Goal: Task Accomplishment & Management: Manage account settings

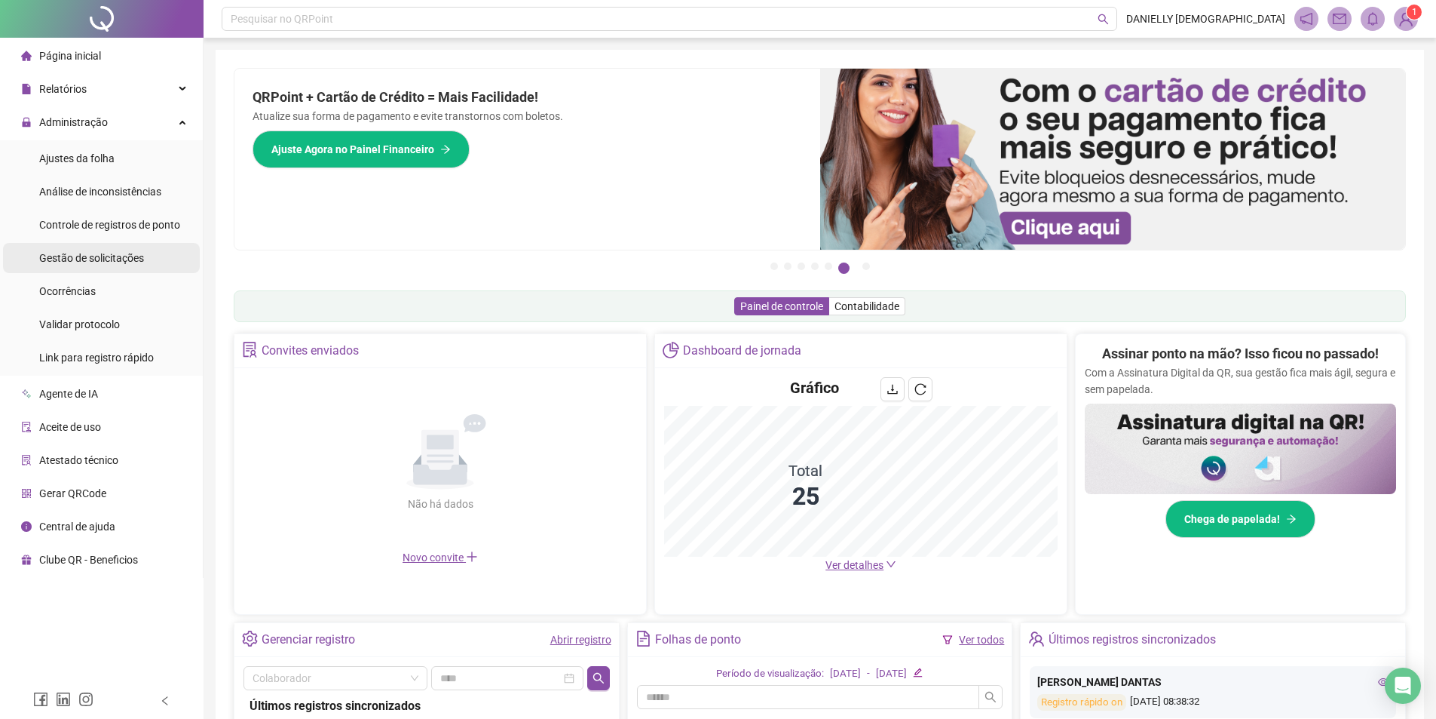
click at [136, 255] on span "Gestão de solicitações" at bounding box center [91, 258] width 105 height 12
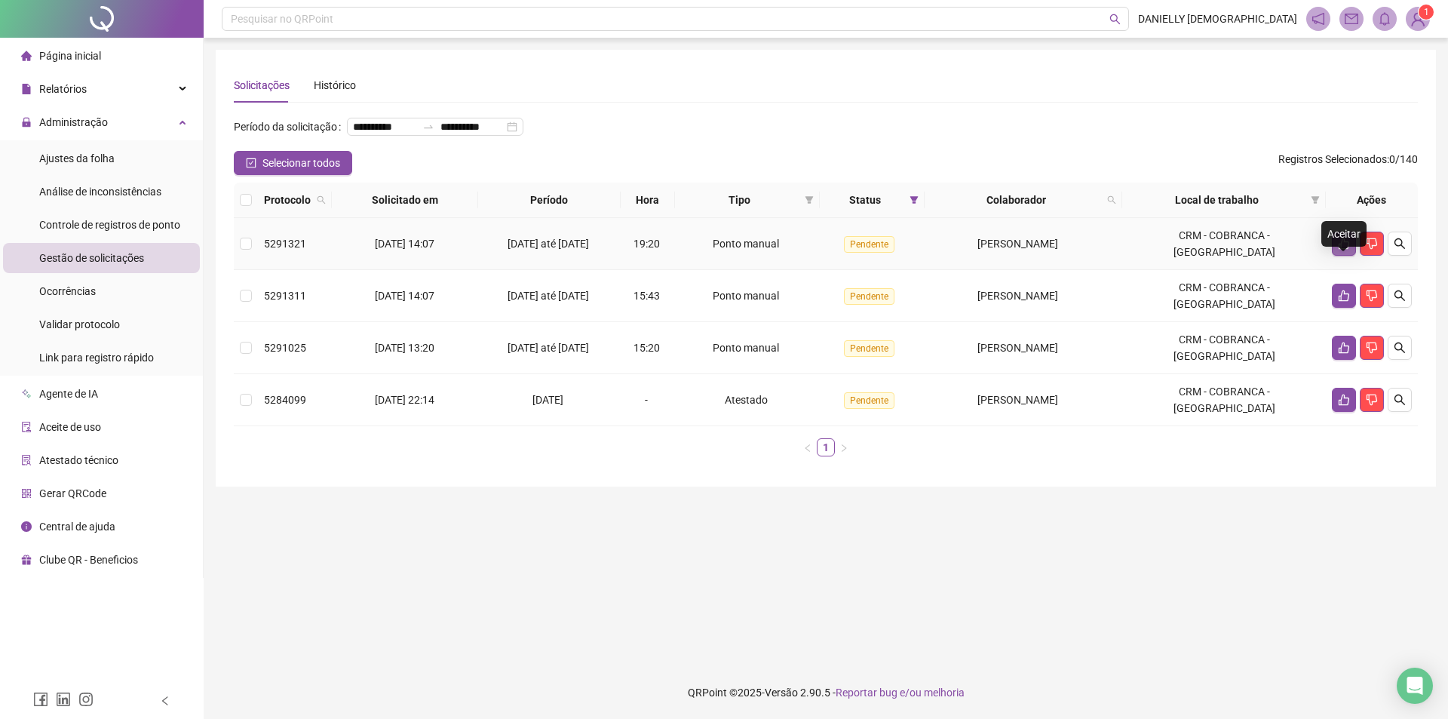
click at [1344, 250] on icon "like" at bounding box center [1343, 243] width 11 height 11
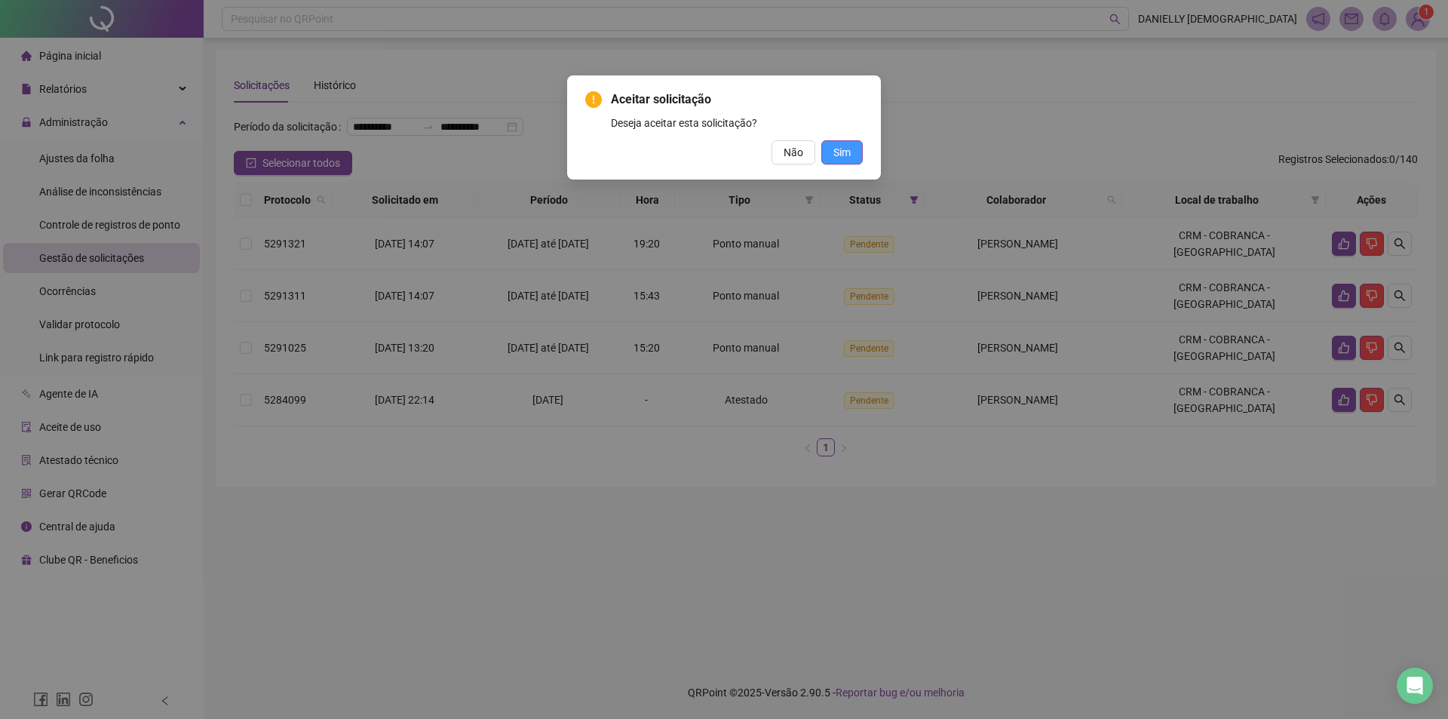
click at [847, 147] on span "Sim" at bounding box center [841, 152] width 17 height 17
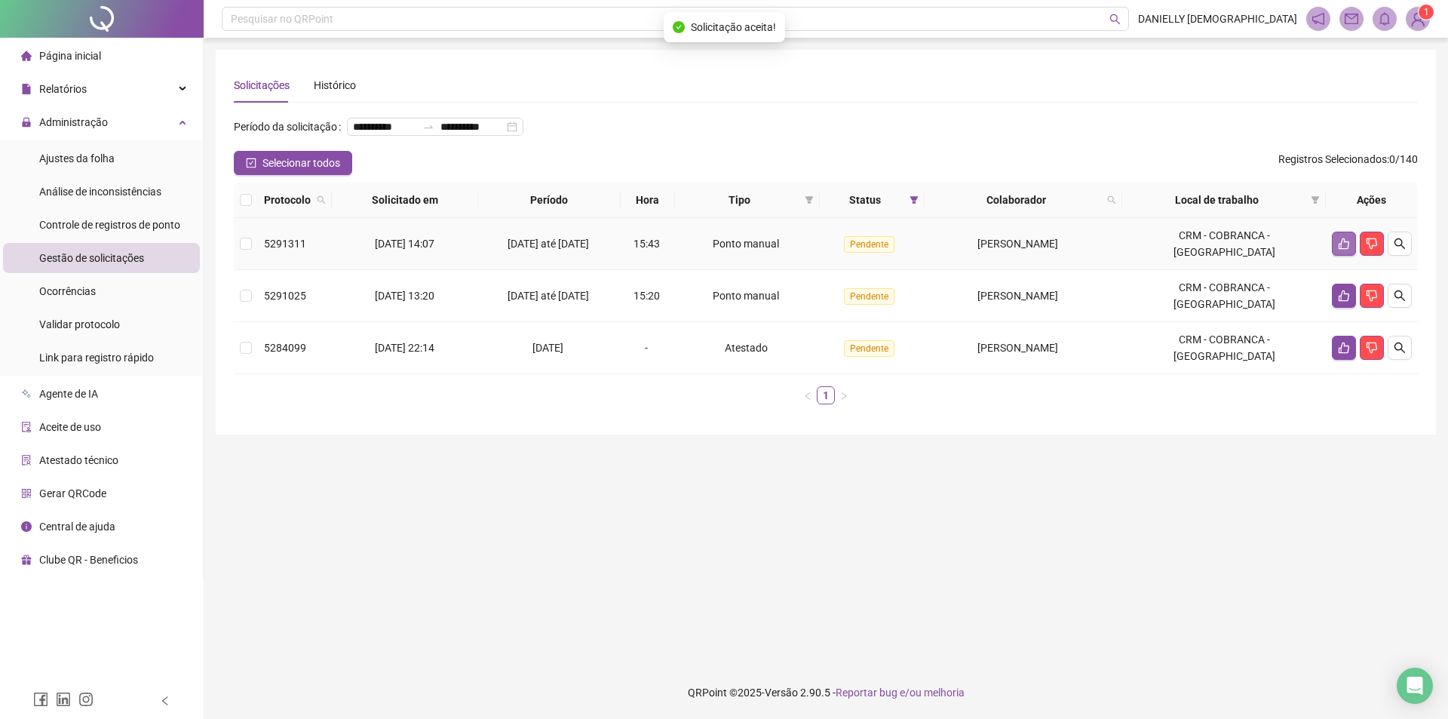
click at [1338, 250] on icon "like" at bounding box center [1344, 243] width 12 height 12
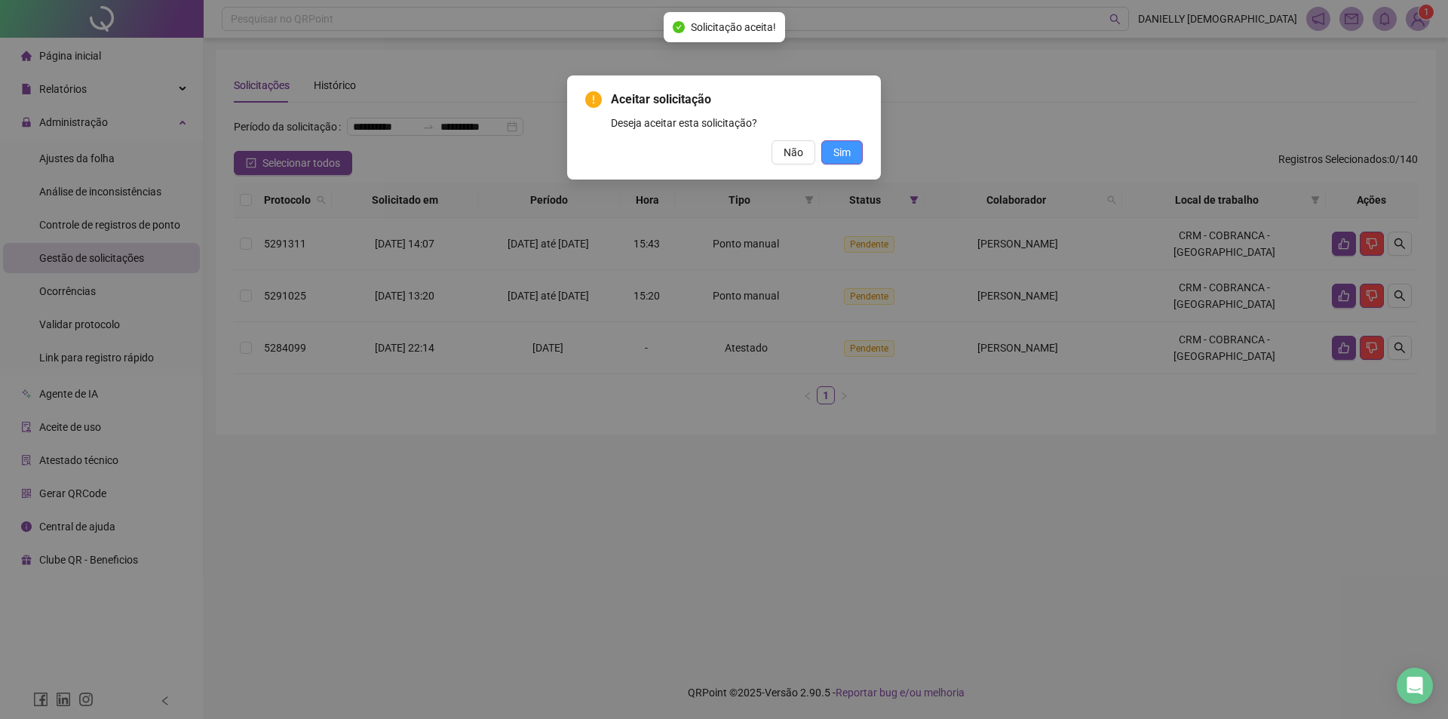
click at [851, 157] on button "Sim" at bounding box center [841, 152] width 41 height 24
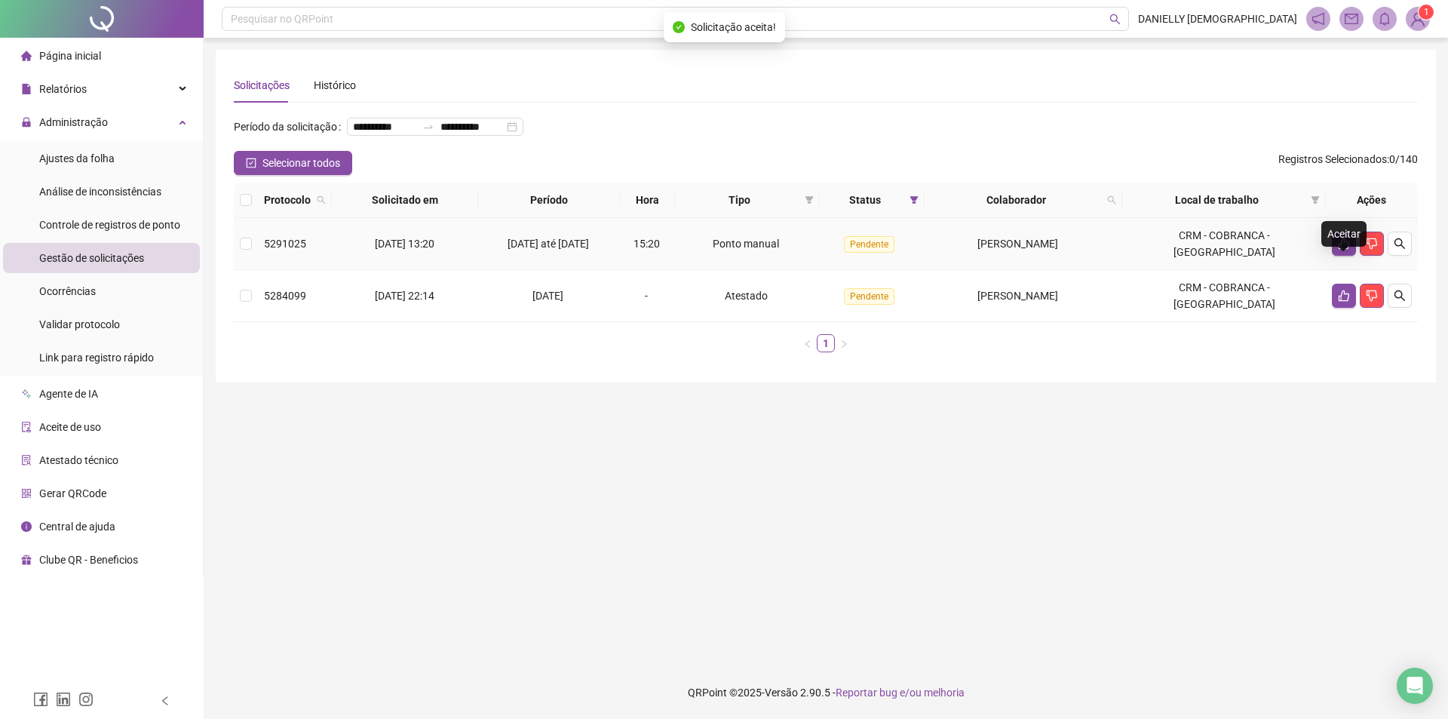
click at [1340, 250] on icon "like" at bounding box center [1344, 243] width 12 height 12
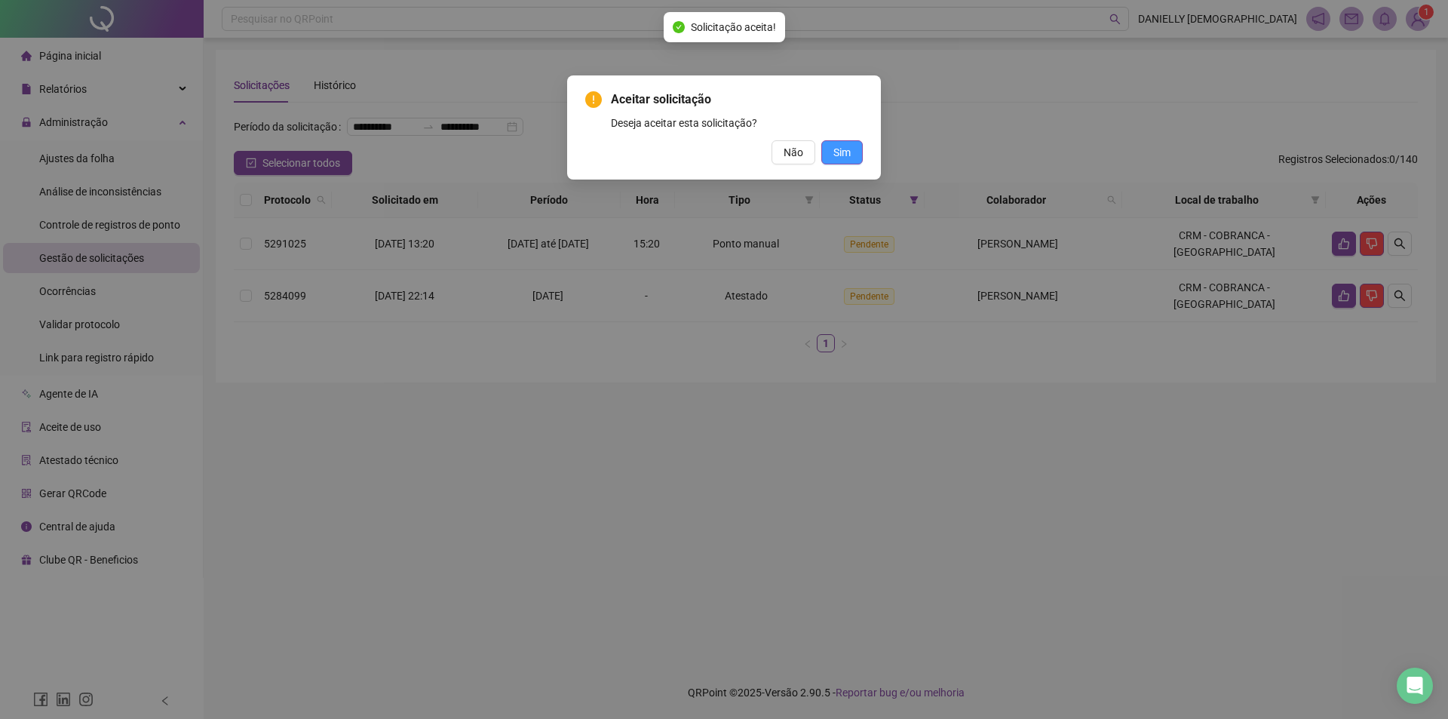
click at [861, 163] on div "Não Sim" at bounding box center [723, 152] width 277 height 24
click at [845, 153] on span "Sim" at bounding box center [841, 152] width 17 height 17
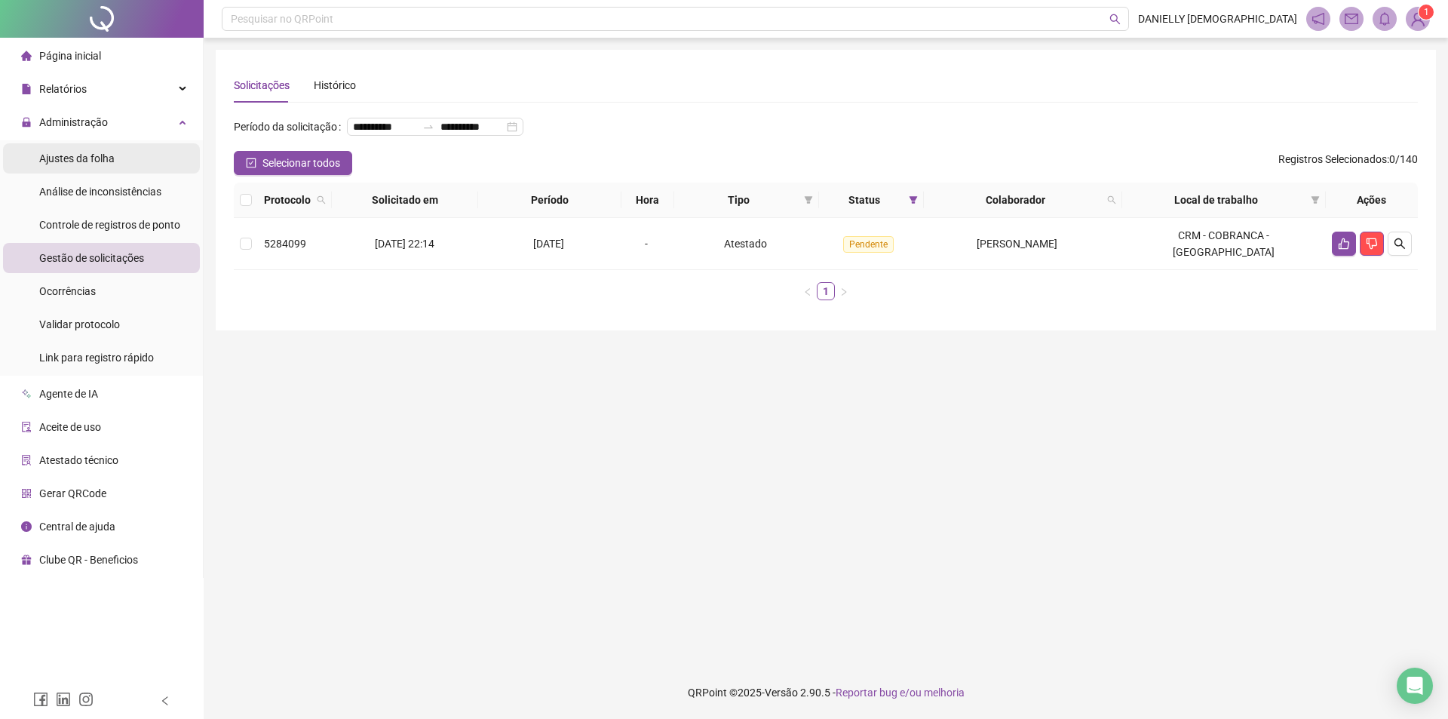
click at [100, 158] on span "Ajustes da folha" at bounding box center [76, 158] width 75 height 12
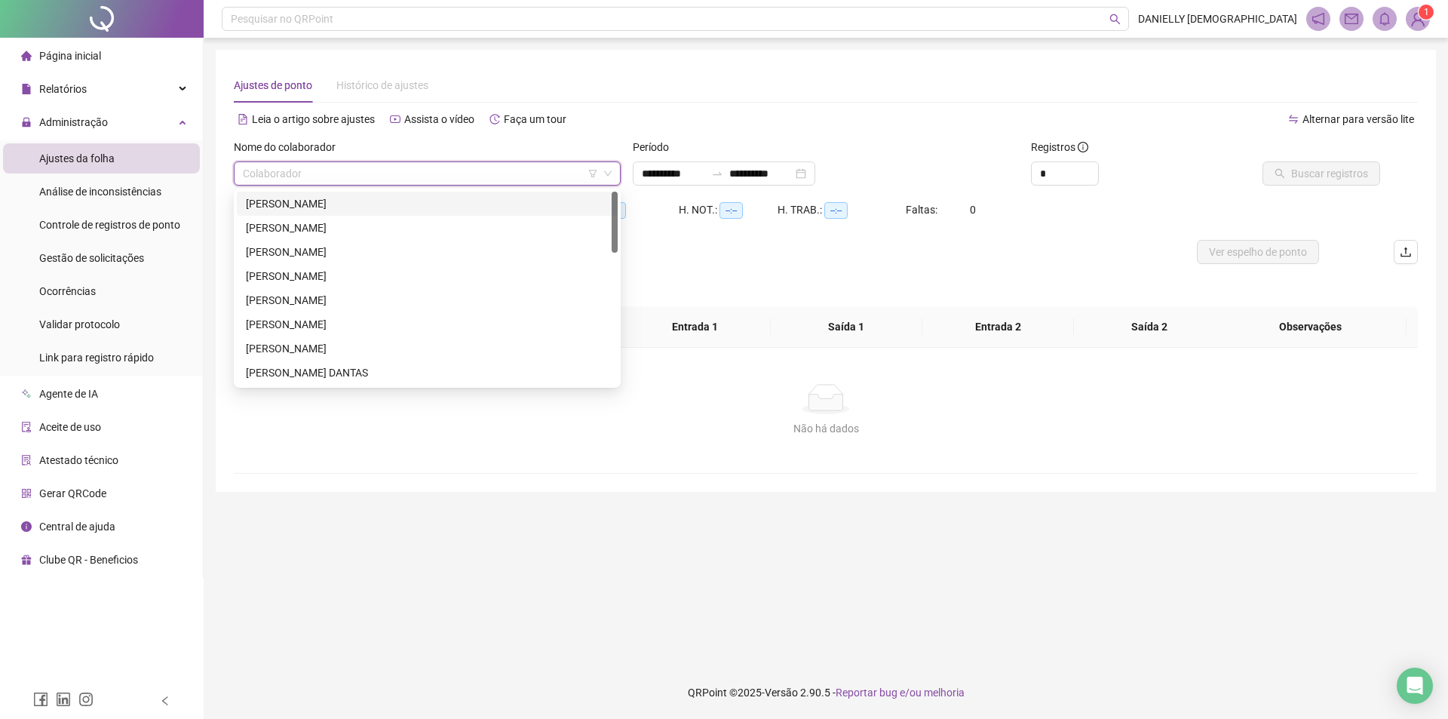
click at [434, 162] on input "search" at bounding box center [420, 173] width 355 height 23
click at [349, 209] on div "[PERSON_NAME]" at bounding box center [427, 203] width 363 height 17
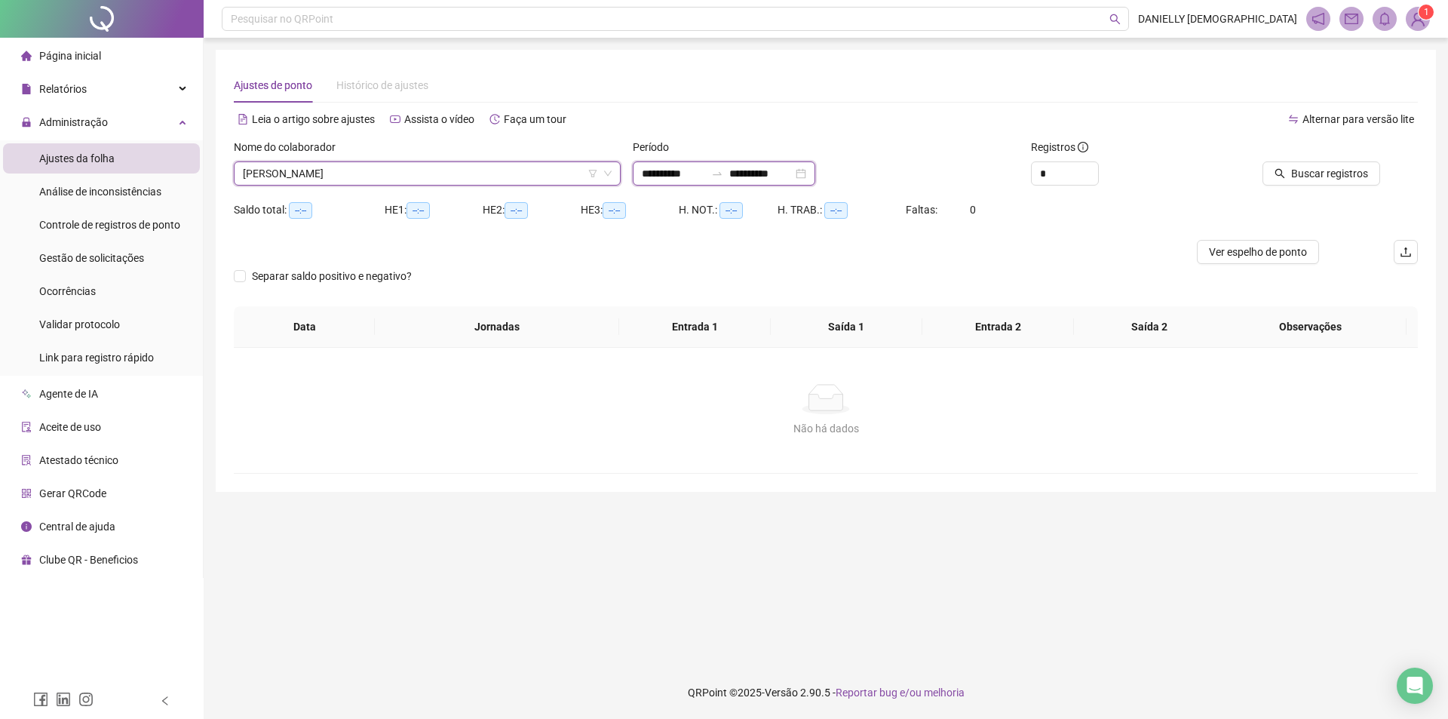
click at [663, 171] on input "**********" at bounding box center [673, 173] width 63 height 17
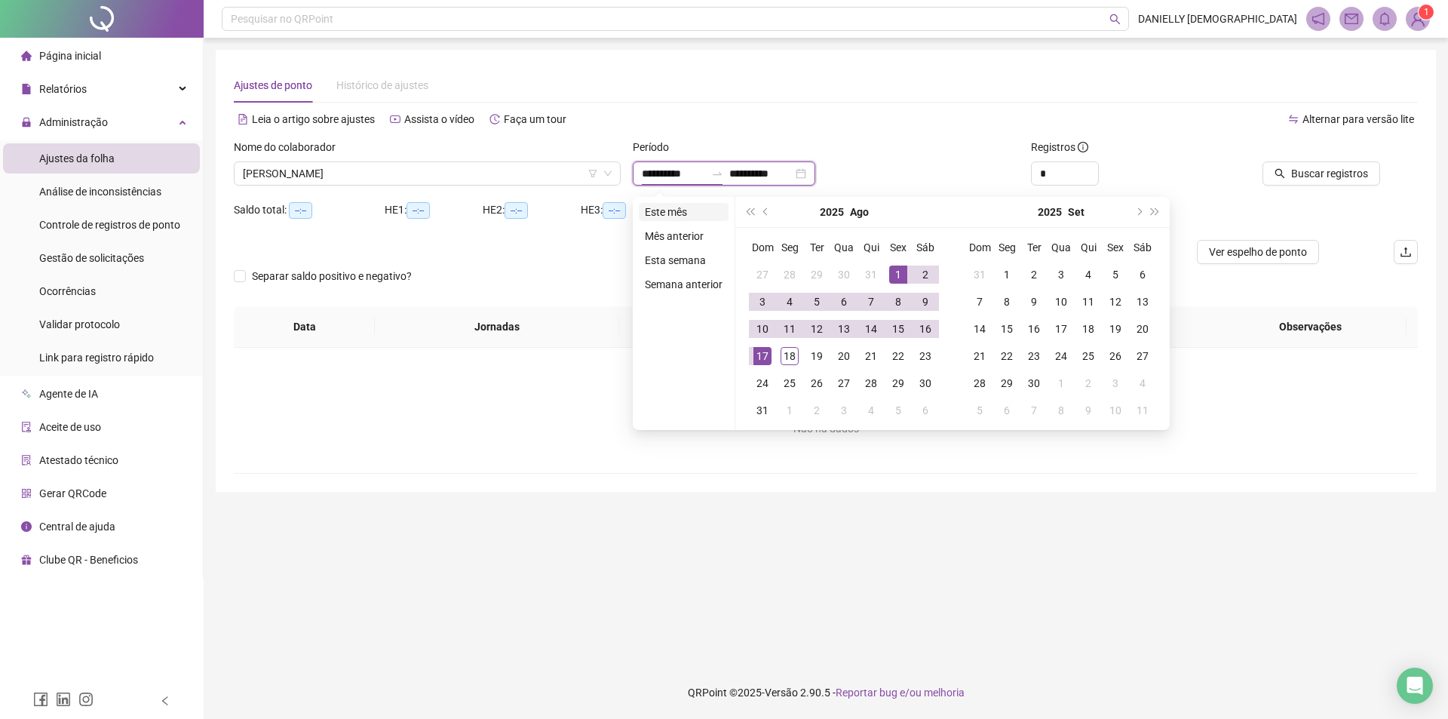
type input "**********"
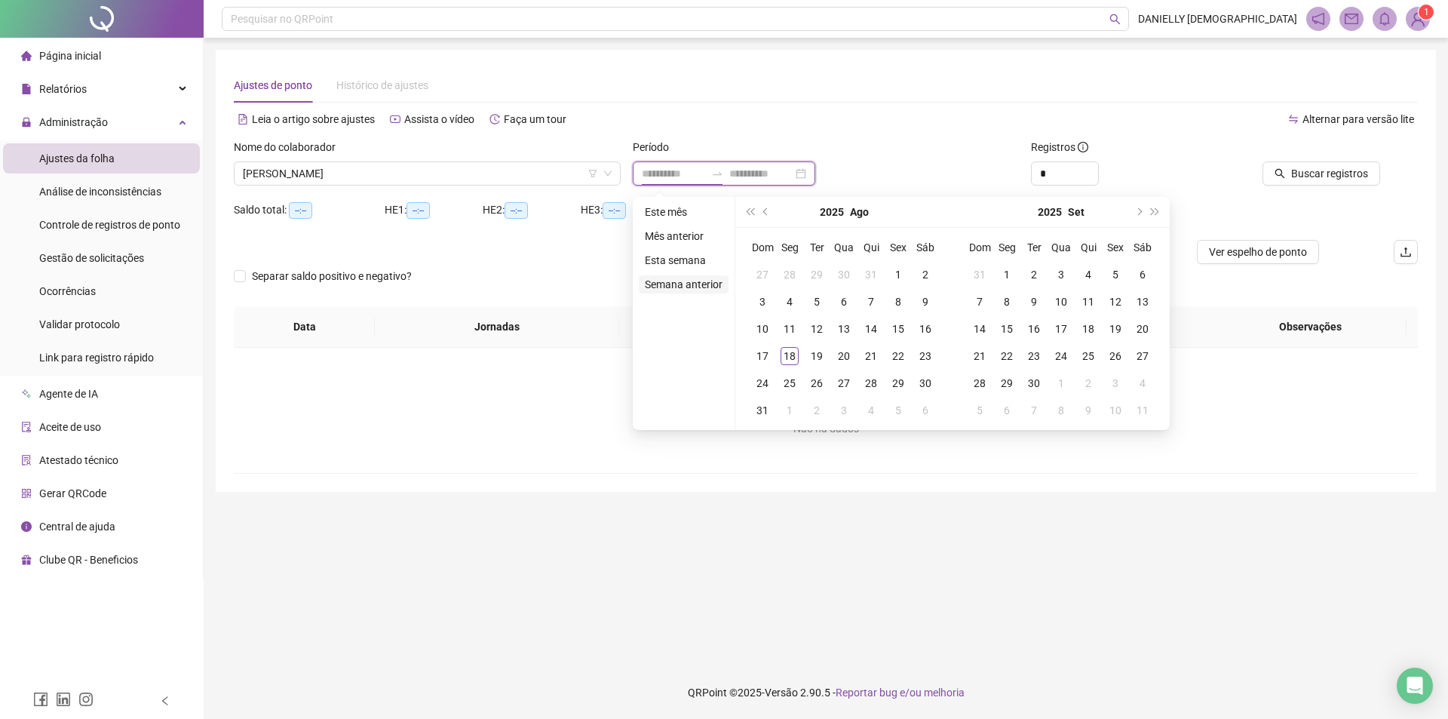
type input "**********"
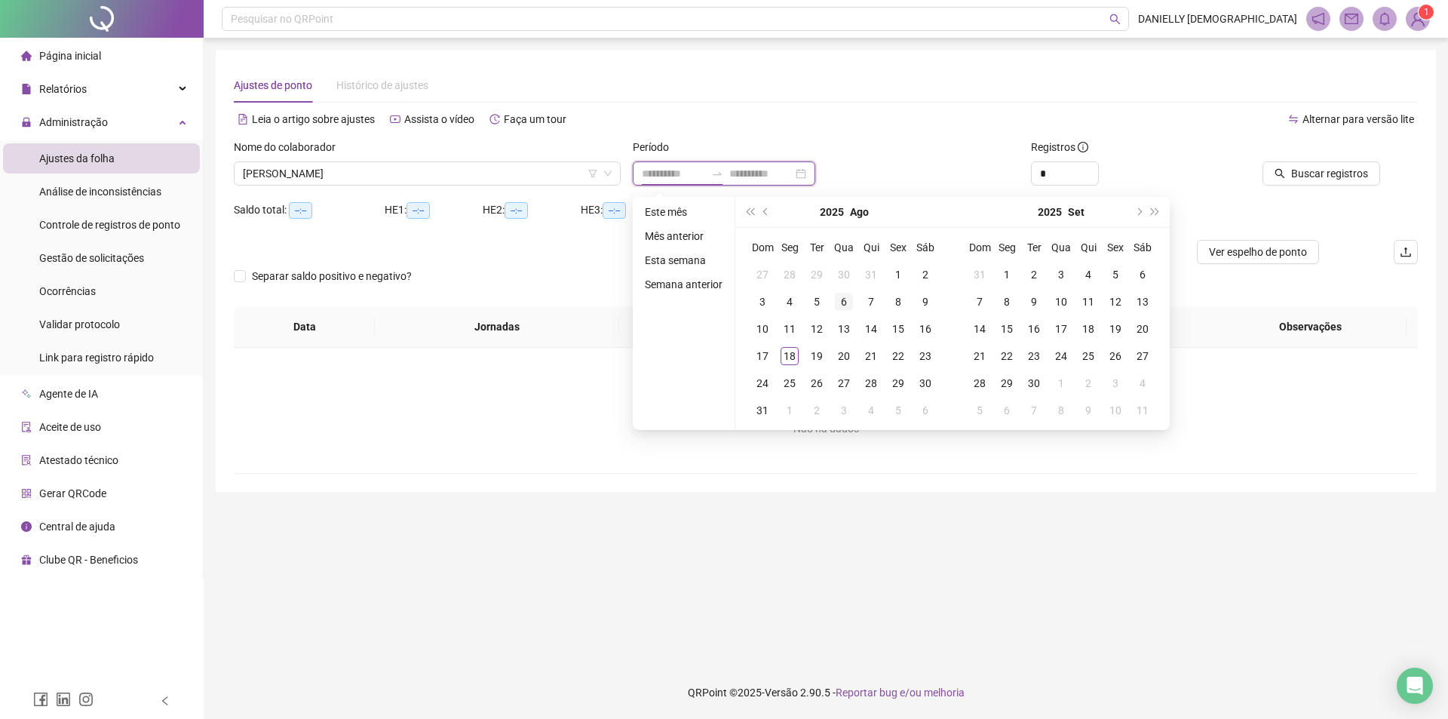
type input "**********"
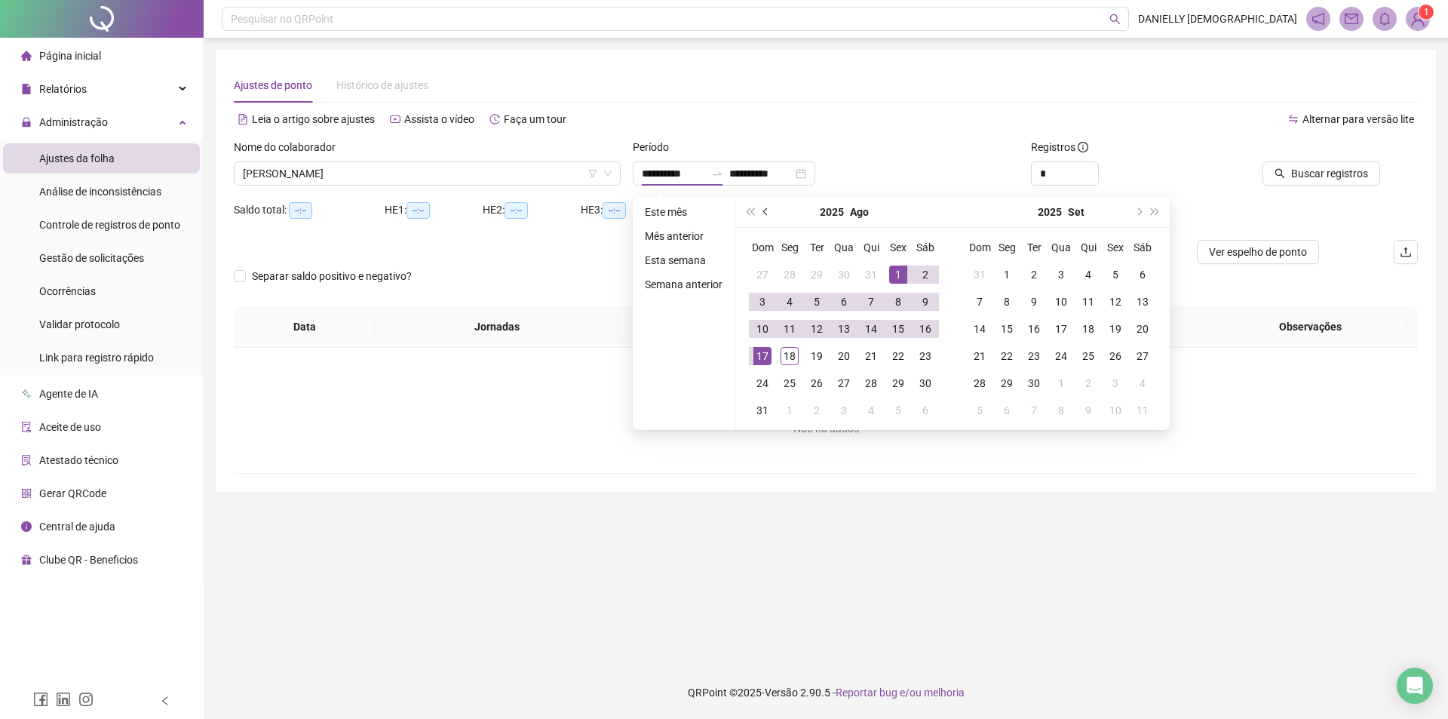
click at [766, 208] on button "prev-year" at bounding box center [766, 212] width 17 height 30
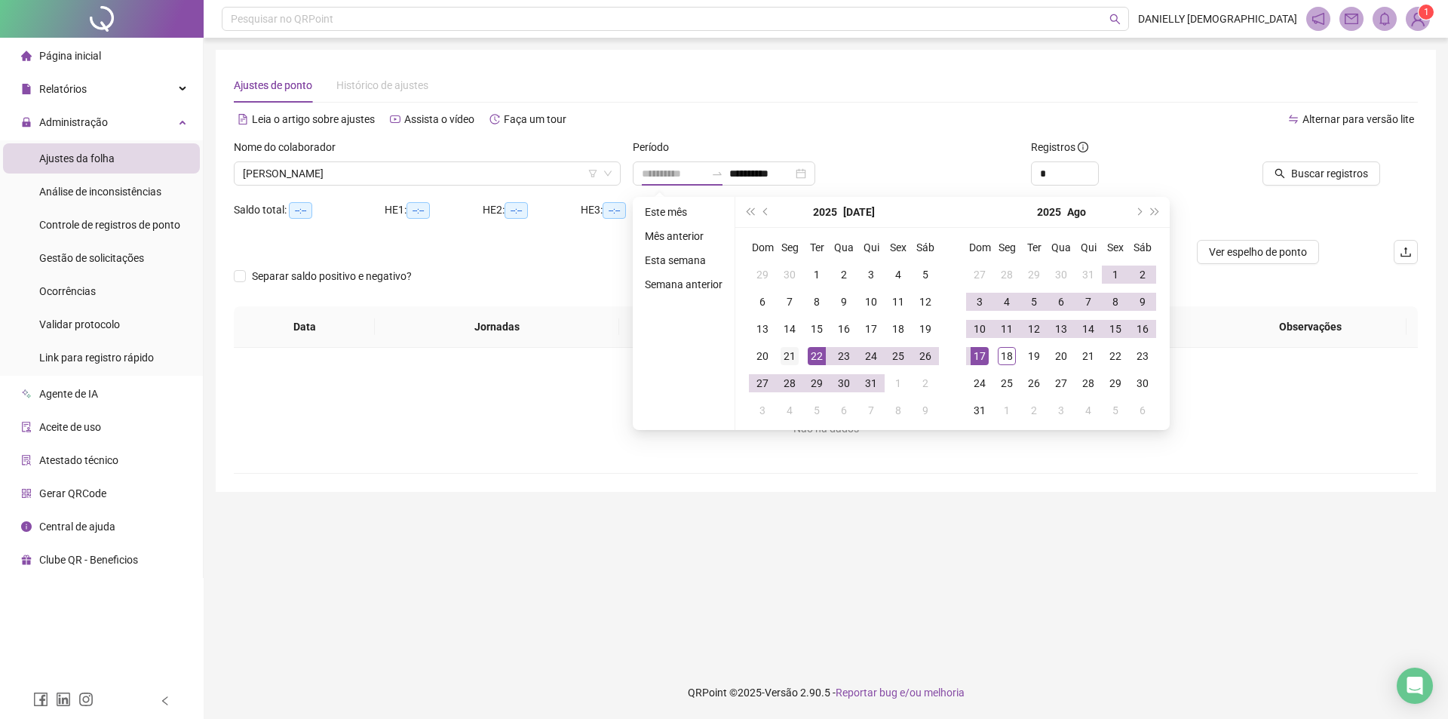
type input "**********"
click at [790, 354] on div "21" at bounding box center [789, 356] width 18 height 18
type input "**********"
click at [986, 353] on div "17" at bounding box center [979, 356] width 18 height 18
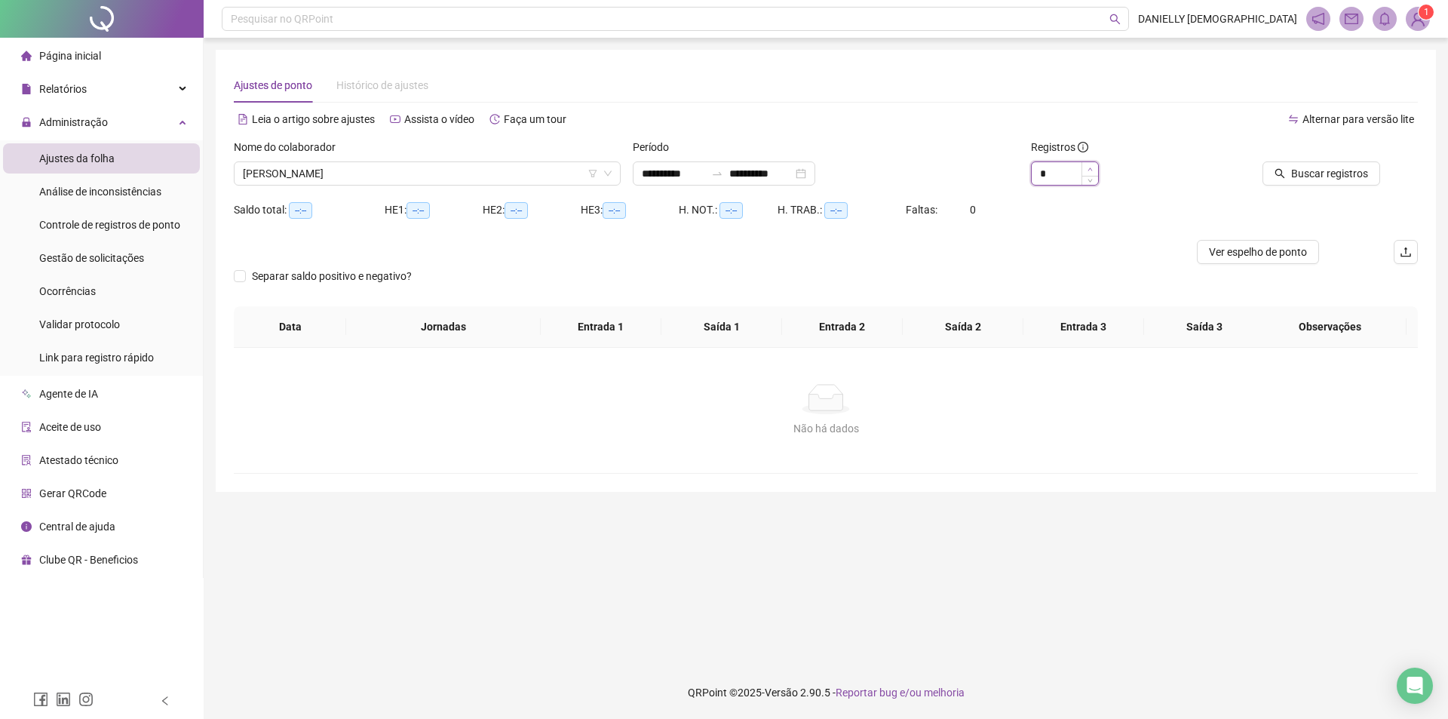
click at [1086, 168] on span "Increase Value" at bounding box center [1089, 169] width 17 height 14
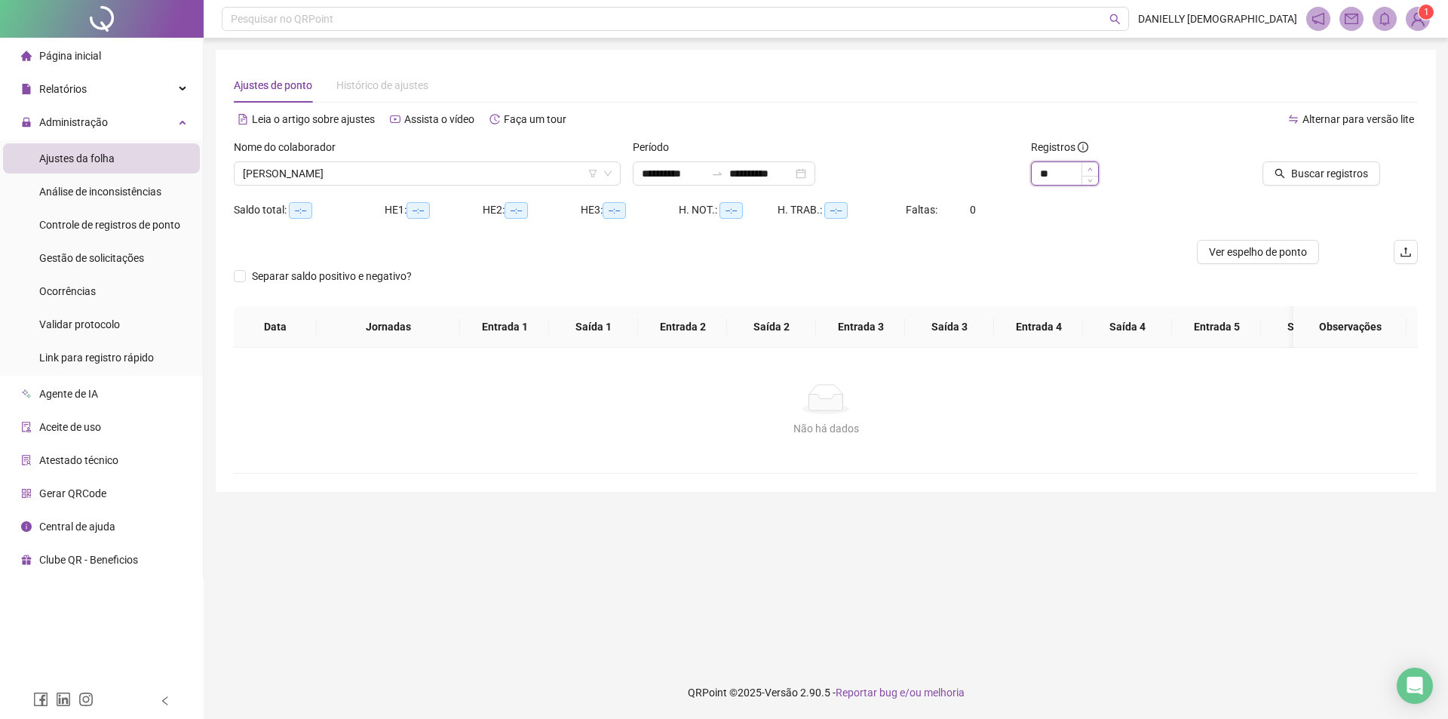
click at [1086, 168] on span "Increase Value" at bounding box center [1089, 169] width 17 height 14
type input "**"
click at [1086, 168] on span "Increase Value" at bounding box center [1089, 169] width 17 height 14
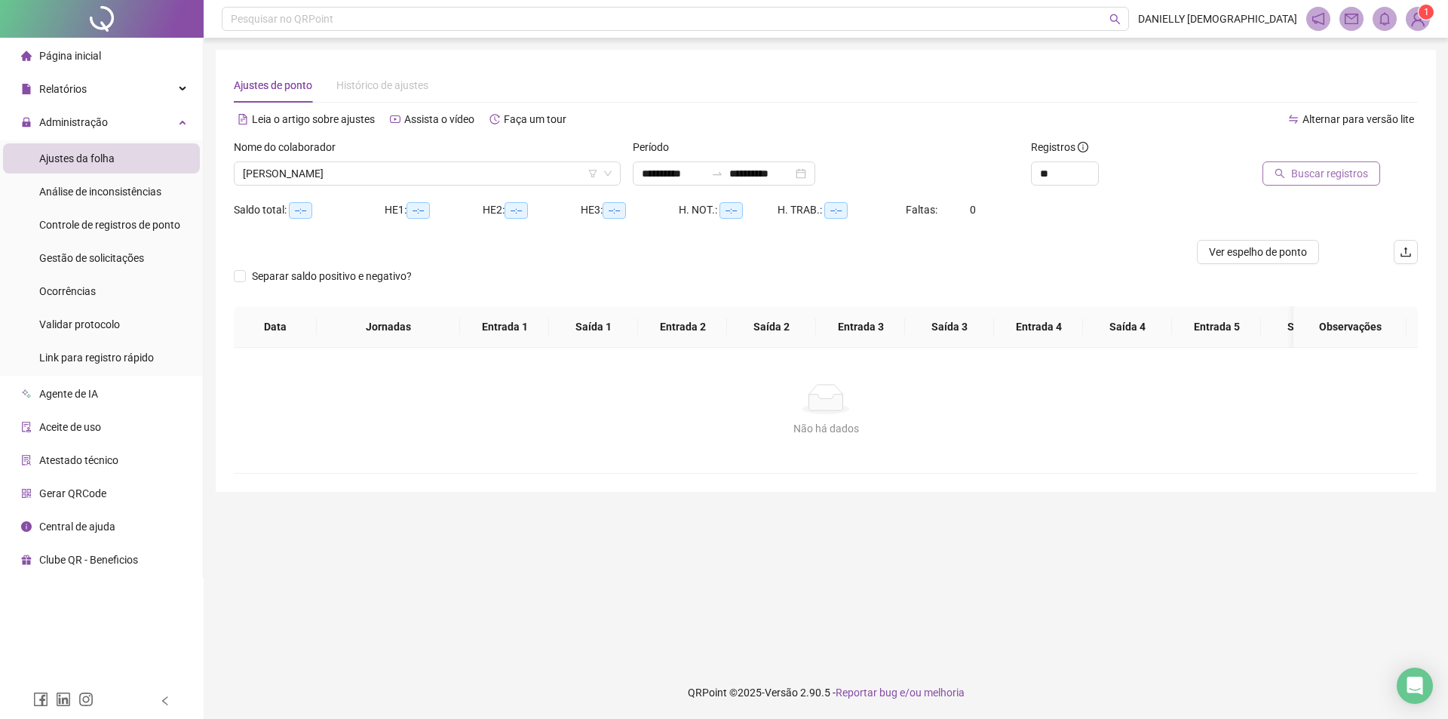
click at [1307, 173] on span "Buscar registros" at bounding box center [1329, 173] width 77 height 17
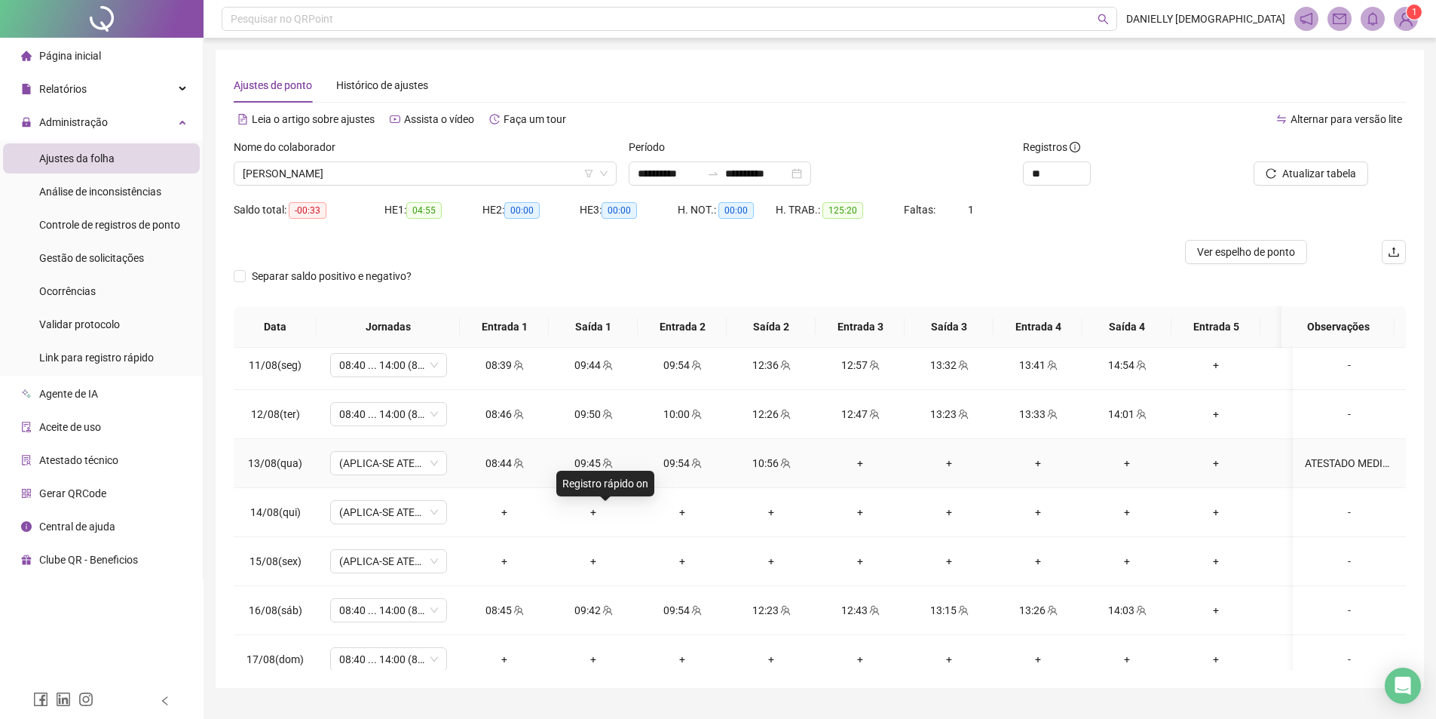
scroll to position [1062, 0]
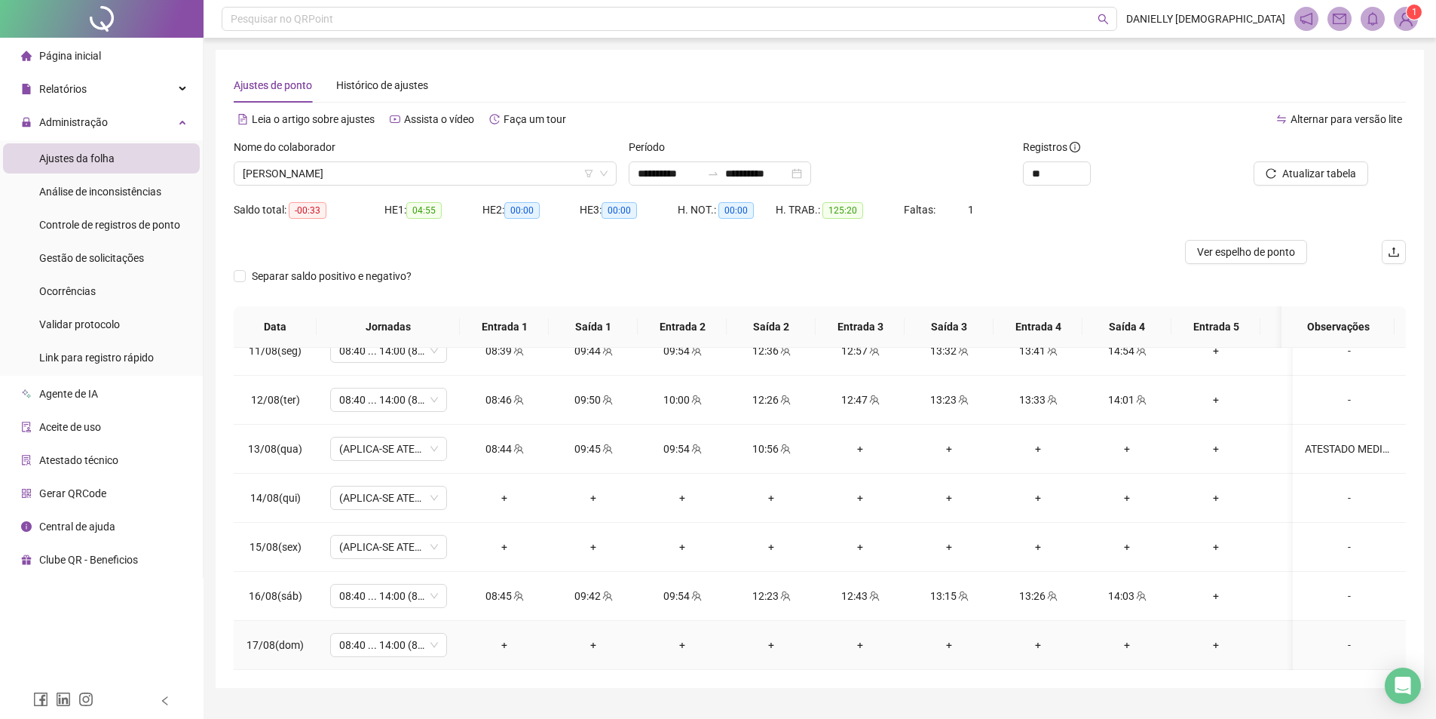
click at [1347, 636] on div "-" at bounding box center [1349, 644] width 89 height 17
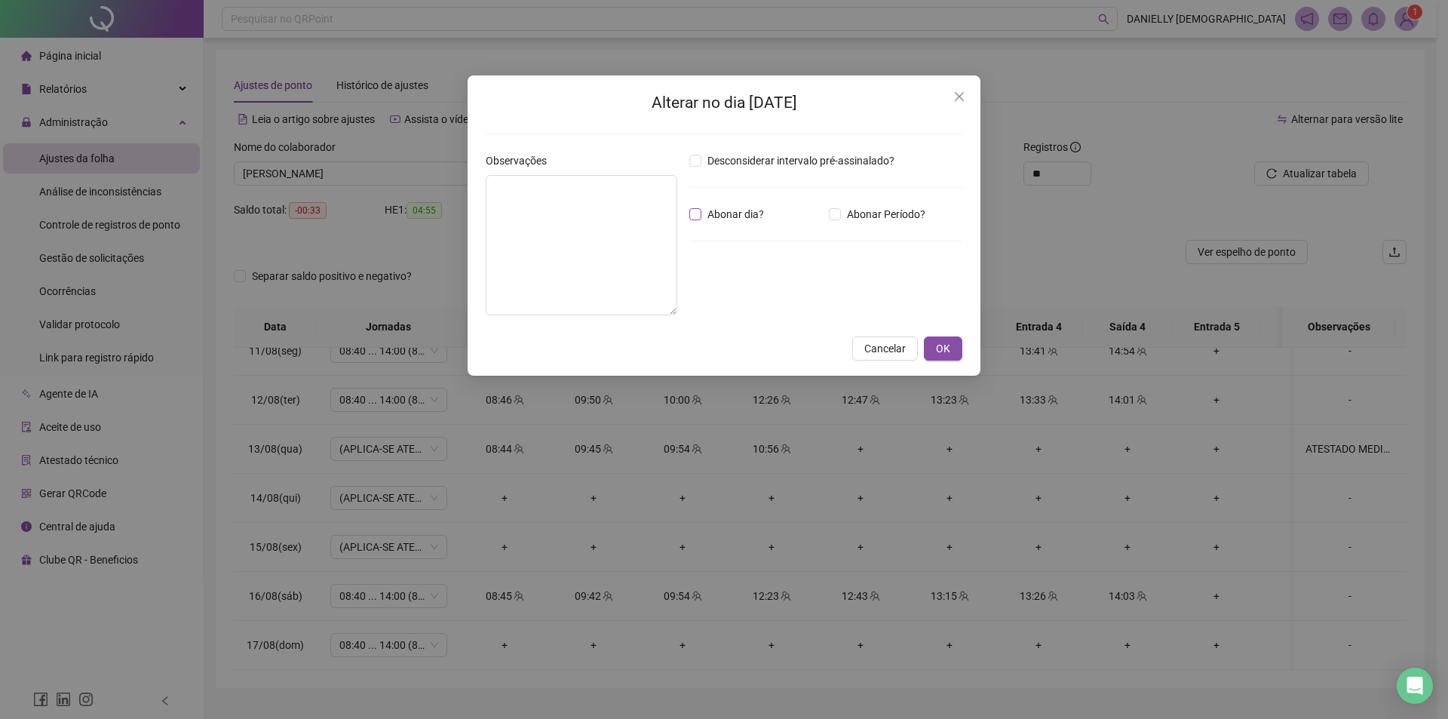
click at [728, 214] on span "Abonar dia?" at bounding box center [735, 214] width 69 height 17
click at [458, 259] on div "Alterar no dia 17/08/2025 Observações Desconsiderar intervalo pré-assinalado? A…" at bounding box center [724, 359] width 1448 height 719
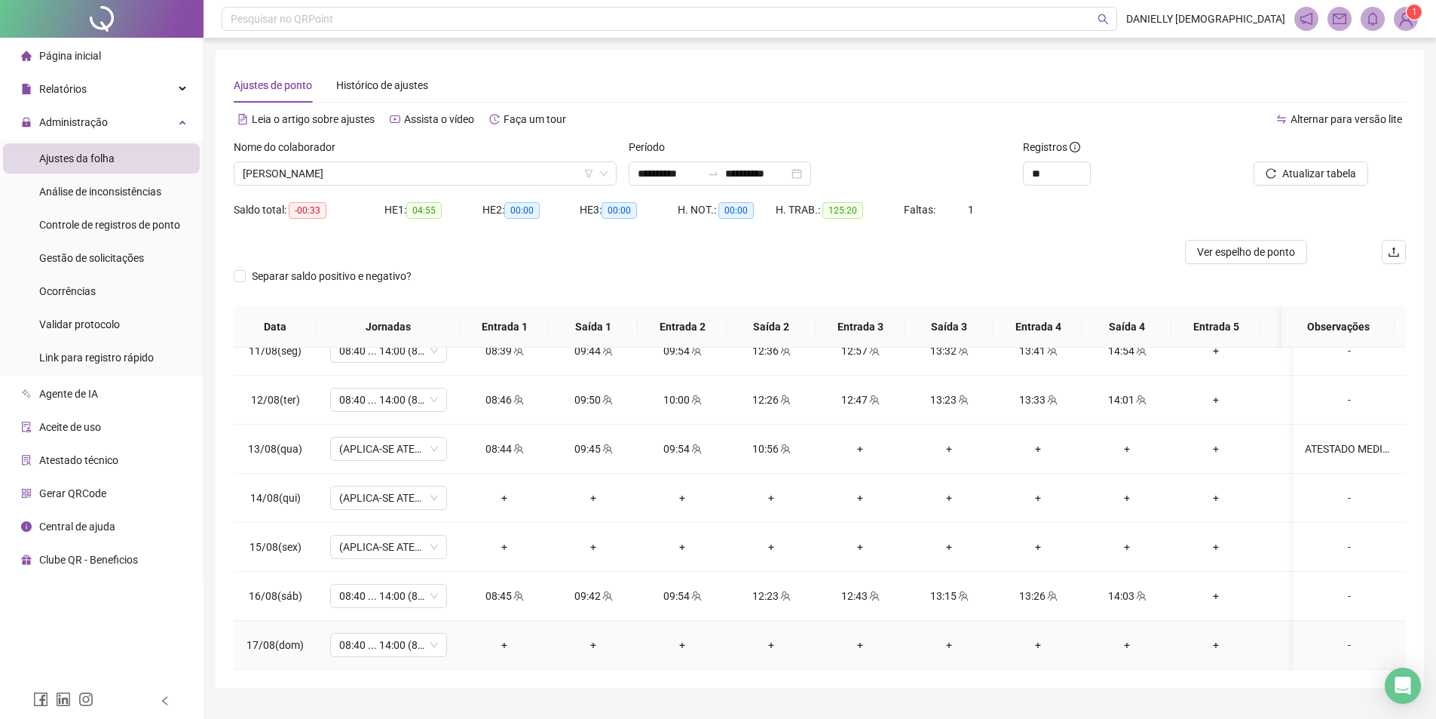
click at [1332, 636] on div "-" at bounding box center [1349, 644] width 89 height 17
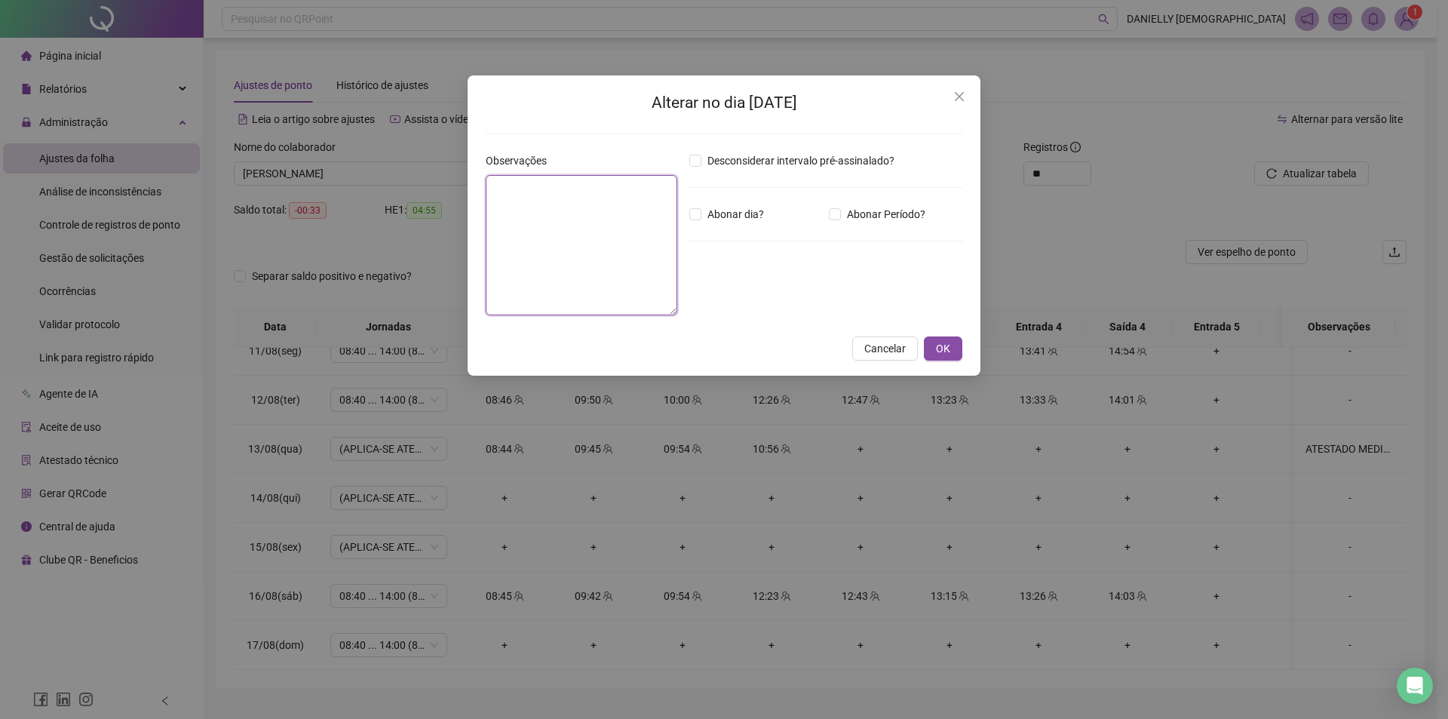
click at [612, 220] on textarea at bounding box center [582, 245] width 192 height 140
type textarea "**********"
click at [750, 213] on span "Abonar dia?" at bounding box center [735, 214] width 69 height 17
click at [964, 345] on div "**********" at bounding box center [723, 225] width 513 height 300
drag, startPoint x: 949, startPoint y: 351, endPoint x: 957, endPoint y: 348, distance: 8.1
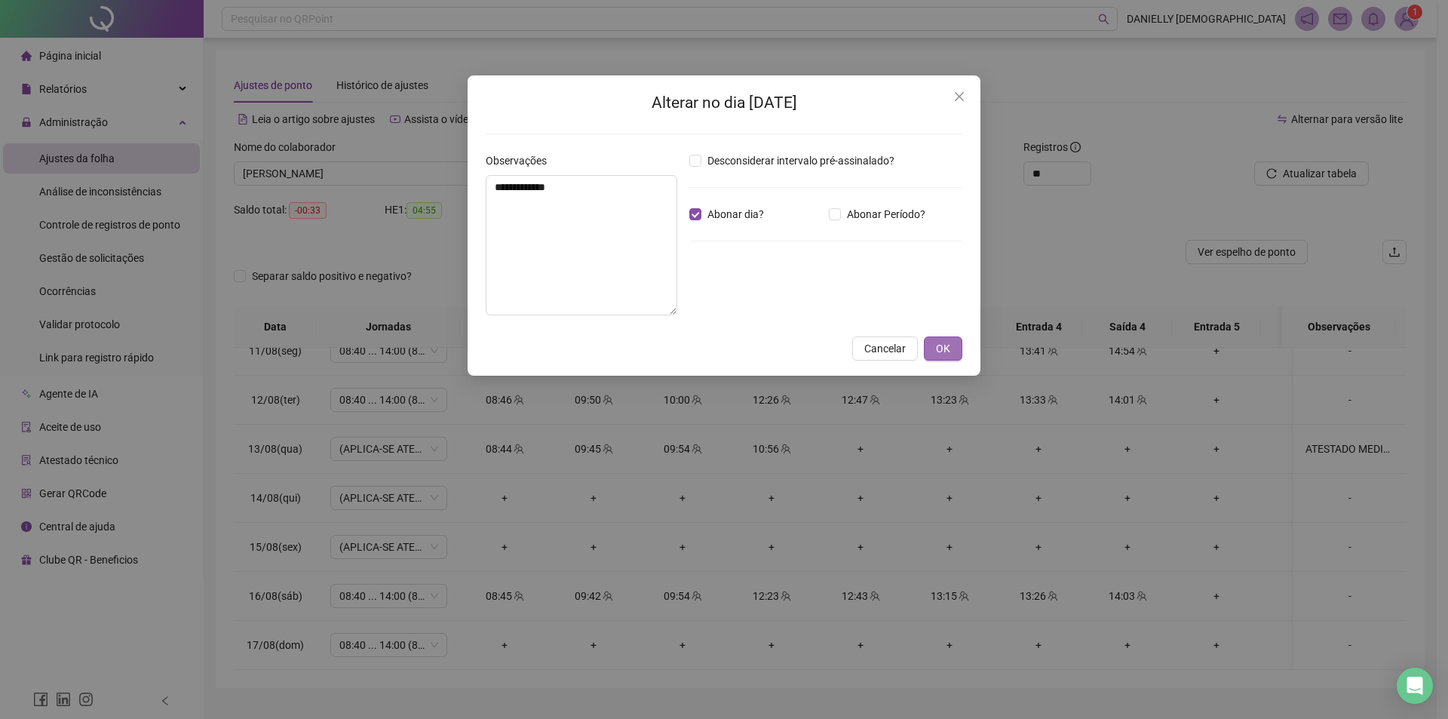
click at [949, 350] on span "OK" at bounding box center [943, 348] width 14 height 17
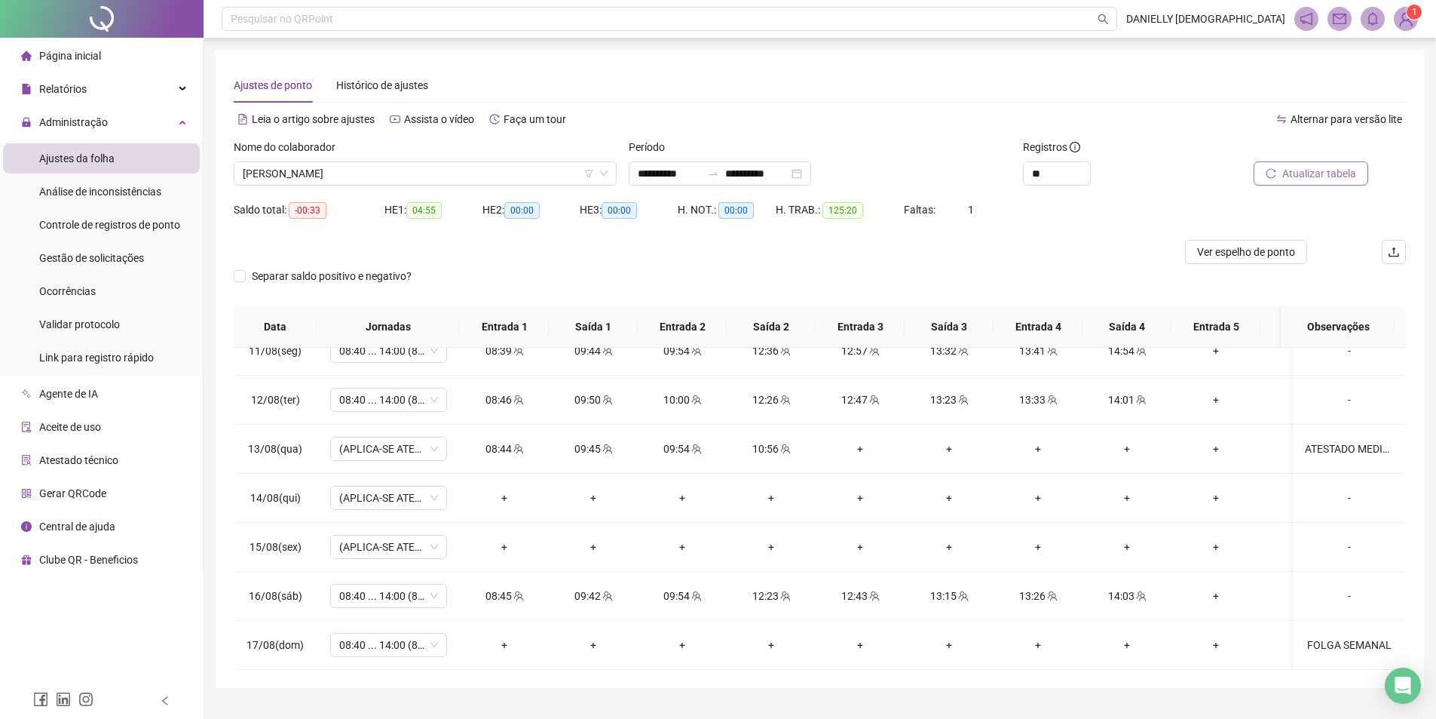
click at [1298, 170] on span "Atualizar tabela" at bounding box center [1319, 173] width 74 height 17
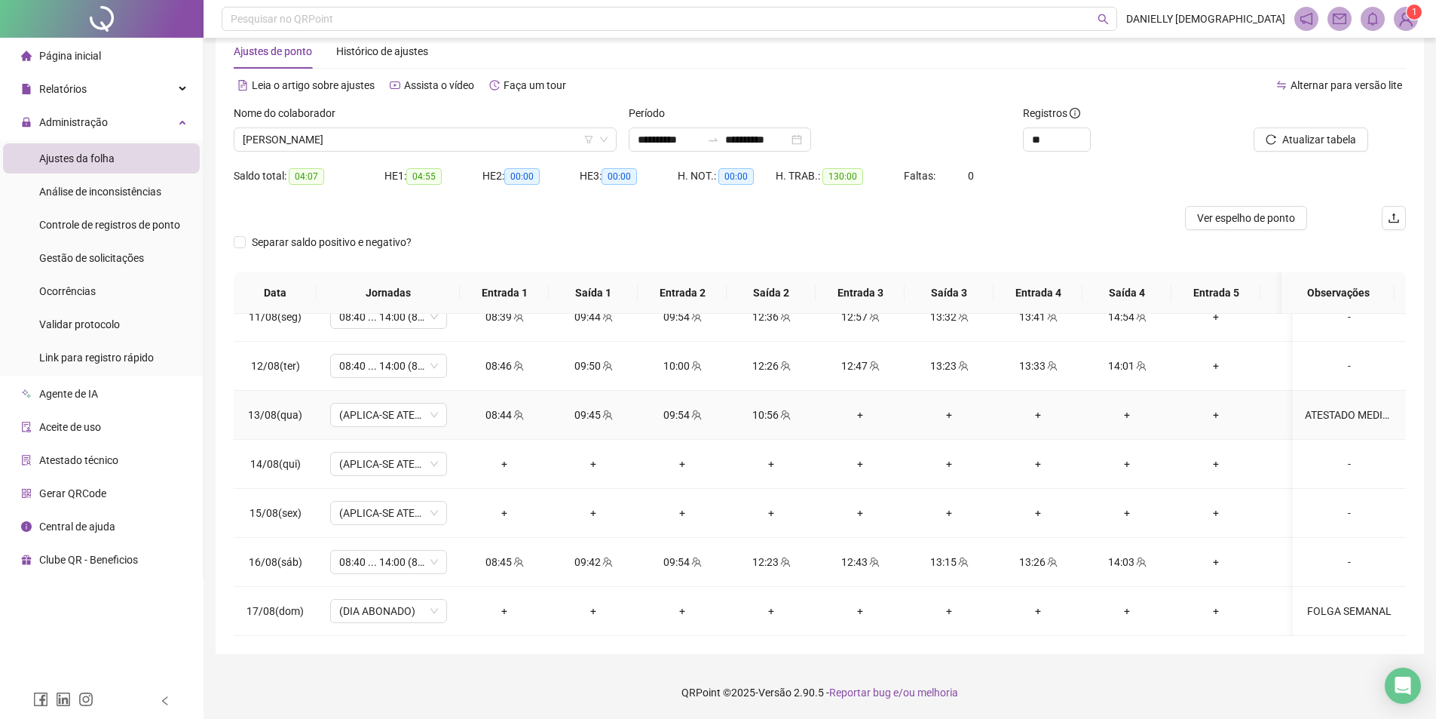
click at [1340, 406] on div "ATESTADO MEDICO" at bounding box center [1349, 414] width 89 height 17
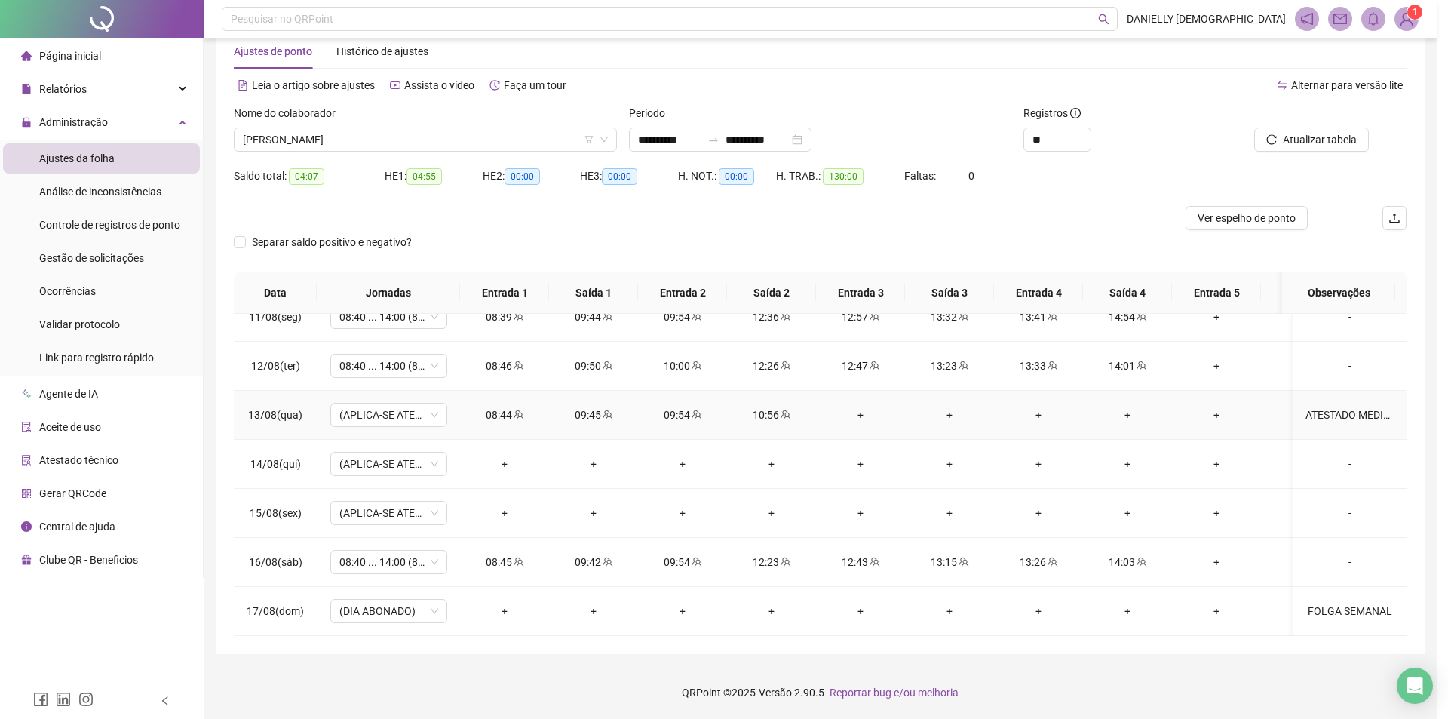
type textarea "**********"
type input "*****"
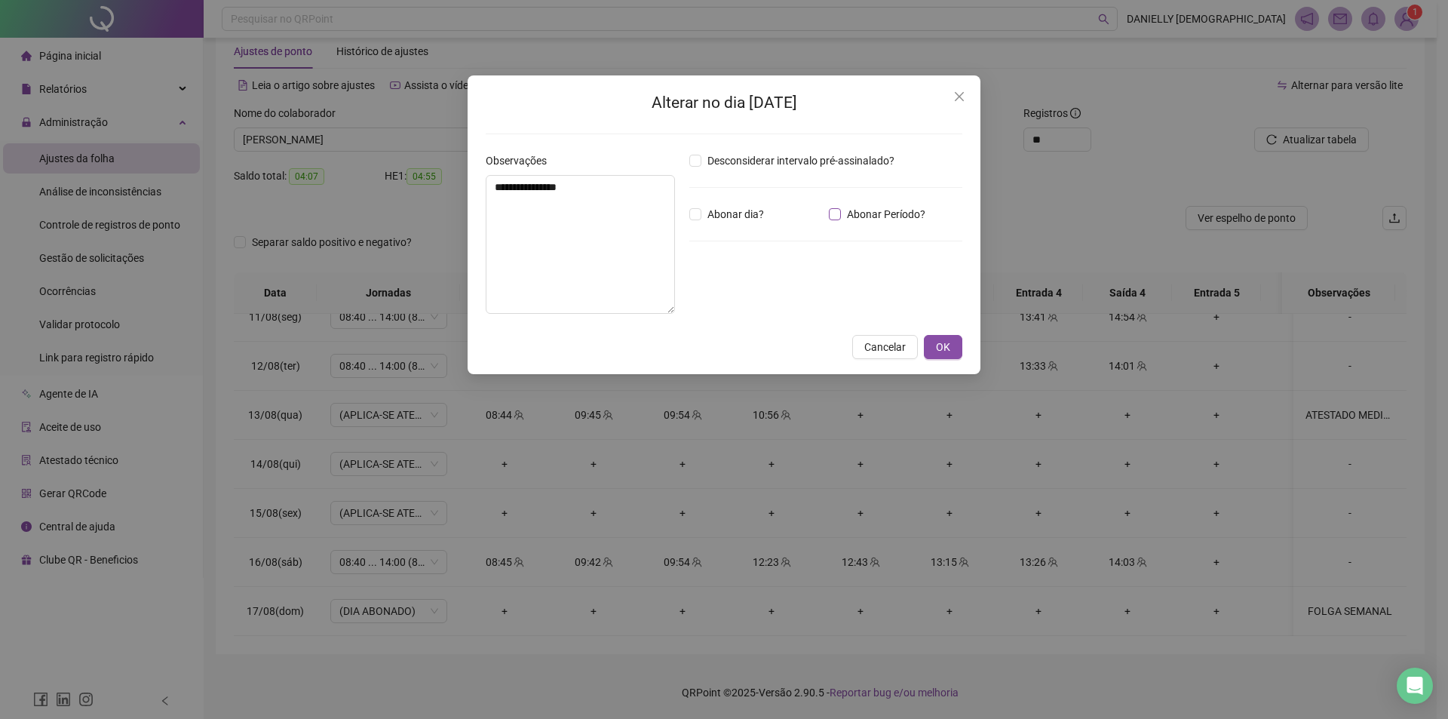
click at [891, 213] on span "Abonar Período?" at bounding box center [886, 214] width 90 height 17
click at [944, 346] on span "OK" at bounding box center [943, 347] width 14 height 17
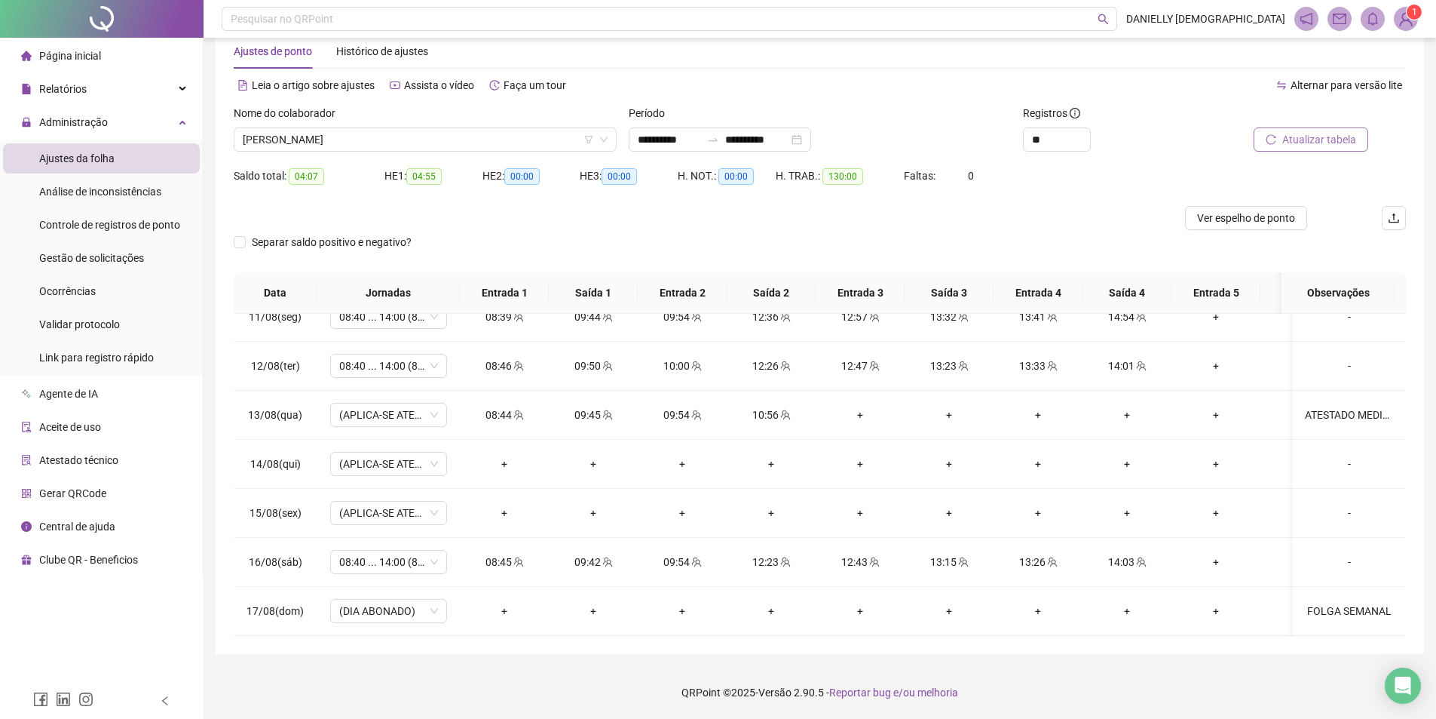
click at [1325, 135] on span "Atualizar tabela" at bounding box center [1319, 139] width 74 height 17
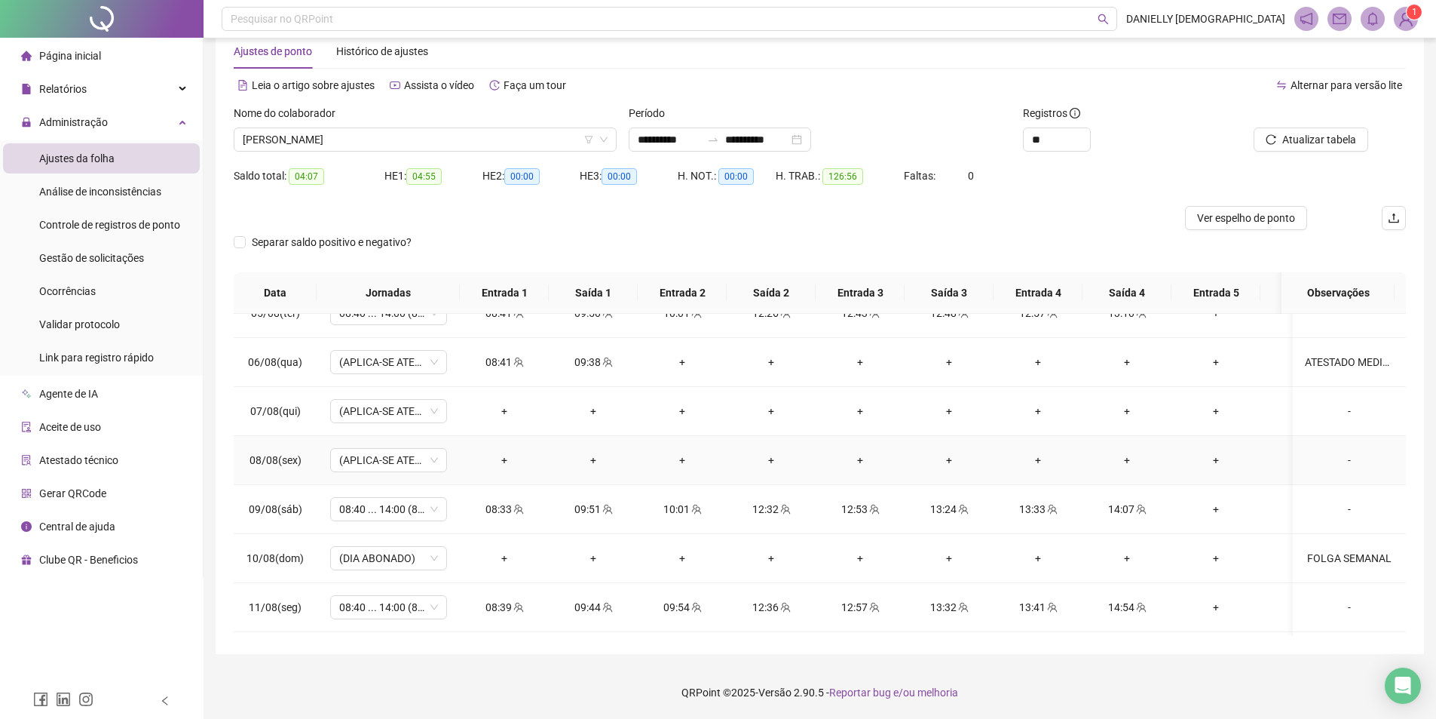
scroll to position [685, 0]
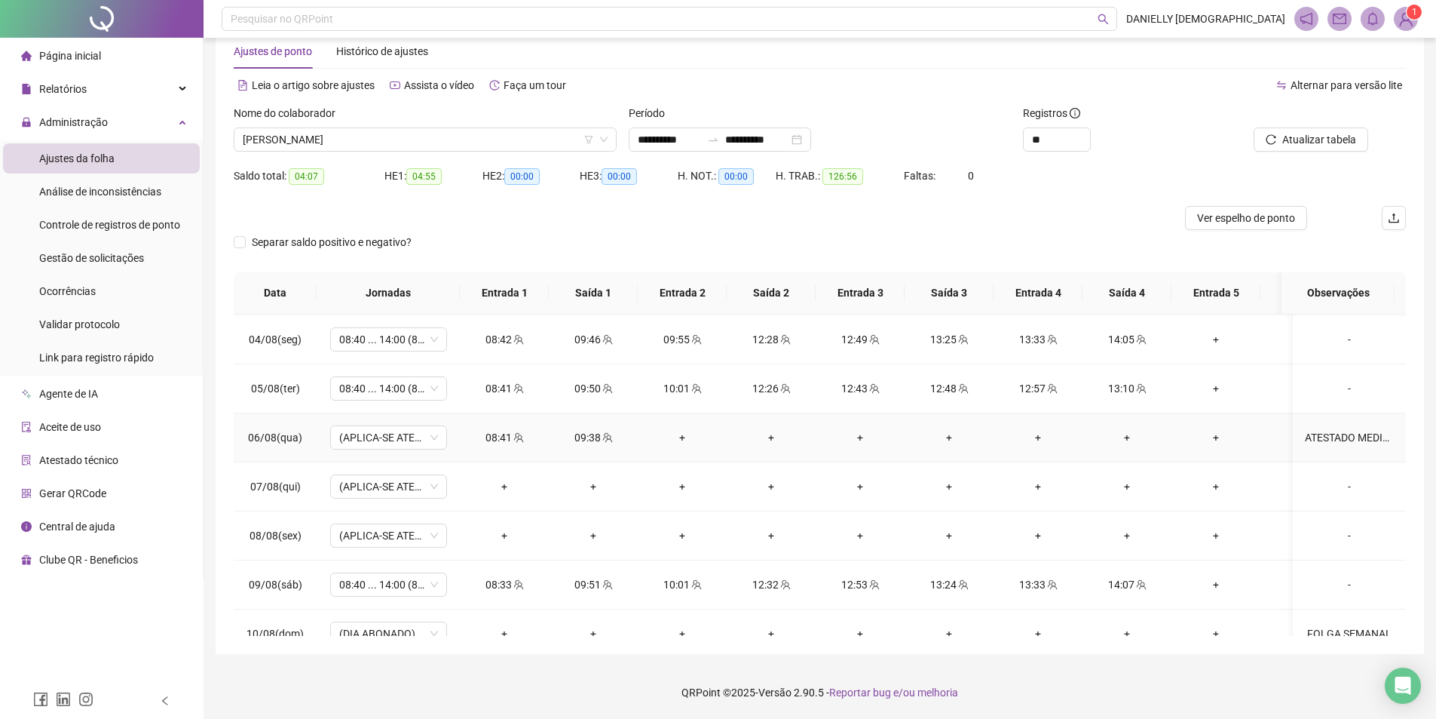
click at [1327, 432] on div "ATESTADO MEDICO" at bounding box center [1349, 437] width 89 height 17
type input "*****"
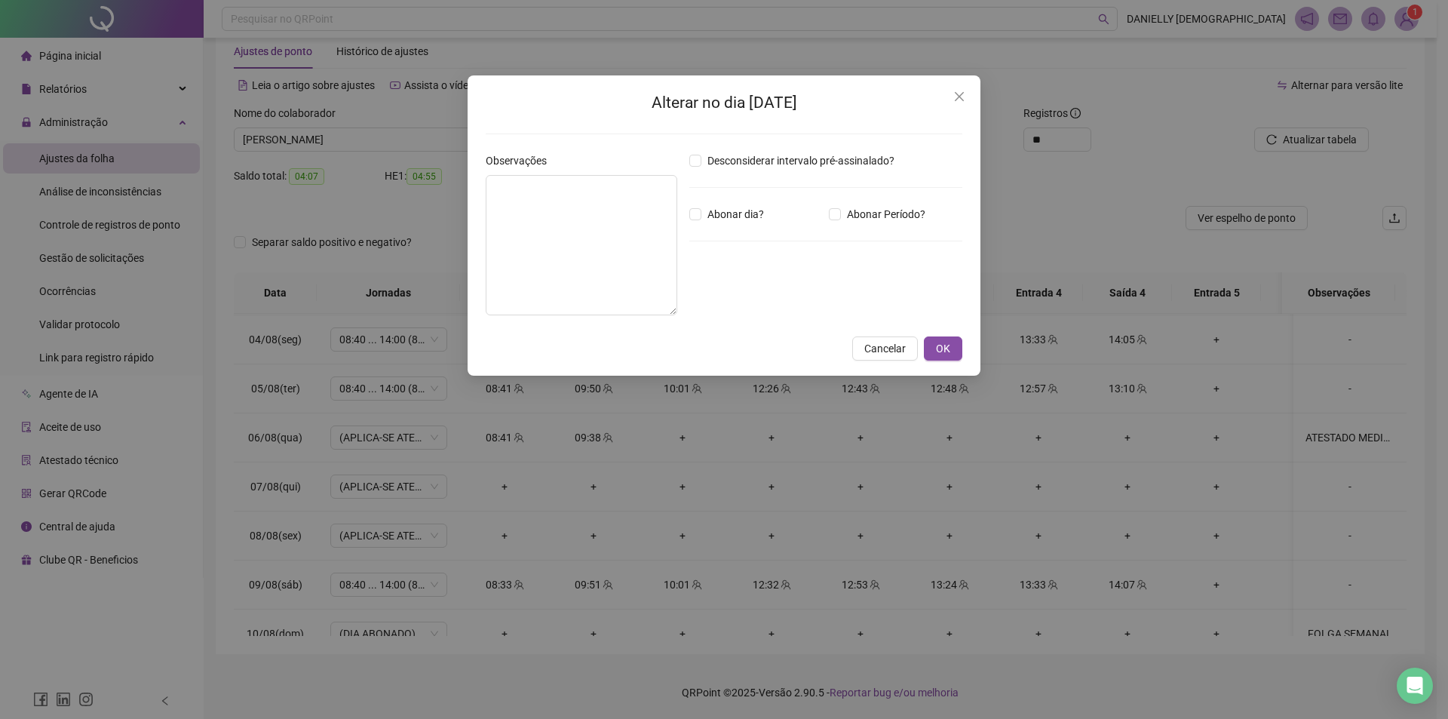
type textarea "**********"
type input "*****"
click at [852, 210] on span "Abonar Período?" at bounding box center [886, 214] width 90 height 17
click at [942, 347] on span "OK" at bounding box center [943, 348] width 14 height 17
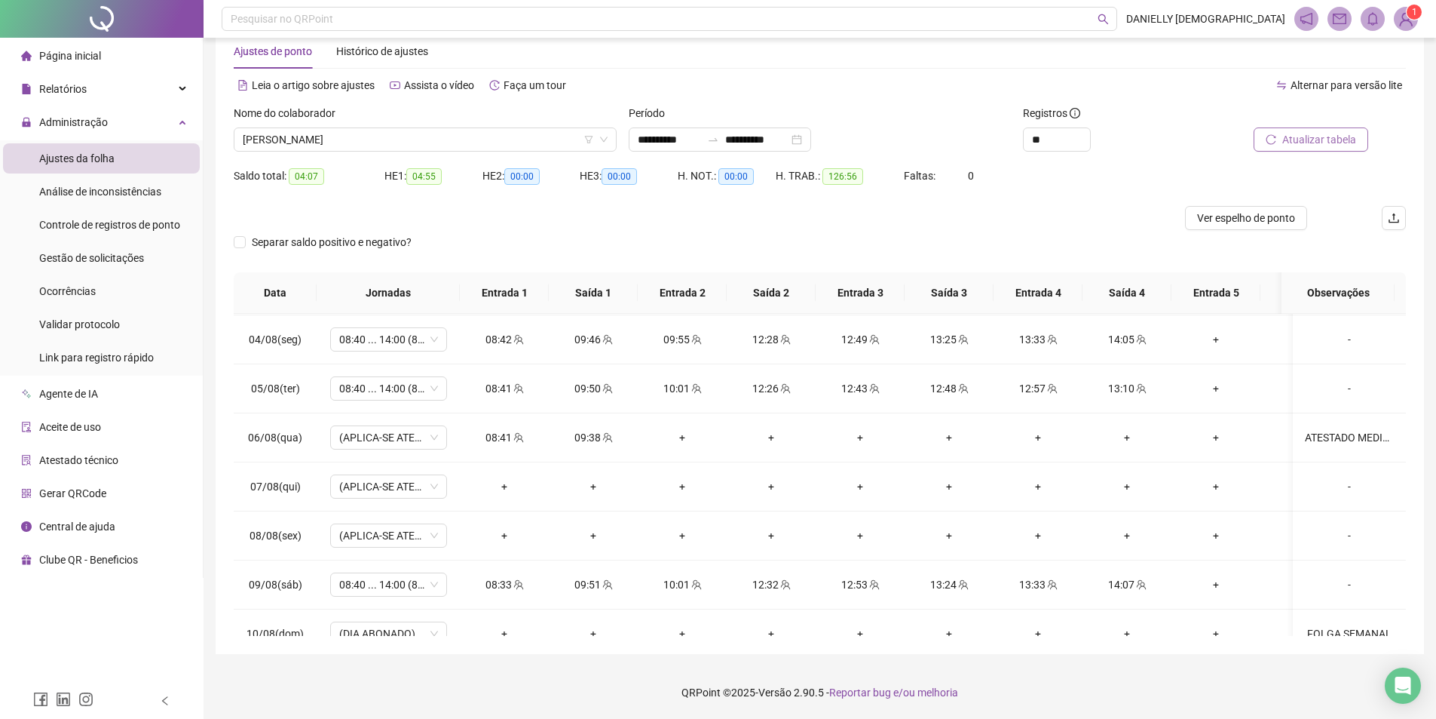
click at [1282, 139] on button "Atualizar tabela" at bounding box center [1311, 139] width 115 height 24
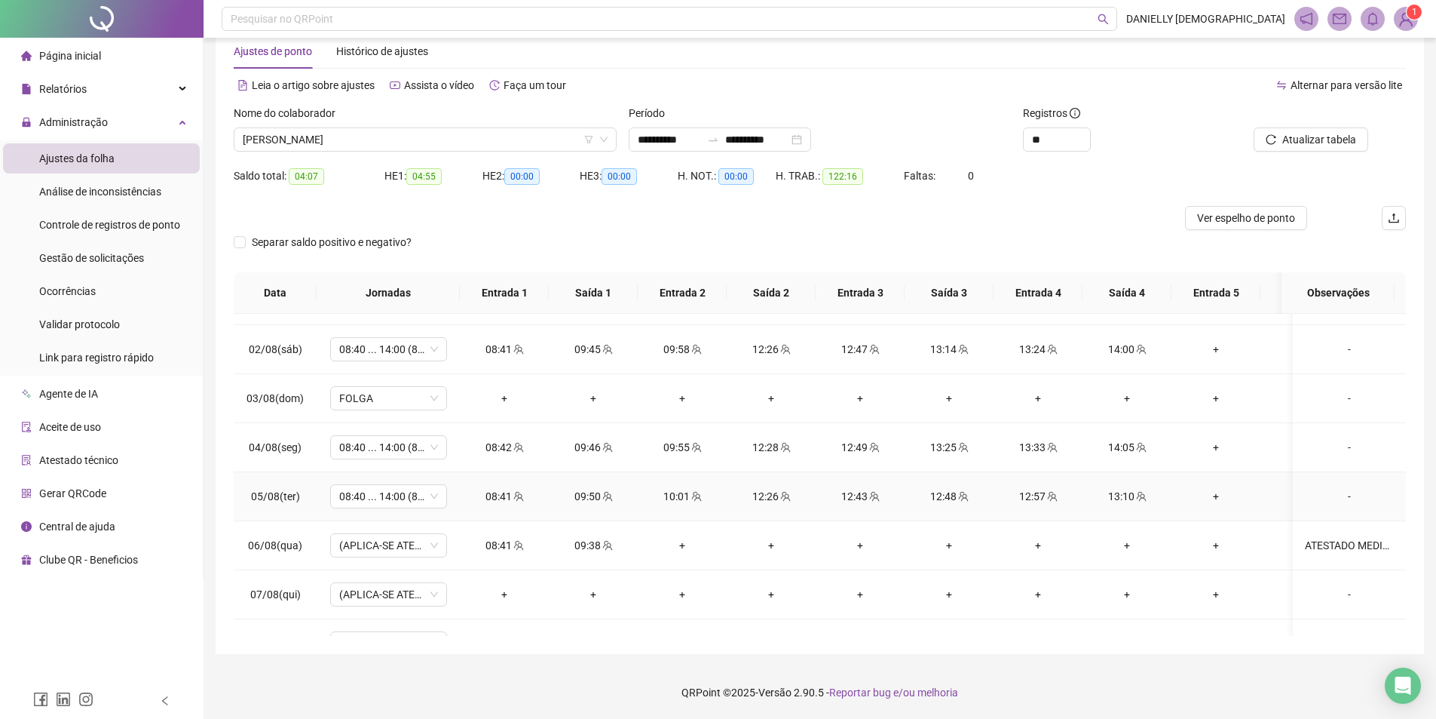
scroll to position [609, 0]
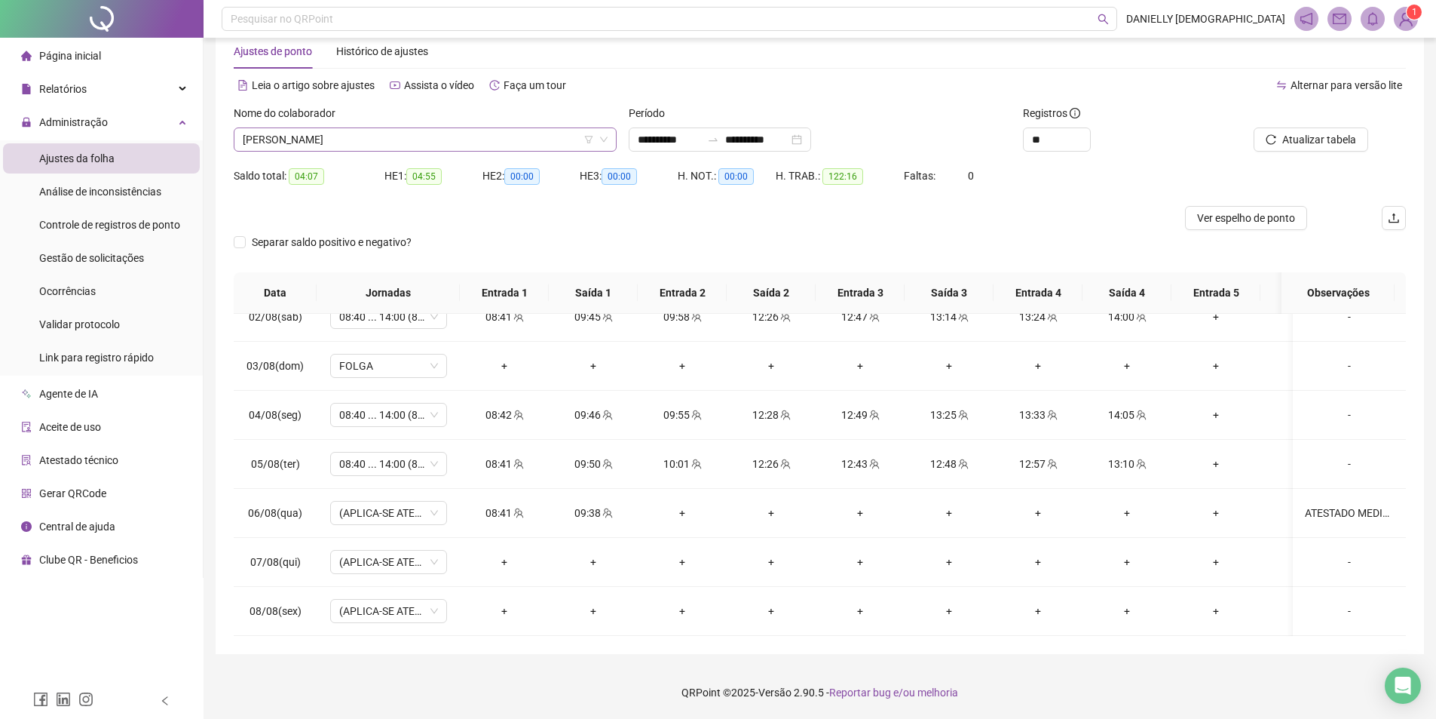
click at [430, 142] on span "[PERSON_NAME]" at bounding box center [425, 139] width 365 height 23
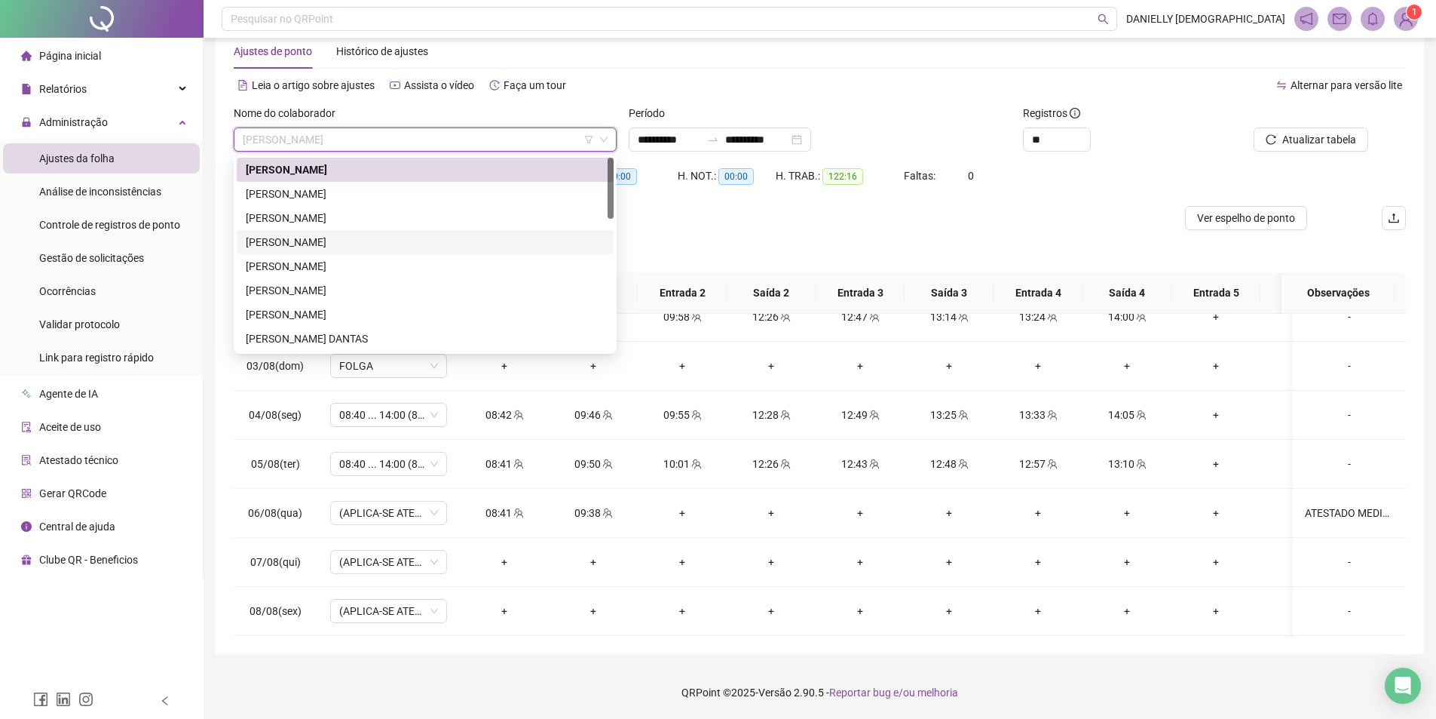
click at [371, 244] on div "[PERSON_NAME]" at bounding box center [425, 242] width 359 height 17
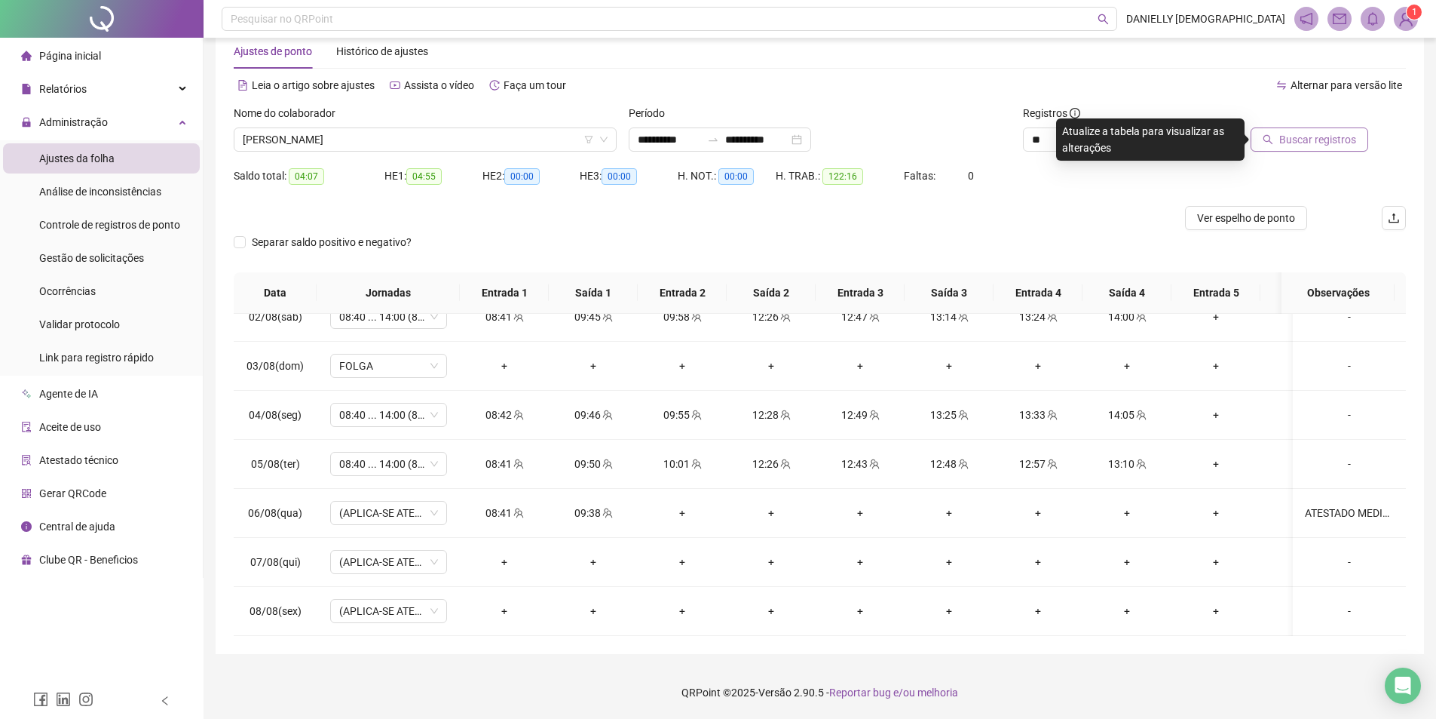
click at [1312, 143] on span "Buscar registros" at bounding box center [1317, 139] width 77 height 17
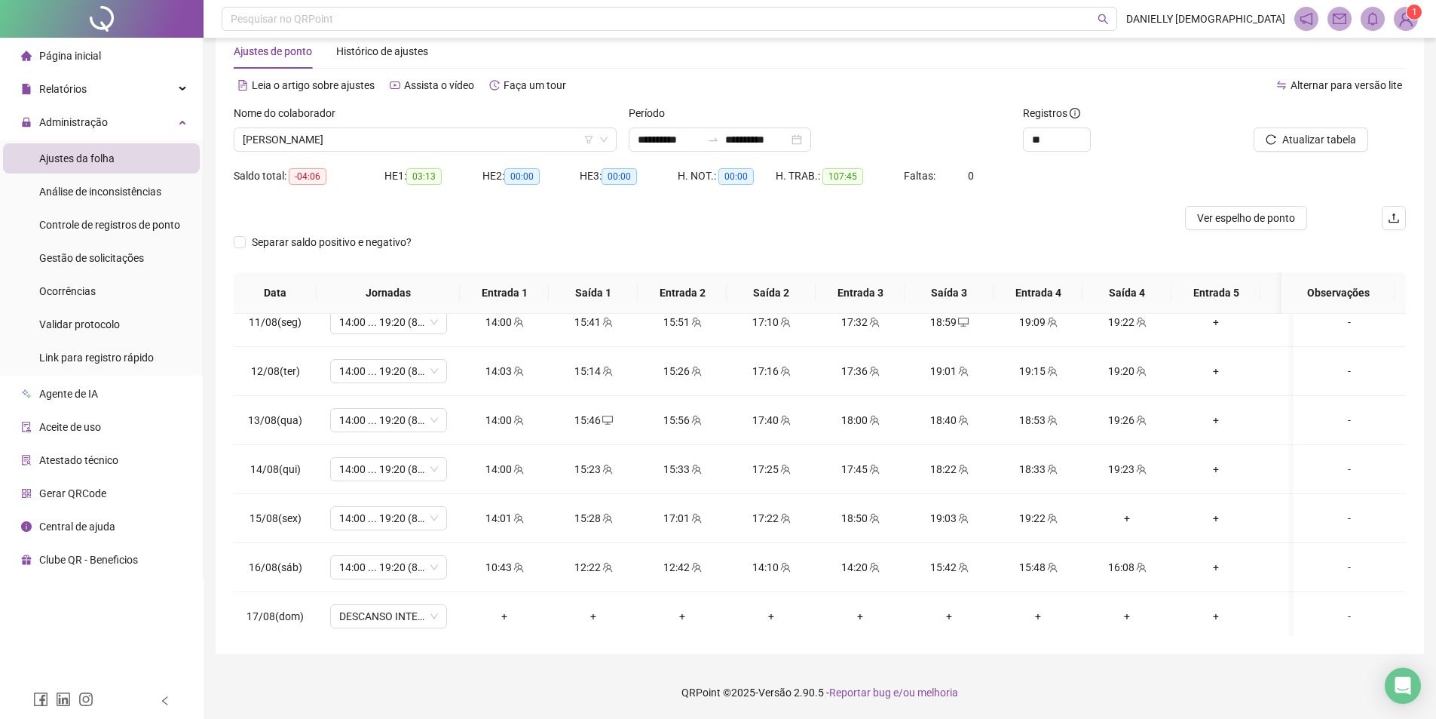
scroll to position [1062, 0]
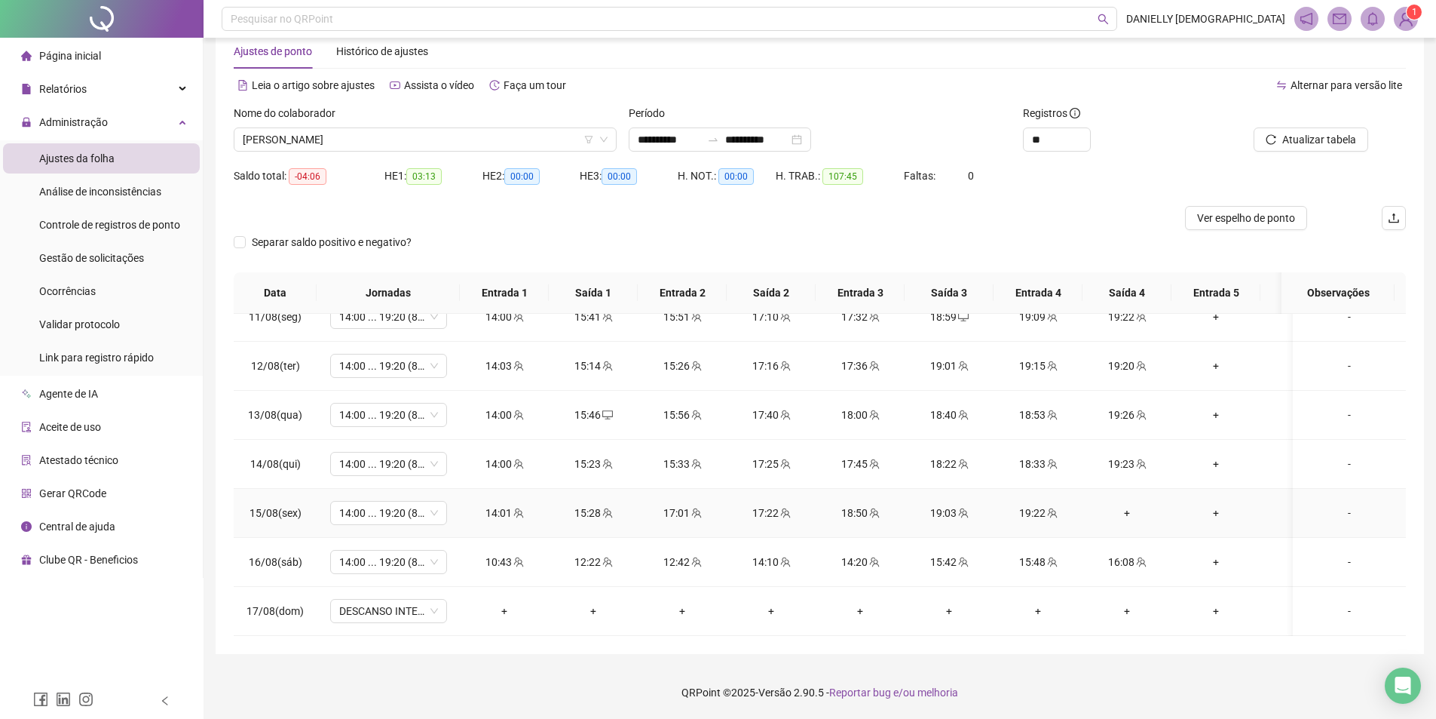
click at [1129, 504] on div "+" at bounding box center [1127, 512] width 65 height 17
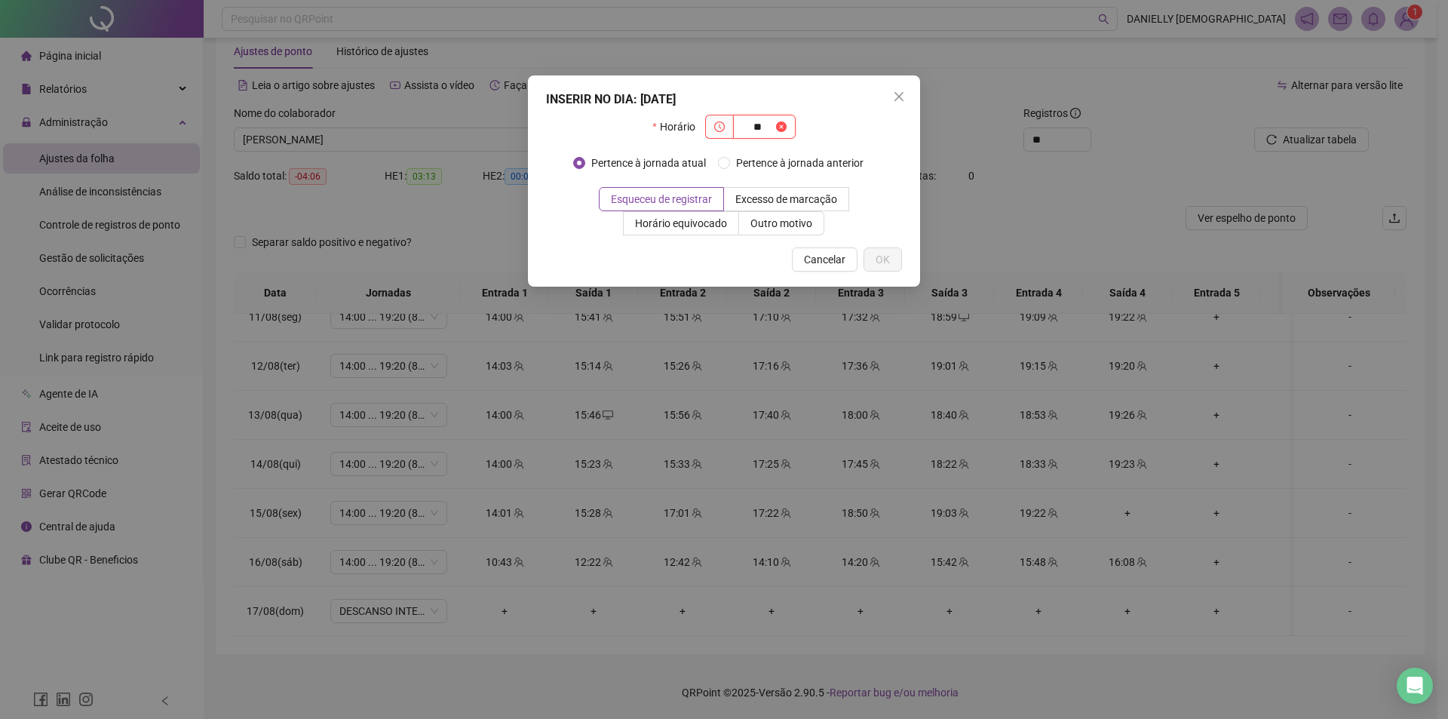
type input "*"
type input "*****"
click at [887, 262] on span "OK" at bounding box center [882, 259] width 14 height 17
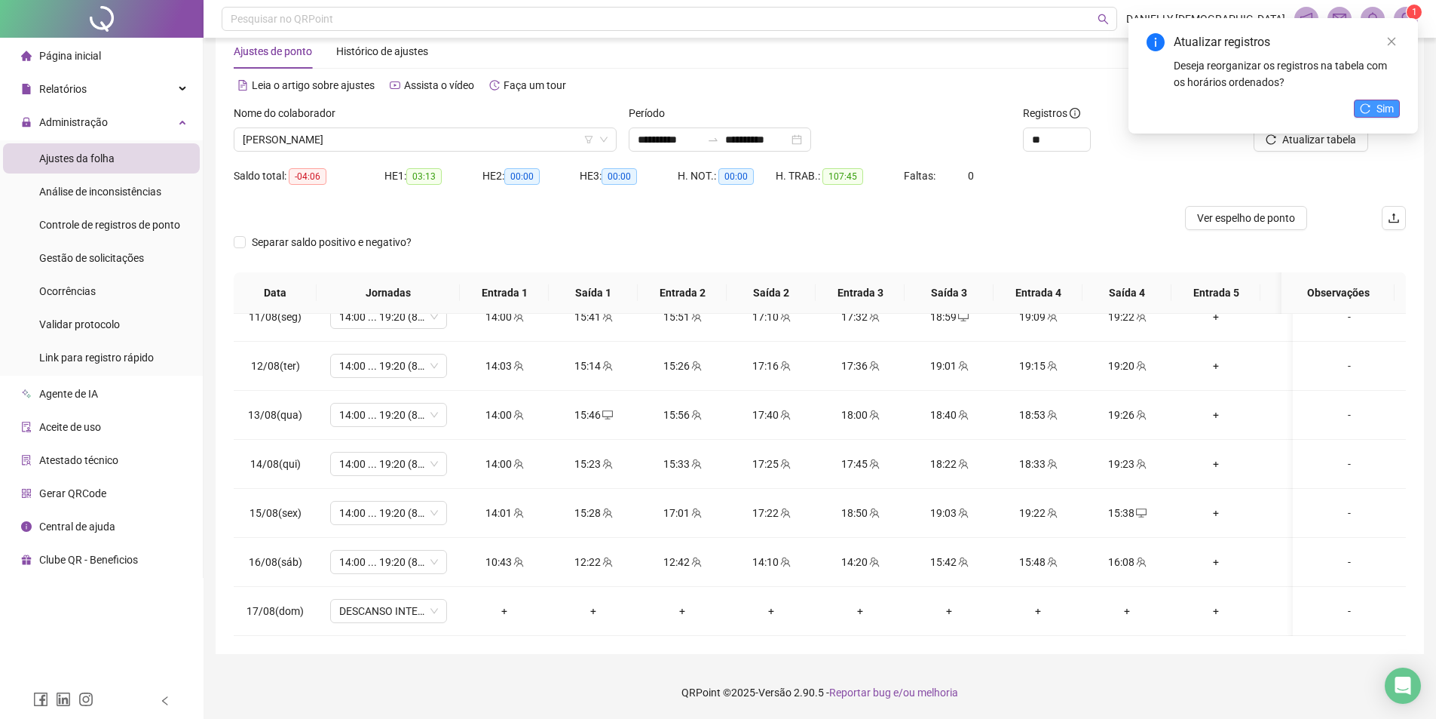
click at [1371, 114] on button "Sim" at bounding box center [1377, 109] width 46 height 18
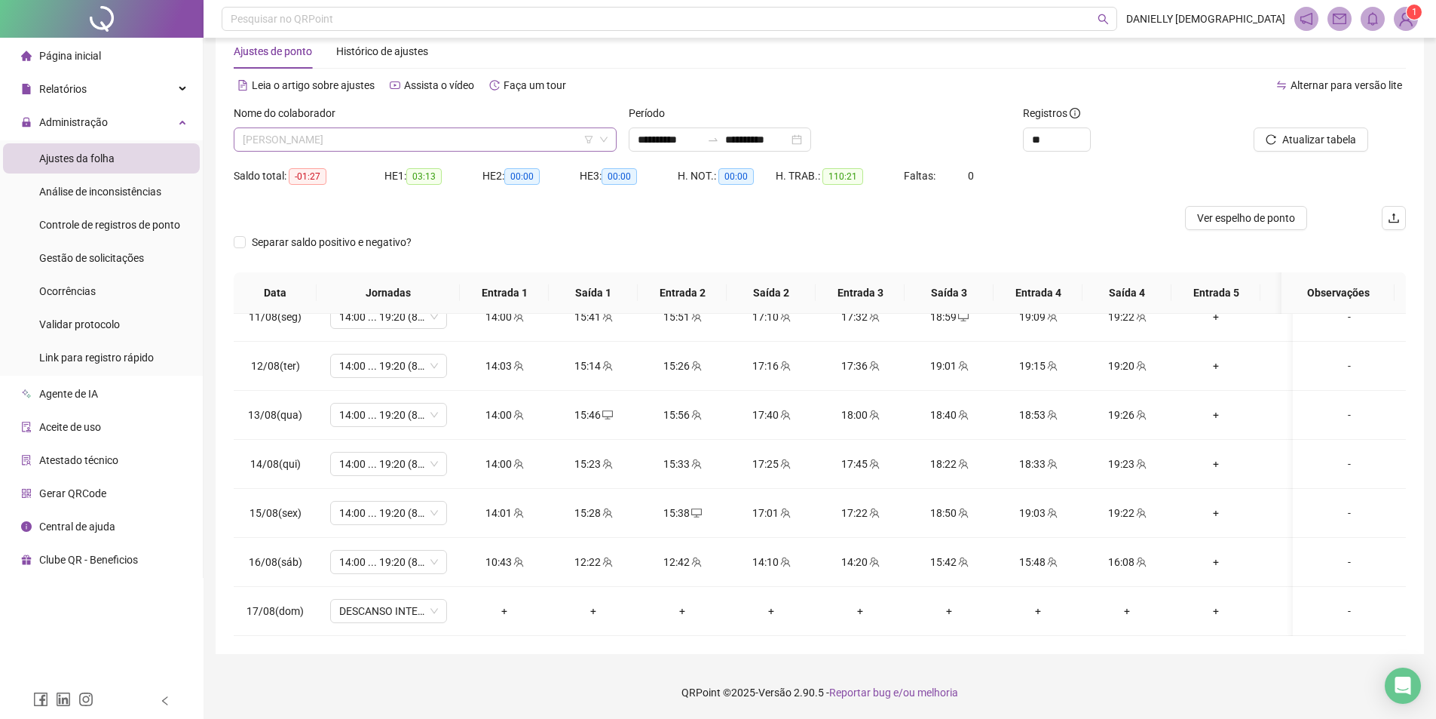
click at [330, 145] on span "[PERSON_NAME]" at bounding box center [425, 139] width 365 height 23
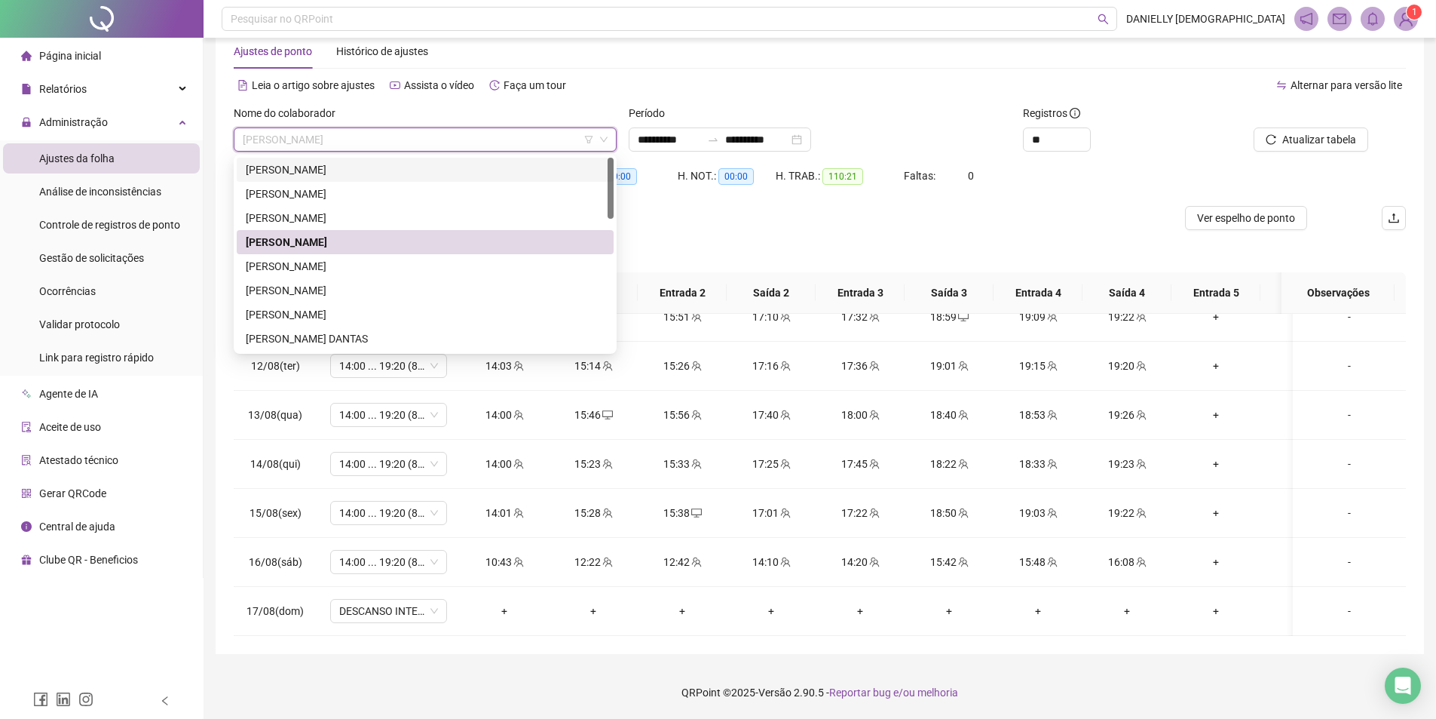
click at [324, 164] on div "[PERSON_NAME]" at bounding box center [425, 169] width 359 height 17
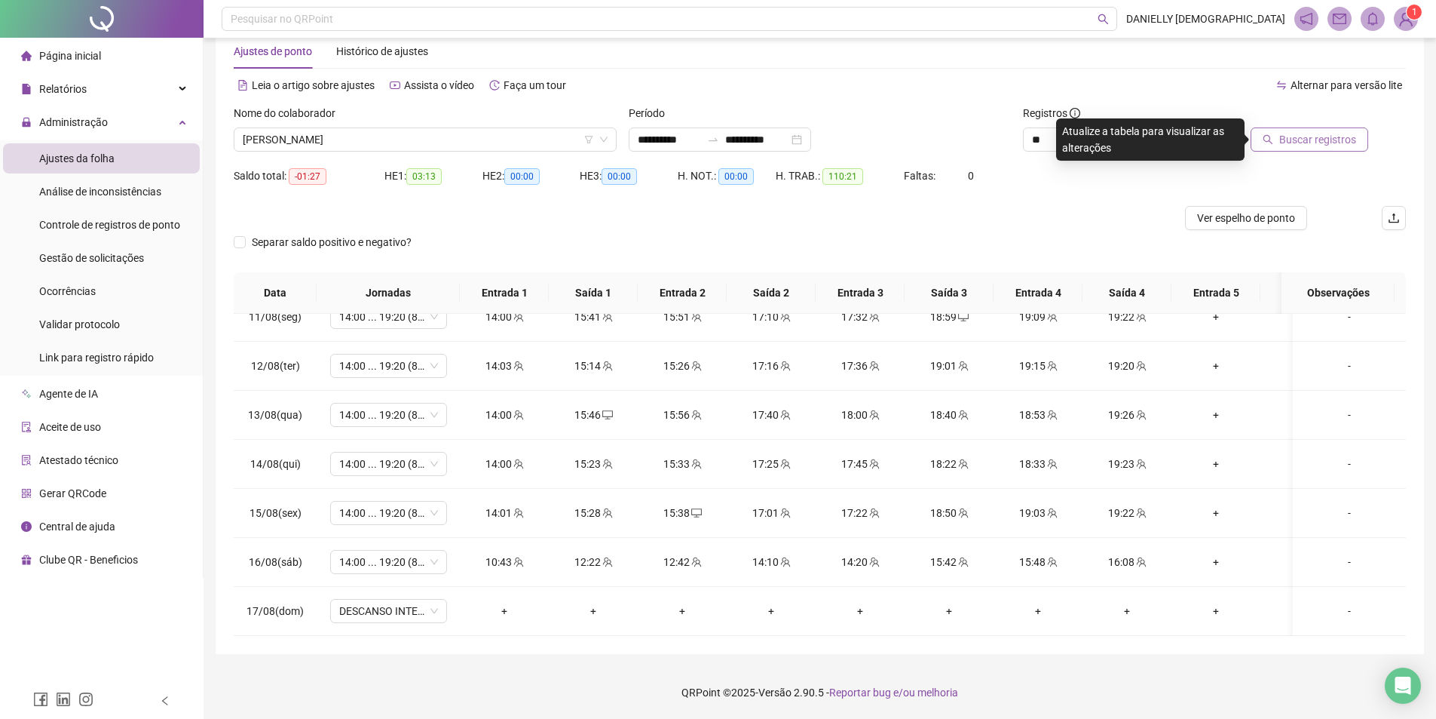
click at [1325, 133] on span "Buscar registros" at bounding box center [1317, 139] width 77 height 17
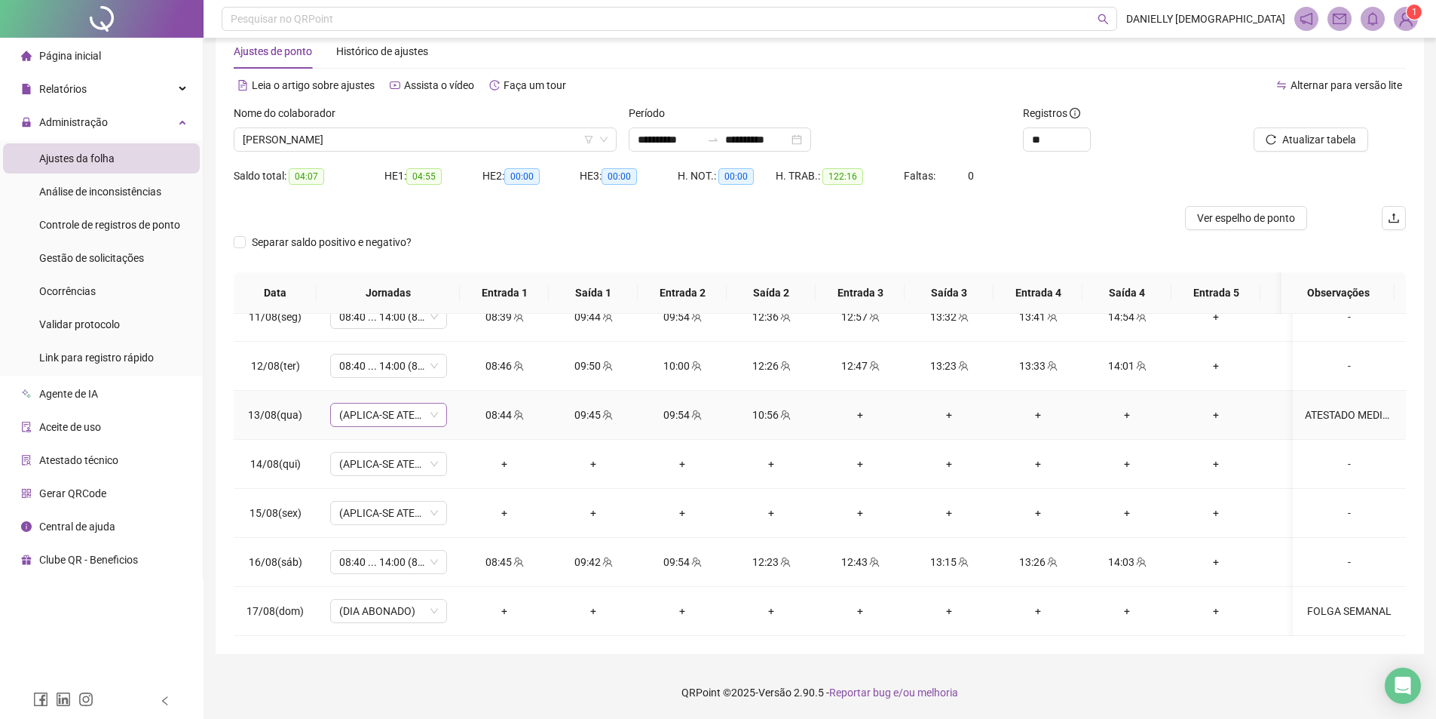
click at [358, 405] on span "(APLICA-SE ATESTADO)" at bounding box center [388, 414] width 99 height 23
click at [218, 504] on div "**********" at bounding box center [820, 335] width 1209 height 638
click at [461, 132] on span "[PERSON_NAME]" at bounding box center [425, 139] width 365 height 23
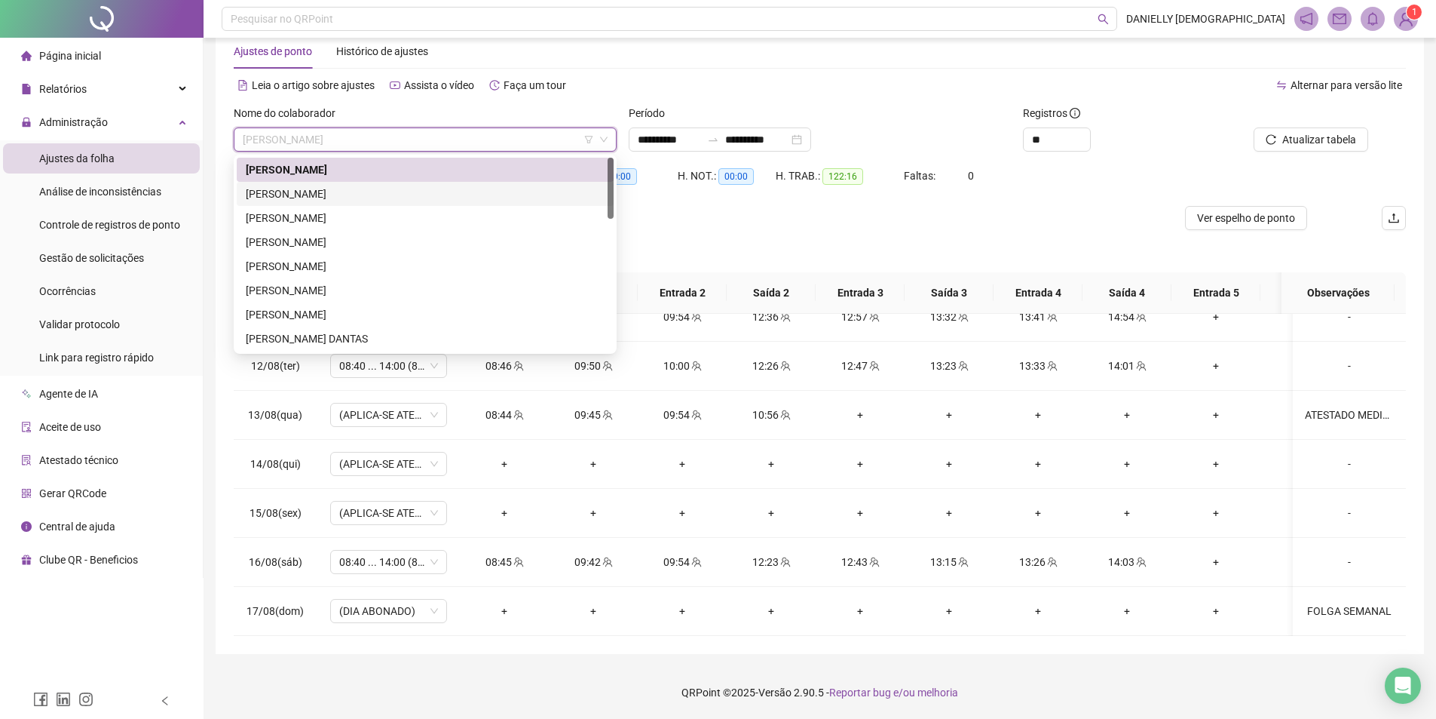
click at [369, 199] on div "[PERSON_NAME]" at bounding box center [425, 193] width 359 height 17
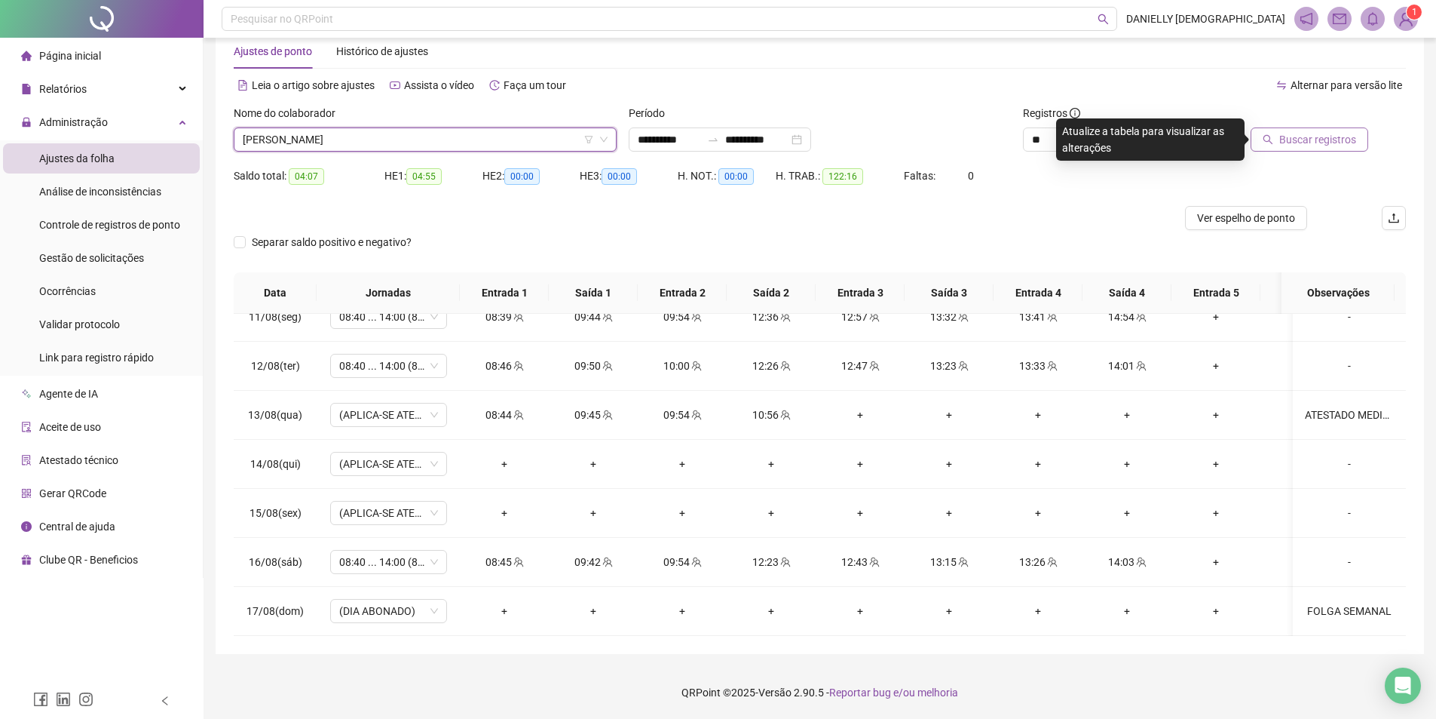
click at [1333, 140] on span "Buscar registros" at bounding box center [1317, 139] width 77 height 17
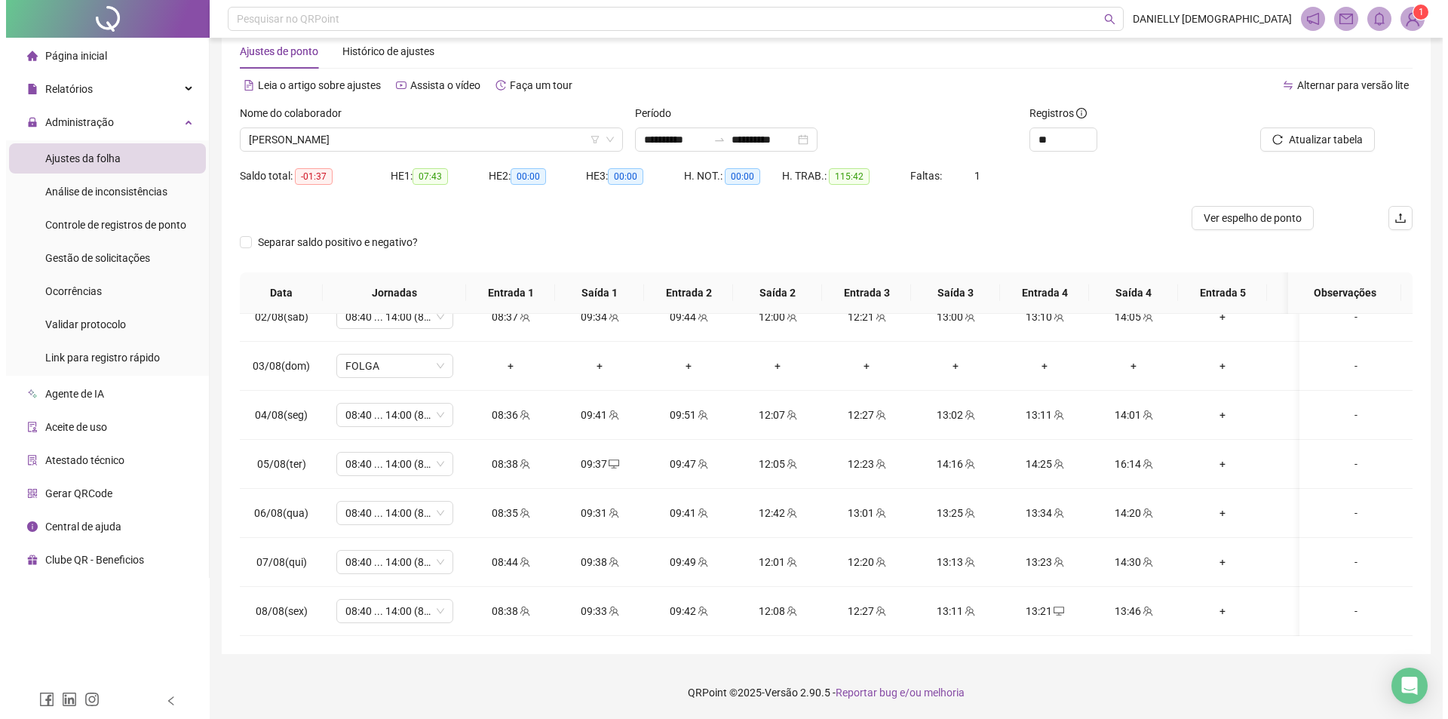
scroll to position [1062, 0]
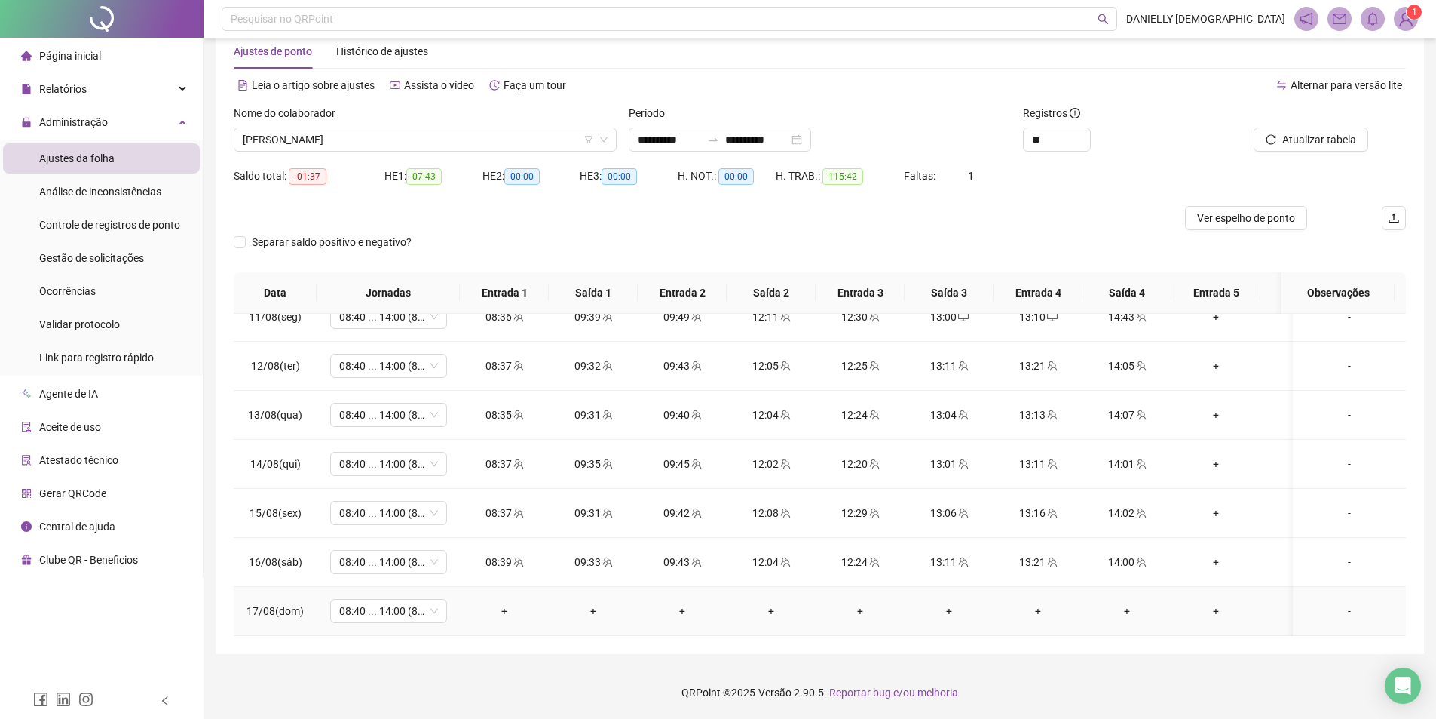
click at [1334, 602] on div "-" at bounding box center [1349, 610] width 89 height 17
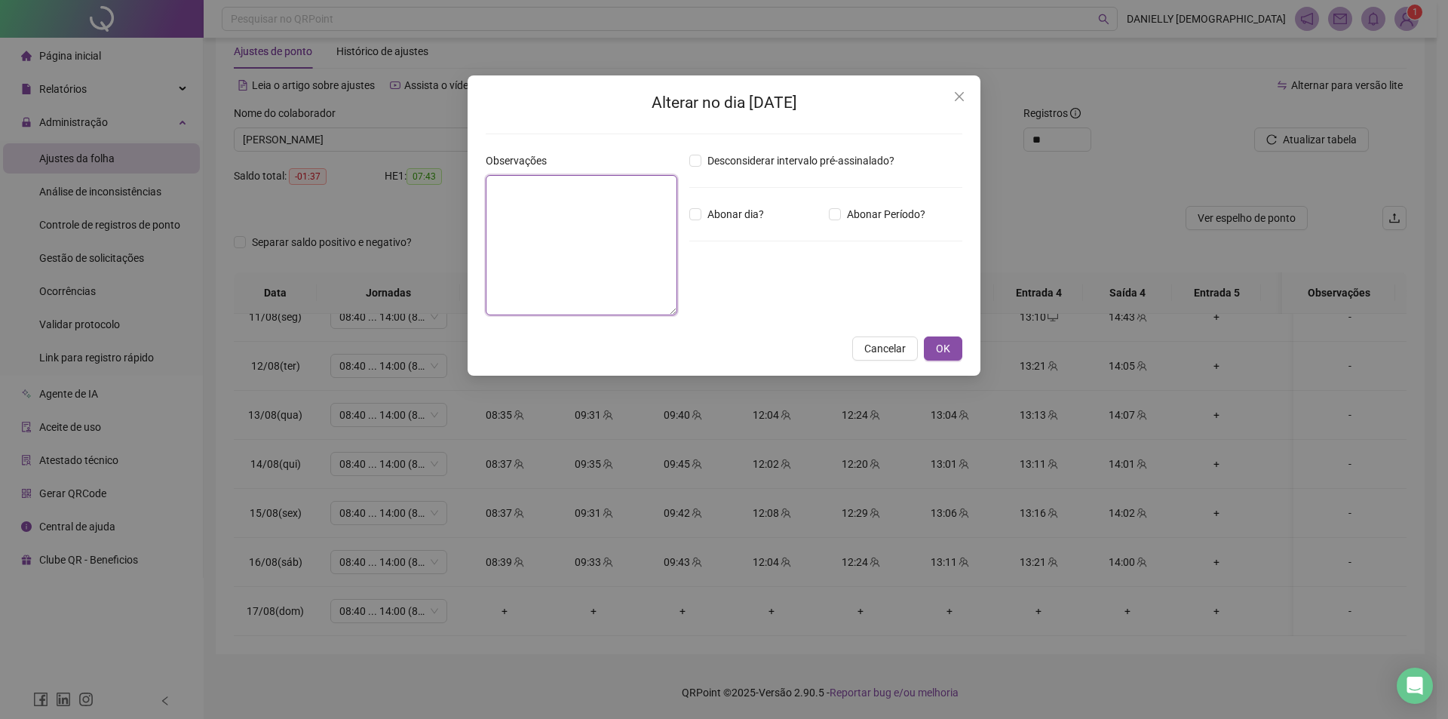
click at [654, 211] on textarea at bounding box center [582, 245] width 192 height 140
type textarea "**********"
click at [617, 195] on textarea at bounding box center [582, 245] width 192 height 140
drag, startPoint x: 623, startPoint y: 187, endPoint x: 477, endPoint y: 182, distance: 145.6
click at [477, 182] on div "**********" at bounding box center [723, 225] width 513 height 300
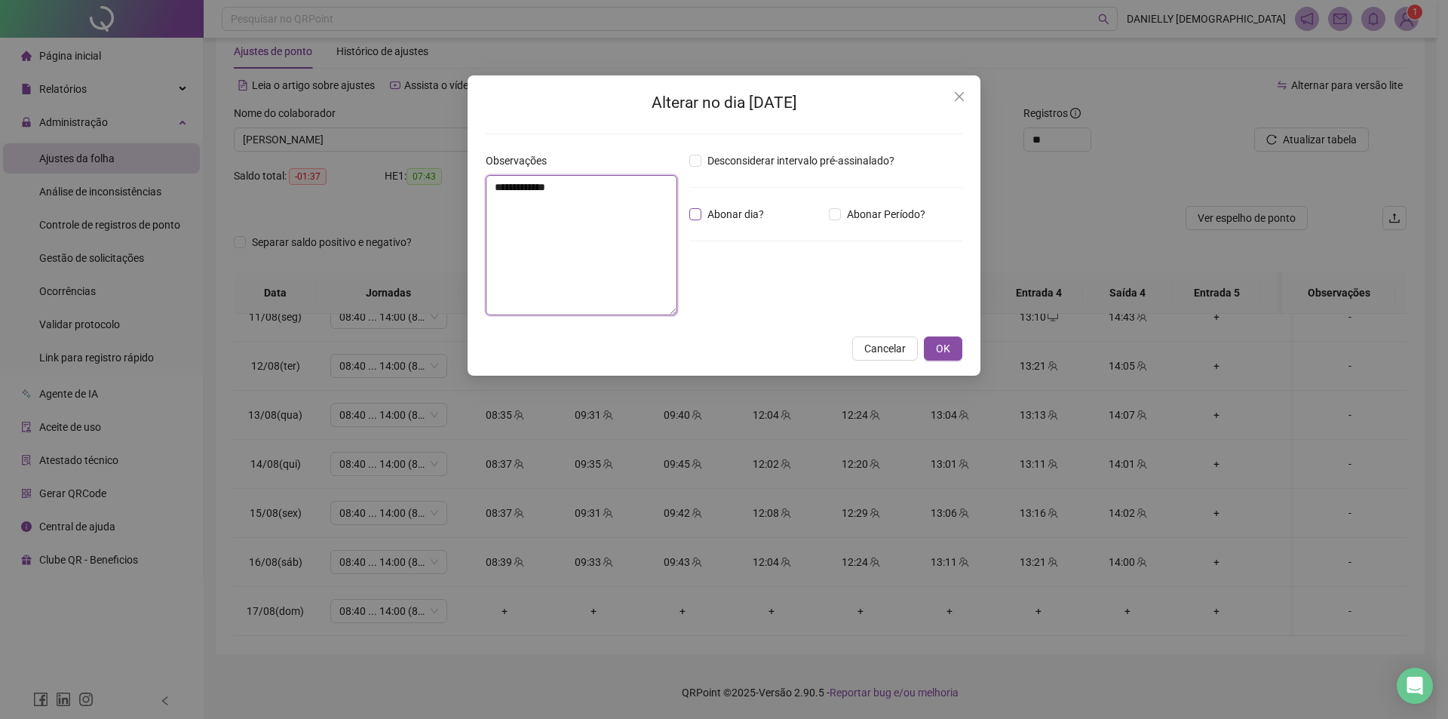
type textarea "**********"
click at [725, 213] on span "Abonar dia?" at bounding box center [735, 214] width 69 height 17
click at [939, 349] on span "OK" at bounding box center [943, 348] width 14 height 17
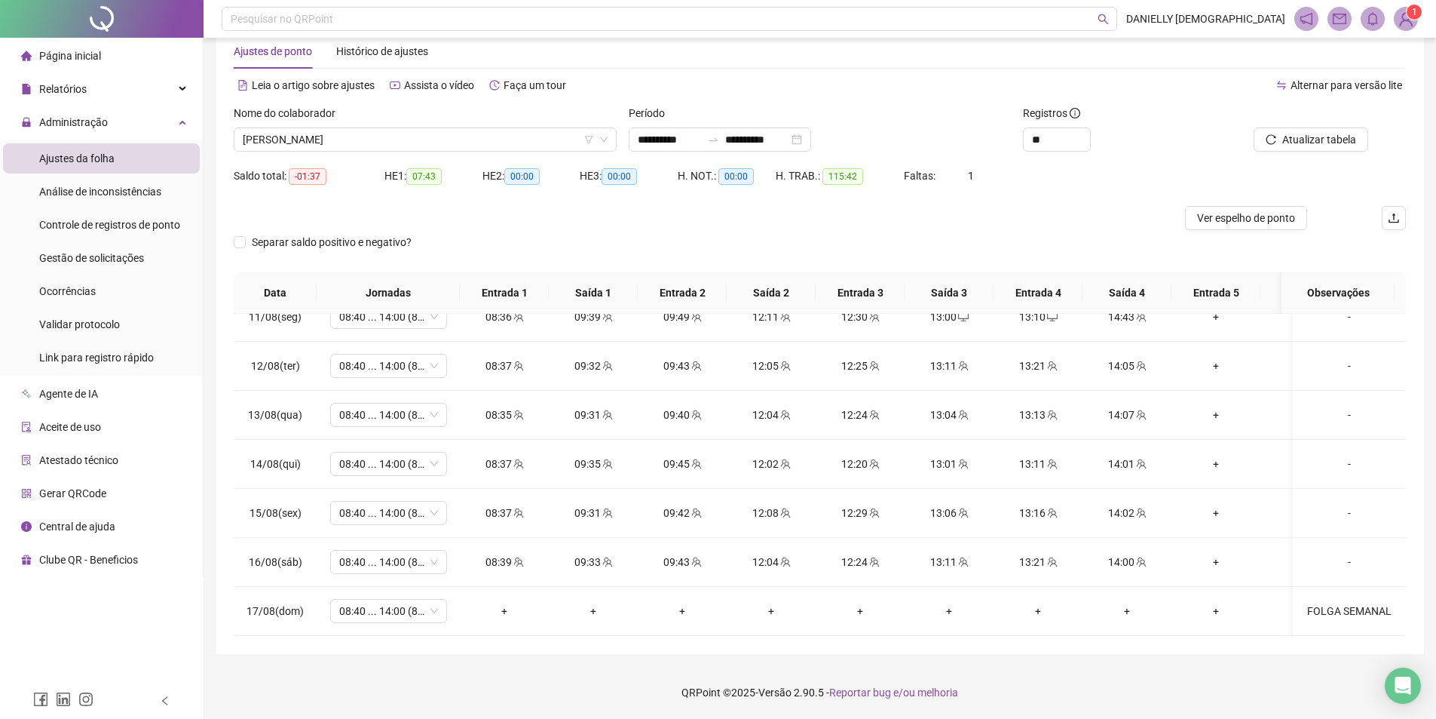
click at [1303, 124] on div at bounding box center [1295, 116] width 148 height 23
click at [1298, 130] on button "Atualizar tabela" at bounding box center [1311, 139] width 115 height 24
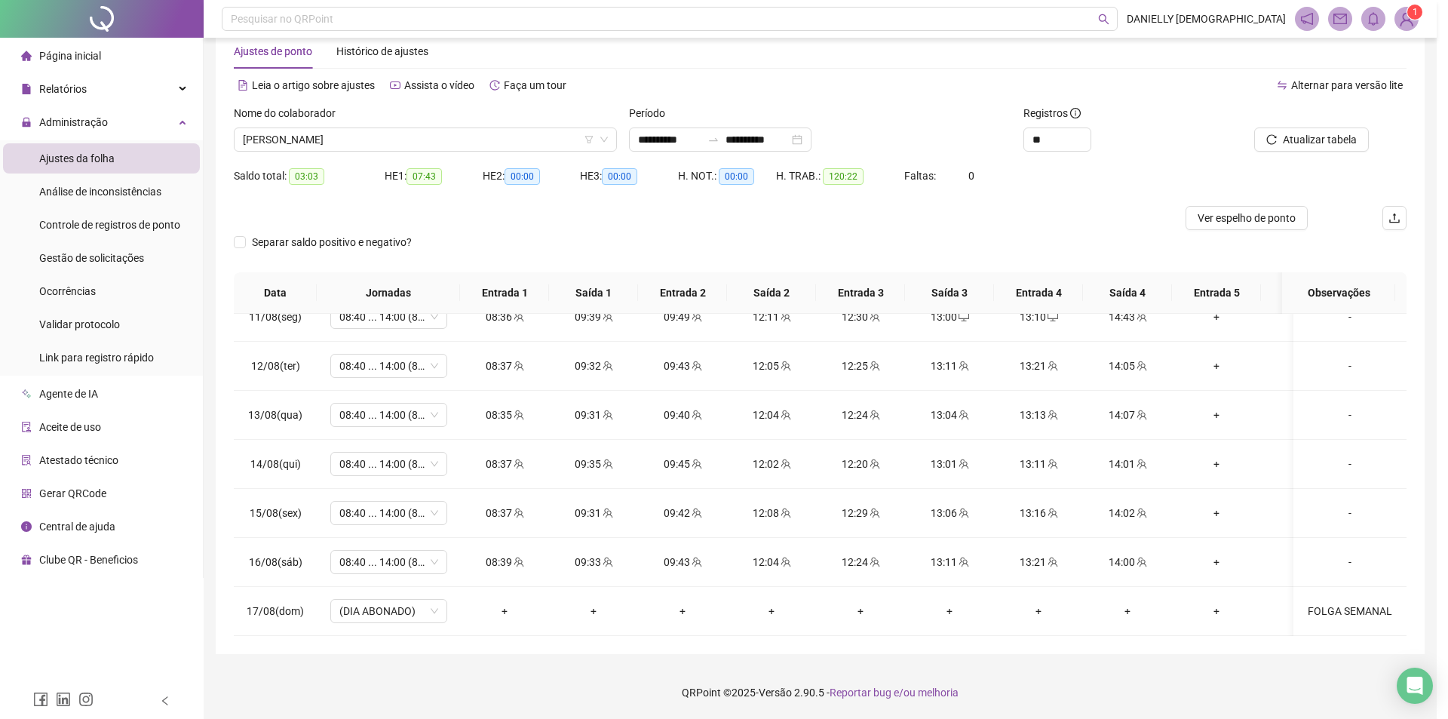
click at [1282, 142] on div "Atualizando tabela Atualizando e reorganizando os registros... OK" at bounding box center [724, 359] width 1448 height 719
click at [1342, 131] on div "Atualizando tabela Atualizando e reorganizando os registros... OK" at bounding box center [724, 359] width 1448 height 719
click at [1331, 139] on div "Atualizando tabela Atualizando e reorganizando os registros... OK" at bounding box center [724, 359] width 1448 height 719
click at [421, 144] on div "Atualizando tabela Atualizando e reorganizando os registros... OK" at bounding box center [724, 359] width 1448 height 719
click at [390, 135] on div "Atualizando tabela Atualizando e reorganizando os registros... OK" at bounding box center [724, 359] width 1448 height 719
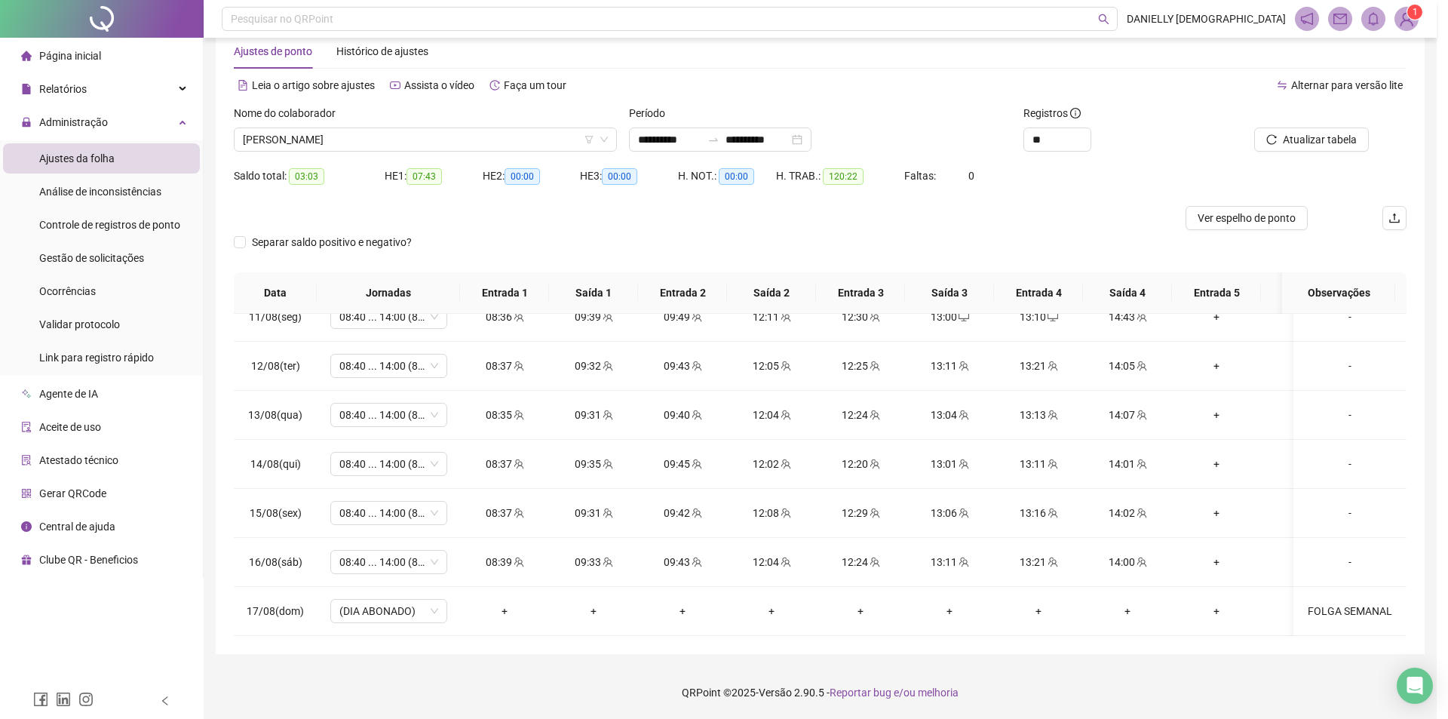
click at [435, 136] on div "Atualizando tabela Atualizando e reorganizando os registros... OK" at bounding box center [724, 359] width 1448 height 719
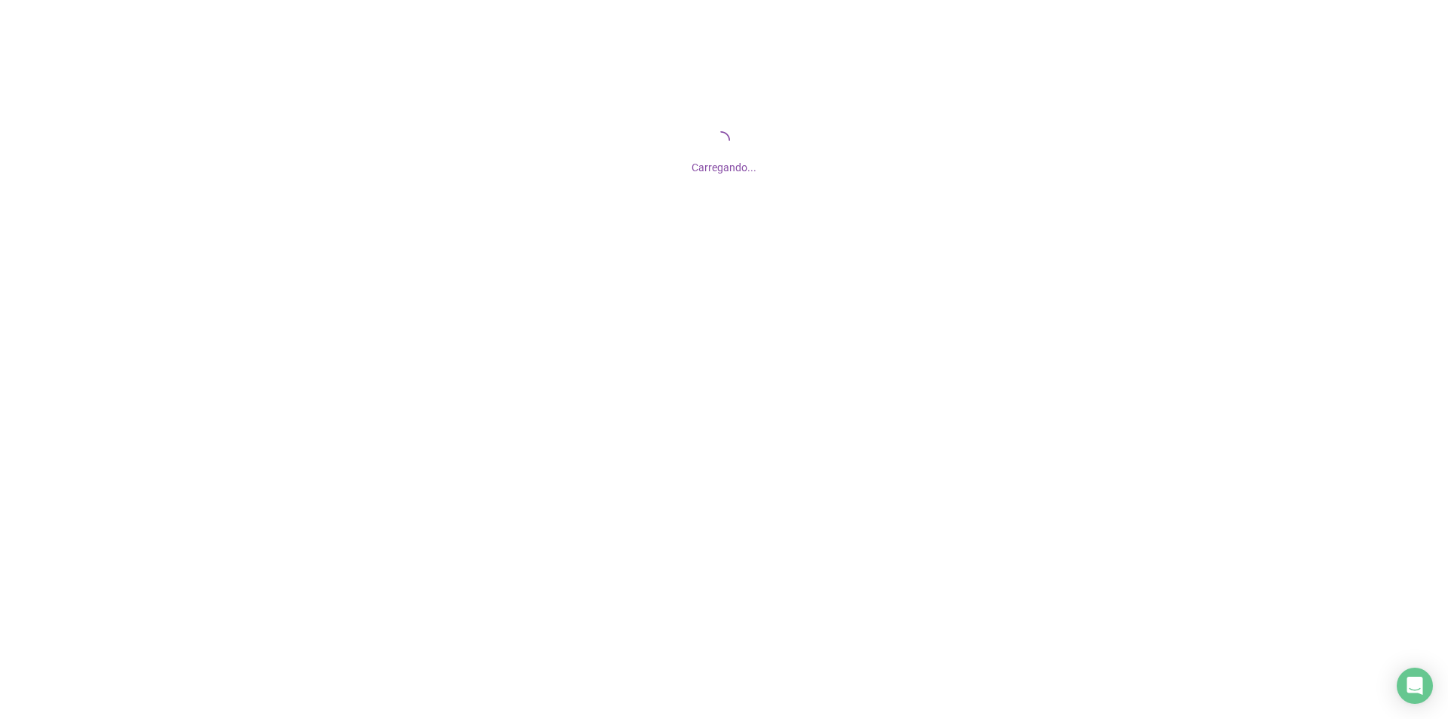
click at [714, 172] on span "Carregando..." at bounding box center [723, 167] width 65 height 12
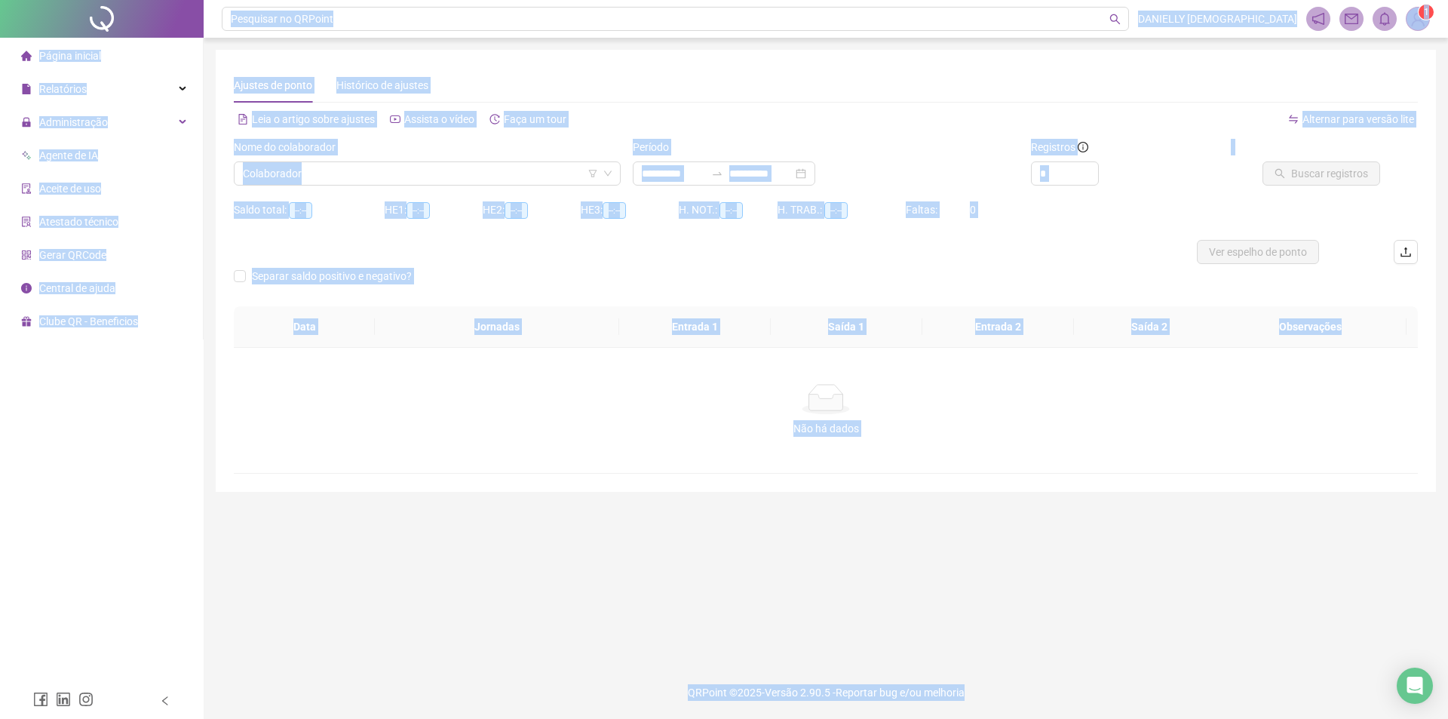
click at [282, 431] on div "Não há dados" at bounding box center [826, 428] width 1148 height 17
click at [397, 61] on div "**********" at bounding box center [826, 271] width 1220 height 442
click at [404, 76] on div "Histórico de ajustes" at bounding box center [382, 85] width 92 height 35
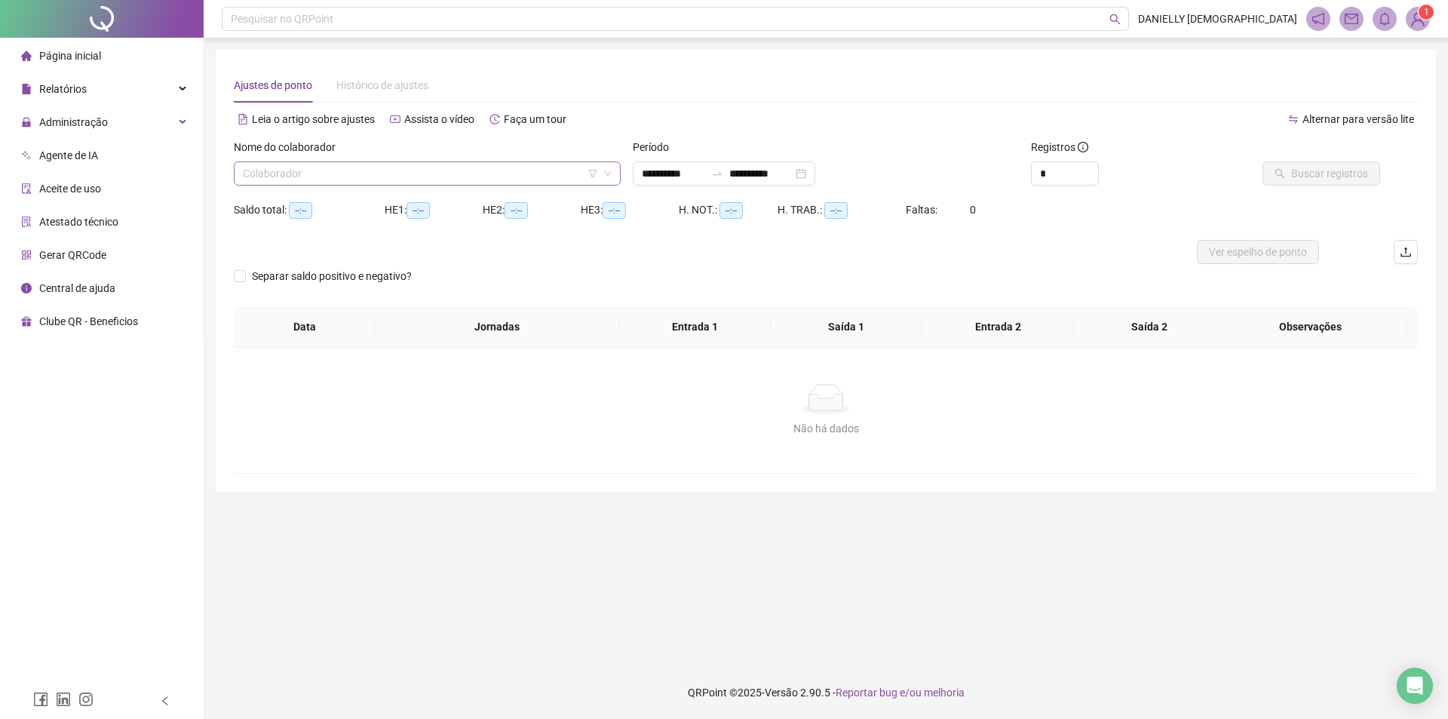
click at [345, 179] on input "search" at bounding box center [420, 173] width 355 height 23
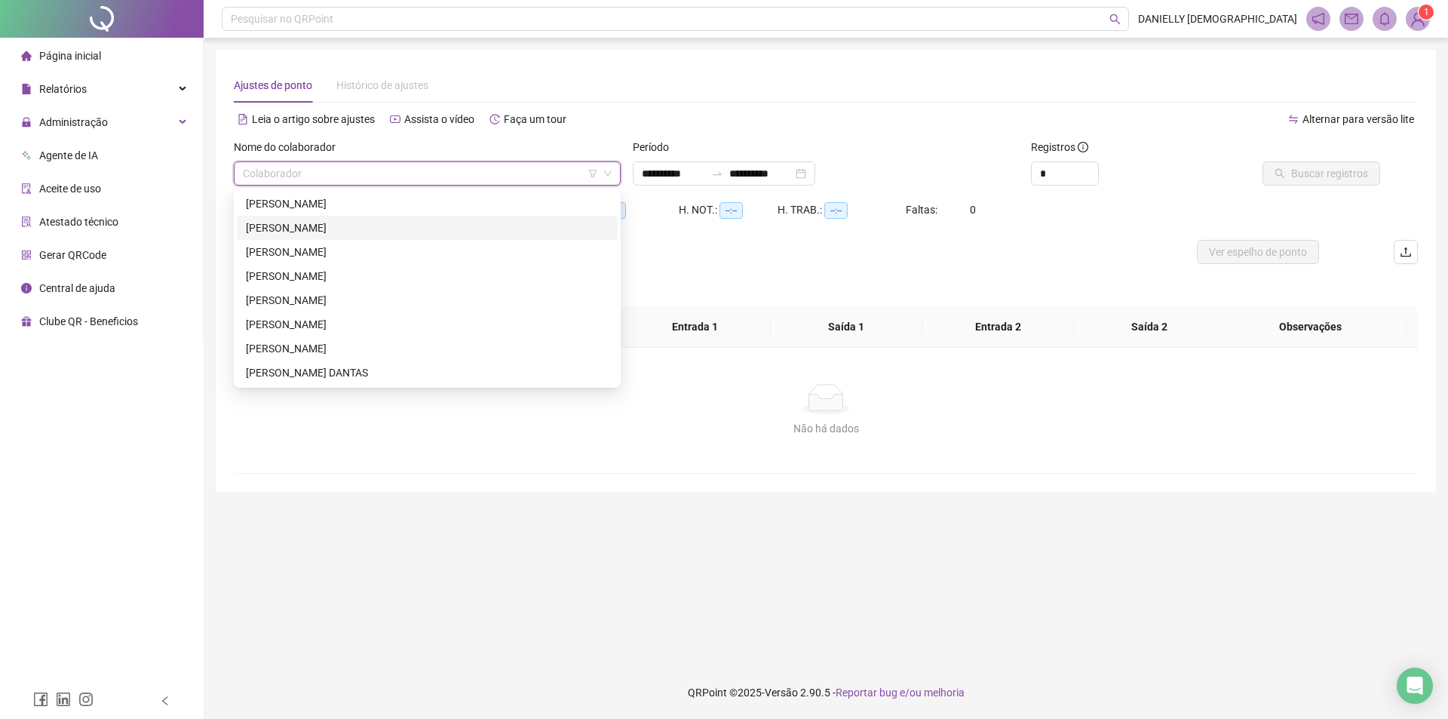
click at [344, 235] on div "[PERSON_NAME]" at bounding box center [427, 227] width 363 height 17
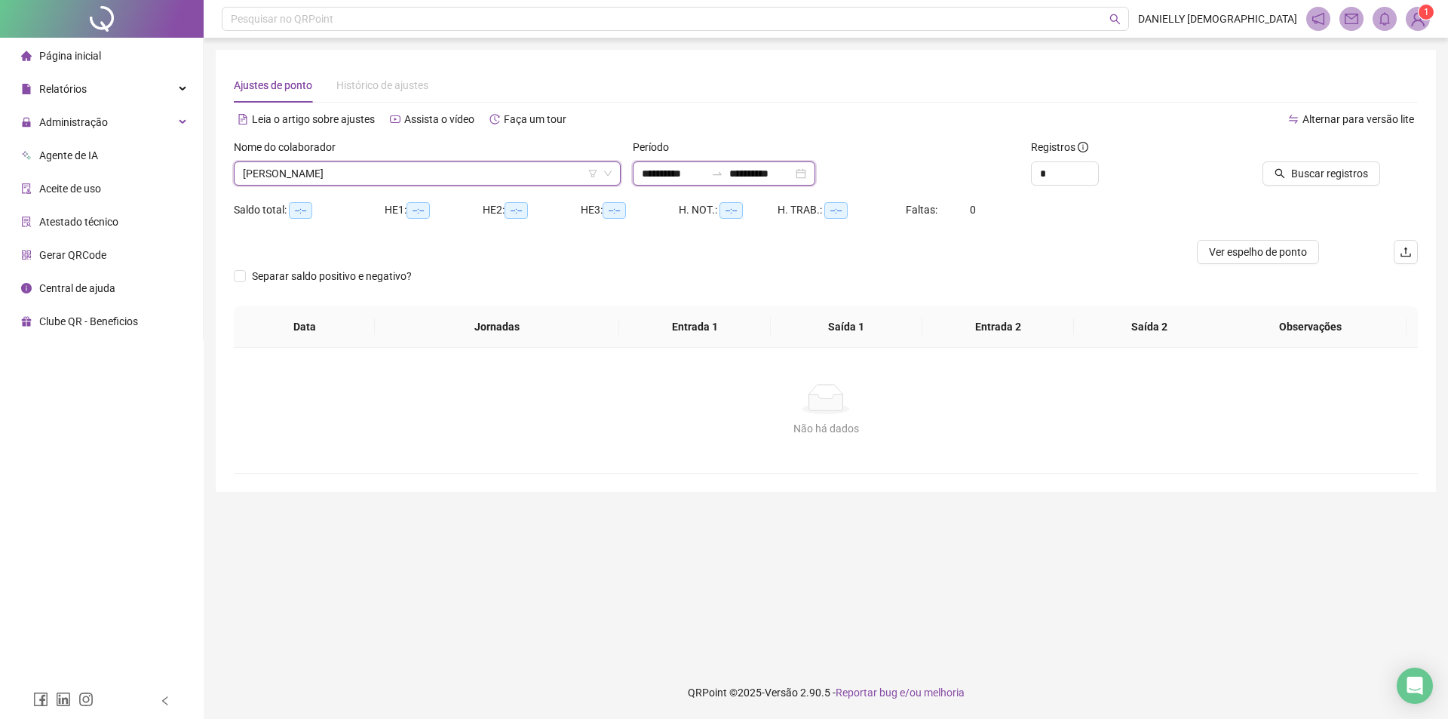
click at [696, 165] on input "**********" at bounding box center [673, 173] width 63 height 17
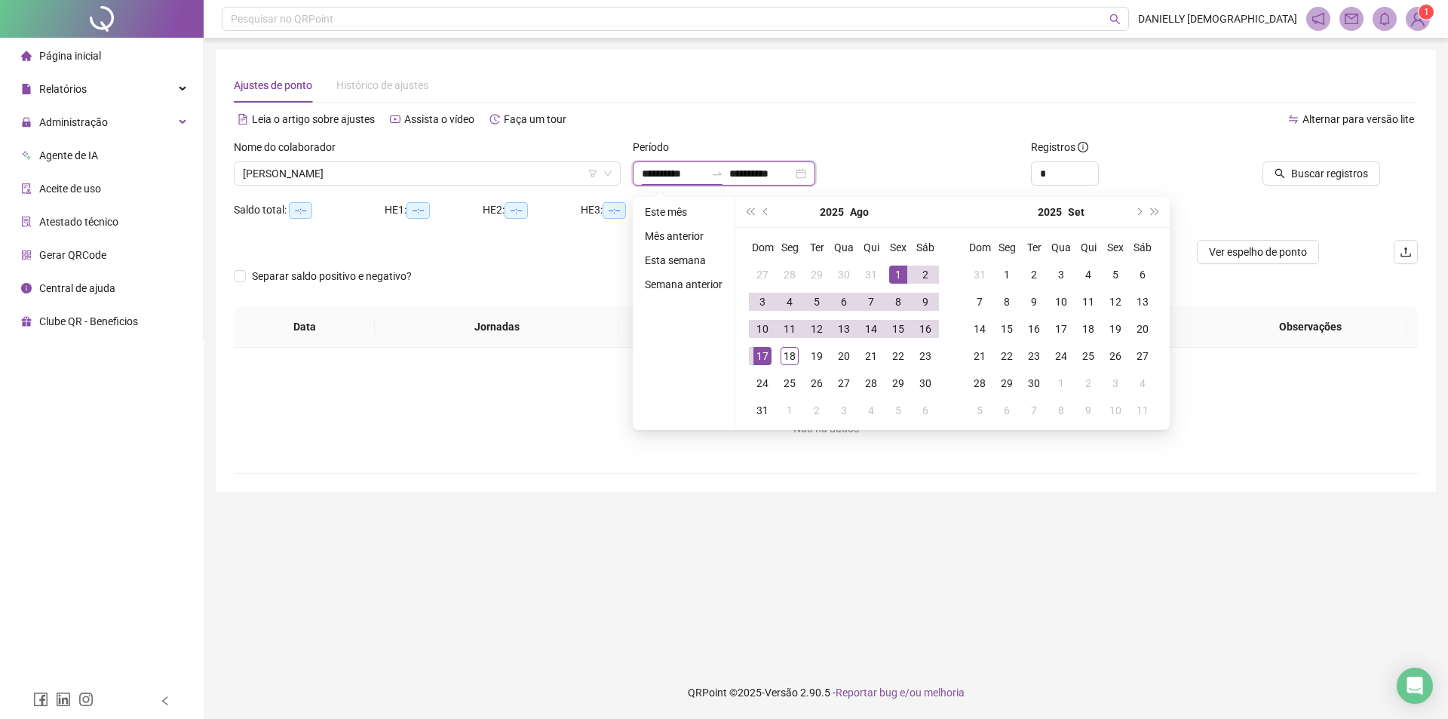
type input "**********"
click at [771, 210] on button "prev-year" at bounding box center [766, 212] width 17 height 30
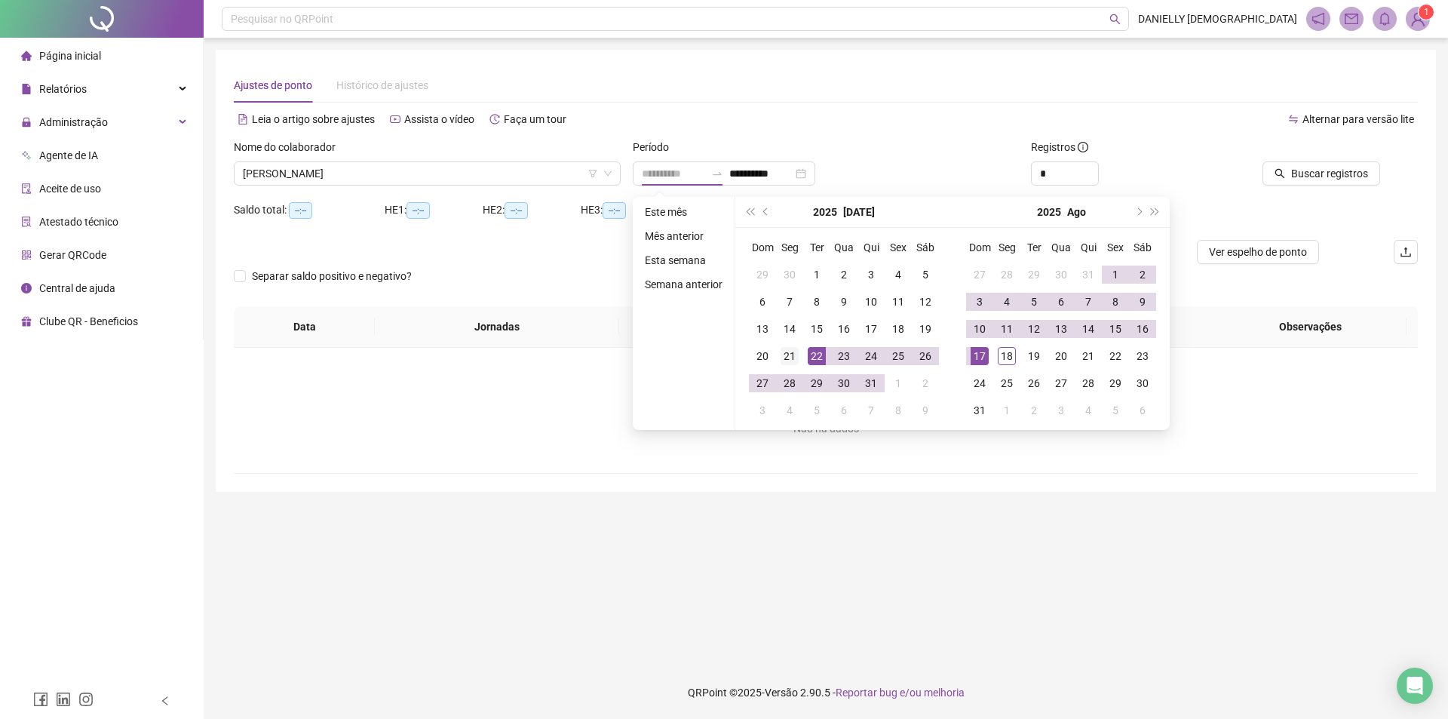
type input "**********"
click at [791, 353] on div "21" at bounding box center [789, 356] width 18 height 18
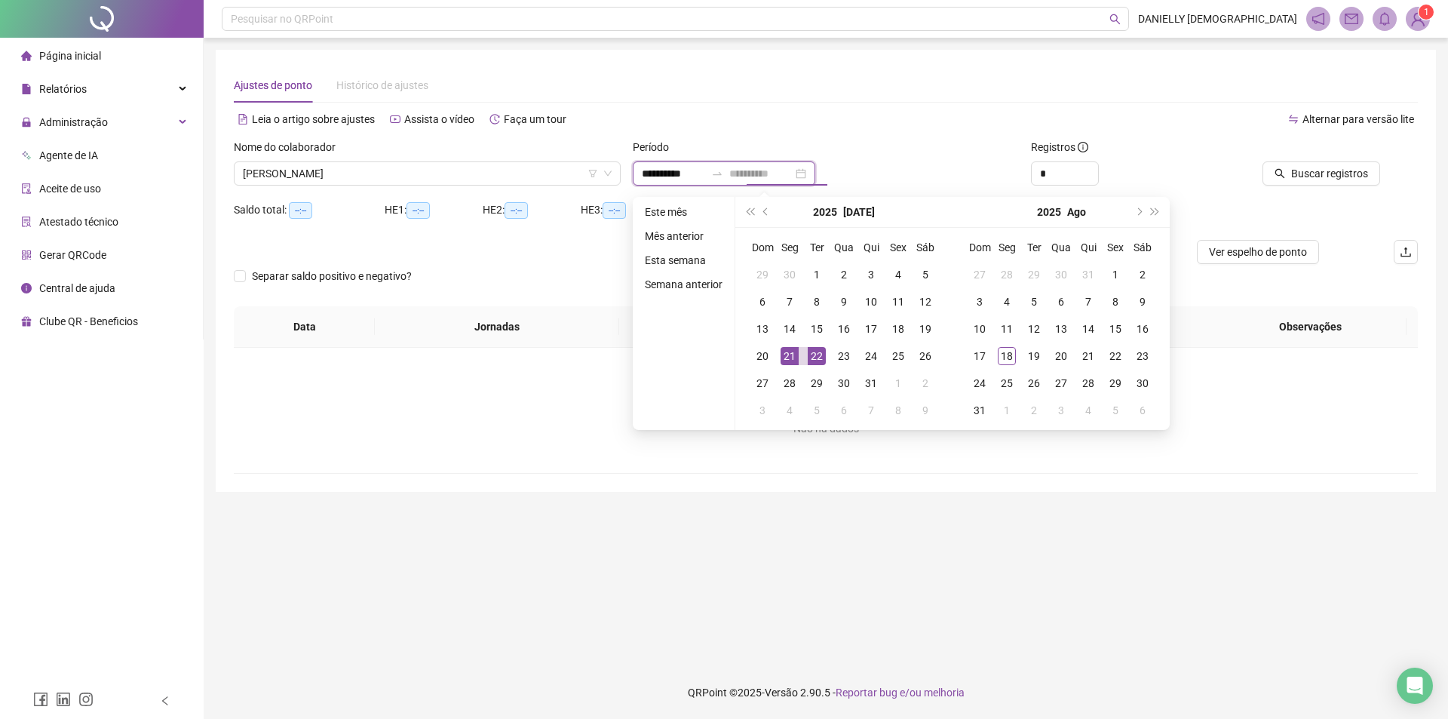
type input "**********"
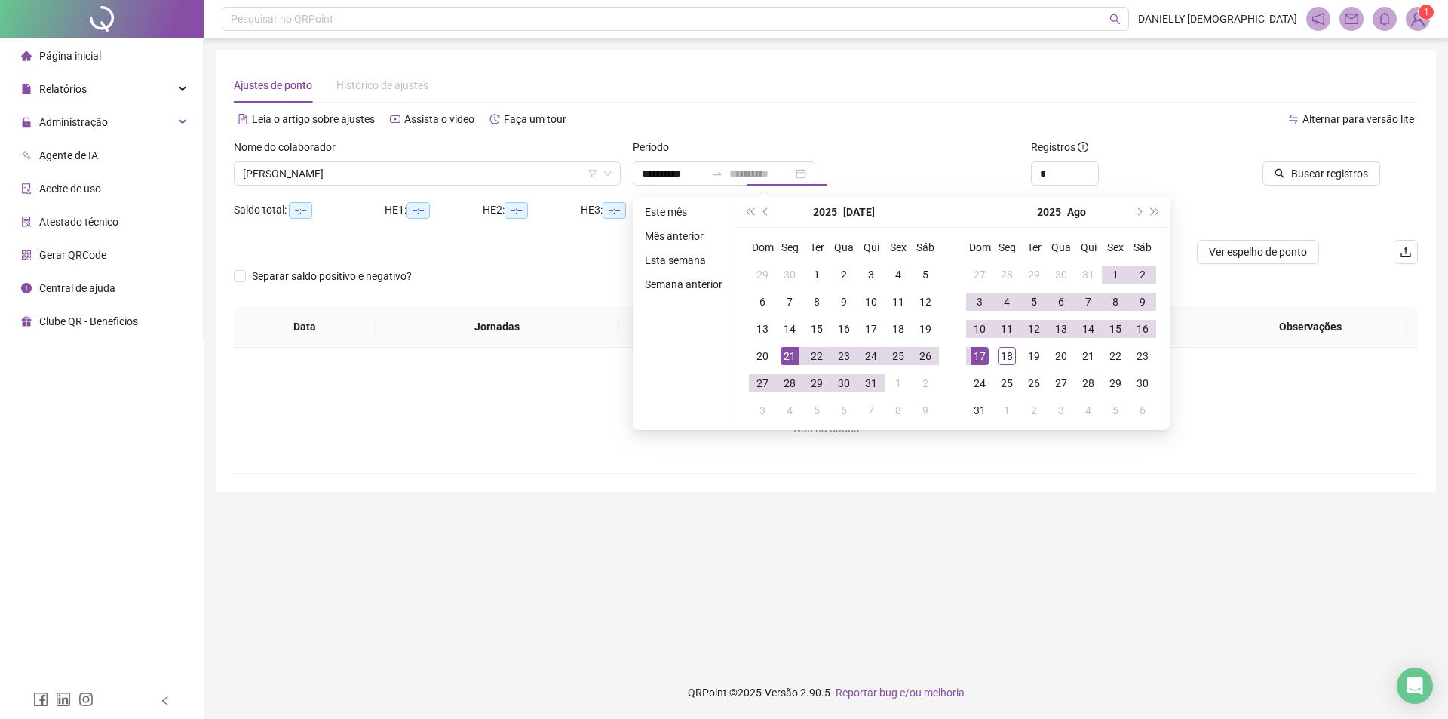
click at [980, 348] on div "17" at bounding box center [979, 356] width 18 height 18
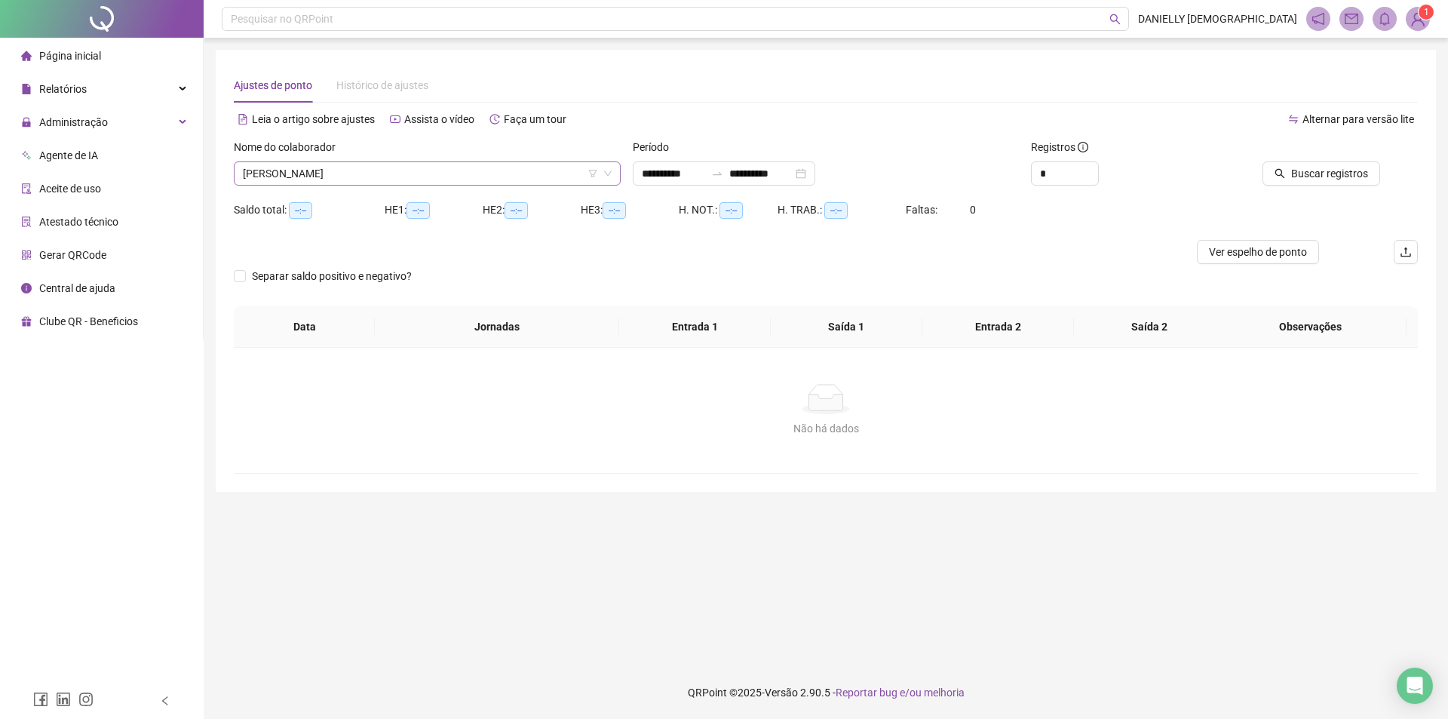
click at [382, 173] on span "[PERSON_NAME]" at bounding box center [427, 173] width 369 height 23
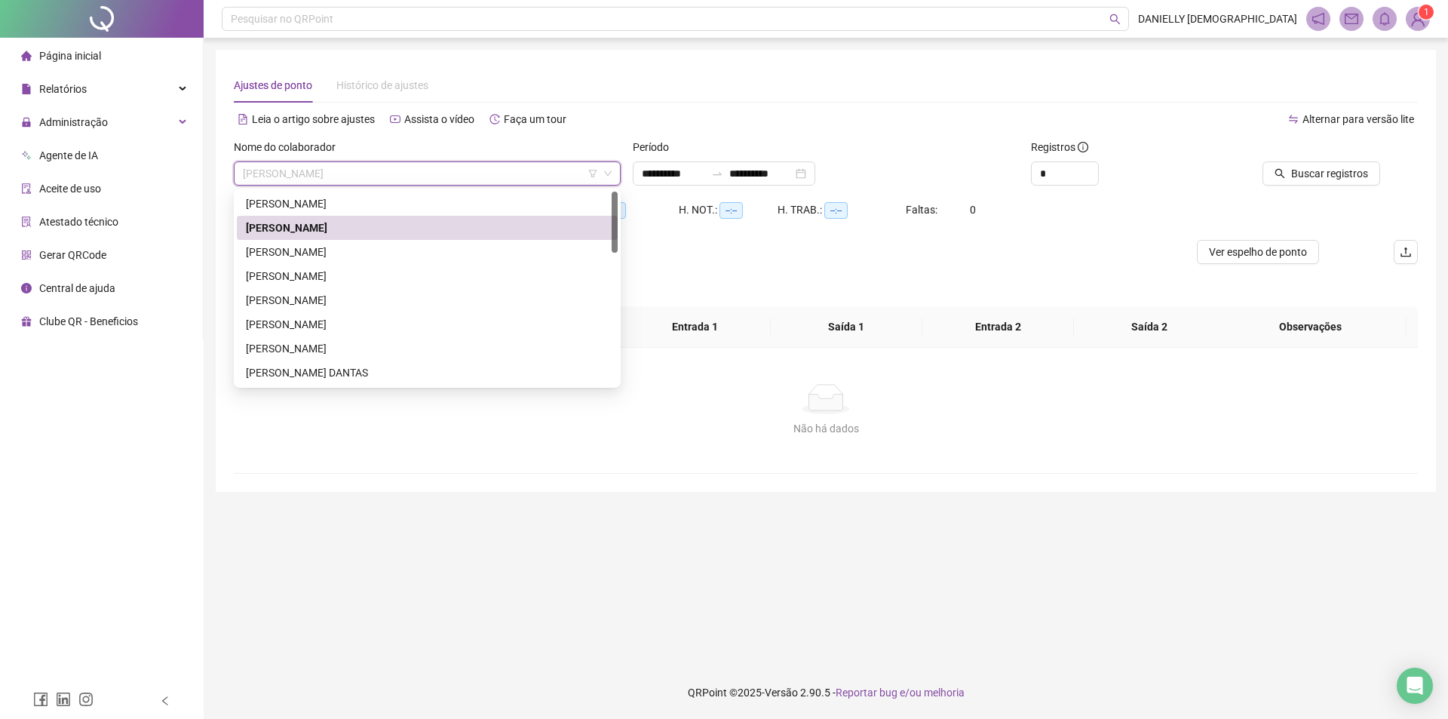
click at [356, 225] on div "[PERSON_NAME]" at bounding box center [427, 227] width 363 height 17
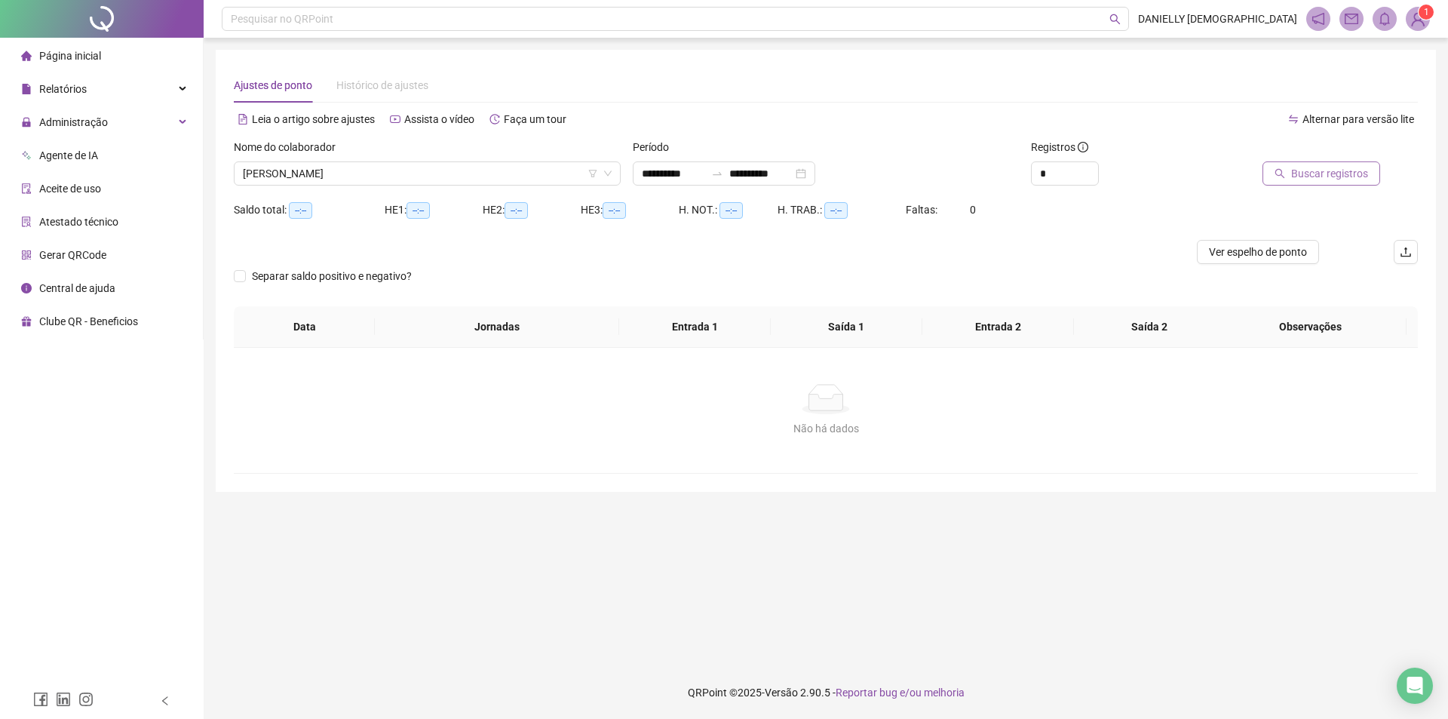
click at [1346, 177] on span "Buscar registros" at bounding box center [1329, 173] width 77 height 17
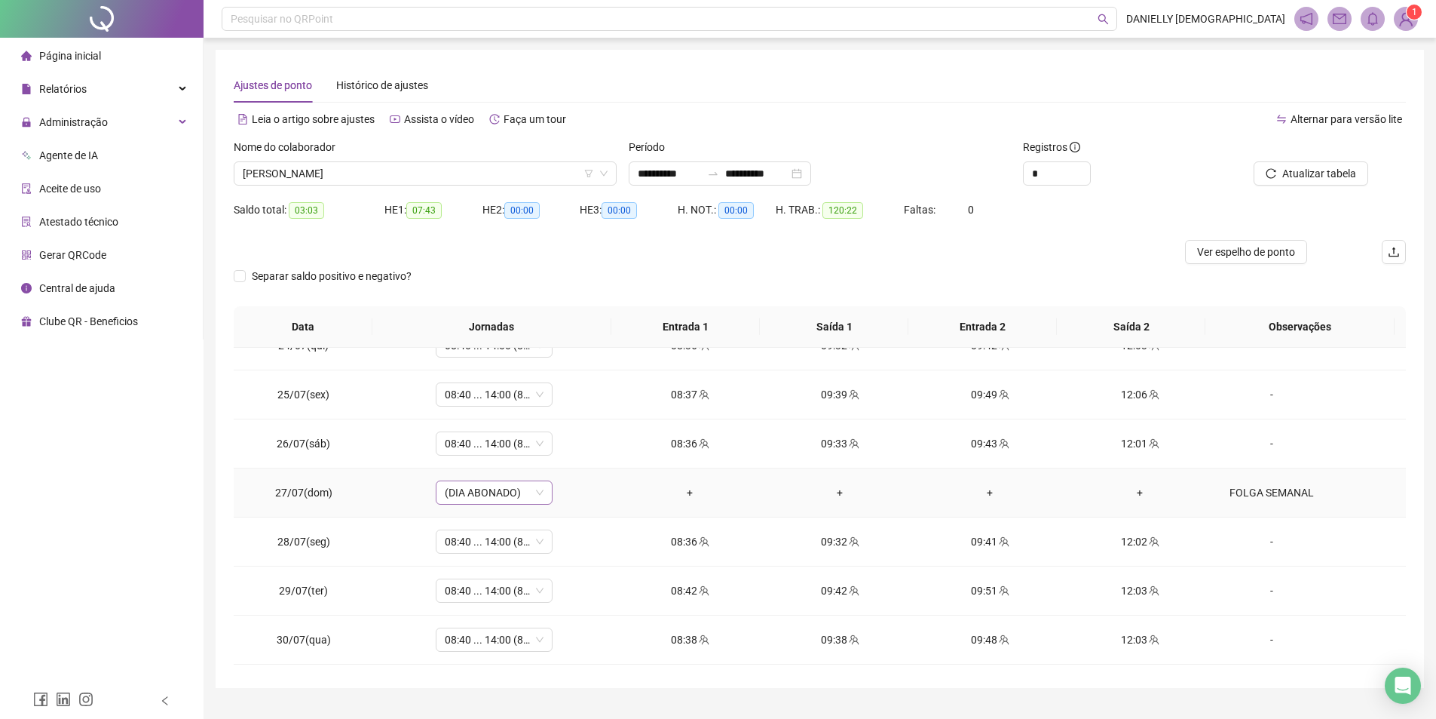
scroll to position [603, 0]
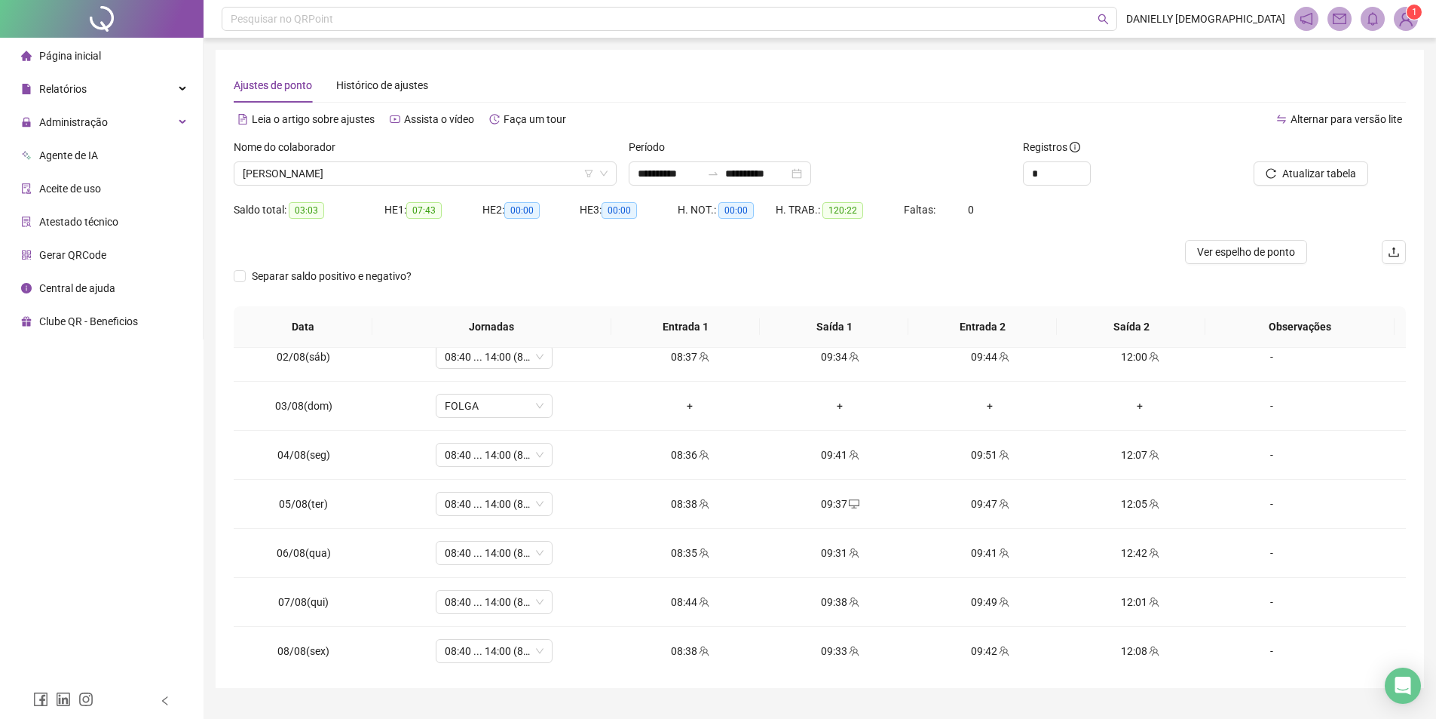
click at [1089, 157] on div "Registros" at bounding box center [1115, 150] width 185 height 23
click at [1081, 179] on icon "down" at bounding box center [1082, 179] width 5 height 5
click at [1082, 167] on icon "up" at bounding box center [1082, 169] width 5 height 5
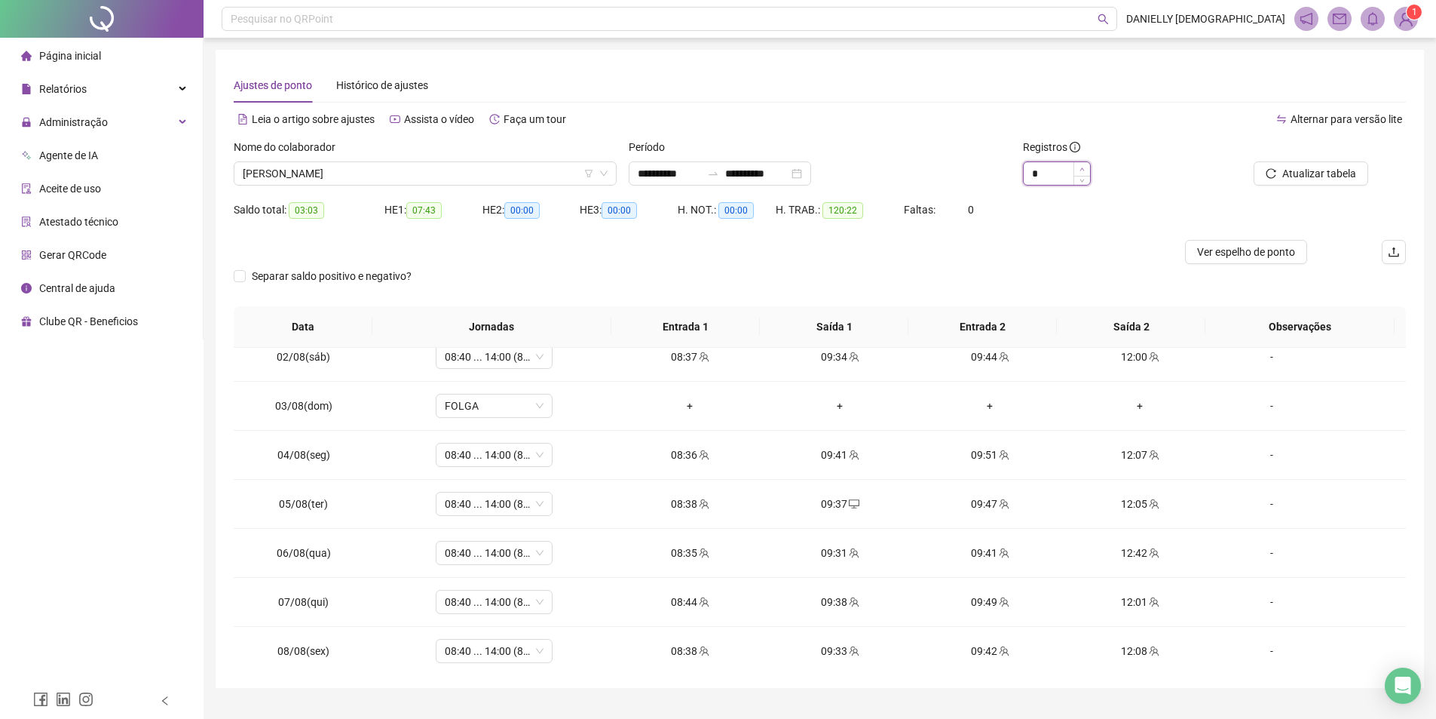
click at [1082, 167] on icon "up" at bounding box center [1082, 169] width 5 height 5
click at [1084, 168] on icon "up" at bounding box center [1082, 169] width 5 height 5
click at [1084, 169] on icon "up" at bounding box center [1082, 169] width 5 height 5
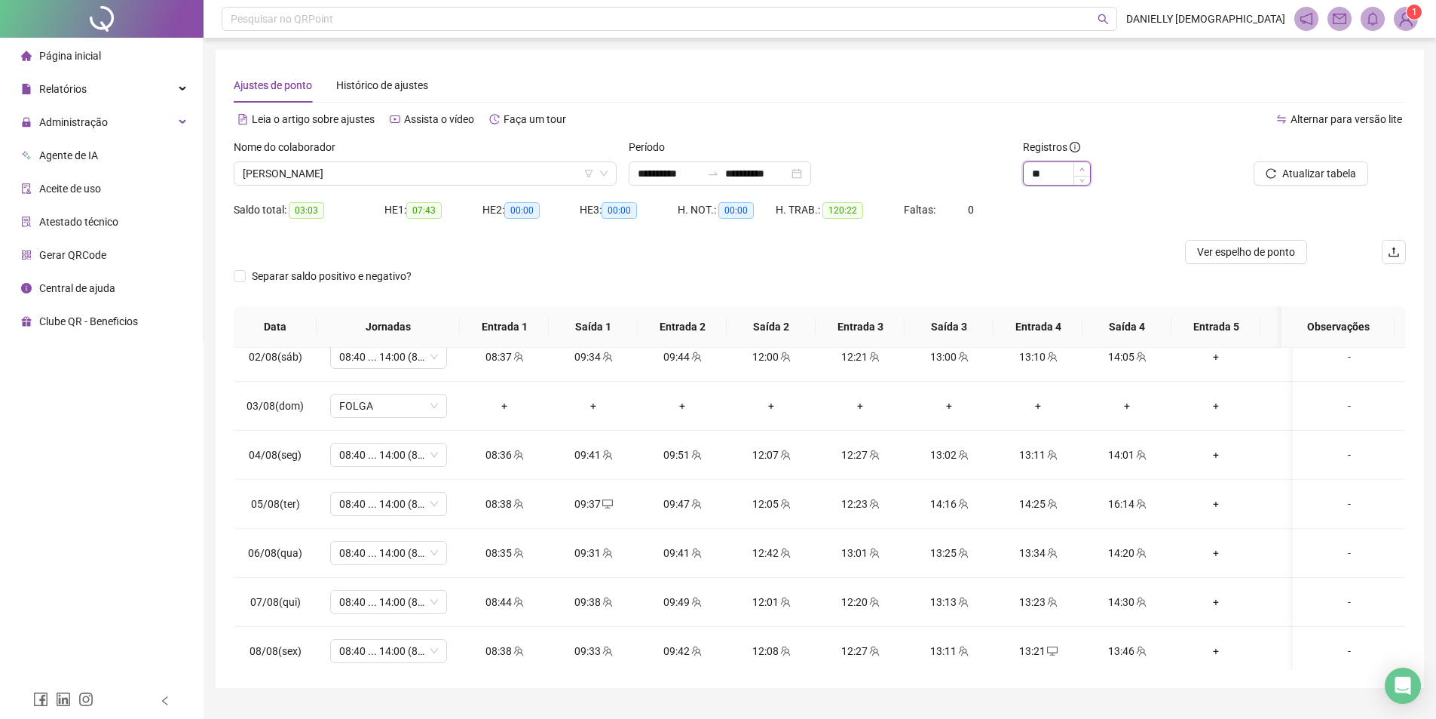
type input "**"
click at [1080, 164] on span "Increase Value" at bounding box center [1082, 169] width 17 height 14
click at [1317, 167] on span "Atualizar tabela" at bounding box center [1319, 173] width 74 height 17
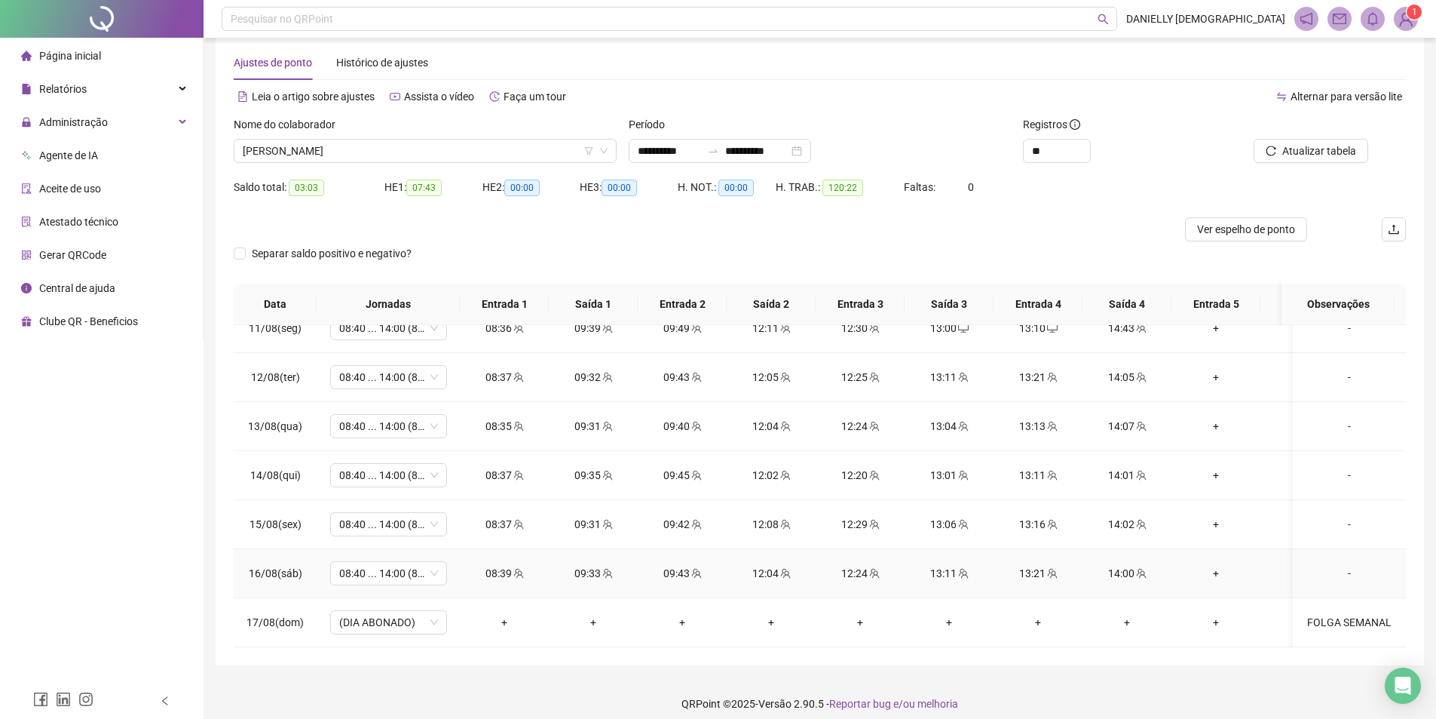
scroll to position [34, 0]
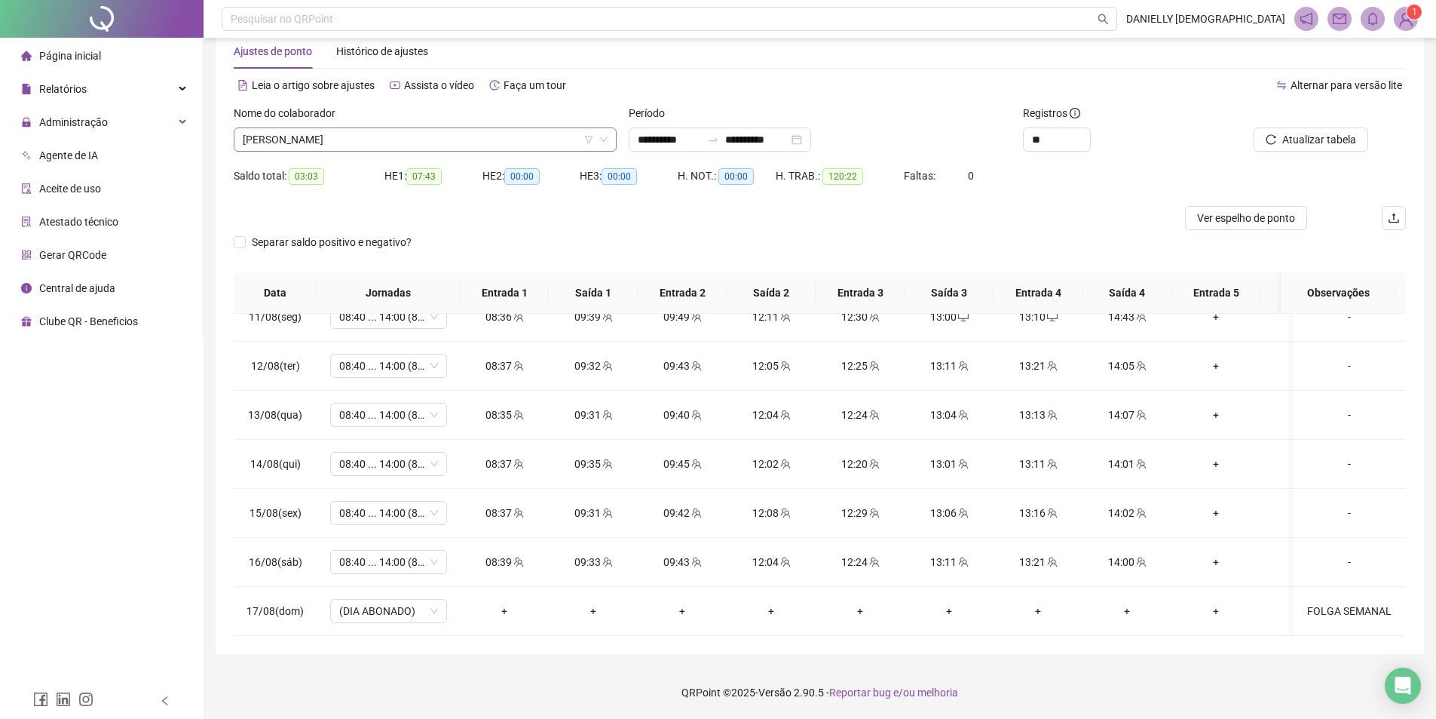
click at [497, 136] on span "[PERSON_NAME]" at bounding box center [425, 139] width 365 height 23
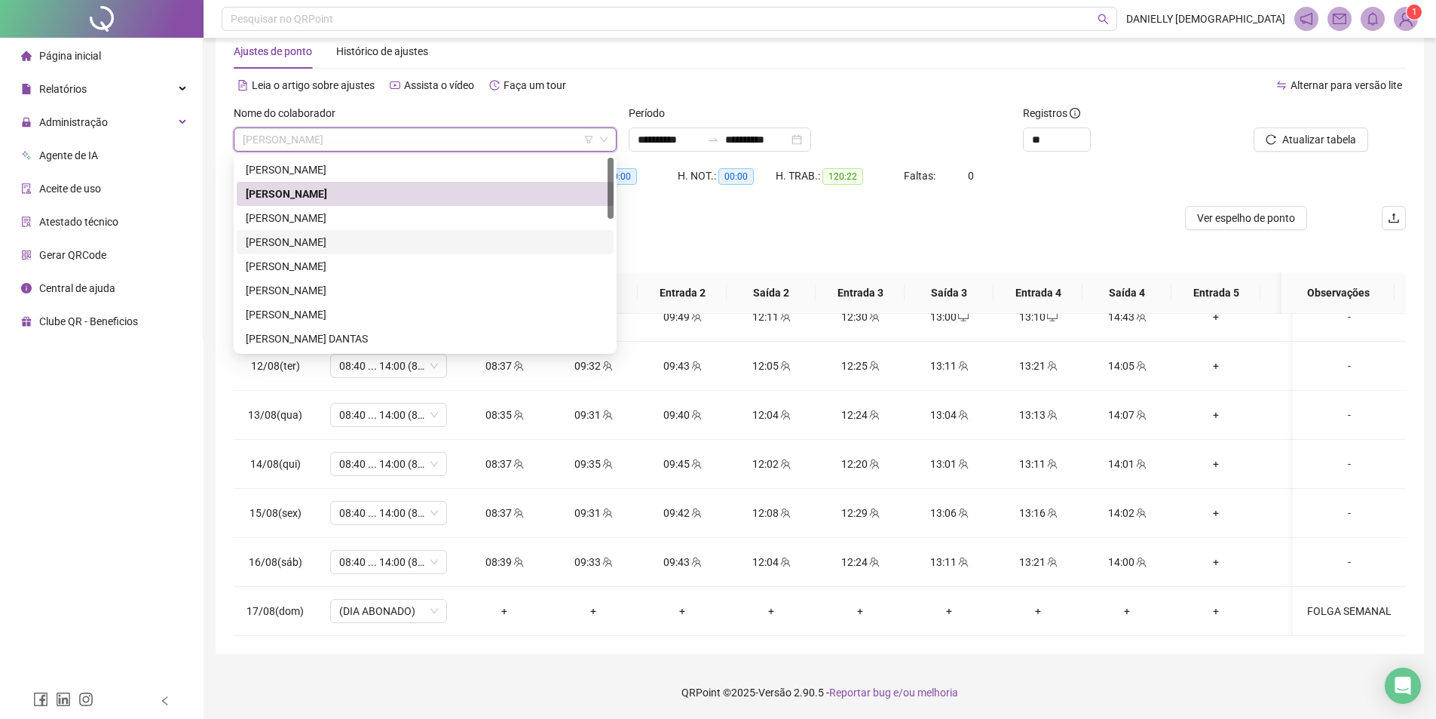
click at [375, 235] on div "[PERSON_NAME]" at bounding box center [425, 242] width 359 height 17
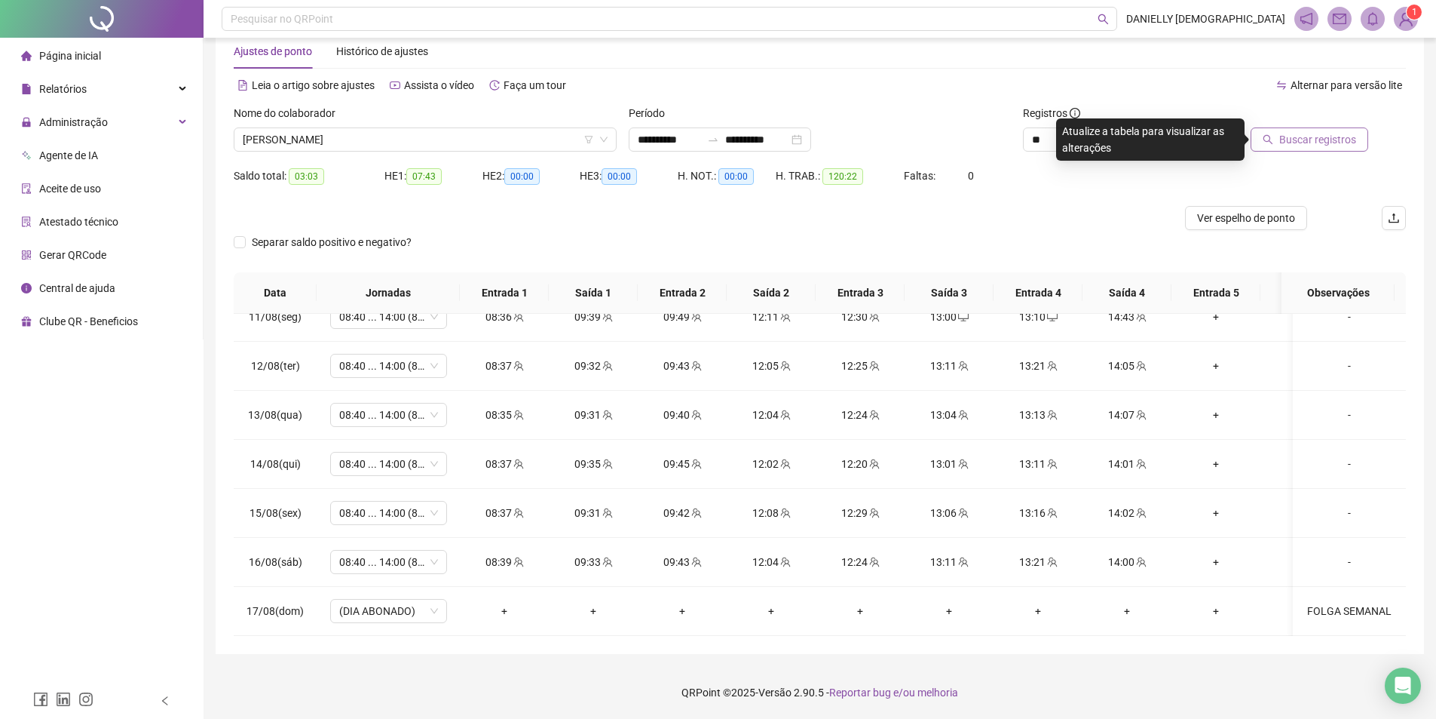
click at [1343, 135] on span "Buscar registros" at bounding box center [1317, 139] width 77 height 17
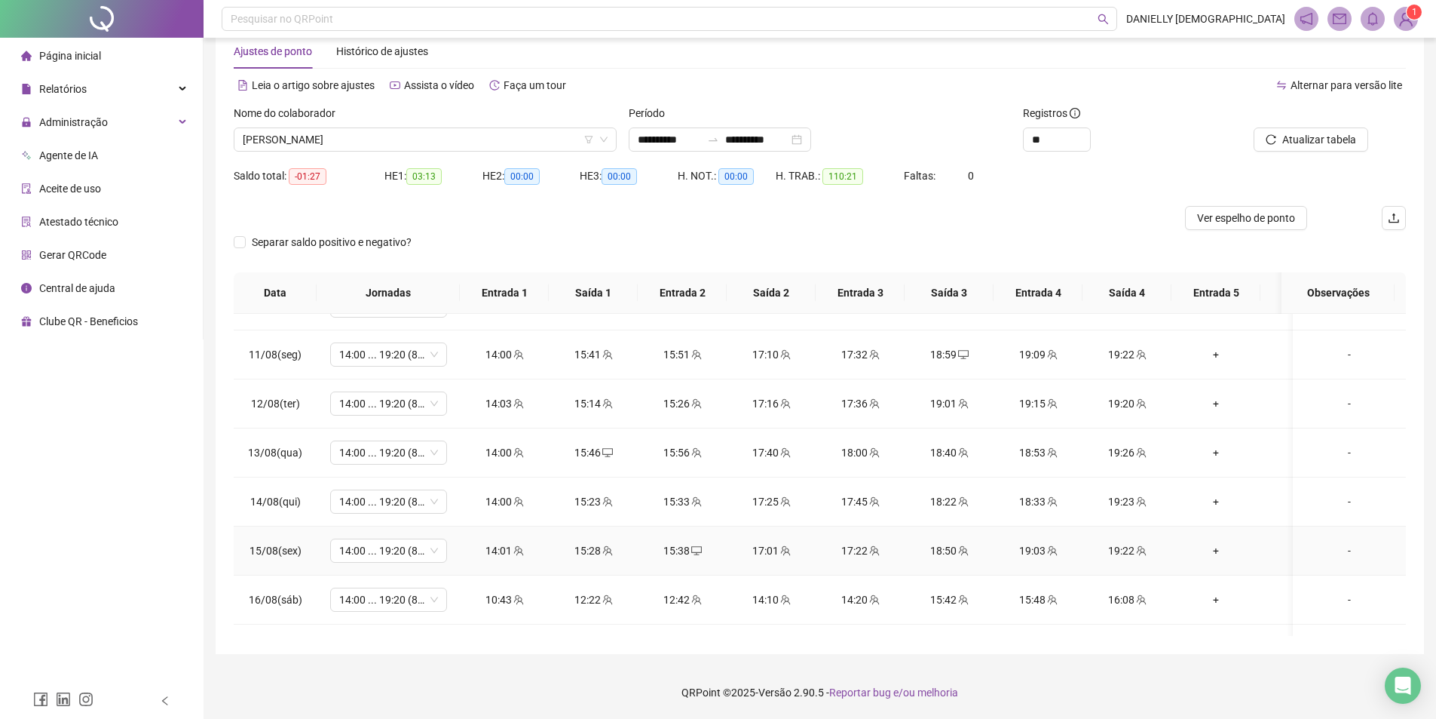
scroll to position [986, 0]
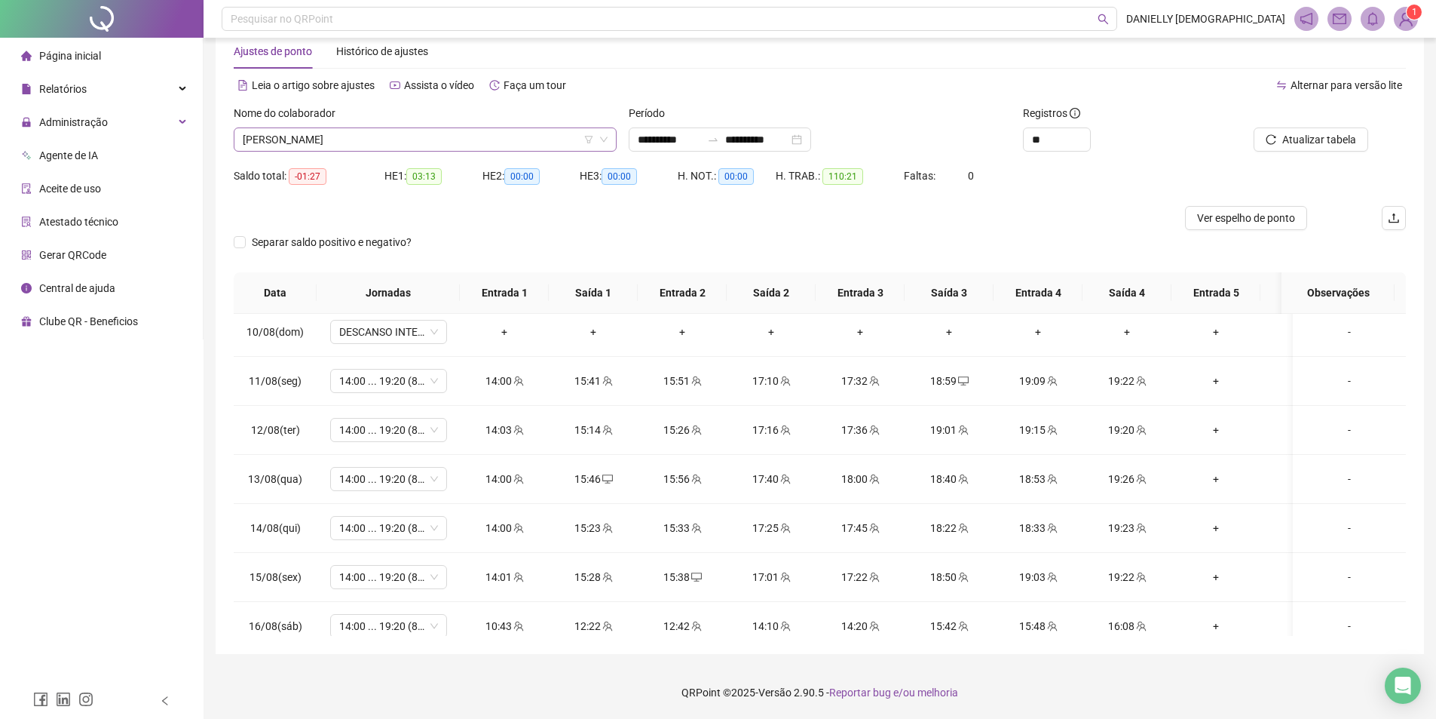
click at [441, 145] on span "[PERSON_NAME]" at bounding box center [425, 139] width 365 height 23
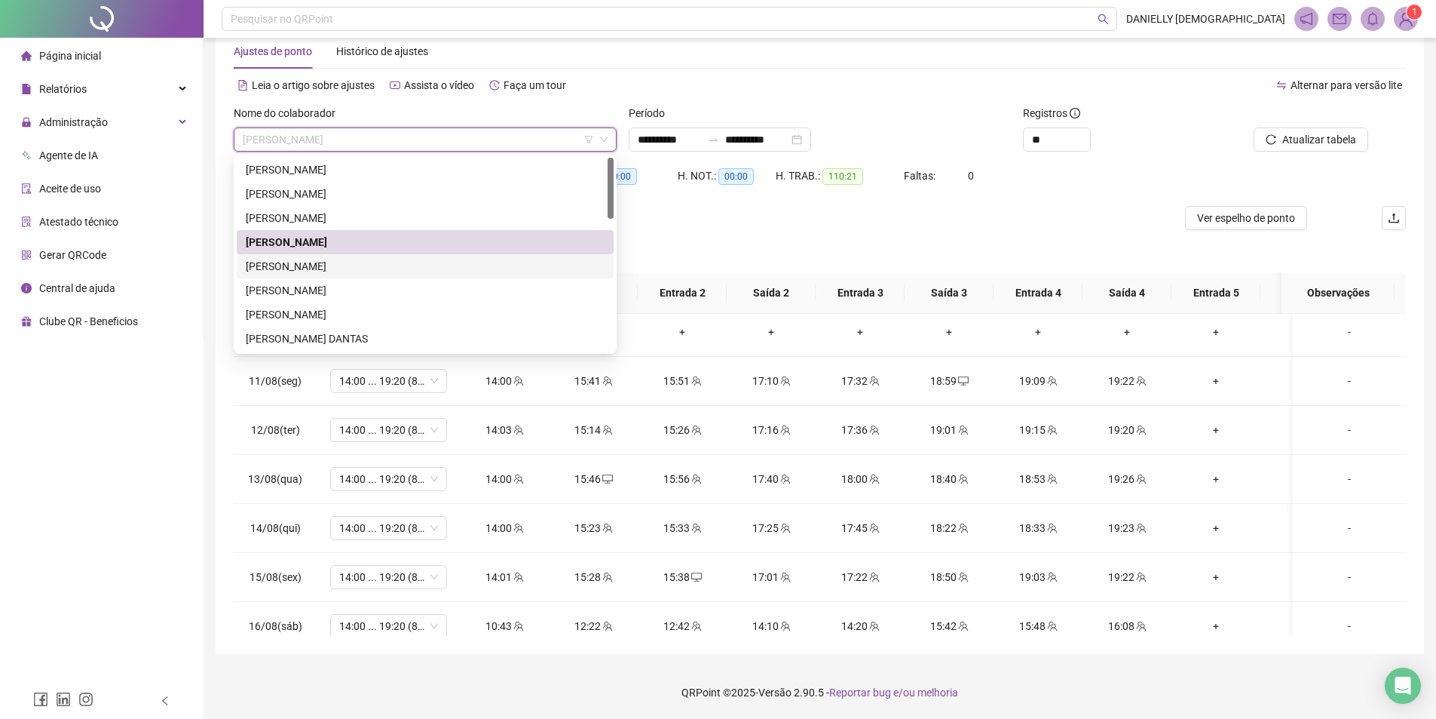
click at [293, 270] on div "[PERSON_NAME]" at bounding box center [425, 266] width 359 height 17
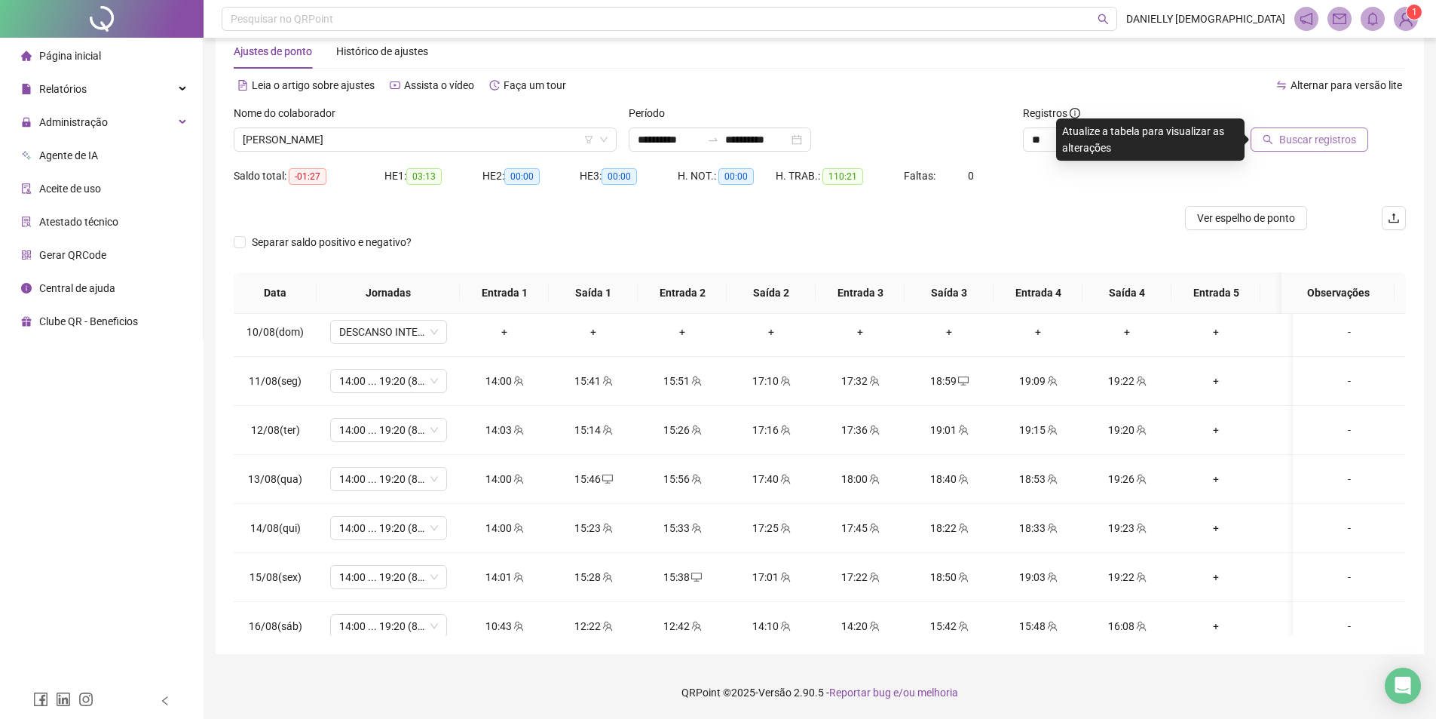
click at [1341, 128] on button "Buscar registros" at bounding box center [1310, 139] width 118 height 24
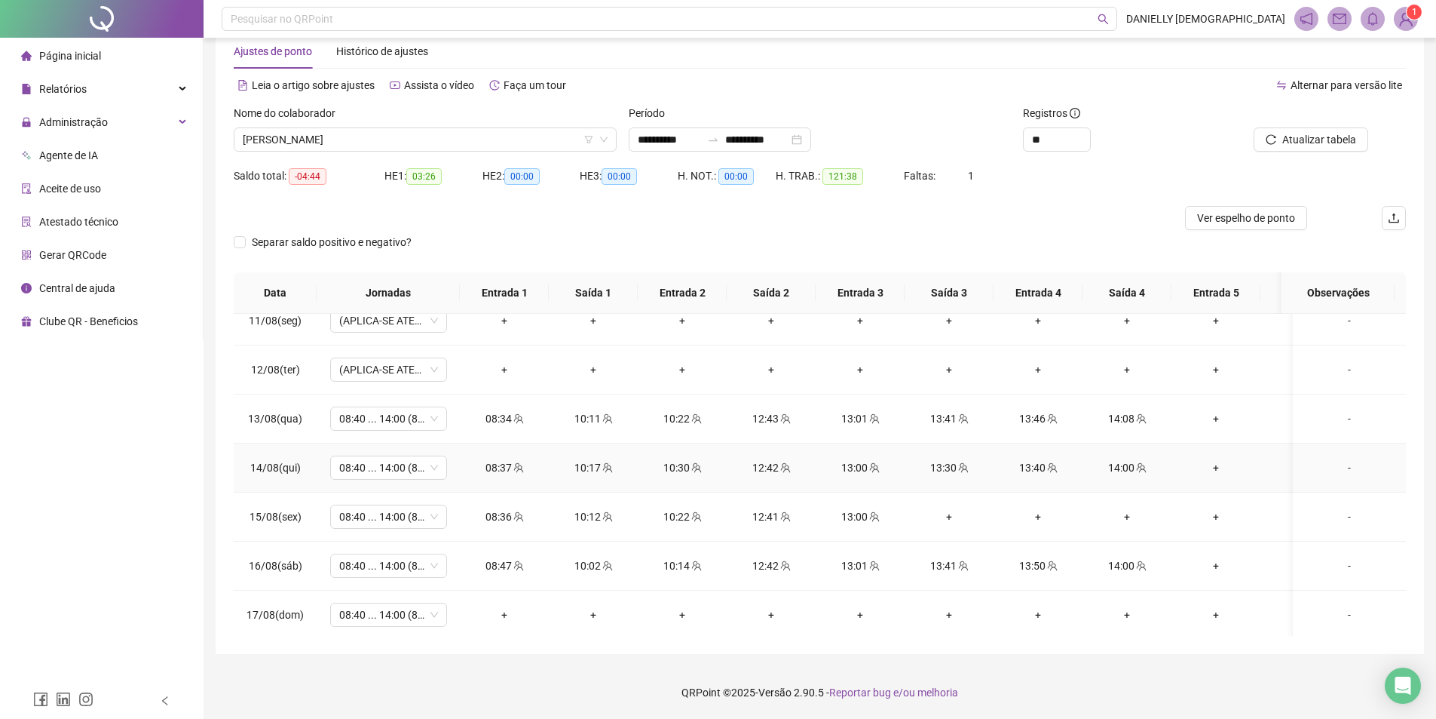
scroll to position [1062, 0]
click at [1344, 602] on div "-" at bounding box center [1349, 610] width 89 height 17
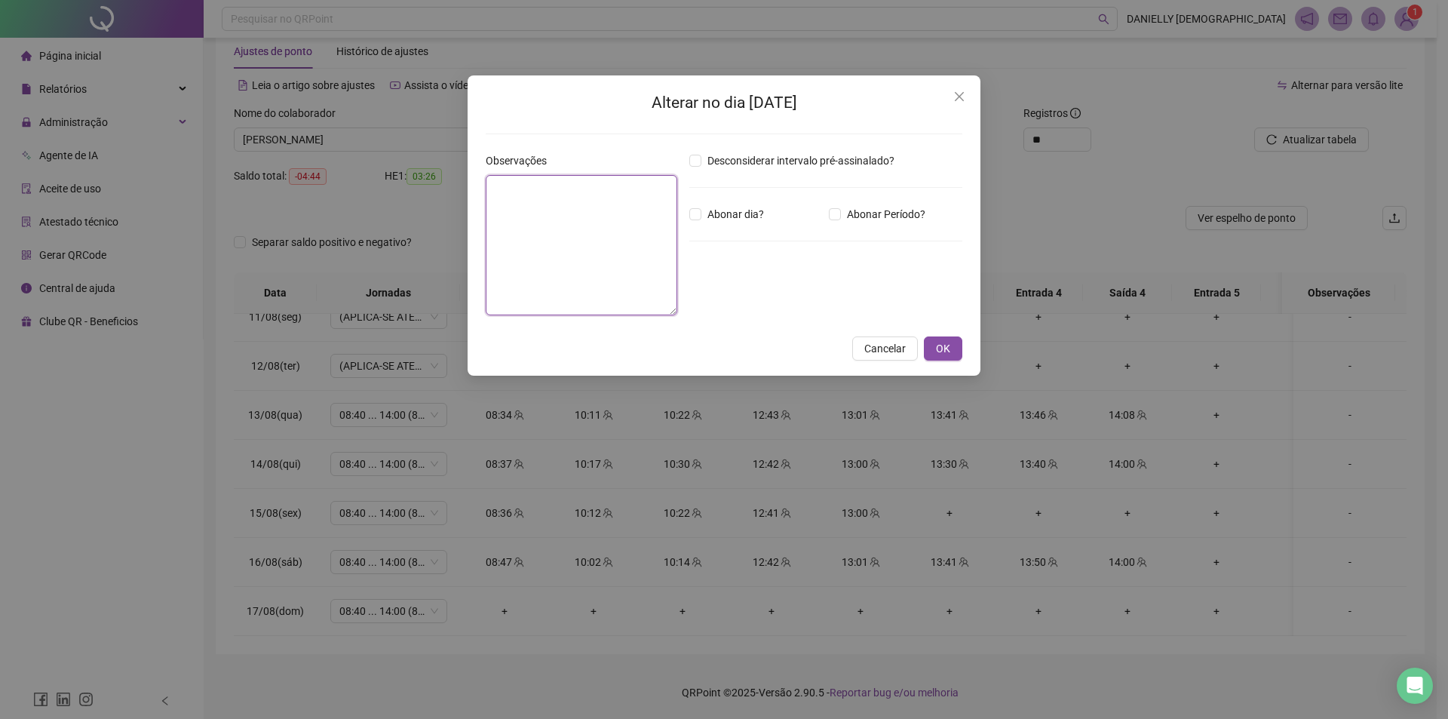
click at [553, 219] on textarea at bounding box center [582, 245] width 192 height 140
drag, startPoint x: 478, startPoint y: 148, endPoint x: 427, endPoint y: 138, distance: 51.5
click at [427, 138] on div "**********" at bounding box center [724, 359] width 1448 height 719
type textarea "**********"
click at [739, 210] on span "Abonar dia?" at bounding box center [735, 214] width 69 height 17
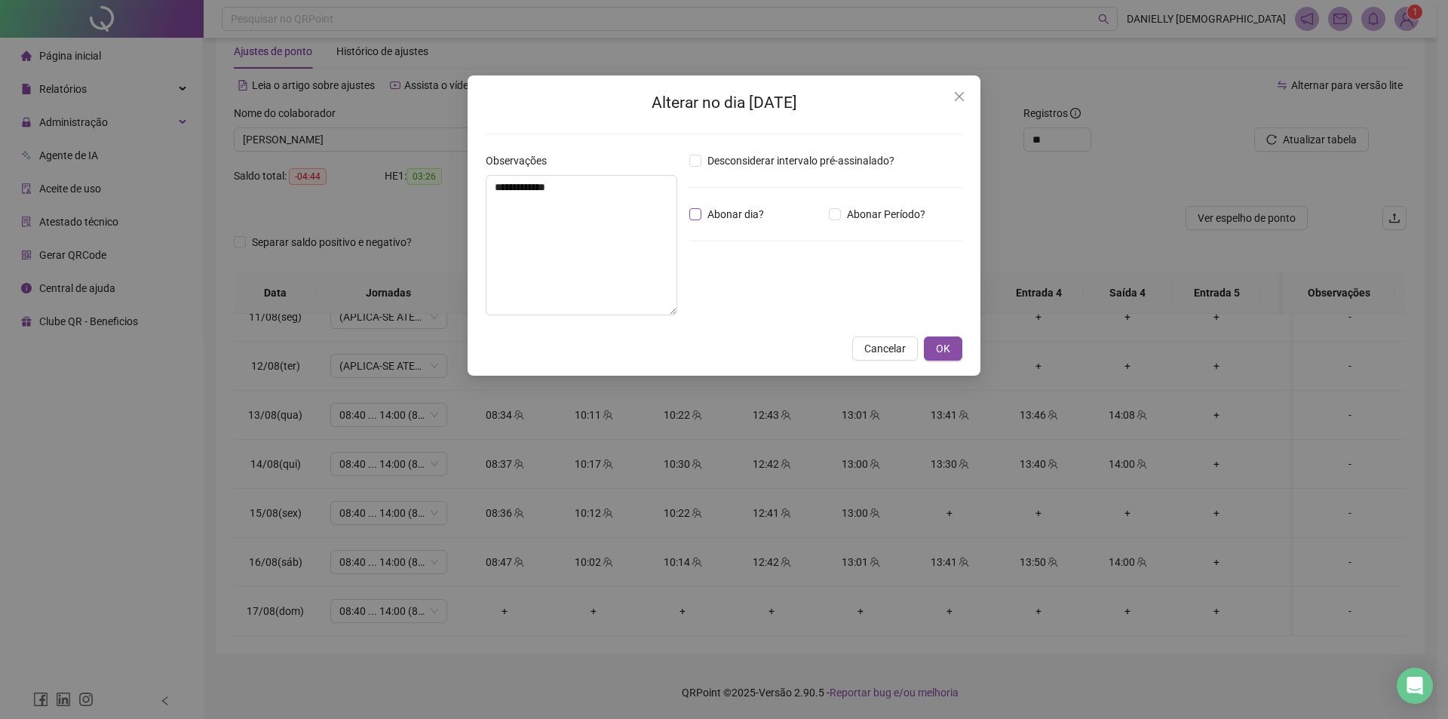
click at [711, 216] on span "Abonar dia?" at bounding box center [735, 214] width 69 height 17
click at [948, 351] on span "OK" at bounding box center [943, 348] width 14 height 17
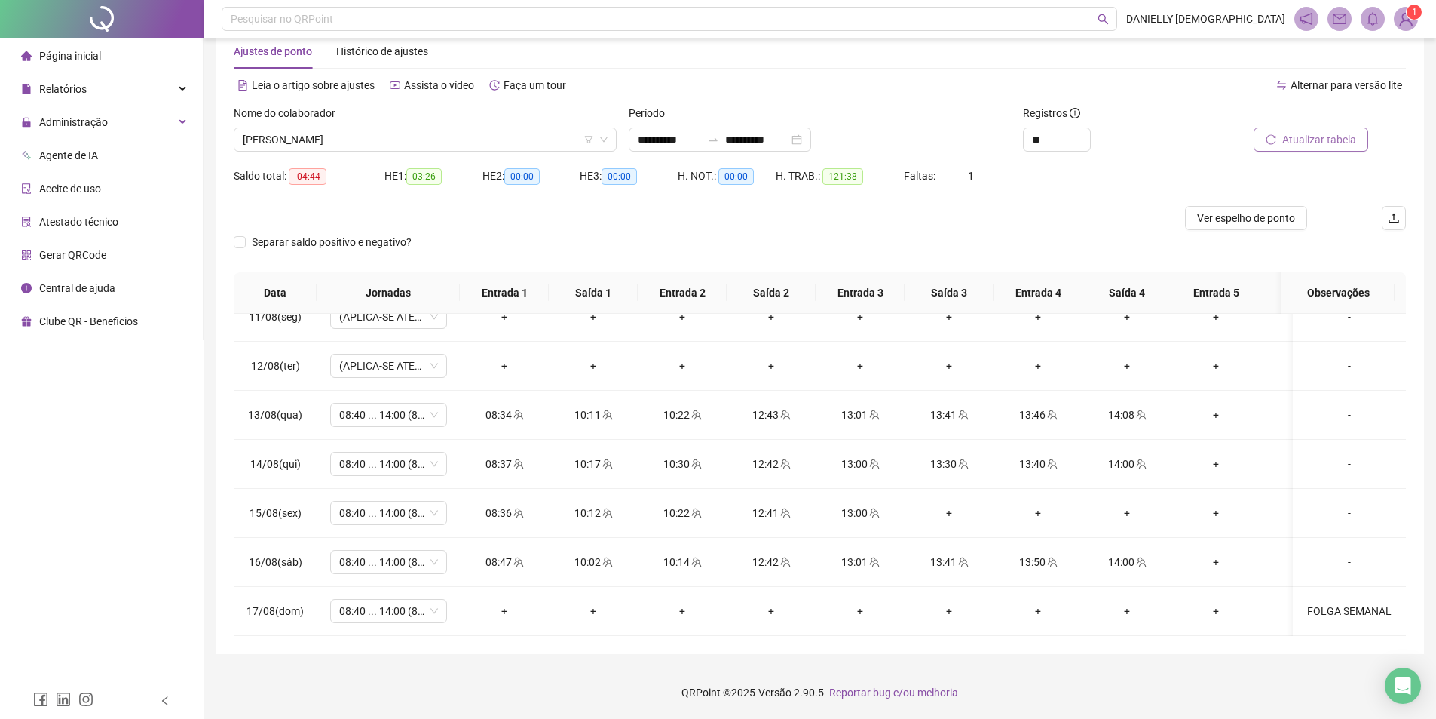
click at [1334, 137] on span "Atualizar tabela" at bounding box center [1319, 139] width 74 height 17
click at [1340, 504] on div "-" at bounding box center [1349, 512] width 89 height 17
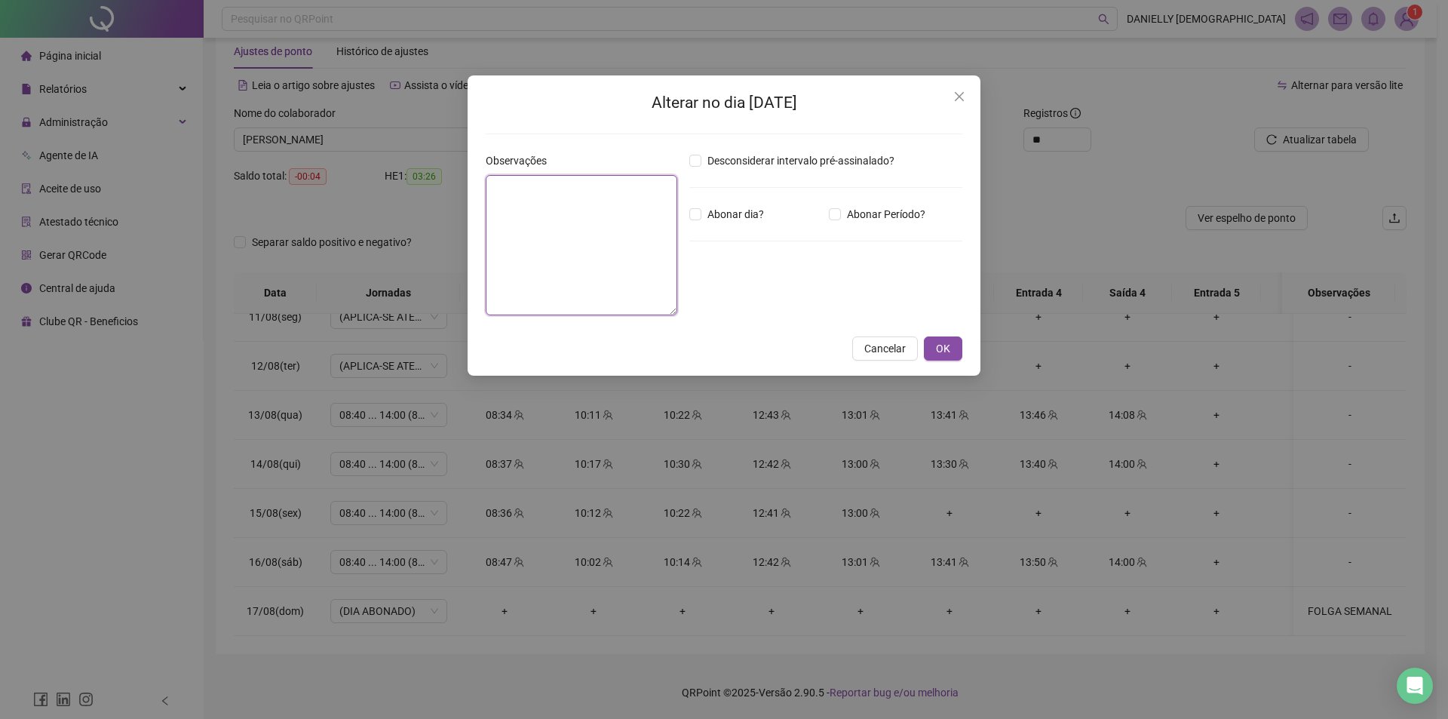
click at [611, 235] on textarea at bounding box center [582, 245] width 192 height 140
type textarea "**********"
click at [945, 345] on span "OK" at bounding box center [943, 348] width 14 height 17
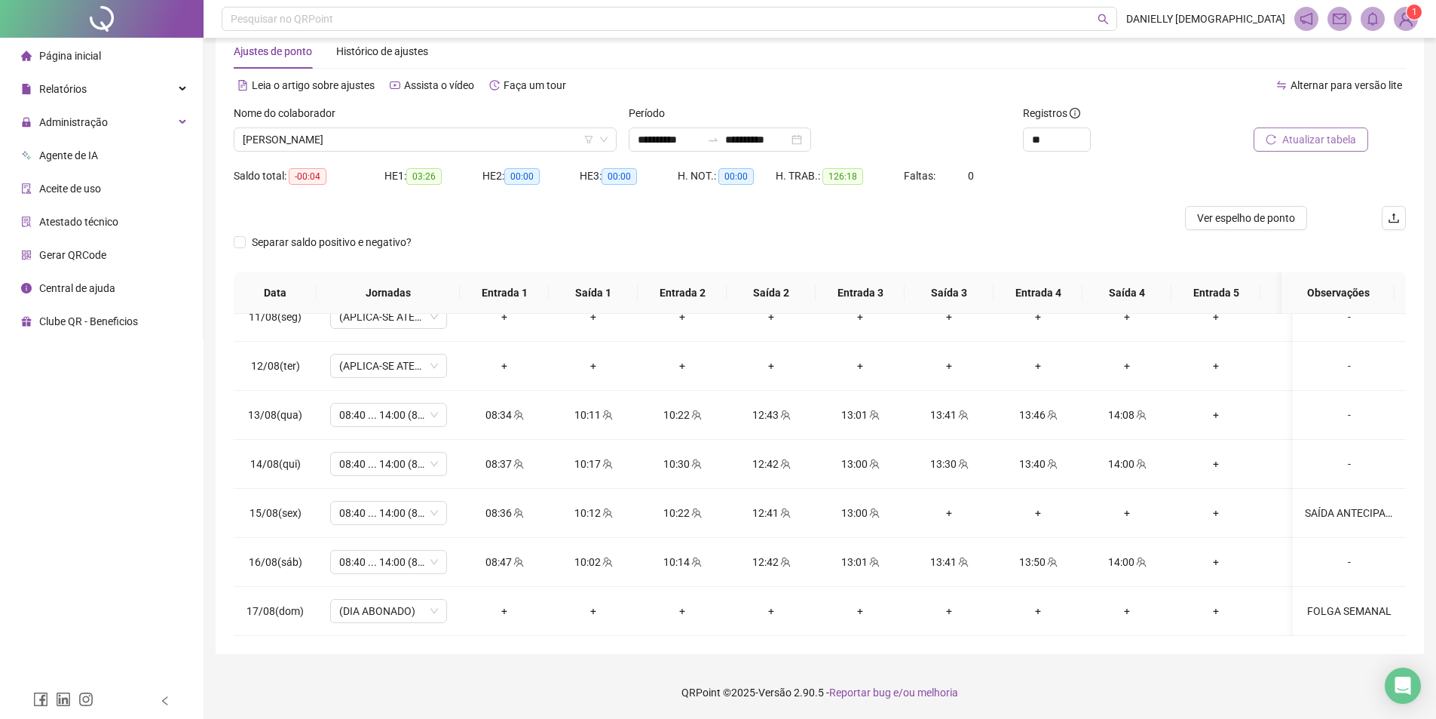
click at [1348, 146] on span "Atualizar tabela" at bounding box center [1319, 139] width 74 height 17
click at [403, 140] on span "[PERSON_NAME]" at bounding box center [425, 139] width 365 height 23
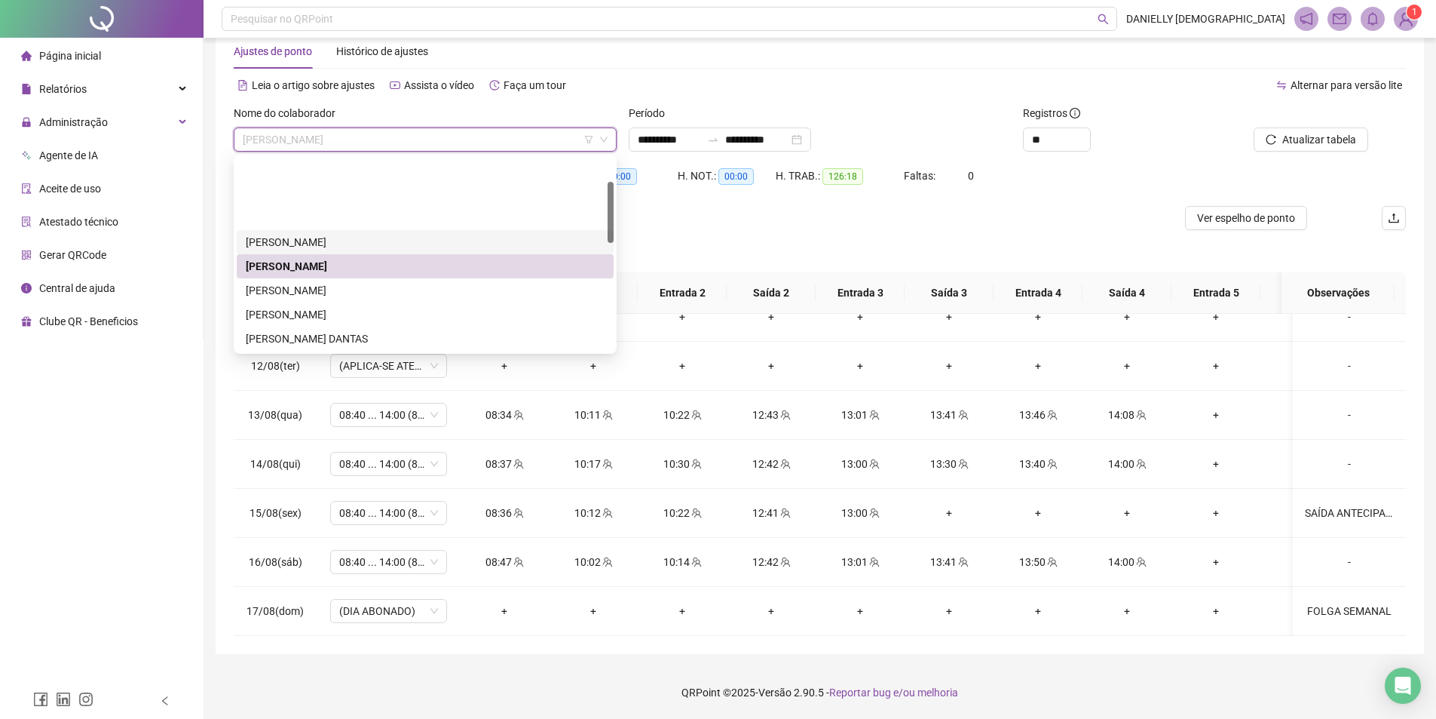
scroll to position [75, 0]
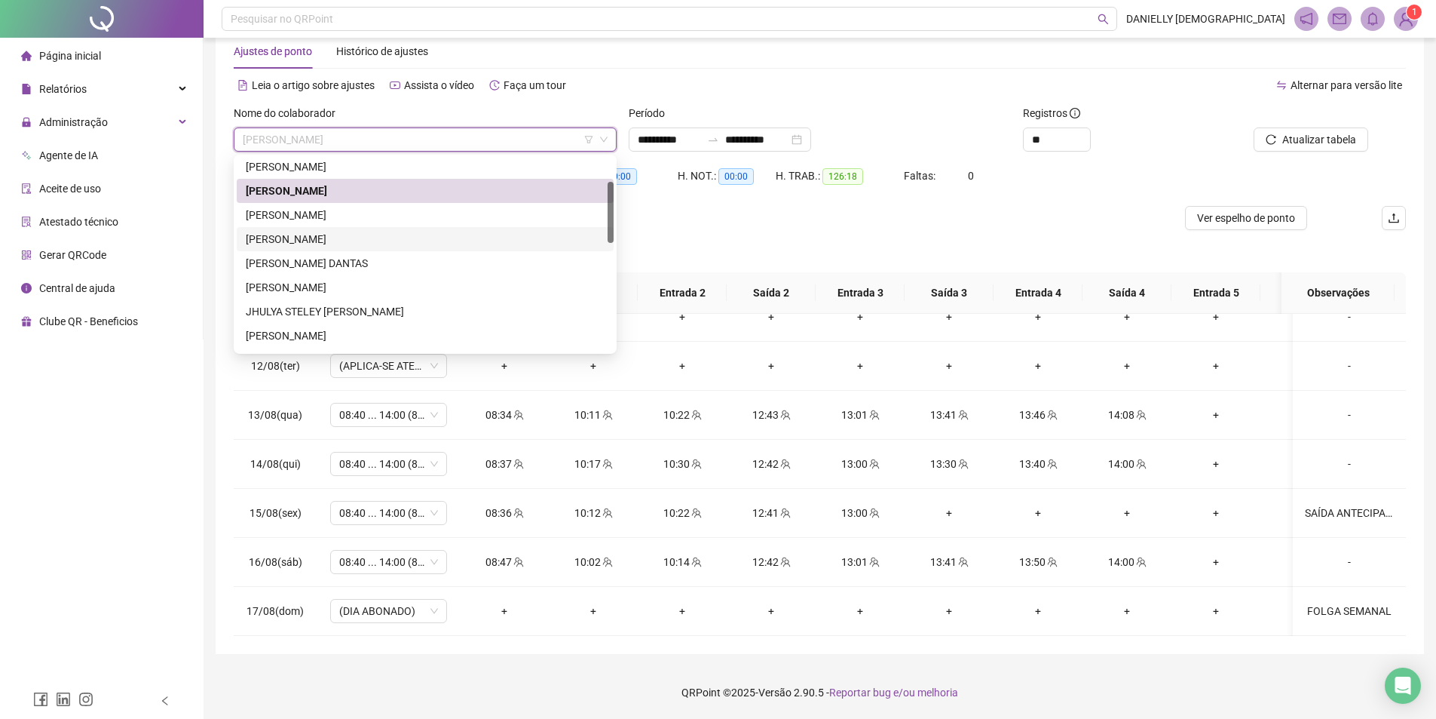
click at [373, 241] on div "[PERSON_NAME]" at bounding box center [425, 239] width 359 height 17
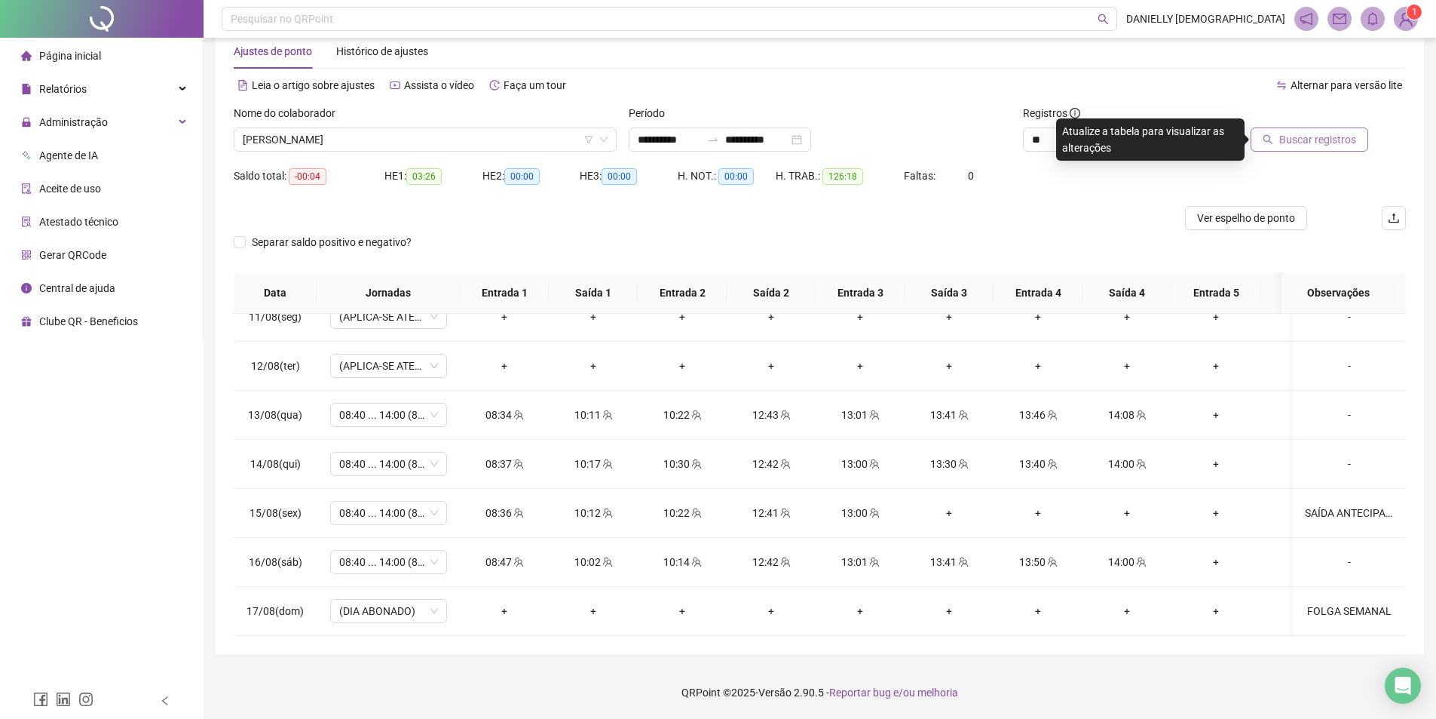
click at [1345, 136] on span "Buscar registros" at bounding box center [1317, 139] width 77 height 17
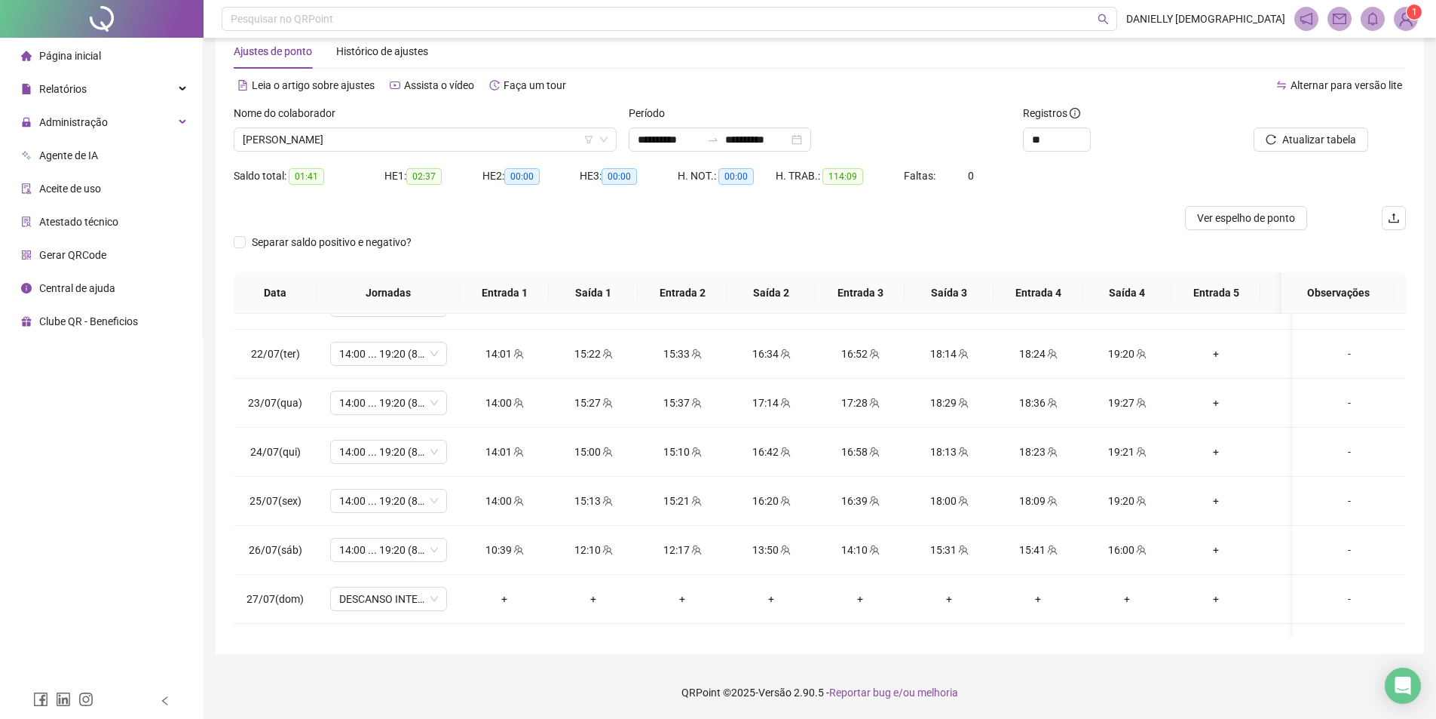
scroll to position [0, 0]
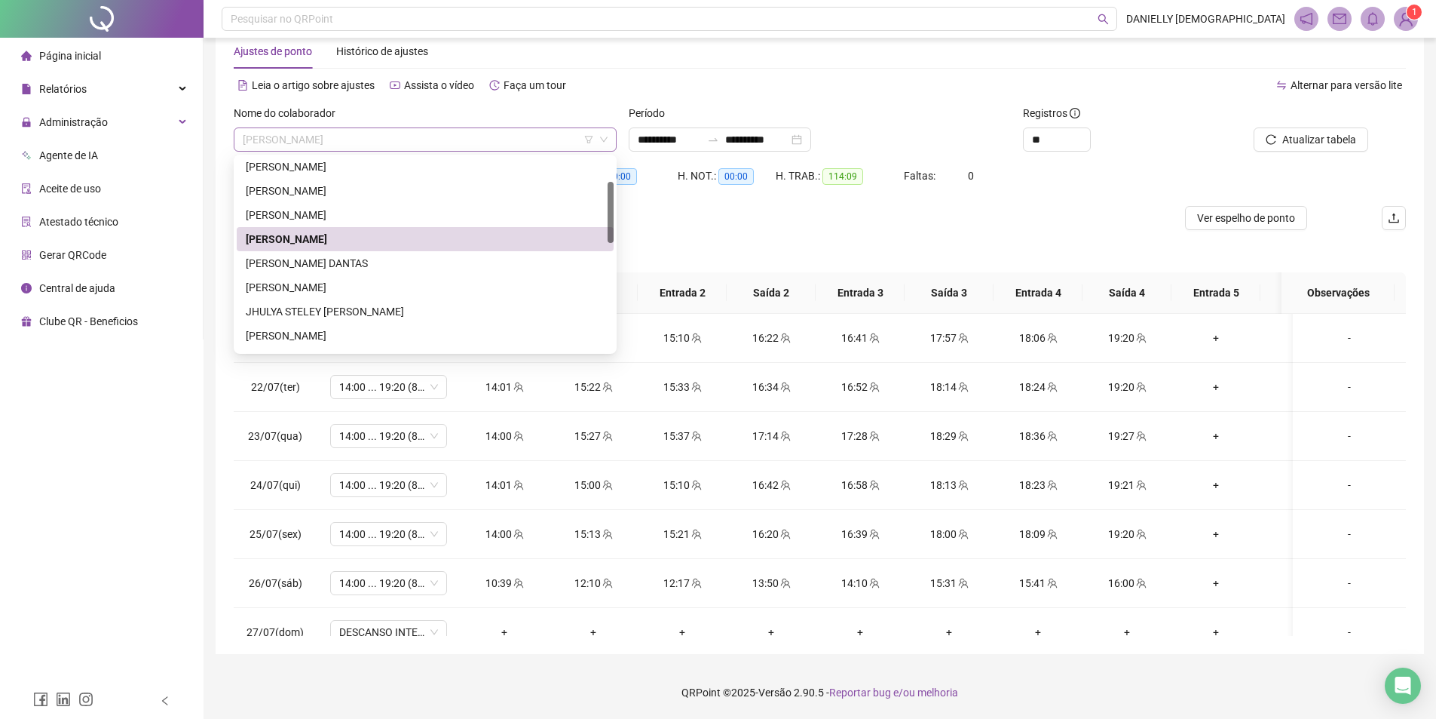
click at [381, 151] on div "[PERSON_NAME]" at bounding box center [425, 139] width 383 height 24
drag, startPoint x: 368, startPoint y: 258, endPoint x: 1163, endPoint y: 164, distance: 800.2
click at [368, 257] on div "[PERSON_NAME] DANTAS" at bounding box center [425, 263] width 359 height 17
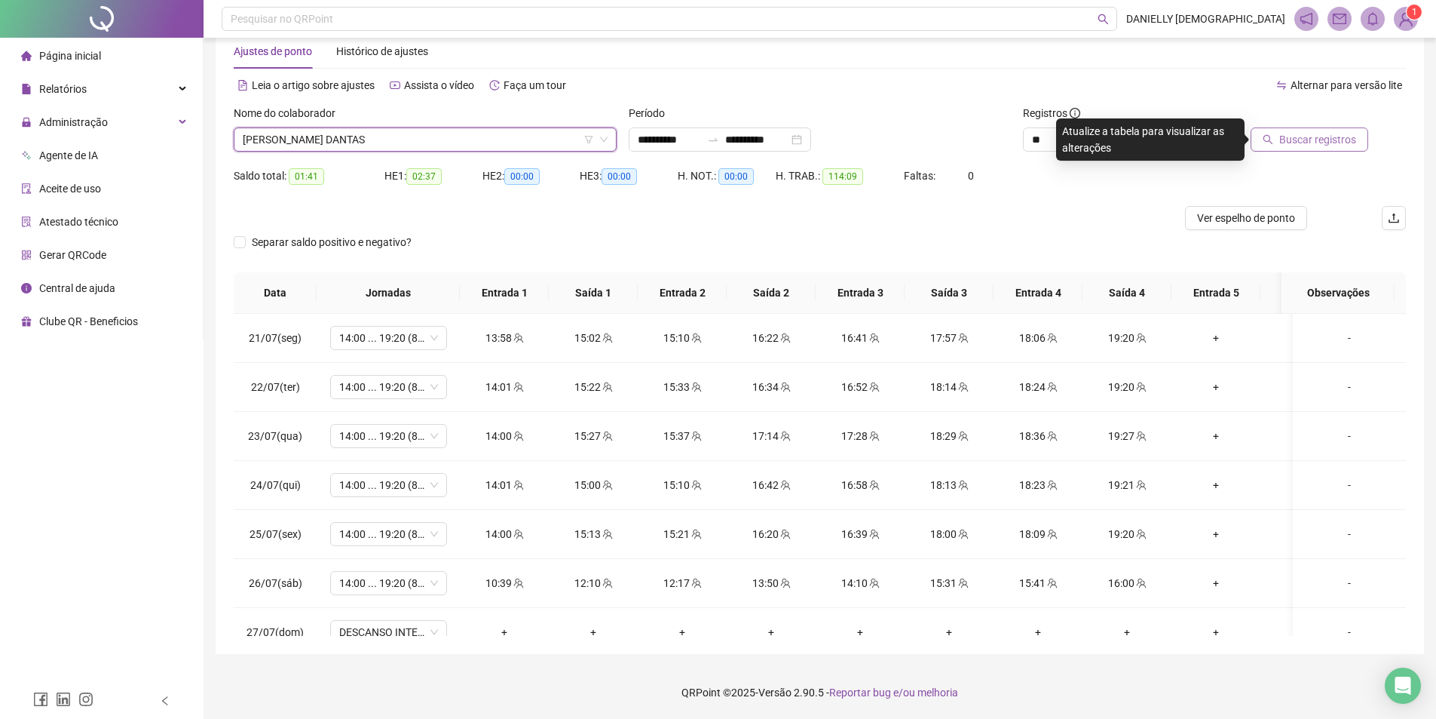
click at [1331, 135] on span "Buscar registros" at bounding box center [1317, 139] width 77 height 17
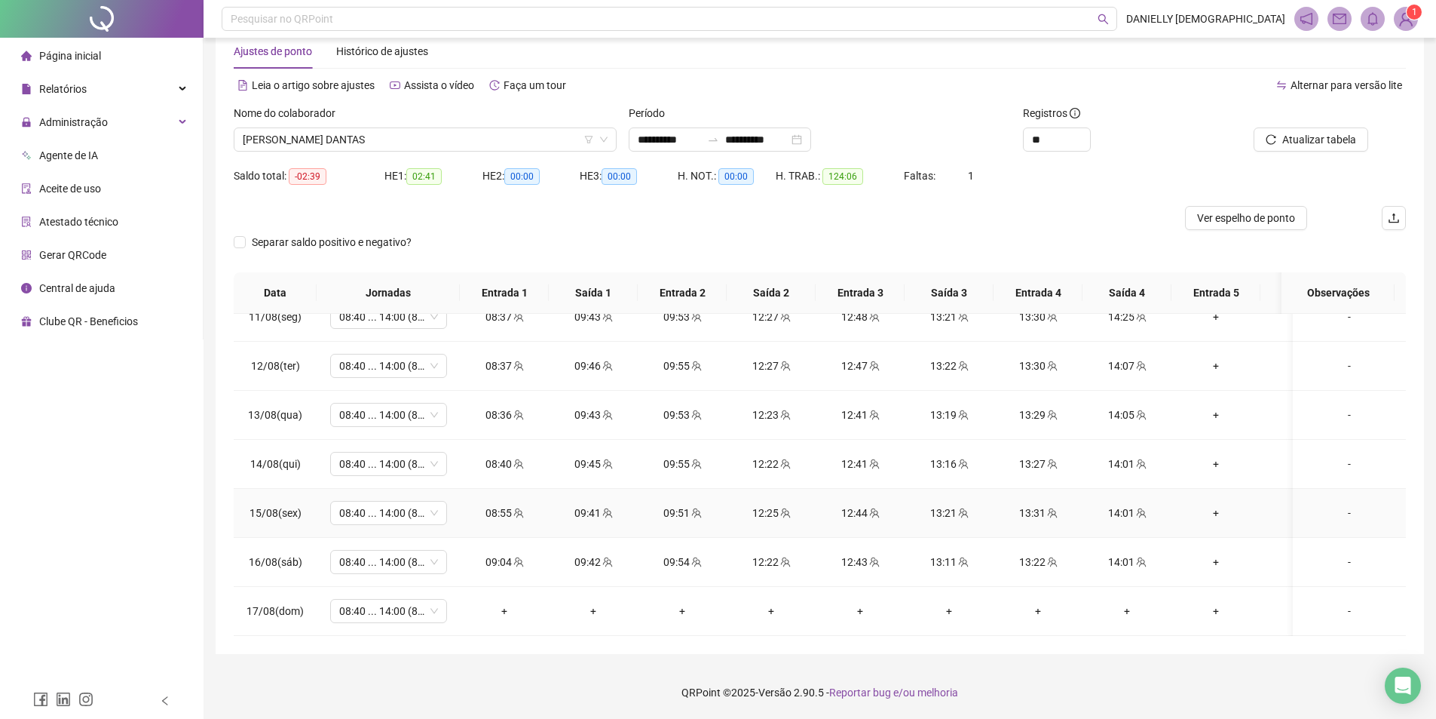
scroll to position [1062, 0]
click at [1338, 602] on div "-" at bounding box center [1349, 610] width 89 height 17
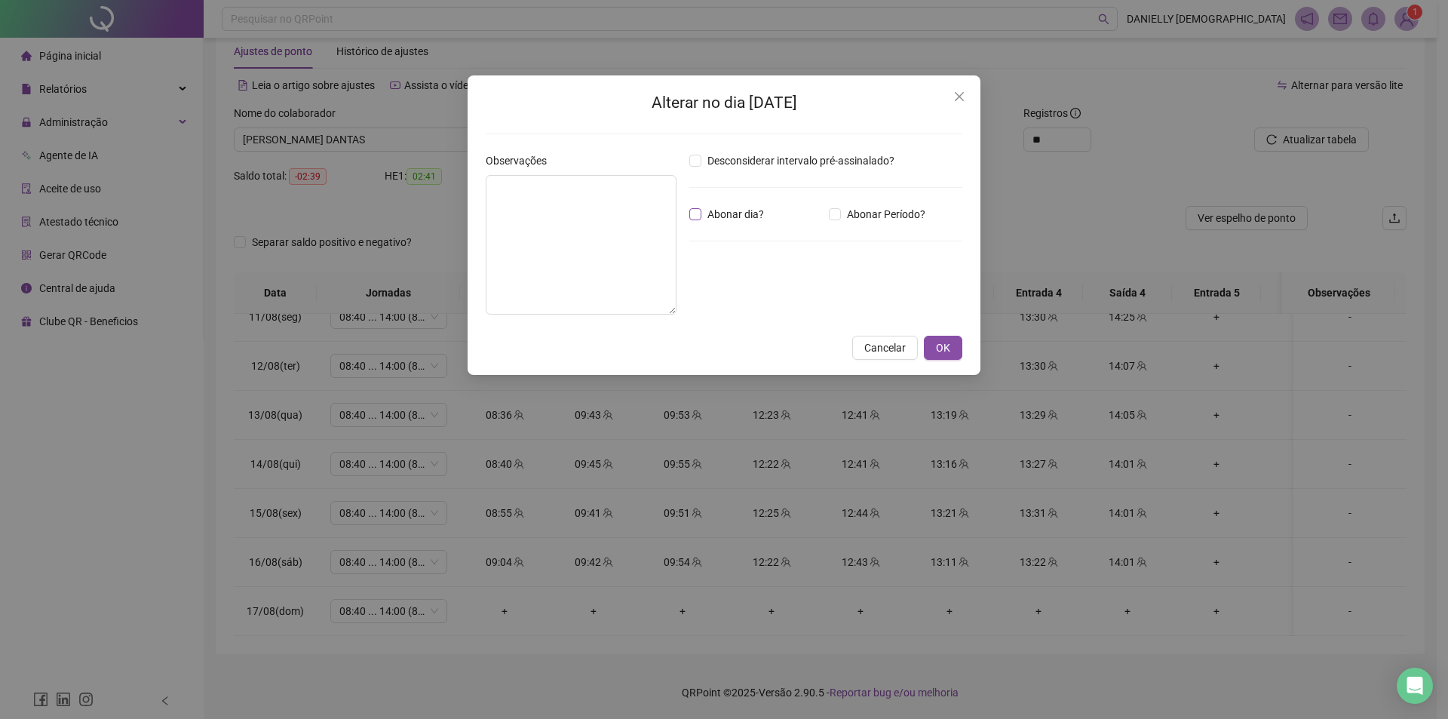
click at [731, 216] on span "Abonar dia?" at bounding box center [735, 214] width 69 height 17
click at [592, 226] on textarea at bounding box center [581, 244] width 191 height 139
type textarea "**********"
click at [924, 344] on button "OK" at bounding box center [943, 348] width 38 height 24
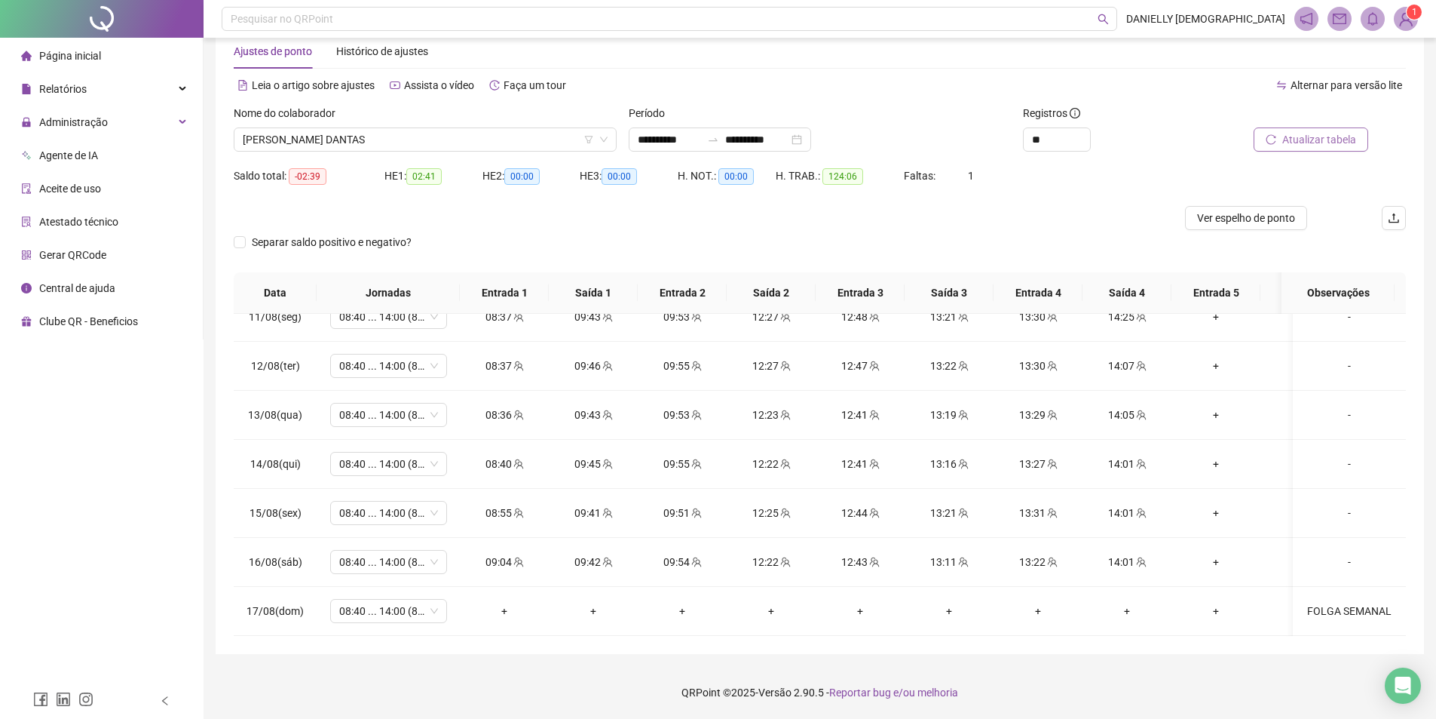
click at [1325, 133] on span "Atualizar tabela" at bounding box center [1319, 139] width 74 height 17
click at [368, 142] on span "[PERSON_NAME] DANTAS" at bounding box center [425, 139] width 365 height 23
click at [375, 125] on div "Nome do colaborador" at bounding box center [425, 116] width 383 height 23
click at [403, 132] on span "[PERSON_NAME] DANTAS" at bounding box center [425, 139] width 365 height 23
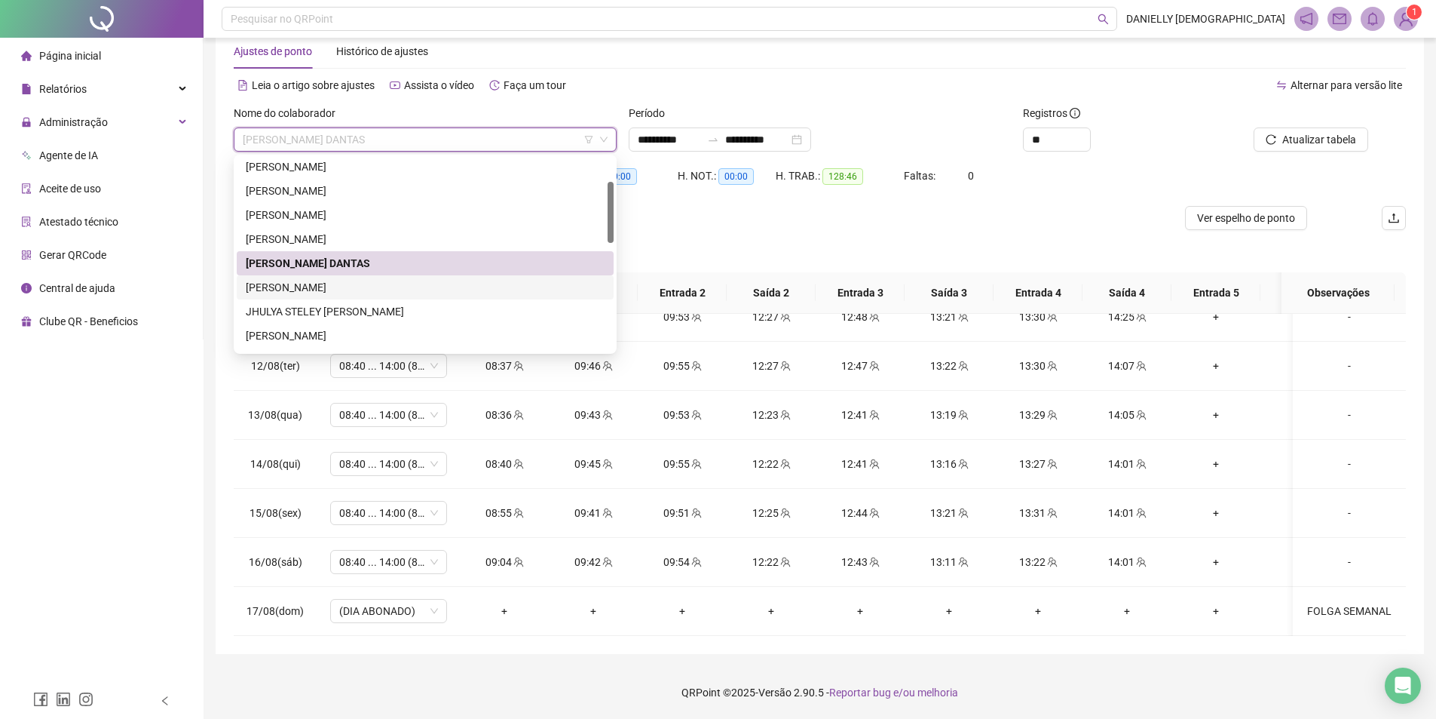
click at [375, 284] on div "[PERSON_NAME]" at bounding box center [425, 287] width 359 height 17
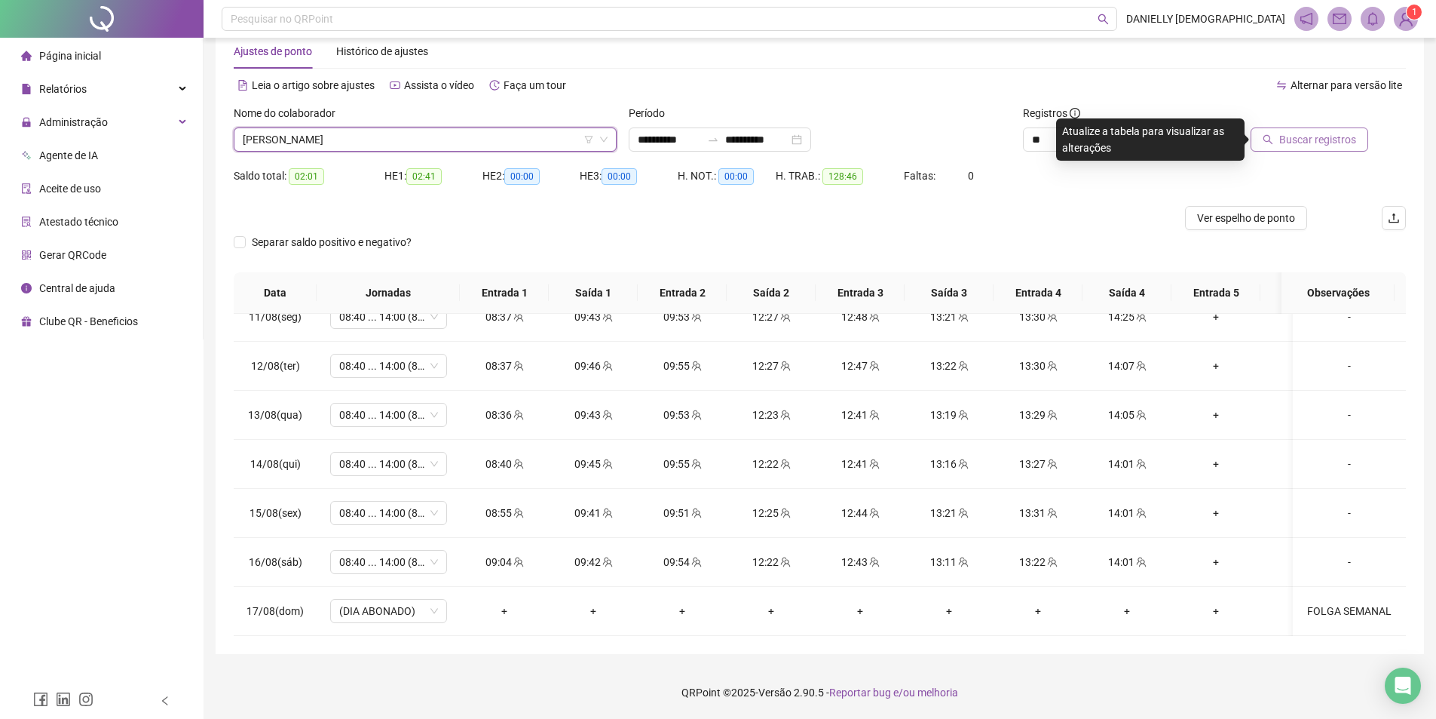
click at [1315, 137] on span "Buscar registros" at bounding box center [1317, 139] width 77 height 17
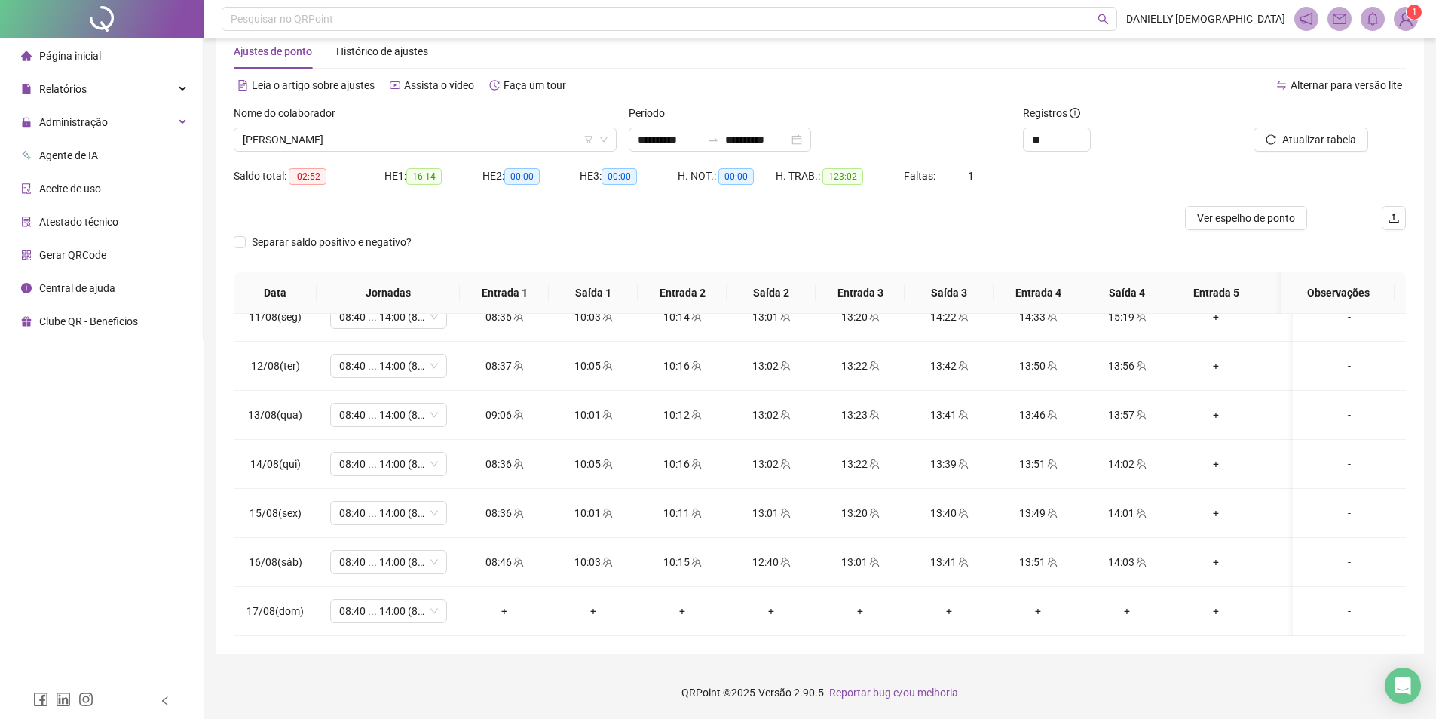
drag, startPoint x: 111, startPoint y: 591, endPoint x: 185, endPoint y: 565, distance: 78.9
click at [122, 585] on div "Página inicial Relatórios Administração Agente de IA Aceite de uso Atestado téc…" at bounding box center [102, 341] width 204 height 682
click at [1330, 602] on div "-" at bounding box center [1349, 610] width 89 height 17
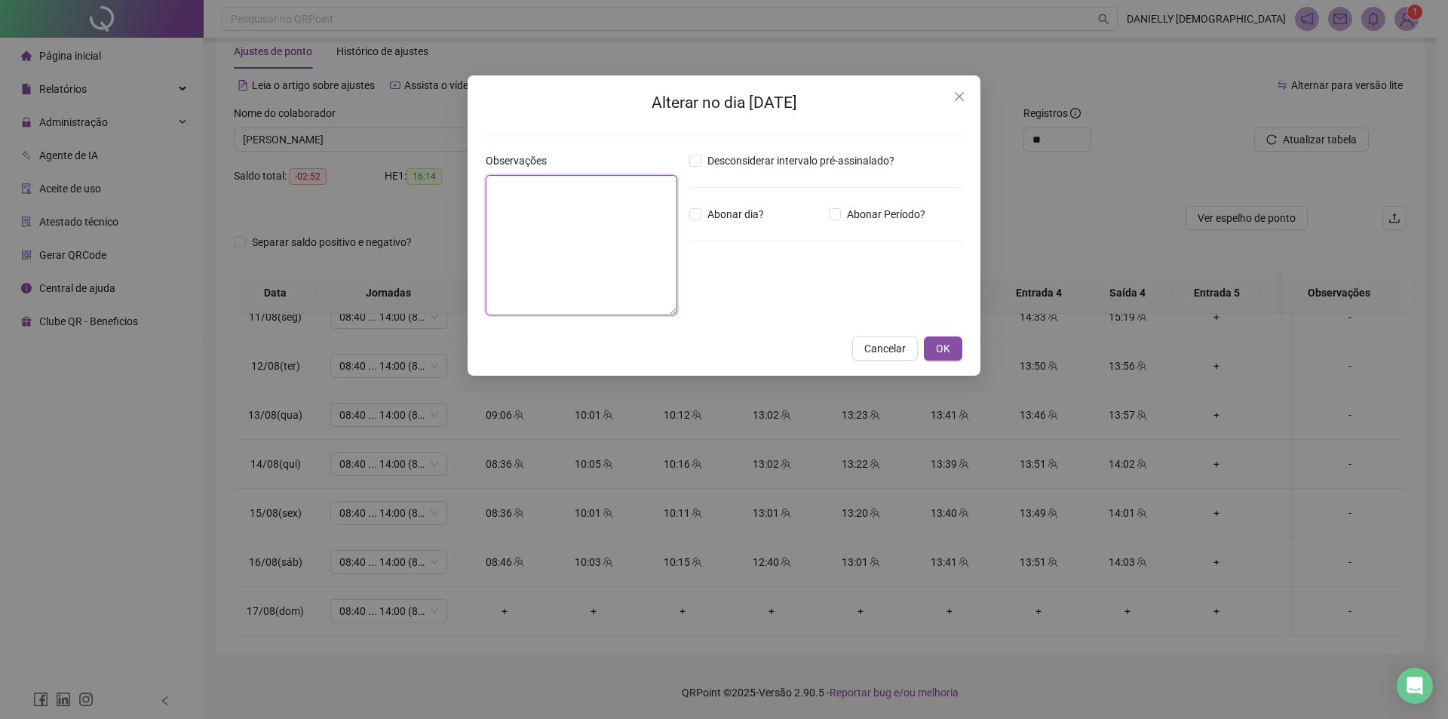
click at [575, 221] on textarea at bounding box center [582, 245] width 192 height 140
type textarea "*"
type textarea "**********"
click at [730, 213] on span "Abonar dia?" at bounding box center [735, 214] width 69 height 17
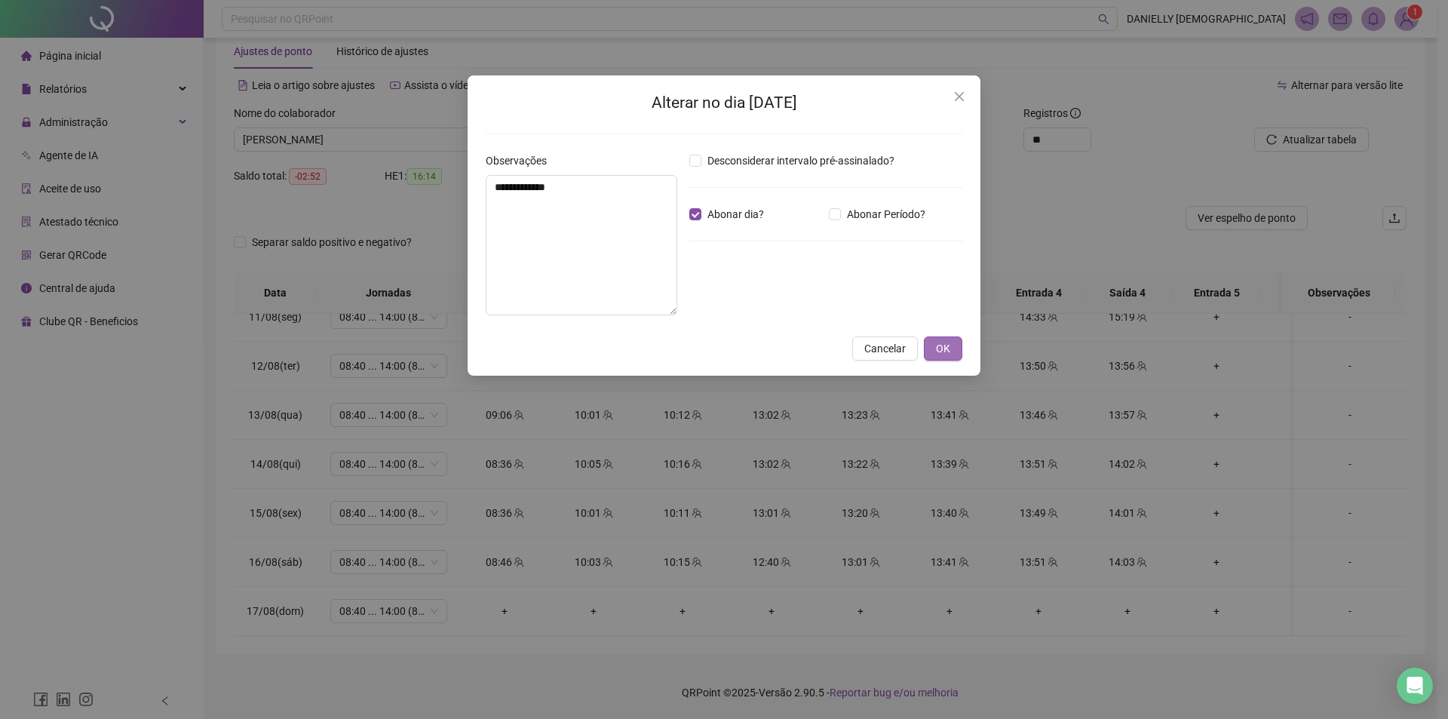
click at [951, 356] on button "OK" at bounding box center [943, 348] width 38 height 24
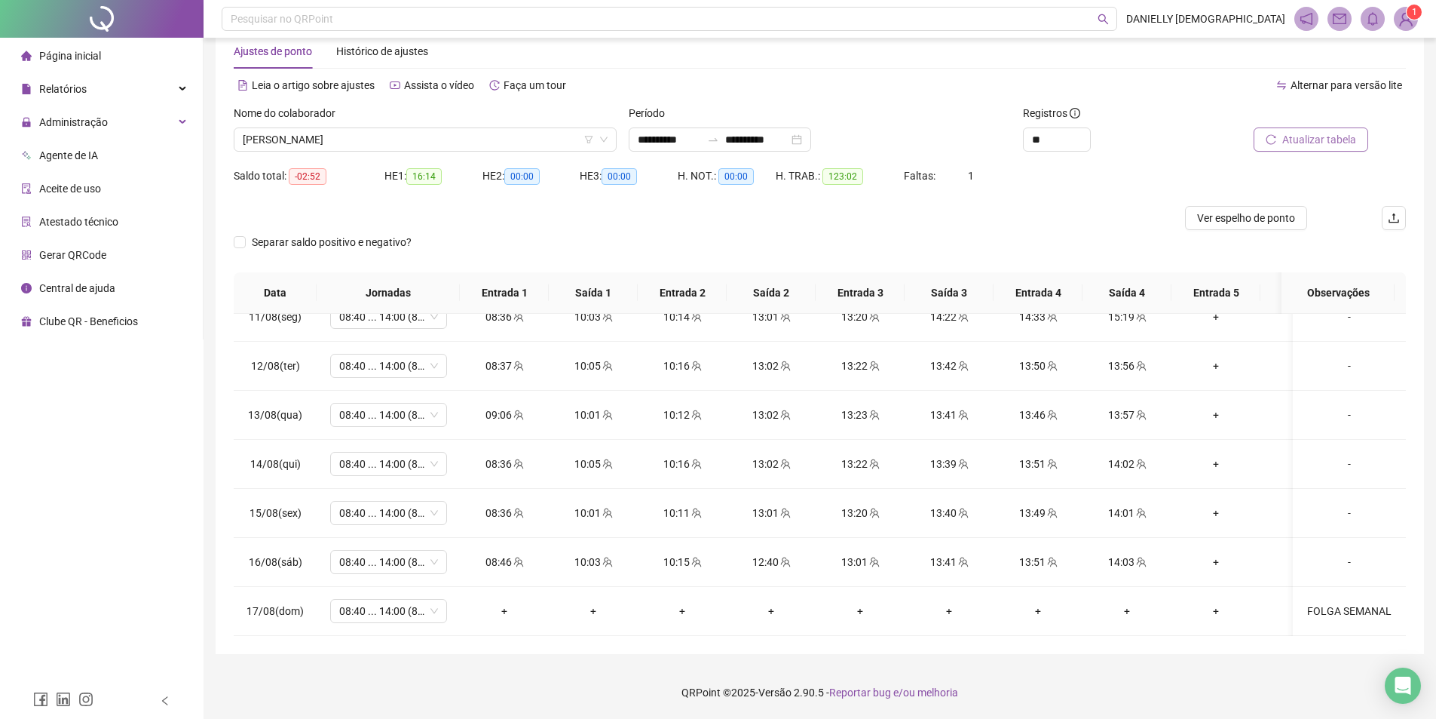
click at [1284, 140] on span "Atualizar tabela" at bounding box center [1319, 139] width 74 height 17
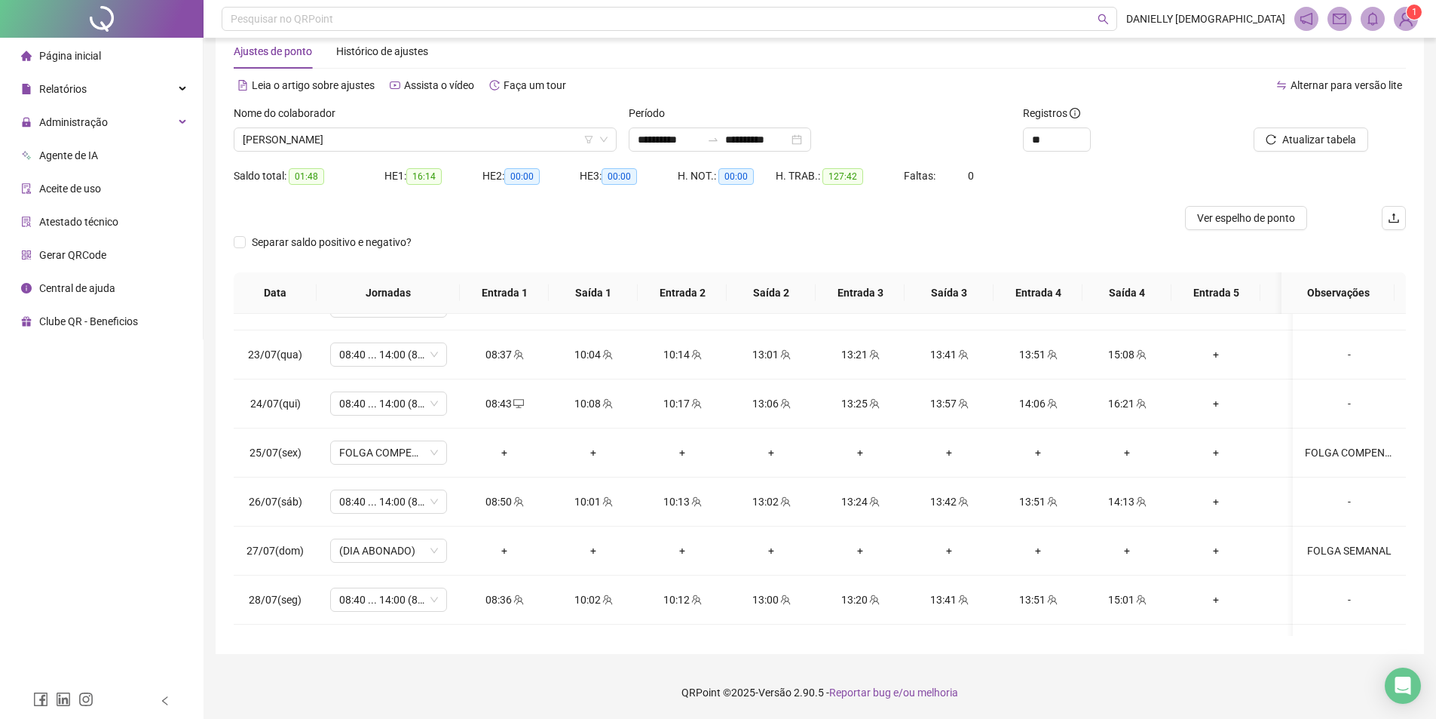
scroll to position [0, 0]
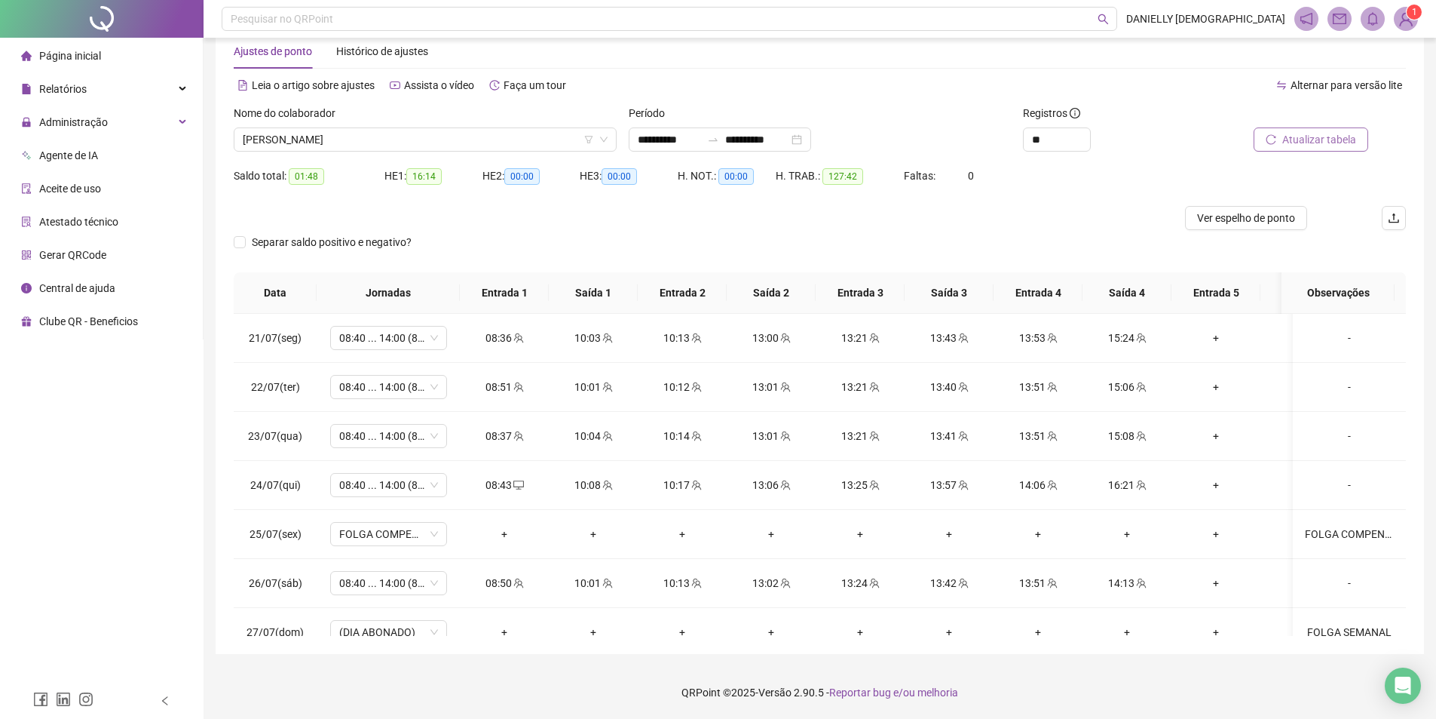
click at [1322, 129] on button "Atualizar tabela" at bounding box center [1311, 139] width 115 height 24
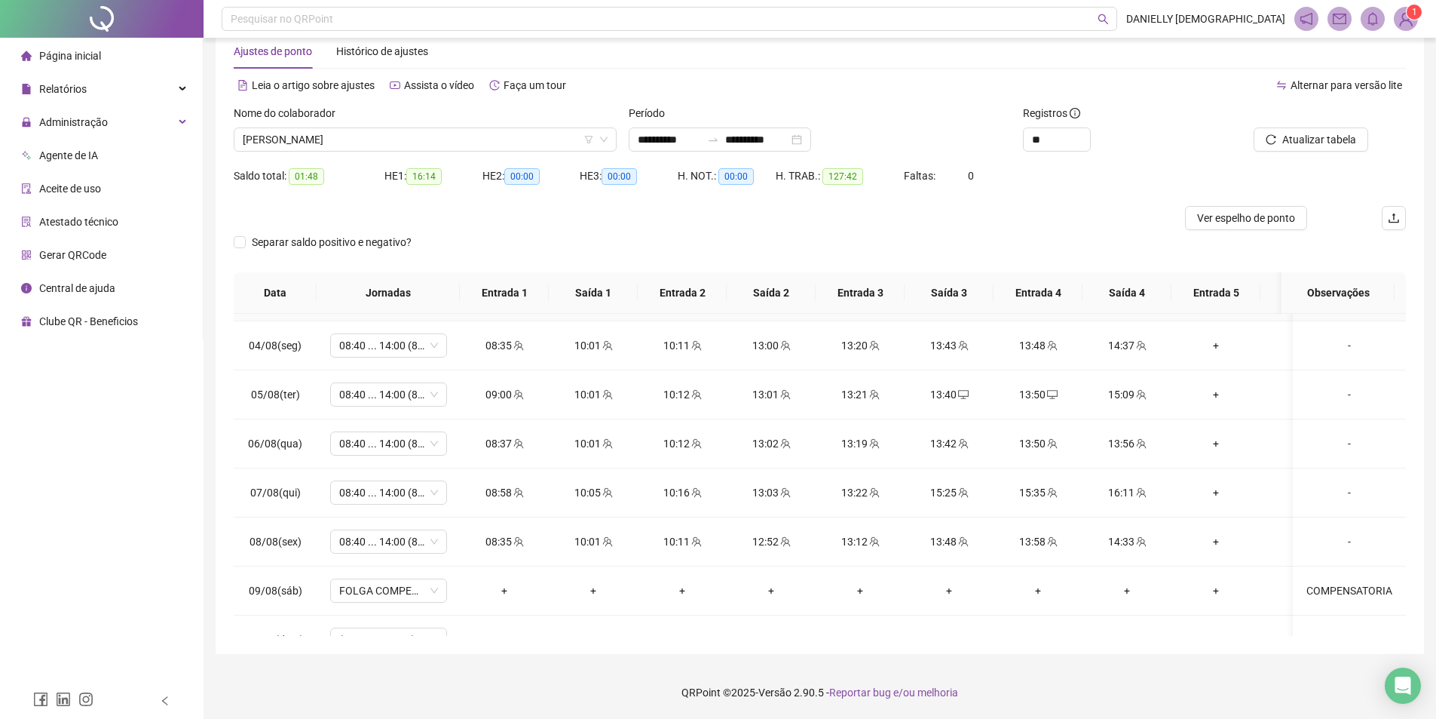
scroll to position [1062, 0]
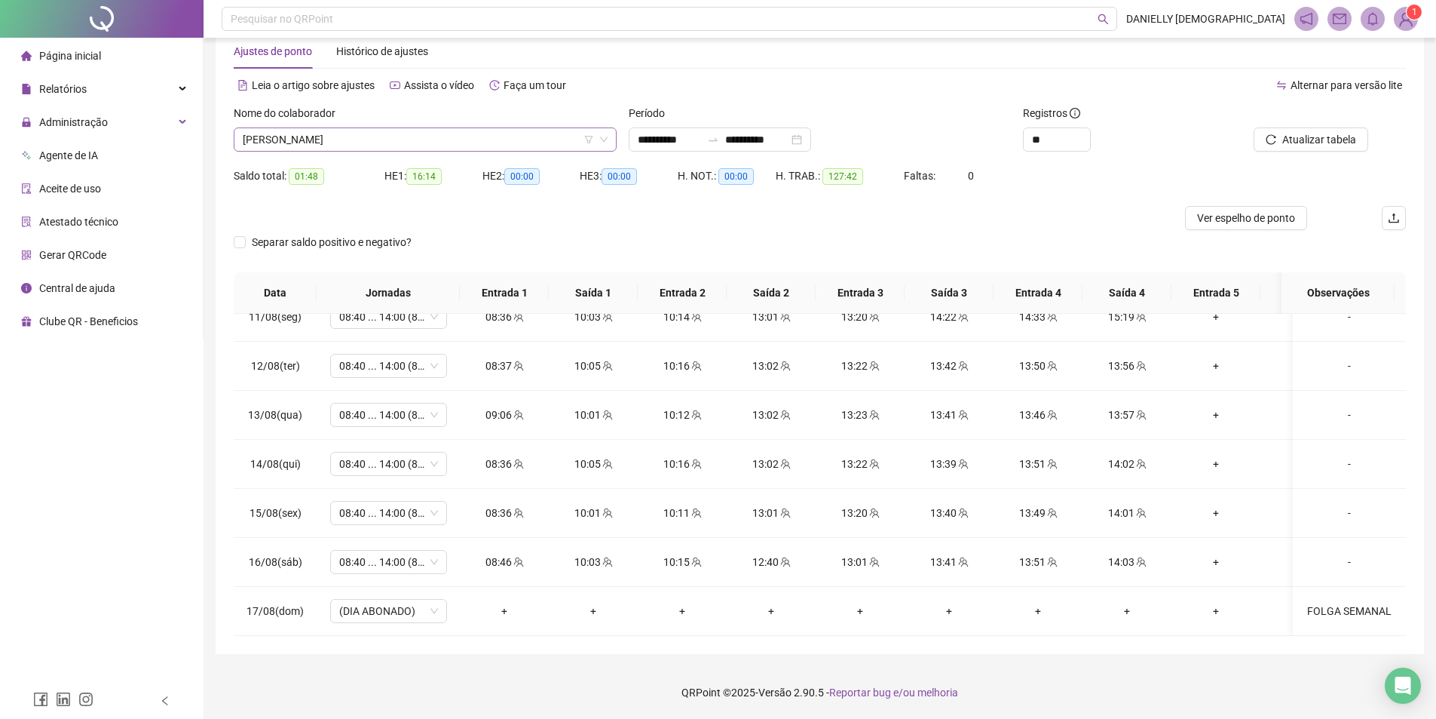
click at [434, 134] on span "JENIFER SOUZA PIRES" at bounding box center [425, 139] width 365 height 23
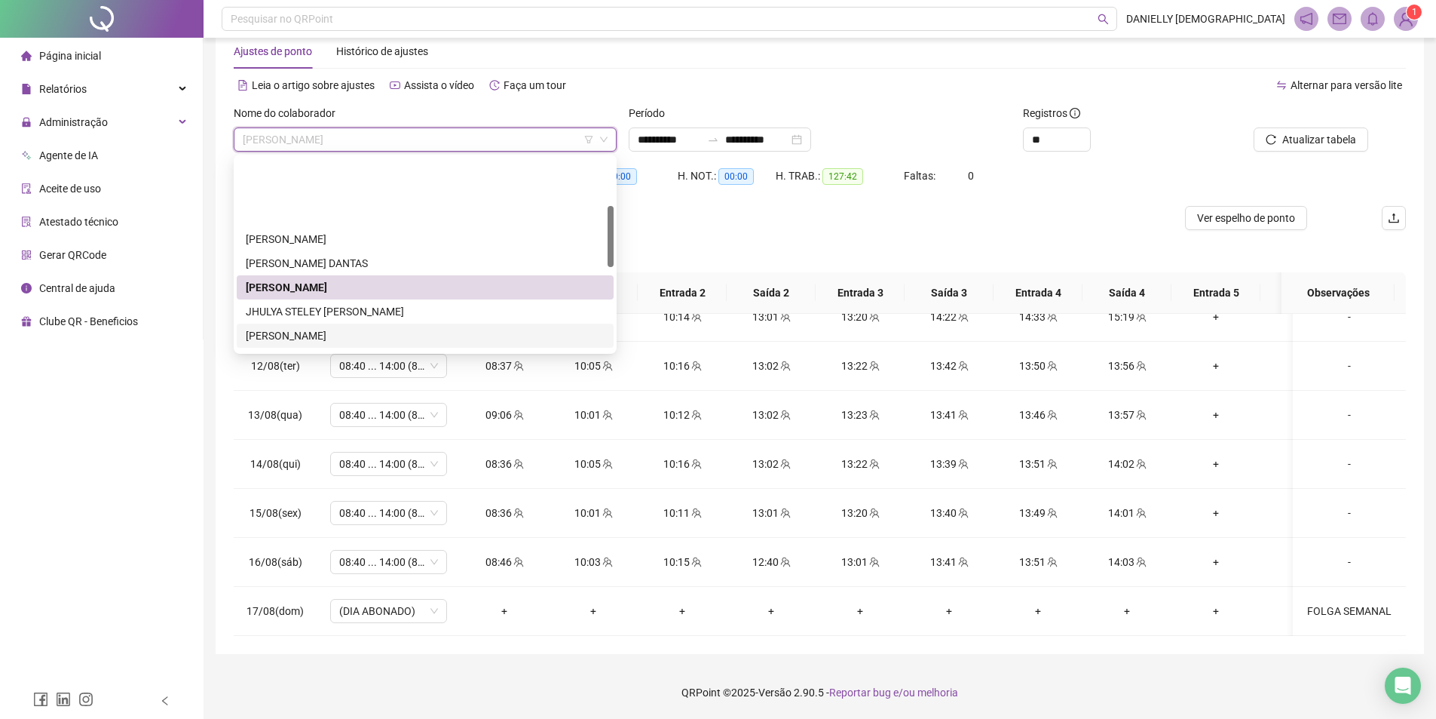
scroll to position [151, 0]
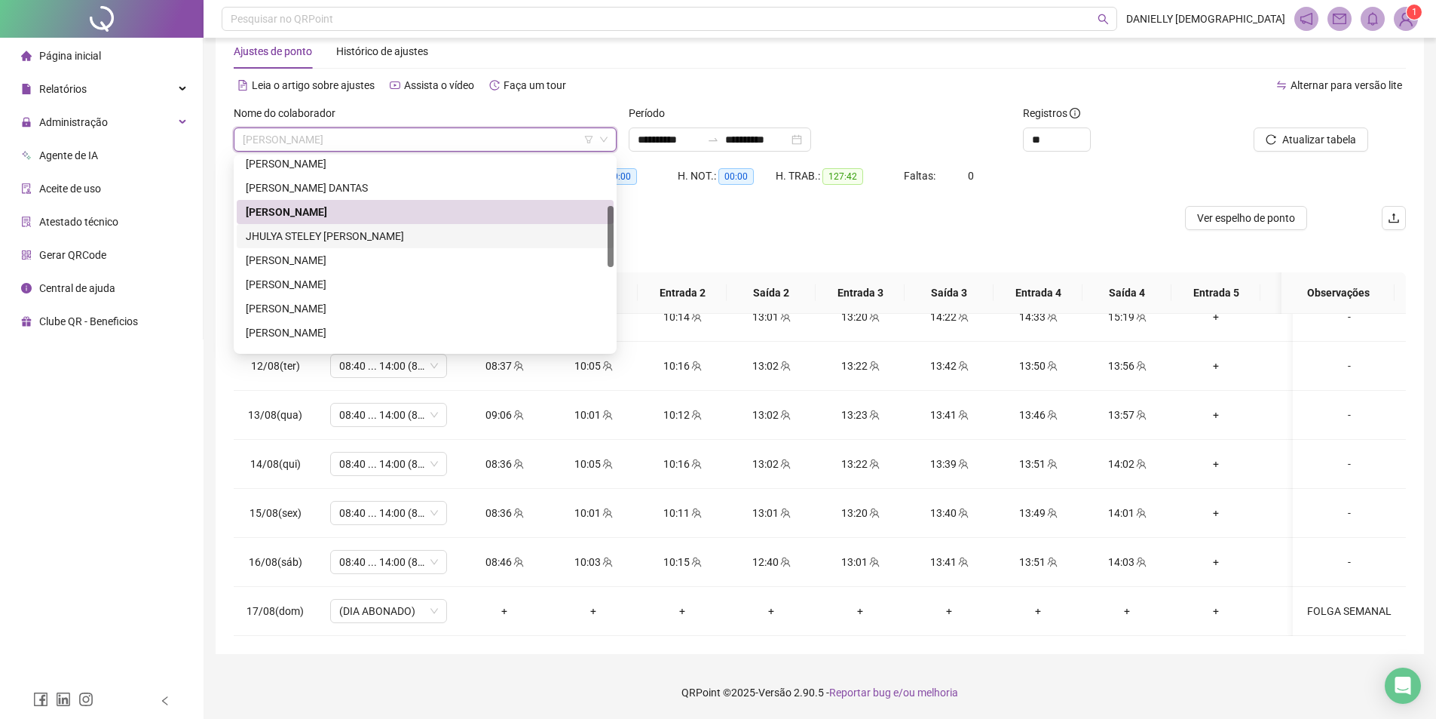
click at [385, 240] on div "JHULYA STELEY CHAVES DE OLIVEIRA" at bounding box center [425, 236] width 359 height 17
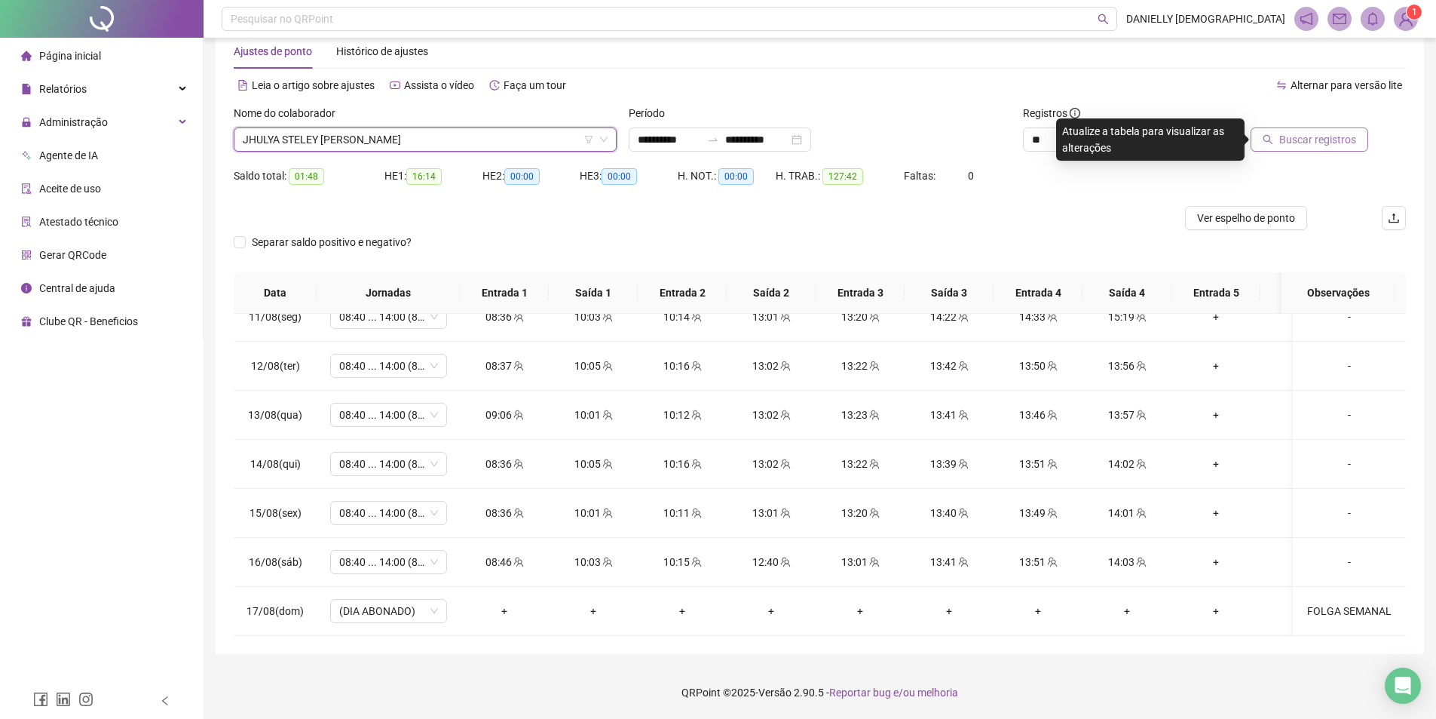
click at [1301, 140] on span "Buscar registros" at bounding box center [1317, 139] width 77 height 17
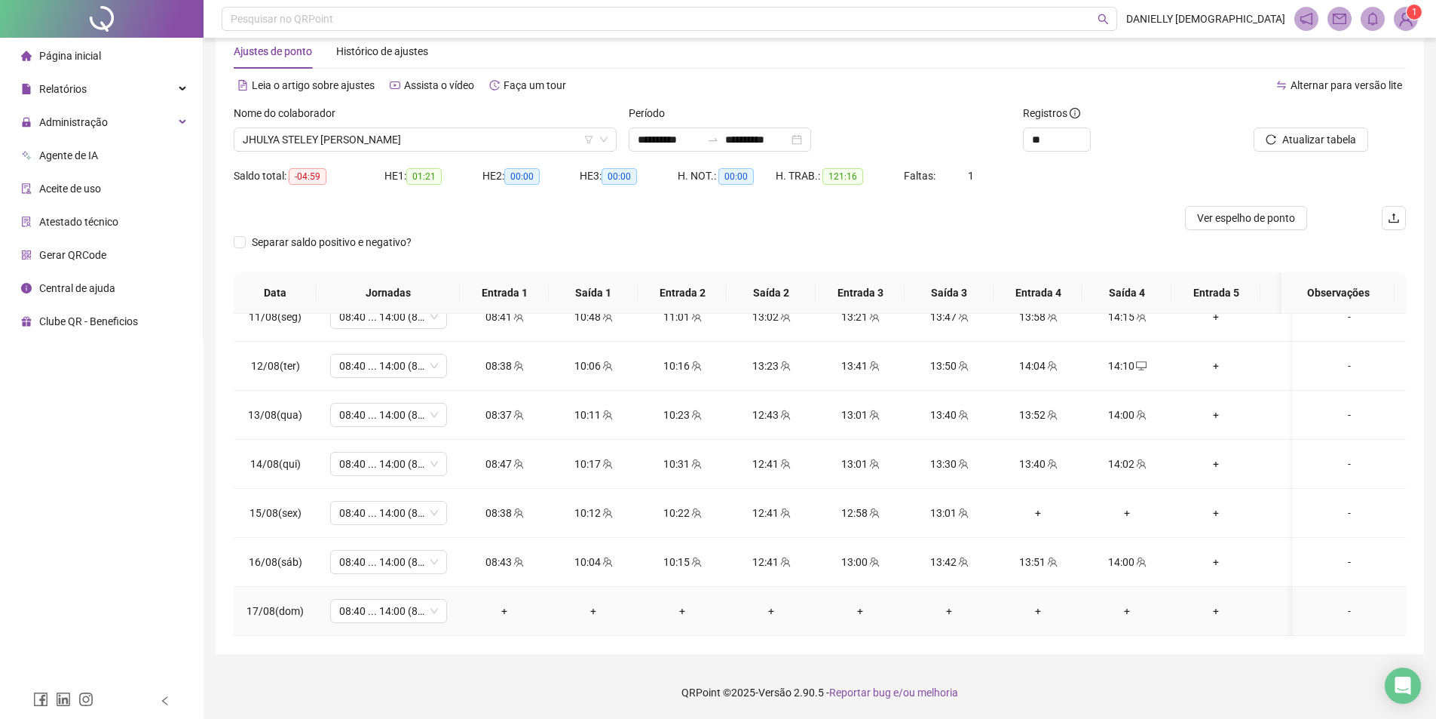
click at [1341, 602] on div "-" at bounding box center [1349, 610] width 89 height 17
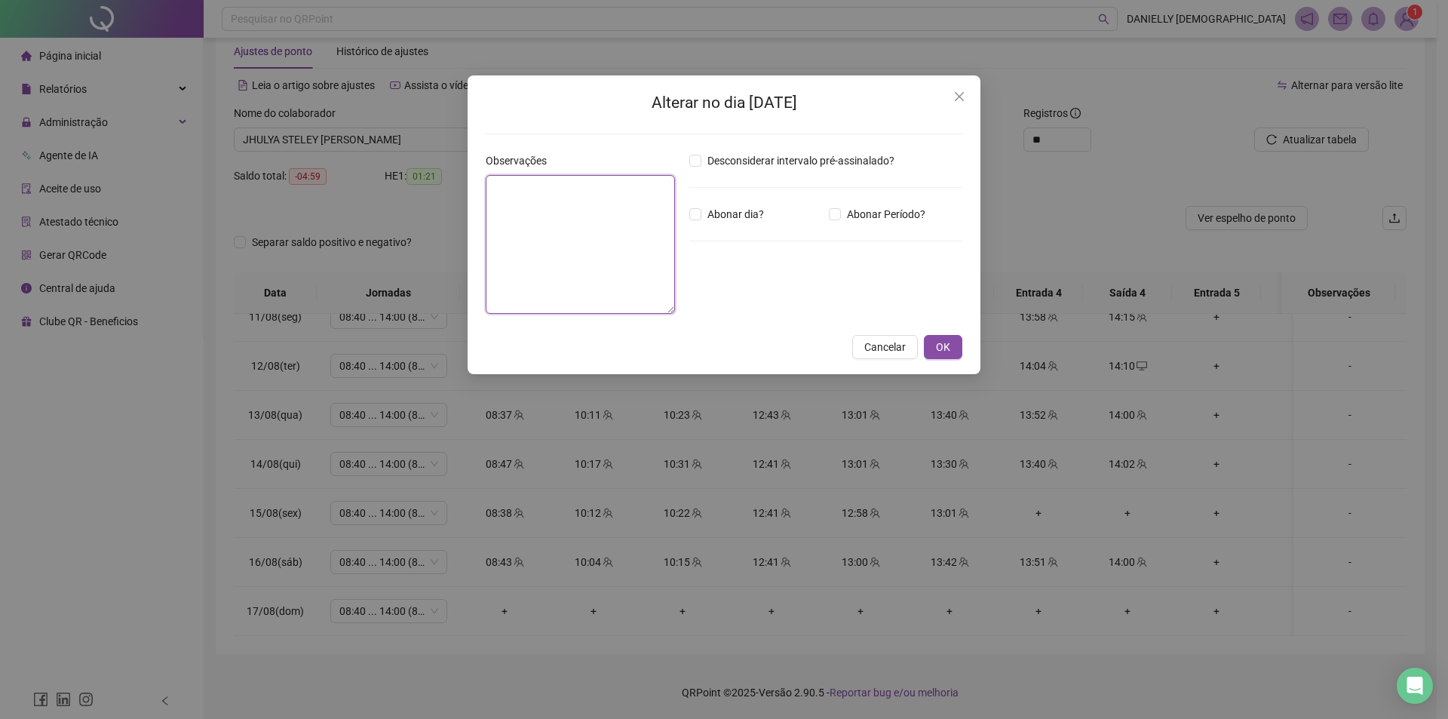
click at [635, 253] on textarea at bounding box center [580, 244] width 189 height 139
type textarea "**********"
click at [728, 216] on span "Abonar dia?" at bounding box center [735, 214] width 69 height 17
click at [942, 347] on span "OK" at bounding box center [943, 348] width 14 height 17
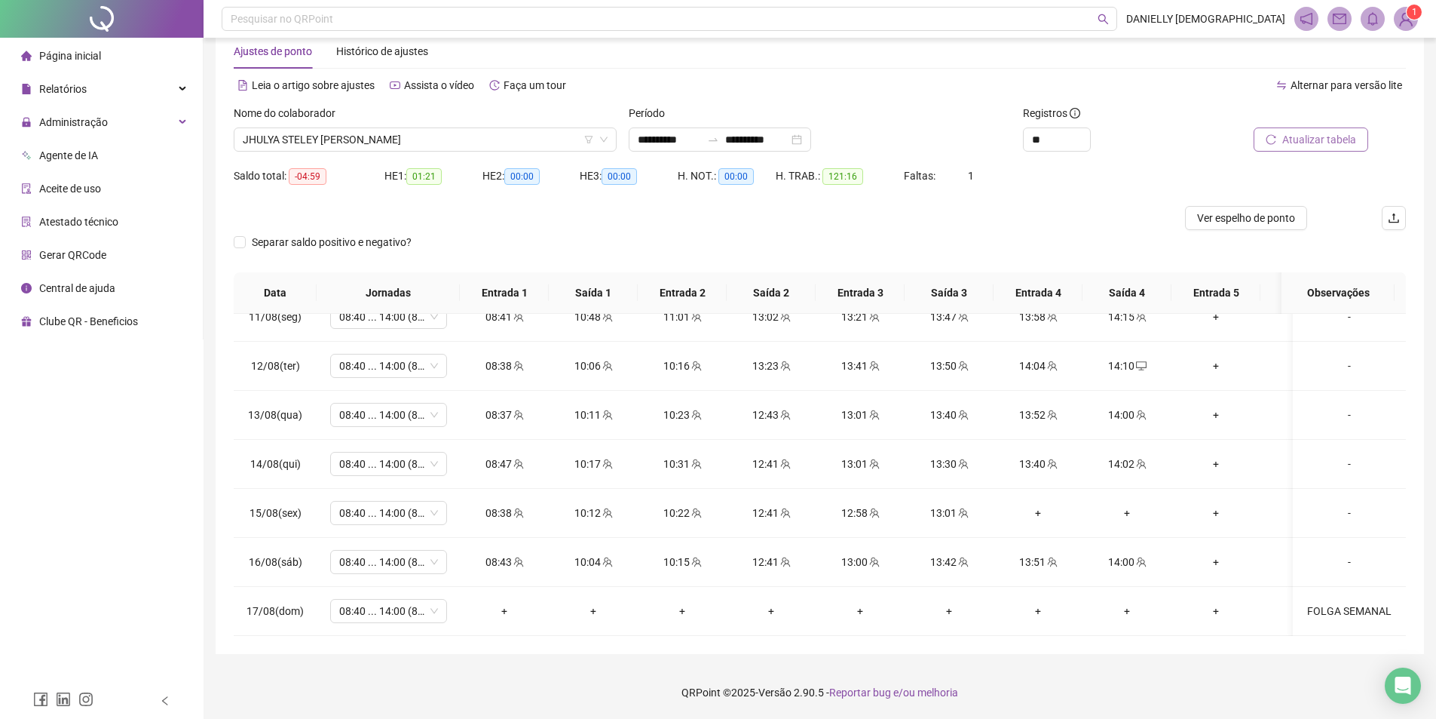
click at [1292, 133] on span "Atualizar tabela" at bounding box center [1319, 139] width 74 height 17
click at [1337, 504] on div "-" at bounding box center [1349, 512] width 89 height 17
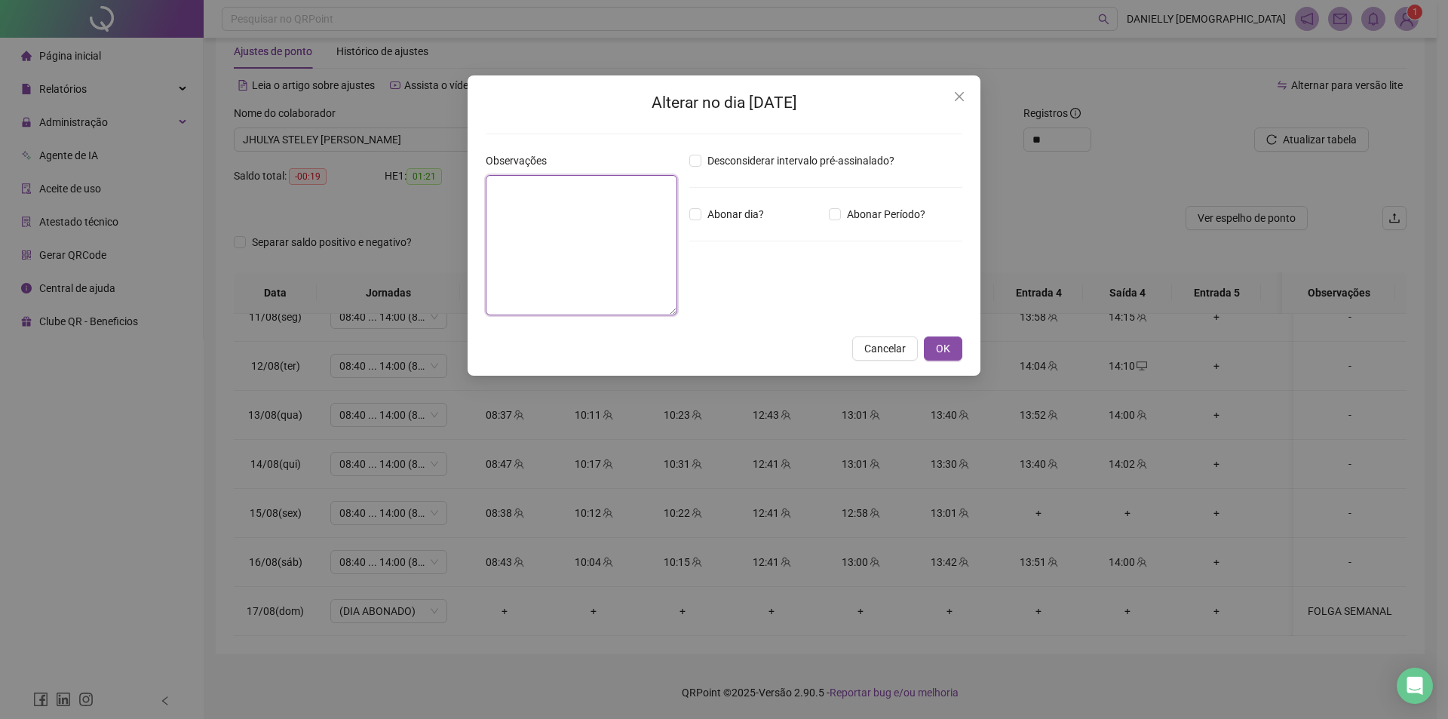
click at [567, 226] on textarea at bounding box center [582, 245] width 192 height 140
type textarea "*"
type textarea "**********"
click at [952, 357] on button "OK" at bounding box center [943, 348] width 38 height 24
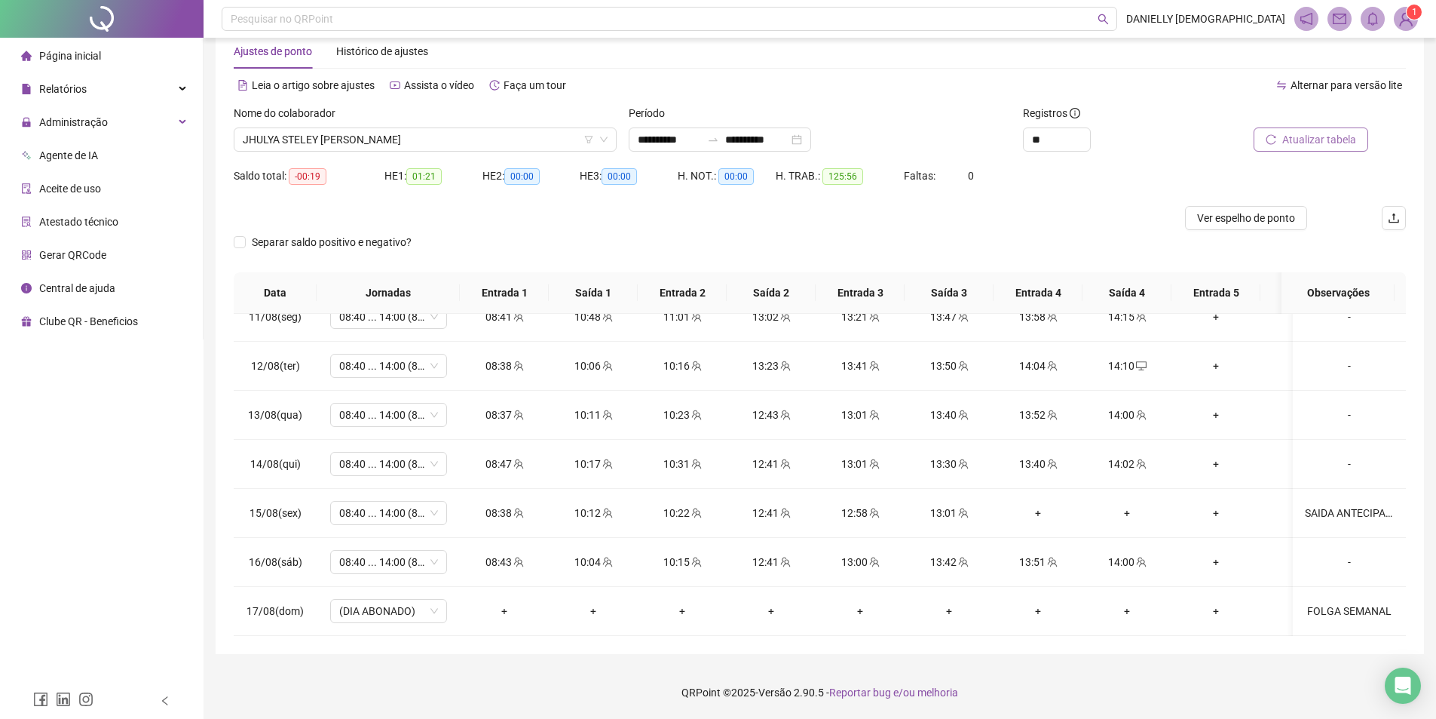
click at [1318, 133] on span "Atualizar tabela" at bounding box center [1319, 139] width 74 height 17
click at [391, 138] on span "JHULYA STELEY CHAVES DE OLIVEIRA" at bounding box center [425, 139] width 365 height 23
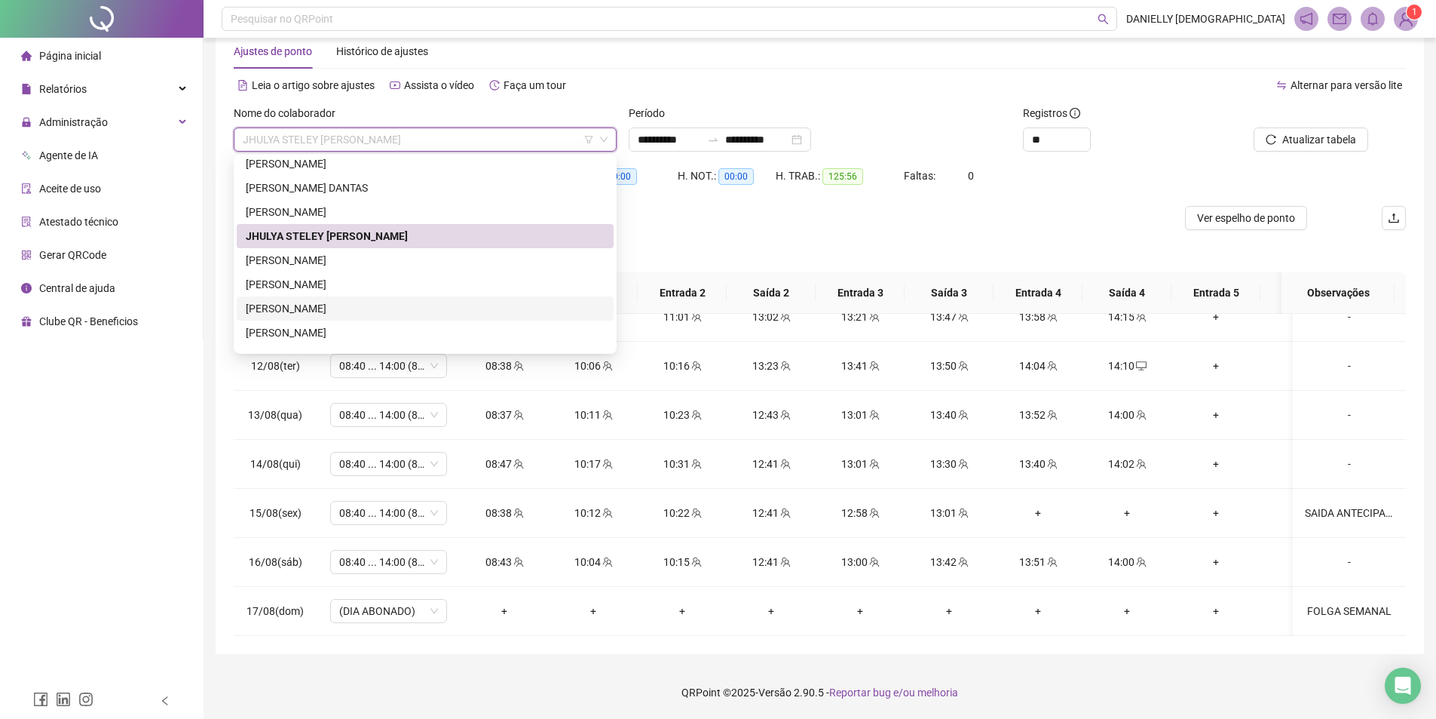
click at [324, 308] on div "LARISSA DAMACENA GOMES" at bounding box center [425, 308] width 359 height 17
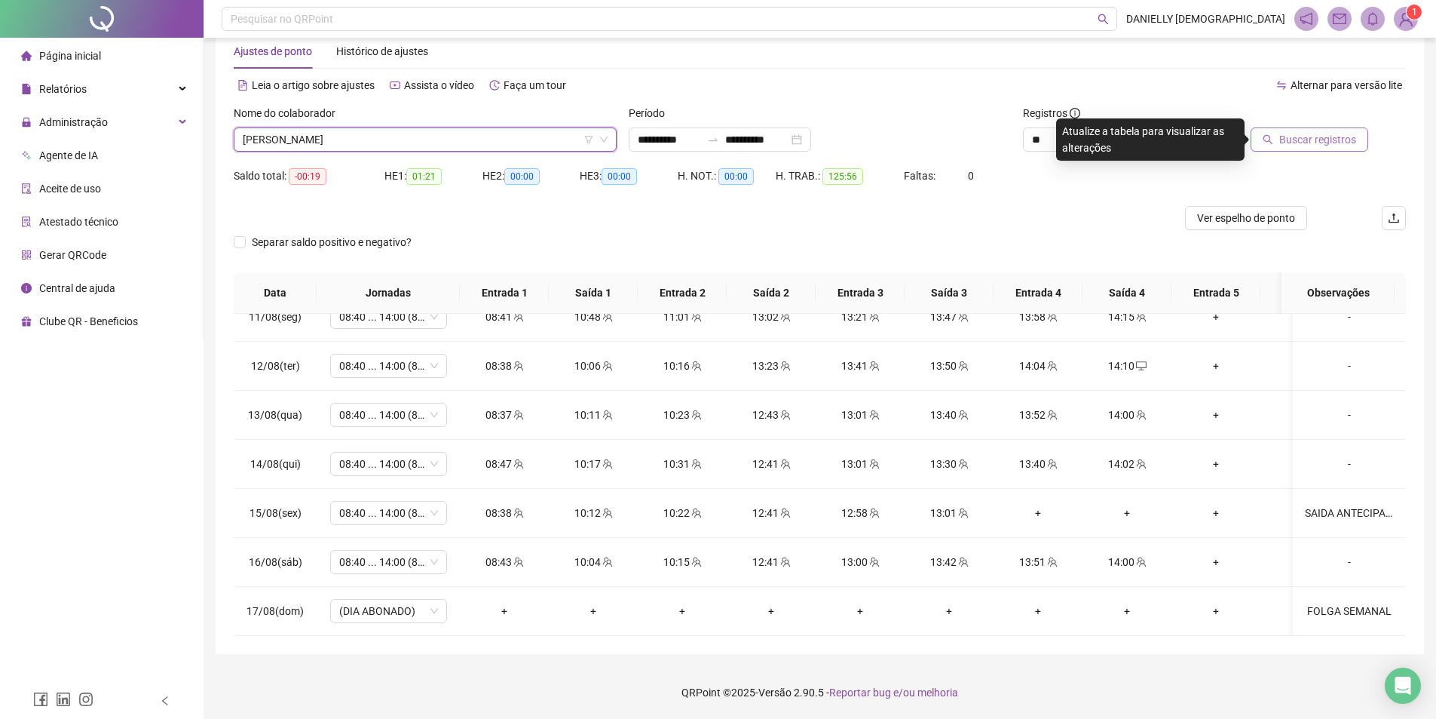
click at [1317, 136] on span "Buscar registros" at bounding box center [1317, 139] width 77 height 17
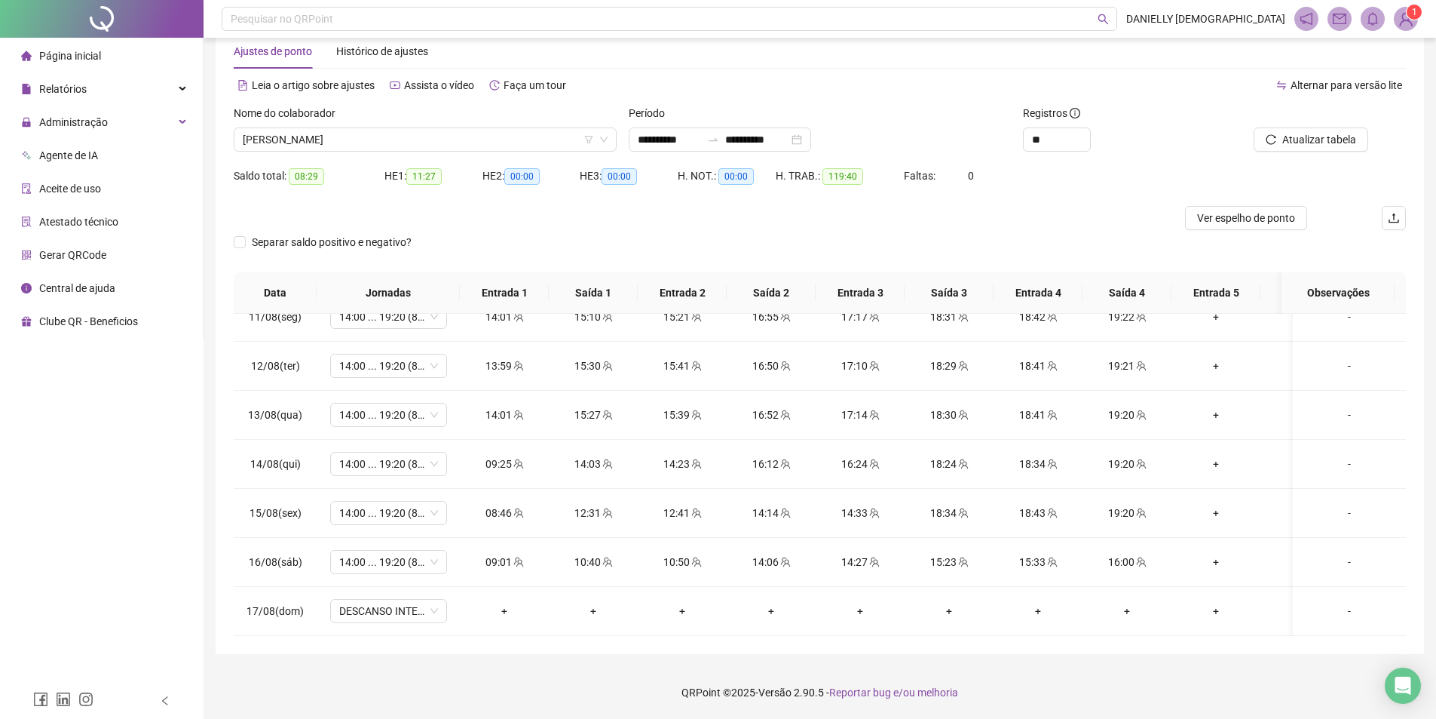
click at [1087, 680] on footer "QRPoint © 2025 - Versão 2.90.5 - Reportar bug e/ou melhoria" at bounding box center [820, 692] width 1233 height 53
click at [1142, 507] on icon "team" at bounding box center [1141, 512] width 10 height 10
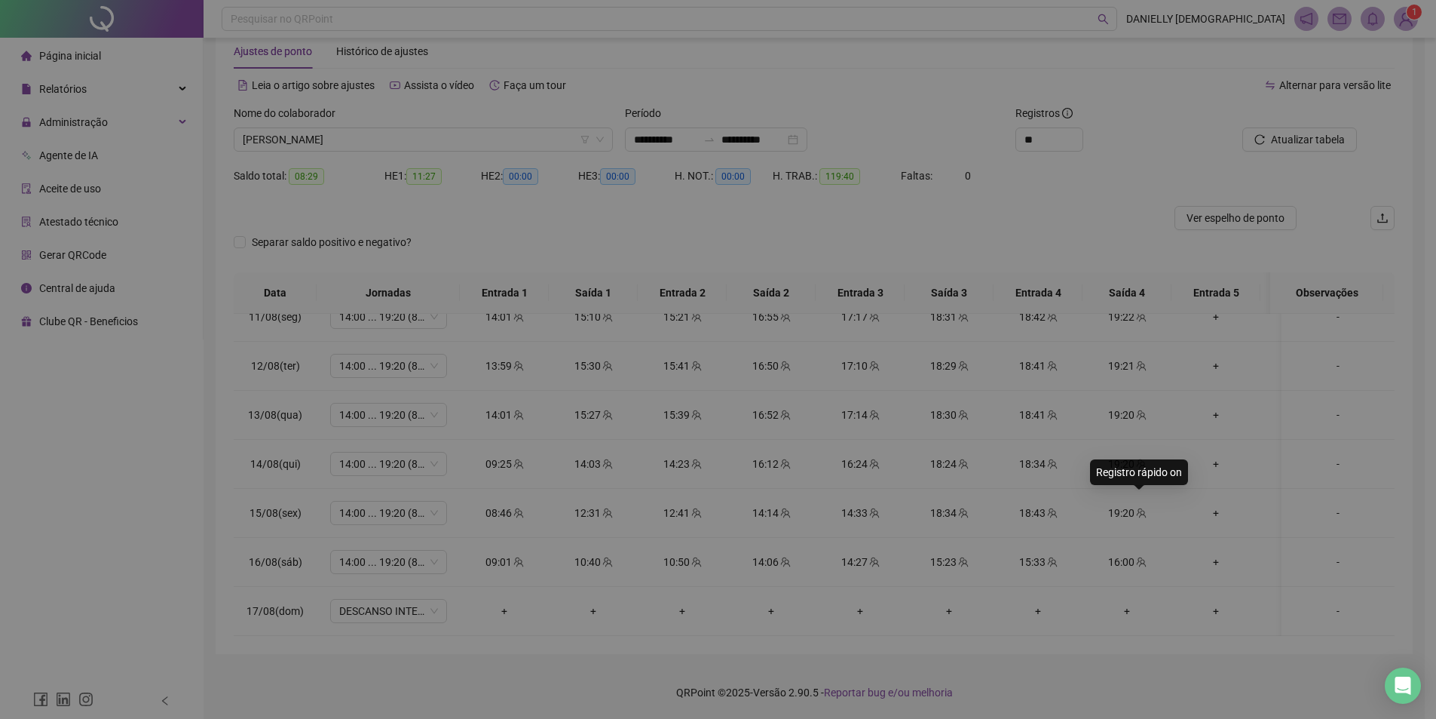
type input "**********"
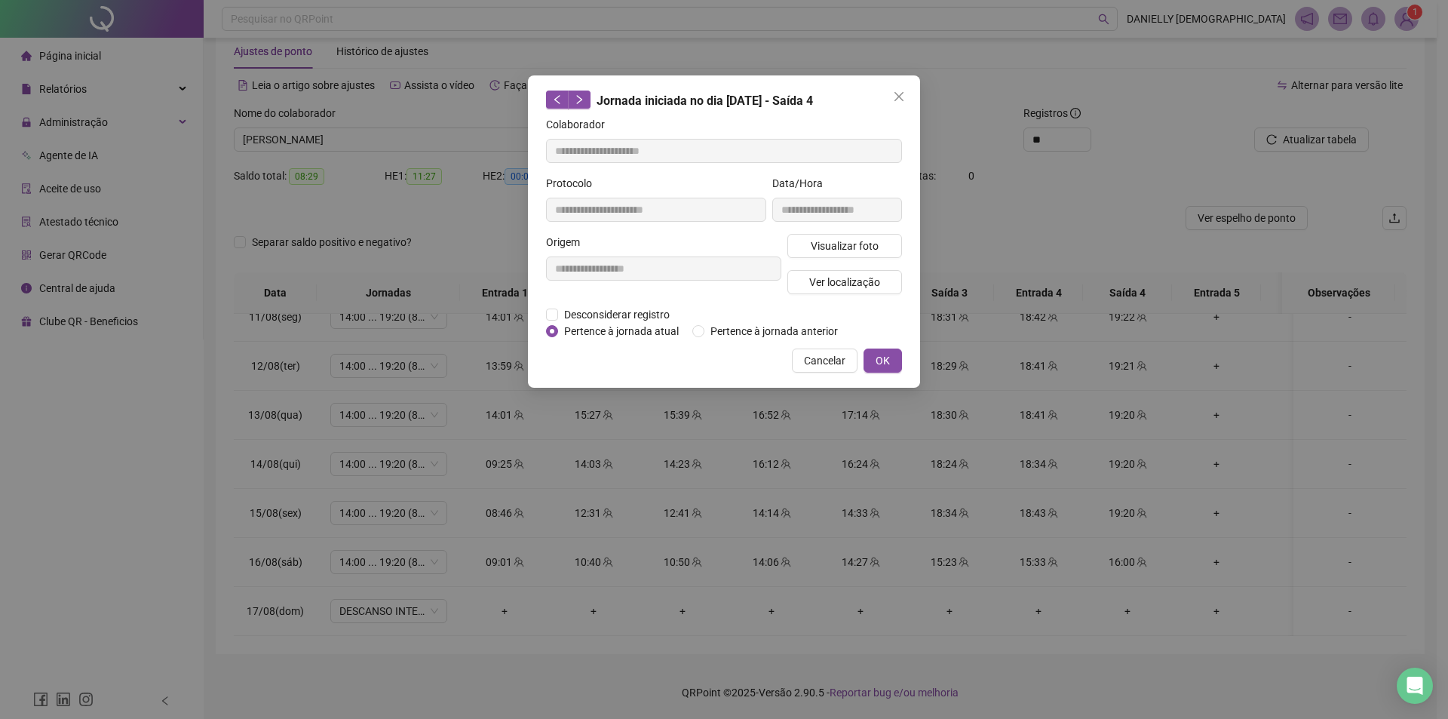
click at [688, 479] on div "**********" at bounding box center [724, 359] width 1448 height 719
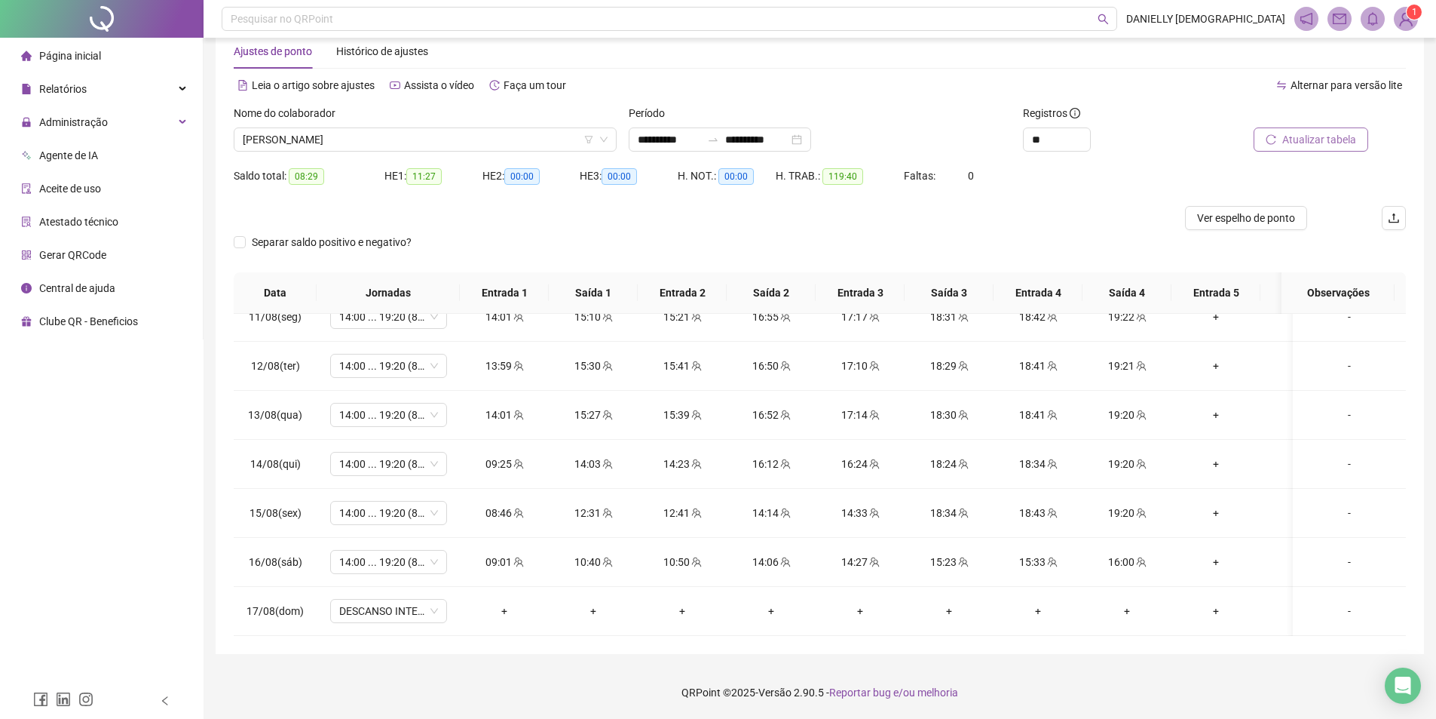
click at [1267, 131] on button "Atualizar tabela" at bounding box center [1311, 139] width 115 height 24
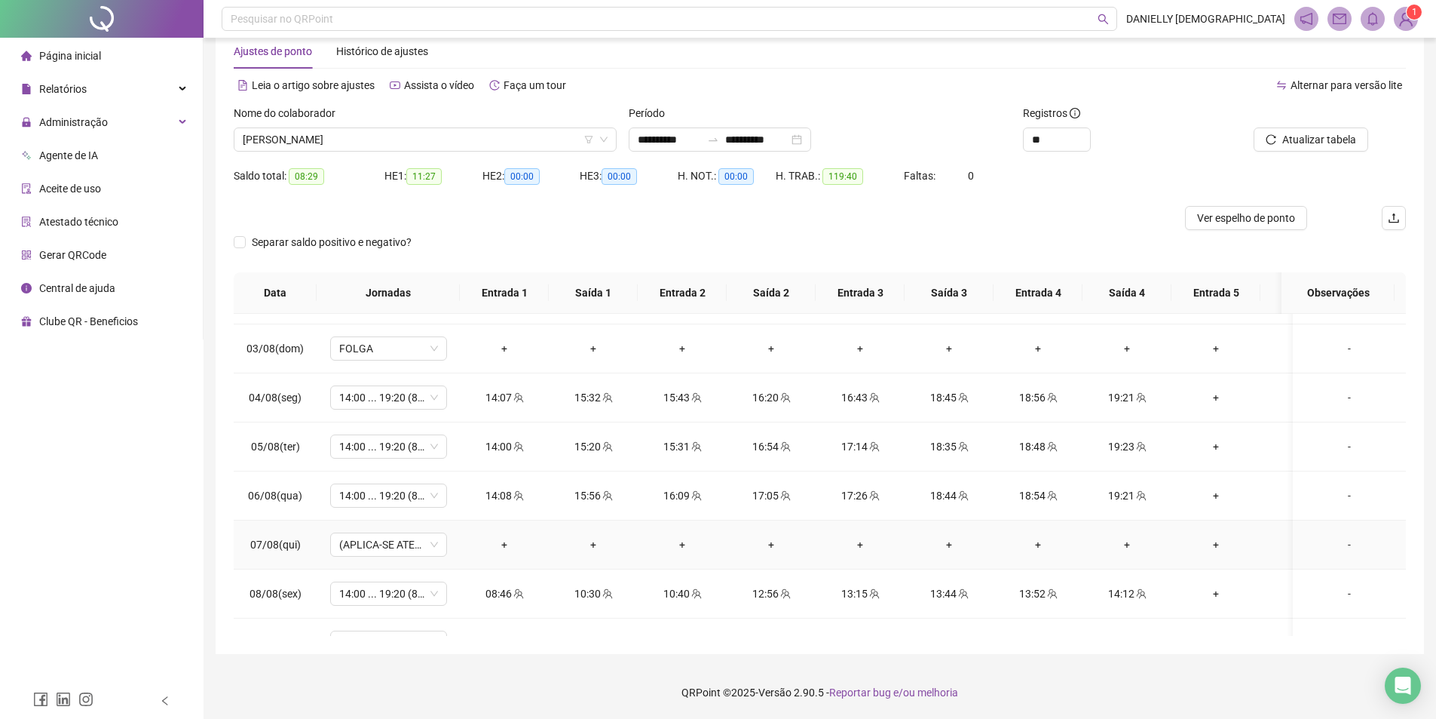
scroll to position [760, 0]
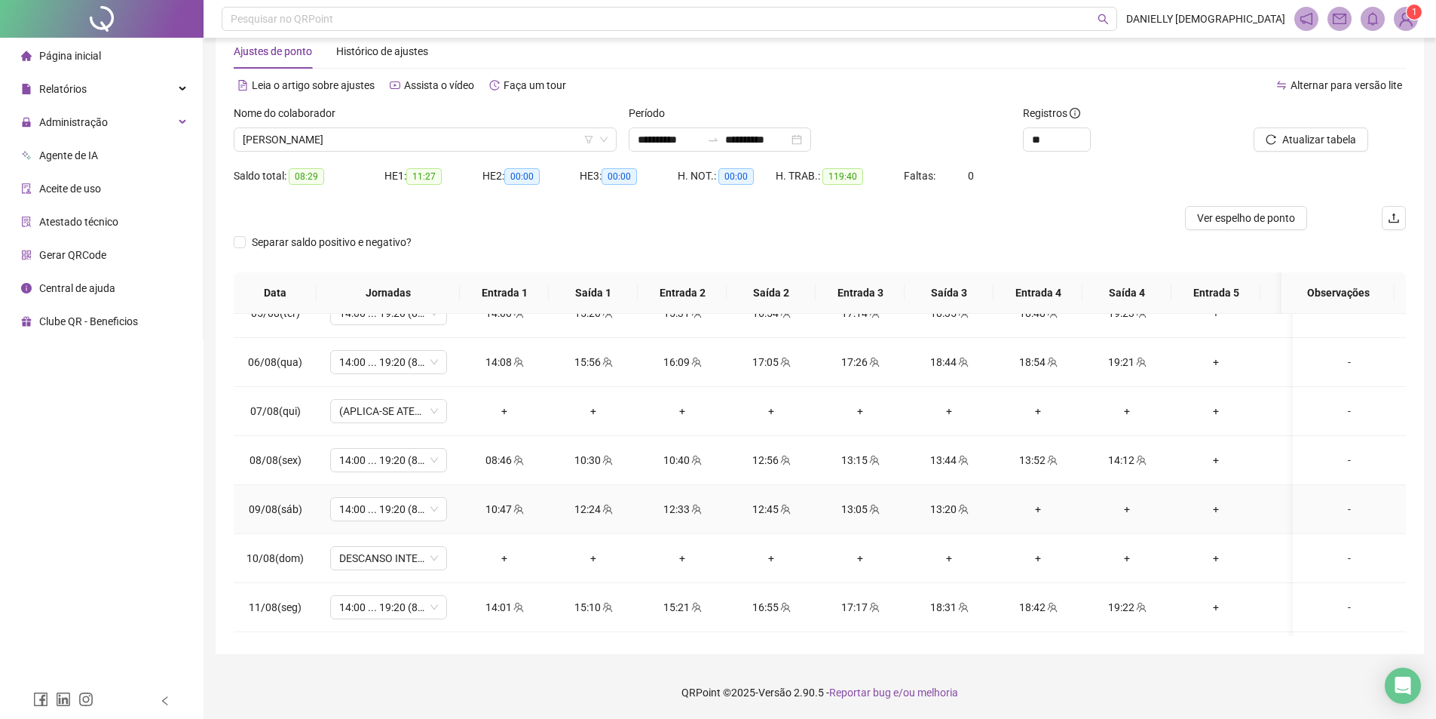
click at [1339, 506] on div "-" at bounding box center [1349, 509] width 89 height 17
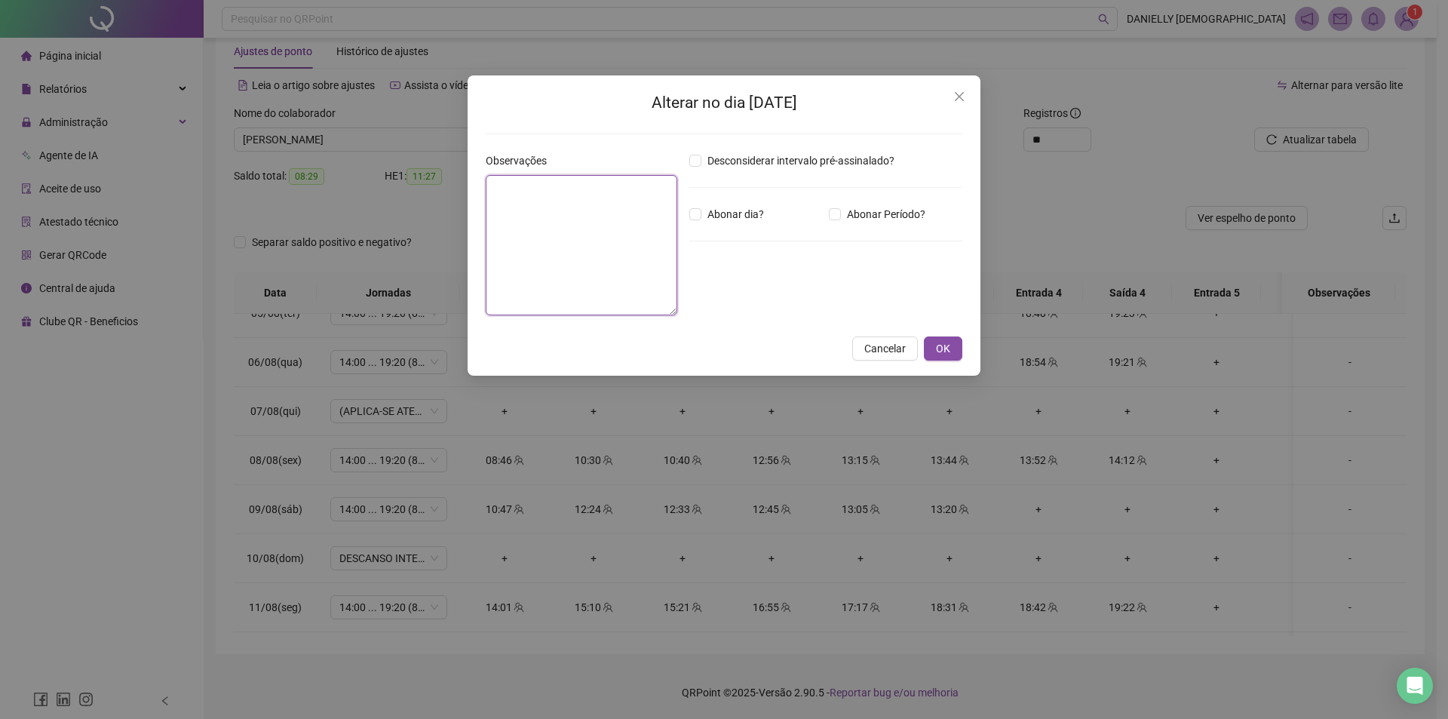
click at [604, 248] on textarea at bounding box center [582, 245] width 192 height 140
type textarea "**********"
click at [946, 341] on span "OK" at bounding box center [943, 348] width 14 height 17
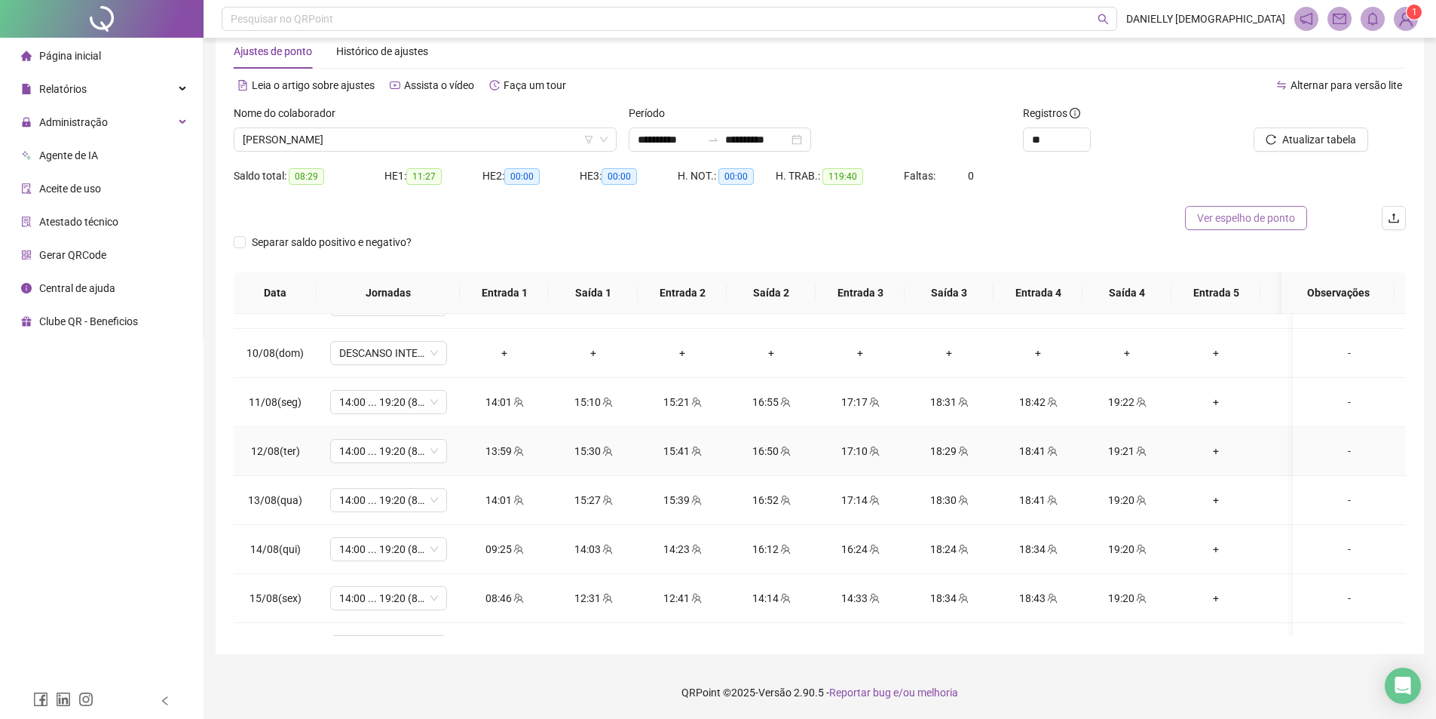
scroll to position [1062, 0]
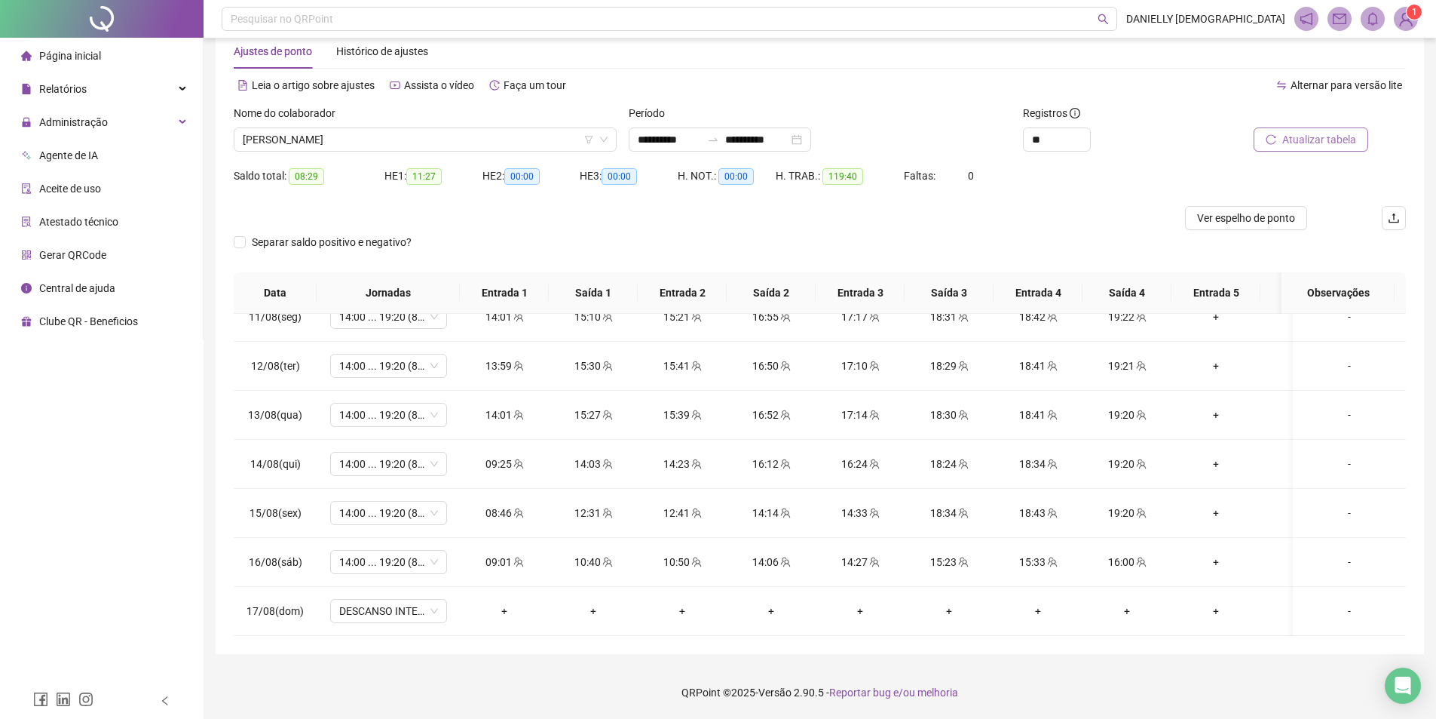
click at [1338, 147] on span "Atualizar tabela" at bounding box center [1319, 139] width 74 height 17
click at [400, 131] on span "LARISSA DAMACENA GOMES" at bounding box center [425, 139] width 365 height 23
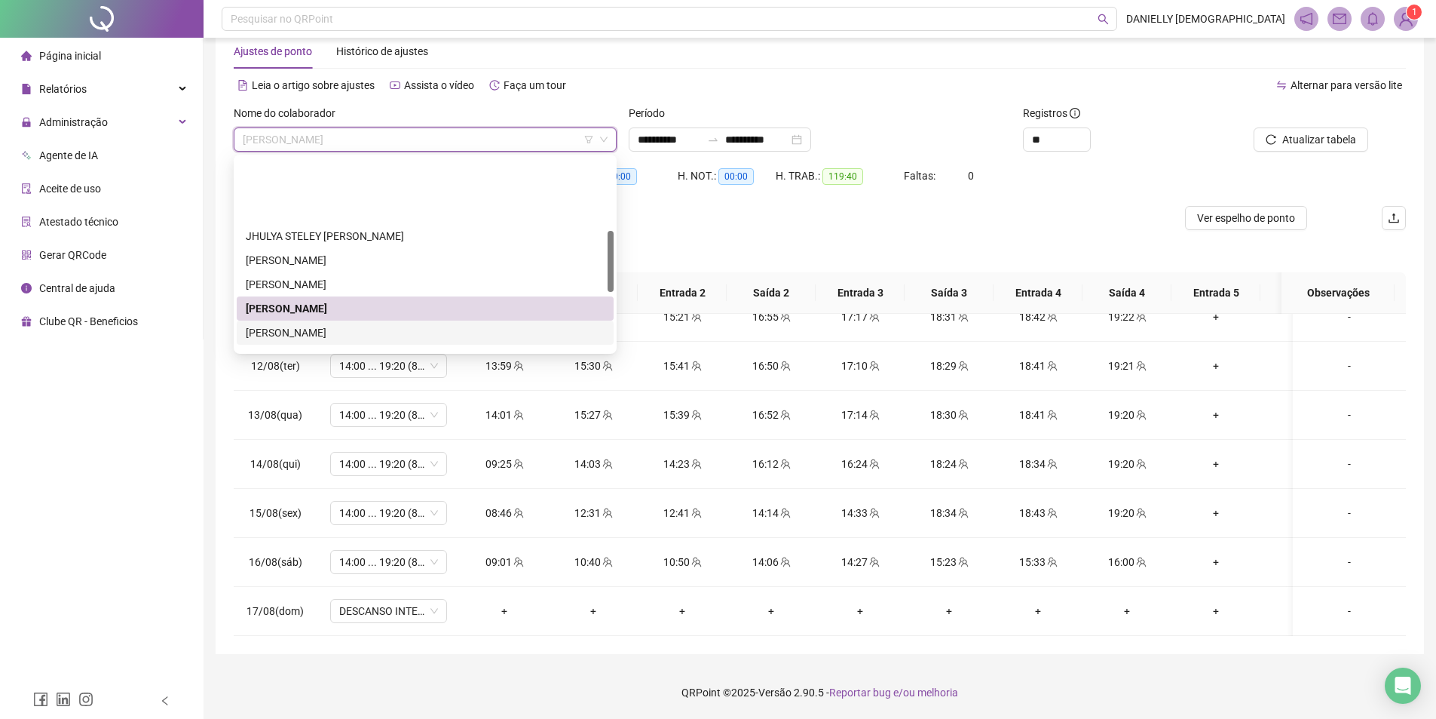
scroll to position [226, 0]
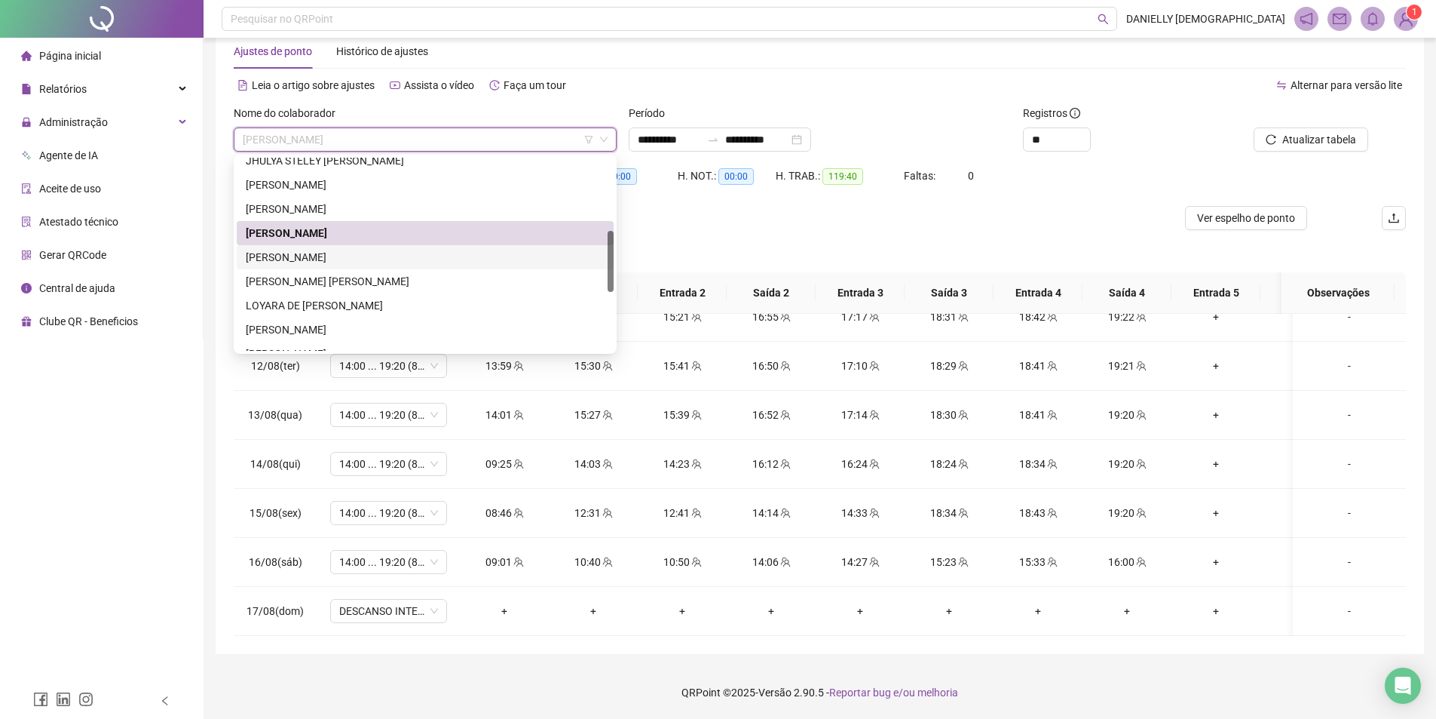
click at [394, 250] on div "LAUANE LORRANE PEREIRA DOS SANTOS" at bounding box center [425, 257] width 359 height 17
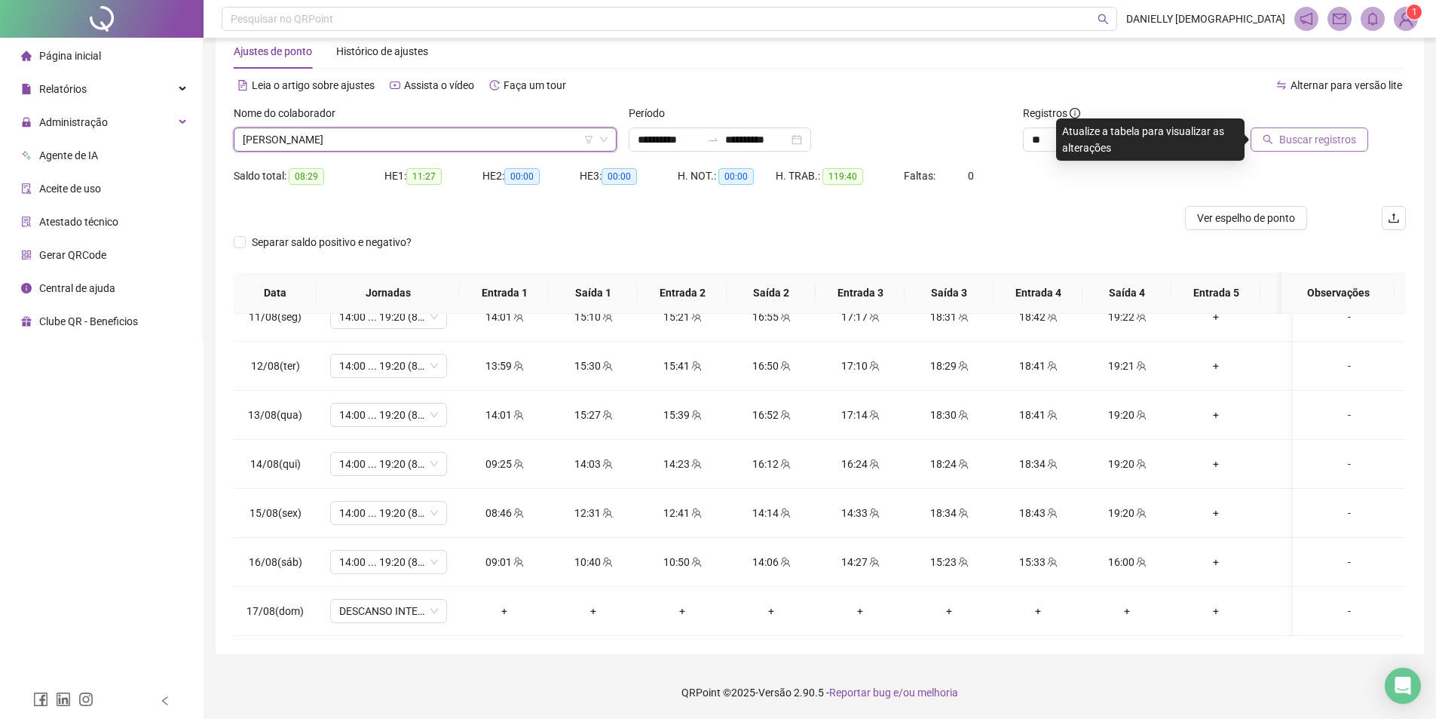
click at [1305, 144] on span "Buscar registros" at bounding box center [1317, 139] width 77 height 17
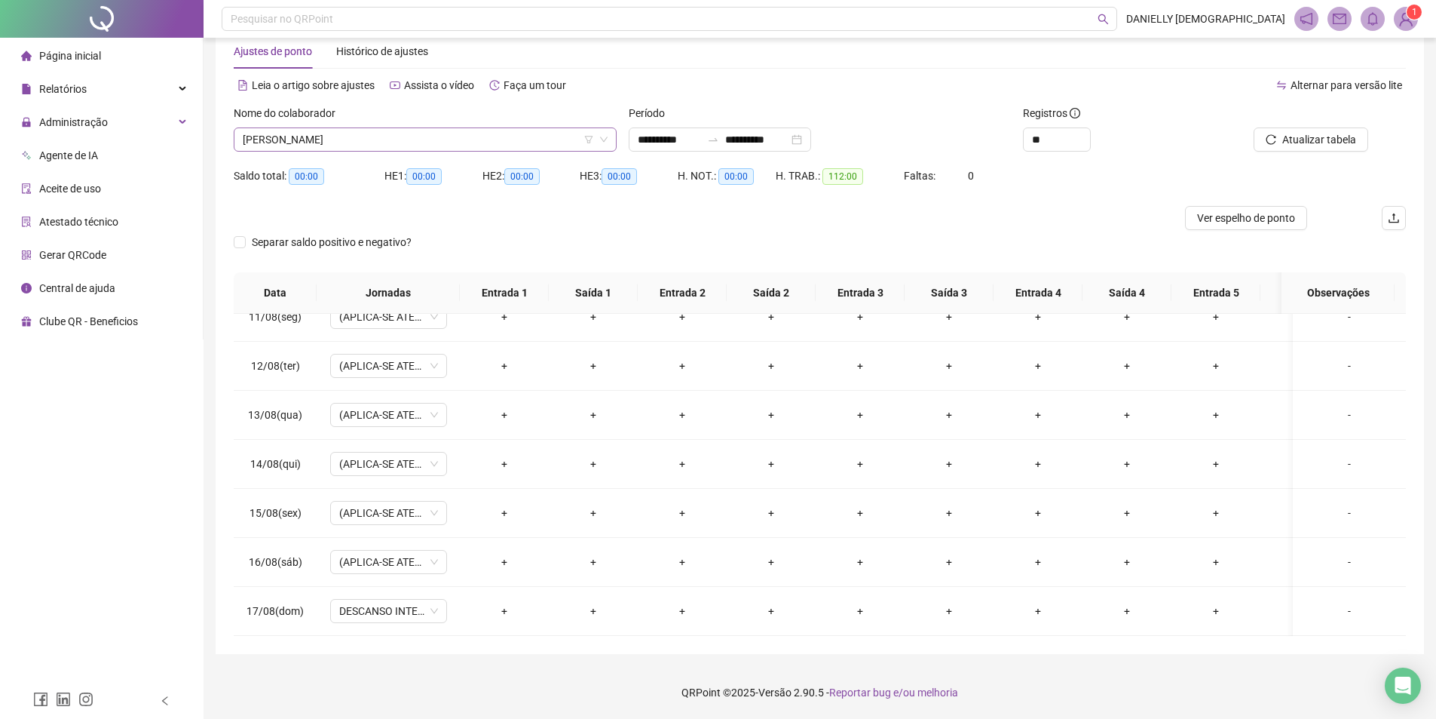
click at [412, 140] on span "LAUANE LORRANE PEREIRA DOS SANTOS" at bounding box center [425, 139] width 365 height 23
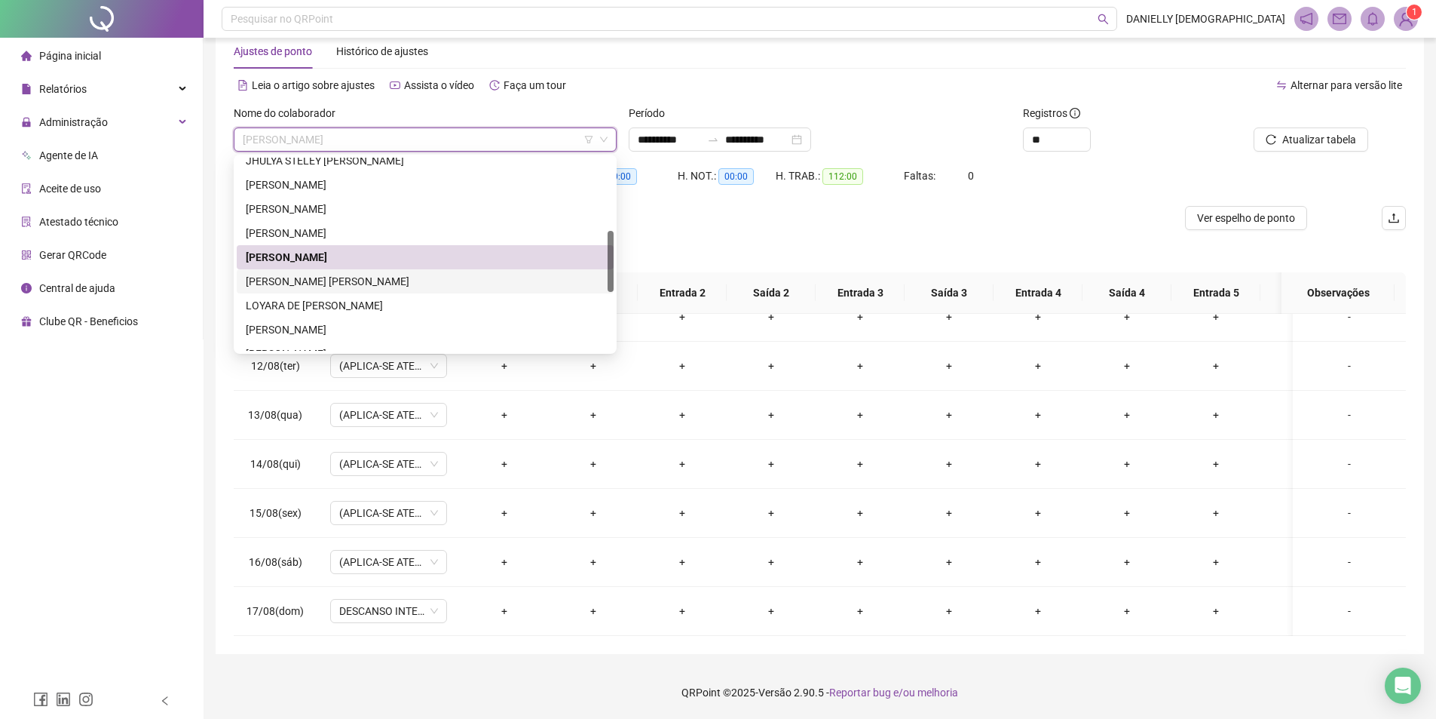
scroll to position [302, 0]
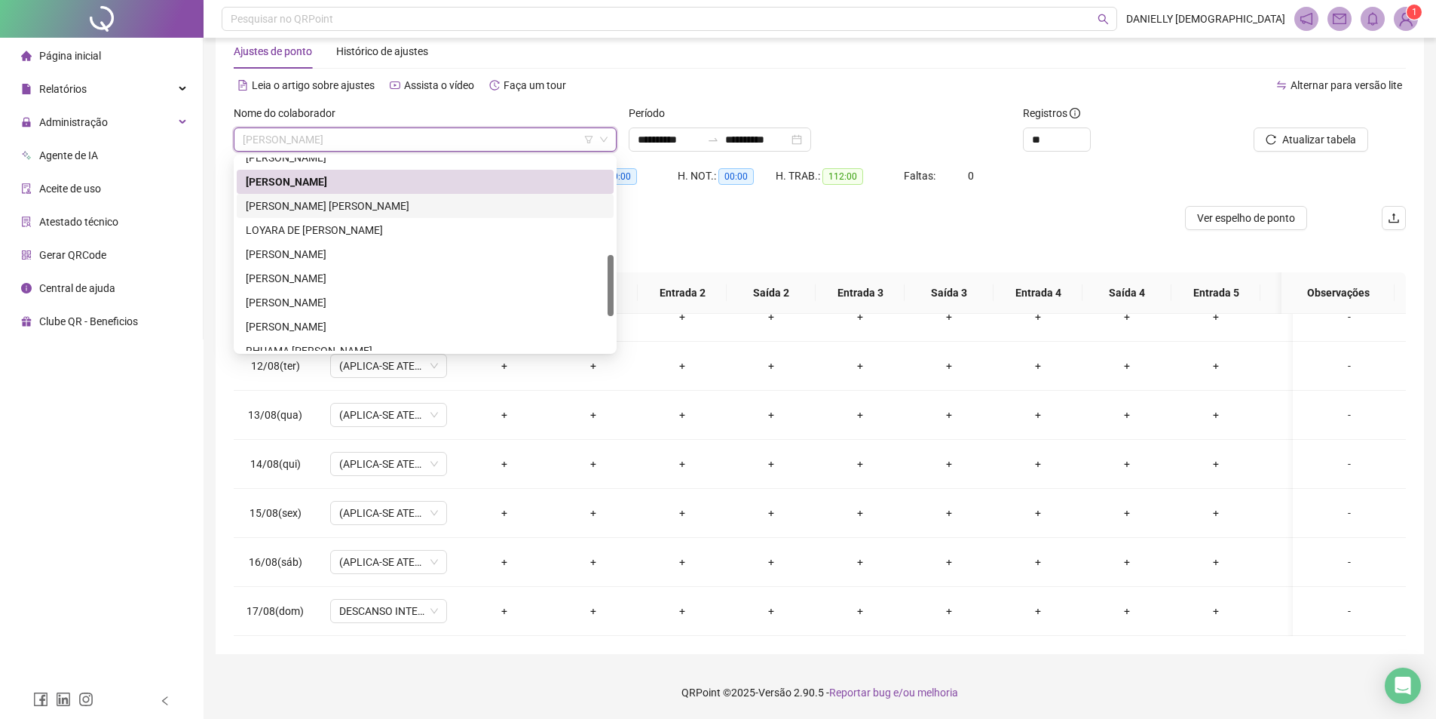
click at [385, 210] on div "LETICIA DE OLIVEIRA GUSTAVO SILVA SIPAUBA" at bounding box center [425, 206] width 359 height 17
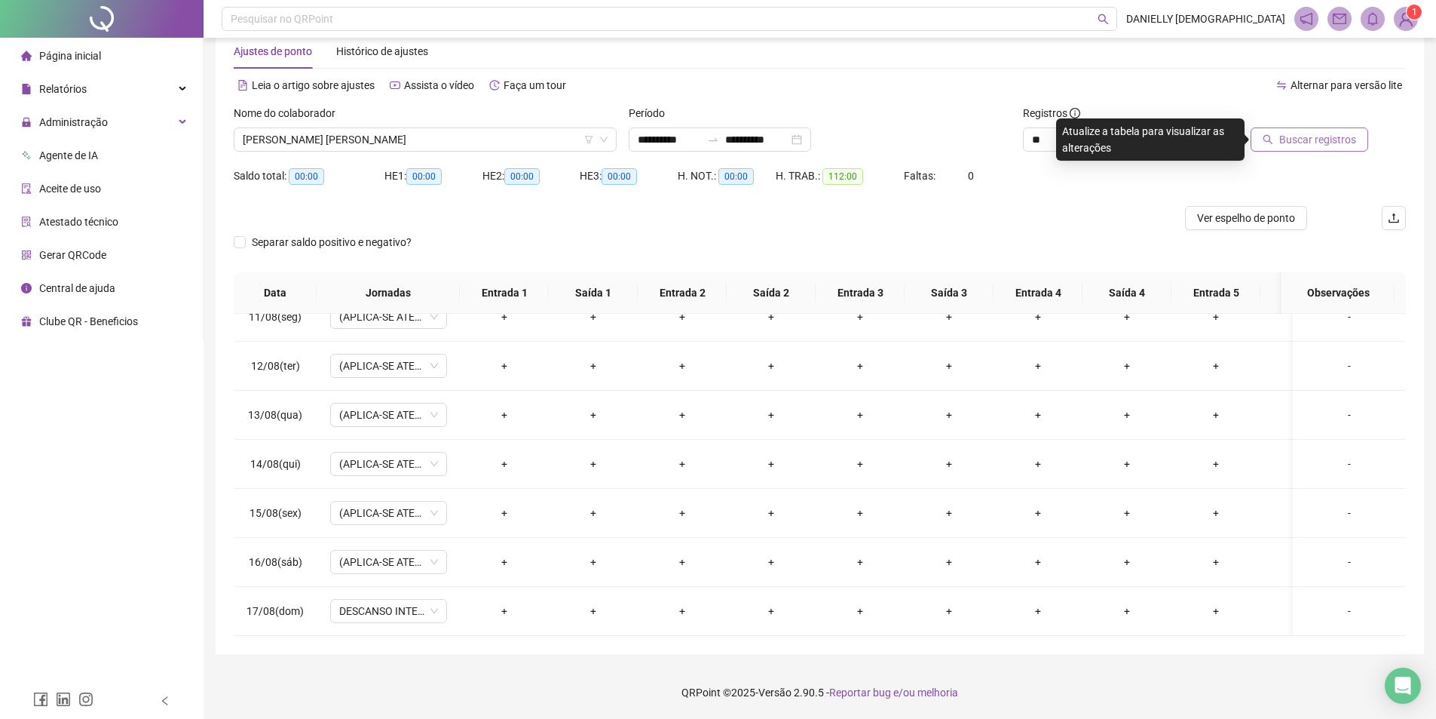
click at [1332, 137] on span "Buscar registros" at bounding box center [1317, 139] width 77 height 17
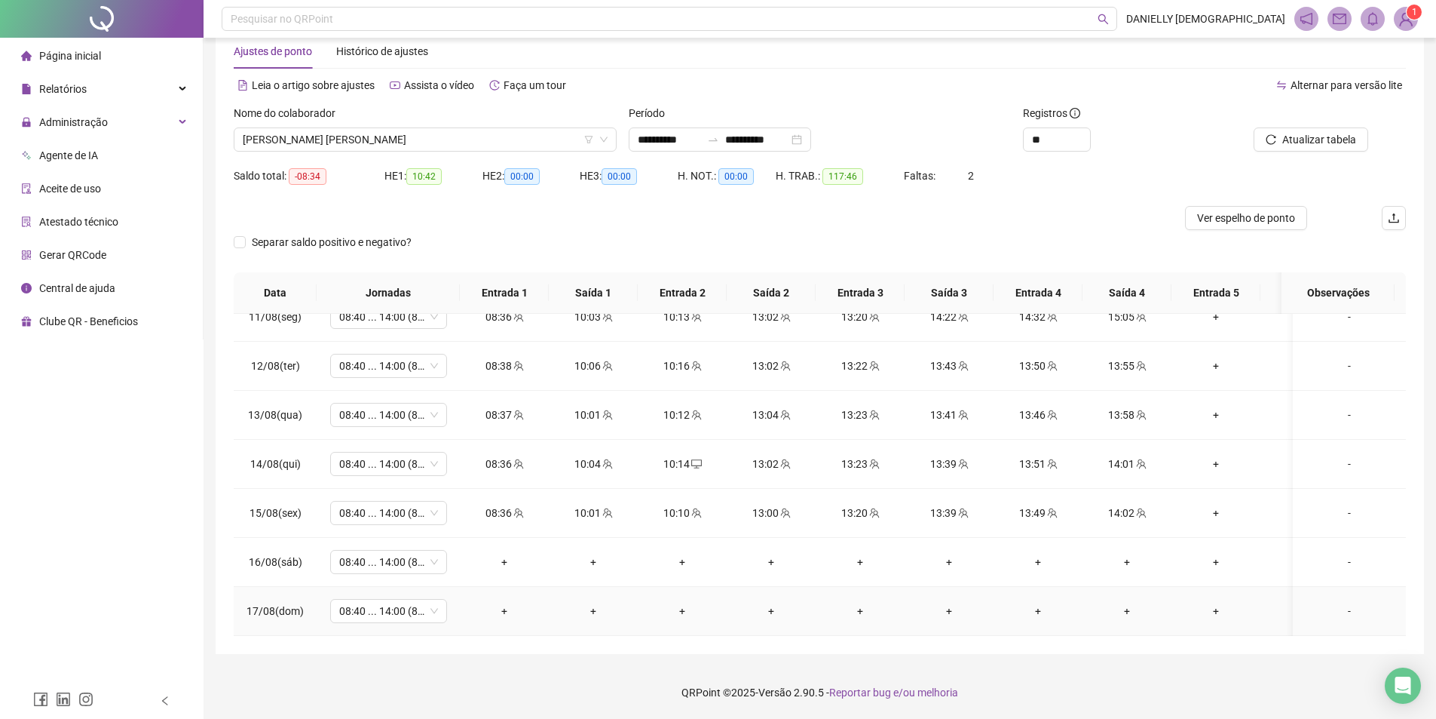
click at [1348, 602] on div "-" at bounding box center [1349, 610] width 89 height 17
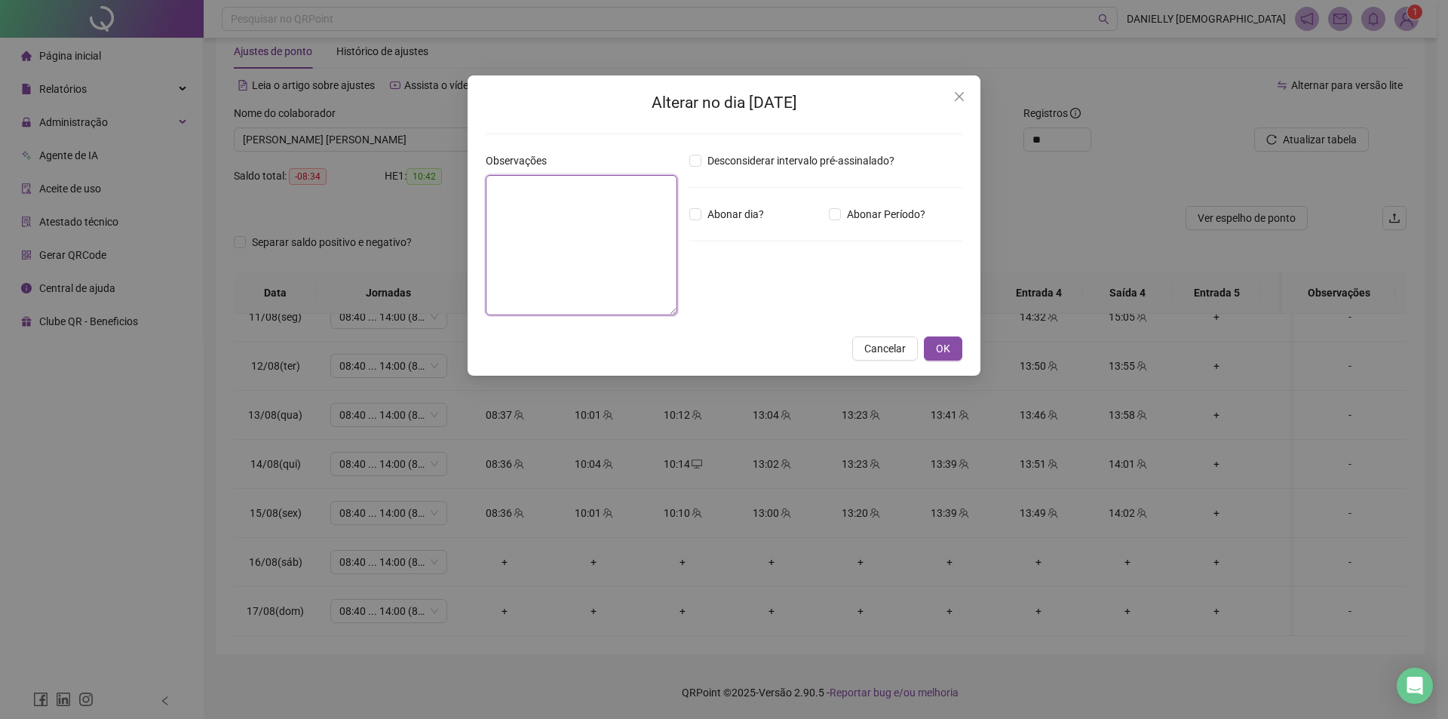
click at [608, 257] on textarea at bounding box center [582, 245] width 192 height 140
type textarea "*"
type textarea "**********"
click at [734, 211] on span "Abonar dia?" at bounding box center [735, 214] width 69 height 17
click at [936, 351] on span "OK" at bounding box center [943, 348] width 14 height 17
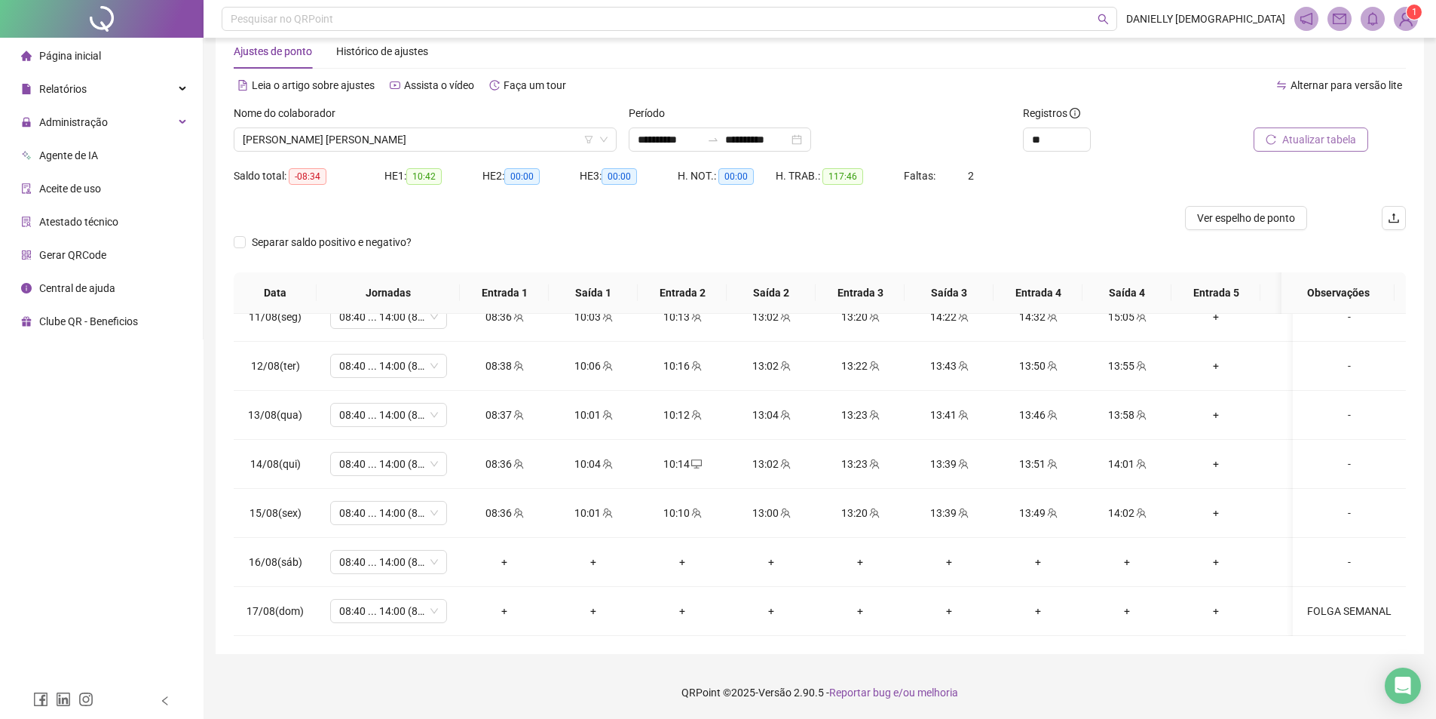
click at [1316, 140] on span "Atualizar tabela" at bounding box center [1319, 139] width 74 height 17
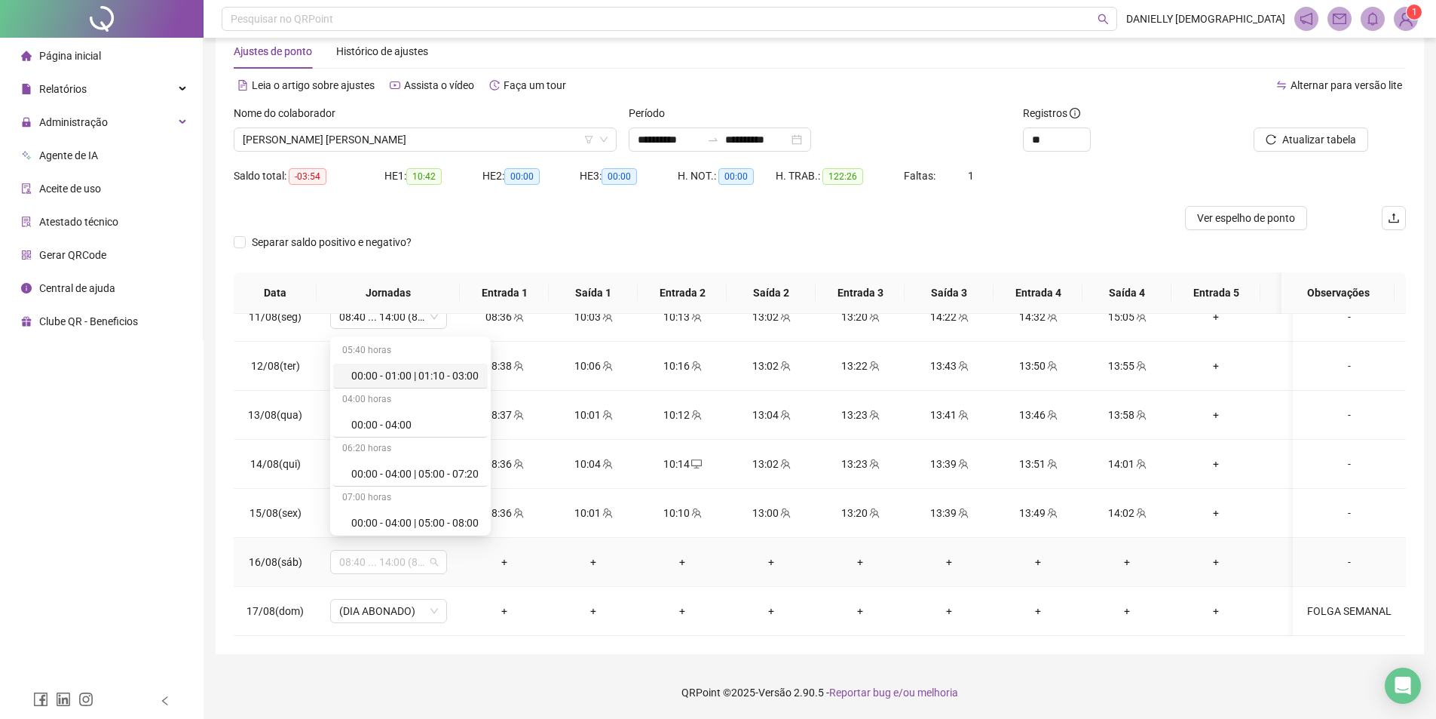
drag, startPoint x: 332, startPoint y: 550, endPoint x: 449, endPoint y: 550, distance: 117.6
click at [449, 550] on td "08:40 ... 14:00 (8 HORAS)" at bounding box center [388, 562] width 143 height 49
click at [220, 559] on div "**********" at bounding box center [820, 335] width 1209 height 638
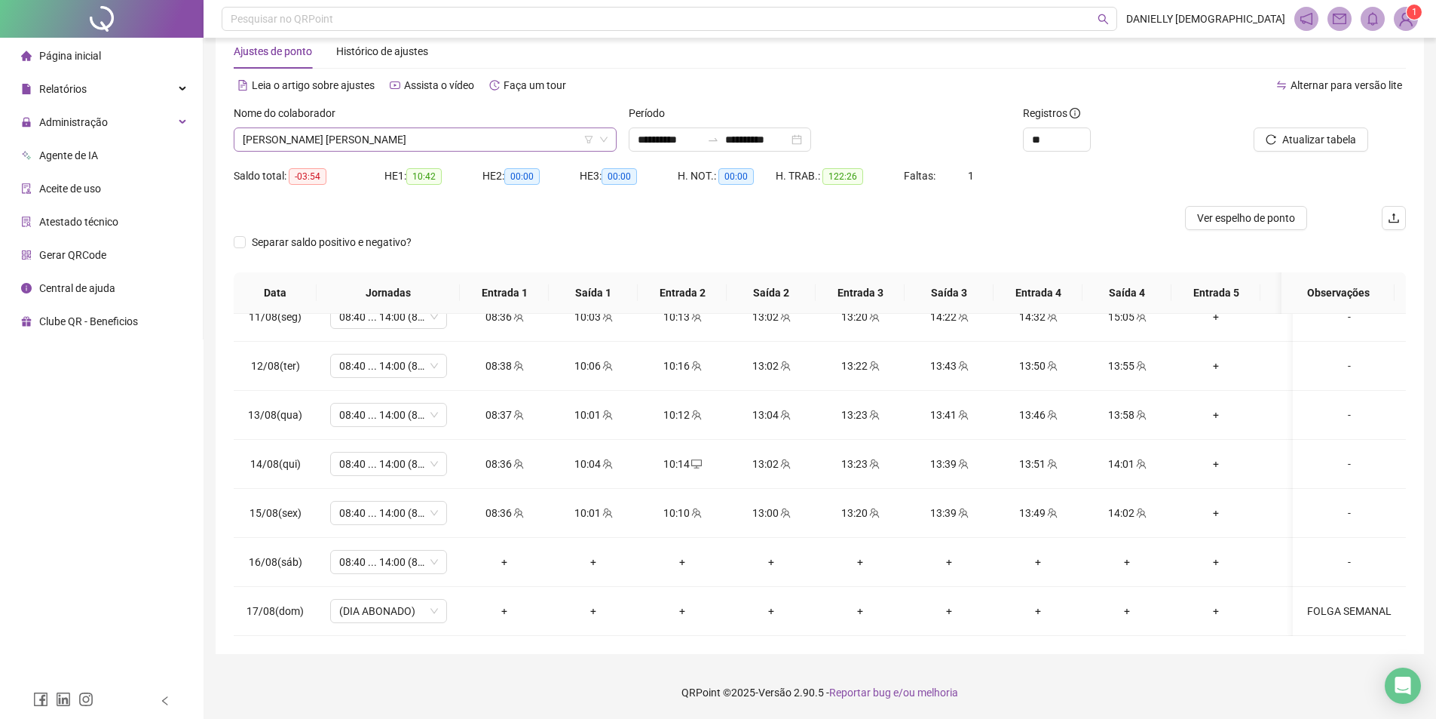
click at [449, 133] on span "LETICIA DE OLIVEIRA GUSTAVO SILVA SIPAUBA" at bounding box center [425, 139] width 365 height 23
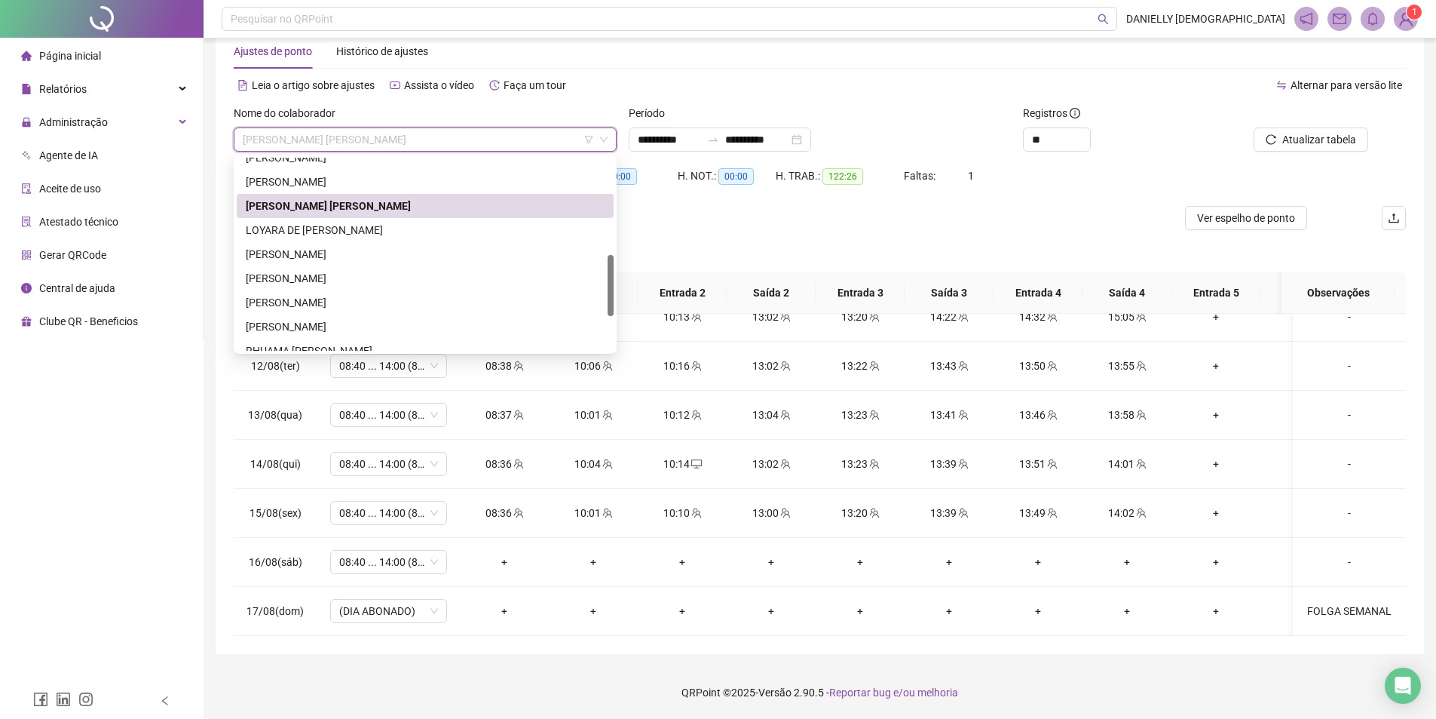
scroll to position [410, 0]
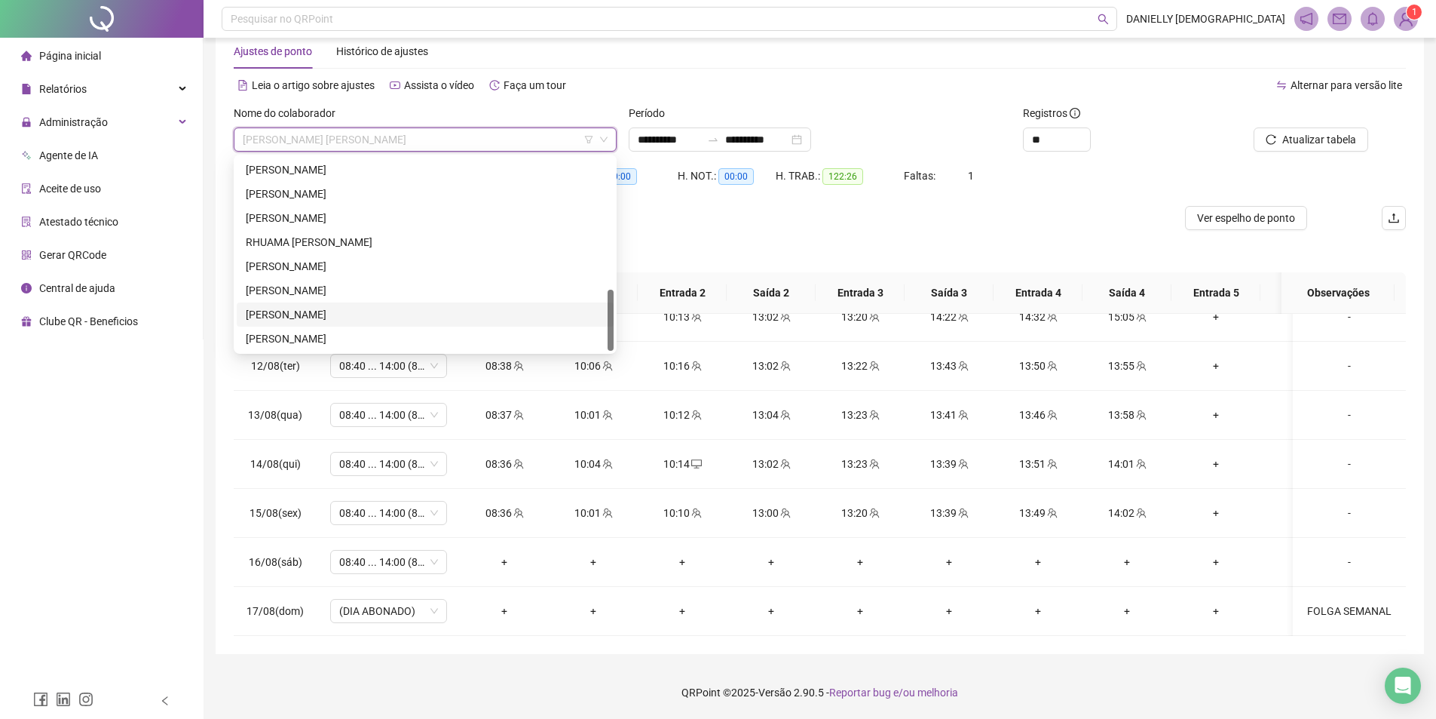
click at [396, 323] on div "THERESA LIMA SILVA" at bounding box center [425, 314] width 377 height 24
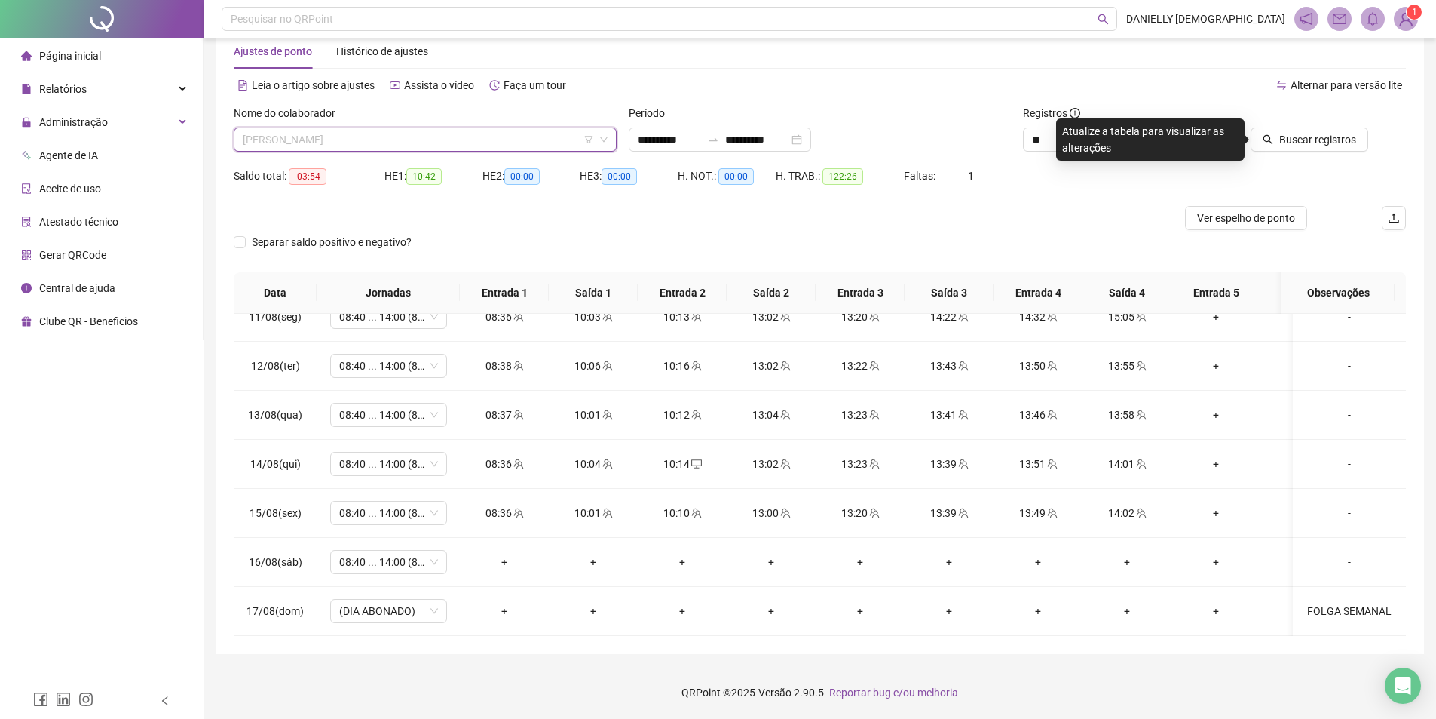
click at [341, 131] on span "THERESA LIMA SILVA" at bounding box center [425, 139] width 365 height 23
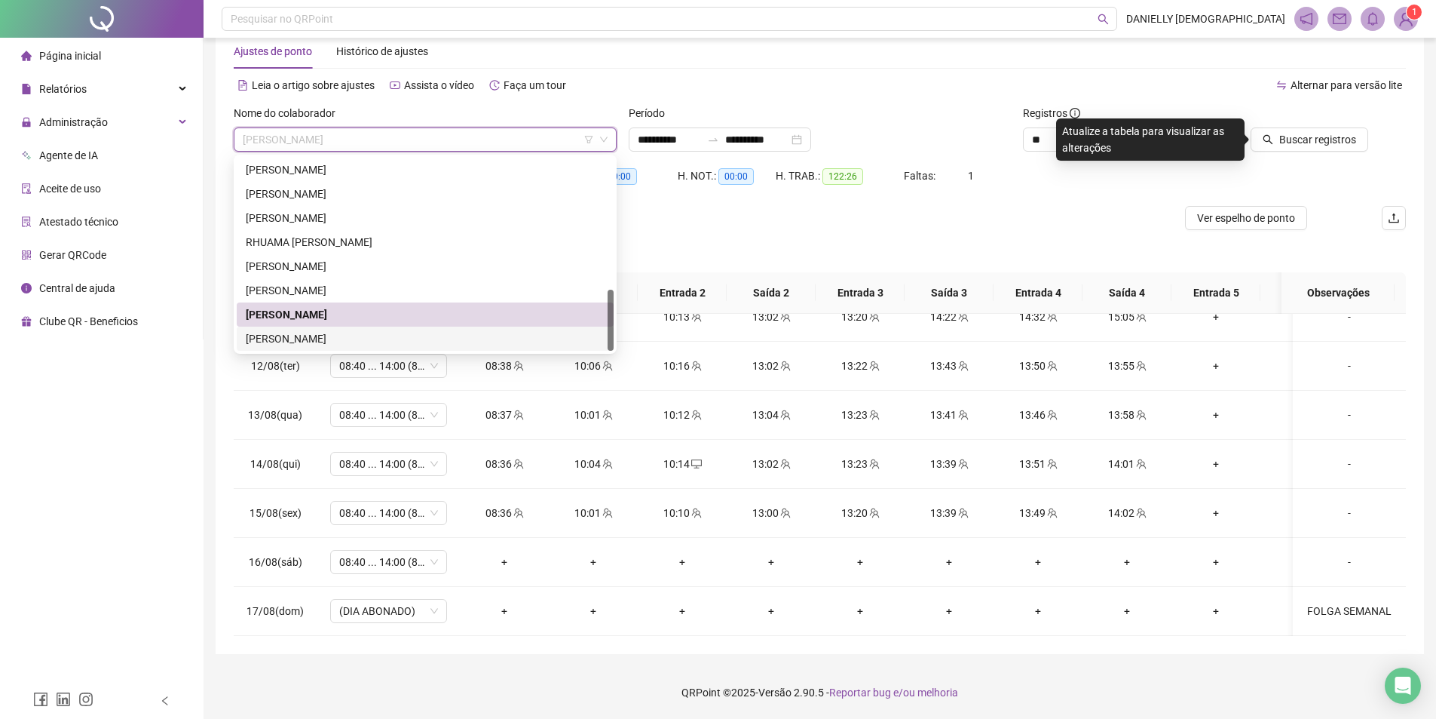
click at [329, 336] on div "WANESSA PEREIRA CHAVES" at bounding box center [425, 338] width 359 height 17
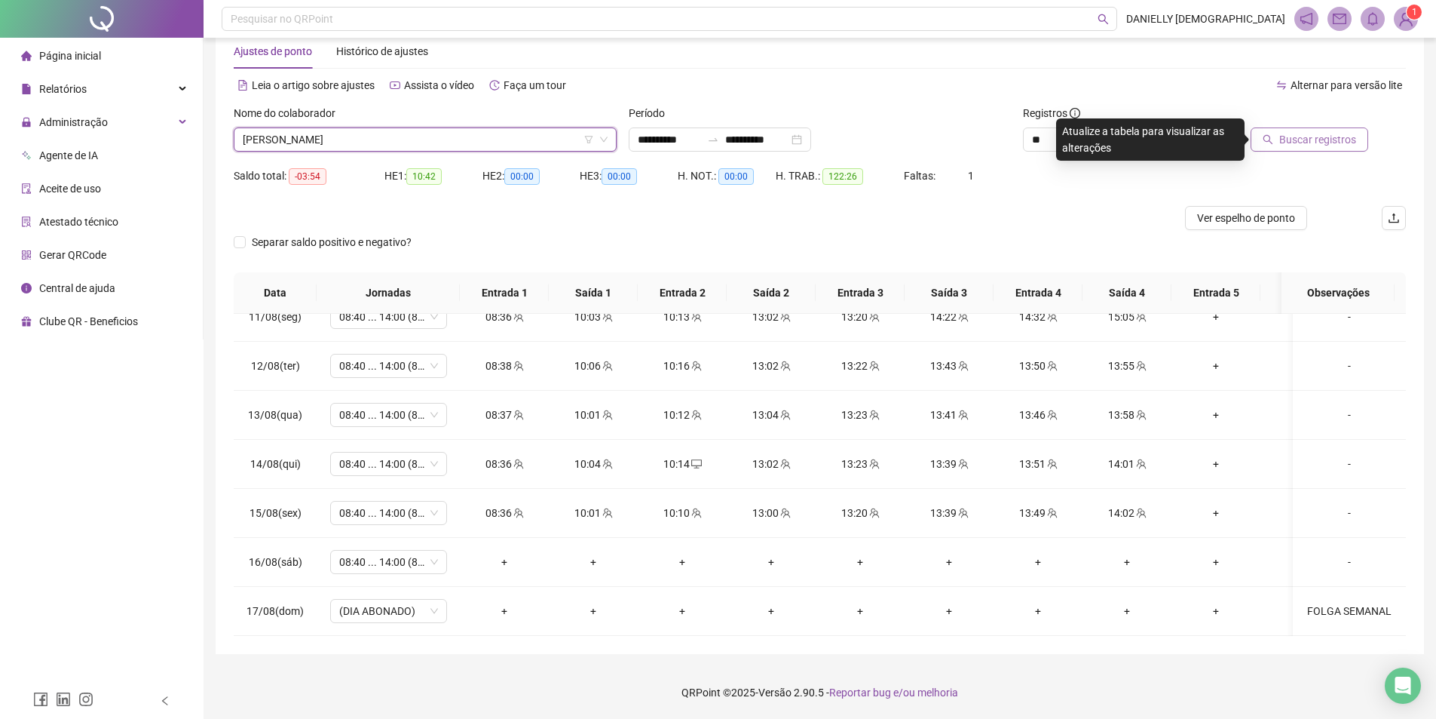
click at [1304, 142] on span "Buscar registros" at bounding box center [1317, 139] width 77 height 17
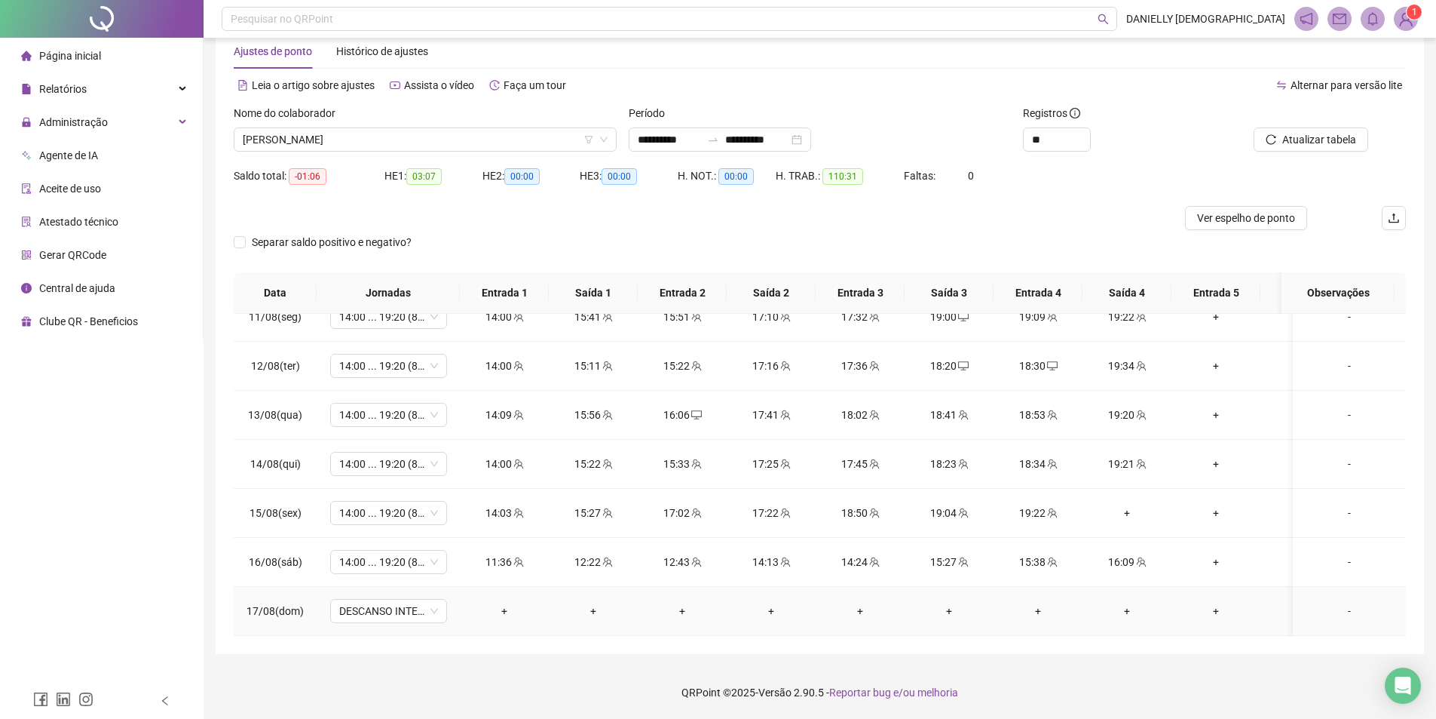
click at [1347, 602] on div "-" at bounding box center [1349, 610] width 89 height 17
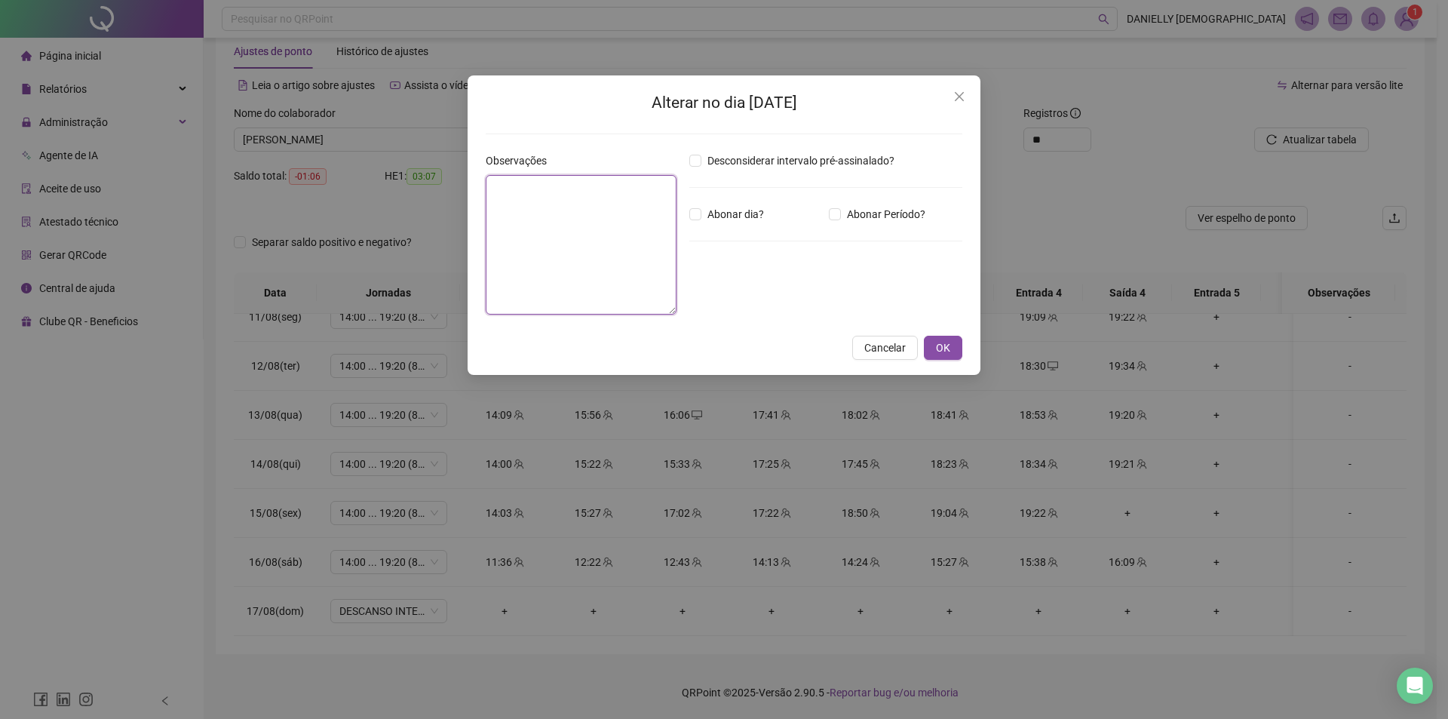
click at [608, 247] on textarea at bounding box center [581, 244] width 191 height 139
type textarea "**********"
click at [755, 207] on span "Abonar dia?" at bounding box center [735, 214] width 69 height 17
click at [930, 347] on button "OK" at bounding box center [943, 348] width 38 height 24
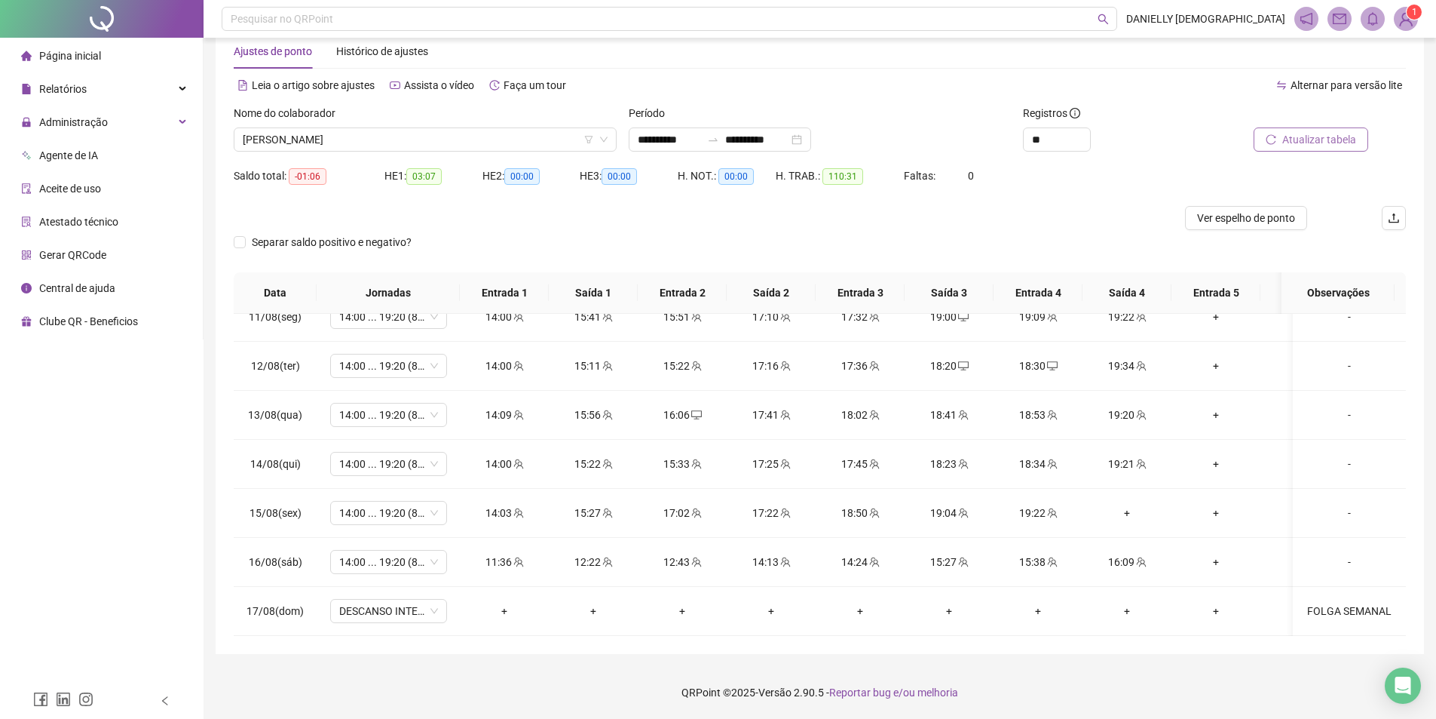
click at [1316, 143] on span "Atualizar tabela" at bounding box center [1319, 139] width 74 height 17
click at [354, 146] on span "WANESSA PEREIRA CHAVES" at bounding box center [425, 139] width 365 height 23
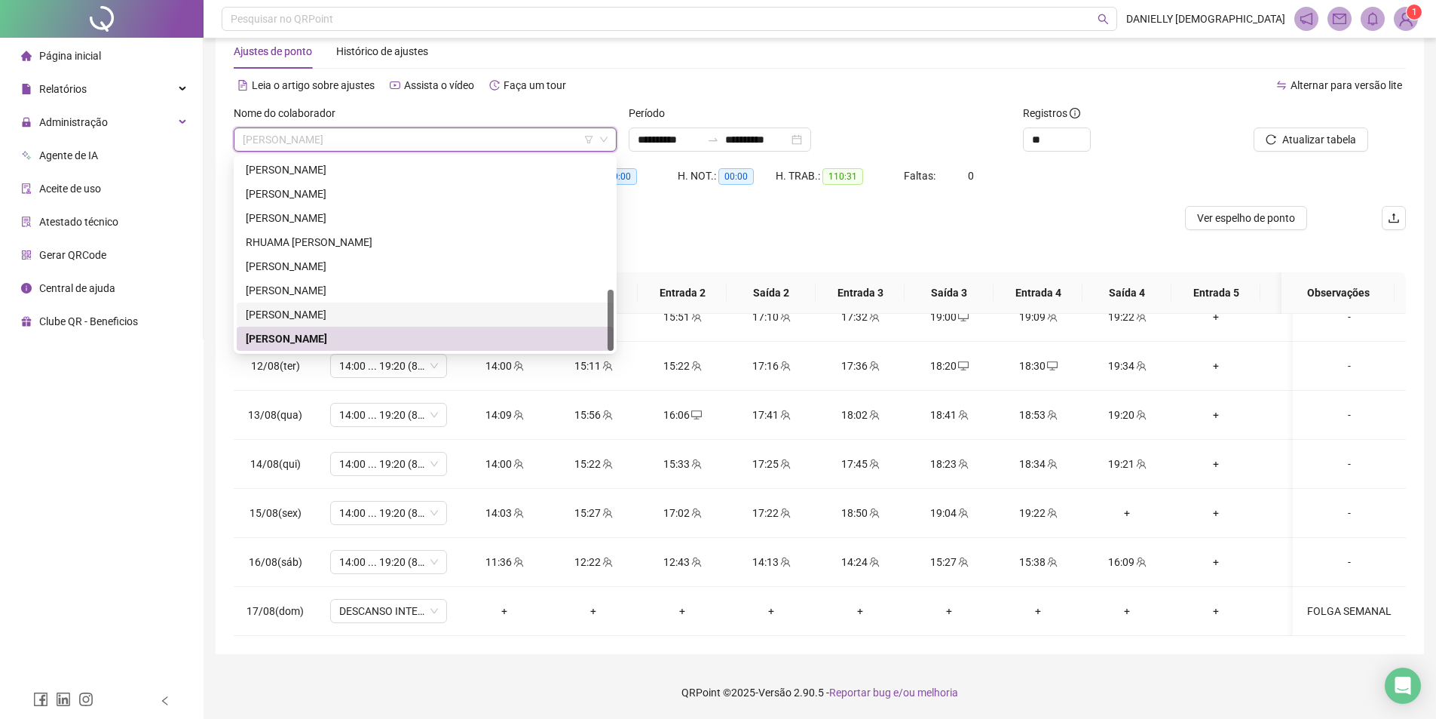
click at [336, 311] on div "THERESA LIMA SILVA" at bounding box center [425, 314] width 359 height 17
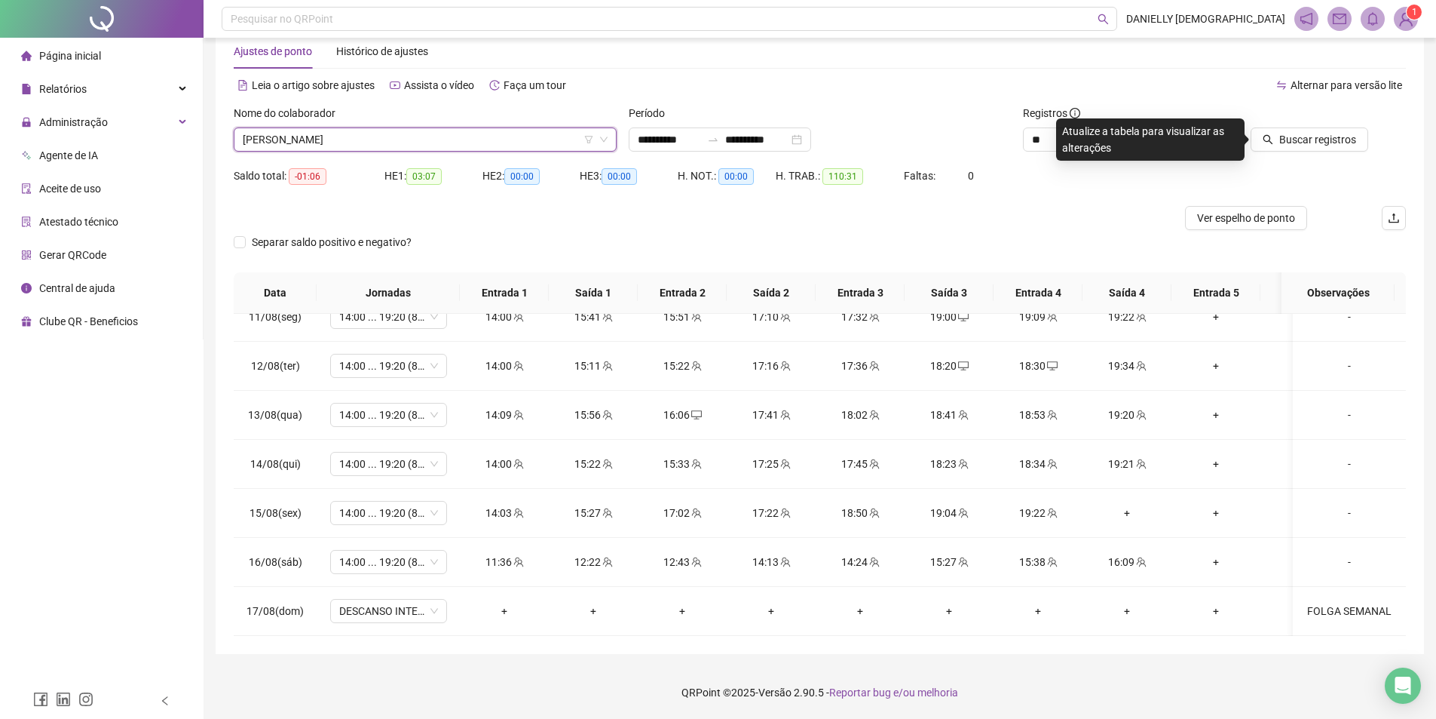
click at [389, 141] on span "THERESA LIMA SILVA" at bounding box center [425, 139] width 365 height 23
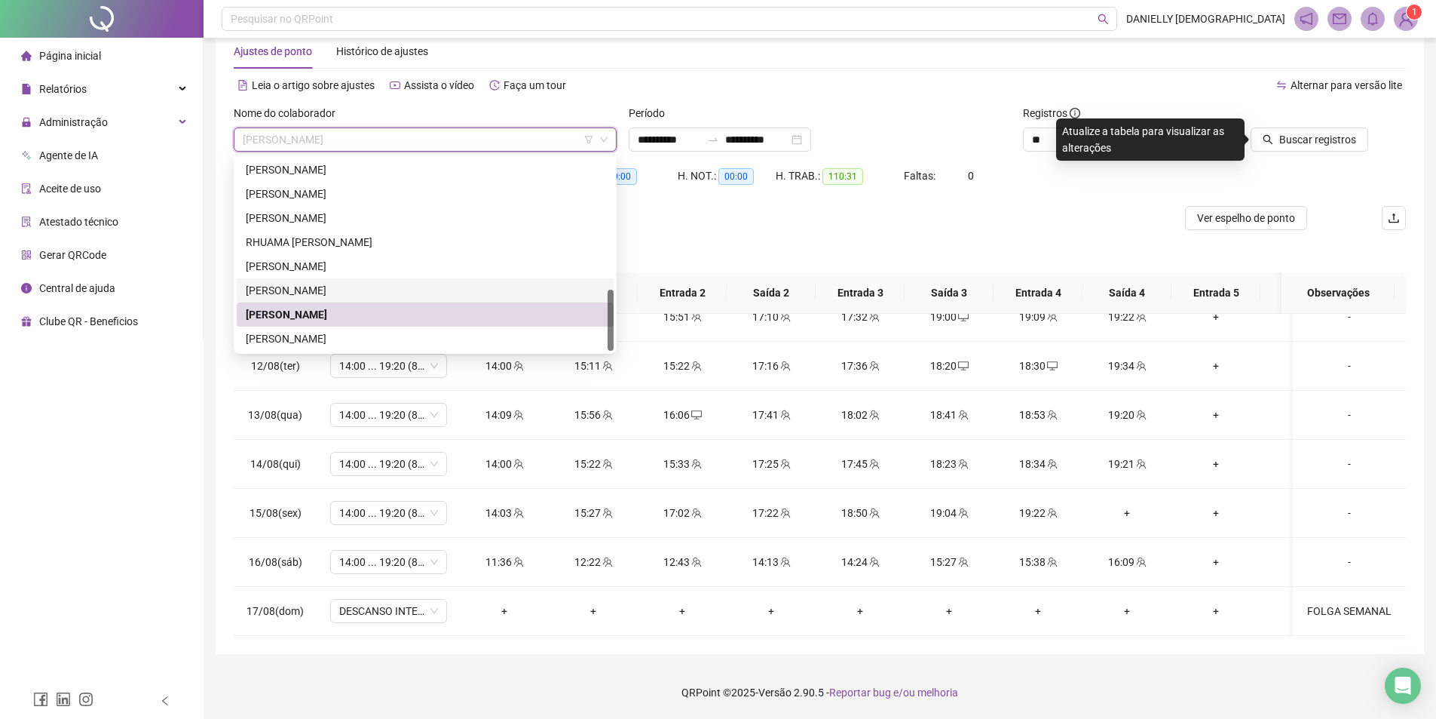
click at [306, 282] on div "THAYANE ANDRADE LOPES MORENO" at bounding box center [425, 290] width 359 height 17
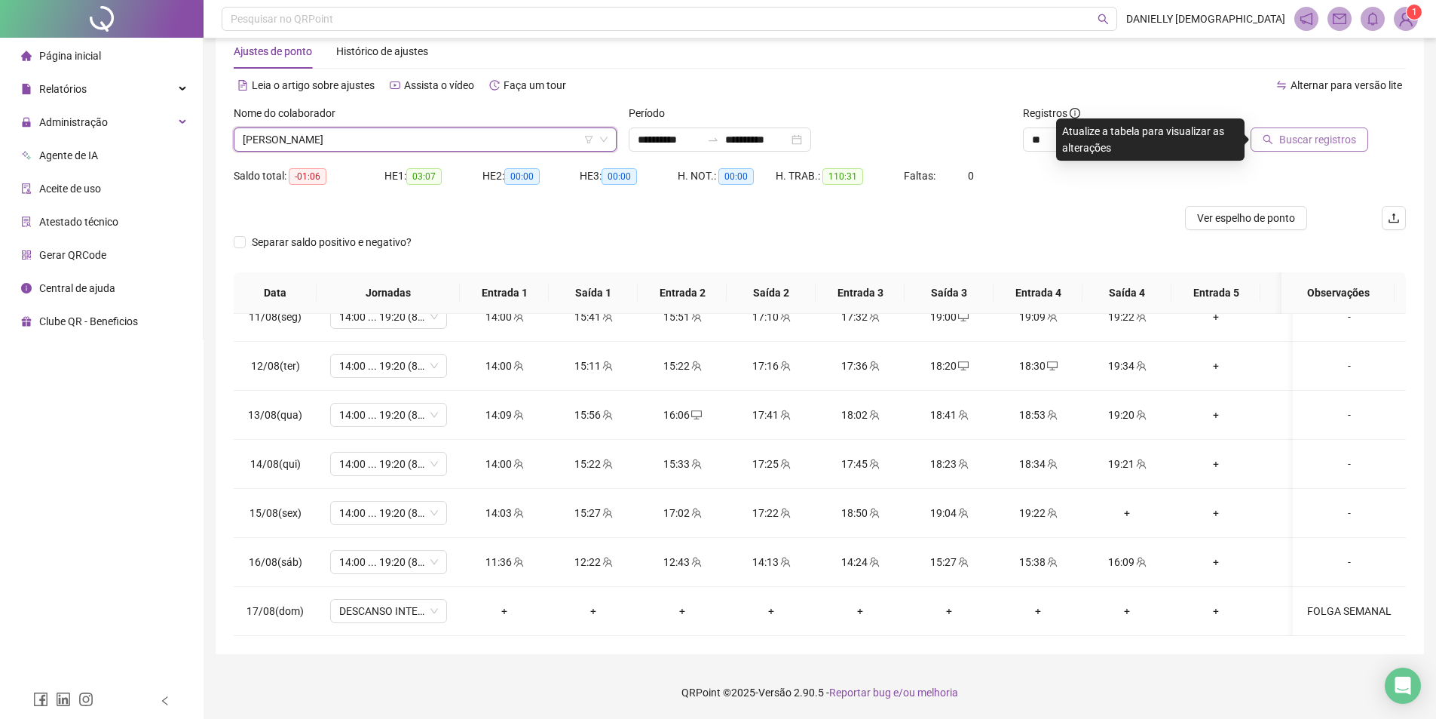
click at [1316, 132] on span "Buscar registros" at bounding box center [1317, 139] width 77 height 17
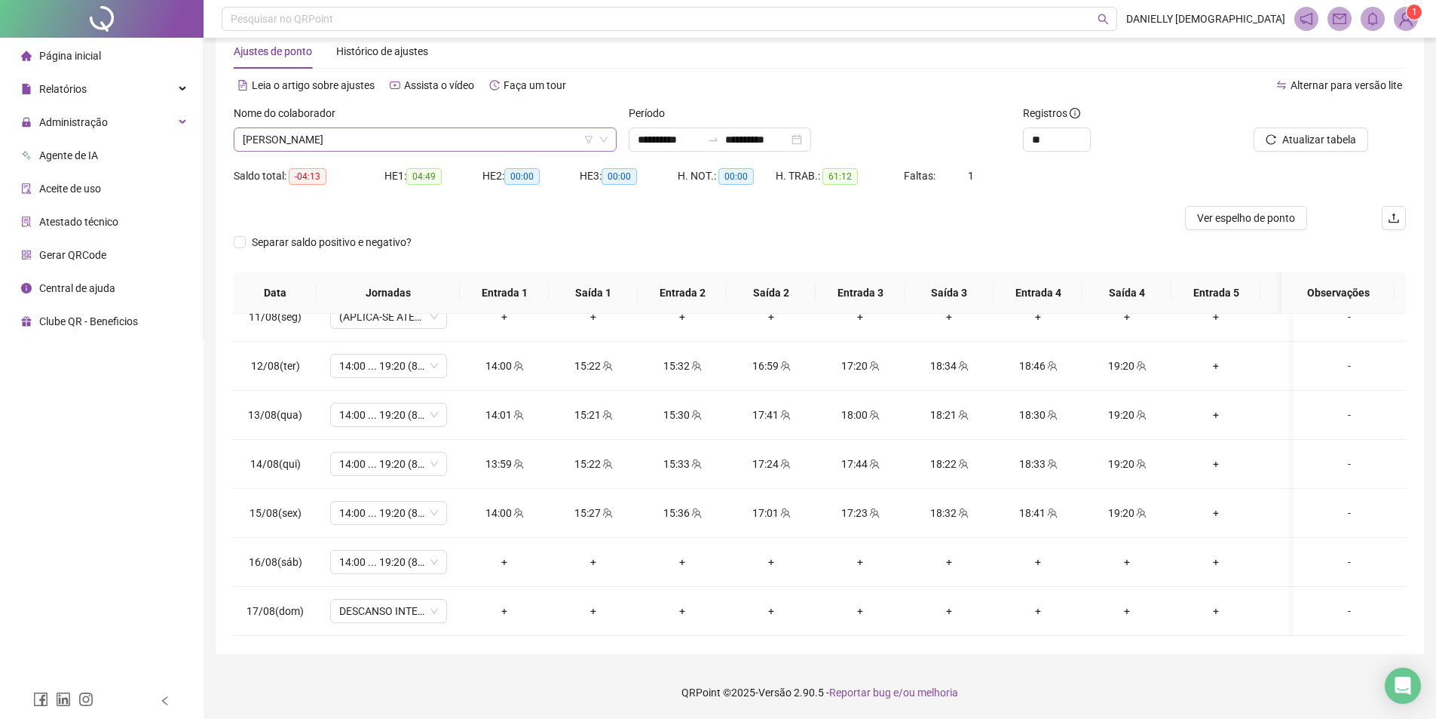
click at [506, 131] on span "THAYANE ANDRADE LOPES MORENO" at bounding box center [425, 139] width 365 height 23
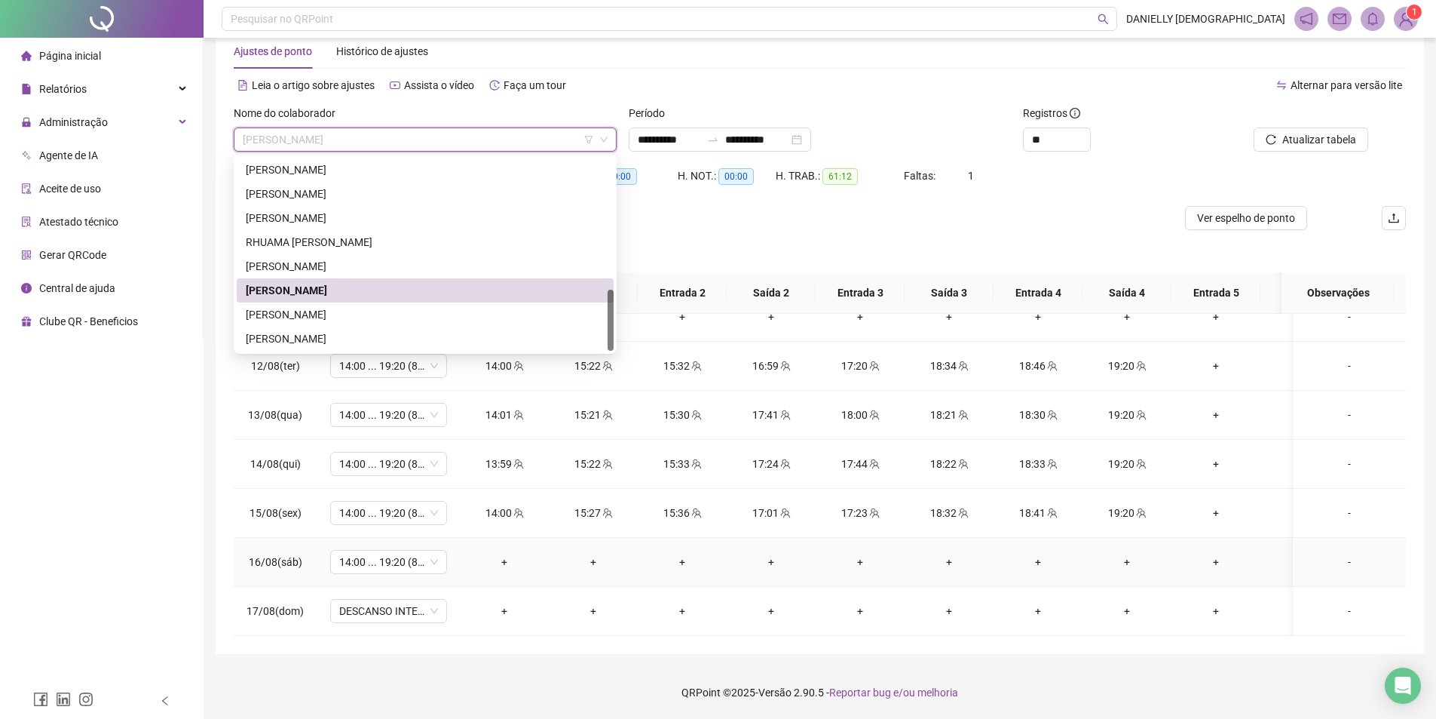
click at [1364, 553] on div "-" at bounding box center [1349, 561] width 89 height 17
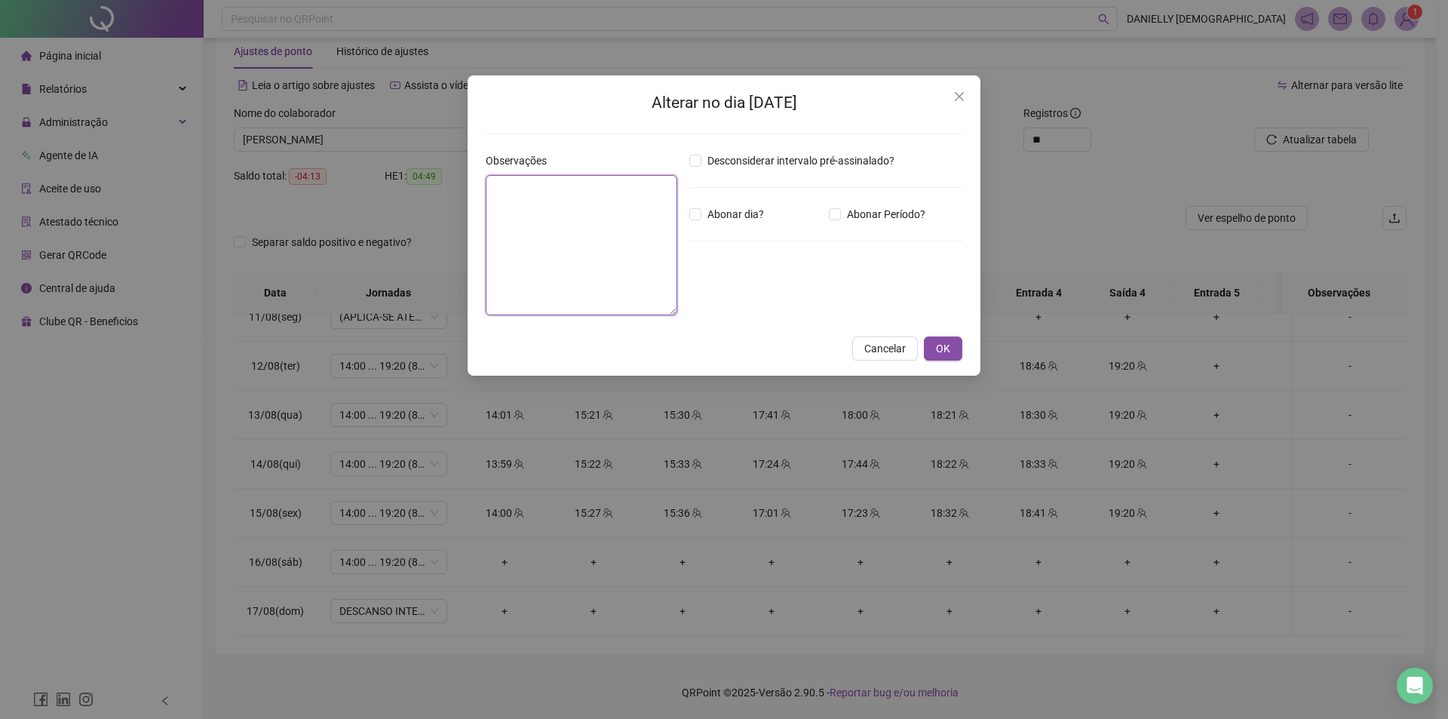
click at [620, 262] on textarea at bounding box center [582, 245] width 192 height 140
type textarea "**********"
click at [734, 209] on span "Abonar dia?" at bounding box center [735, 214] width 69 height 17
click at [939, 342] on span "OK" at bounding box center [943, 348] width 14 height 17
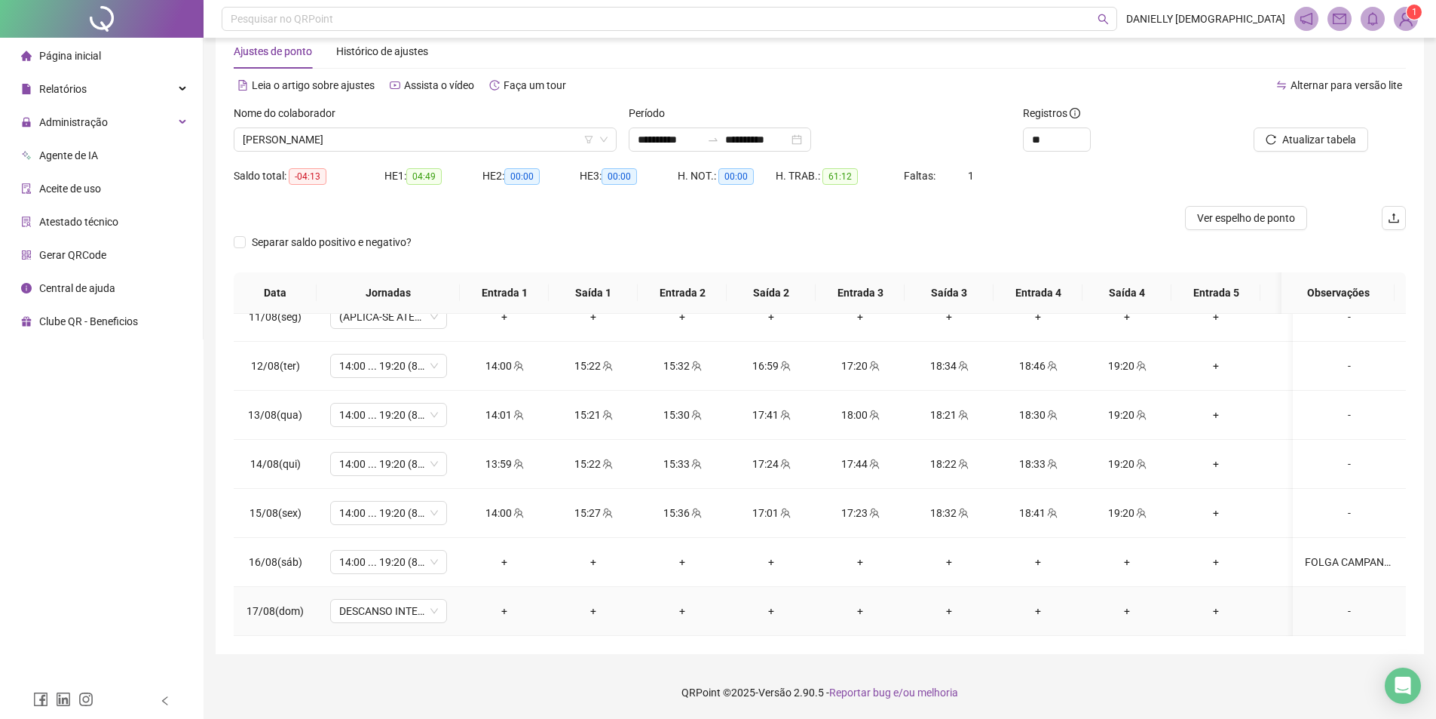
click at [1362, 605] on div "-" at bounding box center [1349, 610] width 89 height 17
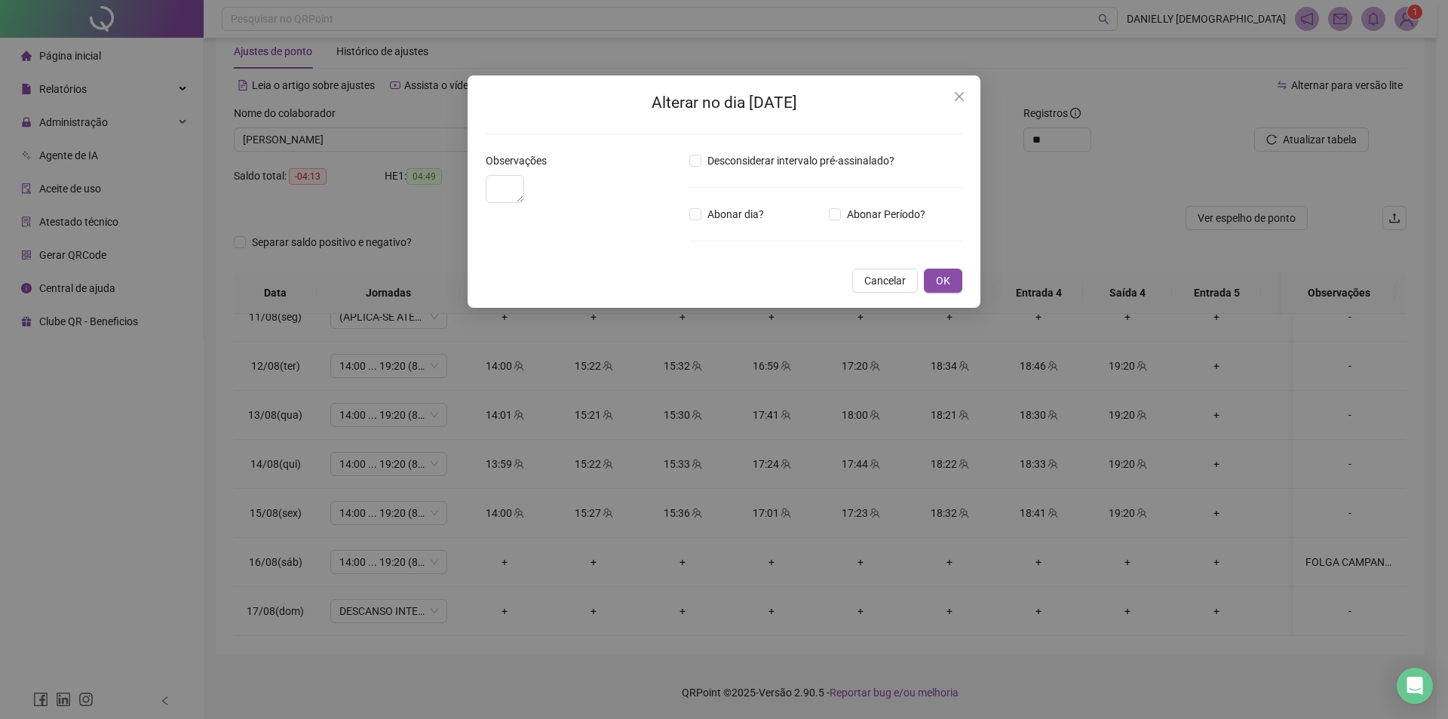
click at [772, 217] on div "Abonar dia?" at bounding box center [755, 214] width 139 height 17
click at [761, 224] on div "Desconsiderar intervalo pré-assinalado? Abonar dia? Abonar Período? Horas a abo…" at bounding box center [825, 205] width 285 height 107
click at [729, 214] on span "Abonar dia?" at bounding box center [735, 214] width 69 height 17
click at [524, 203] on textarea at bounding box center [505, 189] width 38 height 28
paste textarea "**********"
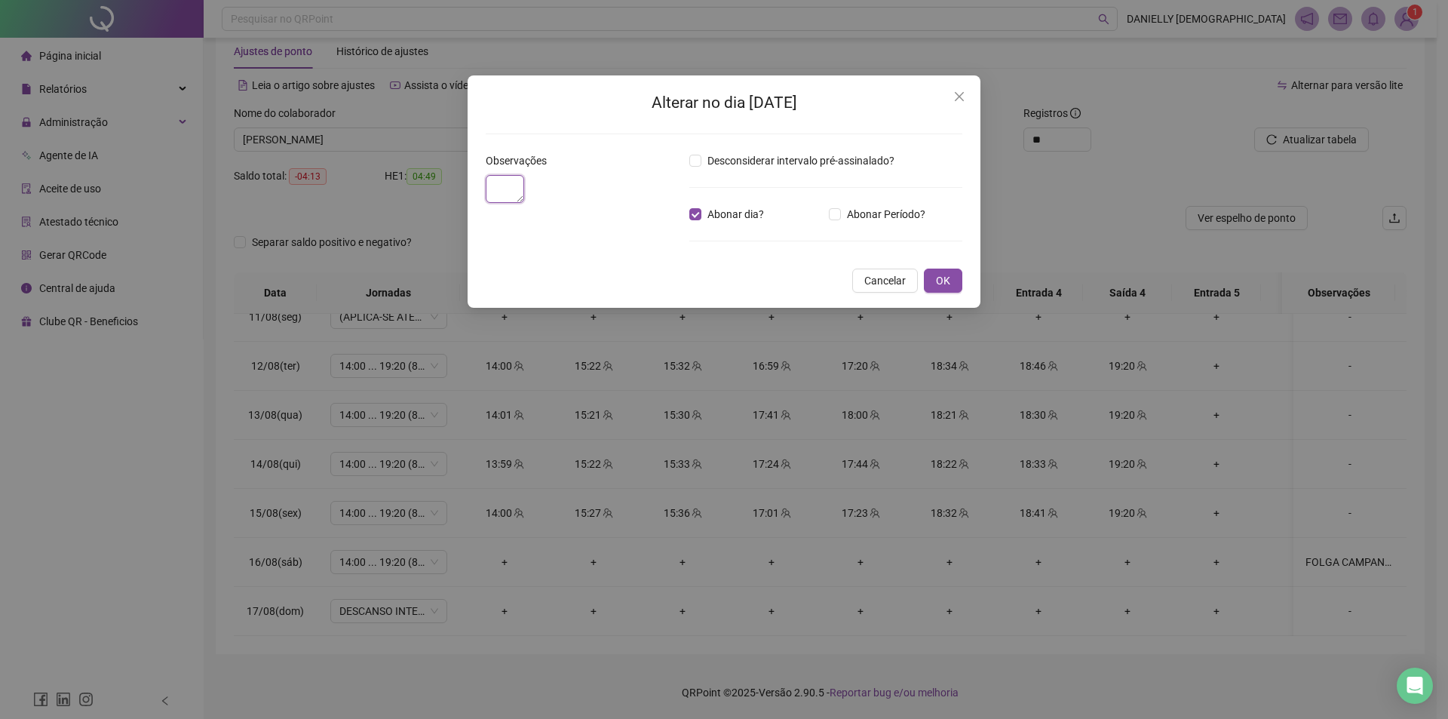
type textarea "**********"
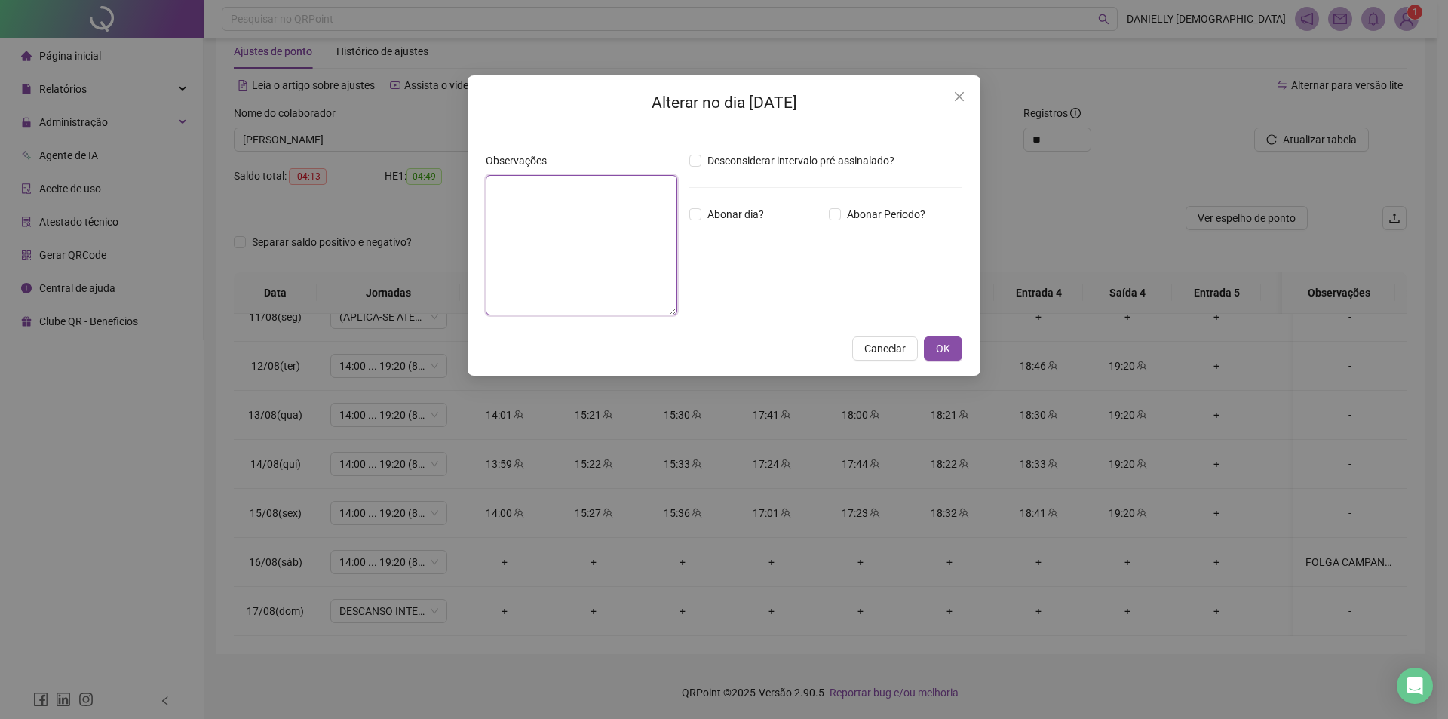
drag, startPoint x: 584, startPoint y: 179, endPoint x: 323, endPoint y: 196, distance: 261.4
click at [311, 193] on div "Alterar no dia [DATE] Observações Desconsiderar intervalo pré-assinalado? Abona…" at bounding box center [724, 359] width 1448 height 719
click at [754, 215] on span "Abonar dia?" at bounding box center [735, 214] width 69 height 17
click at [948, 349] on span "OK" at bounding box center [943, 348] width 14 height 17
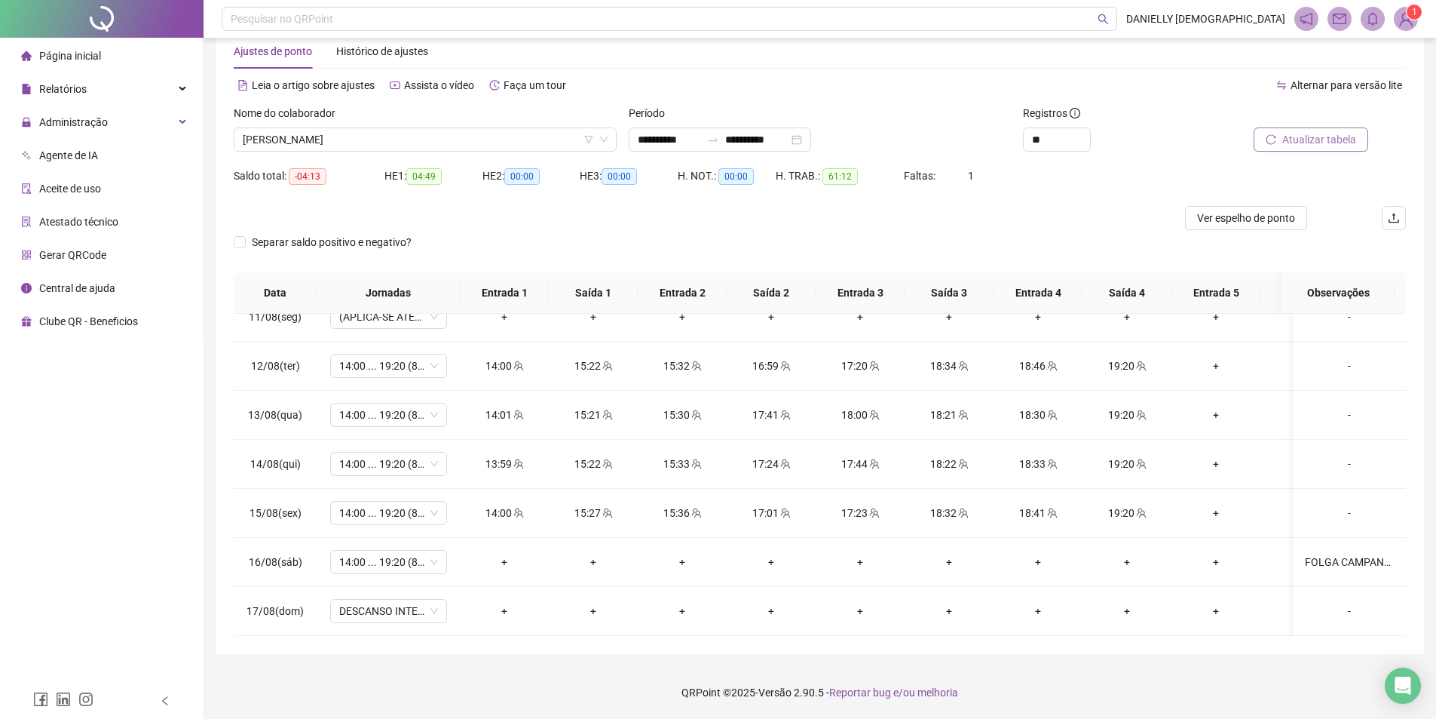
click at [1289, 150] on button "Atualizar tabela" at bounding box center [1311, 139] width 115 height 24
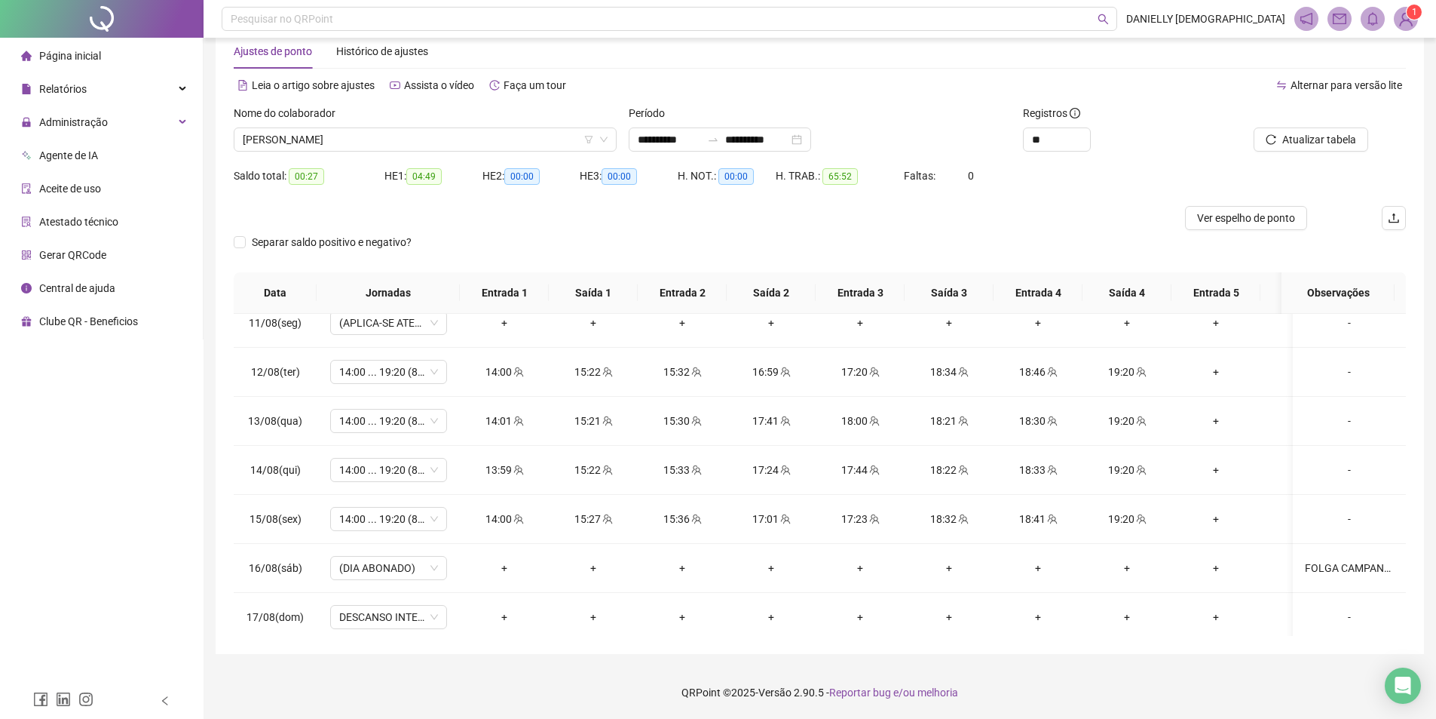
scroll to position [1062, 0]
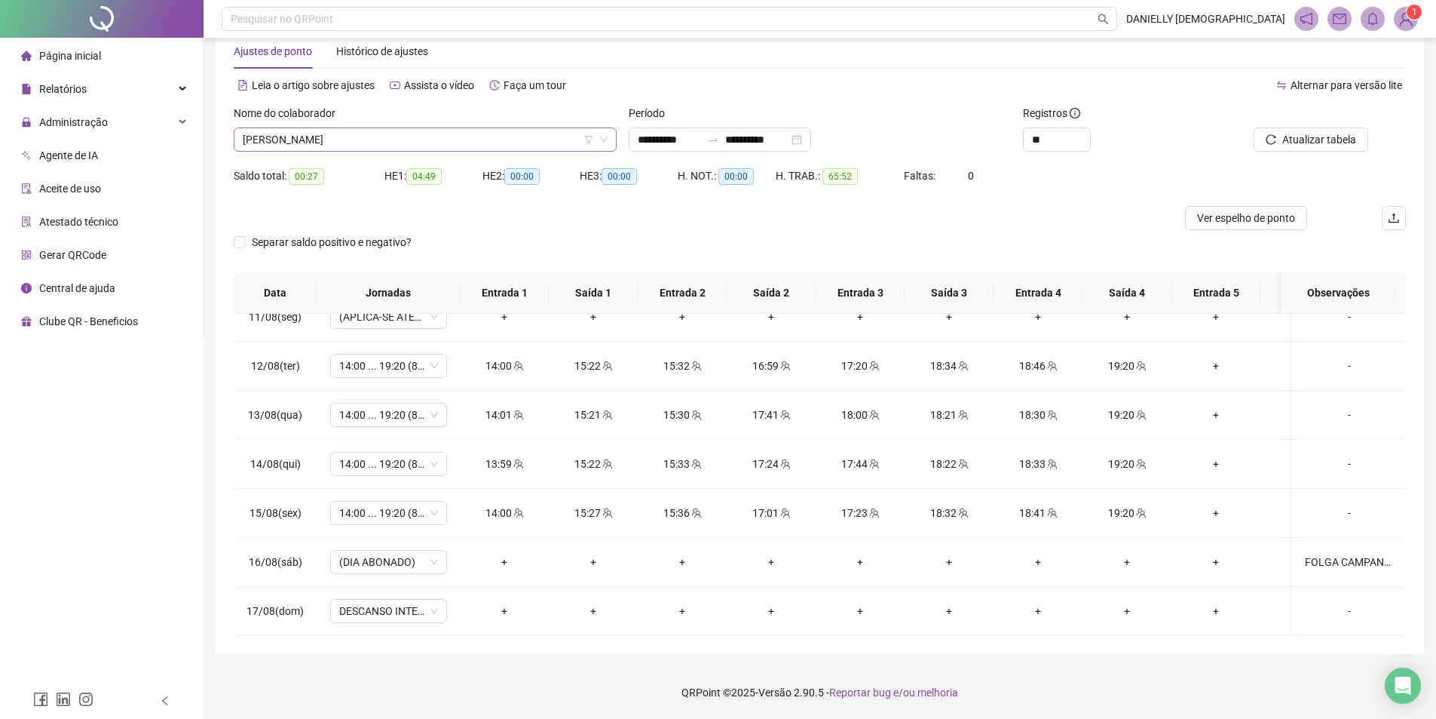
click at [419, 141] on span "THAYANE ANDRADE LOPES MORENO" at bounding box center [425, 139] width 365 height 23
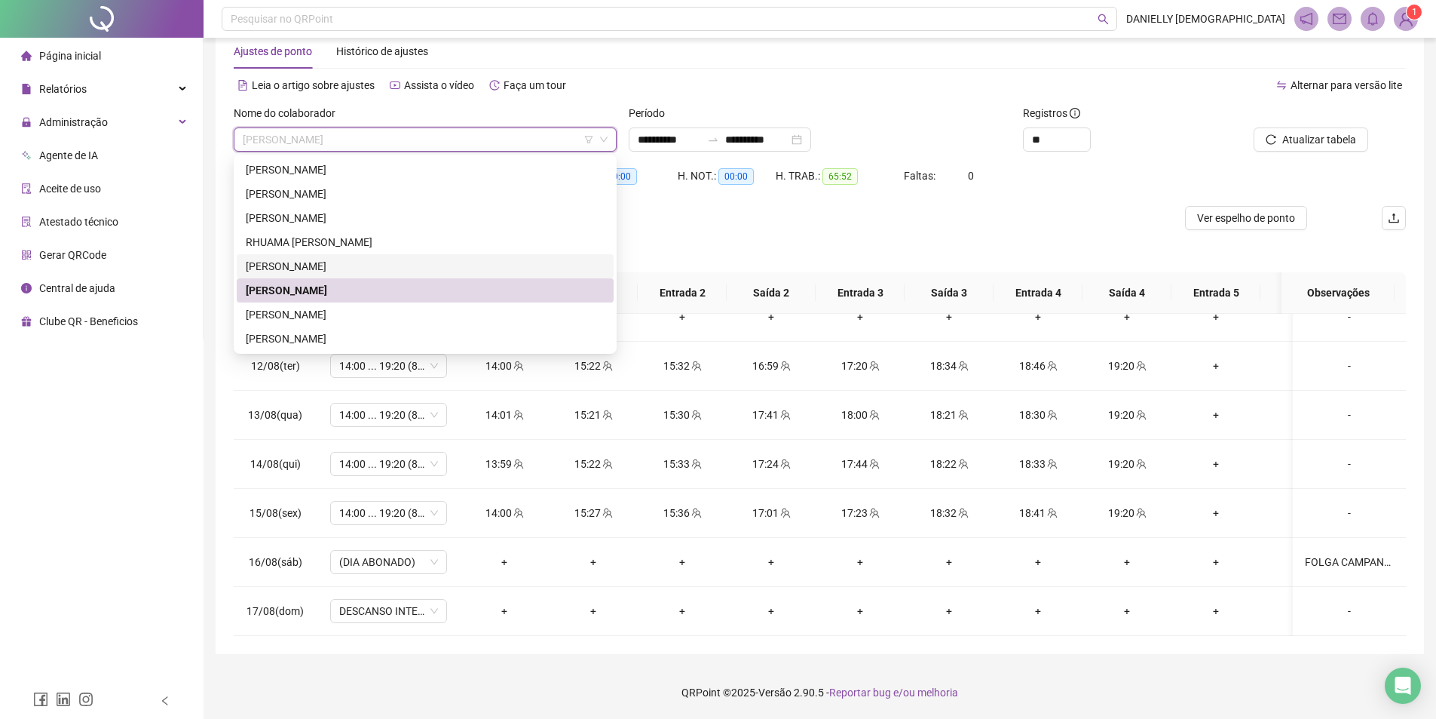
drag, startPoint x: 369, startPoint y: 262, endPoint x: 500, endPoint y: 258, distance: 130.5
click at [369, 262] on div "SAMARA BERTOLDO NASCIMENTO SOUZA" at bounding box center [425, 266] width 359 height 17
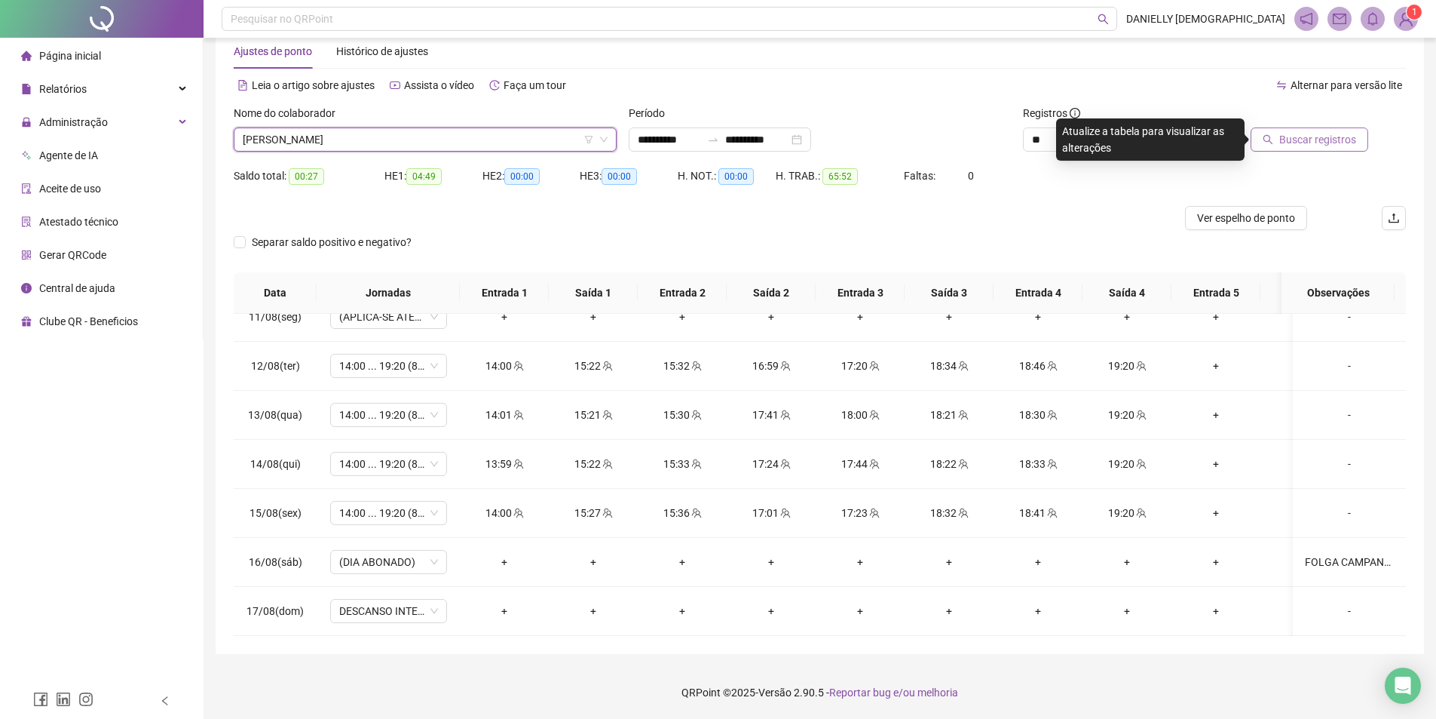
click at [1322, 137] on span "Buscar registros" at bounding box center [1317, 139] width 77 height 17
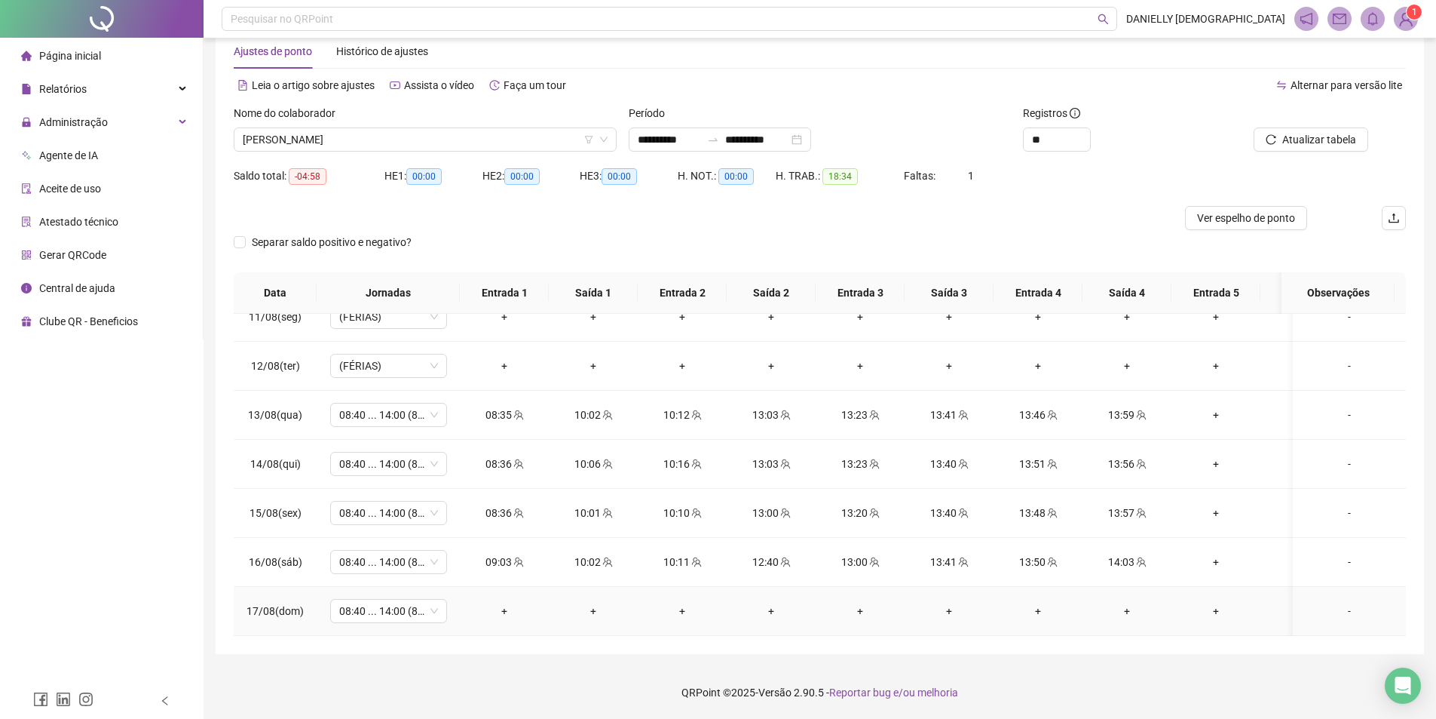
click at [1339, 602] on div "-" at bounding box center [1349, 610] width 89 height 17
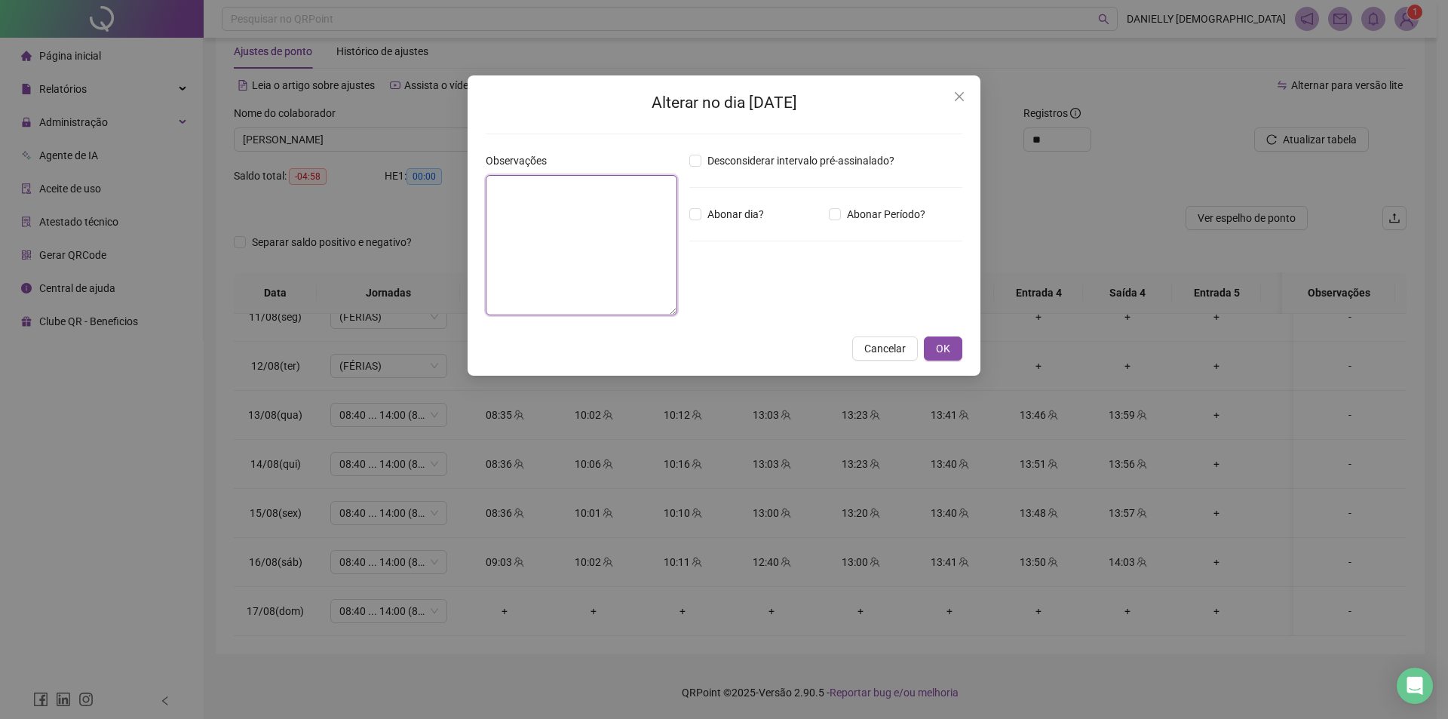
click at [568, 237] on textarea at bounding box center [582, 245] width 192 height 140
type textarea "**********"
click at [744, 212] on span "Abonar dia?" at bounding box center [735, 214] width 69 height 17
click at [958, 342] on button "OK" at bounding box center [943, 348] width 38 height 24
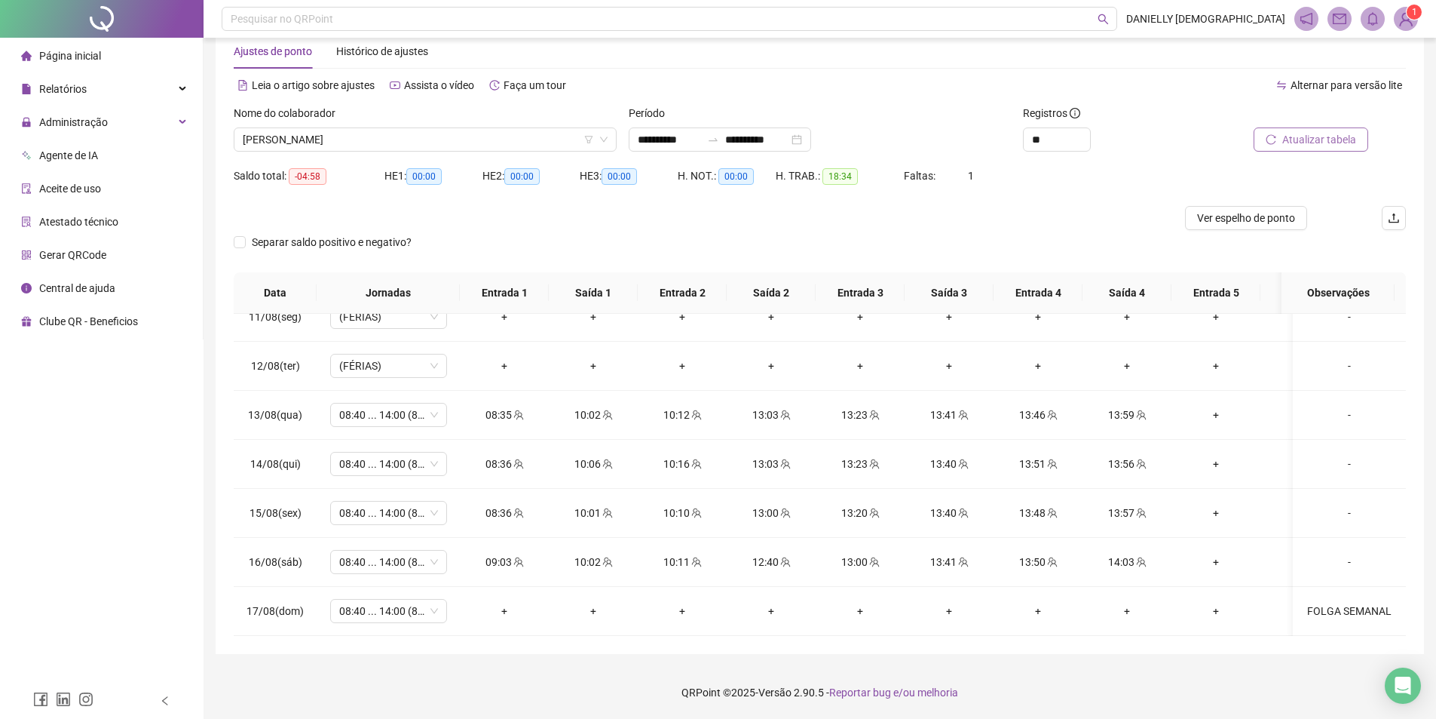
click at [1298, 137] on span "Atualizar tabela" at bounding box center [1319, 139] width 74 height 17
click at [437, 132] on span "SAMARA BERTOLDO NASCIMENTO SOUZA" at bounding box center [425, 139] width 365 height 23
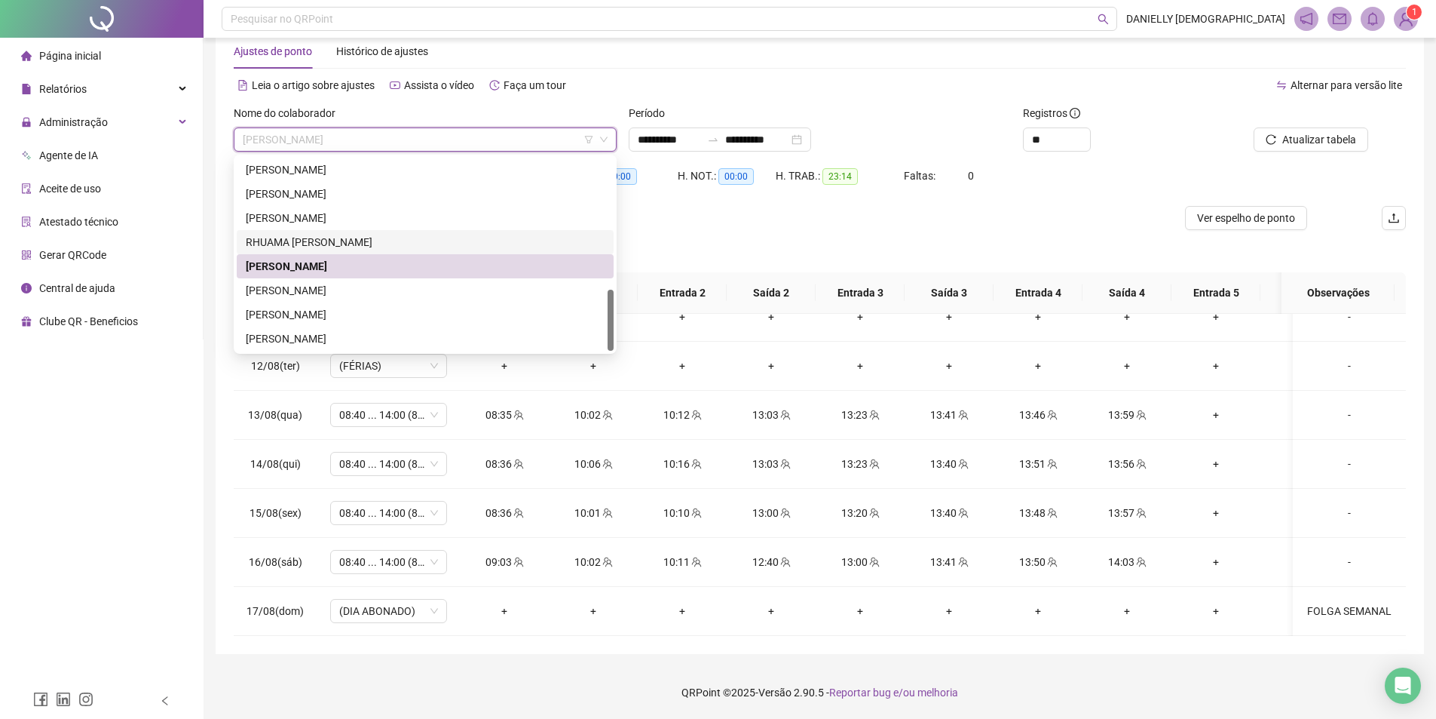
click at [388, 243] on div "RHUAMA JOYCE JORGE DA COSTA NOVAES" at bounding box center [425, 242] width 359 height 17
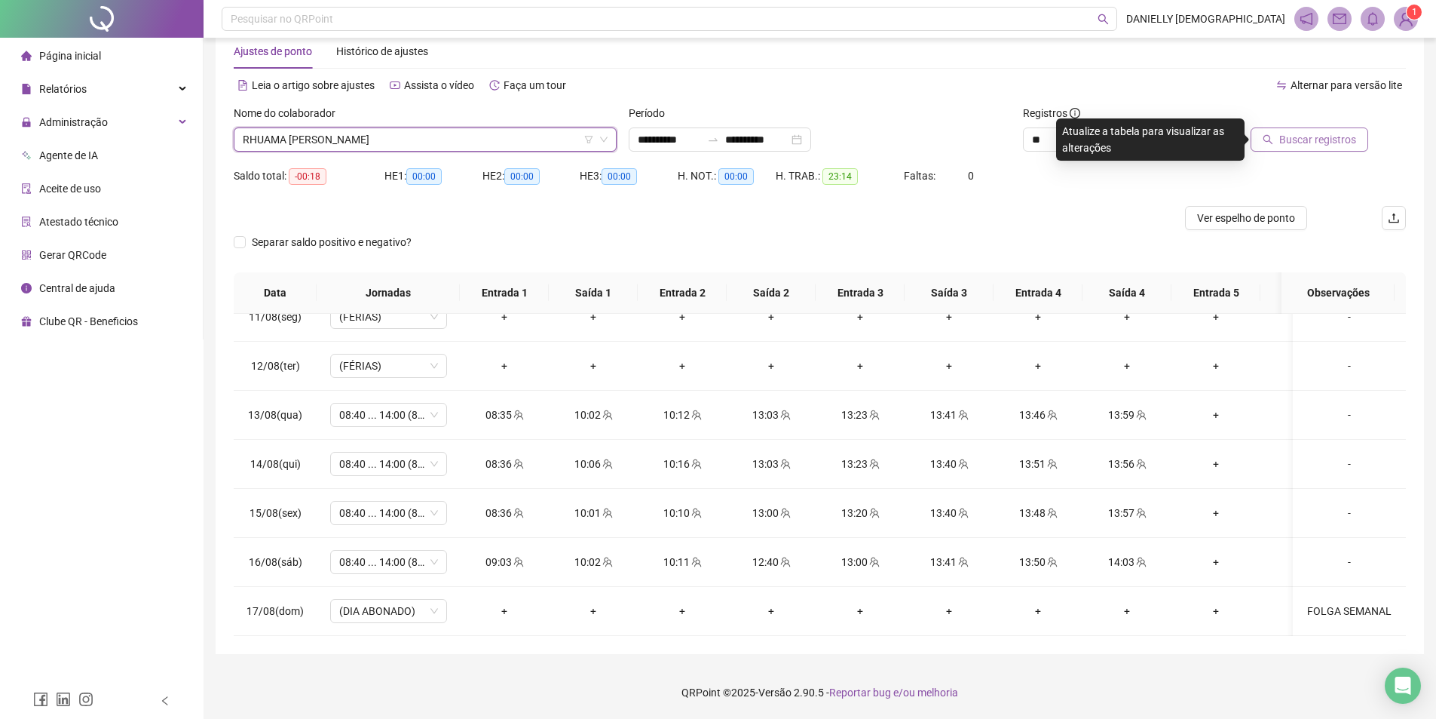
click at [1282, 138] on span "Buscar registros" at bounding box center [1317, 139] width 77 height 17
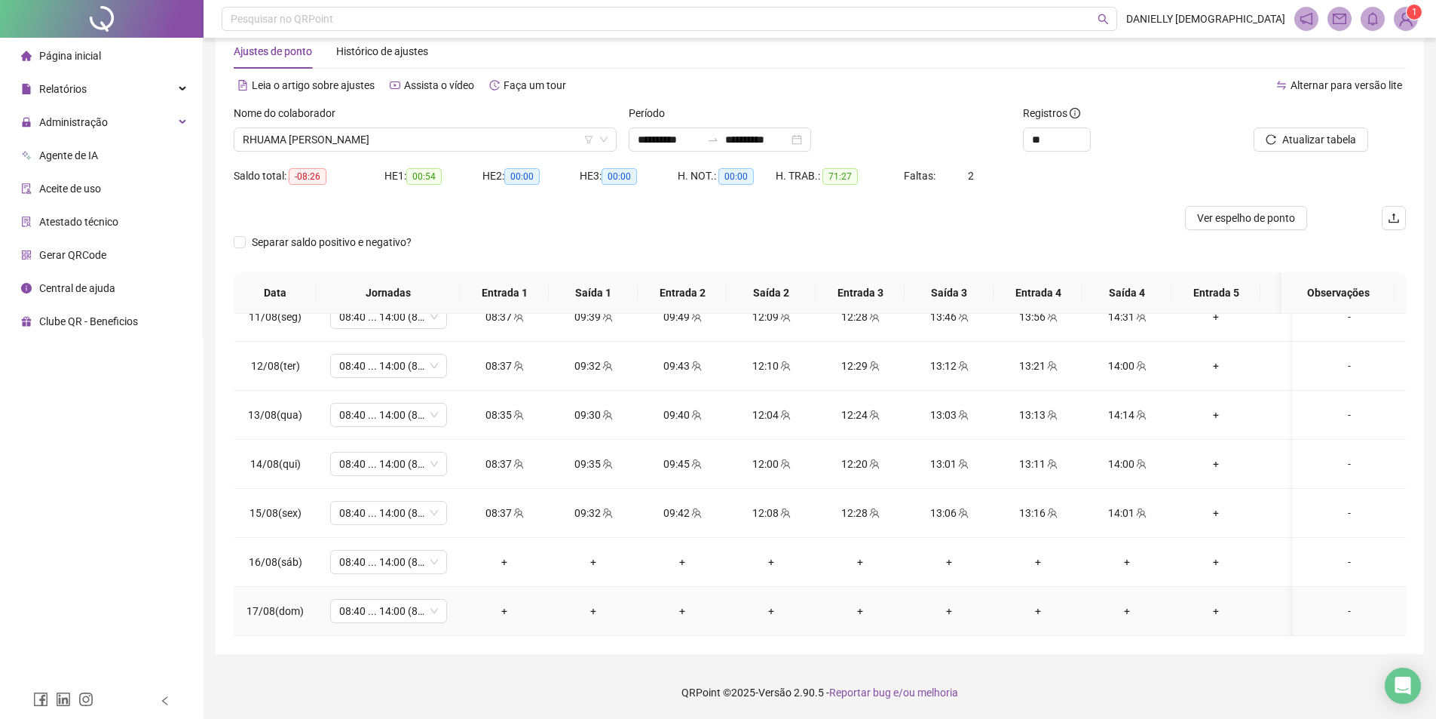
click at [1341, 602] on div "-" at bounding box center [1349, 610] width 89 height 17
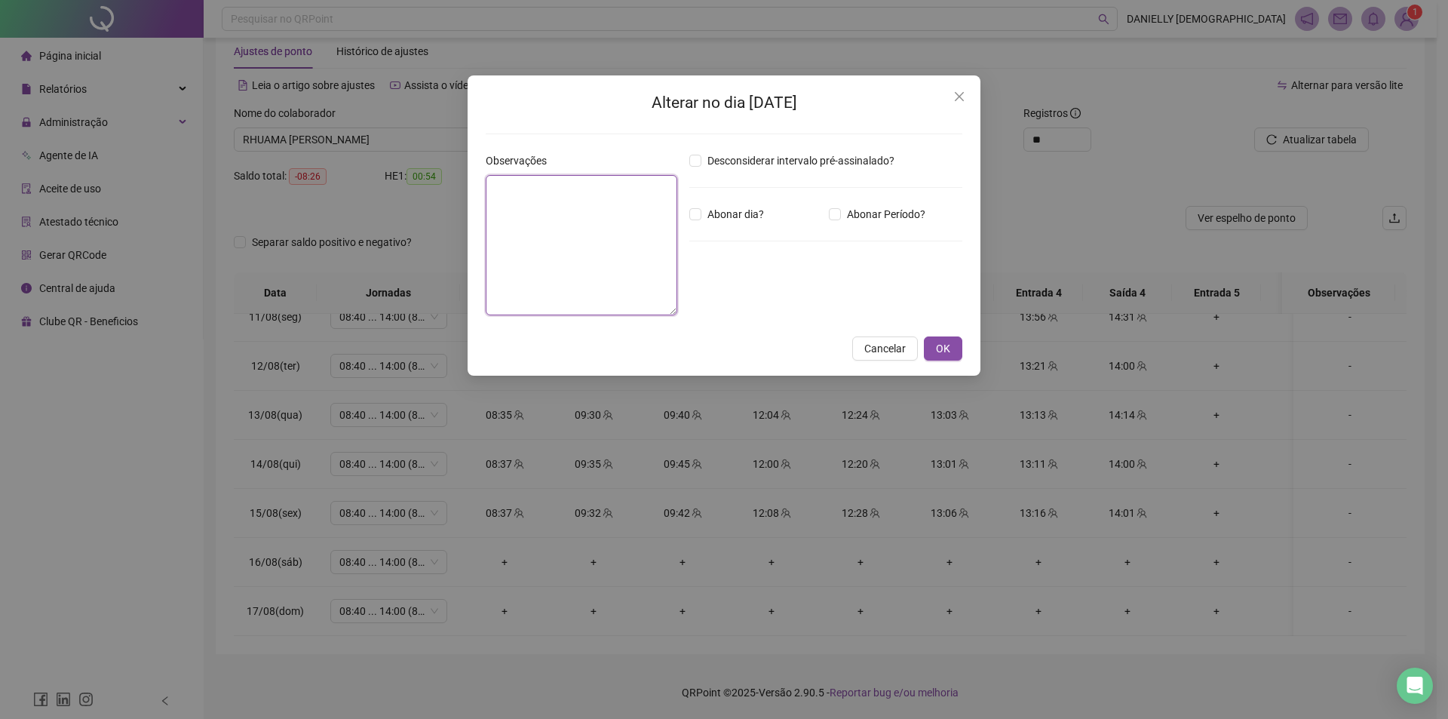
click at [566, 250] on textarea at bounding box center [582, 245] width 192 height 140
type textarea "**********"
click at [748, 209] on span "Abonar dia?" at bounding box center [735, 214] width 69 height 17
click at [933, 341] on button "OK" at bounding box center [943, 348] width 38 height 24
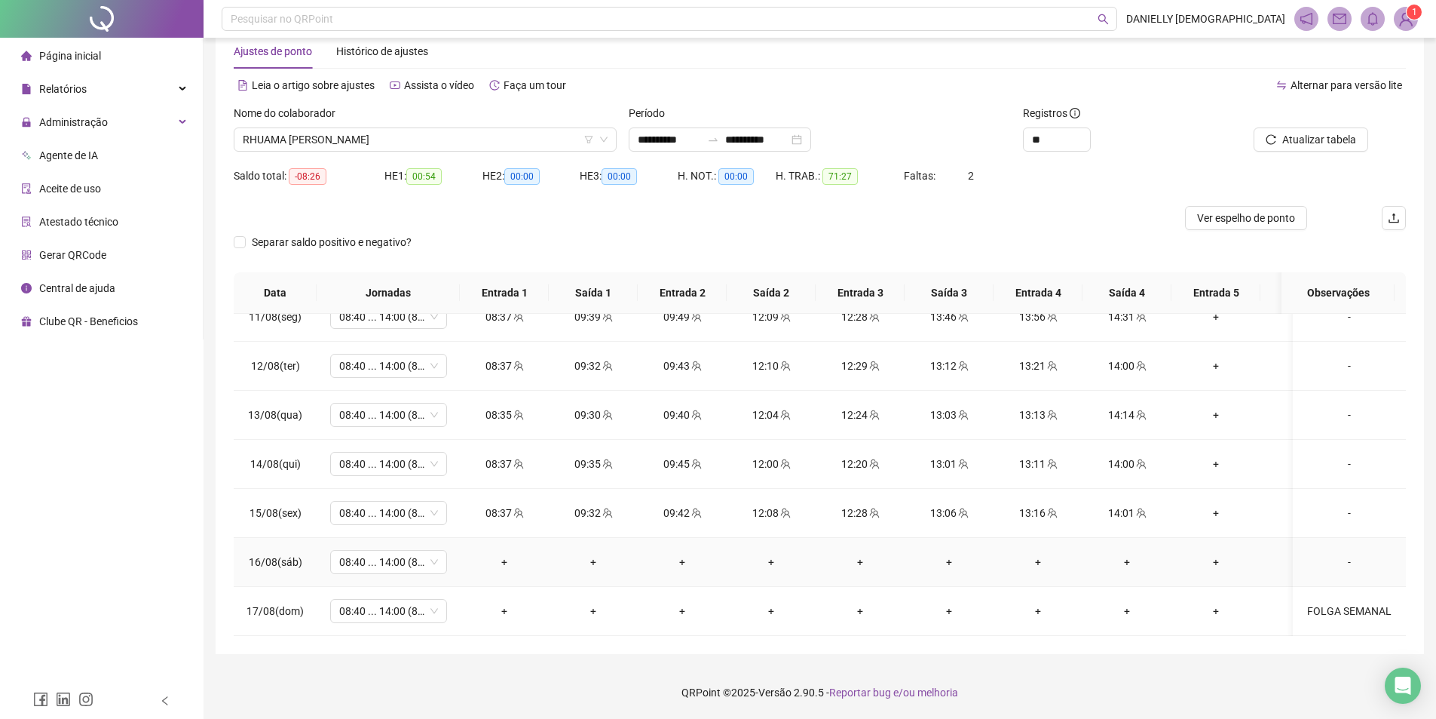
click at [1334, 553] on div "-" at bounding box center [1349, 561] width 89 height 17
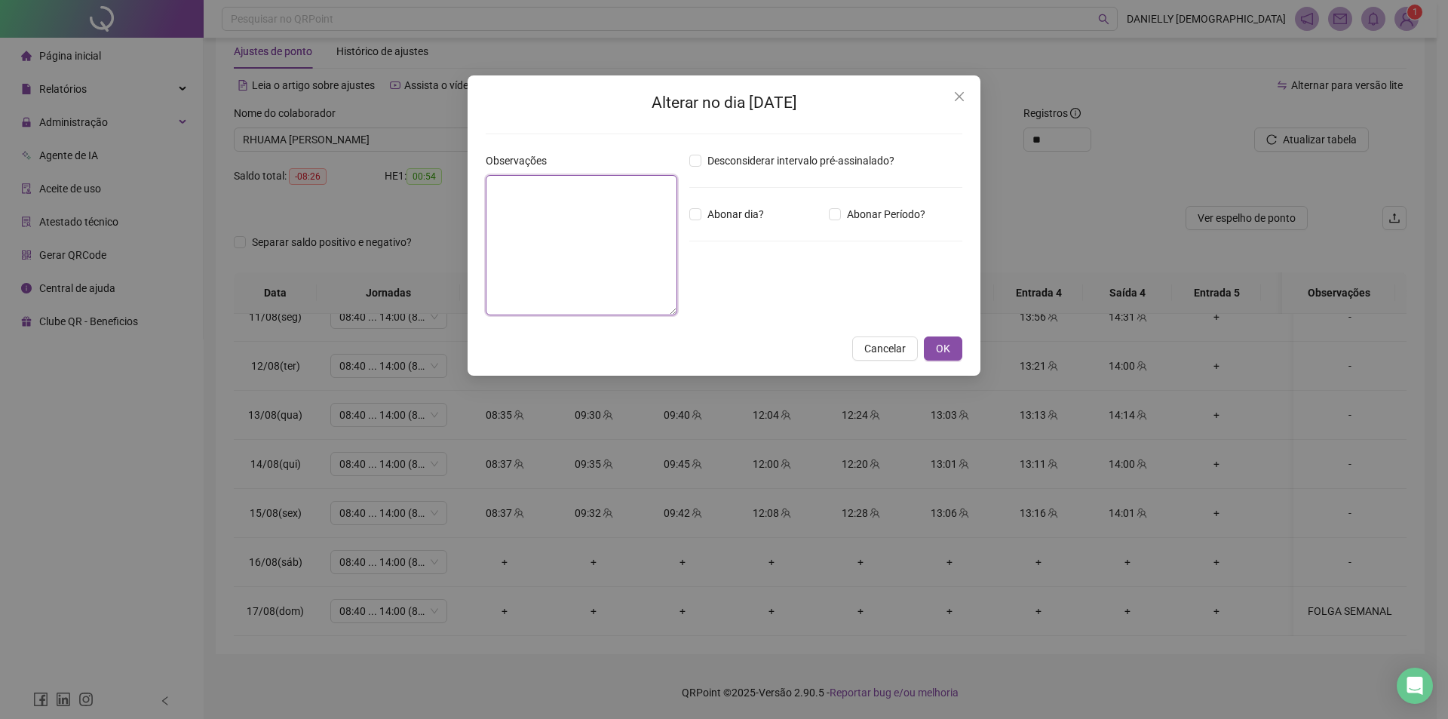
click at [619, 252] on textarea at bounding box center [582, 245] width 192 height 140
type textarea "**********"
click at [730, 216] on span "Abonar dia?" at bounding box center [735, 214] width 69 height 17
click at [942, 351] on span "OK" at bounding box center [943, 348] width 14 height 17
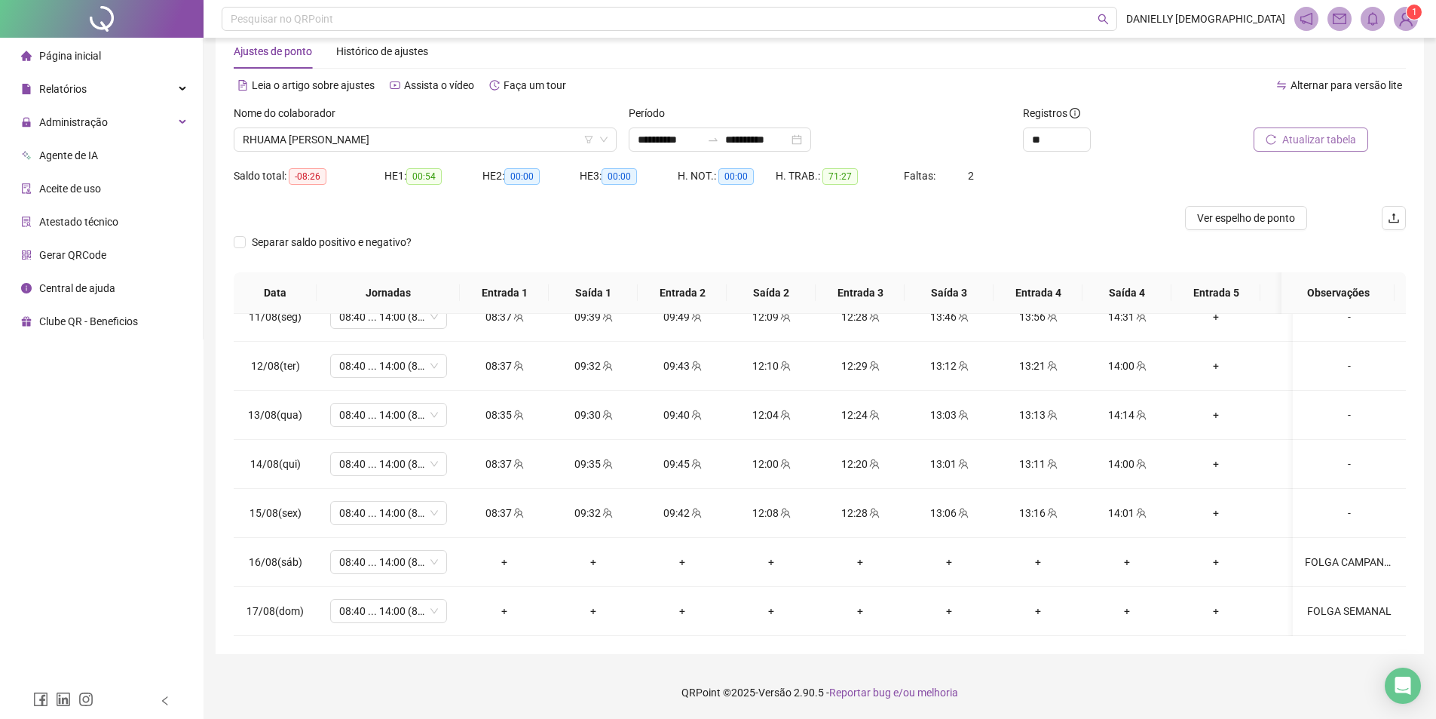
click at [1307, 136] on span "Atualizar tabela" at bounding box center [1319, 139] width 74 height 17
click at [420, 144] on span "RHUAMA JOYCE JORGE DA COSTA NOVAES" at bounding box center [425, 139] width 365 height 23
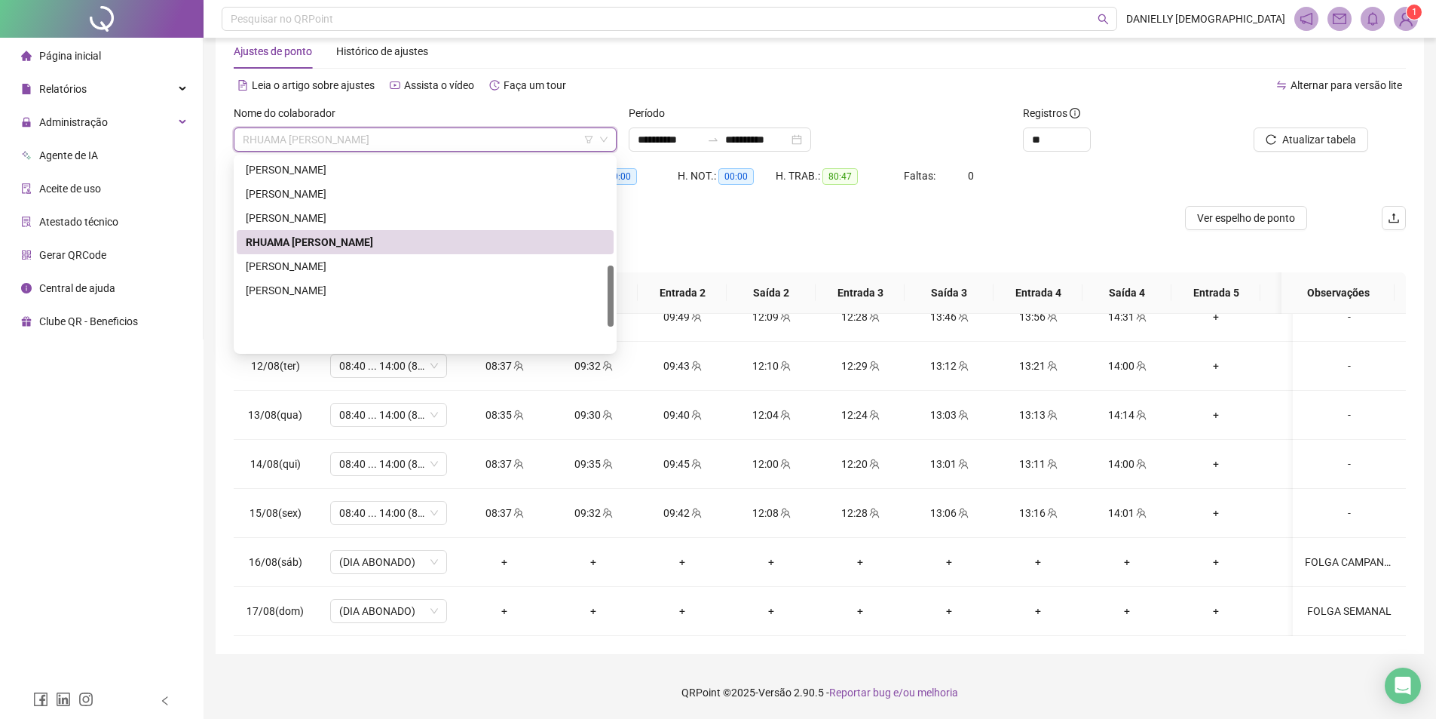
scroll to position [335, 0]
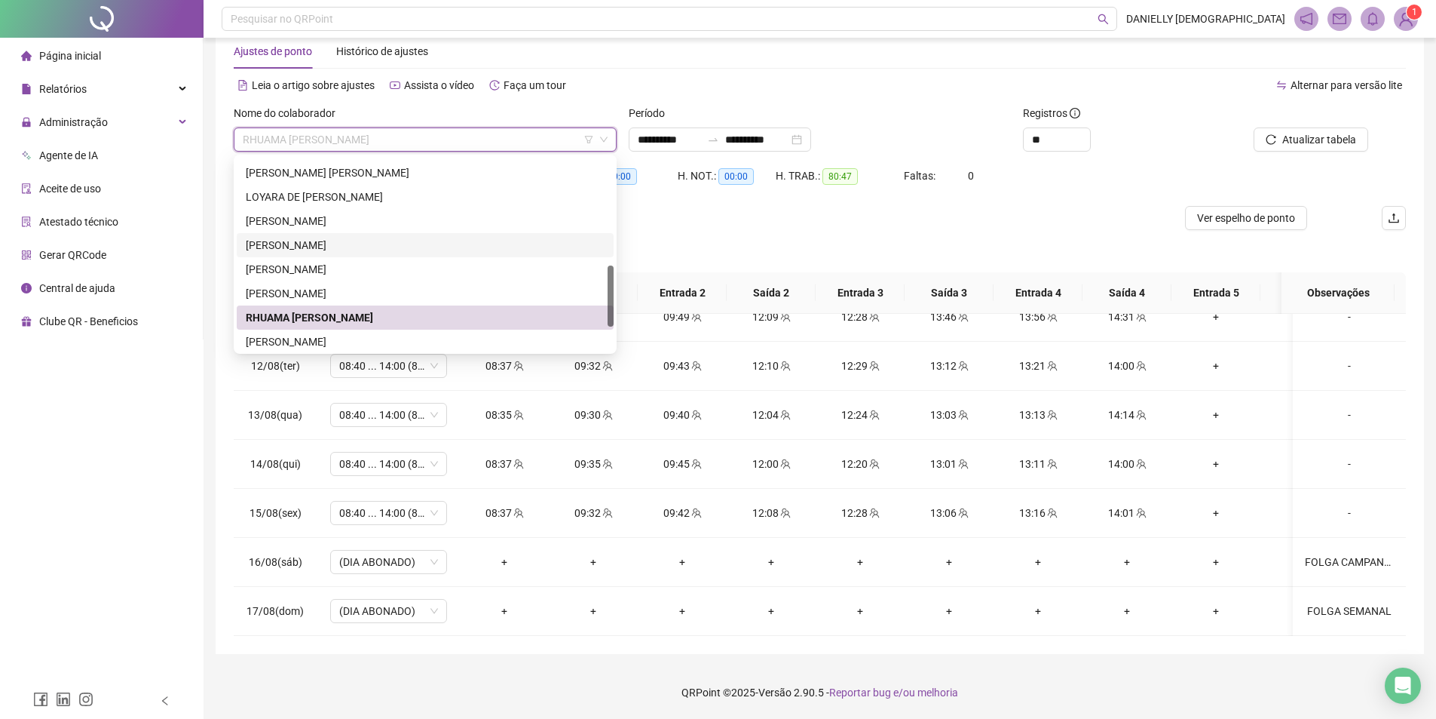
click at [342, 238] on div "MILENE GOMES DE ARAUJO" at bounding box center [425, 245] width 359 height 17
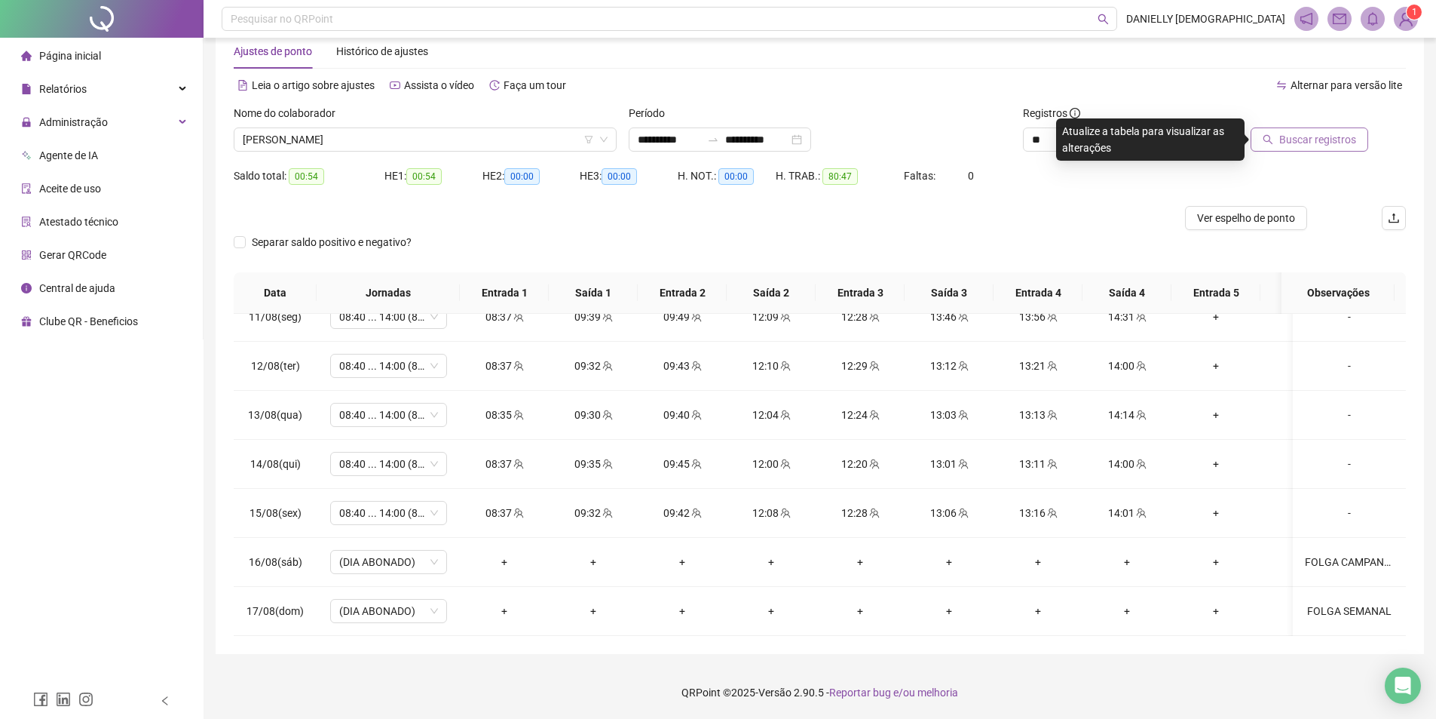
click at [1316, 142] on span "Buscar registros" at bounding box center [1317, 139] width 77 height 17
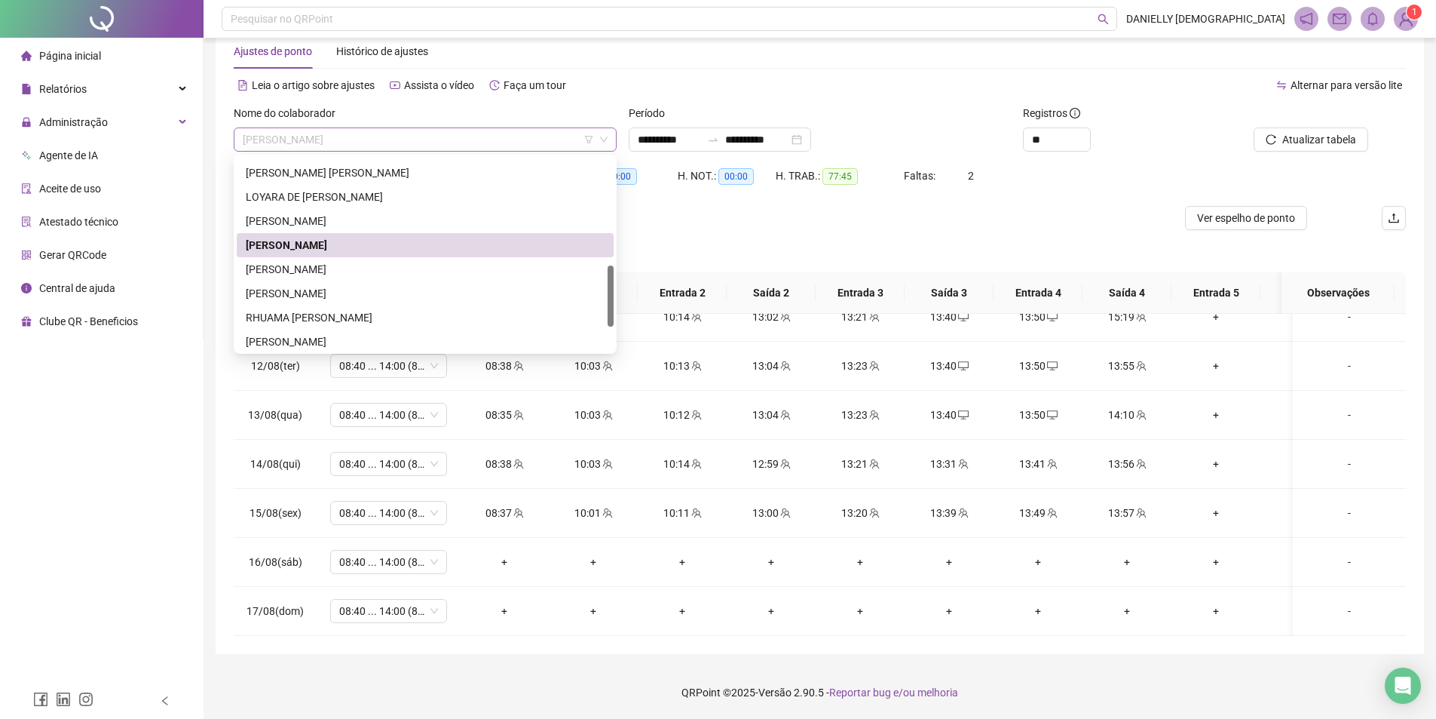
drag, startPoint x: 385, startPoint y: 137, endPoint x: 245, endPoint y: 136, distance: 140.2
click at [245, 136] on span "MILENE GOMES DE ARAUJO" at bounding box center [425, 139] width 365 height 23
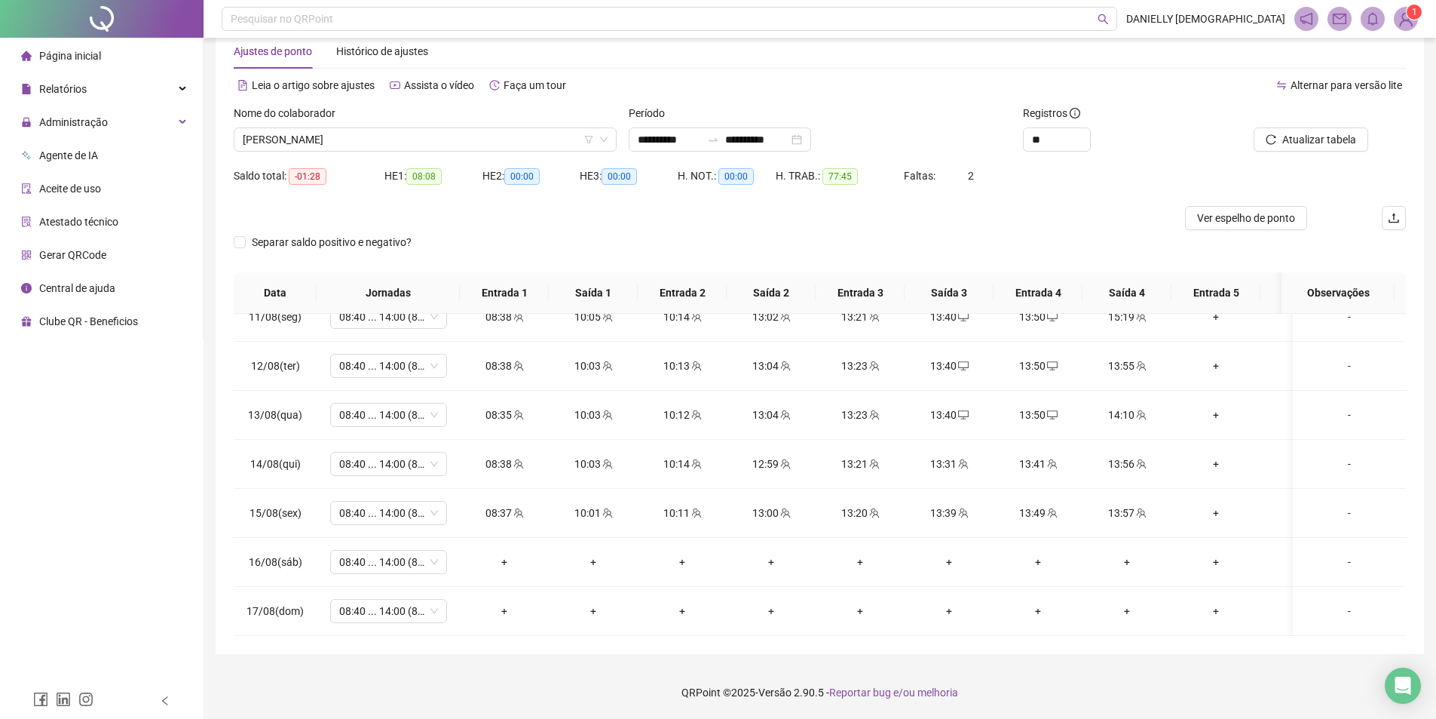
click at [219, 156] on div "**********" at bounding box center [820, 335] width 1209 height 638
click at [1341, 553] on div "-" at bounding box center [1349, 561] width 89 height 17
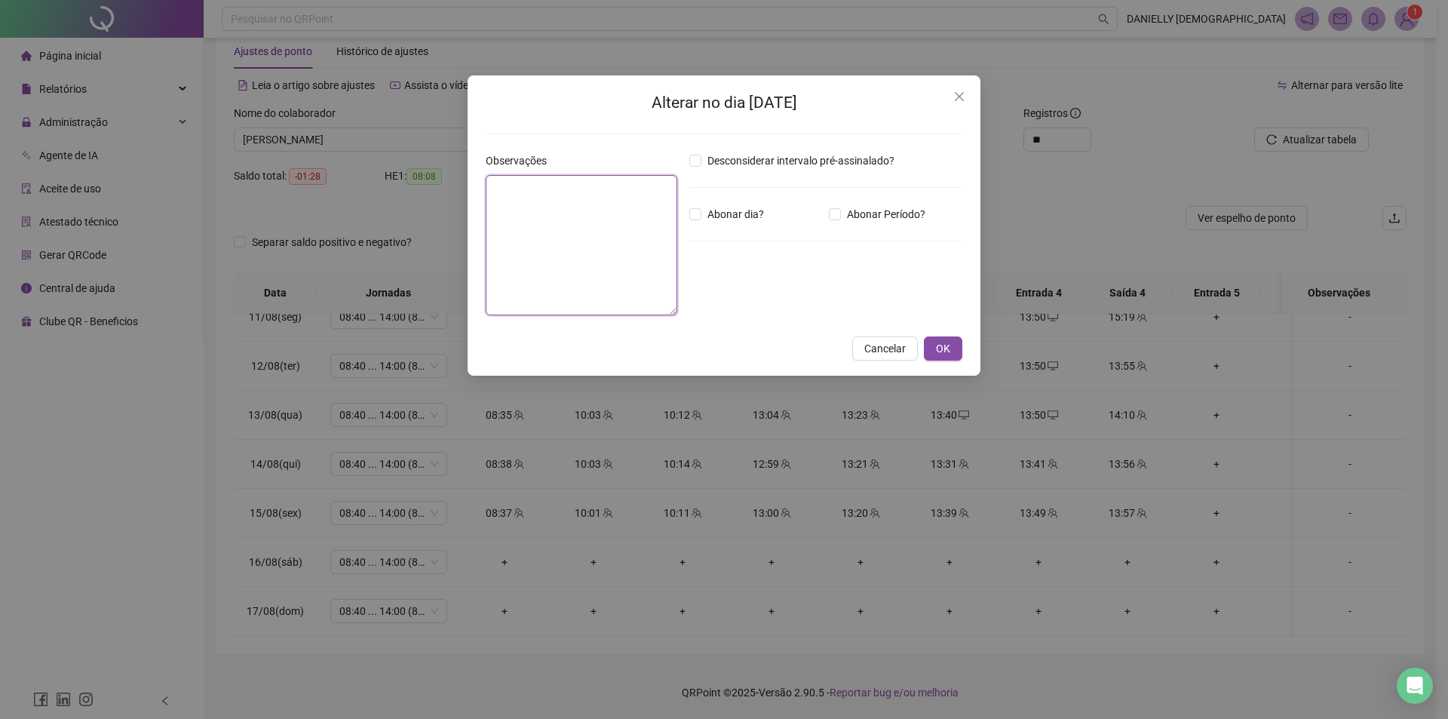
click at [544, 274] on textarea at bounding box center [582, 245] width 192 height 140
type textarea "**********"
click at [942, 348] on span "OK" at bounding box center [943, 348] width 14 height 17
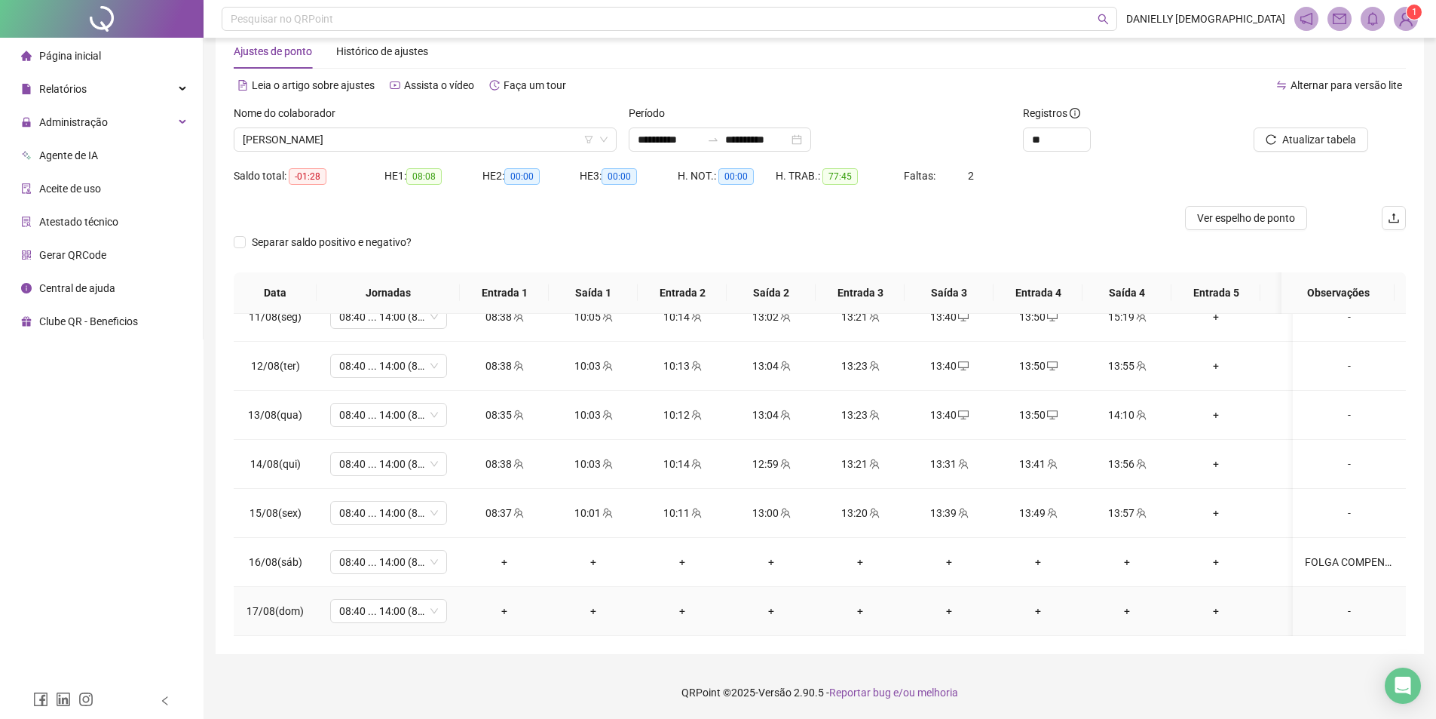
click at [1338, 602] on div "-" at bounding box center [1349, 610] width 89 height 17
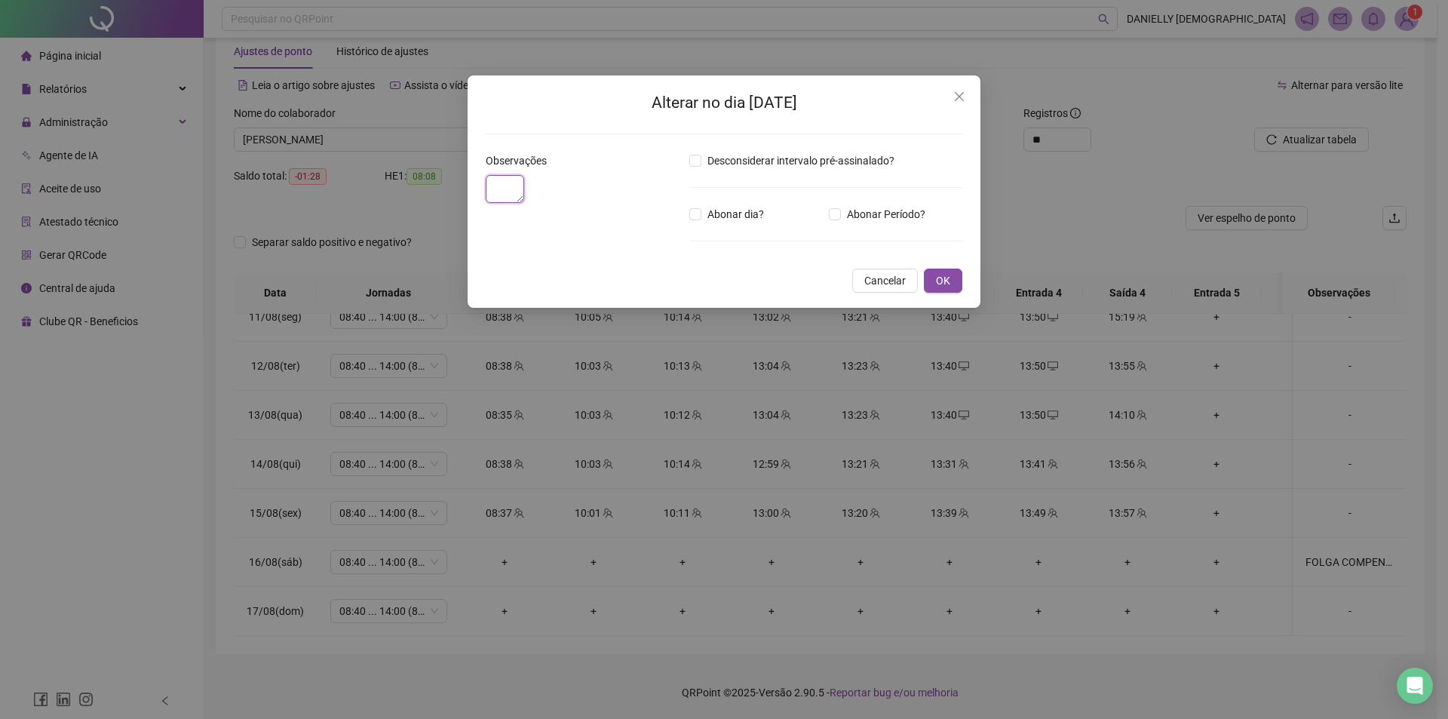
click at [524, 203] on textarea at bounding box center [505, 189] width 38 height 28
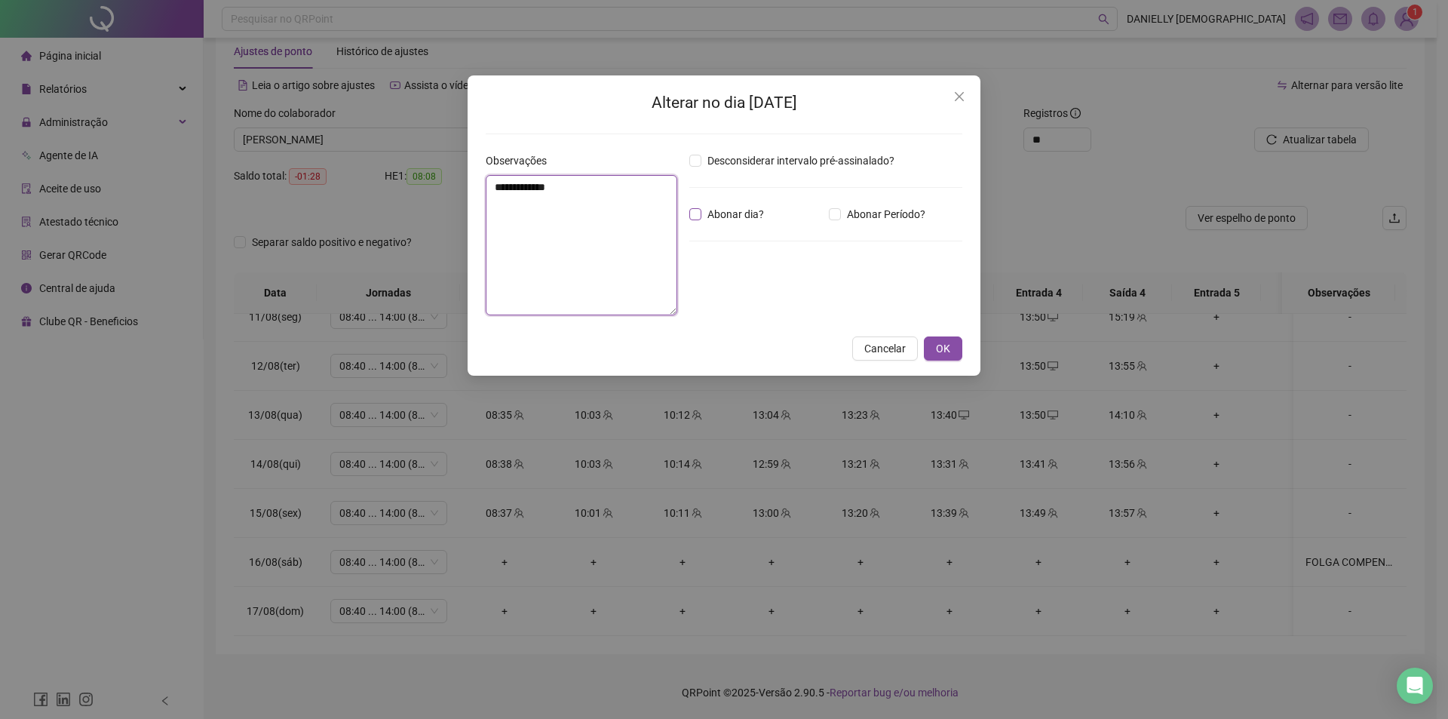
type textarea "**********"
click at [755, 210] on span "Abonar dia?" at bounding box center [735, 214] width 69 height 17
click at [931, 345] on button "OK" at bounding box center [943, 348] width 38 height 24
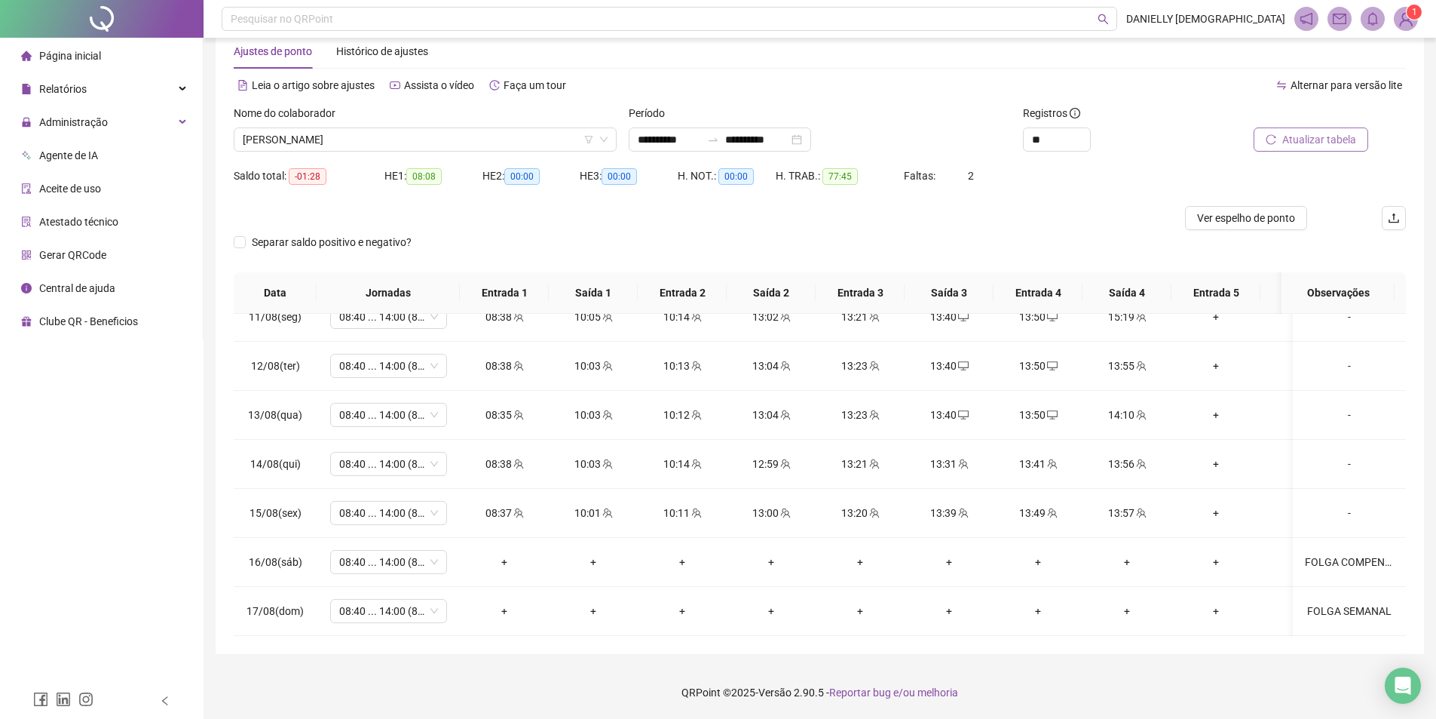
click at [1312, 147] on span "Atualizar tabela" at bounding box center [1319, 139] width 74 height 17
click at [553, 687] on footer "QRPoint © 2025 - Versão 2.90.5 - Reportar bug e/ou melhoria" at bounding box center [820, 692] width 1233 height 53
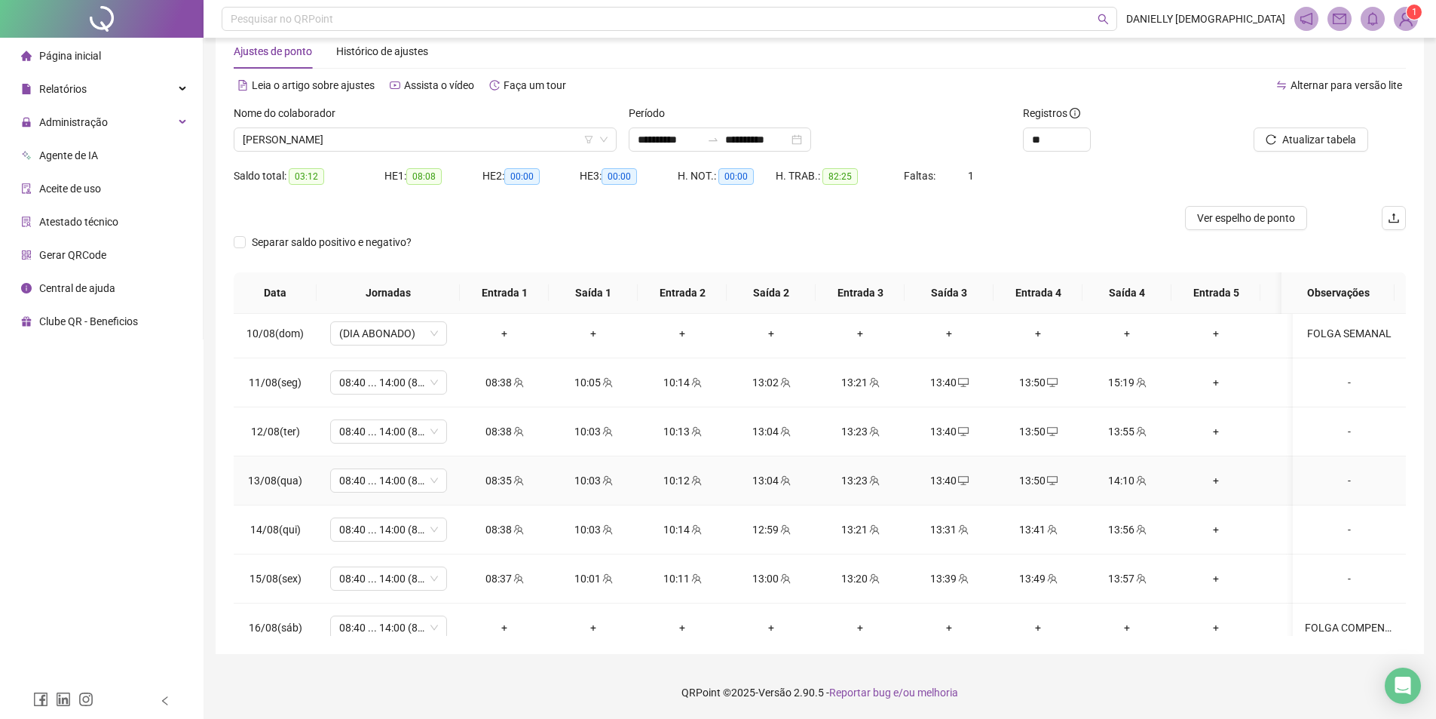
scroll to position [1062, 0]
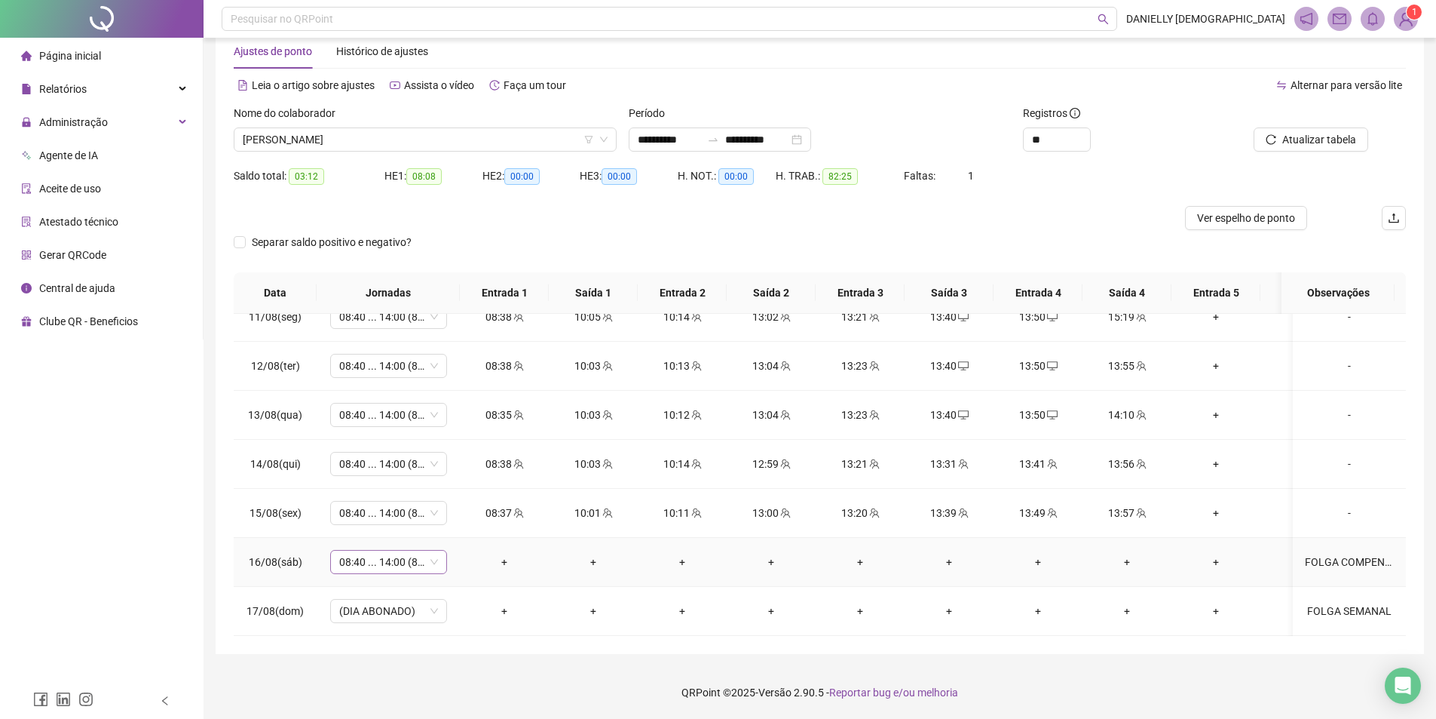
click at [410, 550] on span "08:40 ... 14:00 (8 HORAS)" at bounding box center [388, 561] width 99 height 23
type input "*****"
click at [429, 525] on div "Folga compensatória" at bounding box center [401, 519] width 100 height 17
click at [467, 510] on button "Sim" at bounding box center [459, 511] width 29 height 18
click at [1320, 129] on button "Atualizar tabela" at bounding box center [1311, 139] width 115 height 24
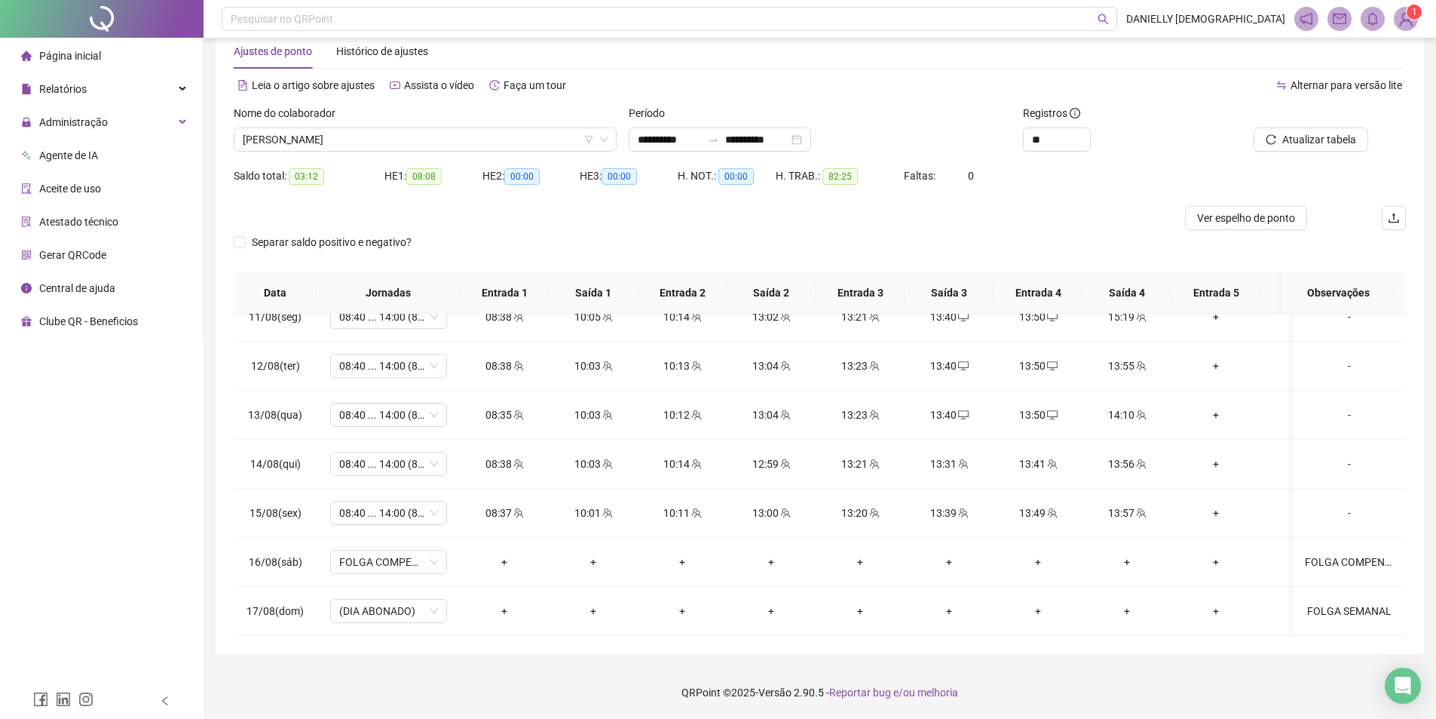
drag, startPoint x: 1057, startPoint y: 683, endPoint x: 1119, endPoint y: 456, distance: 235.2
click at [1057, 682] on footer "QRPoint © 2025 - Versão 2.90.5 - Reportar bug e/ou melhoria" at bounding box center [820, 692] width 1233 height 53
click at [1288, 142] on span "Atualizar tabela" at bounding box center [1319, 139] width 74 height 17
click at [417, 135] on span "MILENE GOMES DE ARAUJO" at bounding box center [425, 139] width 365 height 23
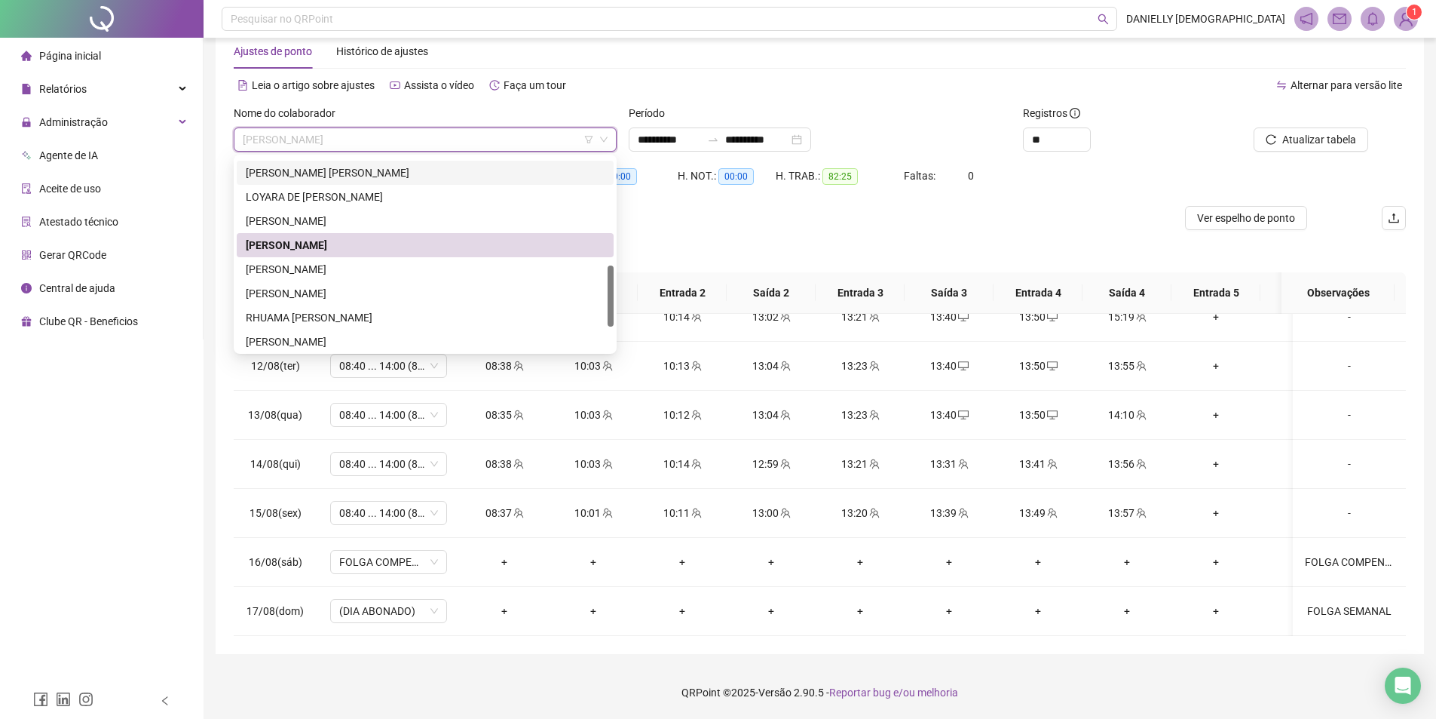
click at [378, 174] on div "LETICIA DE OLIVEIRA GUSTAVO SILVA SIPAUBA" at bounding box center [425, 172] width 359 height 17
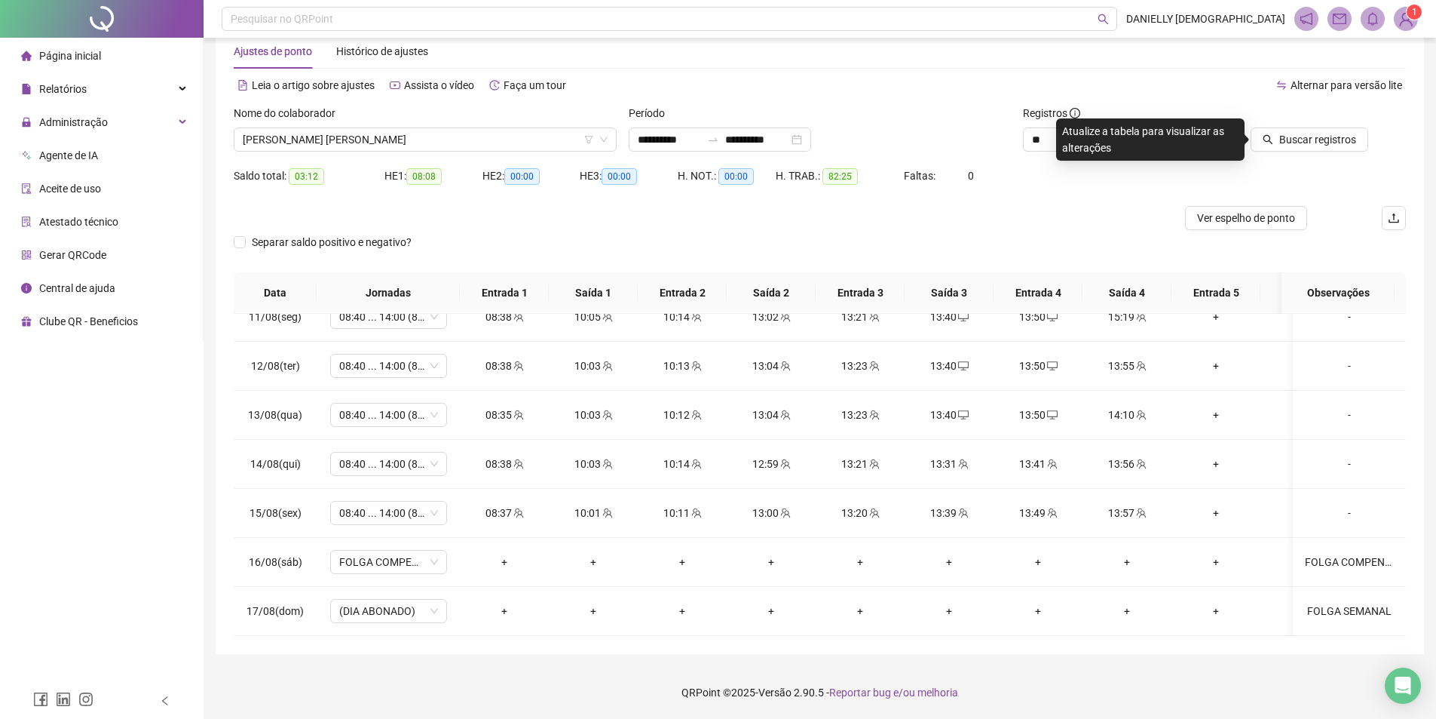
click at [1350, 154] on div "Buscar registros" at bounding box center [1314, 134] width 198 height 59
click at [1332, 129] on button "Buscar registros" at bounding box center [1310, 139] width 118 height 24
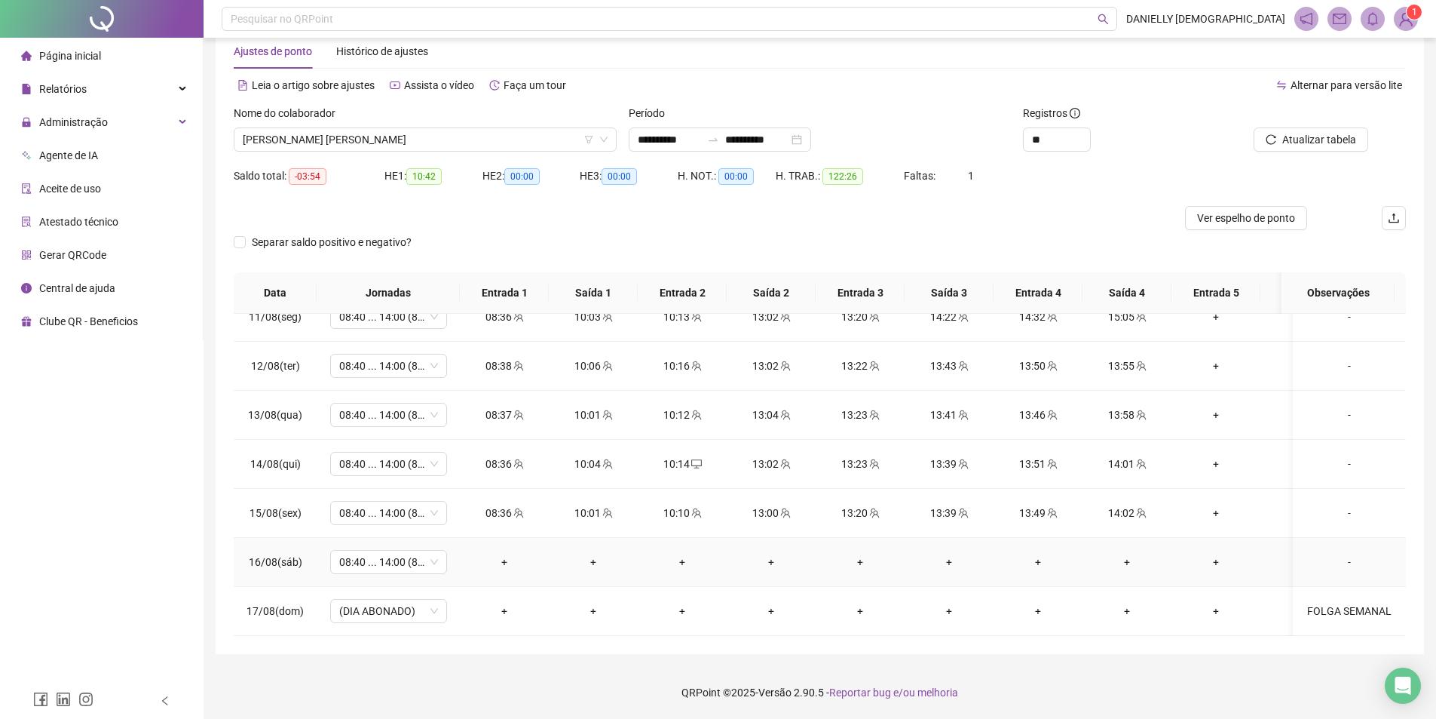
drag, startPoint x: 1351, startPoint y: 548, endPoint x: 767, endPoint y: 442, distance: 593.9
click at [1351, 553] on div "-" at bounding box center [1349, 561] width 89 height 17
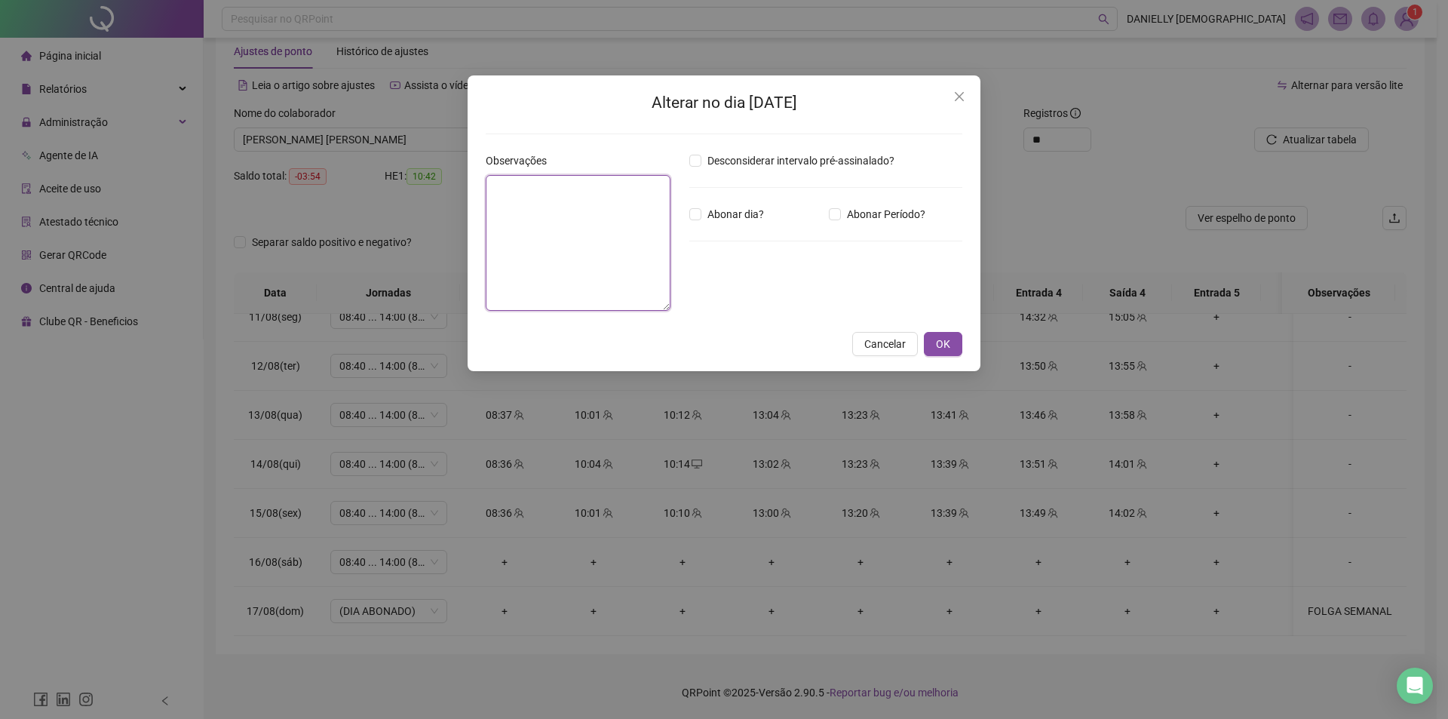
click at [623, 237] on textarea at bounding box center [578, 243] width 185 height 136
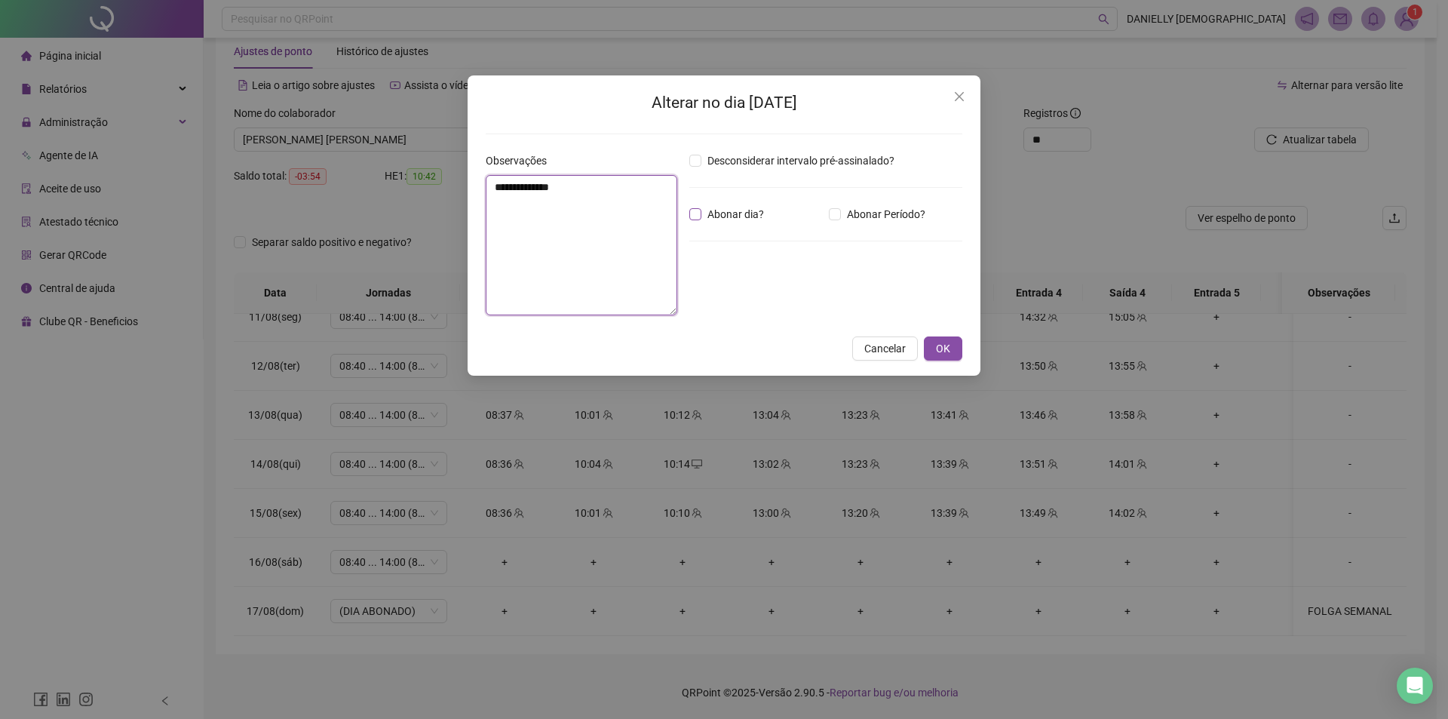
type textarea "**********"
click at [728, 221] on span "Abonar dia?" at bounding box center [735, 214] width 69 height 17
click at [943, 349] on span "OK" at bounding box center [943, 348] width 14 height 17
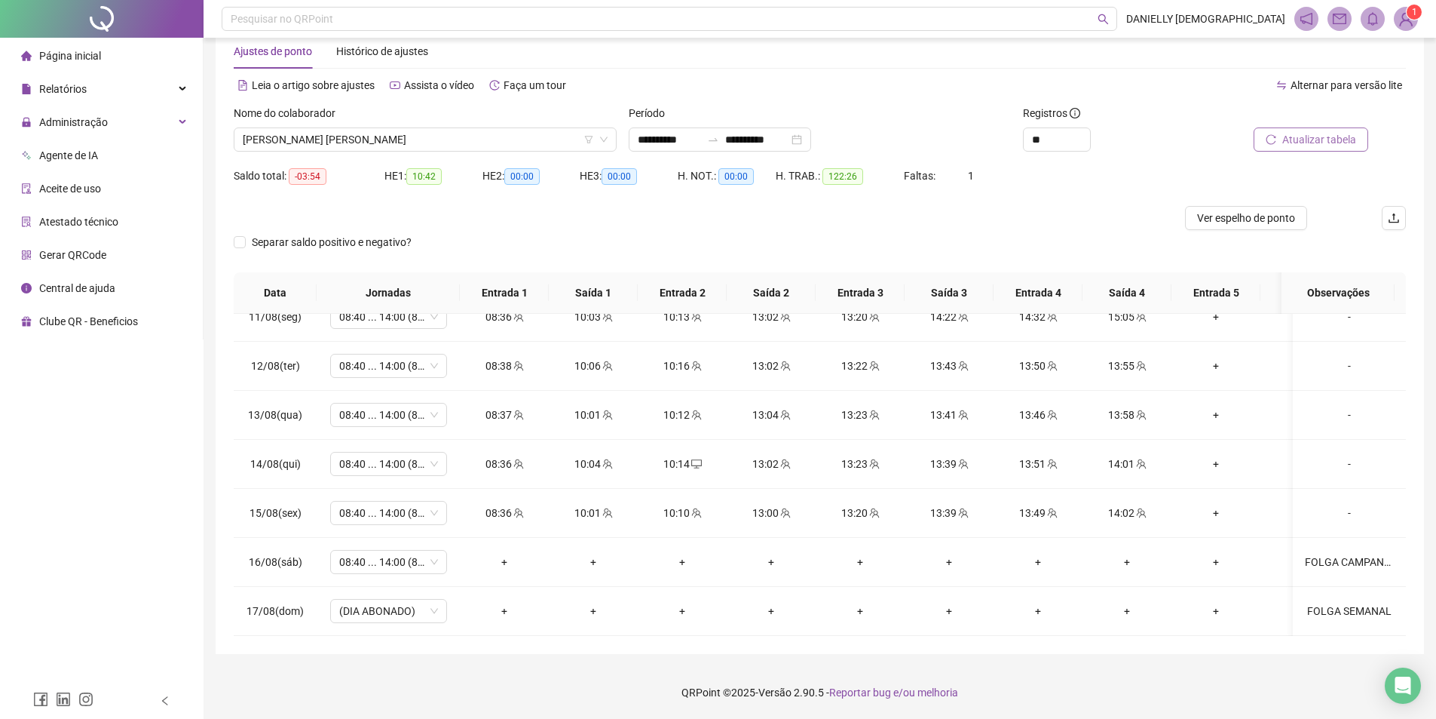
click at [1322, 132] on span "Atualizar tabela" at bounding box center [1319, 139] width 74 height 17
click at [1306, 17] on icon "notification" at bounding box center [1307, 19] width 14 height 14
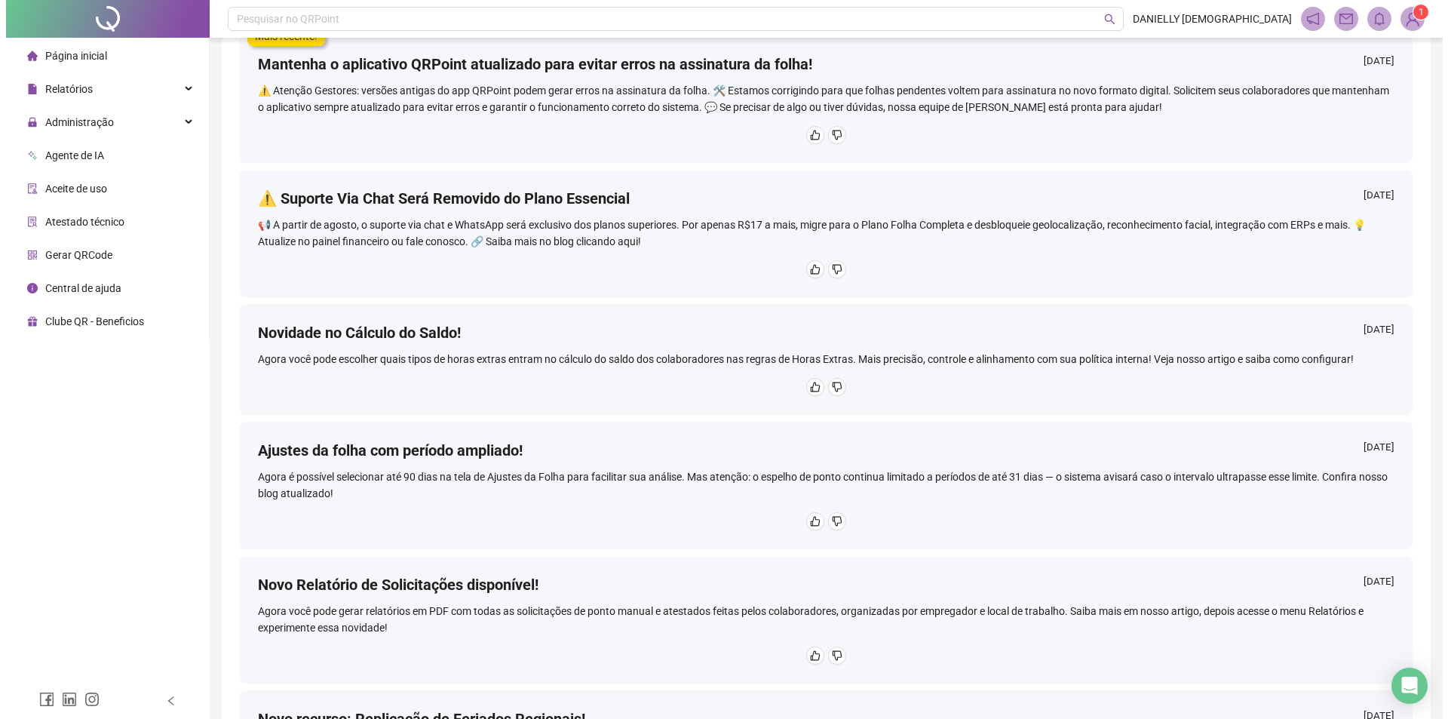
scroll to position [191, 0]
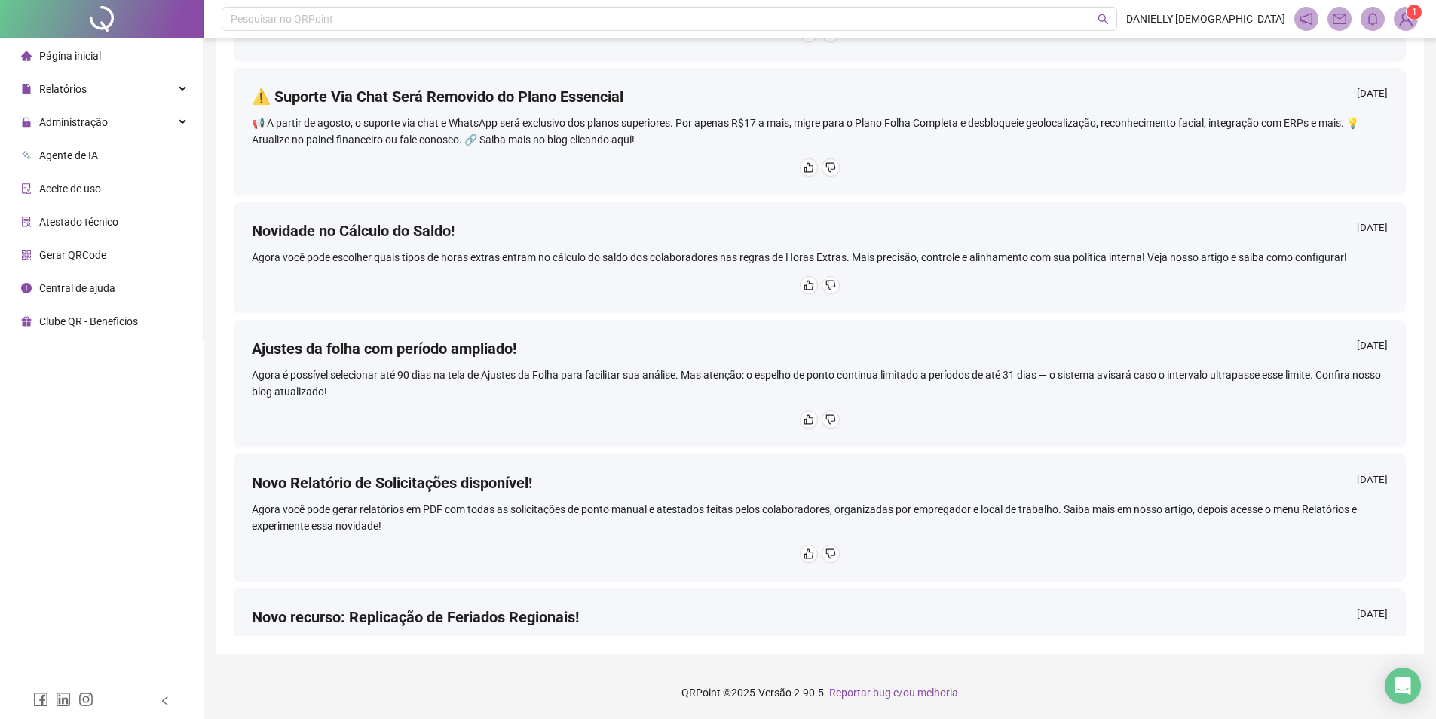
click at [1410, 13] on sup "1" at bounding box center [1414, 12] width 15 height 15
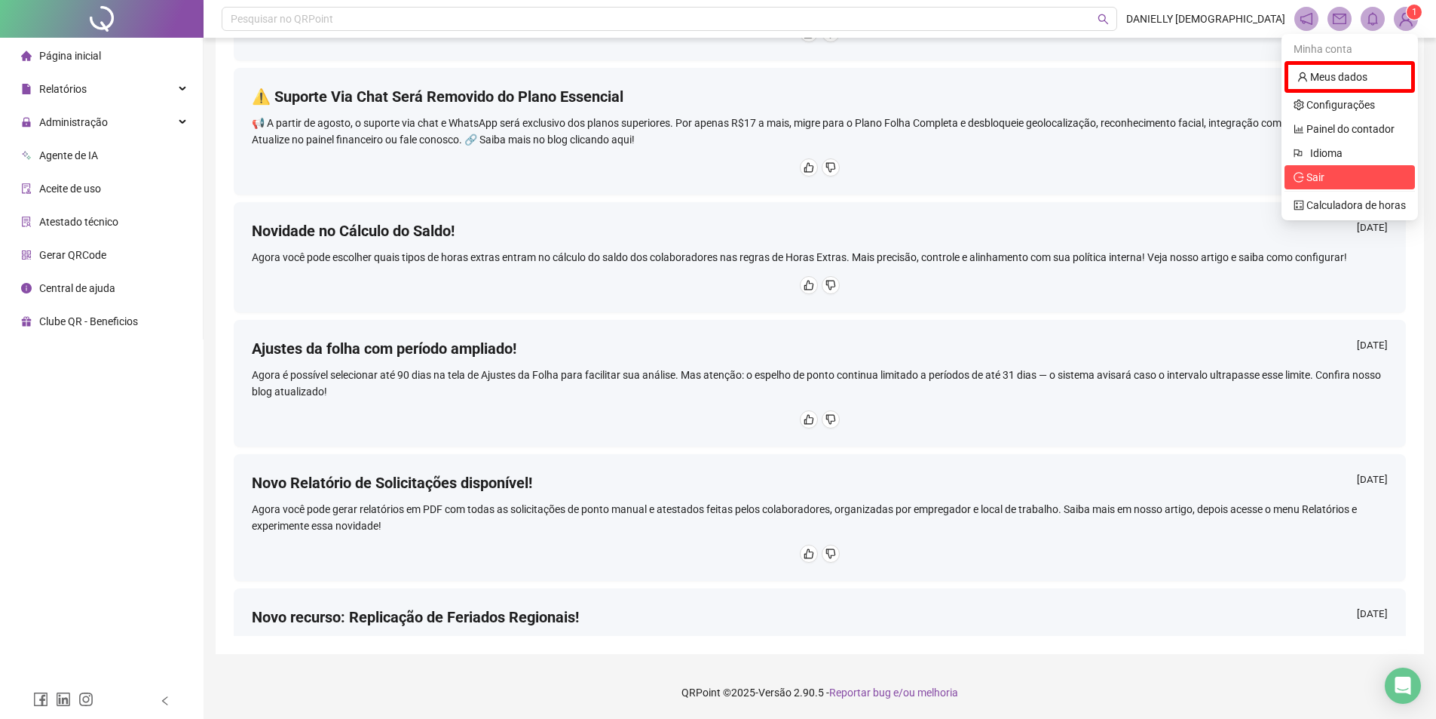
click at [1332, 181] on span "Sair" at bounding box center [1350, 177] width 112 height 17
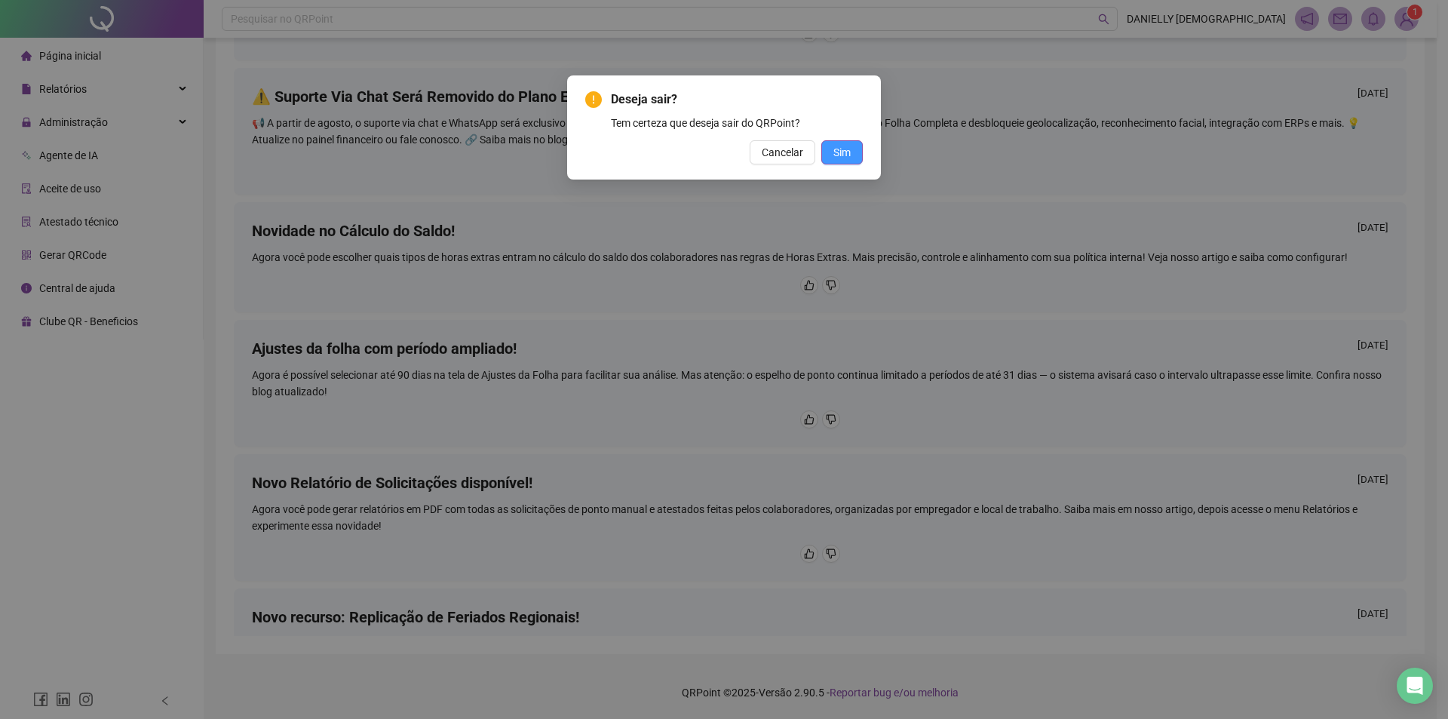
click at [856, 152] on button "Sim" at bounding box center [841, 152] width 41 height 24
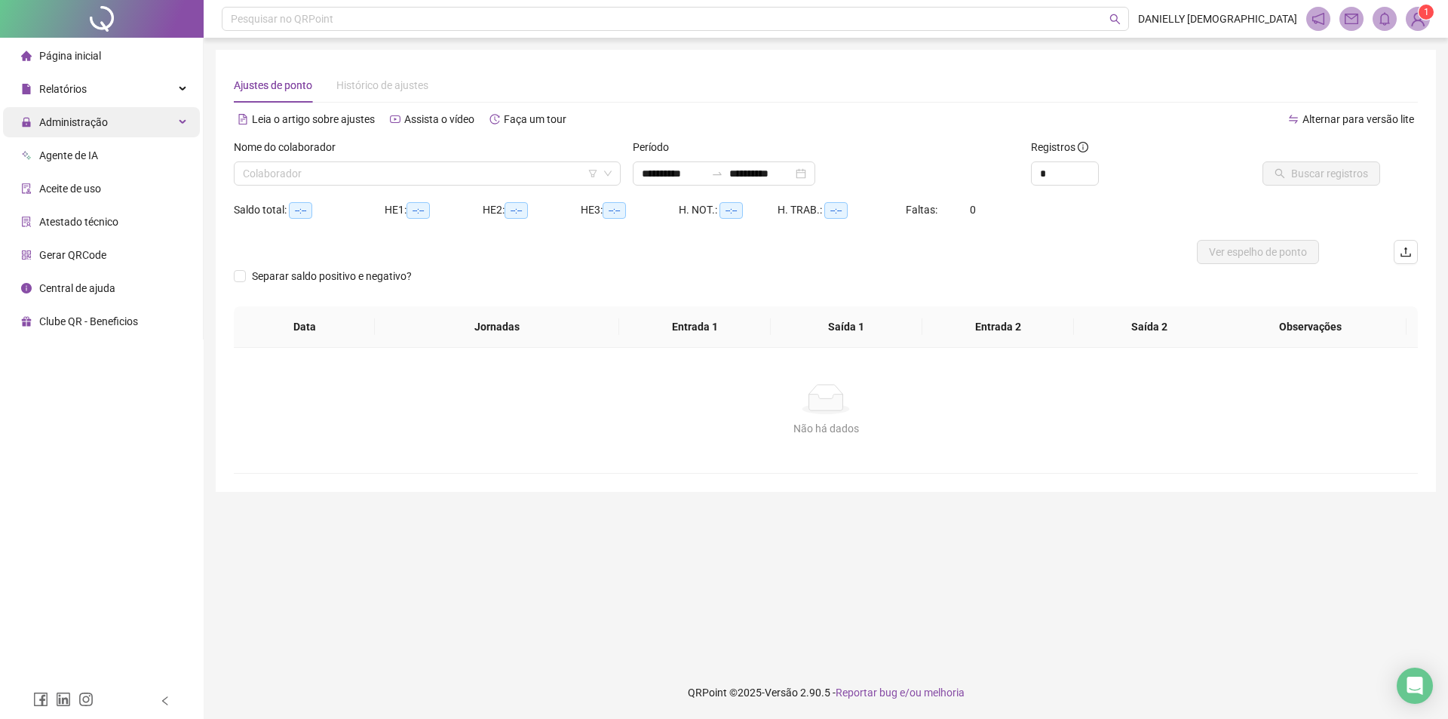
click at [115, 109] on div "Administração" at bounding box center [101, 122] width 197 height 30
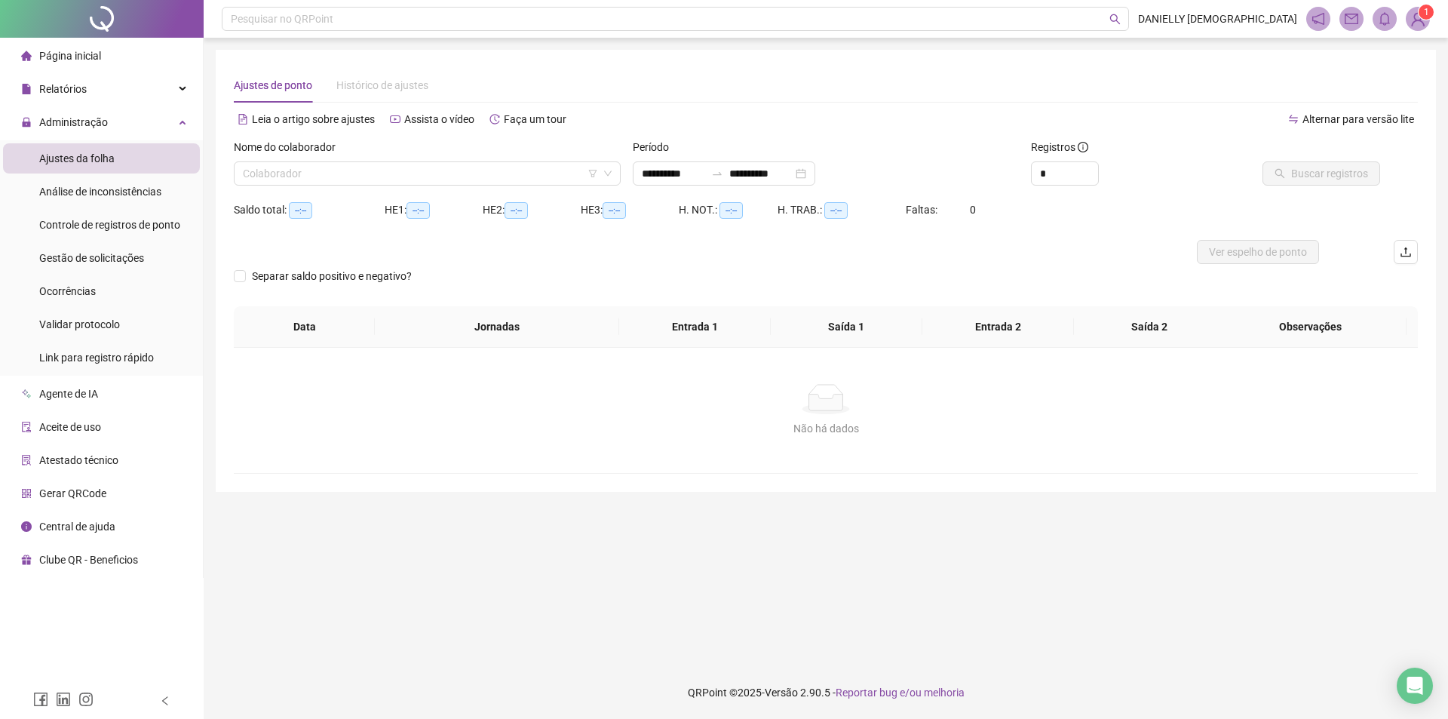
click at [142, 241] on ul "Ajustes da folha Análise de inconsistências Controle de registros de ponto Gest…" at bounding box center [101, 257] width 203 height 235
click at [155, 259] on li "Gestão de solicitações" at bounding box center [101, 258] width 197 height 30
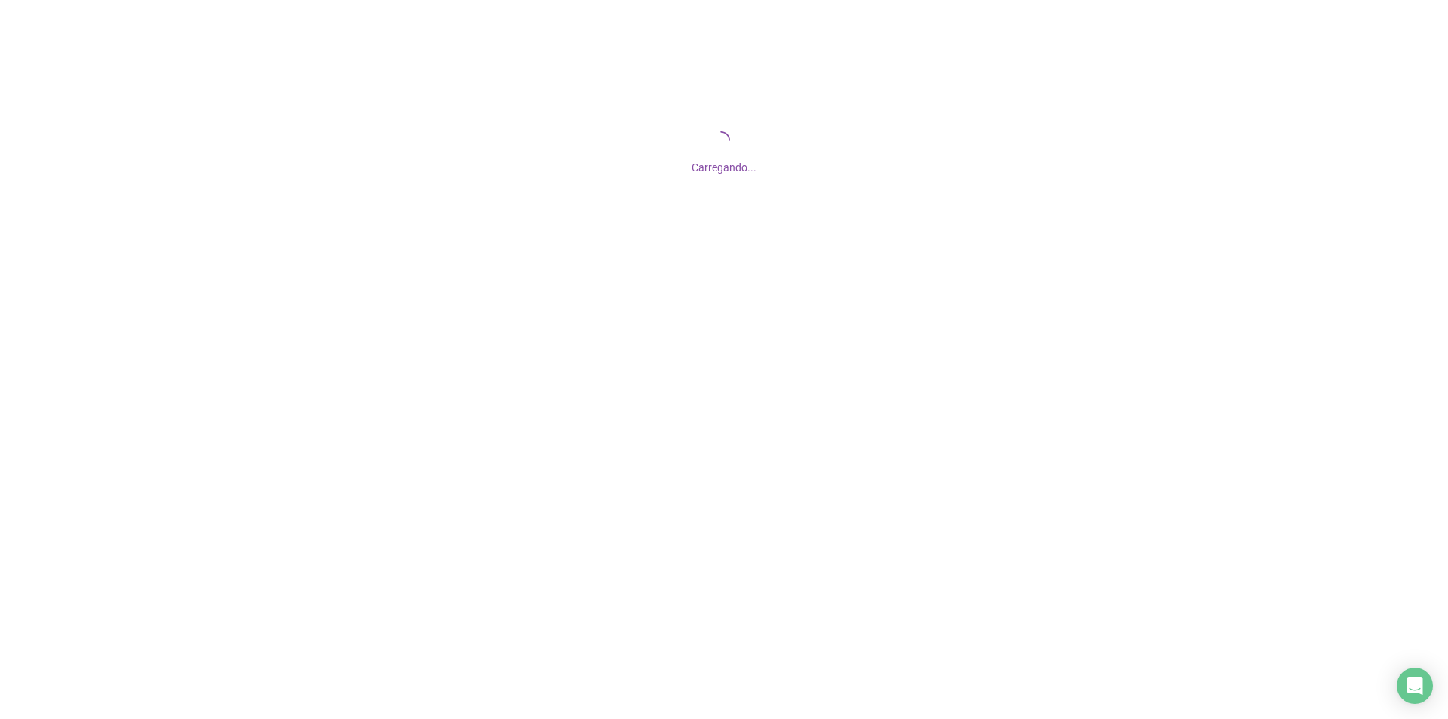
click at [1382, 406] on div at bounding box center [724, 359] width 1448 height 719
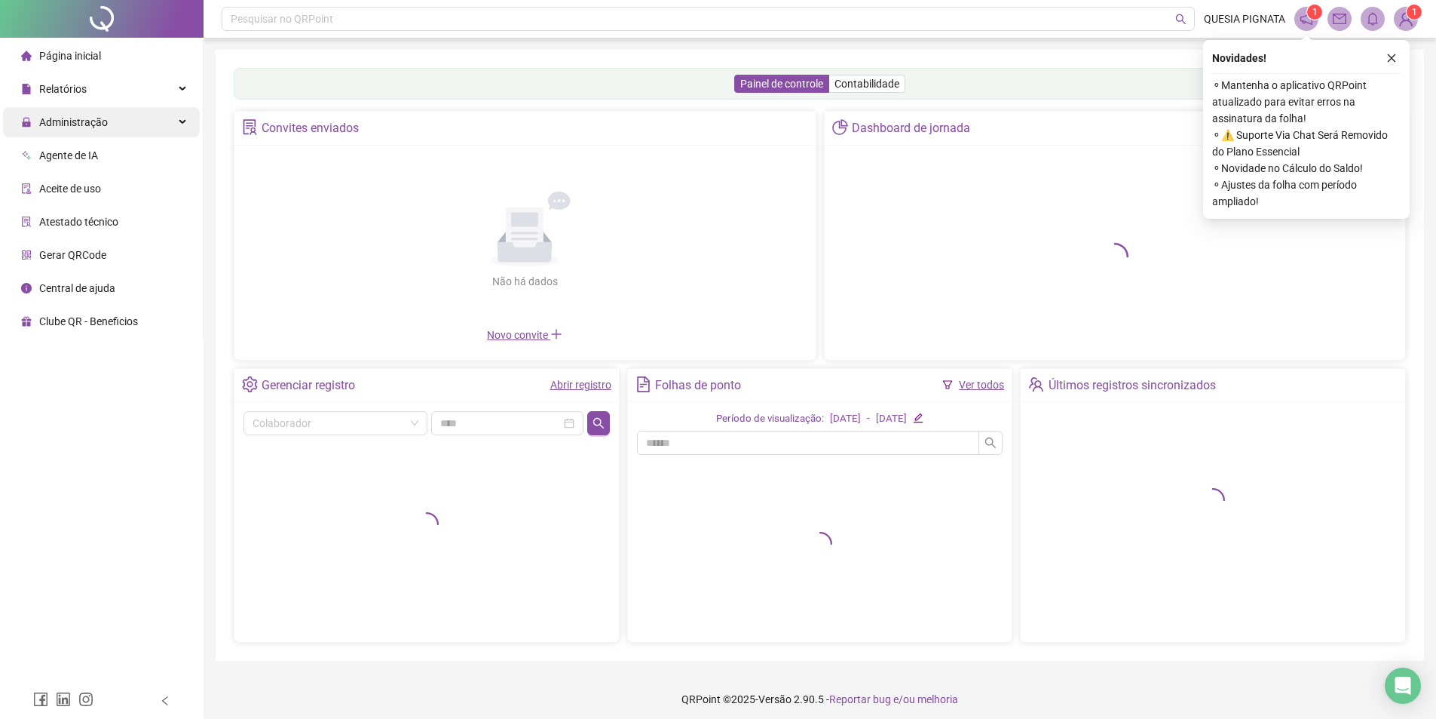
click at [117, 118] on div "Administração" at bounding box center [101, 122] width 197 height 30
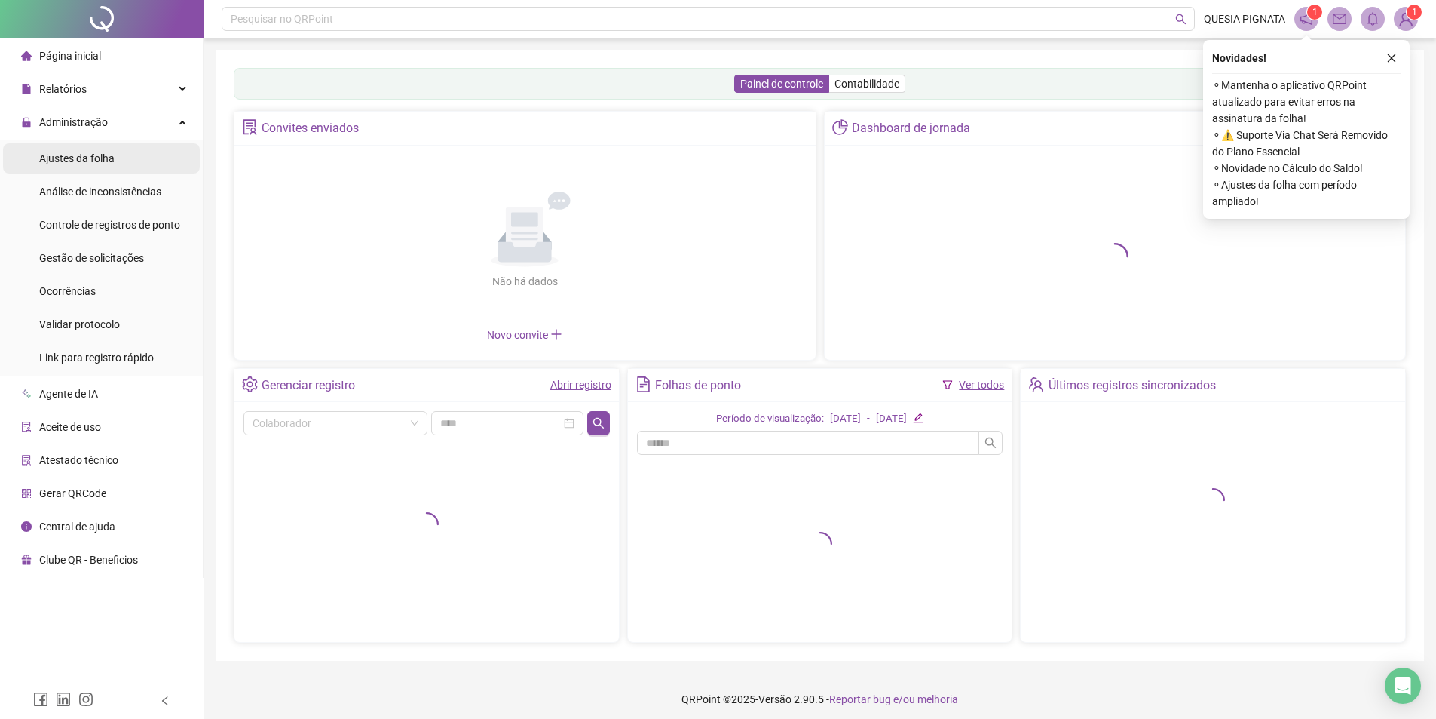
click at [112, 167] on div "Ajustes da folha" at bounding box center [76, 158] width 75 height 30
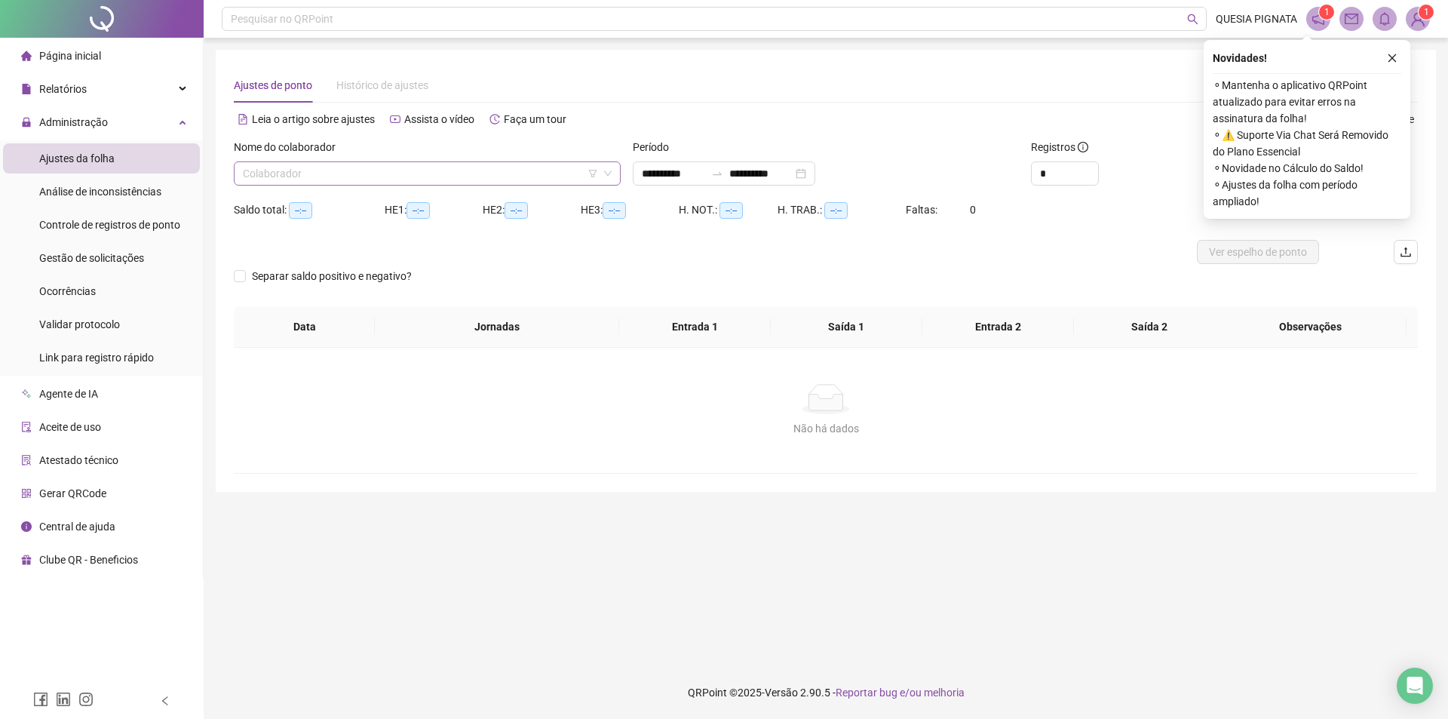
click at [378, 181] on input "search" at bounding box center [420, 173] width 355 height 23
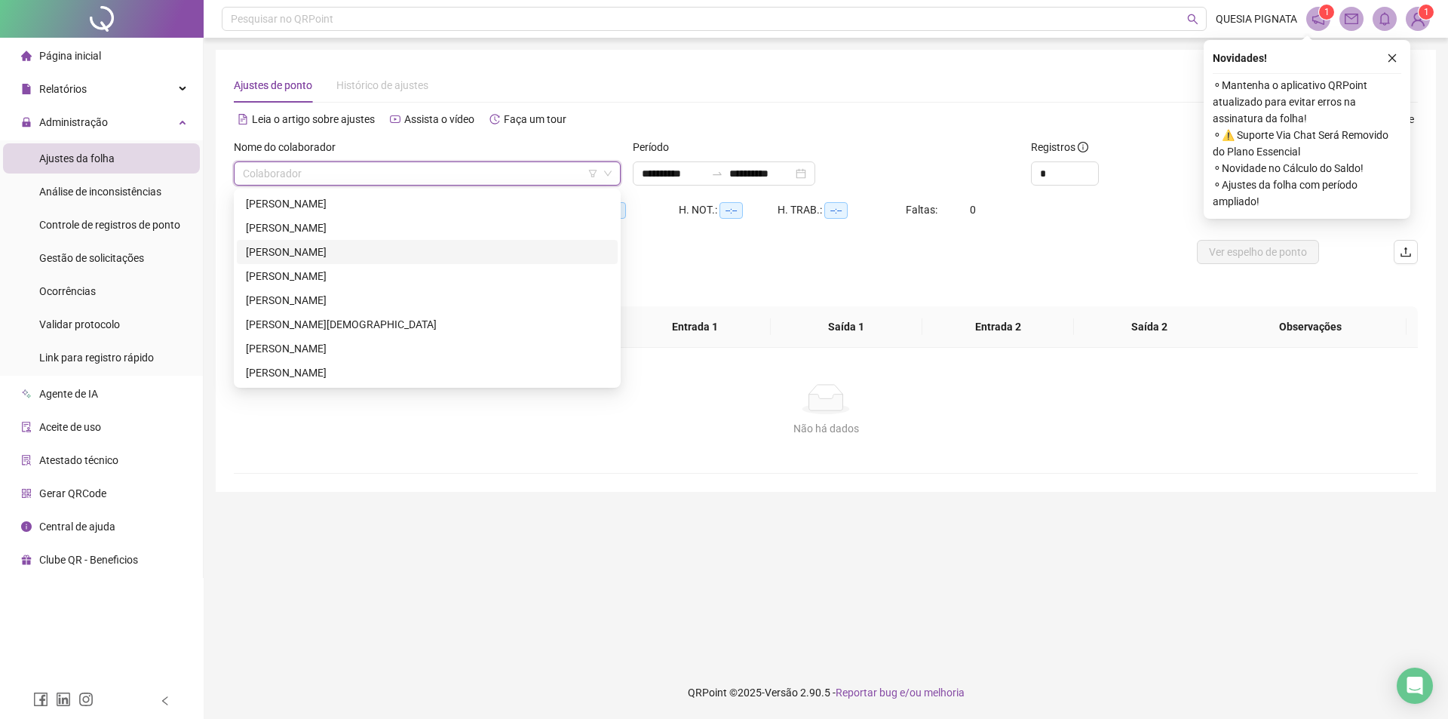
click at [386, 247] on div "AMANDA ARAUJO DA SILVA" at bounding box center [427, 252] width 363 height 17
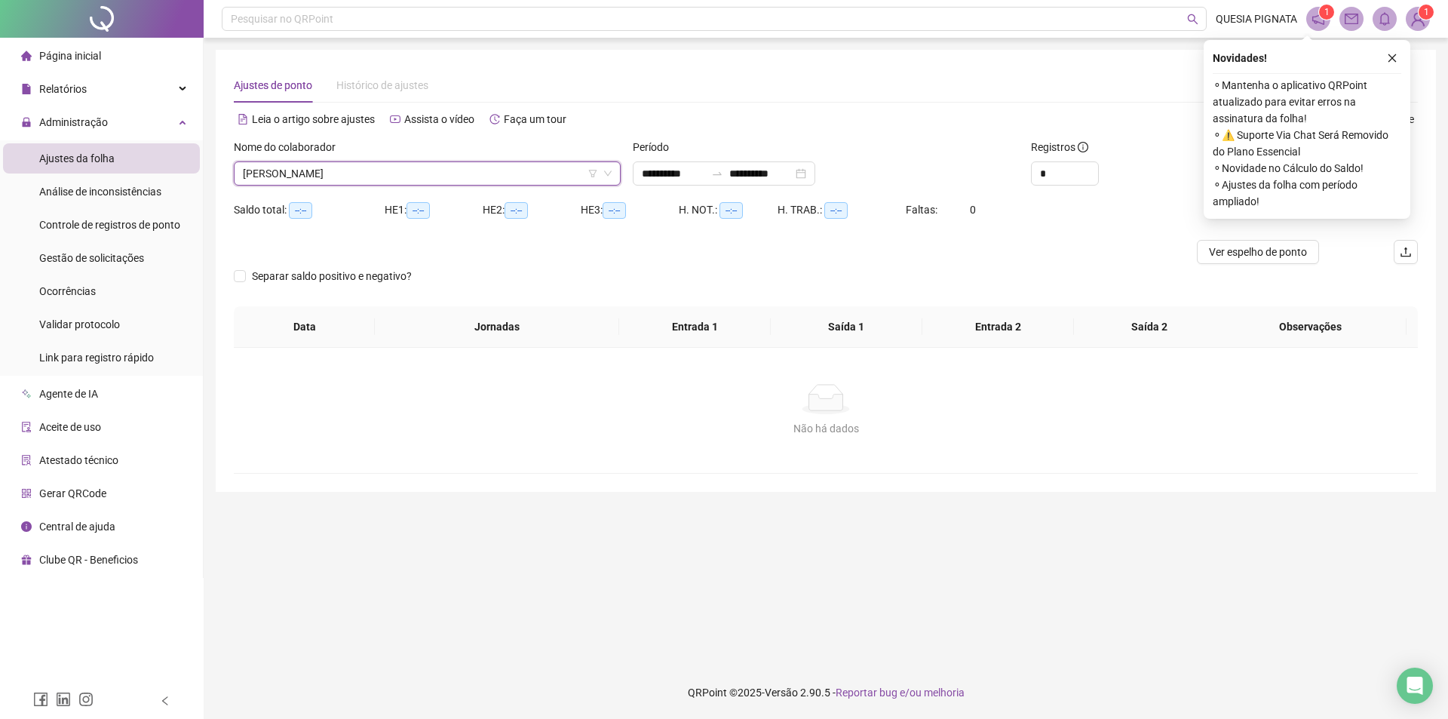
click at [667, 160] on div "Período" at bounding box center [826, 150] width 387 height 23
click at [675, 188] on div "**********" at bounding box center [826, 168] width 399 height 59
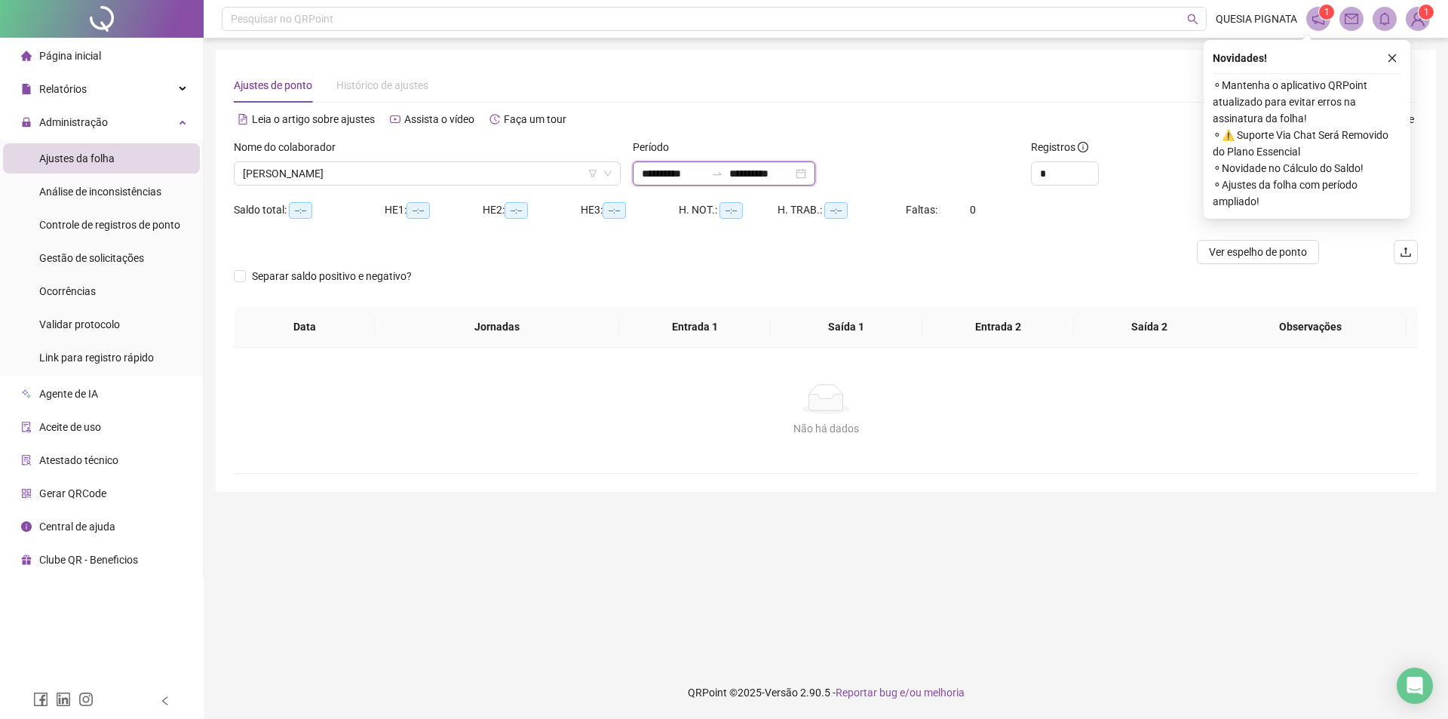
click at [676, 173] on input "**********" at bounding box center [673, 173] width 63 height 17
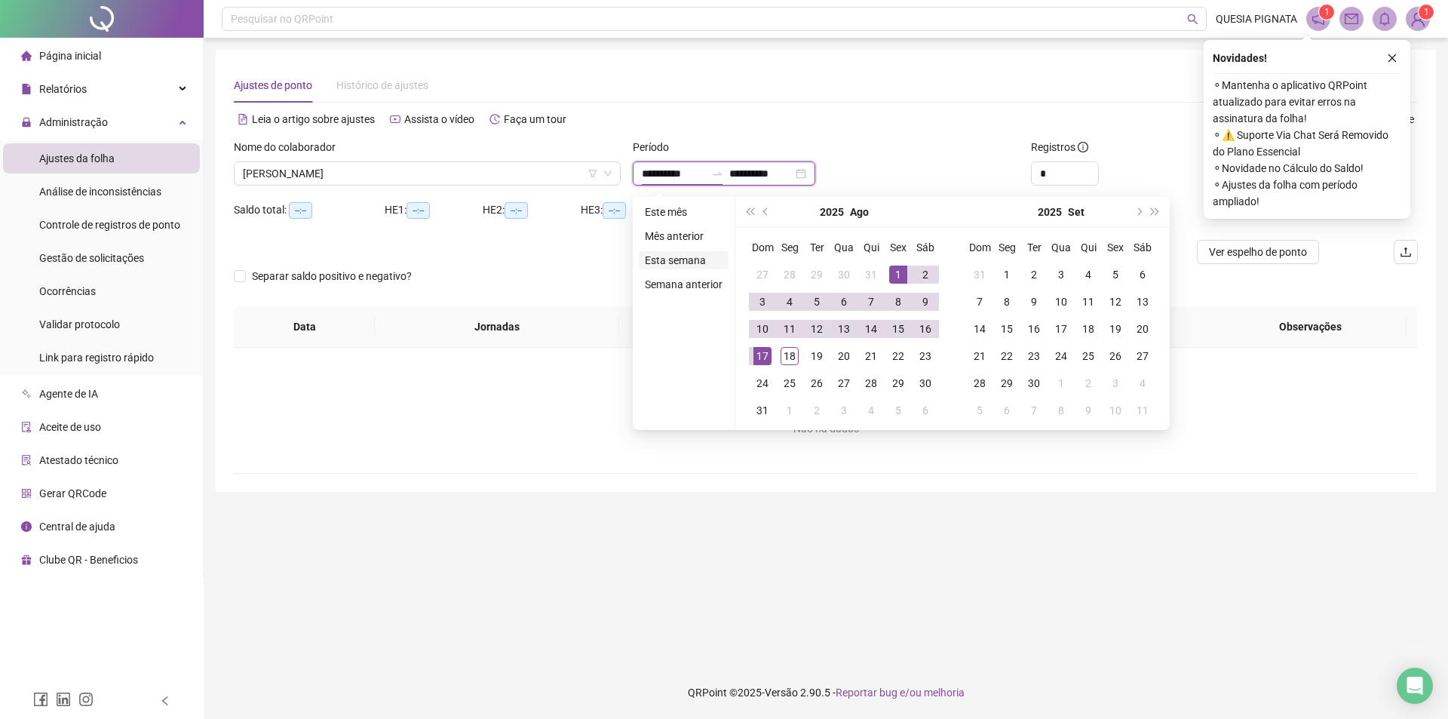
type input "**********"
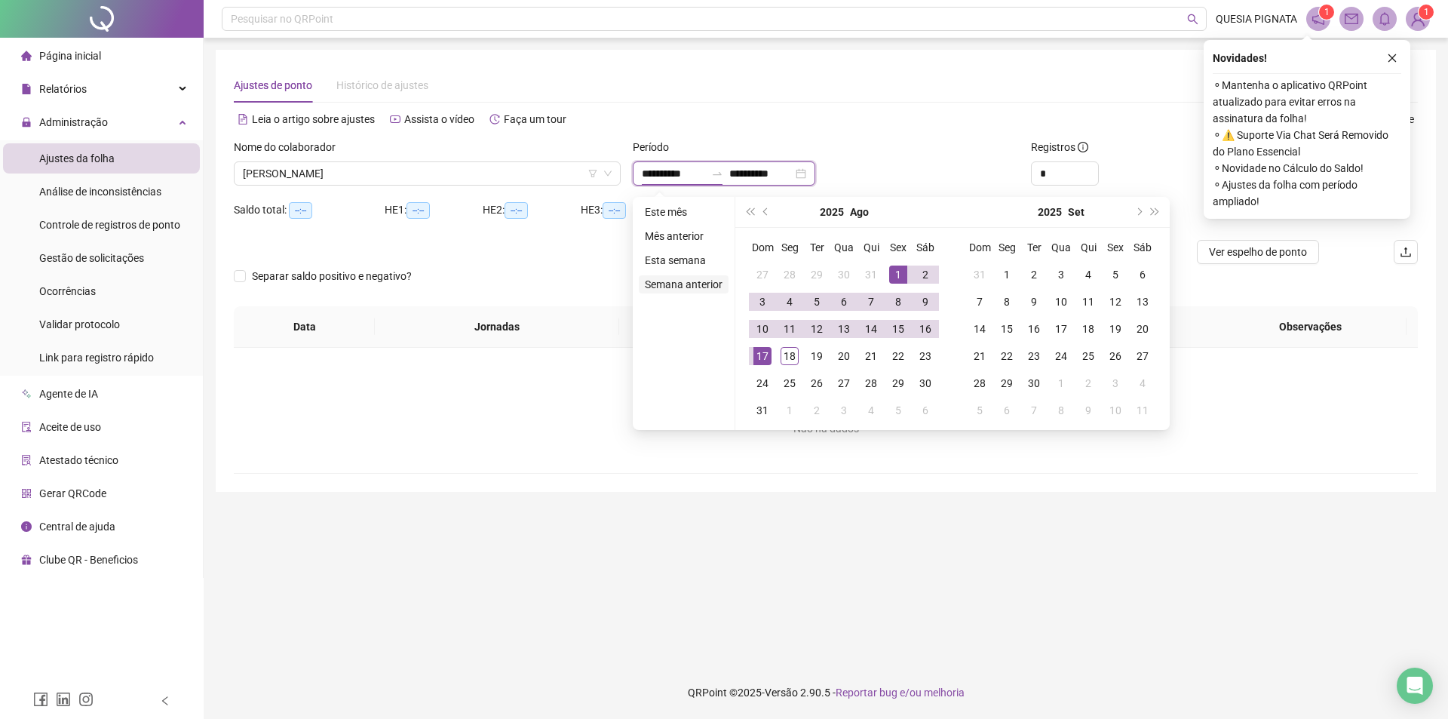
type input "**********"
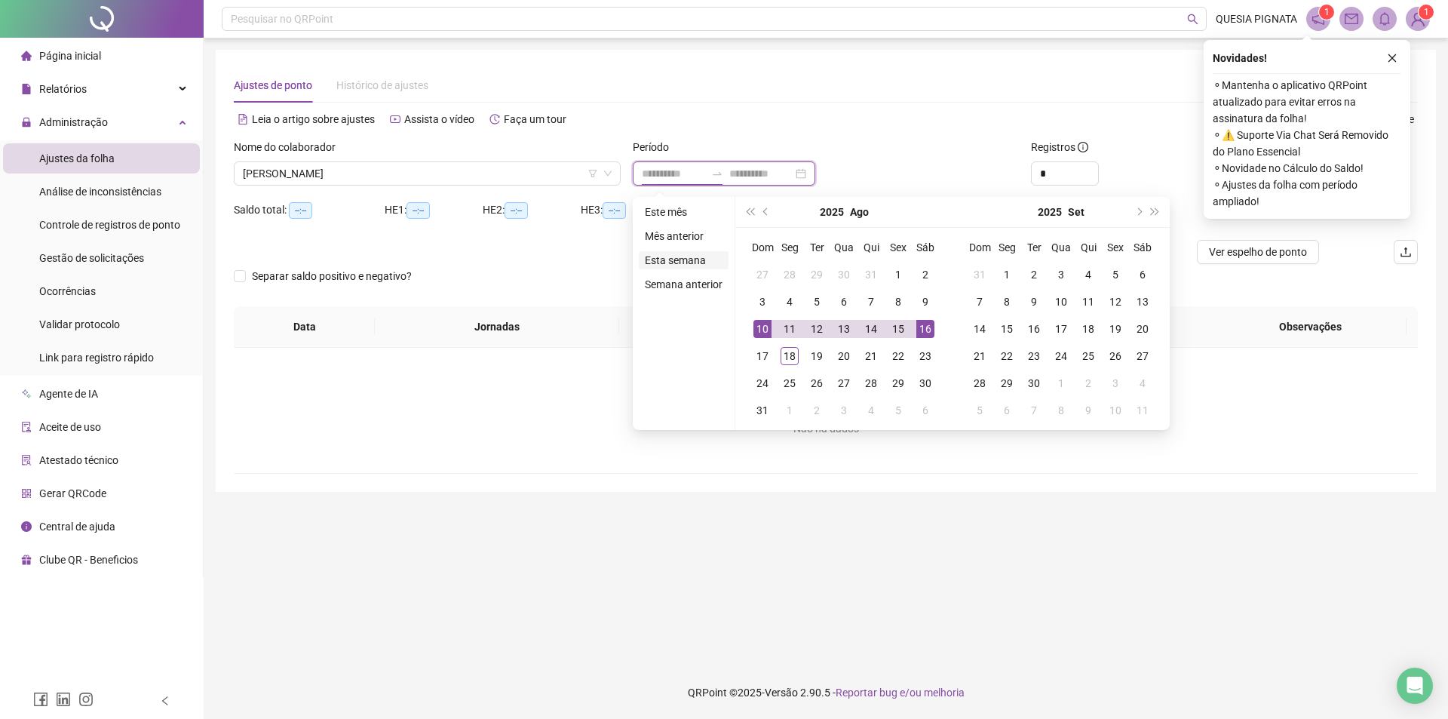
type input "**********"
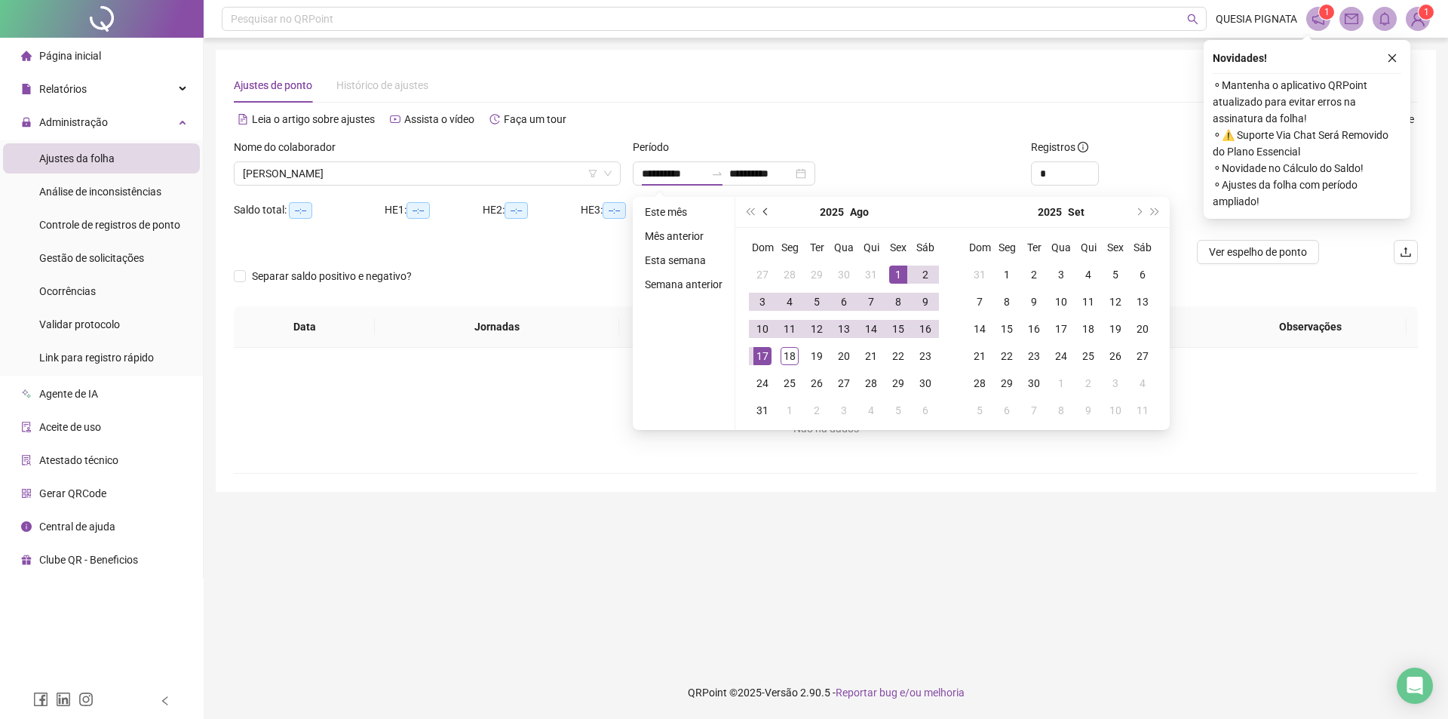
click at [763, 213] on span "prev-year" at bounding box center [767, 212] width 8 height 8
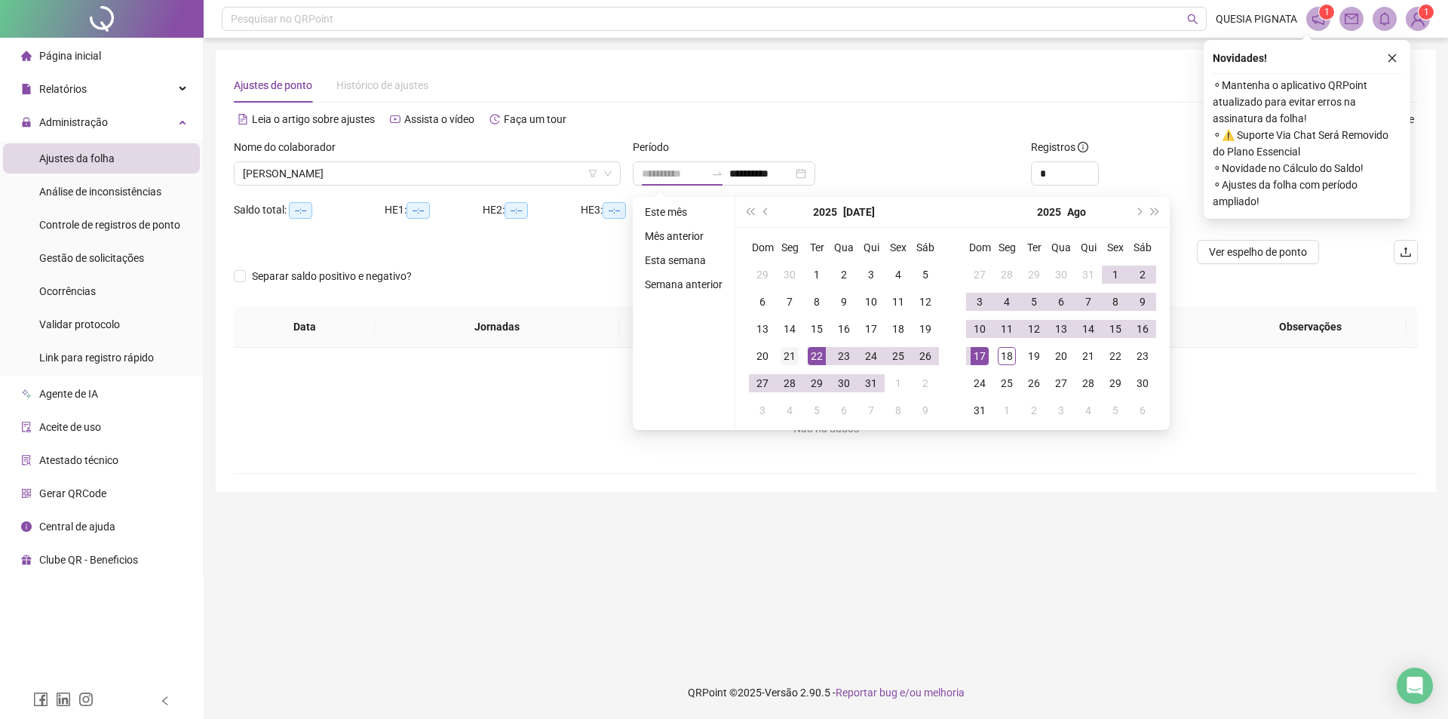
type input "**********"
click at [789, 358] on div "21" at bounding box center [789, 356] width 18 height 18
type input "**********"
click at [985, 354] on div "17" at bounding box center [979, 356] width 18 height 18
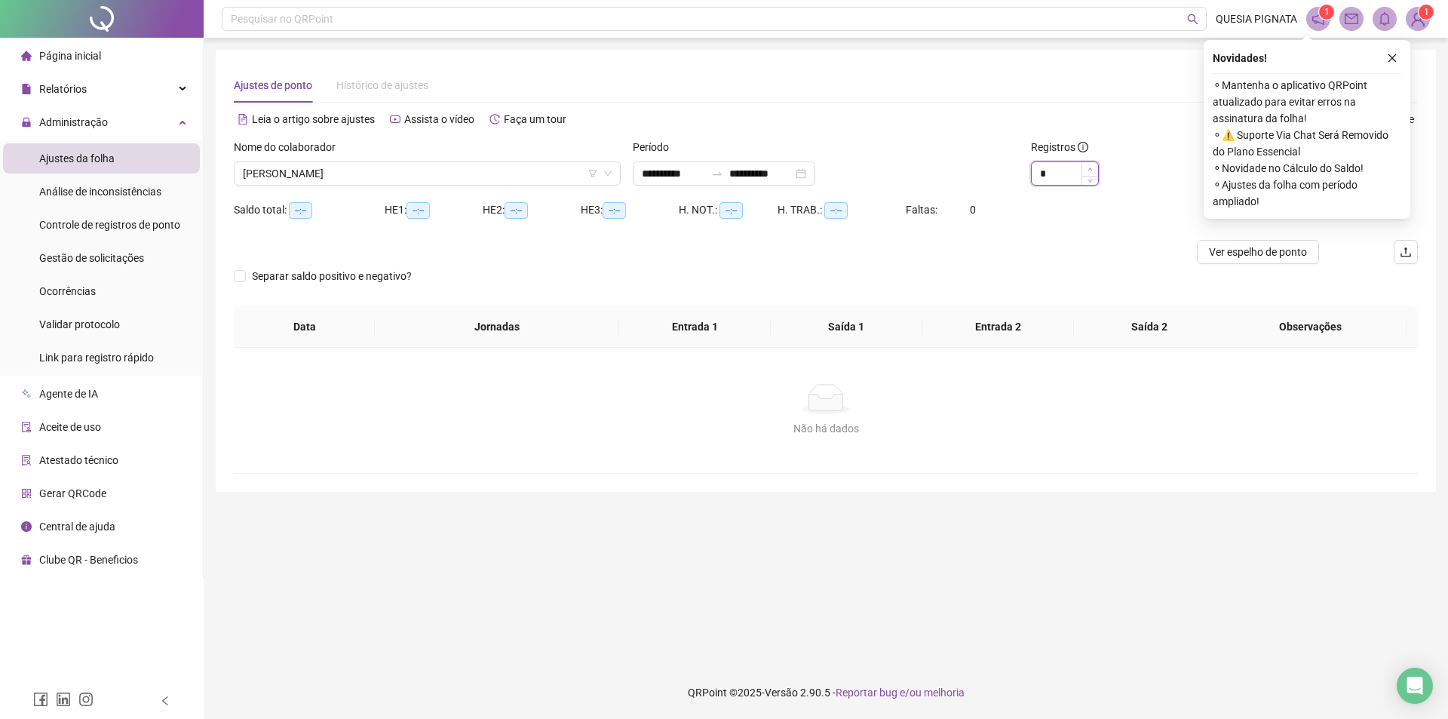
click at [1096, 168] on span "Increase Value" at bounding box center [1089, 169] width 17 height 14
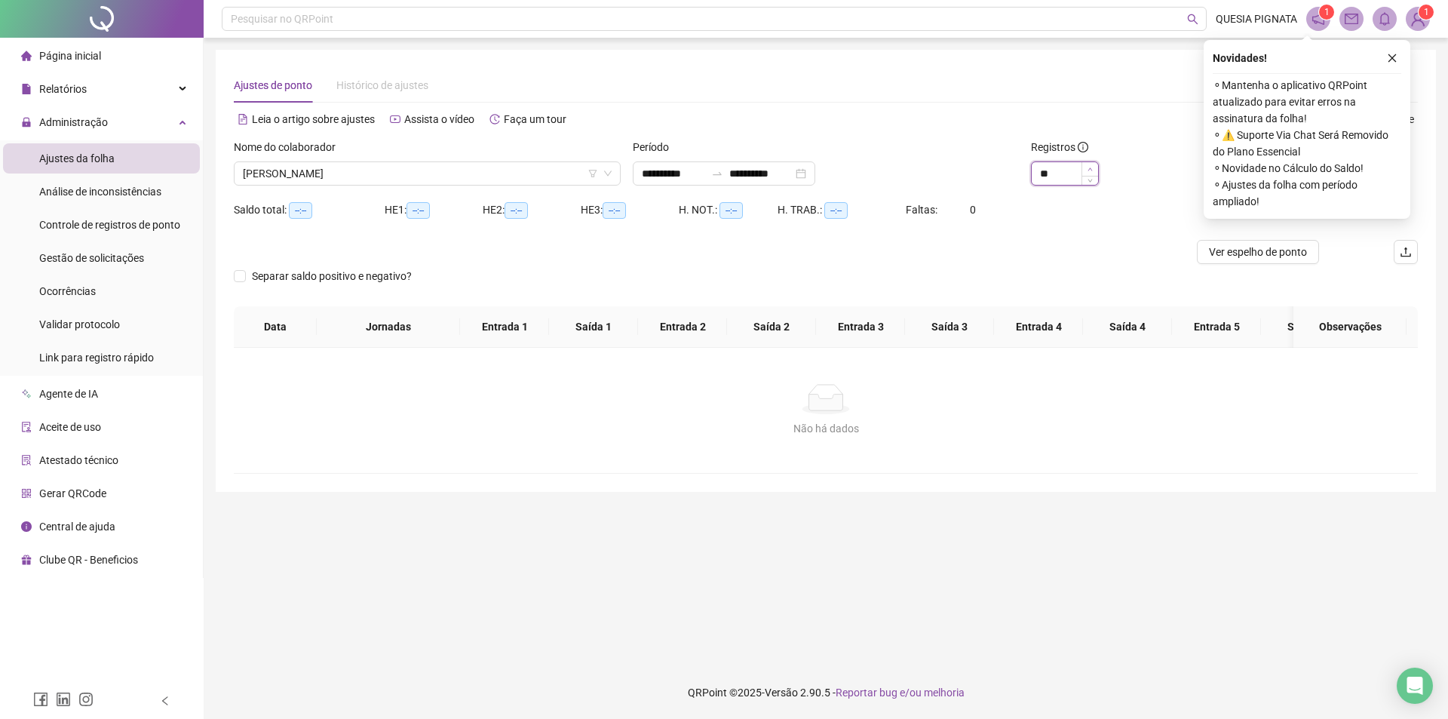
click at [1096, 168] on span "Increase Value" at bounding box center [1089, 169] width 17 height 14
type input "**"
click at [1096, 168] on span "Increase Value" at bounding box center [1089, 169] width 17 height 14
click at [1095, 168] on span "Increase Value" at bounding box center [1089, 169] width 17 height 14
drag, startPoint x: 1387, startPoint y: 60, endPoint x: 1374, endPoint y: 116, distance: 58.0
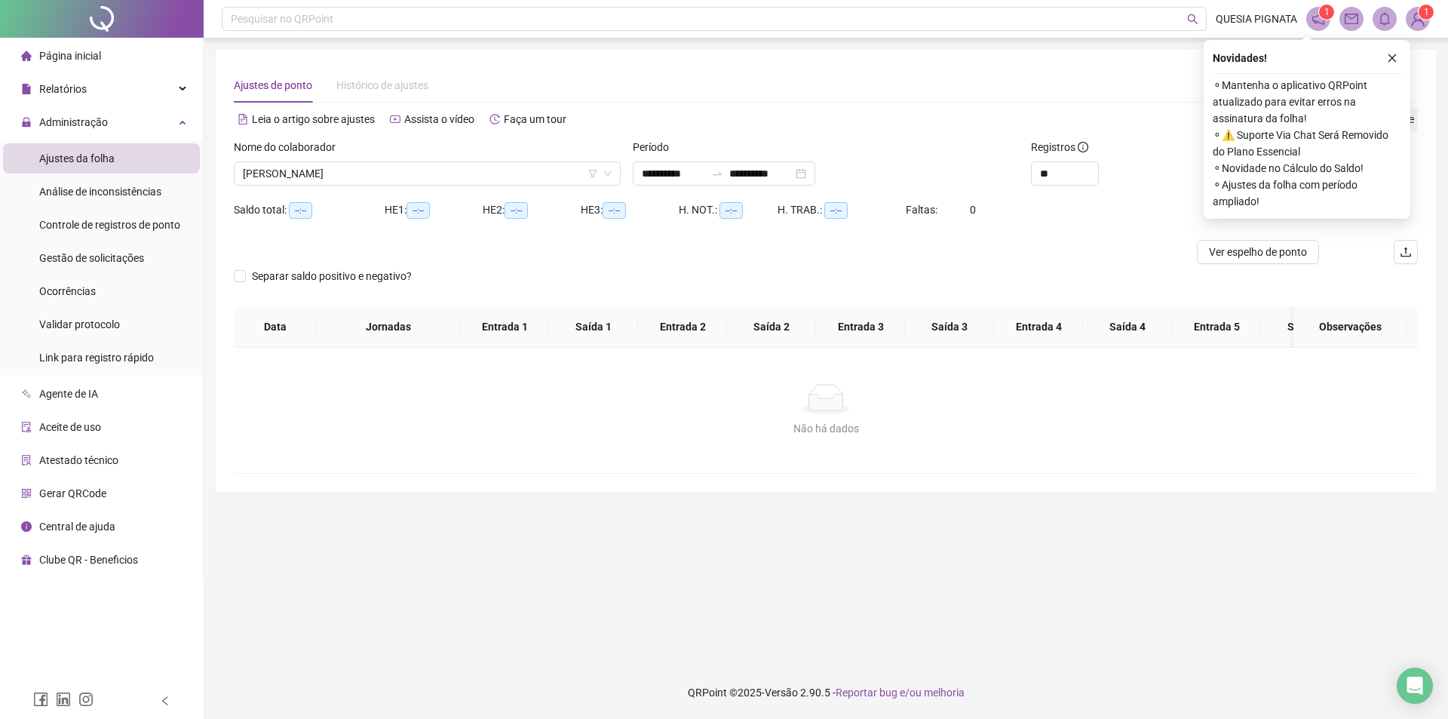
click at [1388, 60] on icon "close" at bounding box center [1392, 58] width 11 height 11
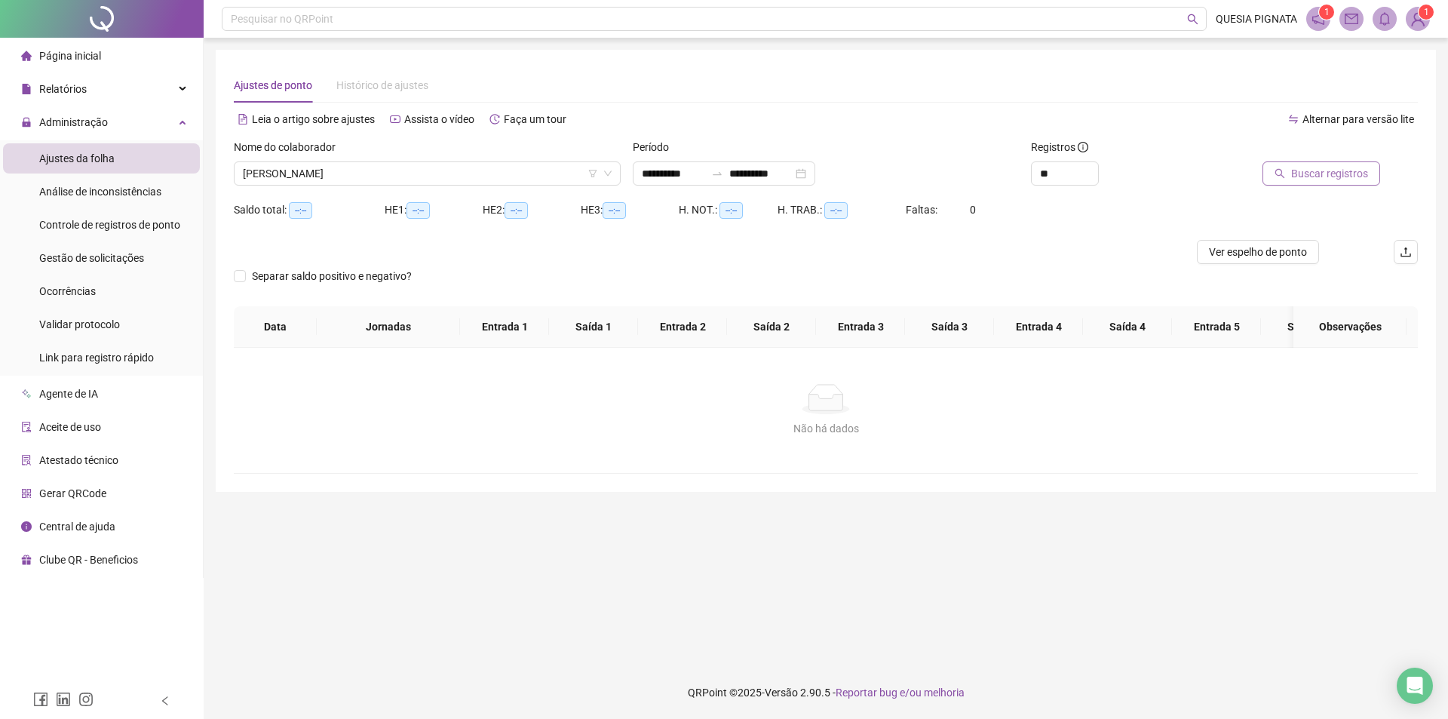
click at [1330, 181] on span "Buscar registros" at bounding box center [1329, 173] width 77 height 17
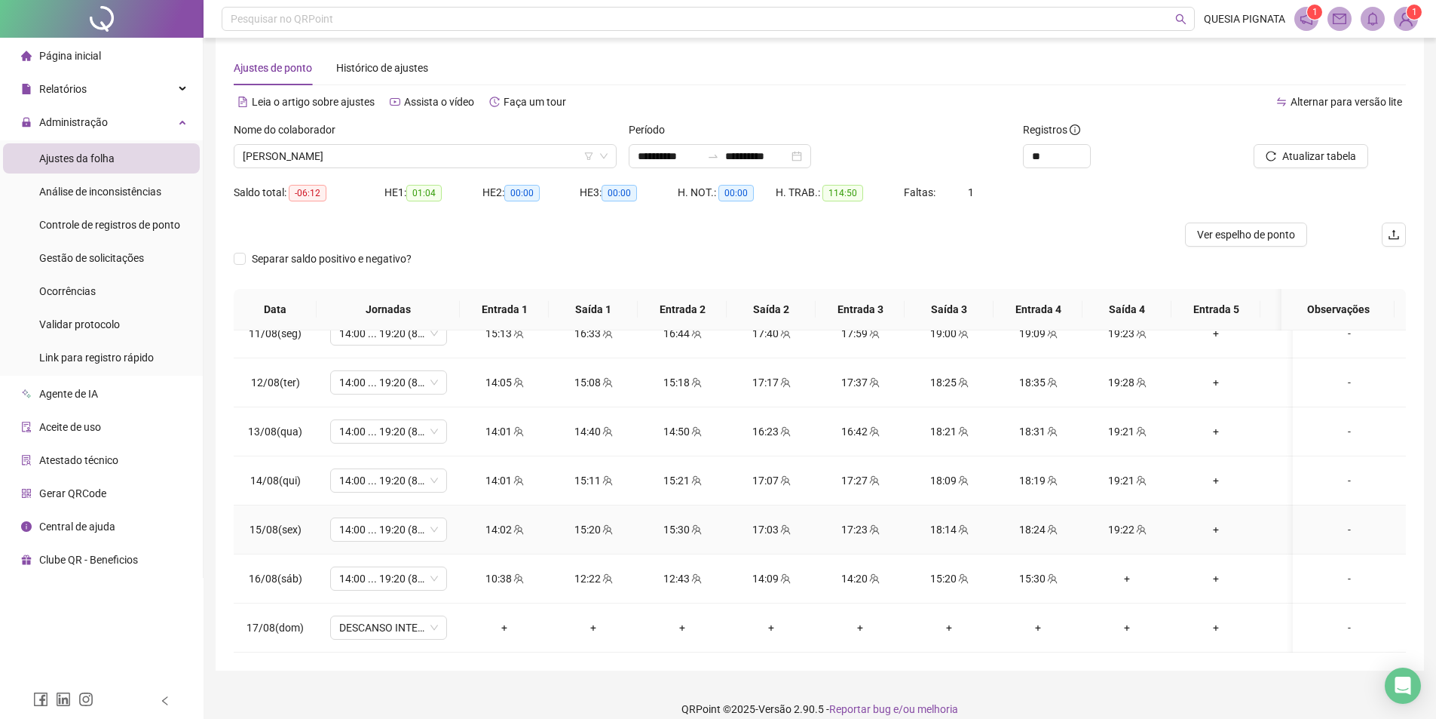
scroll to position [34, 0]
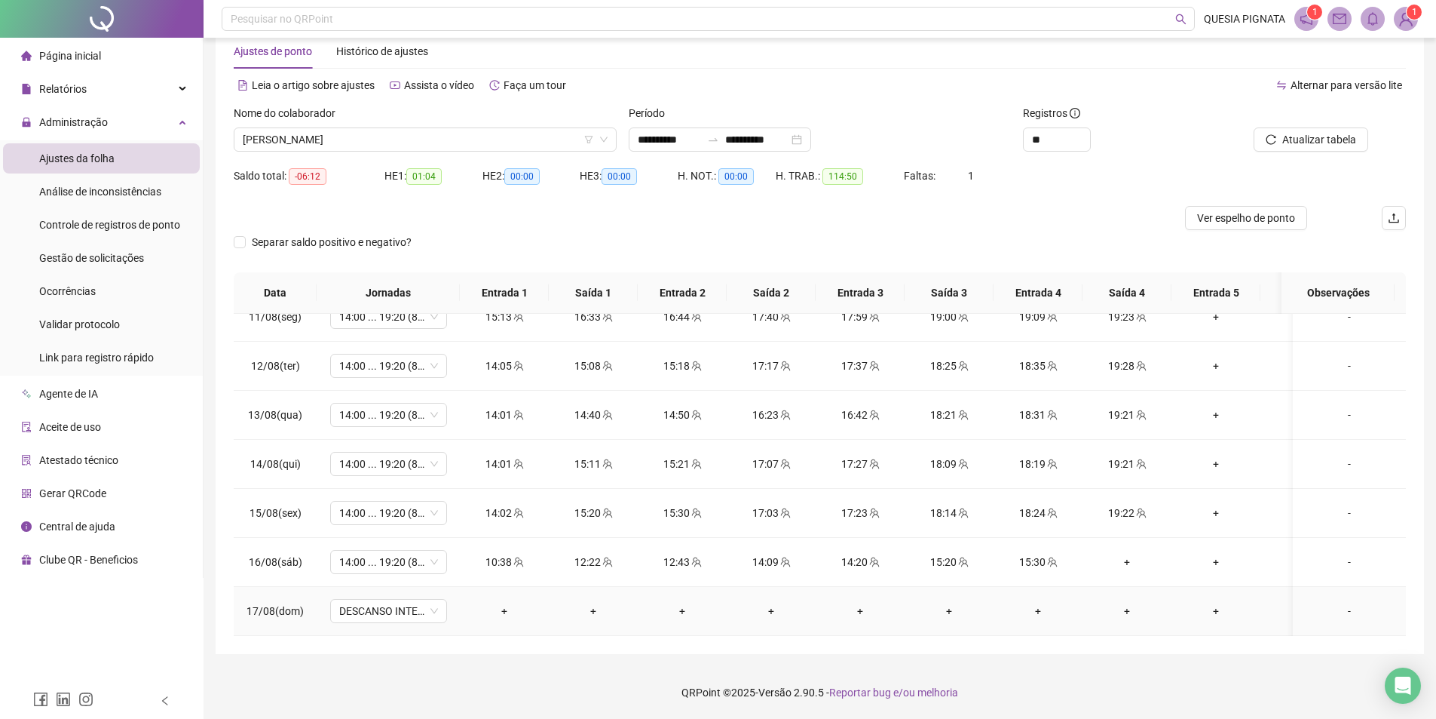
click at [1344, 602] on div "-" at bounding box center [1349, 610] width 89 height 17
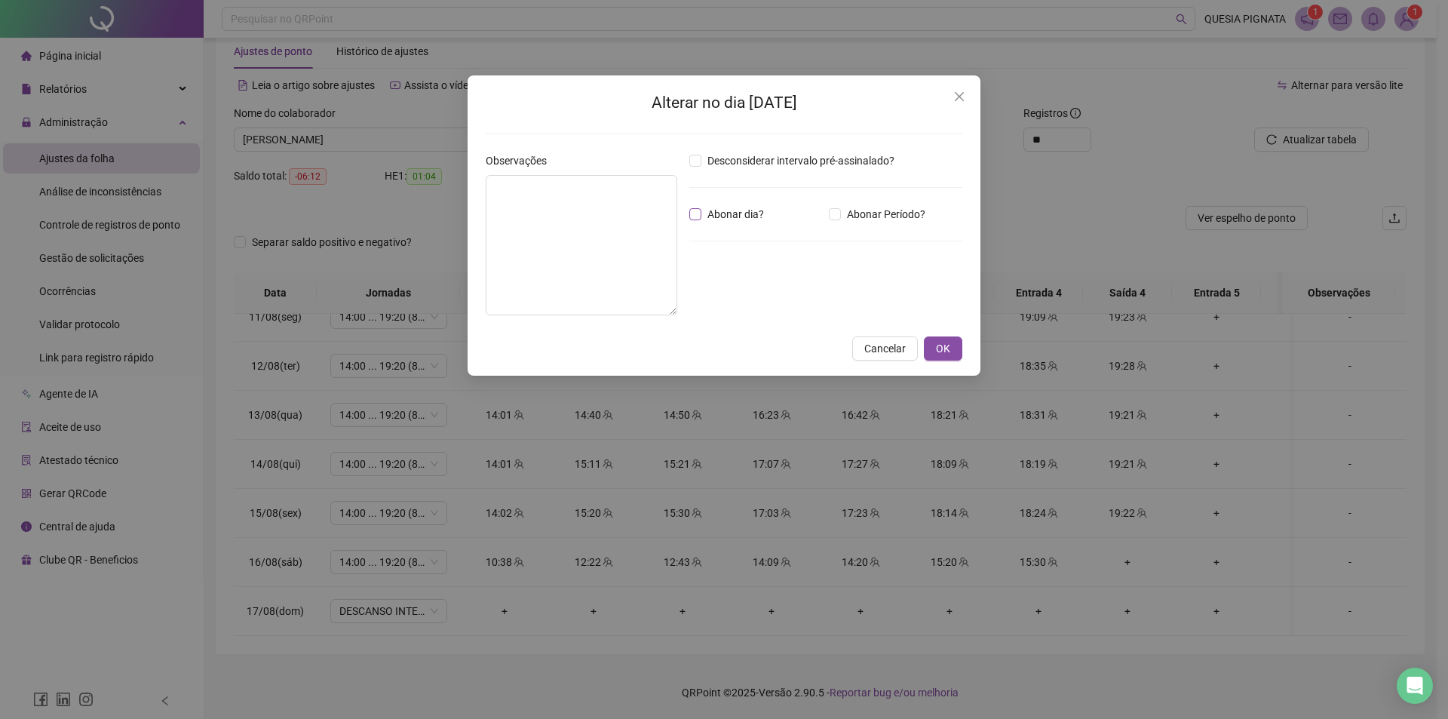
click at [714, 221] on span "Abonar dia?" at bounding box center [735, 214] width 69 height 17
click at [500, 210] on textarea at bounding box center [582, 245] width 192 height 140
type textarea "*"
type textarea "**********"
click at [941, 347] on span "OK" at bounding box center [943, 348] width 14 height 17
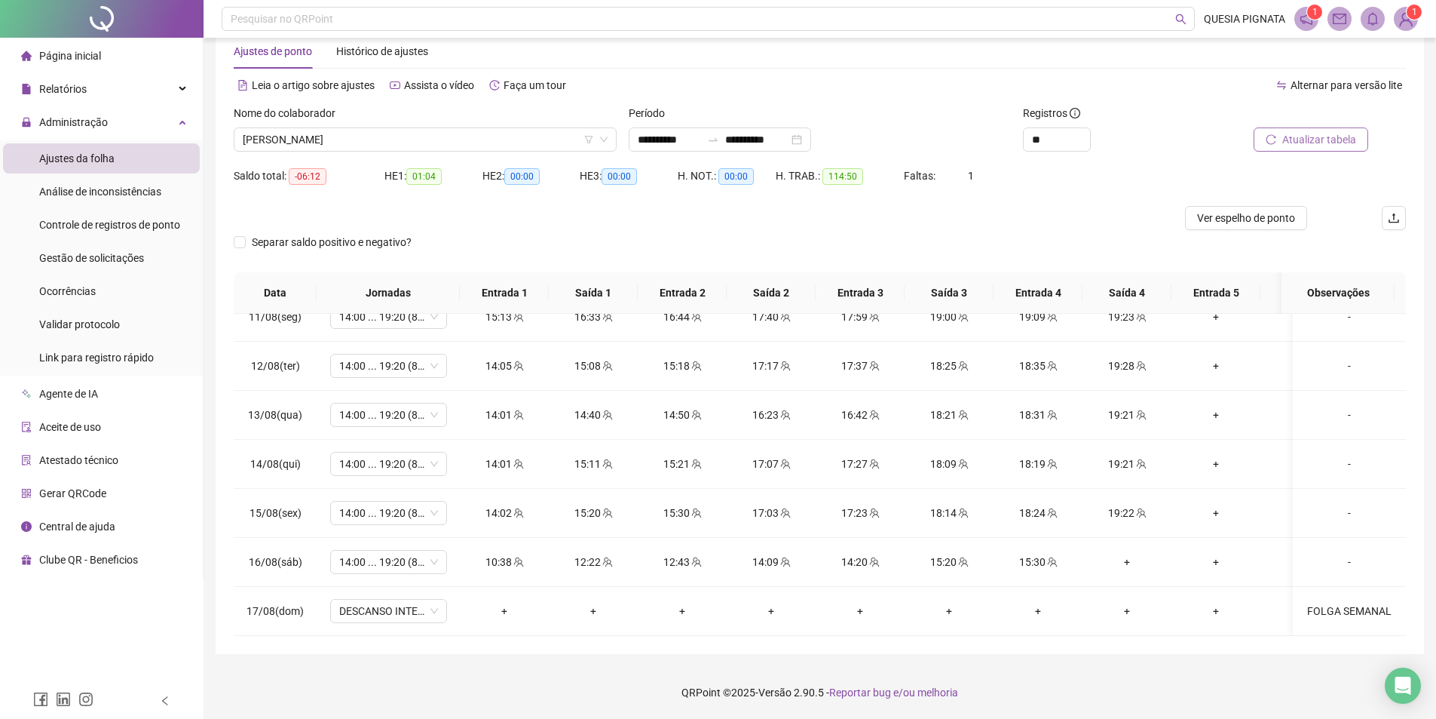
click at [1295, 136] on span "Atualizar tabela" at bounding box center [1319, 139] width 74 height 17
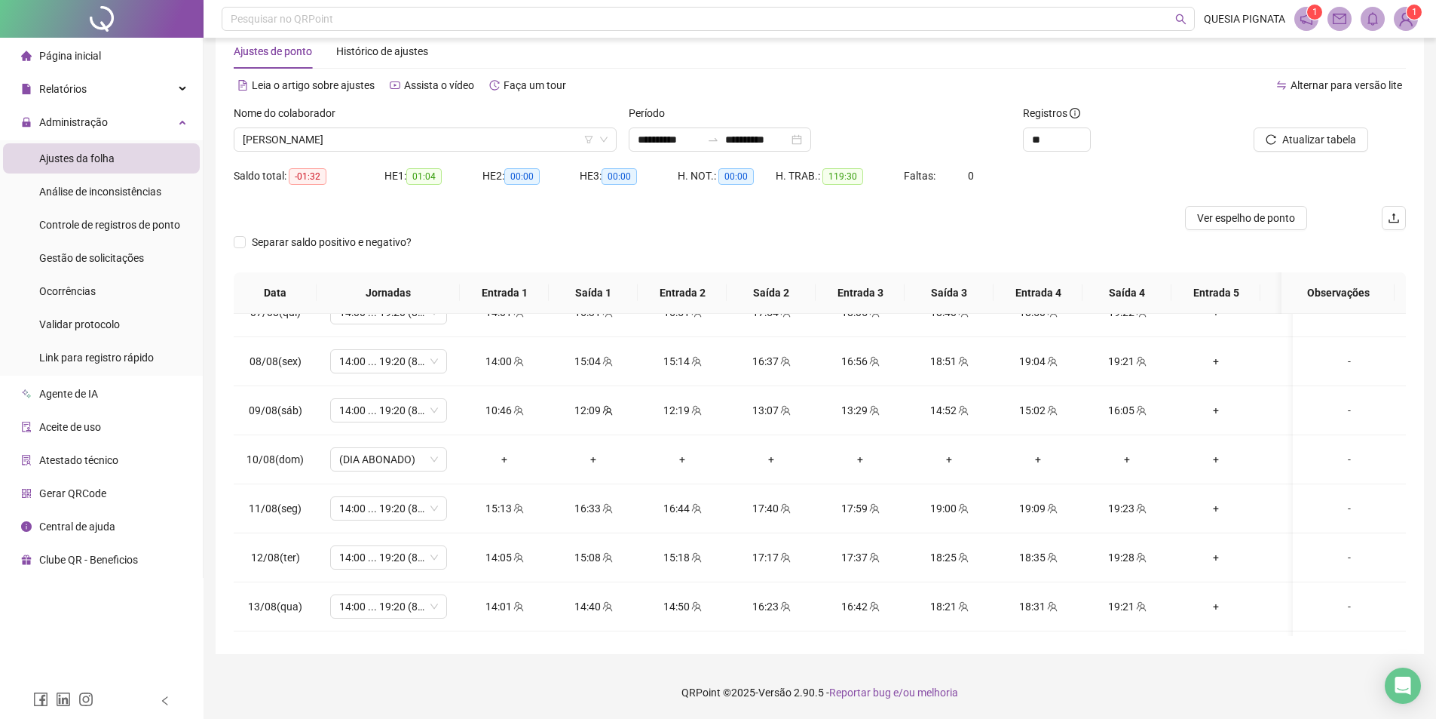
scroll to position [1062, 0]
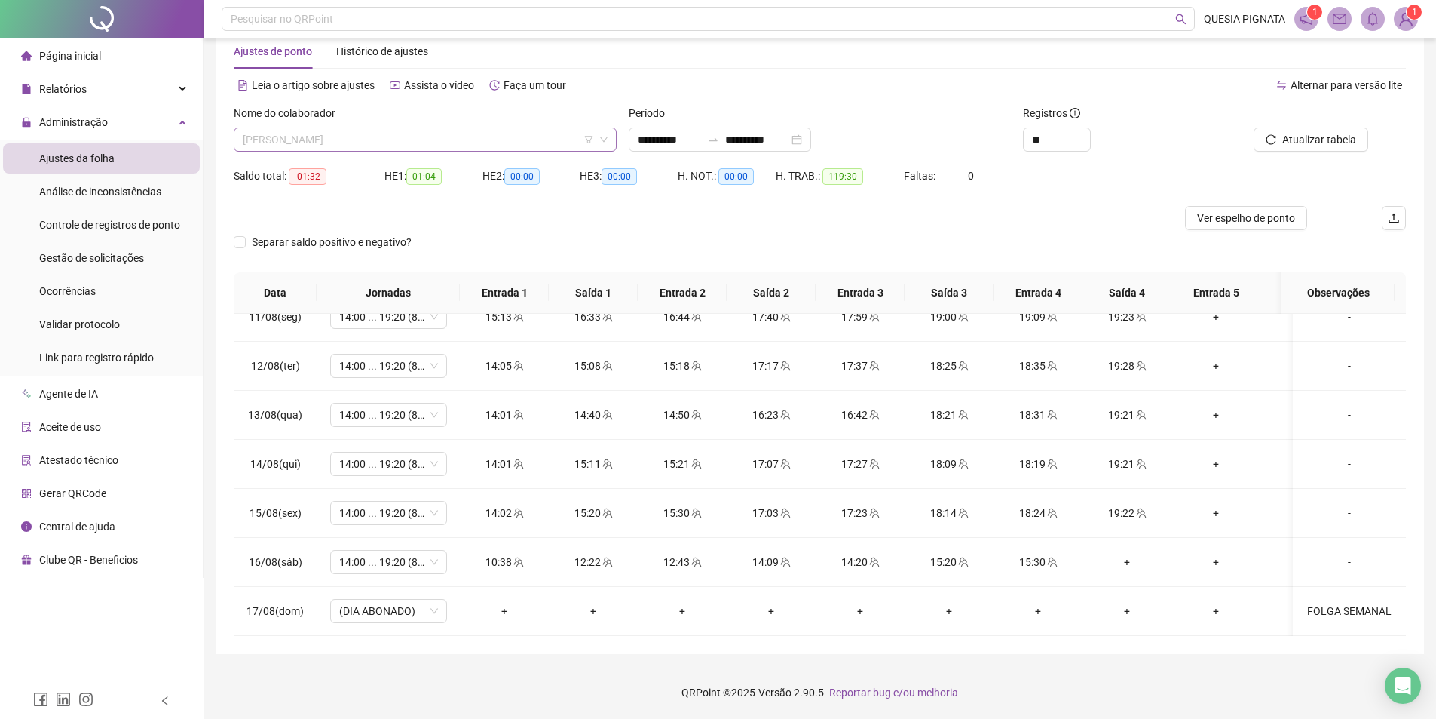
click at [377, 139] on span "AMANDA ARAUJO DA SILVA" at bounding box center [425, 139] width 365 height 23
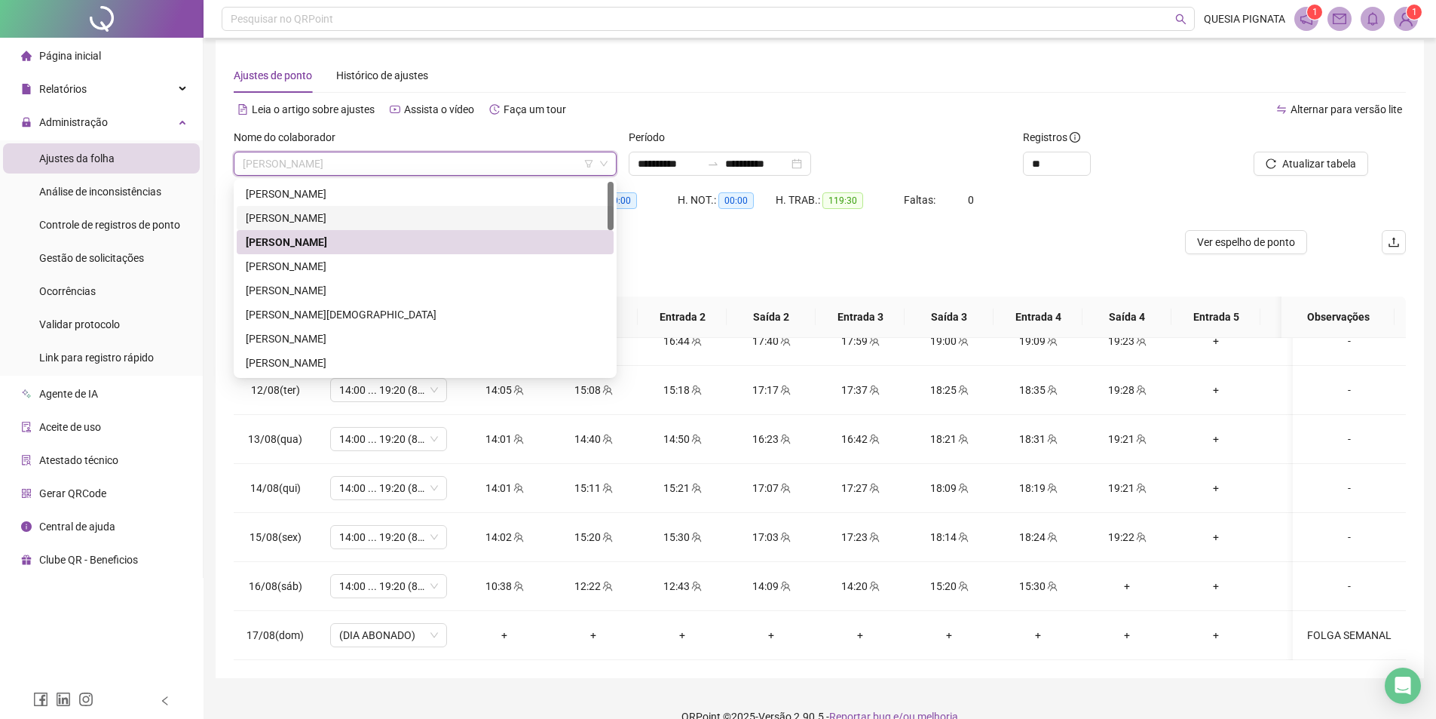
scroll to position [0, 0]
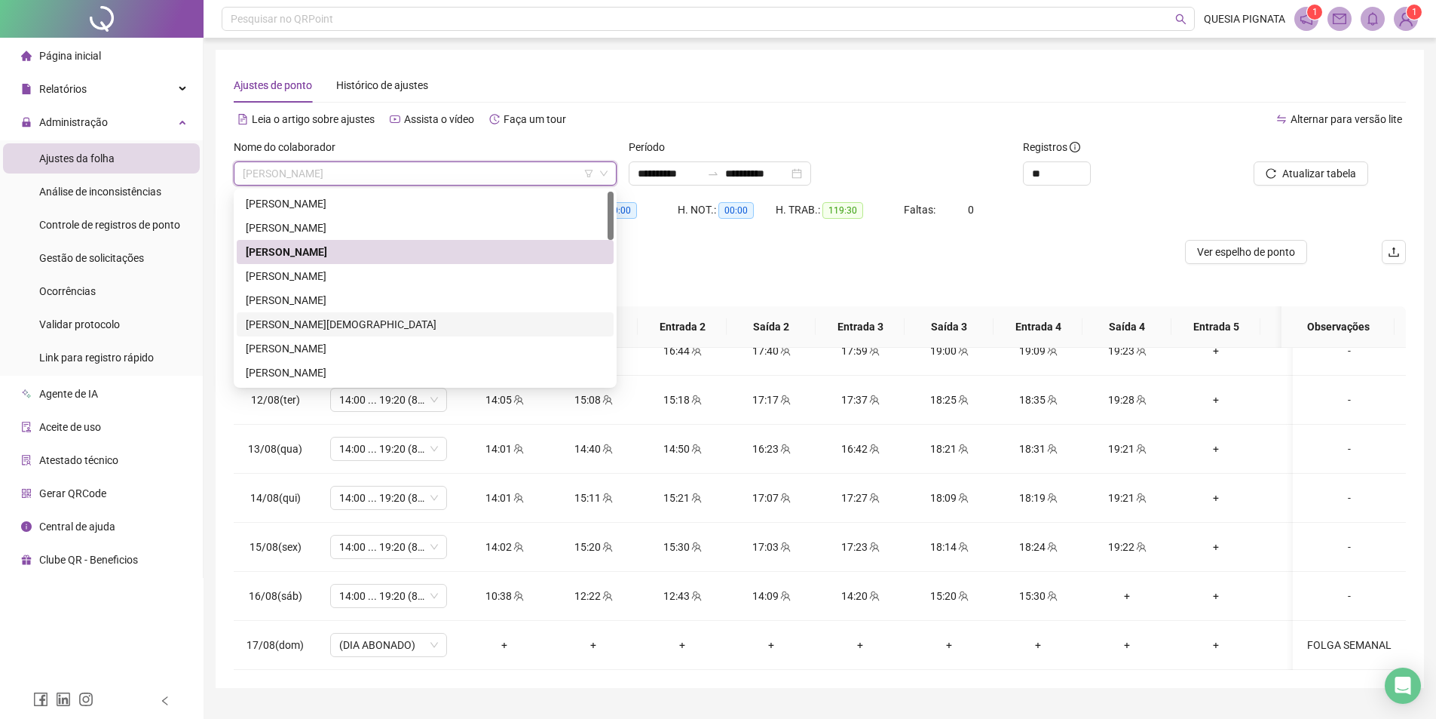
click at [352, 317] on div "DANIELLY SOUZA DE JESUS" at bounding box center [425, 324] width 359 height 17
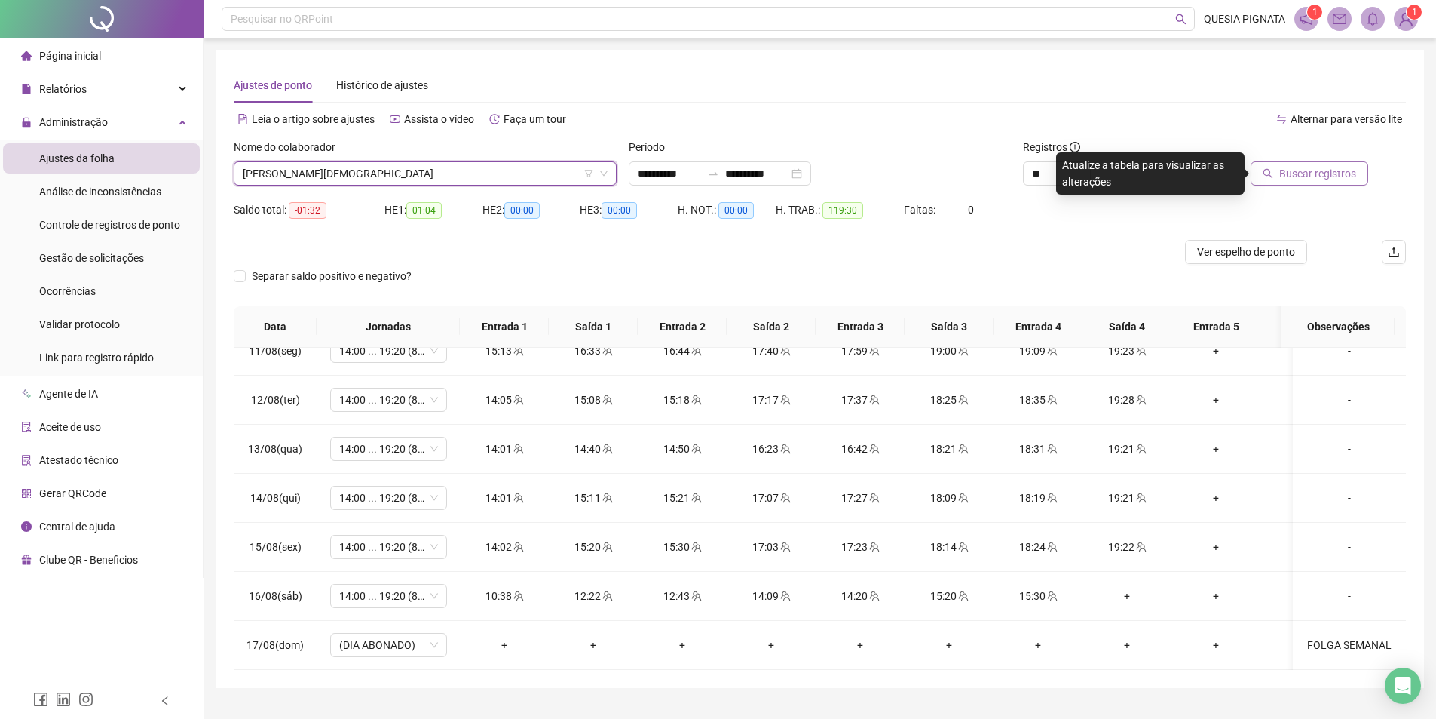
click at [1286, 179] on span "Buscar registros" at bounding box center [1317, 173] width 77 height 17
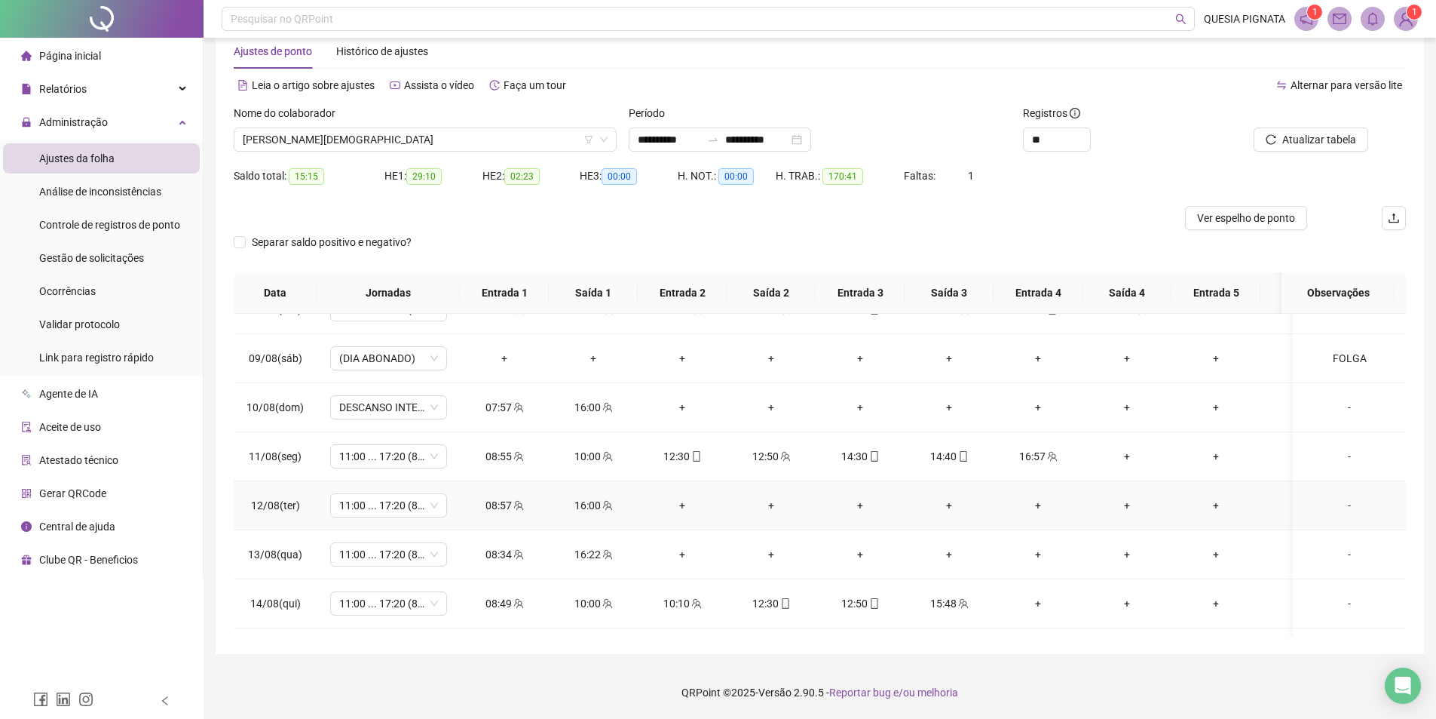
scroll to position [835, 0]
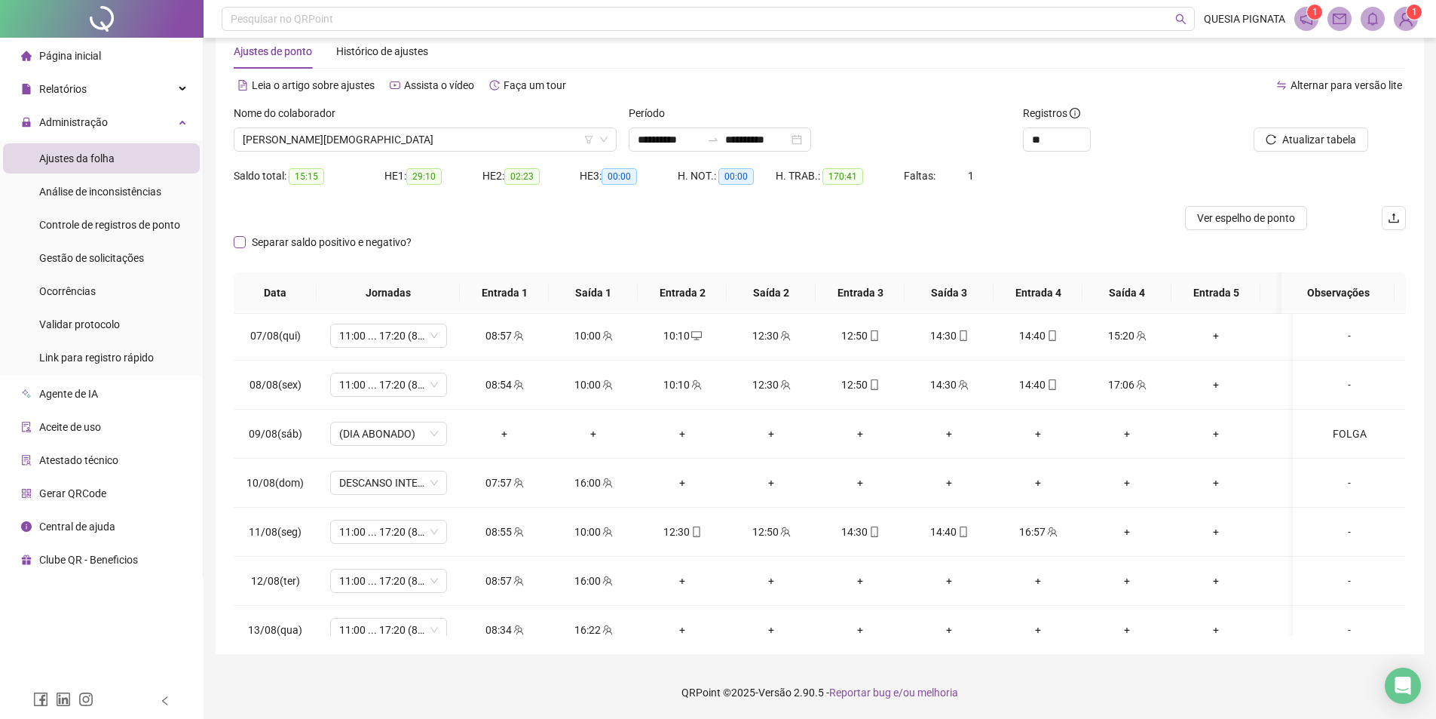
click at [370, 247] on span "Separar saldo positivo e negativo?" at bounding box center [332, 242] width 172 height 17
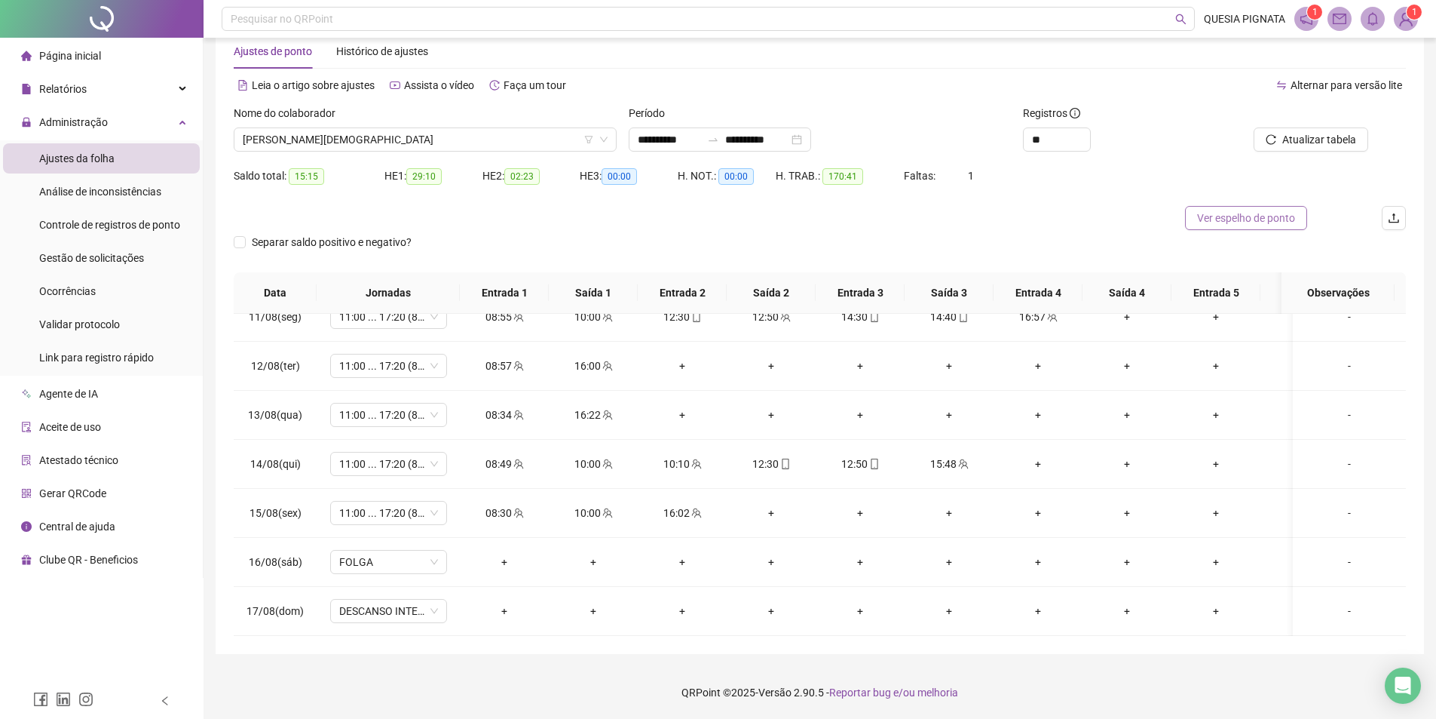
click at [1257, 212] on span "Ver espelho de ponto" at bounding box center [1246, 218] width 98 height 17
click at [1347, 607] on div "-" at bounding box center [1349, 610] width 89 height 17
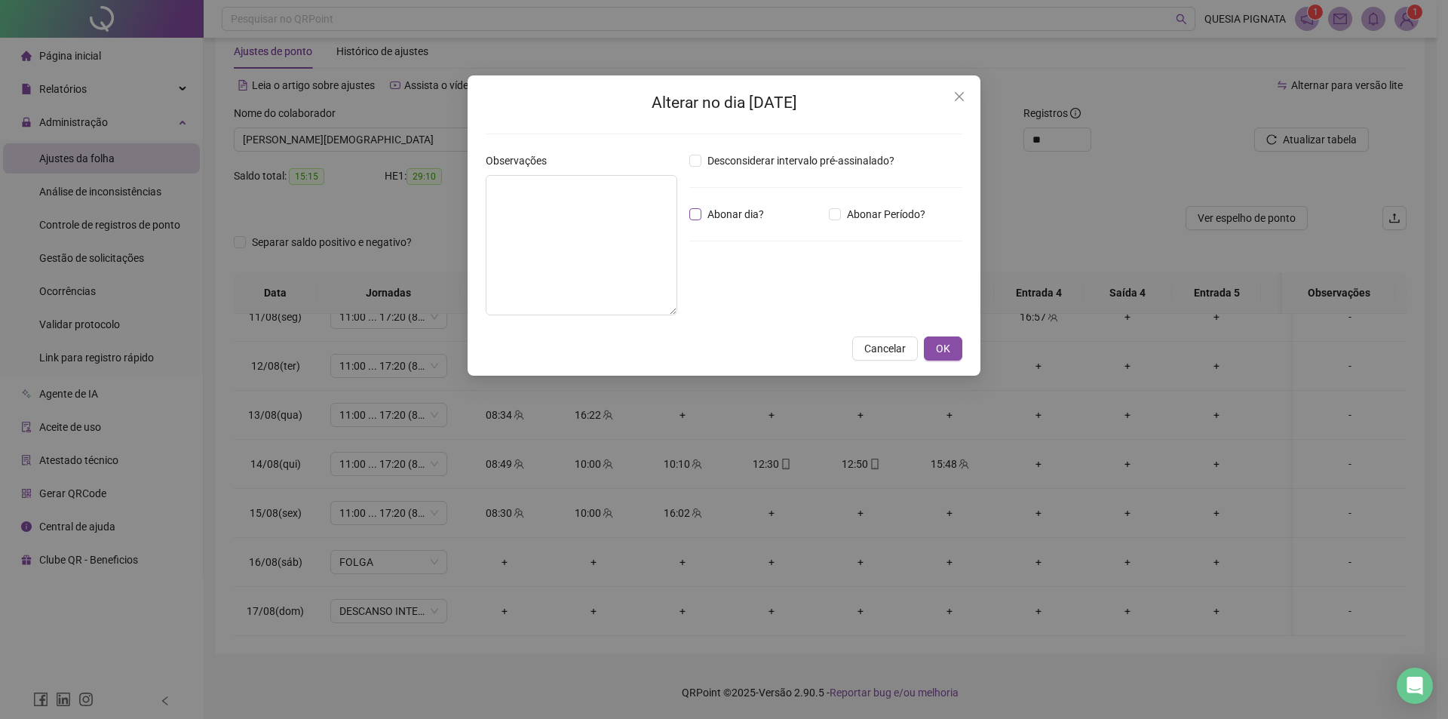
click at [765, 213] on span "Abonar dia?" at bounding box center [735, 214] width 69 height 17
click at [940, 351] on span "OK" at bounding box center [943, 348] width 14 height 17
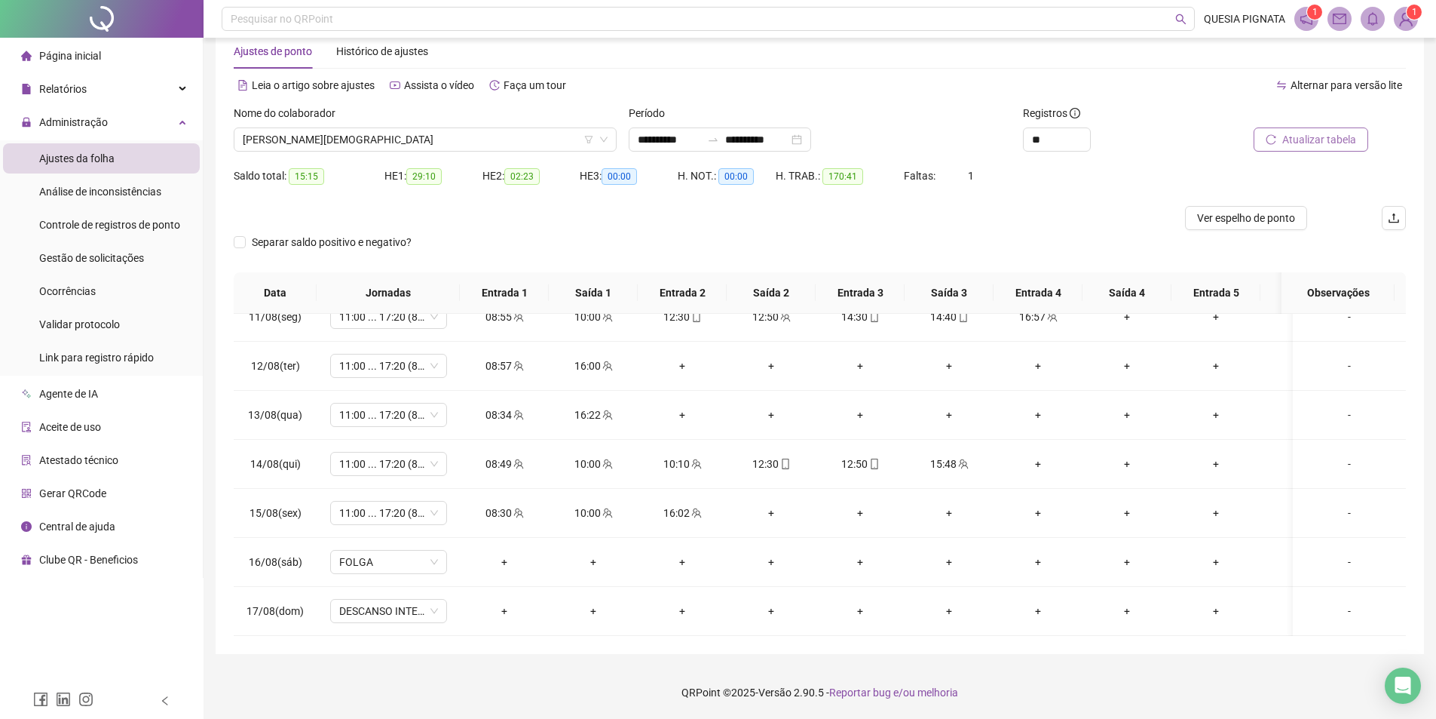
click at [1328, 130] on button "Atualizar tabela" at bounding box center [1311, 139] width 115 height 24
click at [964, 458] on icon "team" at bounding box center [963, 463] width 11 height 11
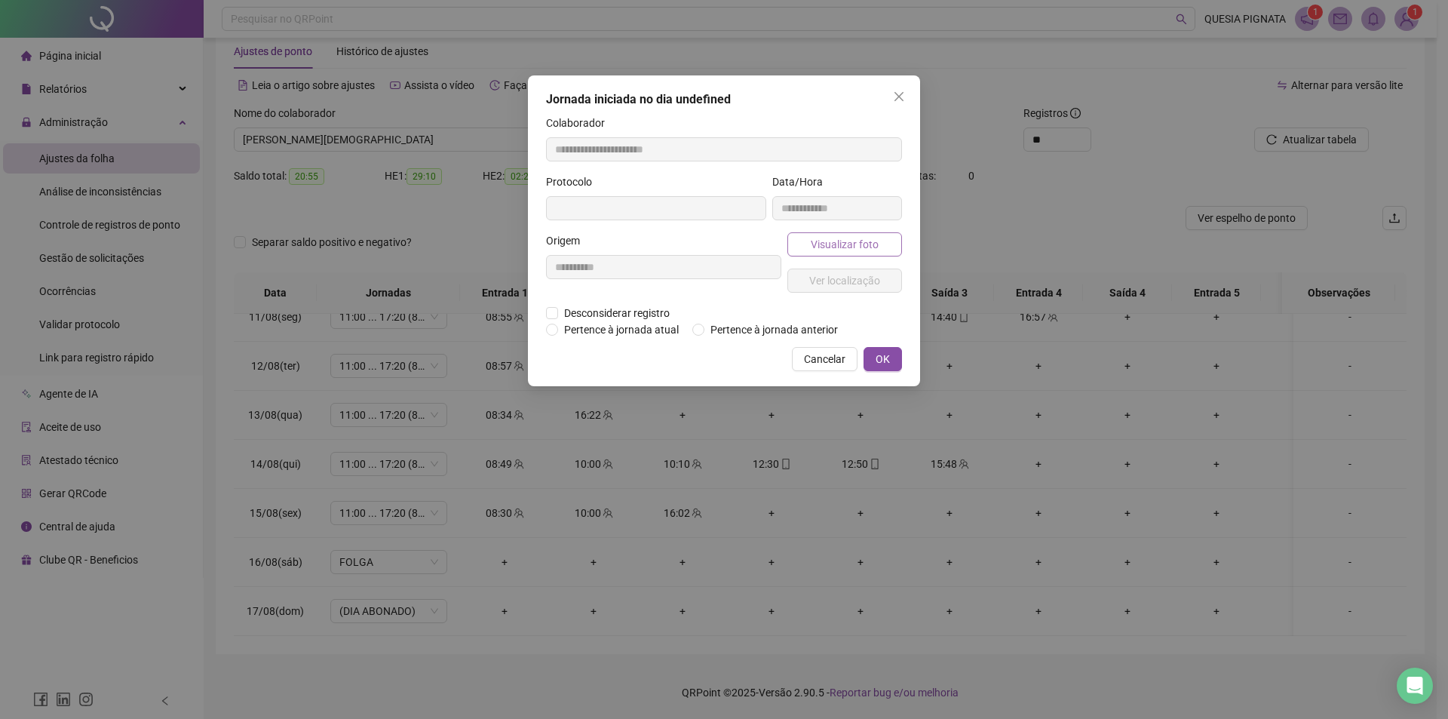
type input "**********"
click at [857, 246] on span "Visualizar foto" at bounding box center [845, 245] width 68 height 17
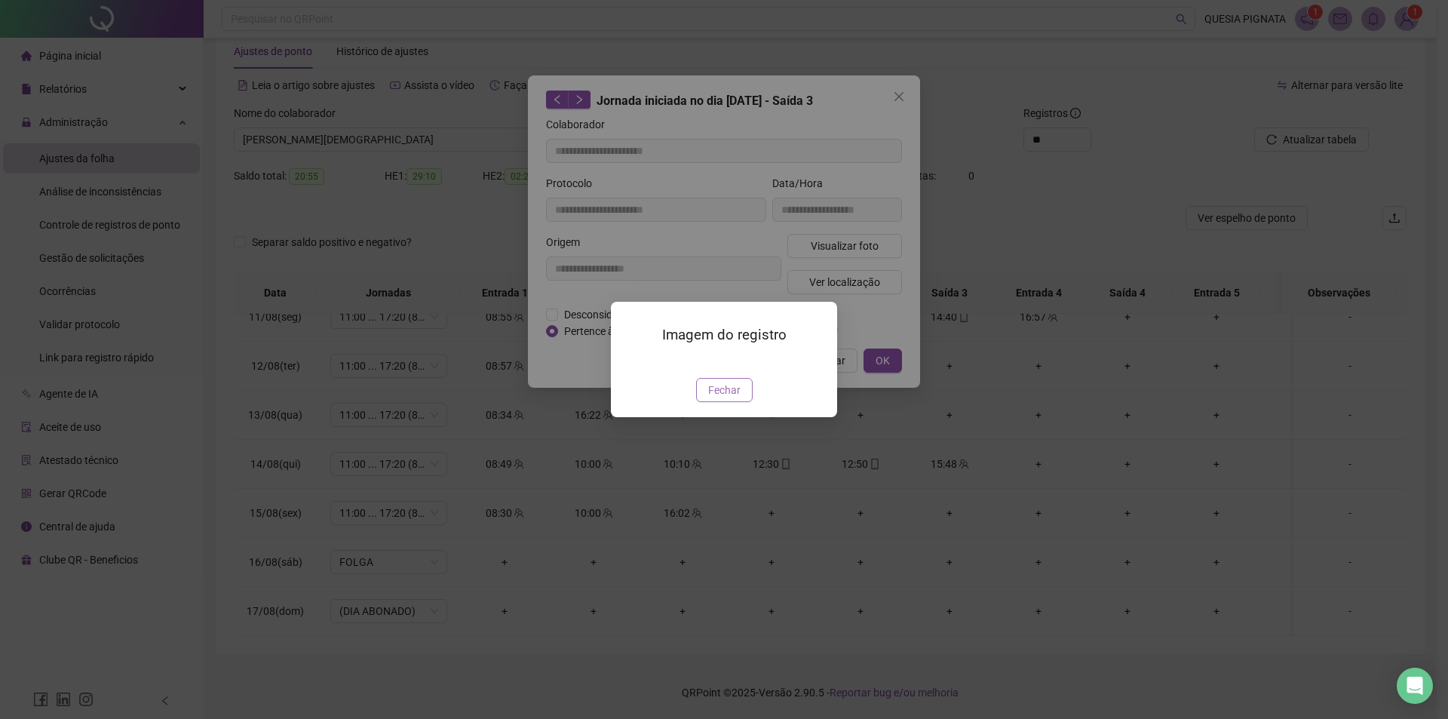
click at [727, 398] on span "Fechar" at bounding box center [724, 390] width 32 height 17
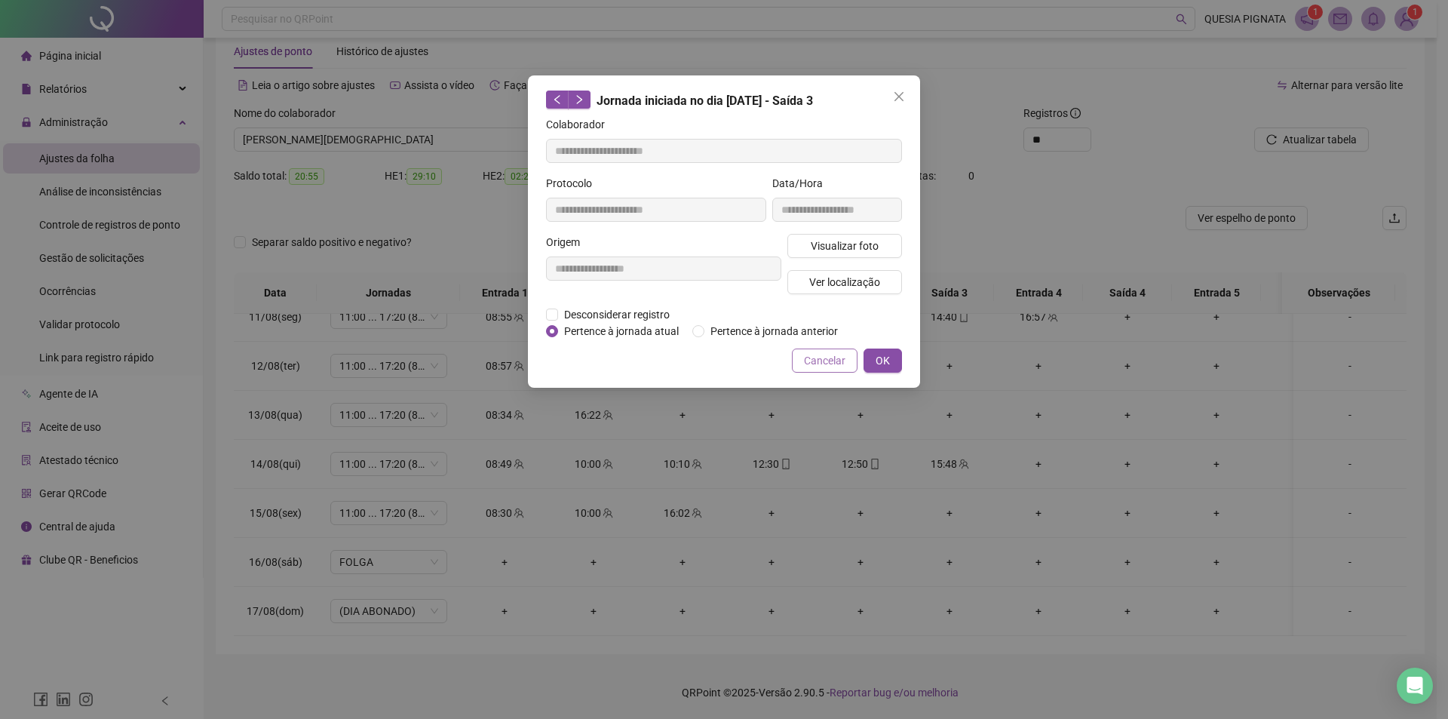
click at [821, 361] on span "Cancelar" at bounding box center [824, 360] width 41 height 17
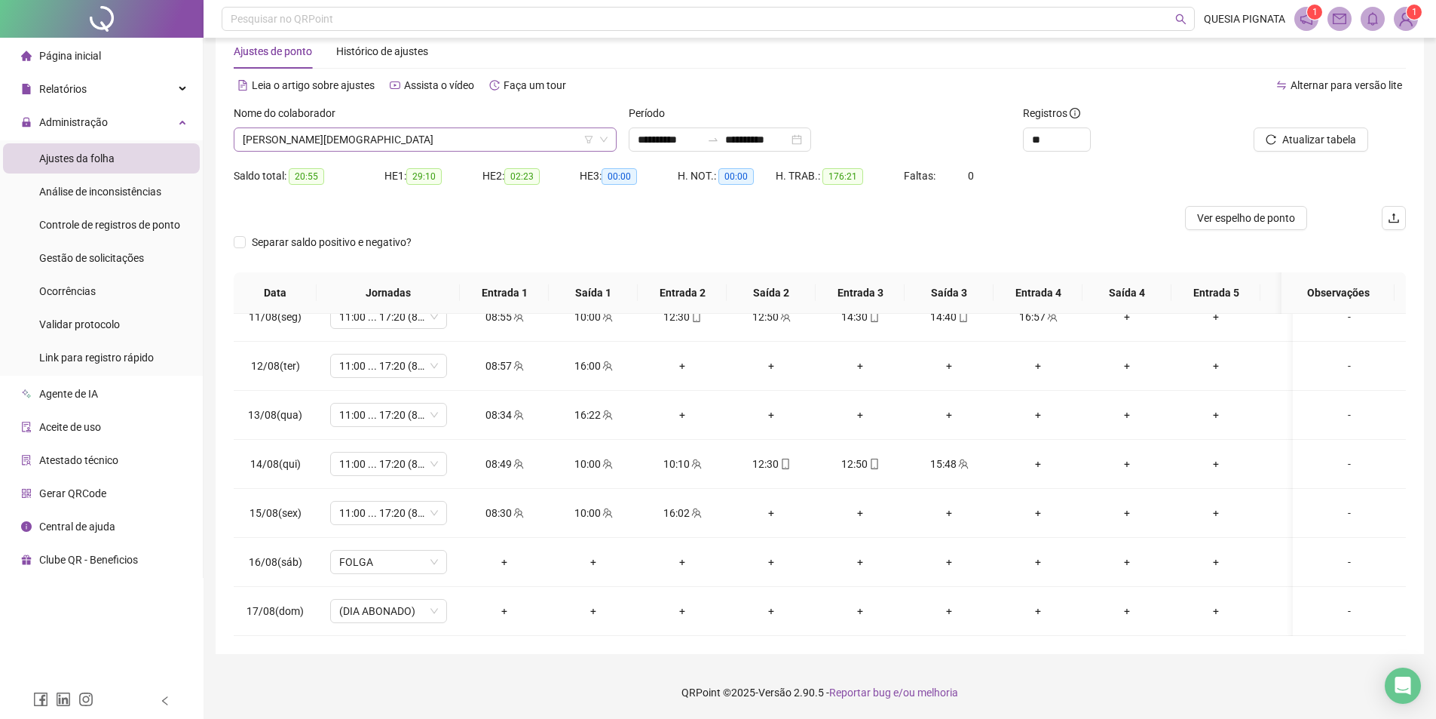
click at [402, 136] on span "DANIELLY SOUZA DE JESUS" at bounding box center [425, 139] width 365 height 23
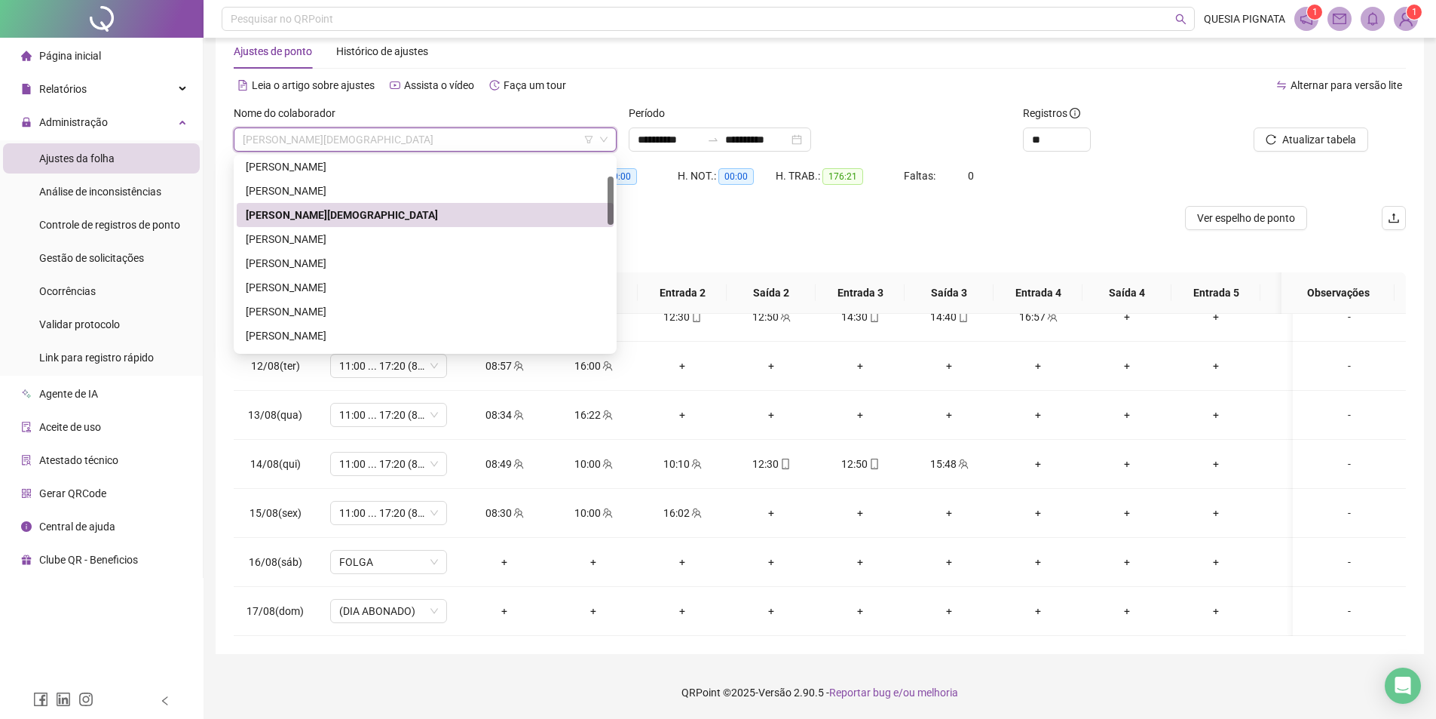
scroll to position [151, 0]
click at [369, 213] on div "ERIKA LANUSE QUERINO" at bounding box center [425, 212] width 359 height 17
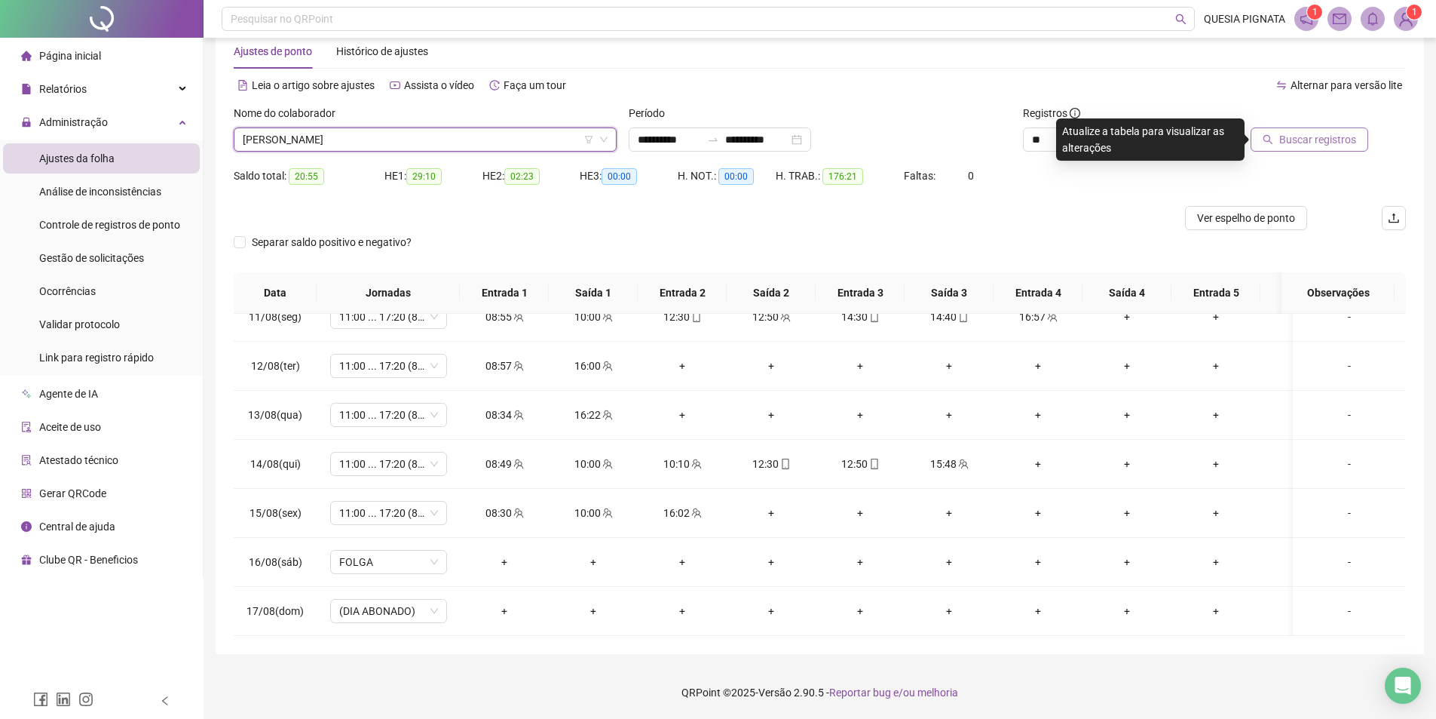
click at [1310, 134] on span "Buscar registros" at bounding box center [1317, 139] width 77 height 17
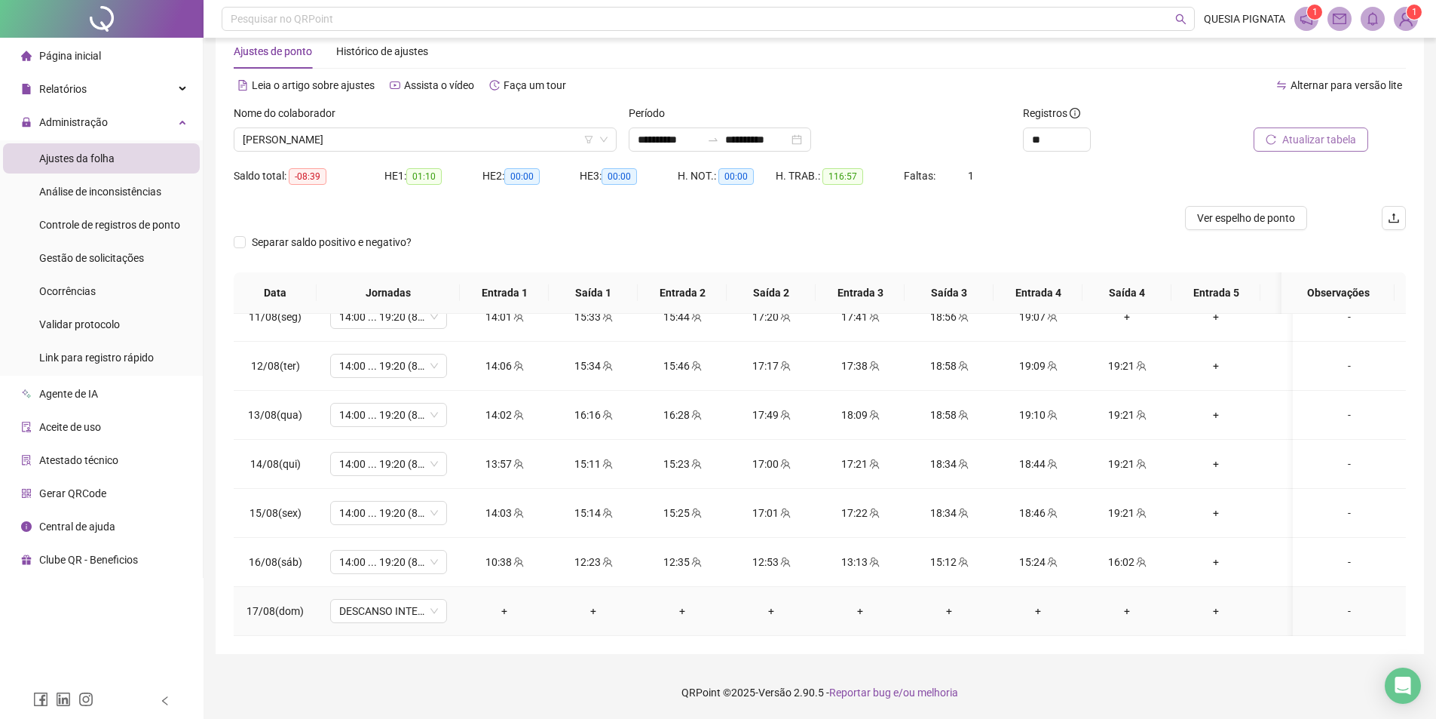
click at [1333, 602] on div "-" at bounding box center [1349, 610] width 89 height 17
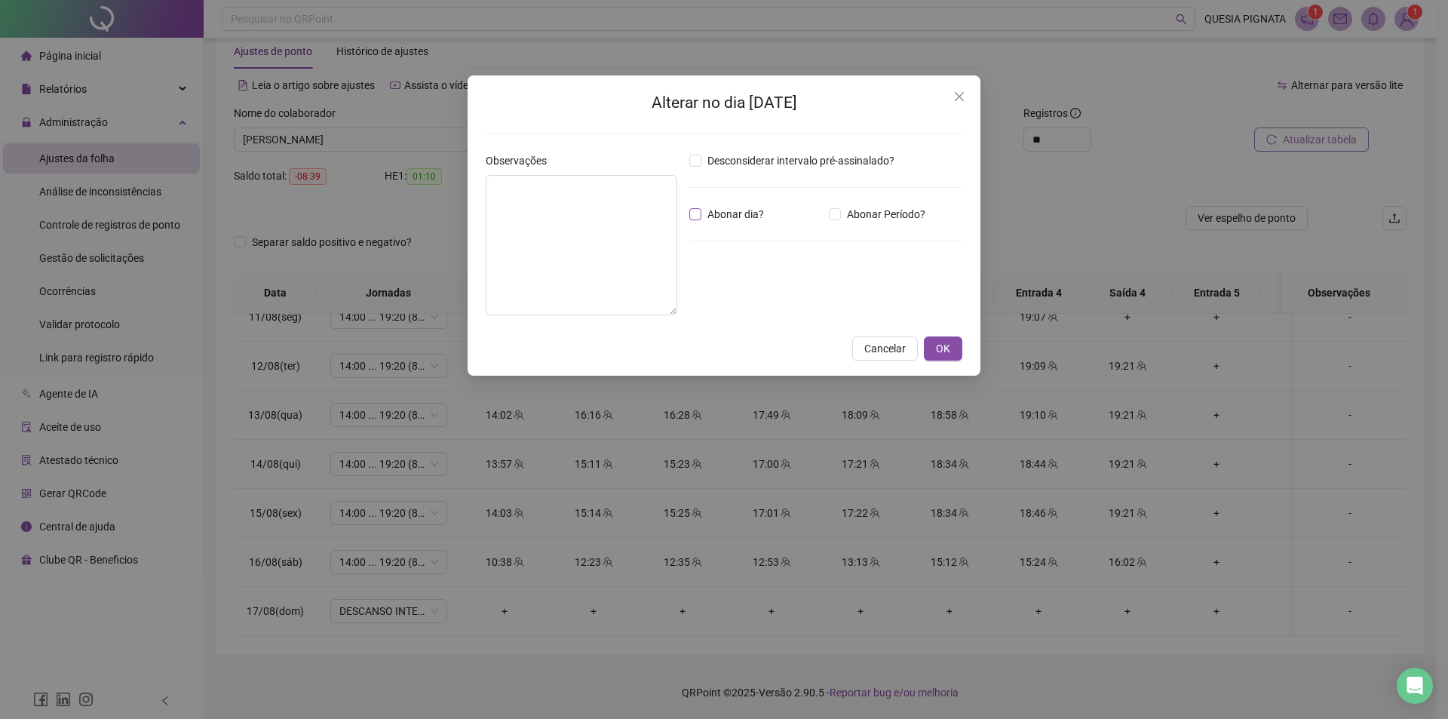
click at [711, 215] on span "Abonar dia?" at bounding box center [735, 214] width 69 height 17
click at [953, 357] on button "OK" at bounding box center [943, 348] width 38 height 24
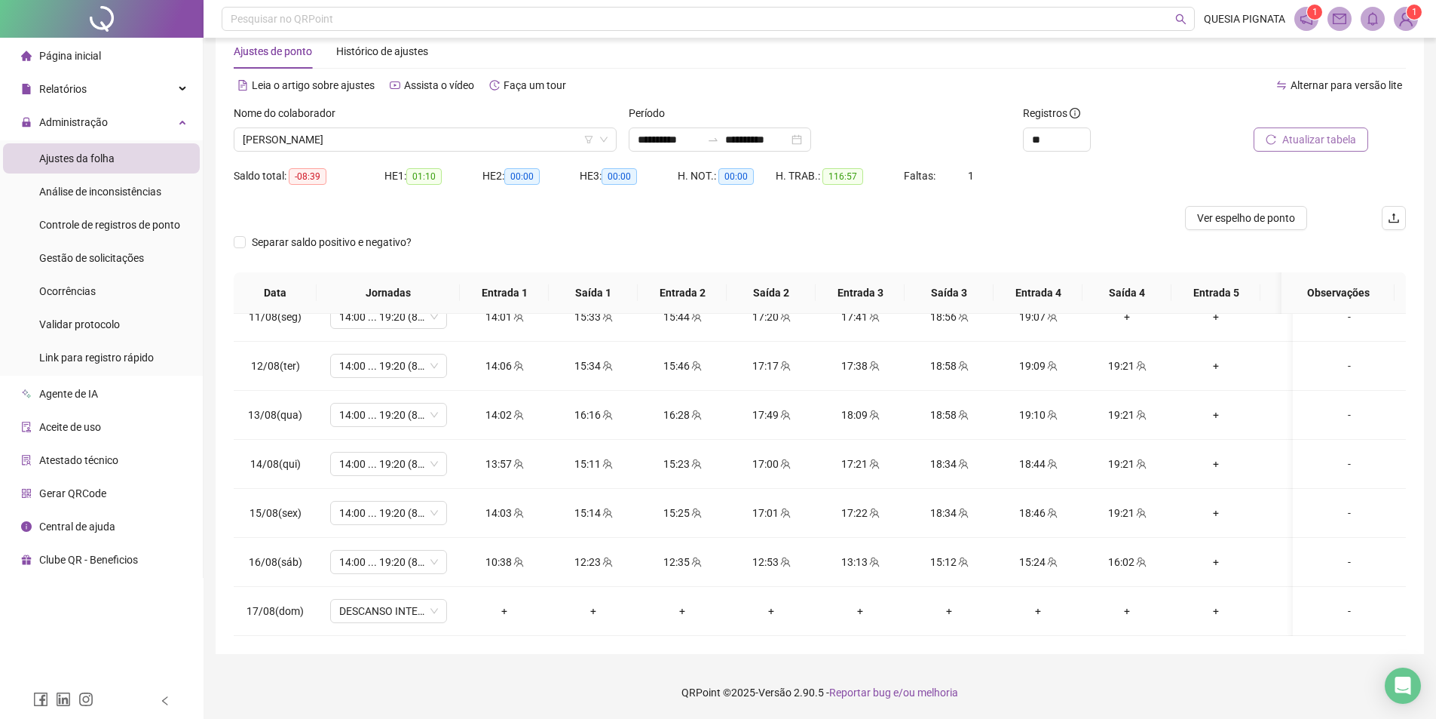
click at [1304, 130] on button "Atualizar tabela" at bounding box center [1311, 139] width 115 height 24
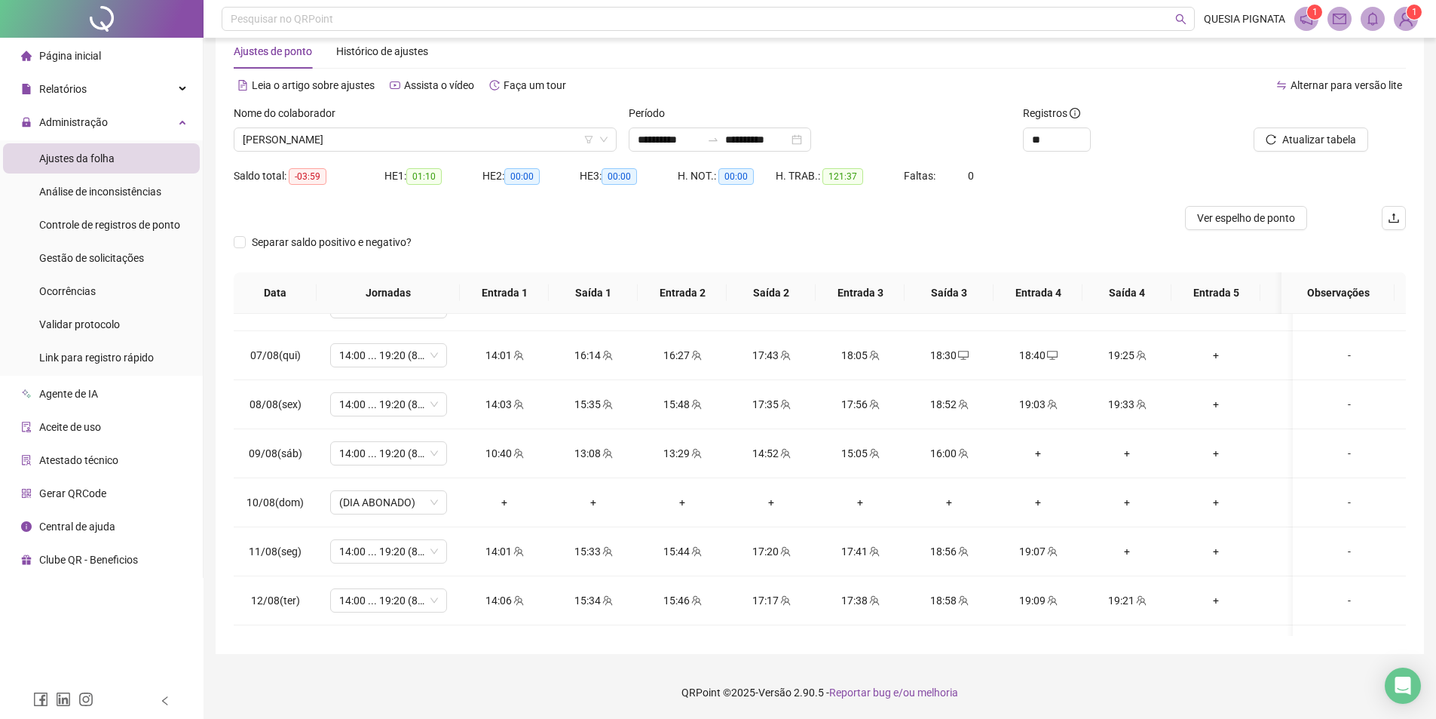
scroll to position [905, 0]
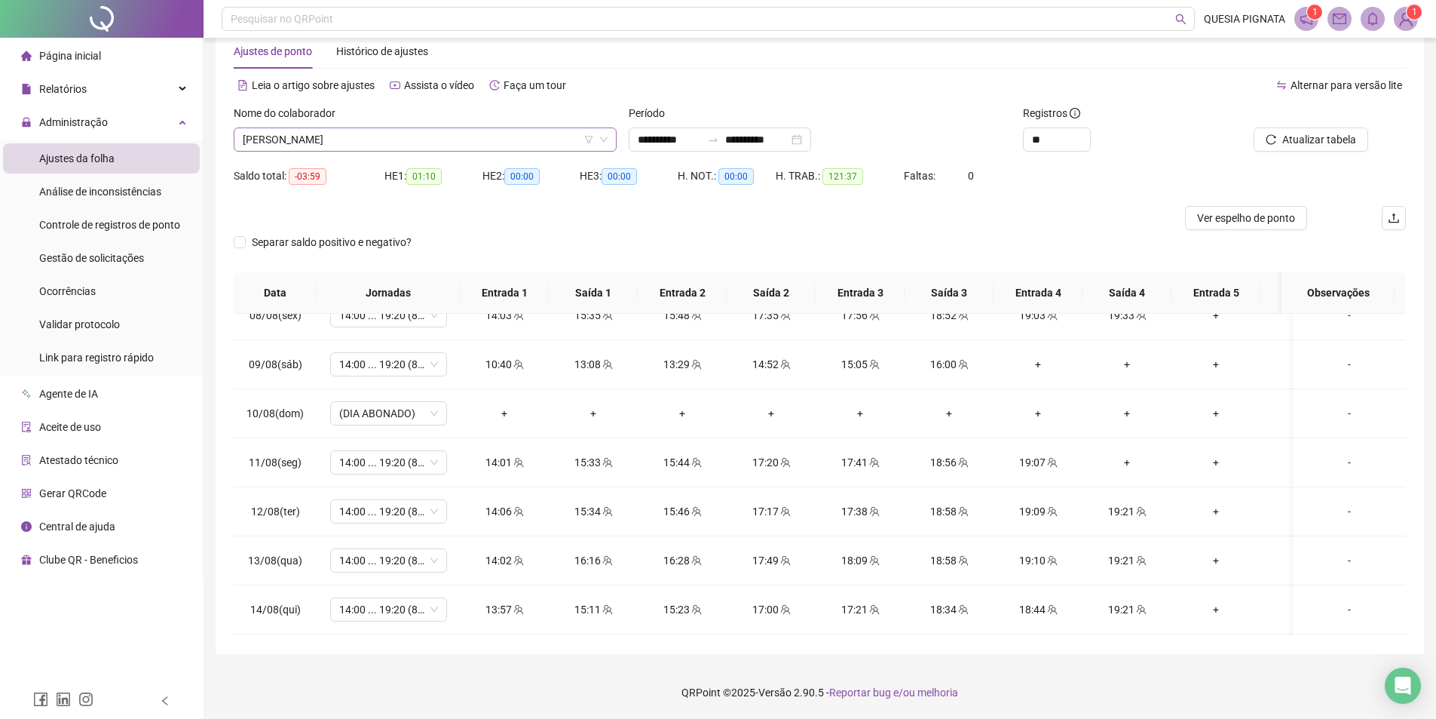
click at [312, 144] on span "[PERSON_NAME]" at bounding box center [425, 139] width 365 height 23
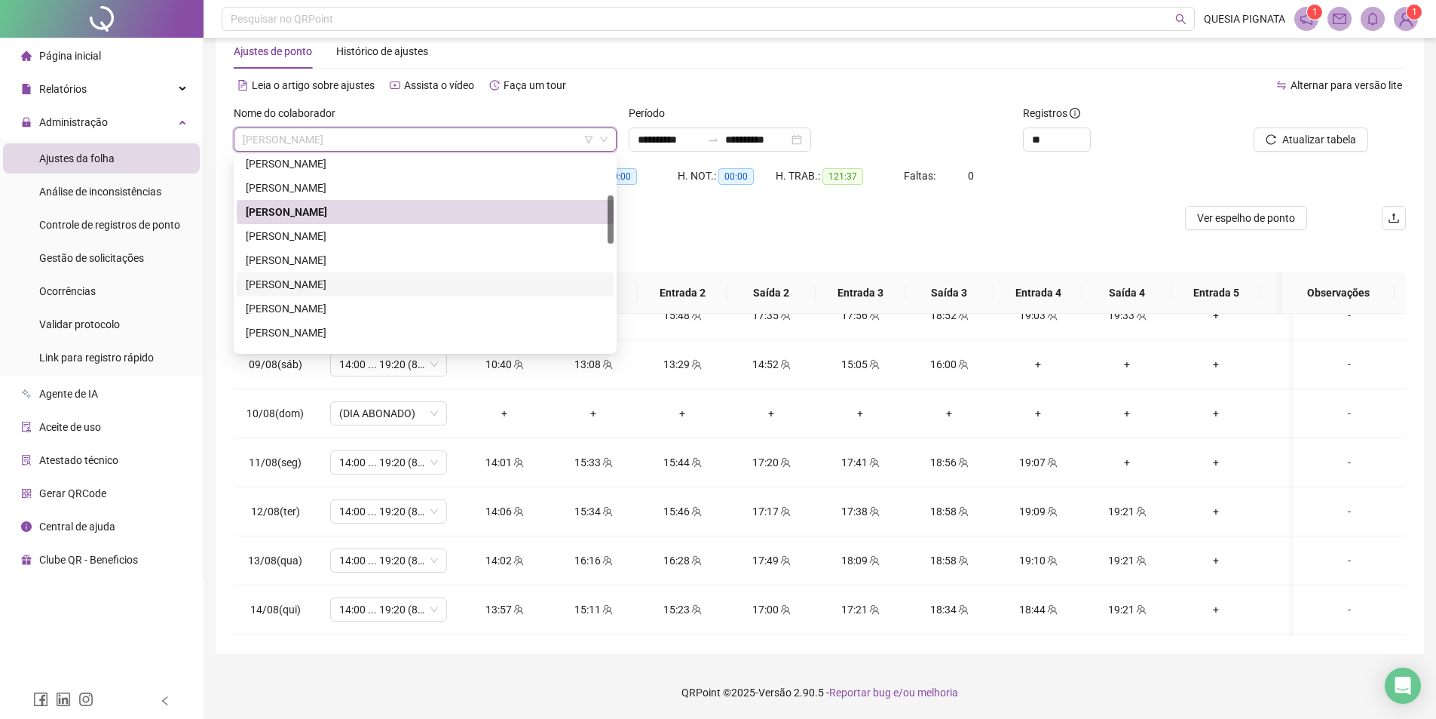
drag, startPoint x: 366, startPoint y: 280, endPoint x: 857, endPoint y: 164, distance: 504.2
click at [366, 279] on div "[PERSON_NAME]" at bounding box center [425, 284] width 359 height 17
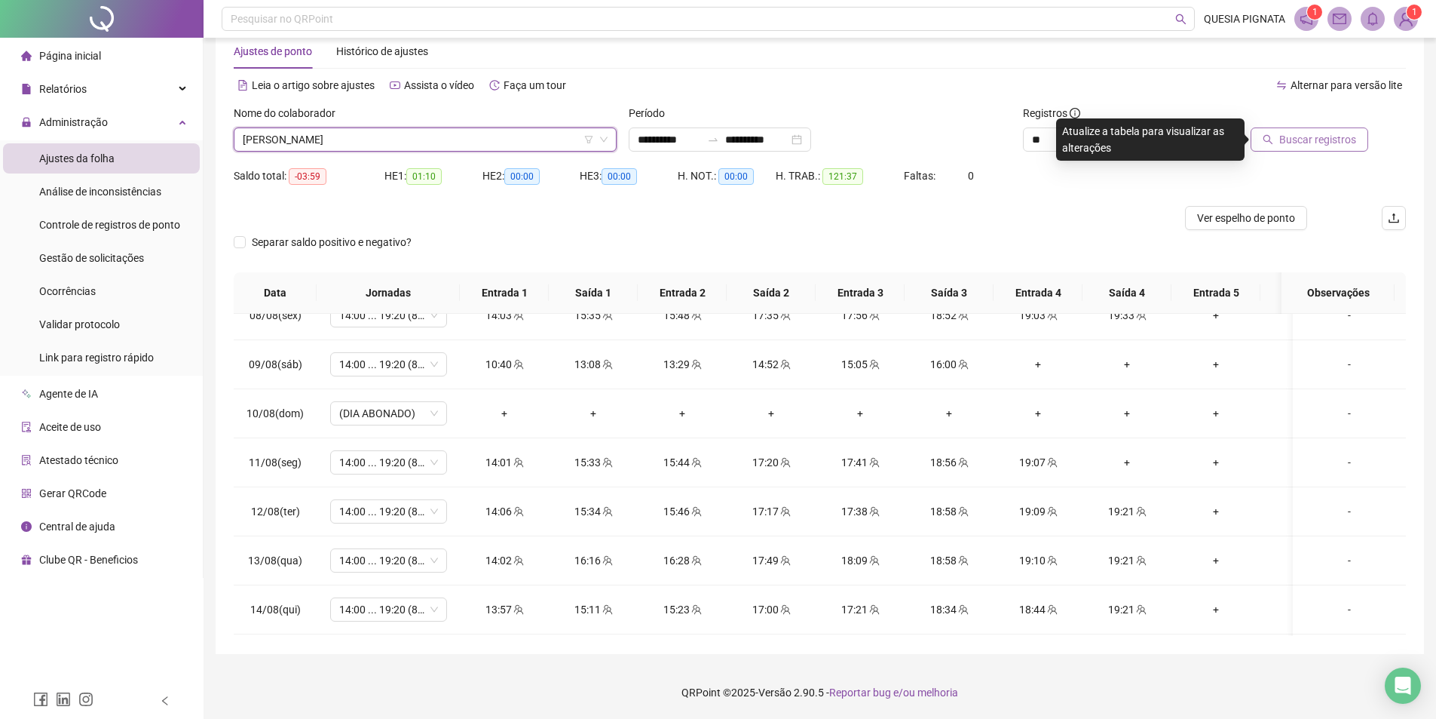
click at [1335, 130] on button "Buscar registros" at bounding box center [1310, 139] width 118 height 24
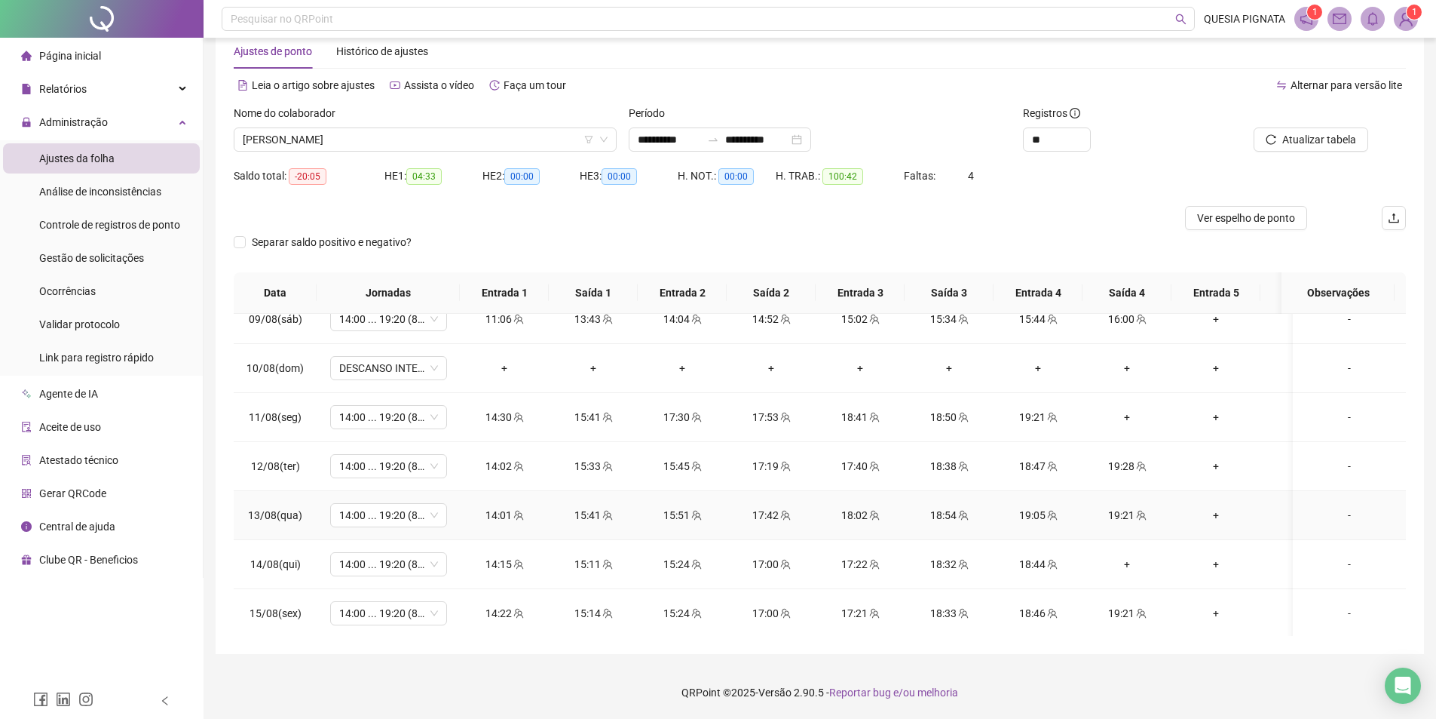
scroll to position [1062, 0]
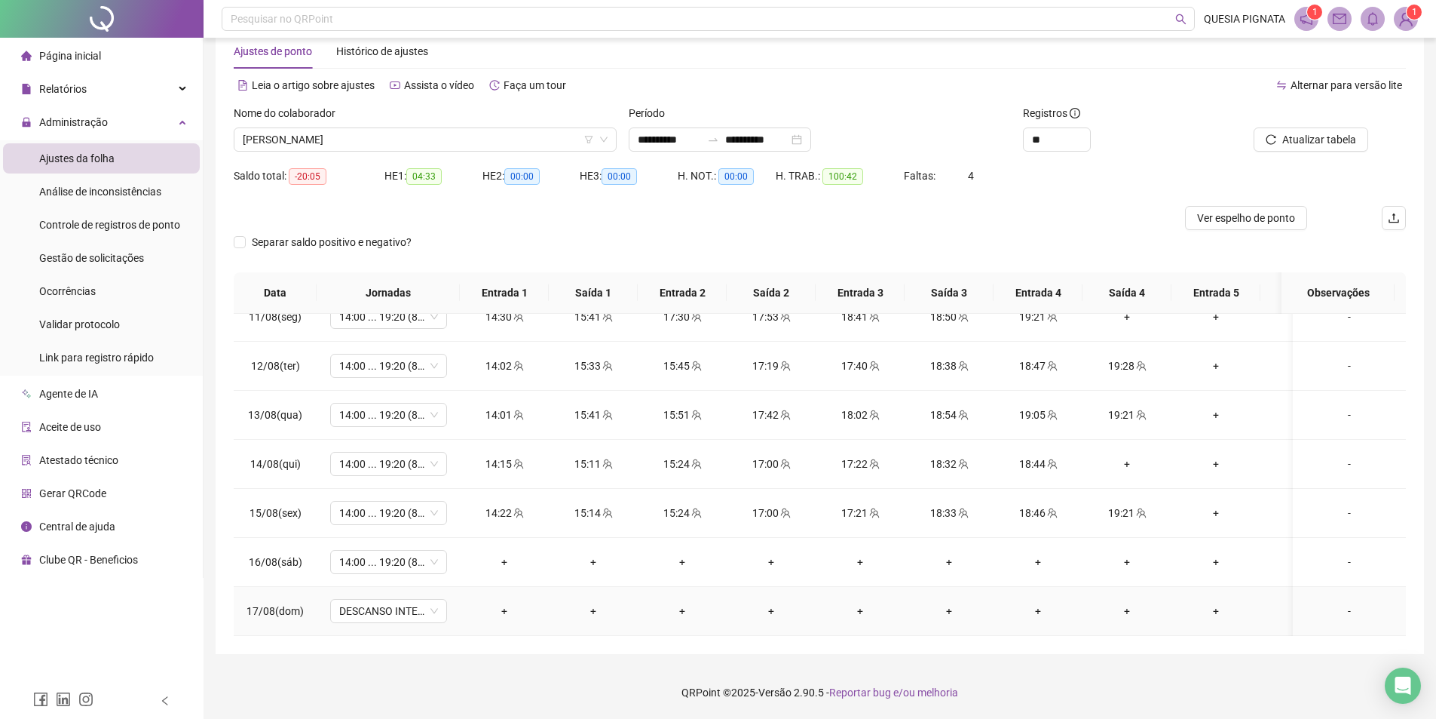
click at [1339, 602] on div "-" at bounding box center [1349, 610] width 89 height 17
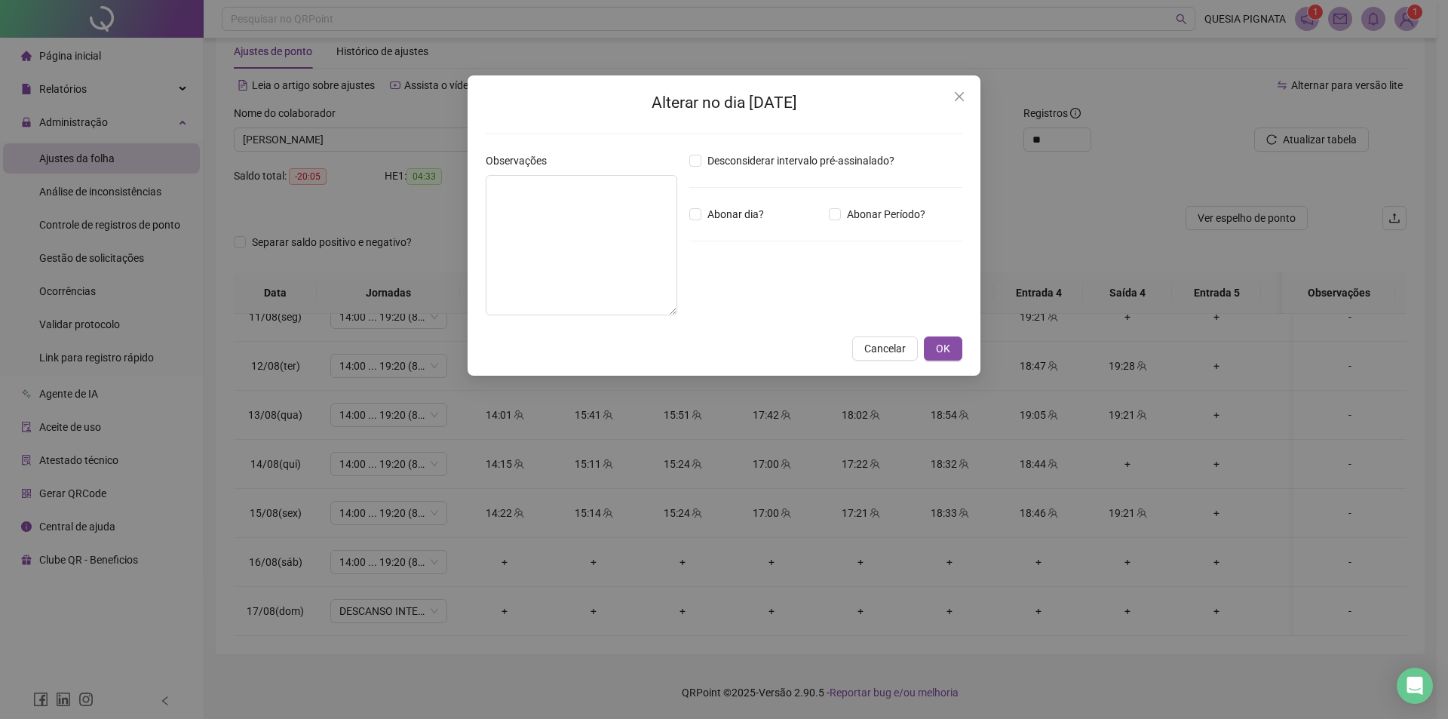
click at [746, 216] on span "Abonar dia?" at bounding box center [735, 214] width 69 height 17
click at [939, 357] on button "OK" at bounding box center [943, 348] width 38 height 24
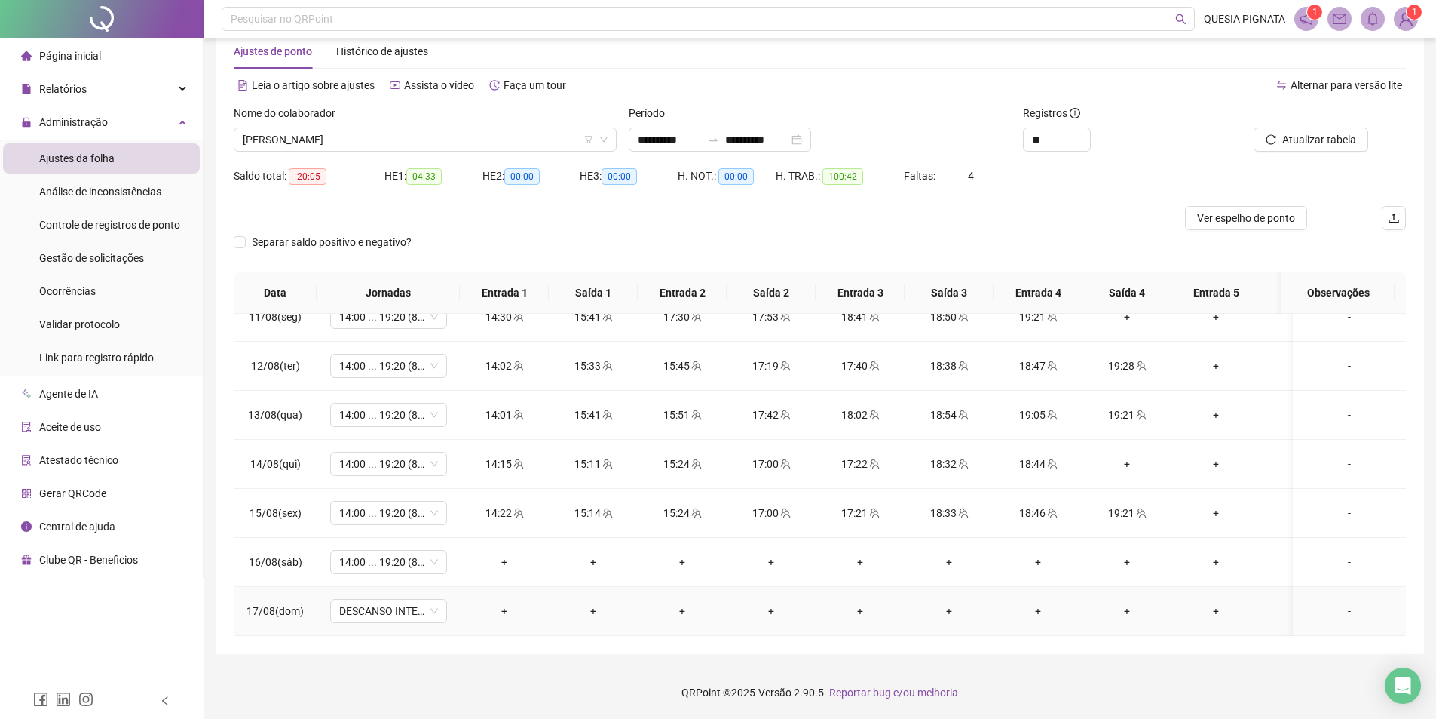
drag, startPoint x: 1336, startPoint y: 597, endPoint x: 535, endPoint y: 382, distance: 829.8
click at [1336, 602] on div "-" at bounding box center [1349, 610] width 89 height 17
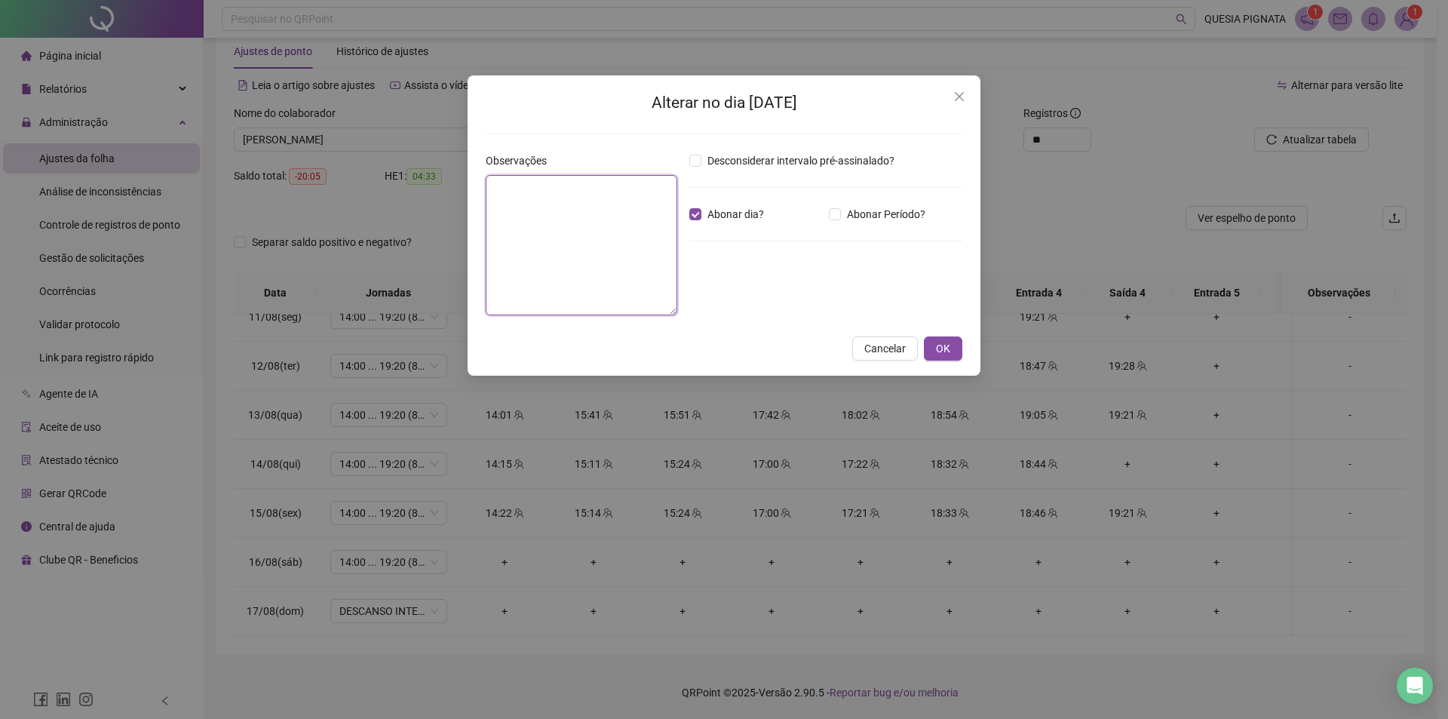
click at [576, 205] on textarea at bounding box center [582, 245] width 192 height 140
type textarea "**********"
click at [939, 335] on div "**********" at bounding box center [723, 225] width 513 height 300
click at [940, 349] on span "OK" at bounding box center [943, 348] width 14 height 17
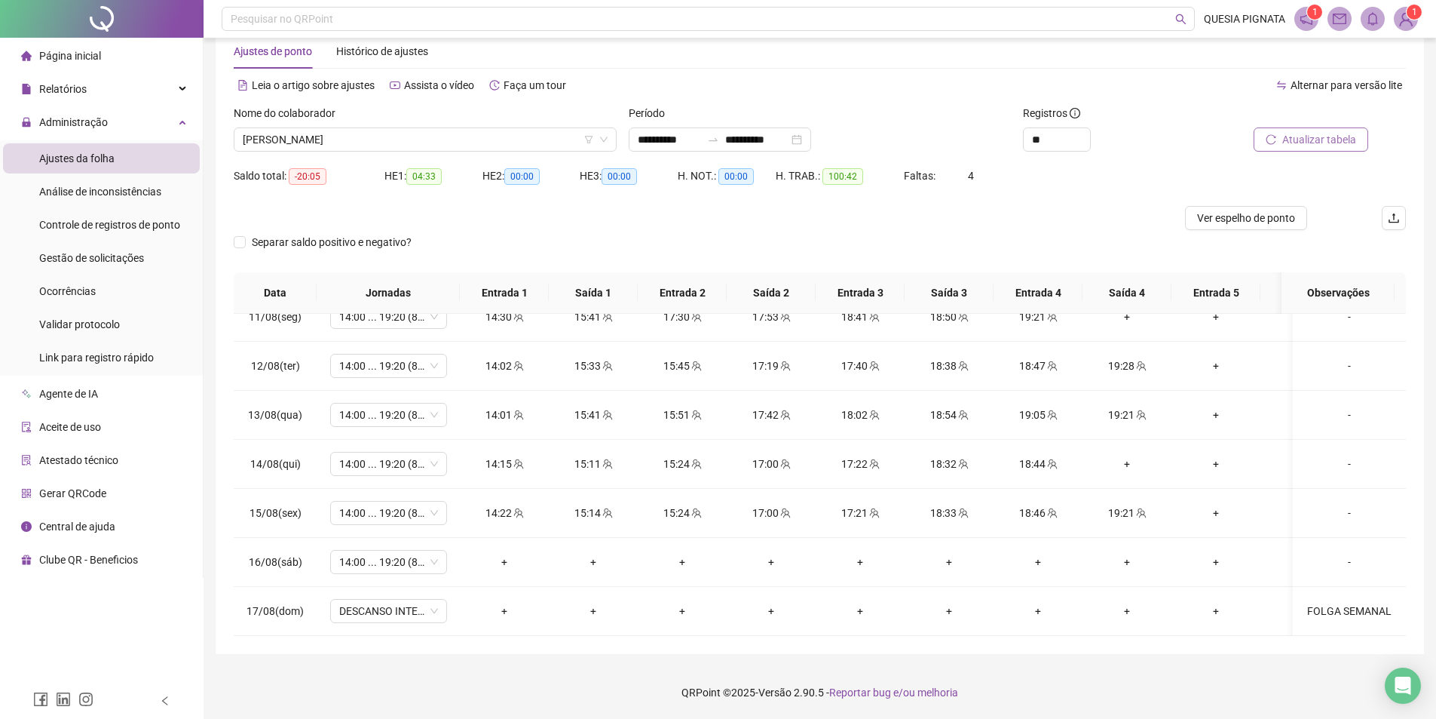
click at [1273, 133] on button "Atualizar tabela" at bounding box center [1311, 139] width 115 height 24
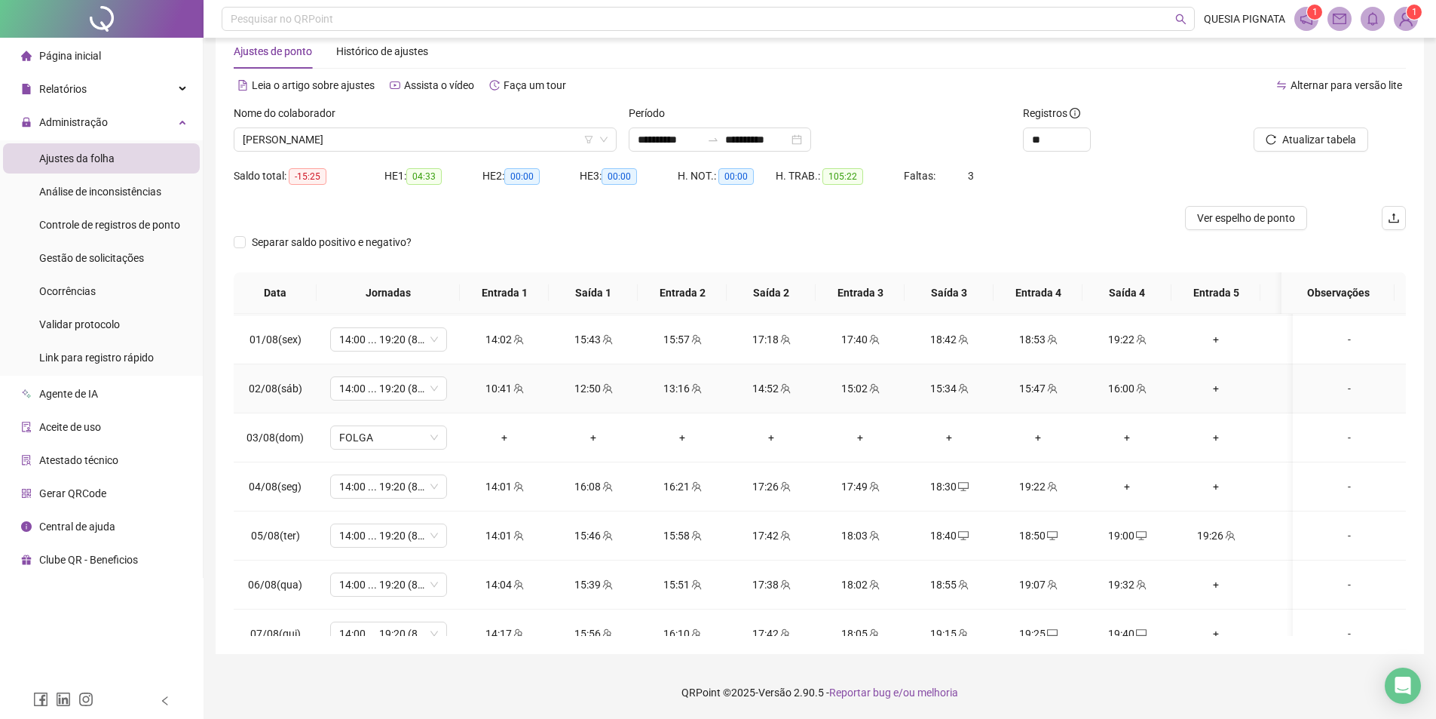
scroll to position [609, 0]
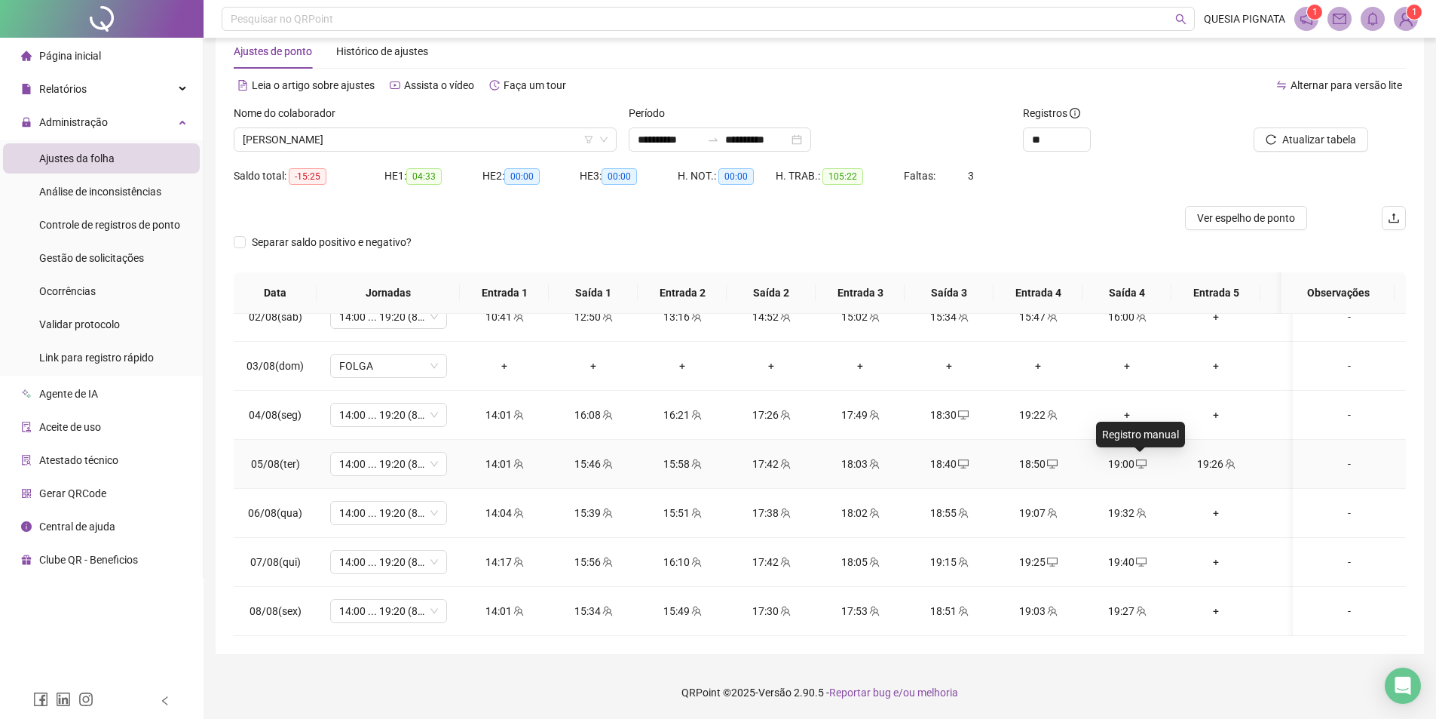
click at [1140, 464] on icon "desktop" at bounding box center [1141, 463] width 11 height 11
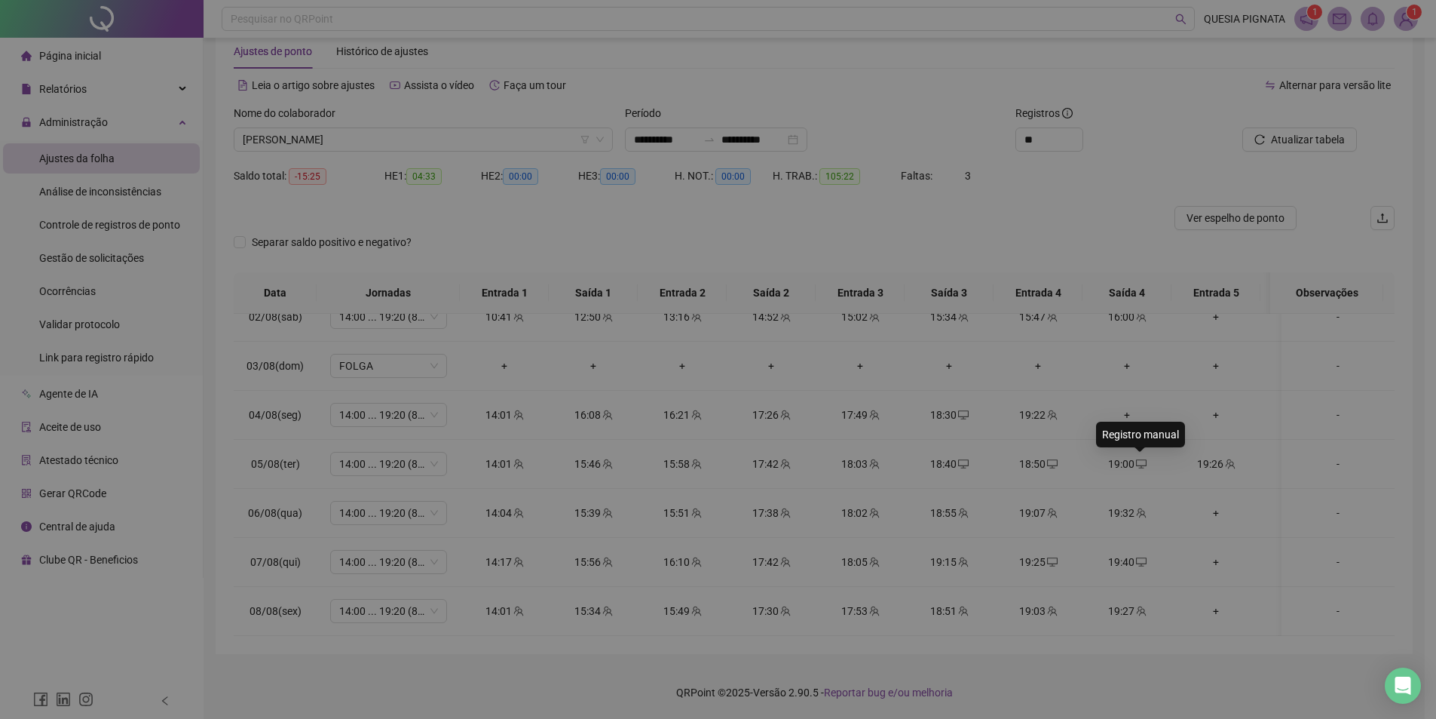
type input "**********"
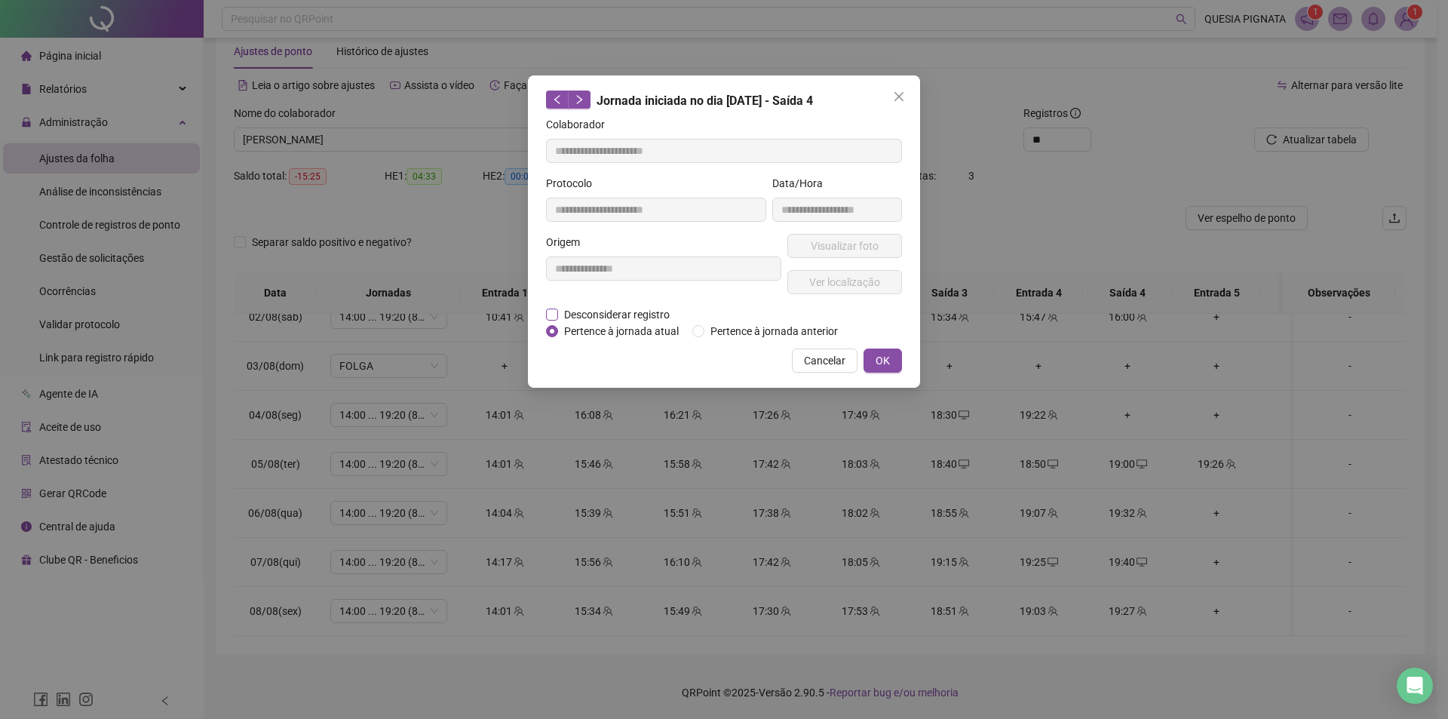
click at [634, 314] on span "Desconsiderar registro" at bounding box center [617, 314] width 118 height 17
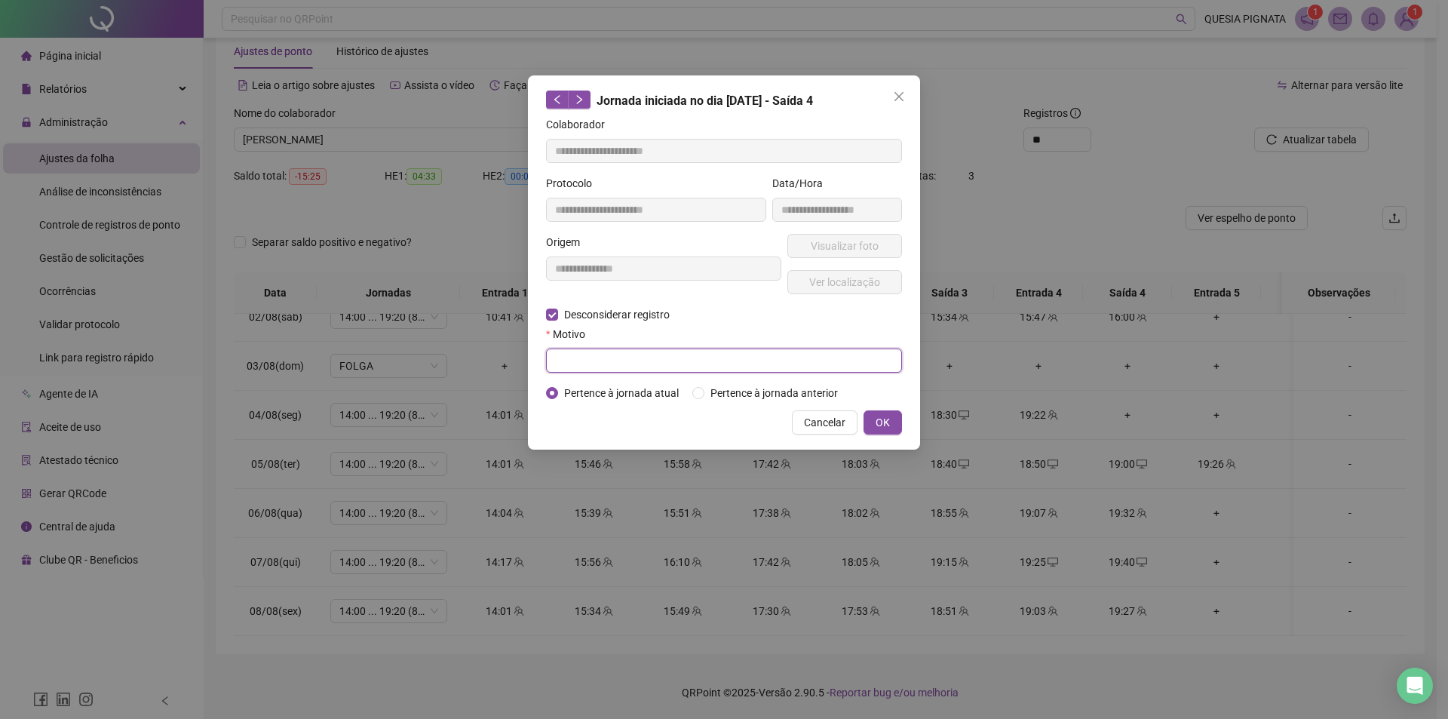
click at [645, 356] on input "text" at bounding box center [724, 360] width 356 height 24
type input "*********"
click at [902, 430] on div "**********" at bounding box center [724, 262] width 392 height 374
click at [893, 426] on button "OK" at bounding box center [882, 422] width 38 height 24
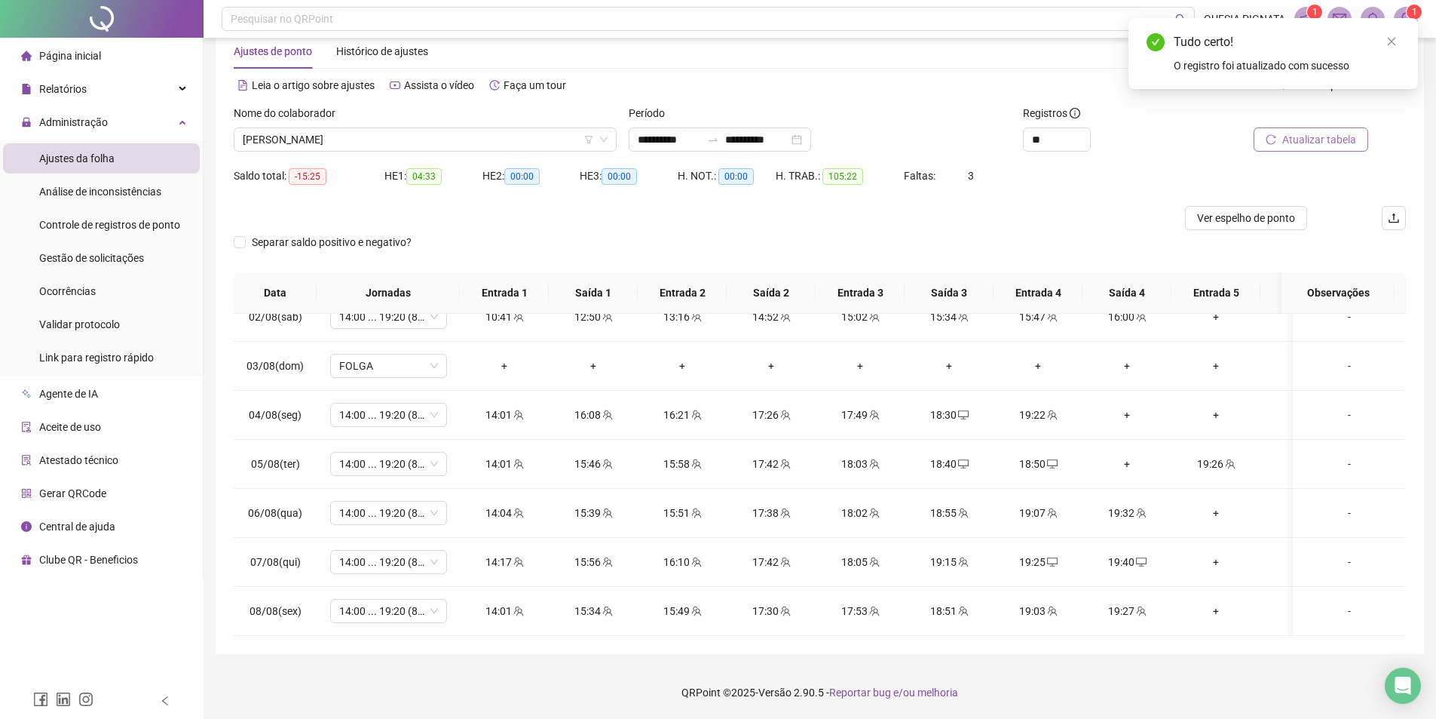
click at [1312, 148] on button "Atualizar tabela" at bounding box center [1311, 139] width 115 height 24
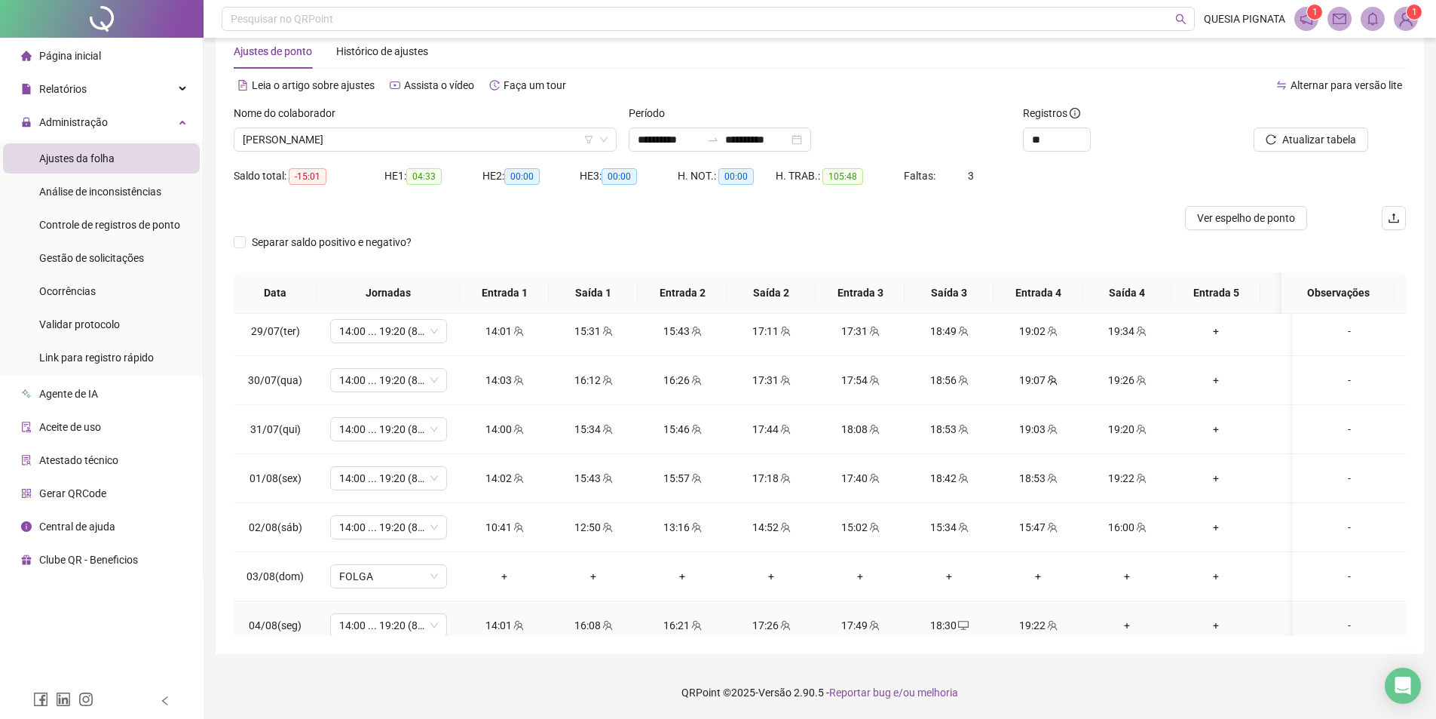
scroll to position [534, 0]
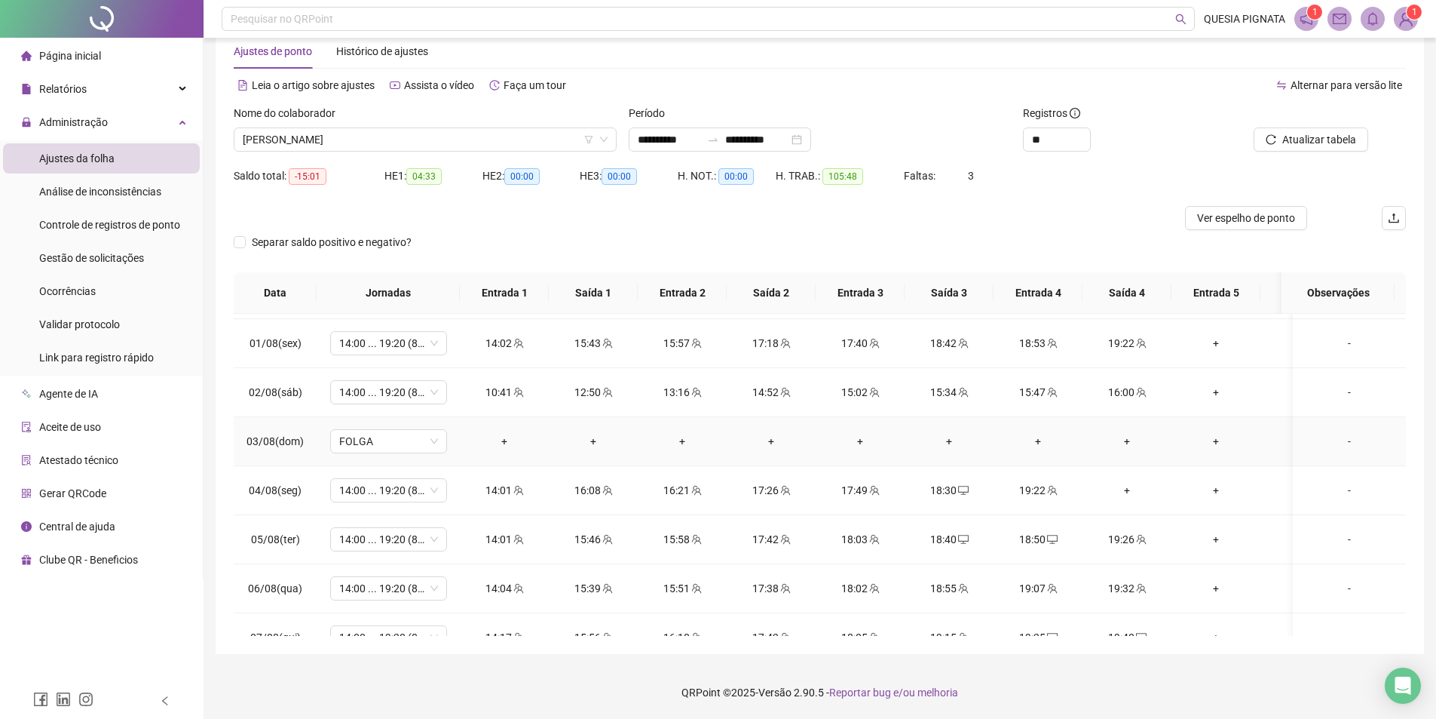
drag, startPoint x: 1332, startPoint y: 439, endPoint x: 1283, endPoint y: 440, distance: 49.0
click at [1333, 439] on div "-" at bounding box center [1349, 441] width 89 height 17
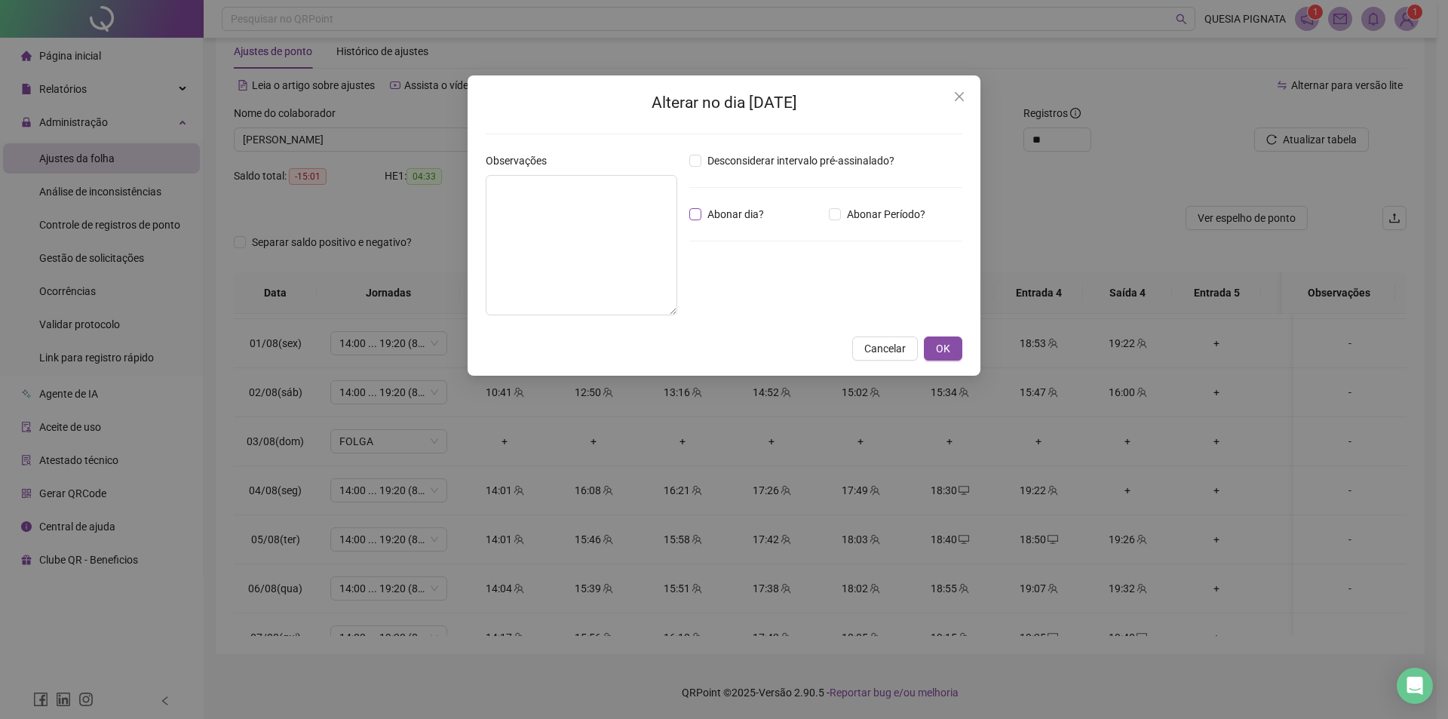
click at [709, 207] on span "Abonar dia?" at bounding box center [735, 214] width 69 height 17
click at [935, 347] on button "OK" at bounding box center [943, 348] width 38 height 24
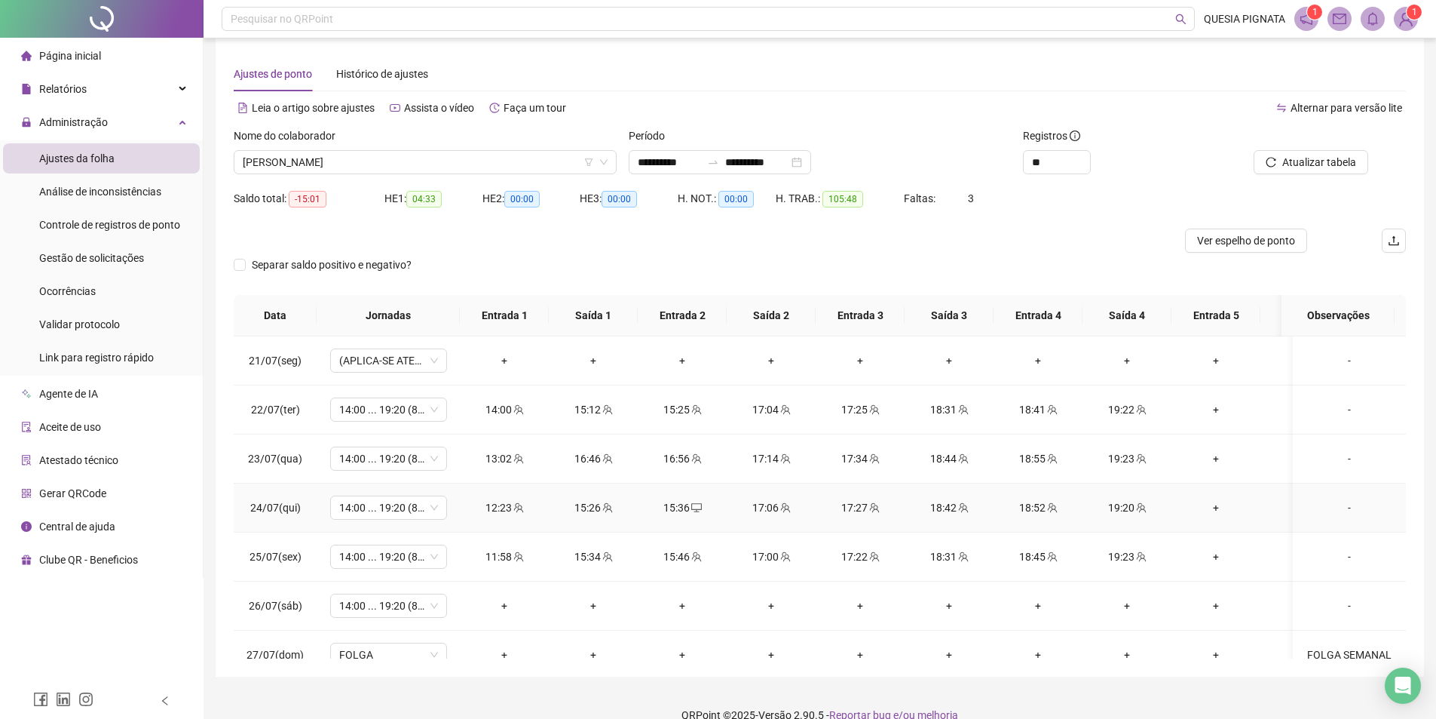
scroll to position [0, 0]
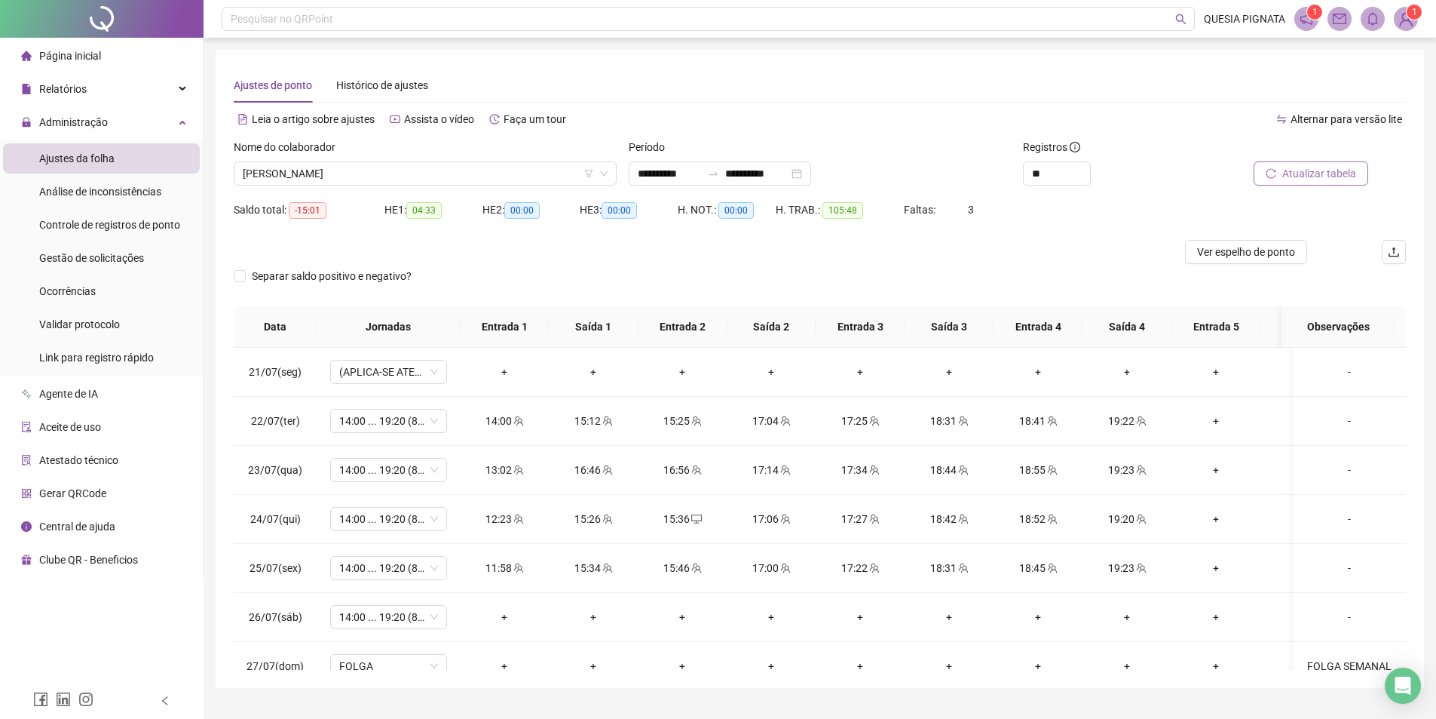
click at [1315, 170] on span "Atualizar tabela" at bounding box center [1319, 173] width 74 height 17
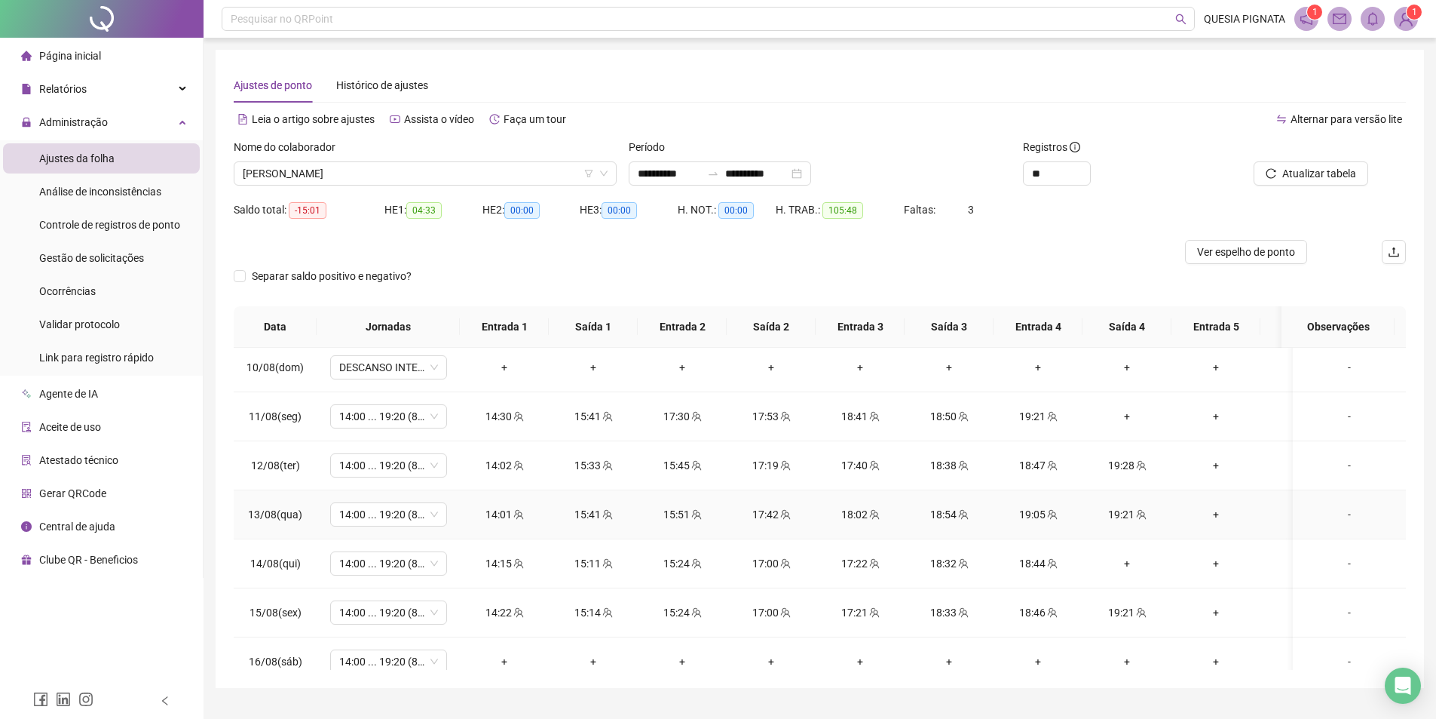
scroll to position [1062, 0]
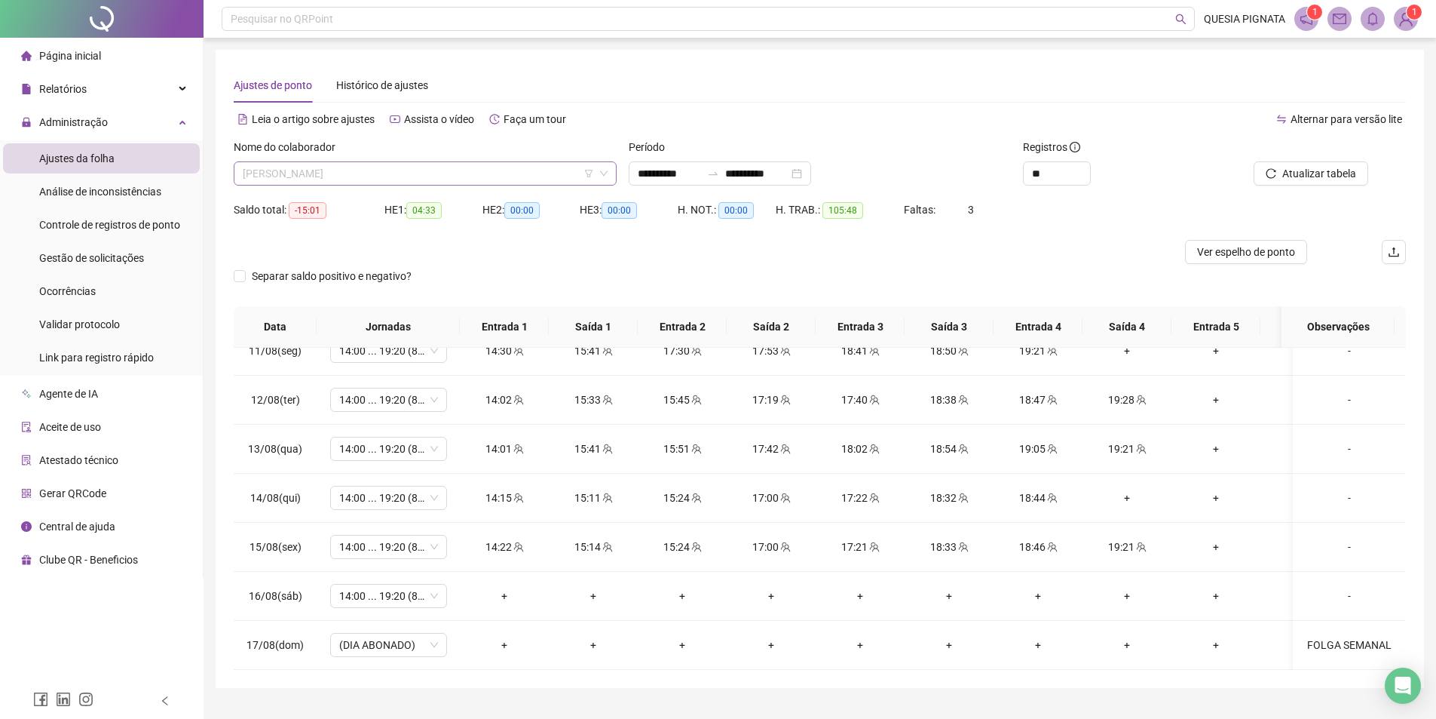
click at [519, 176] on span "[PERSON_NAME]" at bounding box center [425, 173] width 365 height 23
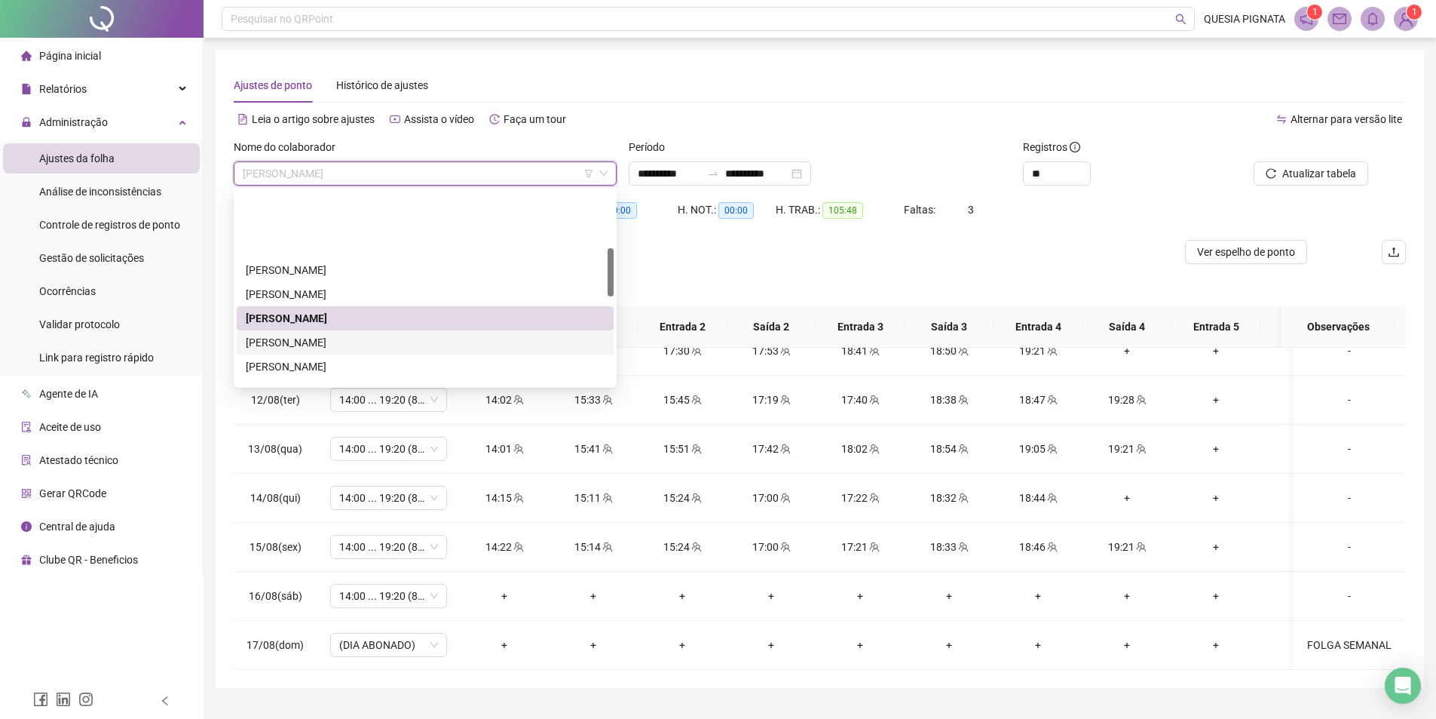
scroll to position [226, 0]
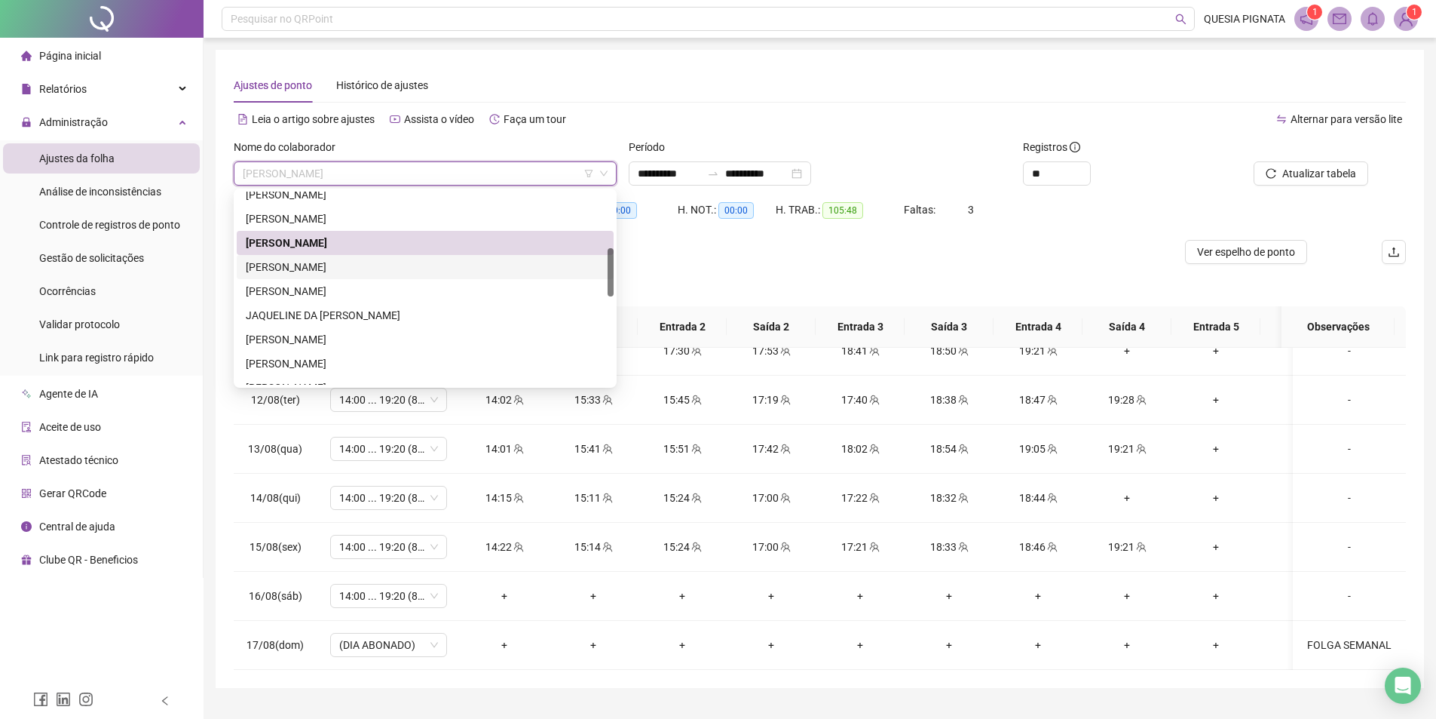
click at [396, 274] on div "[PERSON_NAME]" at bounding box center [425, 267] width 359 height 17
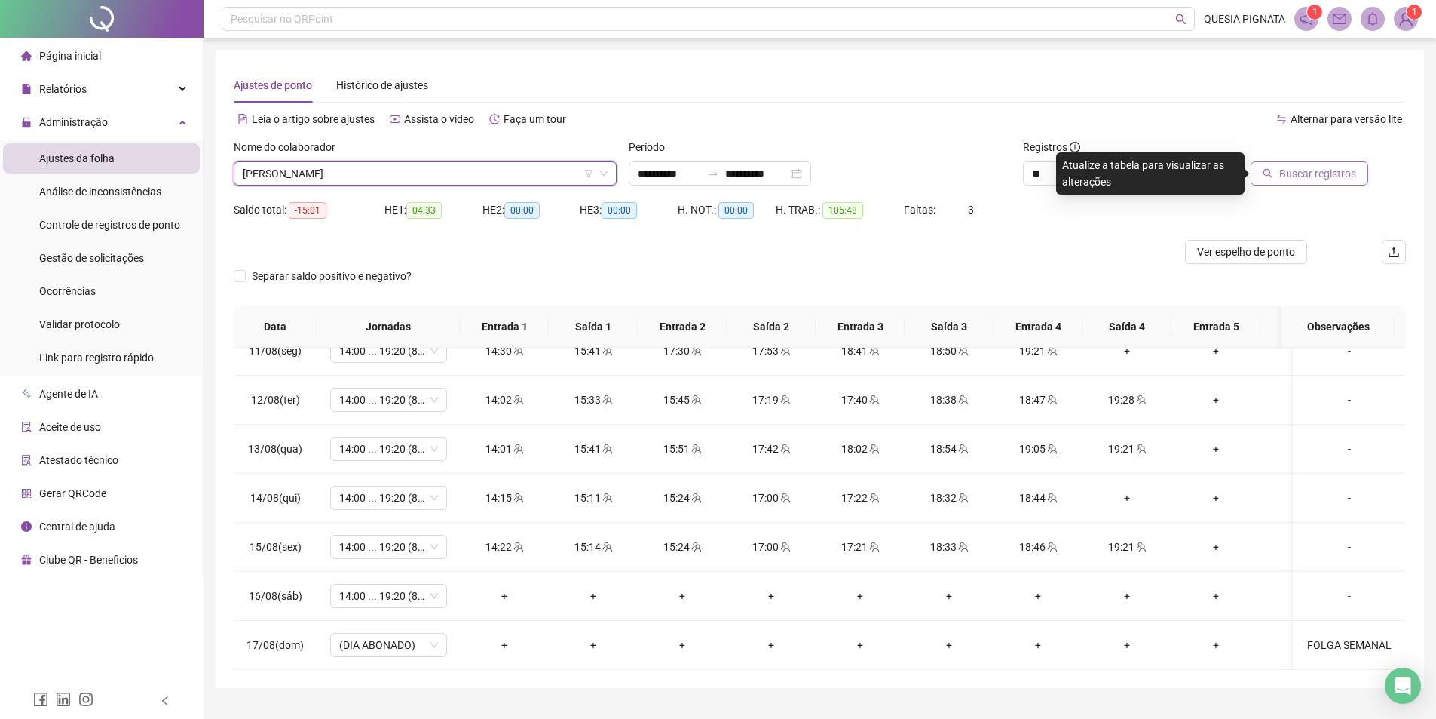
click at [1297, 165] on span "Buscar registros" at bounding box center [1317, 173] width 77 height 17
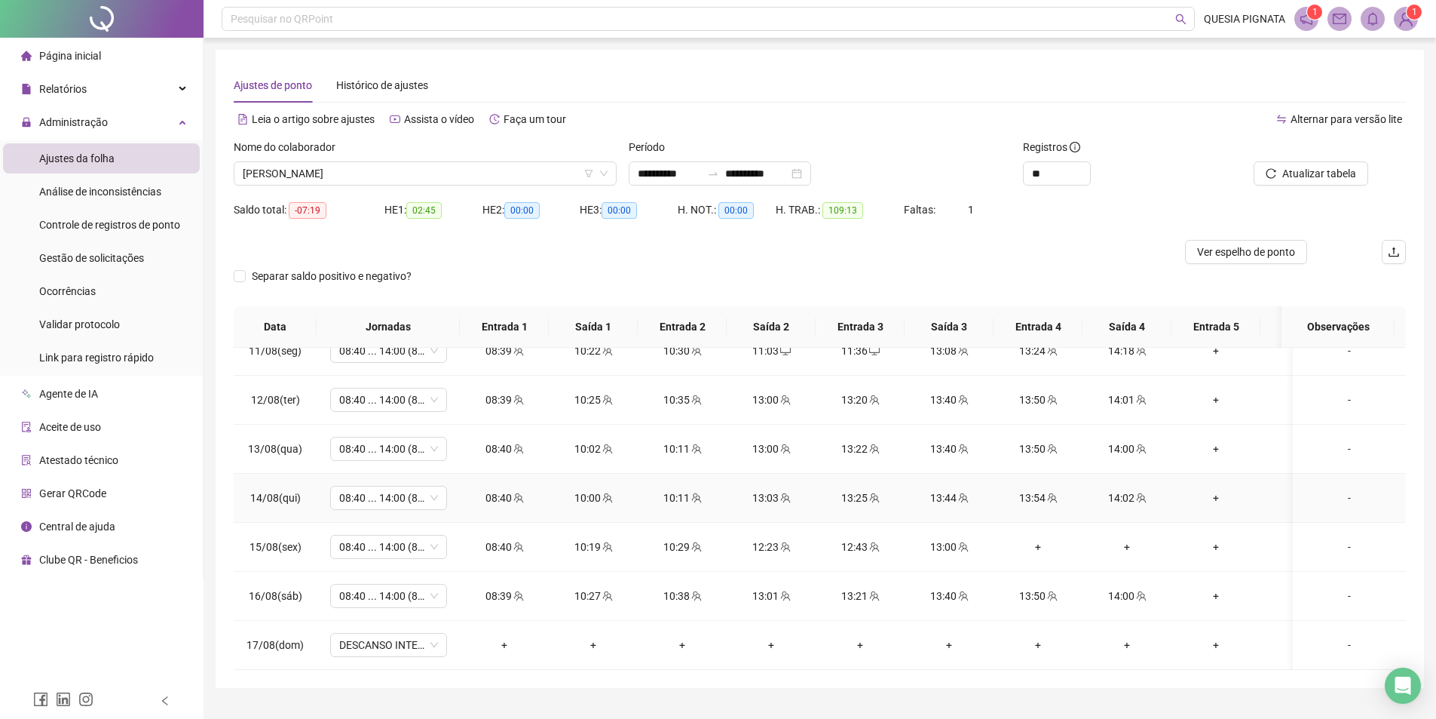
scroll to position [34, 0]
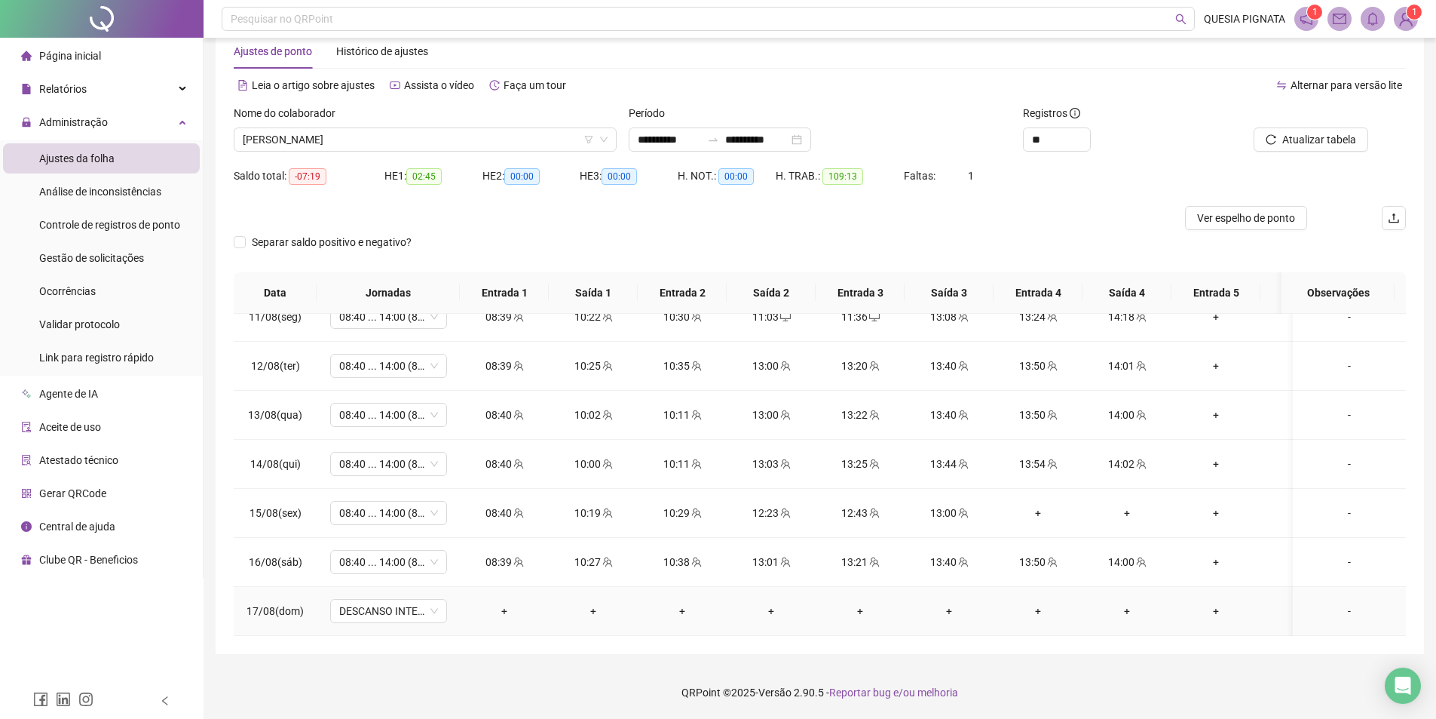
click at [1344, 602] on div "-" at bounding box center [1349, 610] width 89 height 17
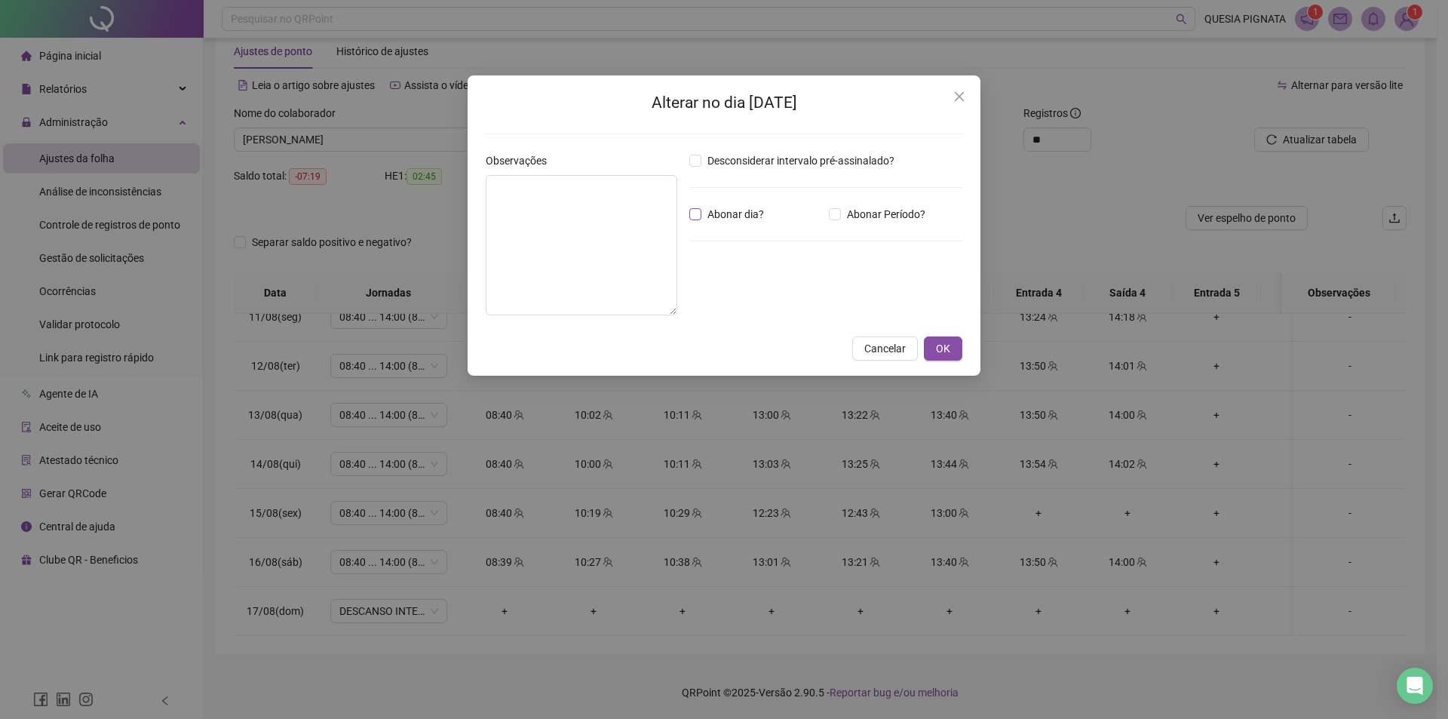
click at [745, 207] on span "Abonar dia?" at bounding box center [735, 214] width 69 height 17
click at [945, 359] on button "OK" at bounding box center [943, 348] width 38 height 24
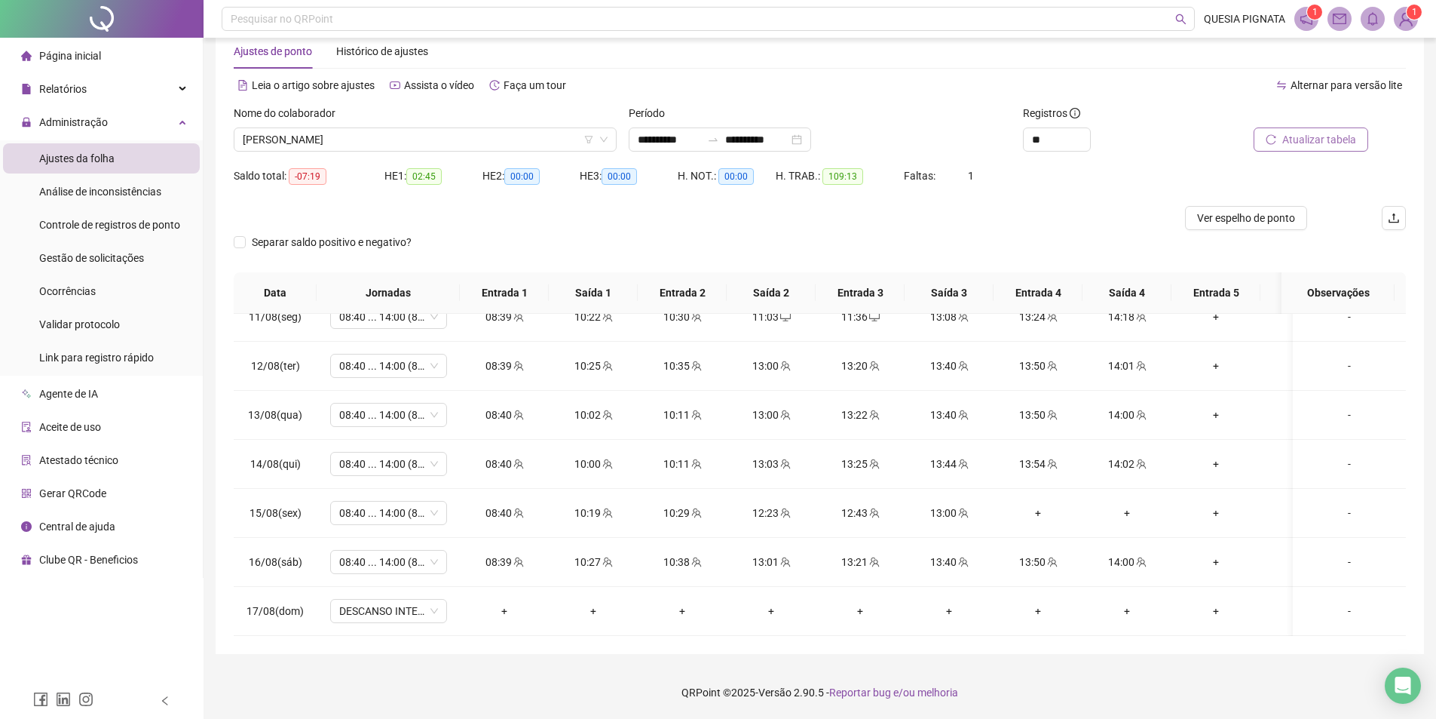
click at [1319, 136] on span "Atualizar tabela" at bounding box center [1319, 139] width 74 height 17
click at [400, 151] on div "Nome do colaborador IASMIN SOARES LIRA" at bounding box center [425, 134] width 395 height 59
click at [395, 142] on span "[PERSON_NAME]" at bounding box center [425, 139] width 365 height 23
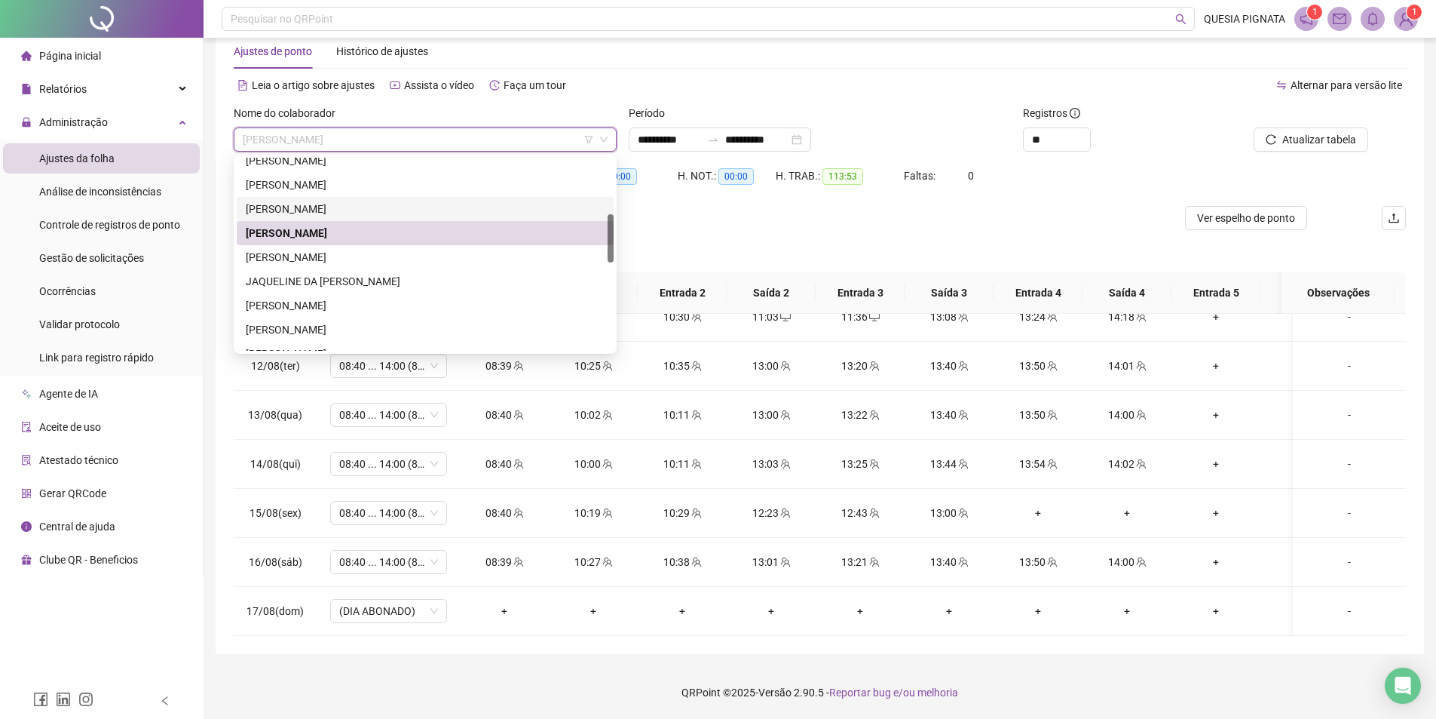
click at [329, 204] on div "[PERSON_NAME]" at bounding box center [425, 209] width 359 height 17
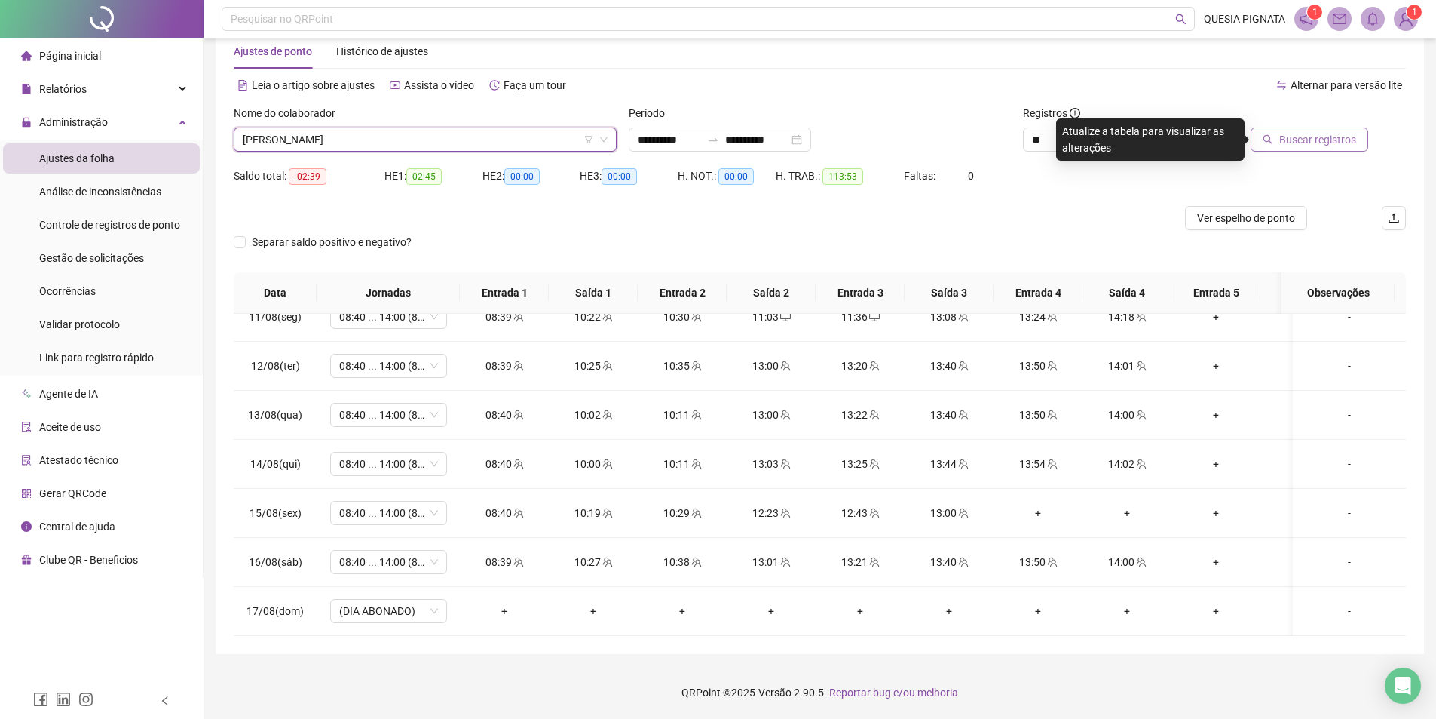
click at [1281, 141] on button "Buscar registros" at bounding box center [1310, 139] width 118 height 24
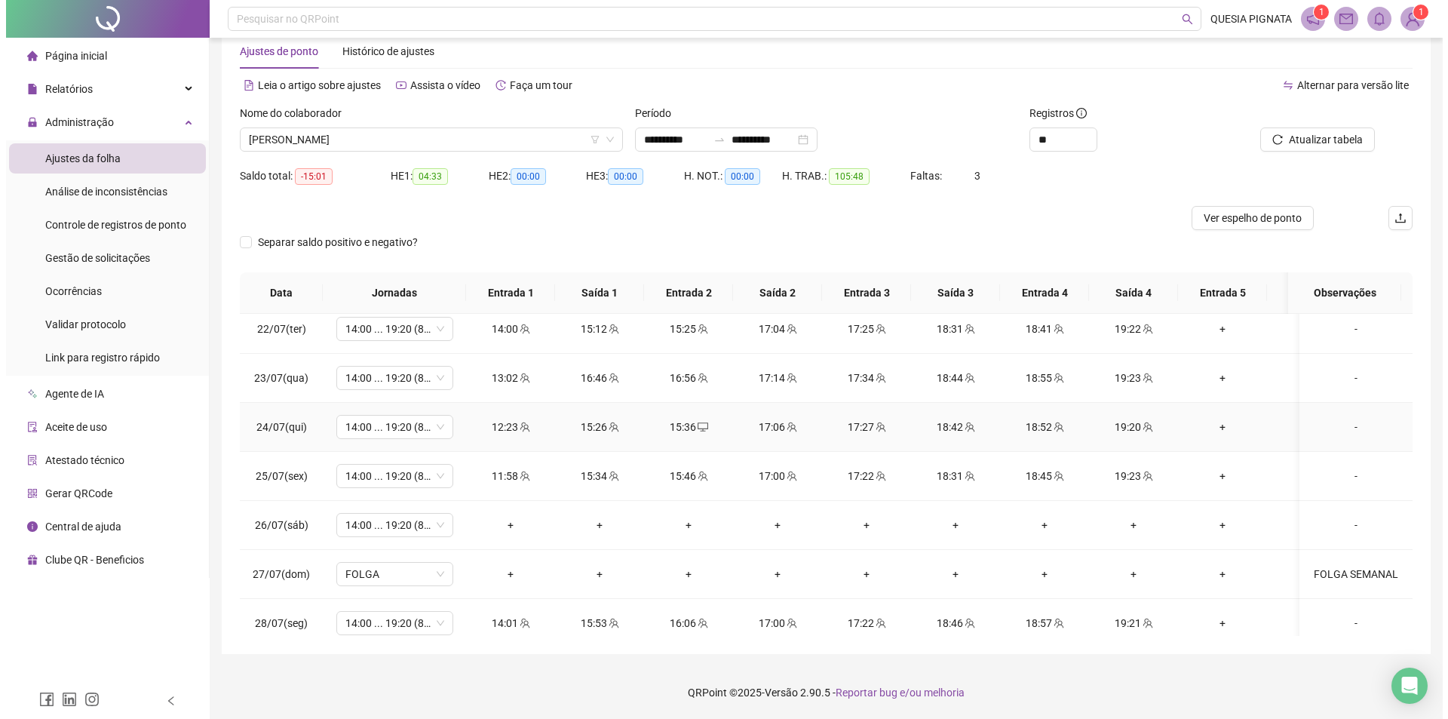
scroll to position [75, 0]
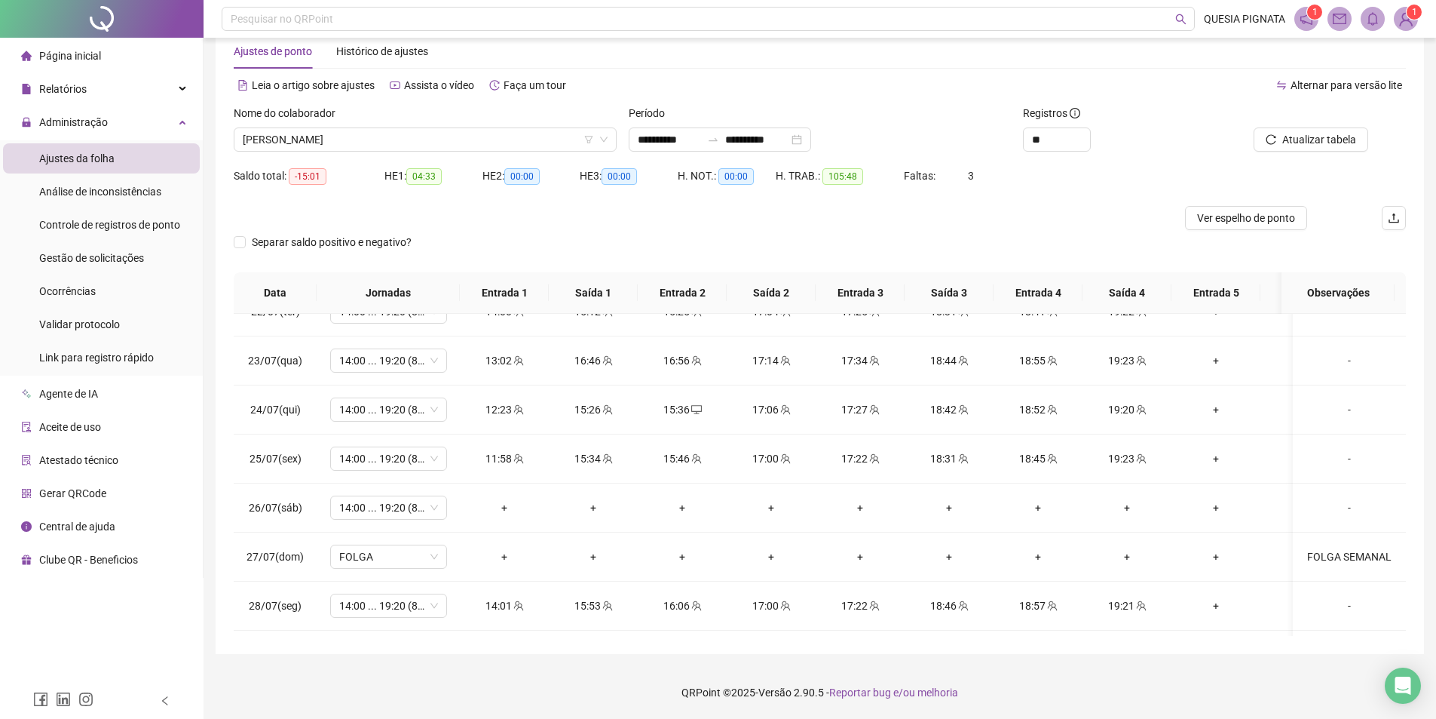
click at [1406, 19] on img at bounding box center [1406, 19] width 23 height 23
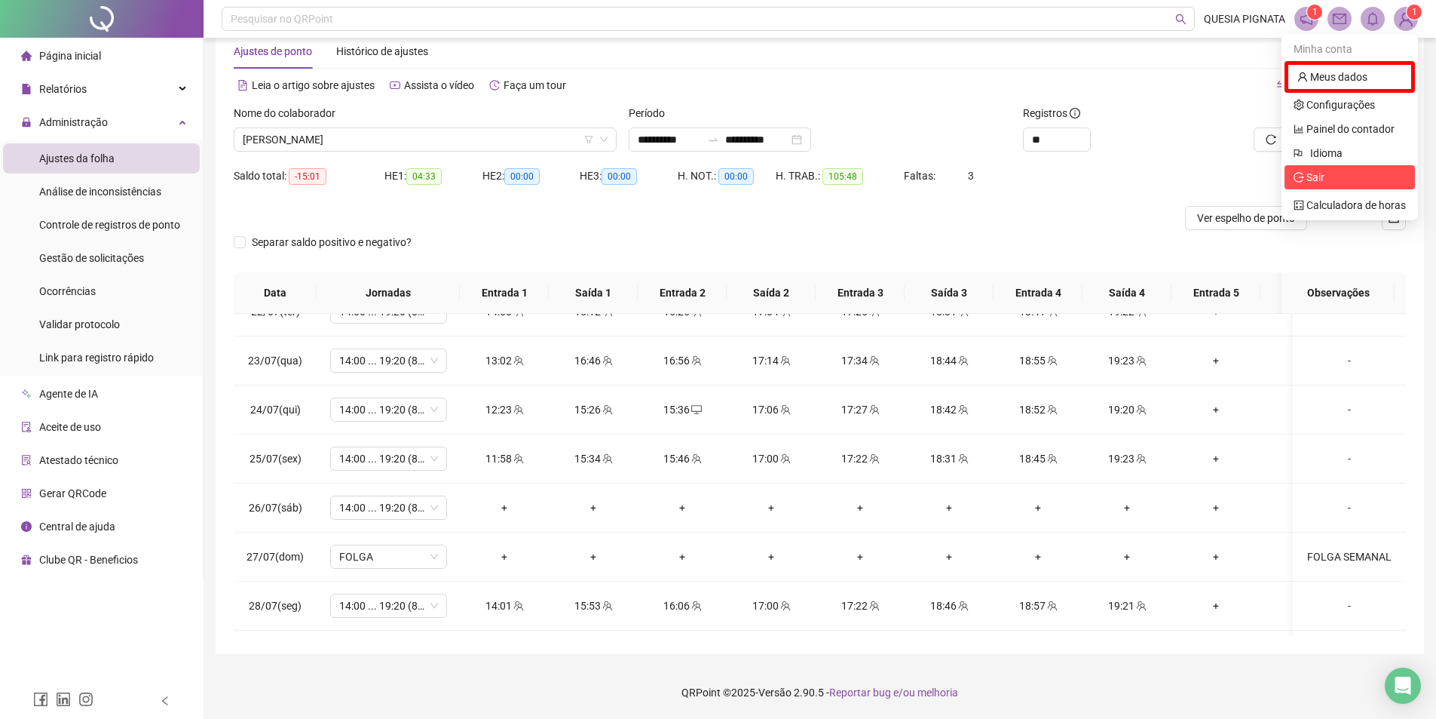
click at [1341, 168] on li "Sair" at bounding box center [1350, 177] width 130 height 24
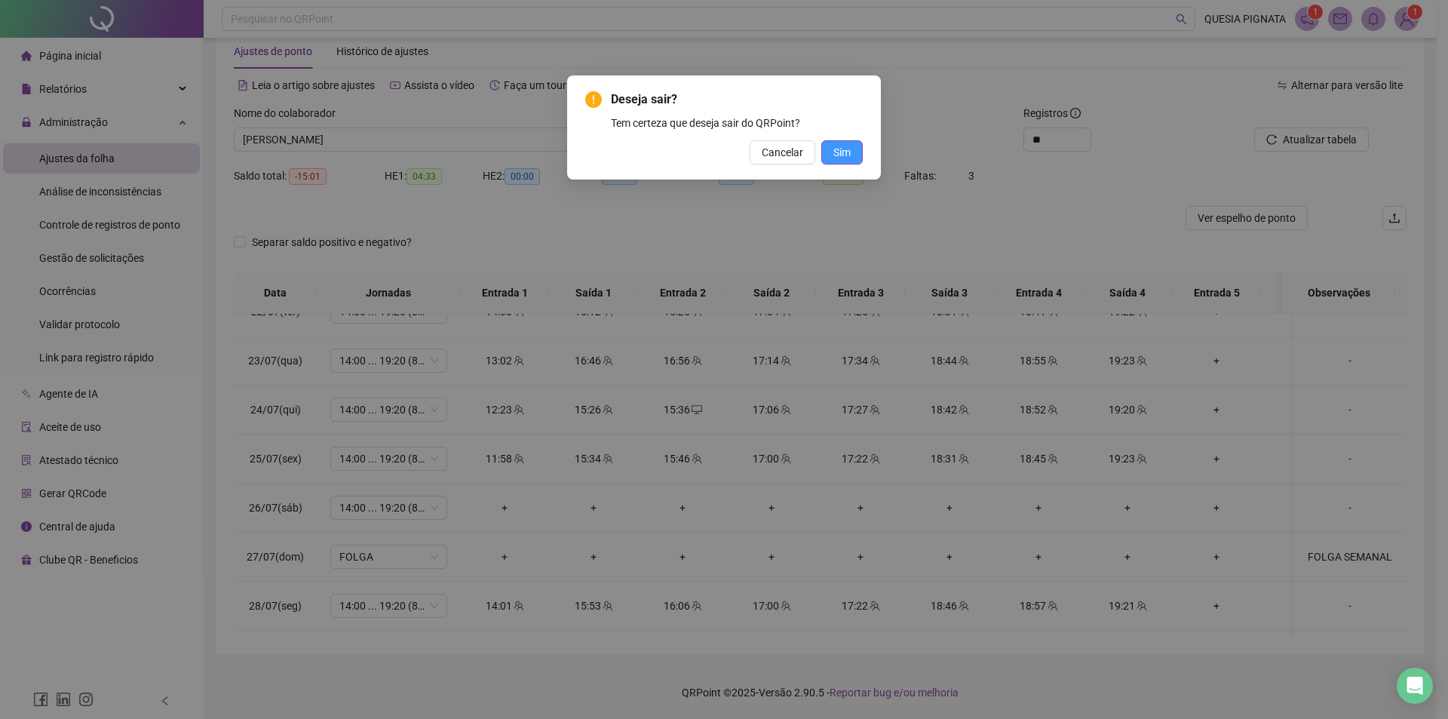
click at [839, 152] on span "Sim" at bounding box center [841, 152] width 17 height 17
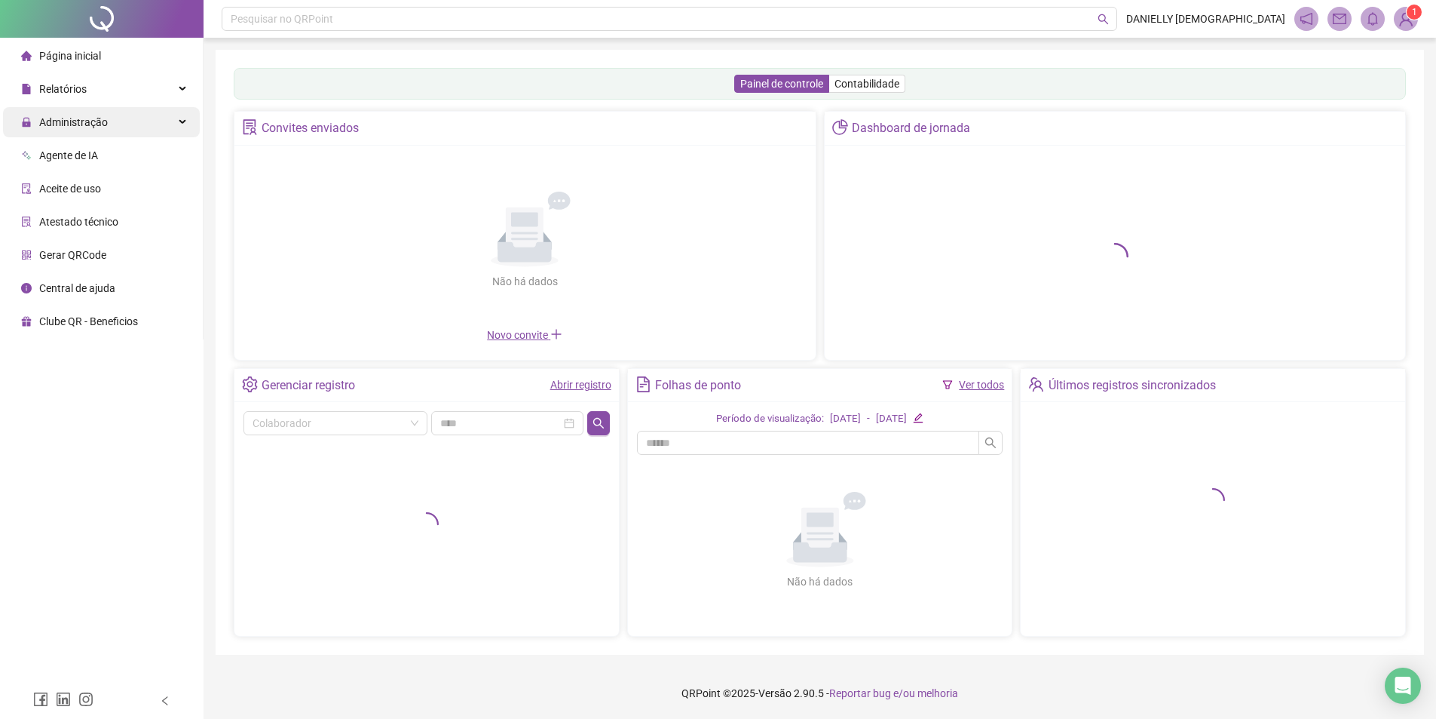
click at [93, 130] on span "Administração" at bounding box center [64, 122] width 87 height 30
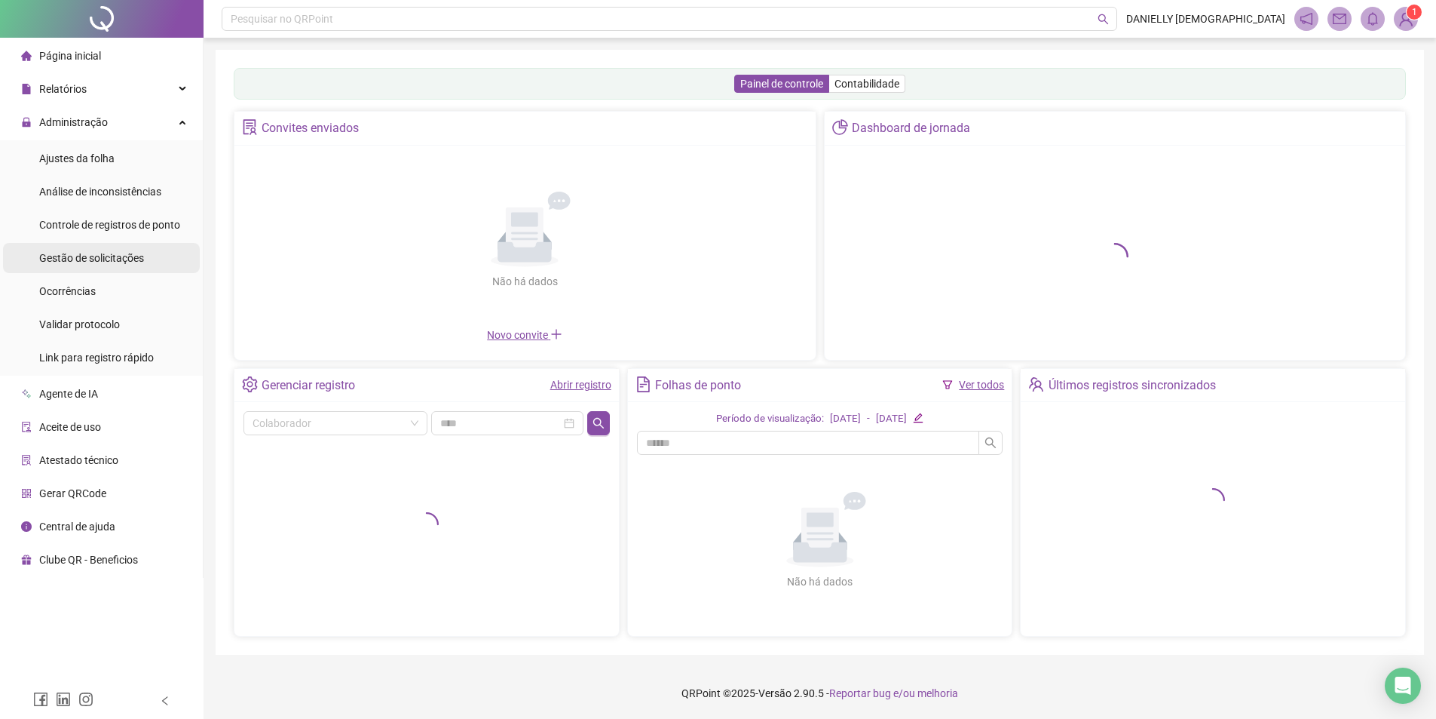
click at [77, 258] on span "Gestão de solicitações" at bounding box center [91, 258] width 105 height 12
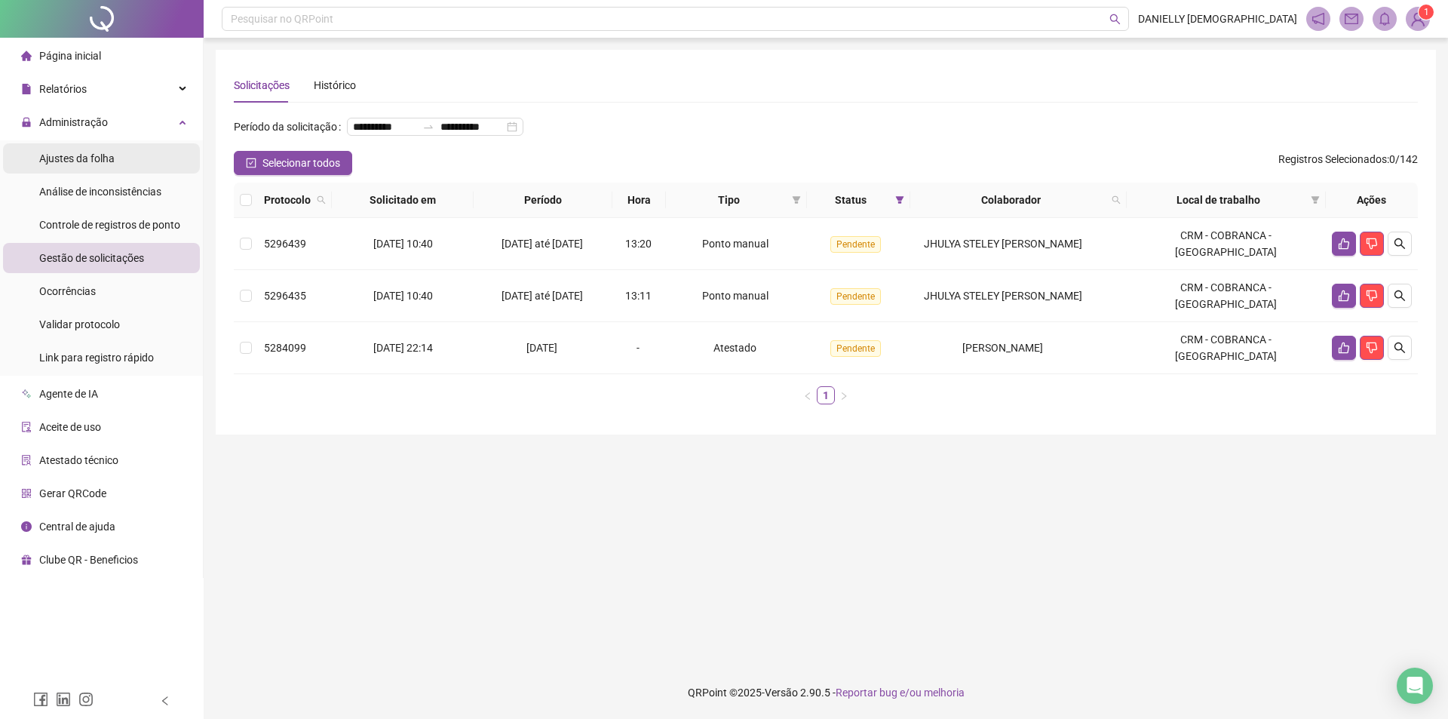
click at [115, 157] on li "Ajustes da folha" at bounding box center [101, 158] width 197 height 30
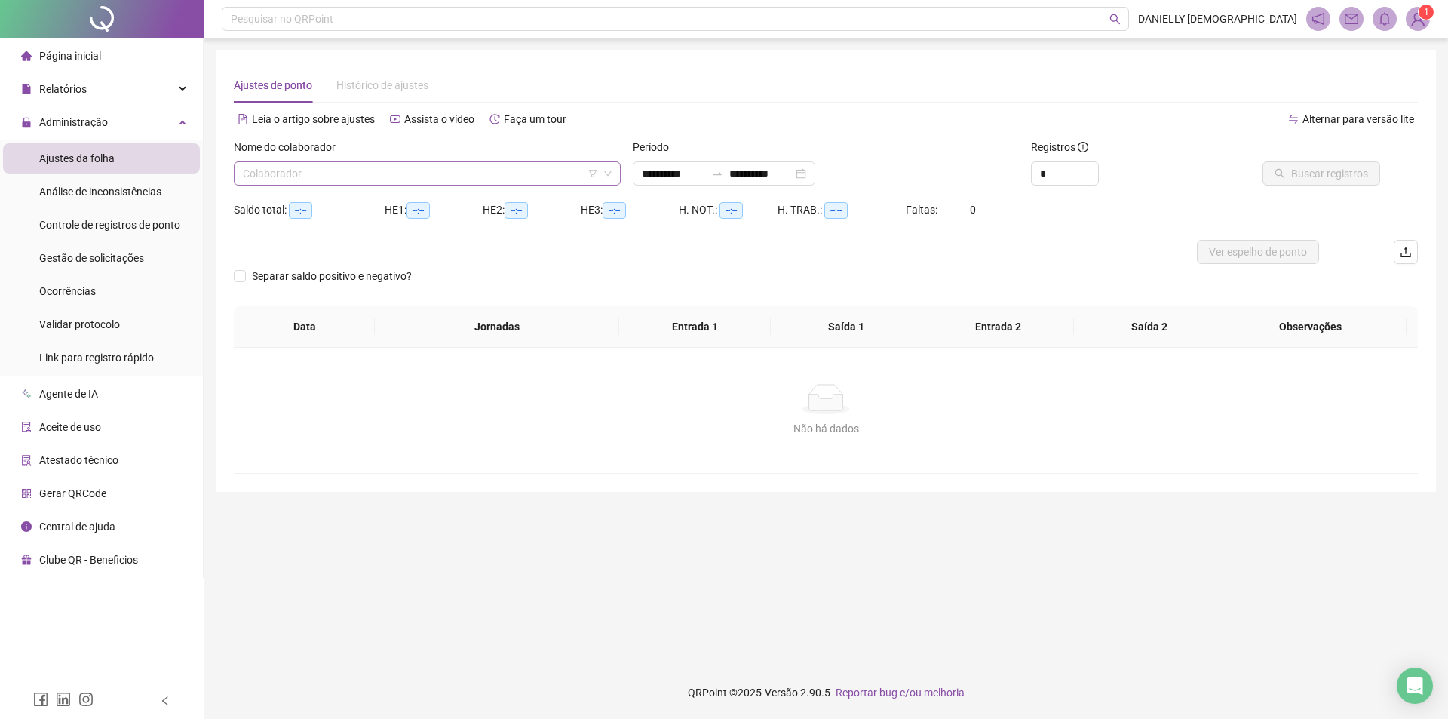
click at [358, 169] on input "search" at bounding box center [420, 173] width 355 height 23
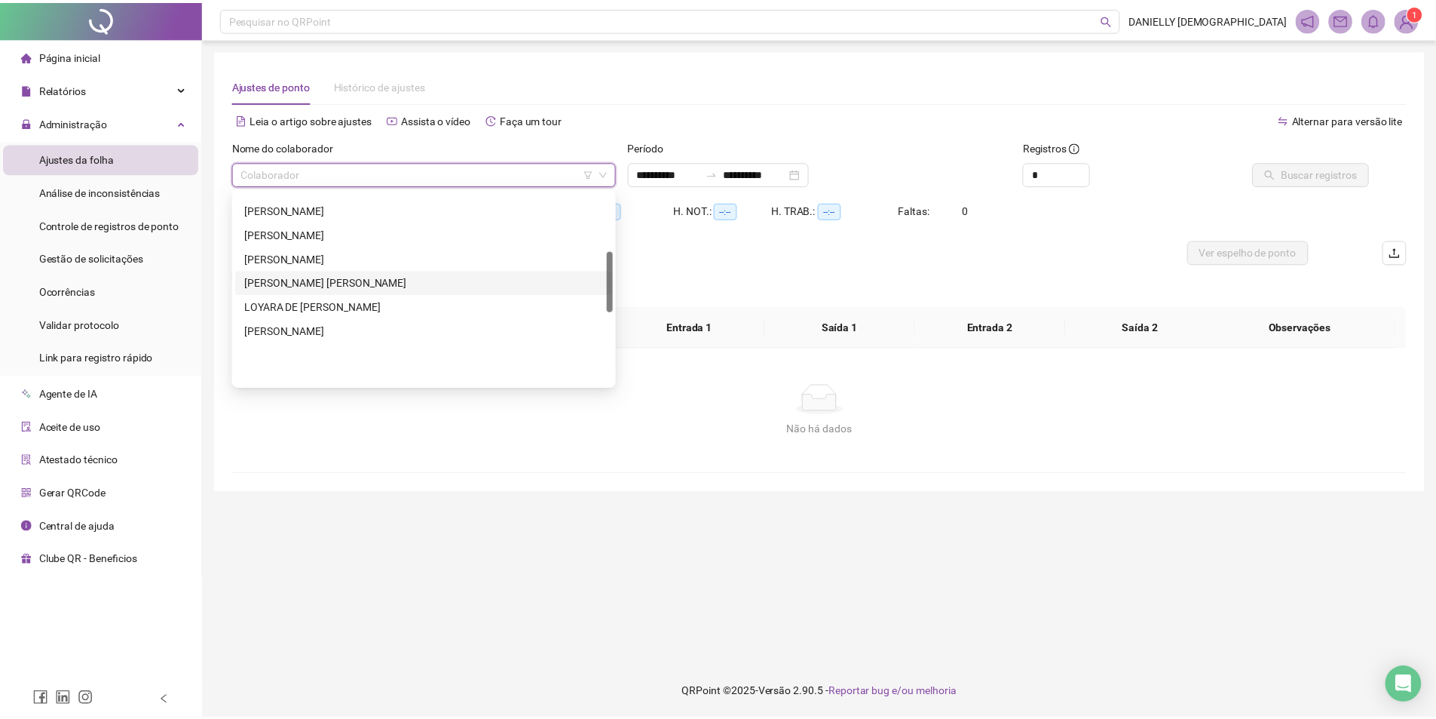
scroll to position [184, 0]
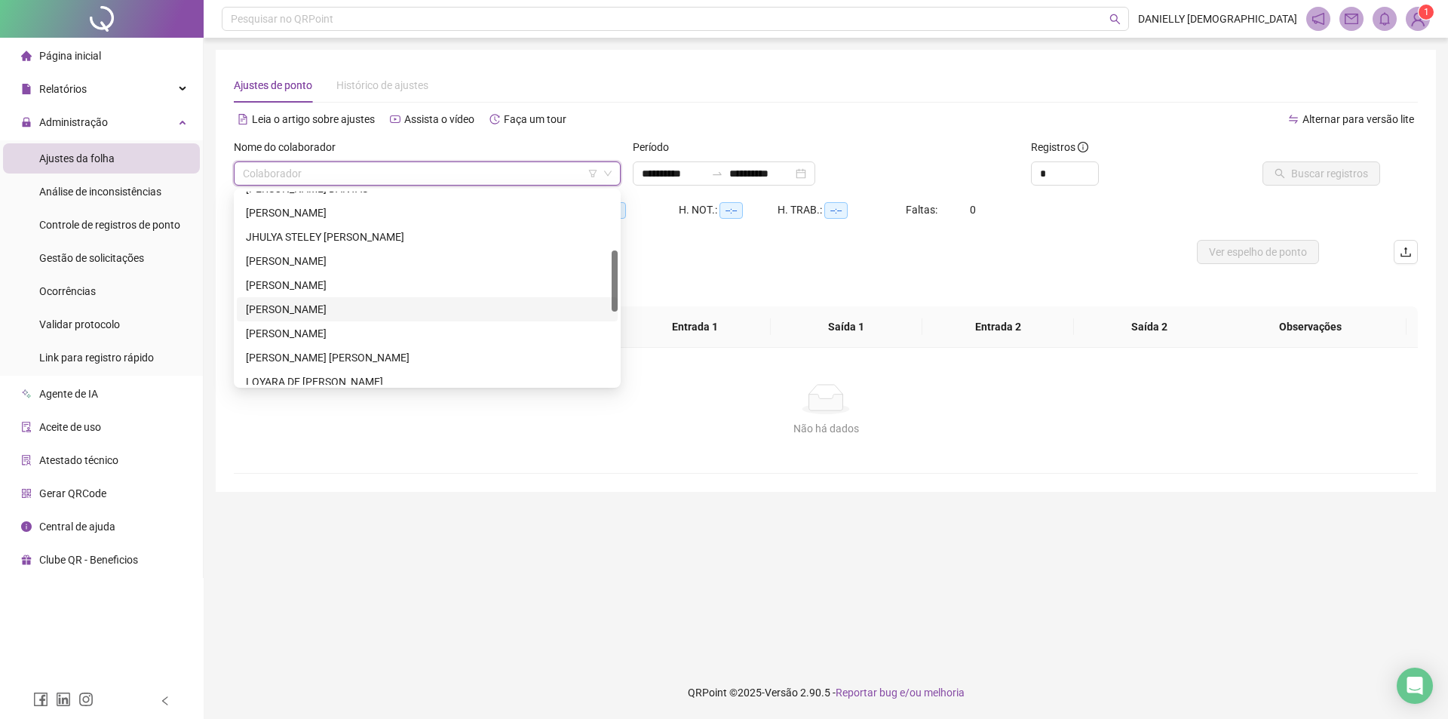
click at [369, 308] on div "[PERSON_NAME]" at bounding box center [427, 309] width 363 height 17
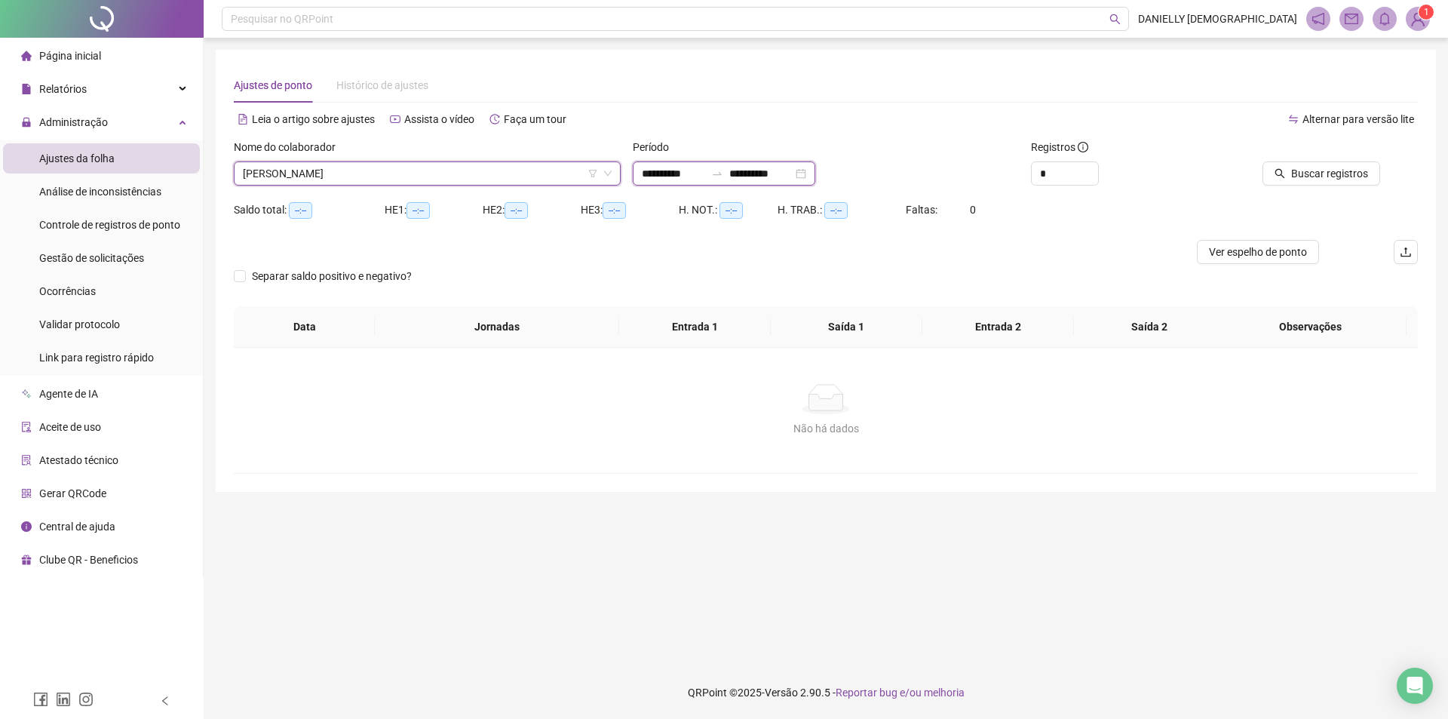
click at [670, 169] on input "**********" at bounding box center [673, 173] width 63 height 17
type input "**********"
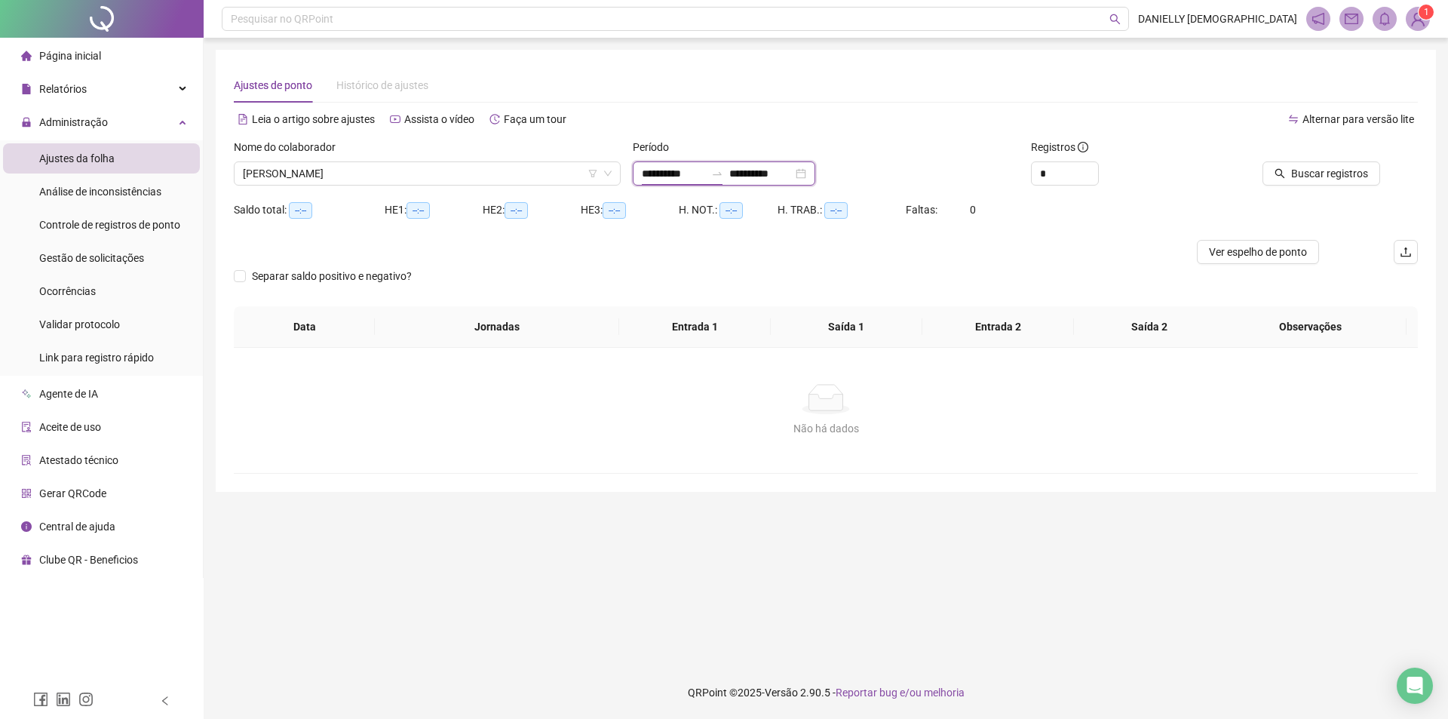
type input "**********"
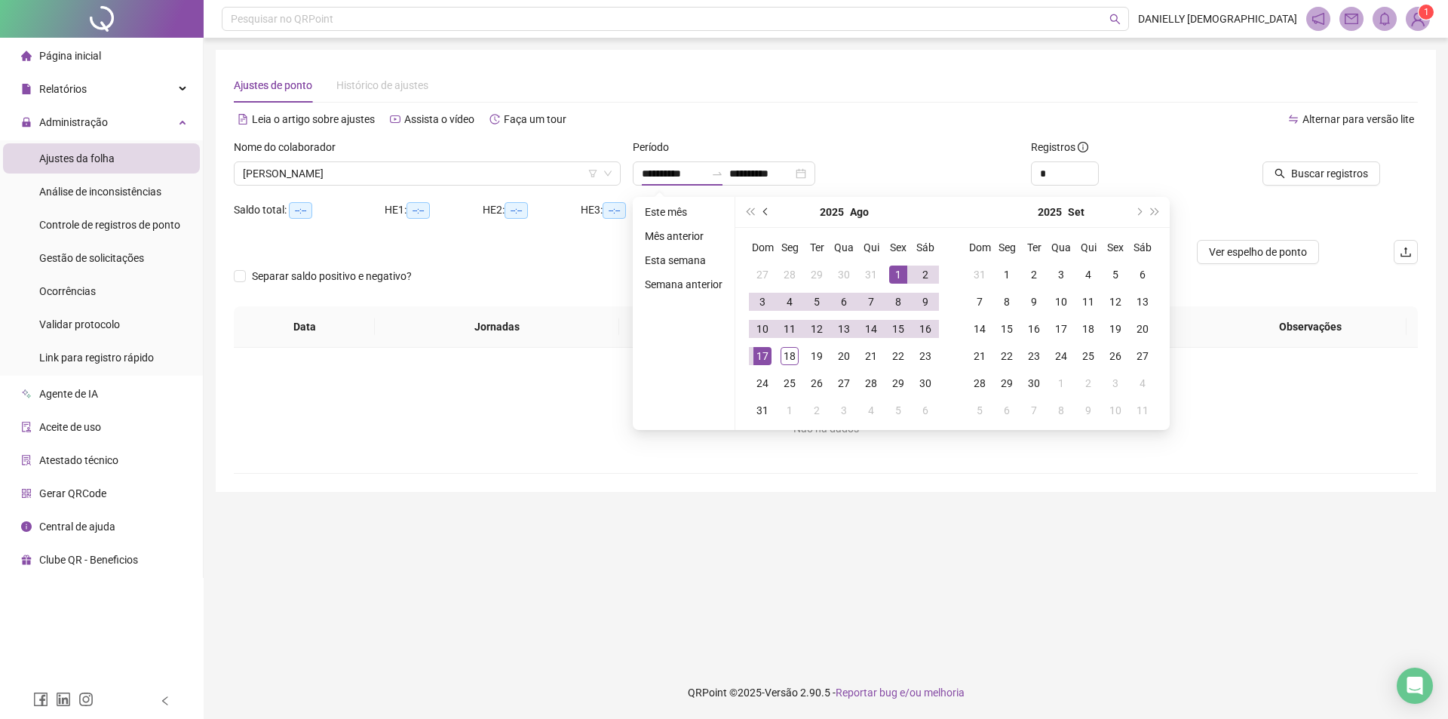
click at [771, 210] on button "prev-year" at bounding box center [766, 212] width 17 height 30
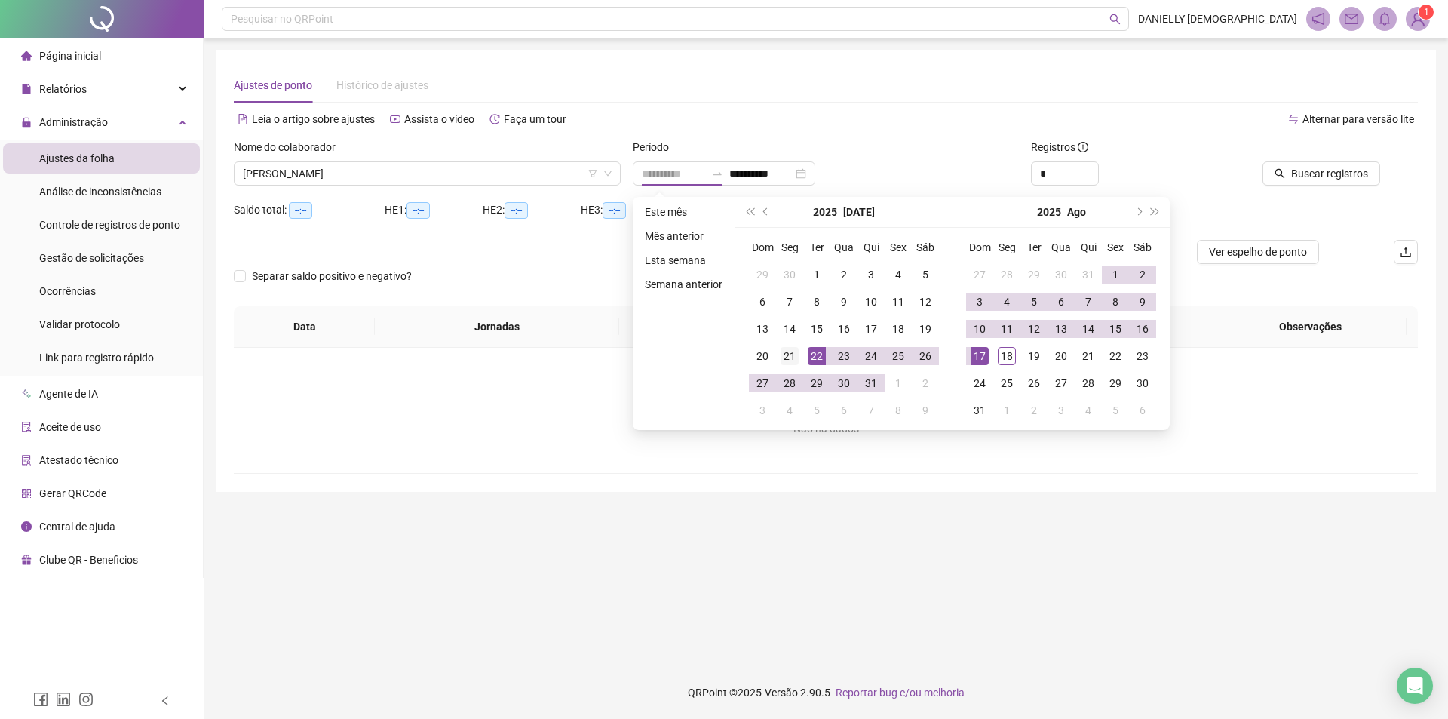
type input "**********"
click at [792, 357] on div "21" at bounding box center [789, 356] width 18 height 18
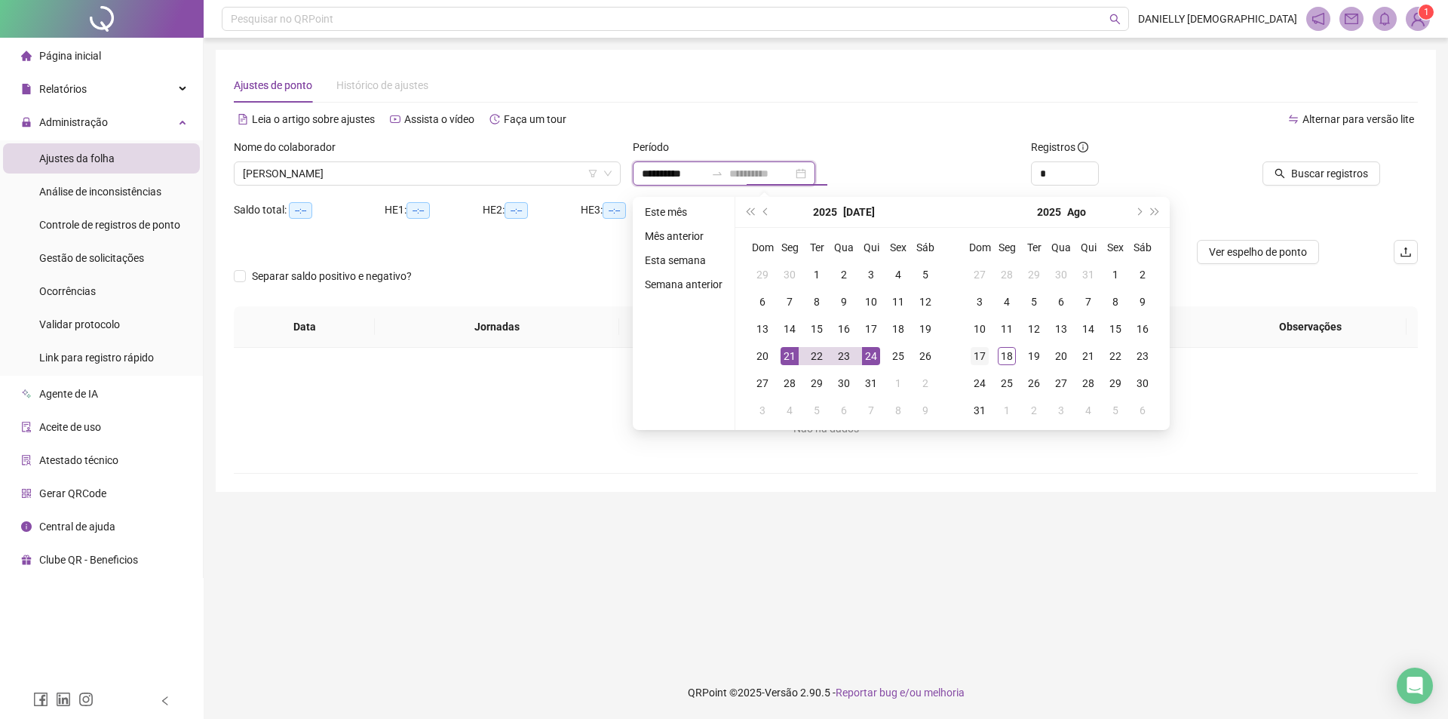
type input "**********"
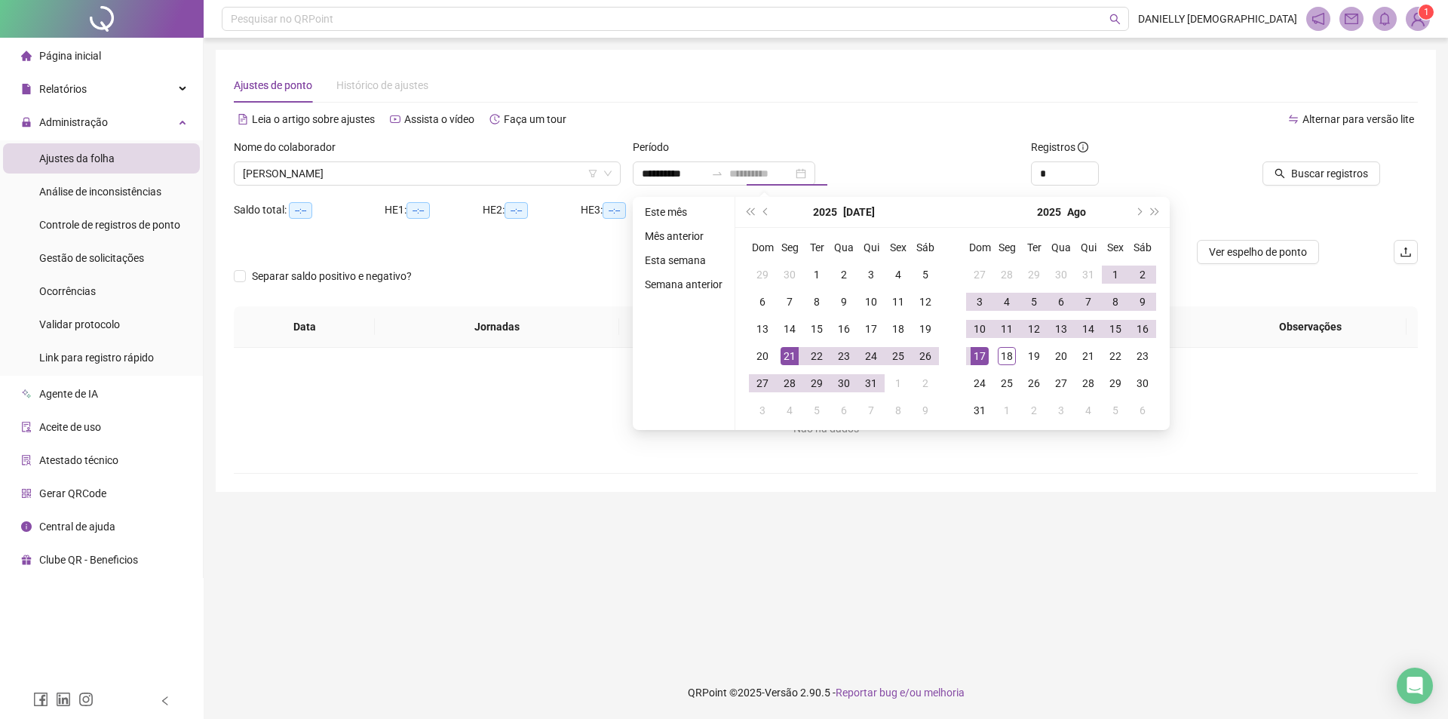
click at [973, 354] on div "17" at bounding box center [979, 356] width 18 height 18
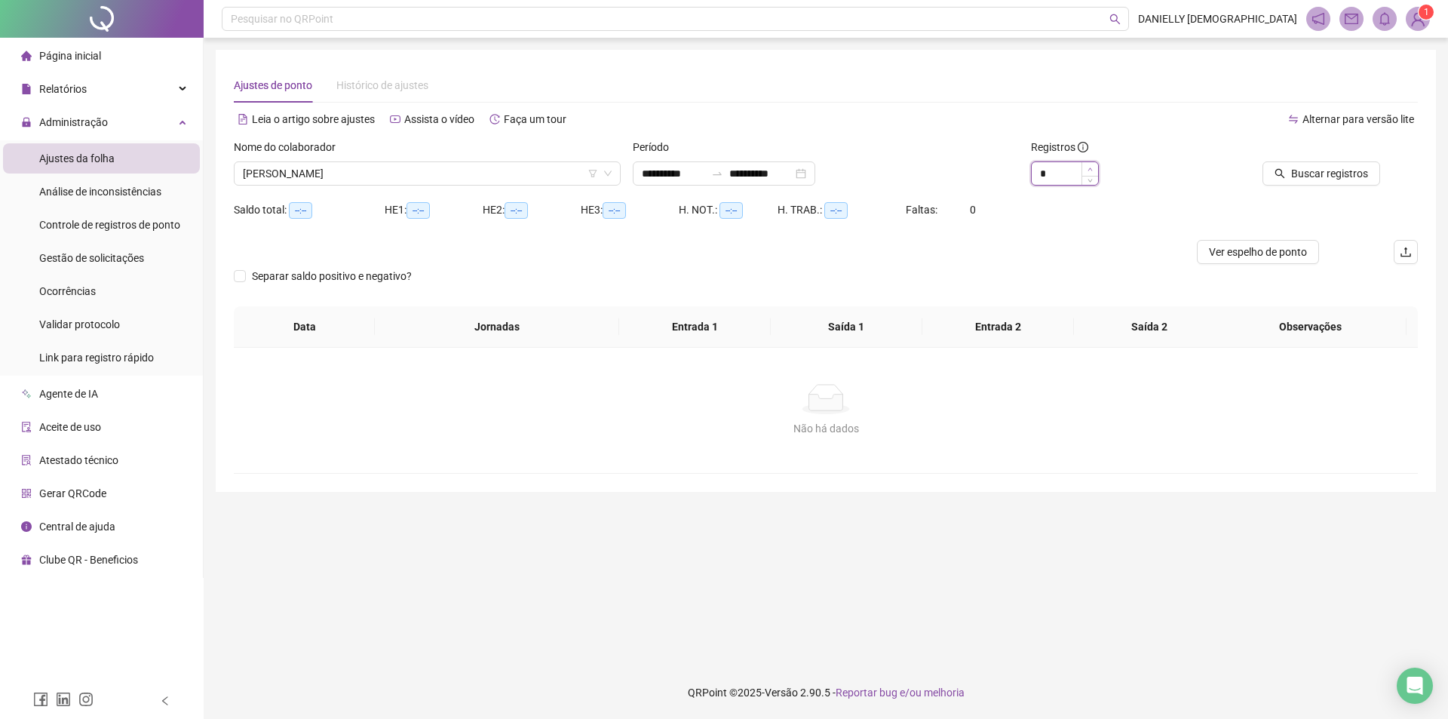
click at [1089, 163] on span "Increase Value" at bounding box center [1089, 169] width 17 height 14
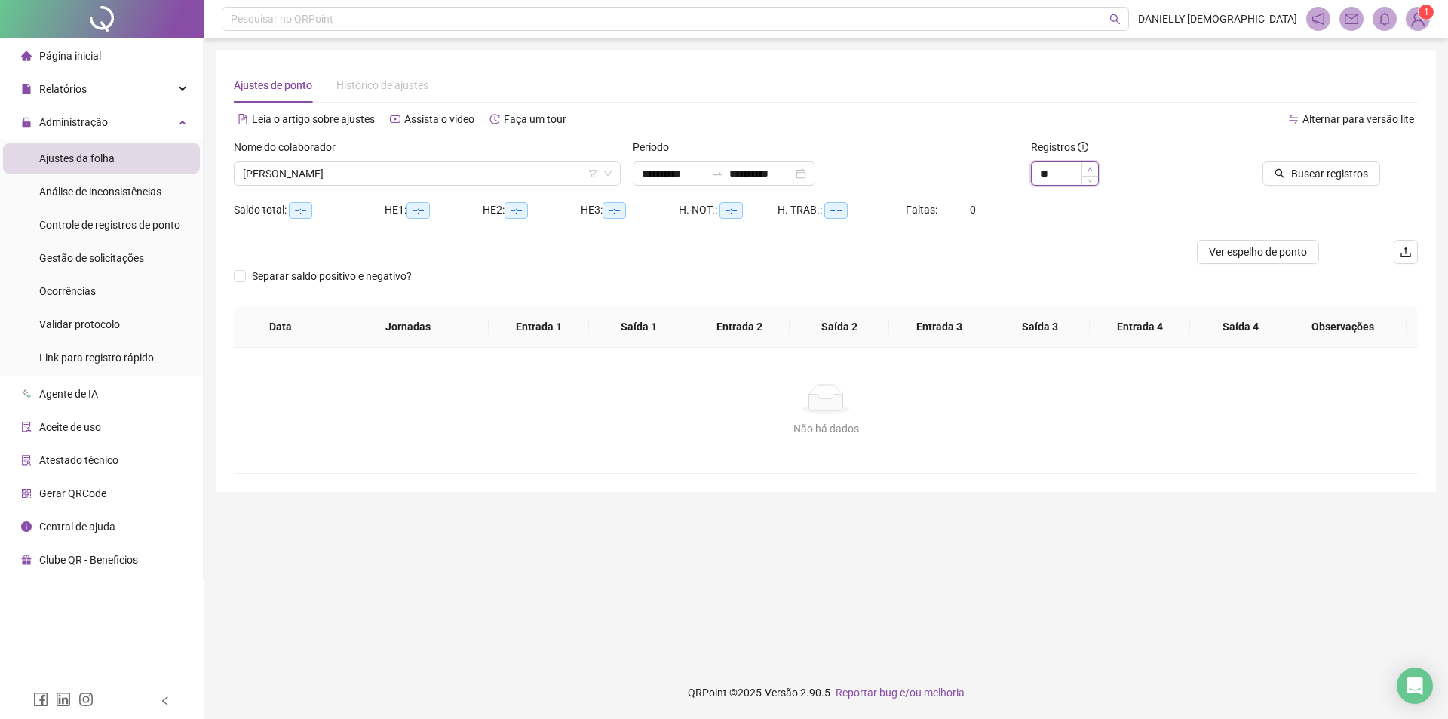
click at [1089, 163] on span "Increase Value" at bounding box center [1089, 169] width 17 height 14
type input "**"
click at [1089, 163] on span "Increase Value" at bounding box center [1089, 169] width 17 height 14
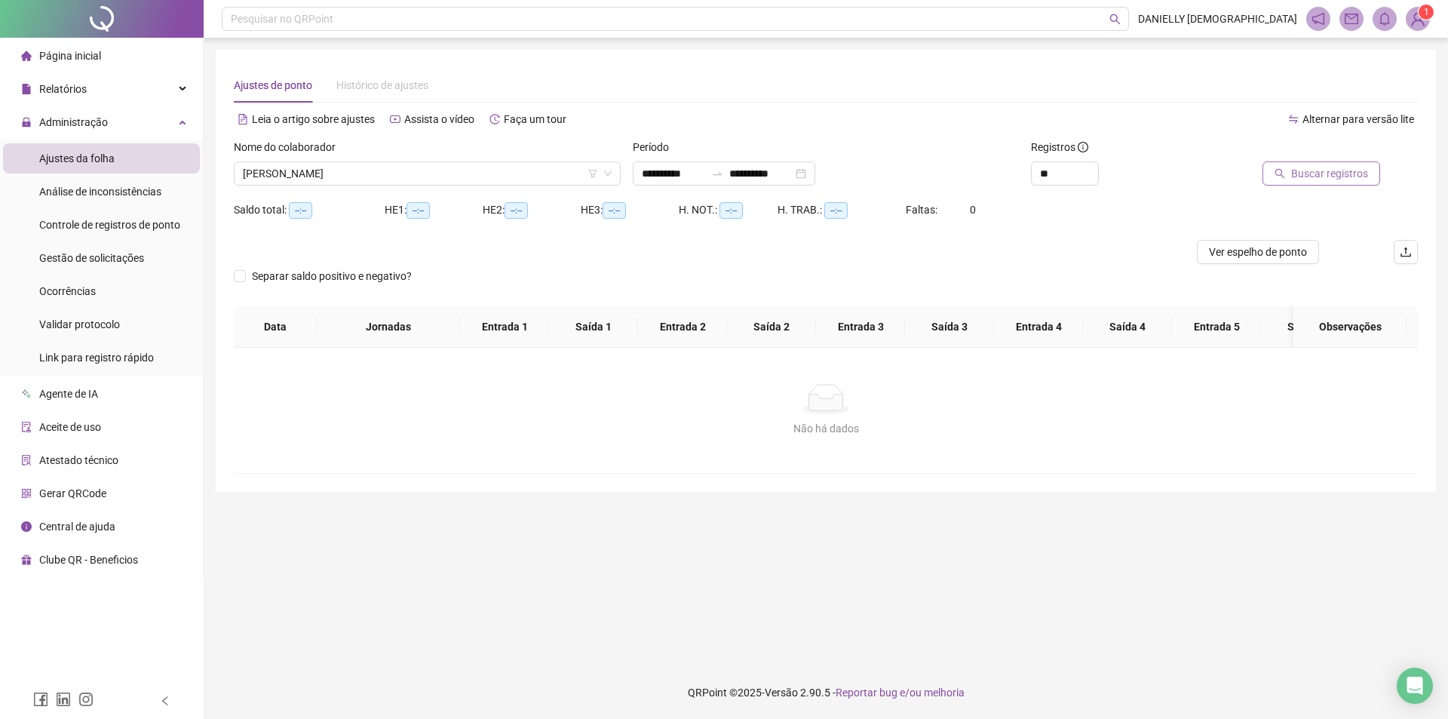
click at [1312, 171] on span "Buscar registros" at bounding box center [1329, 173] width 77 height 17
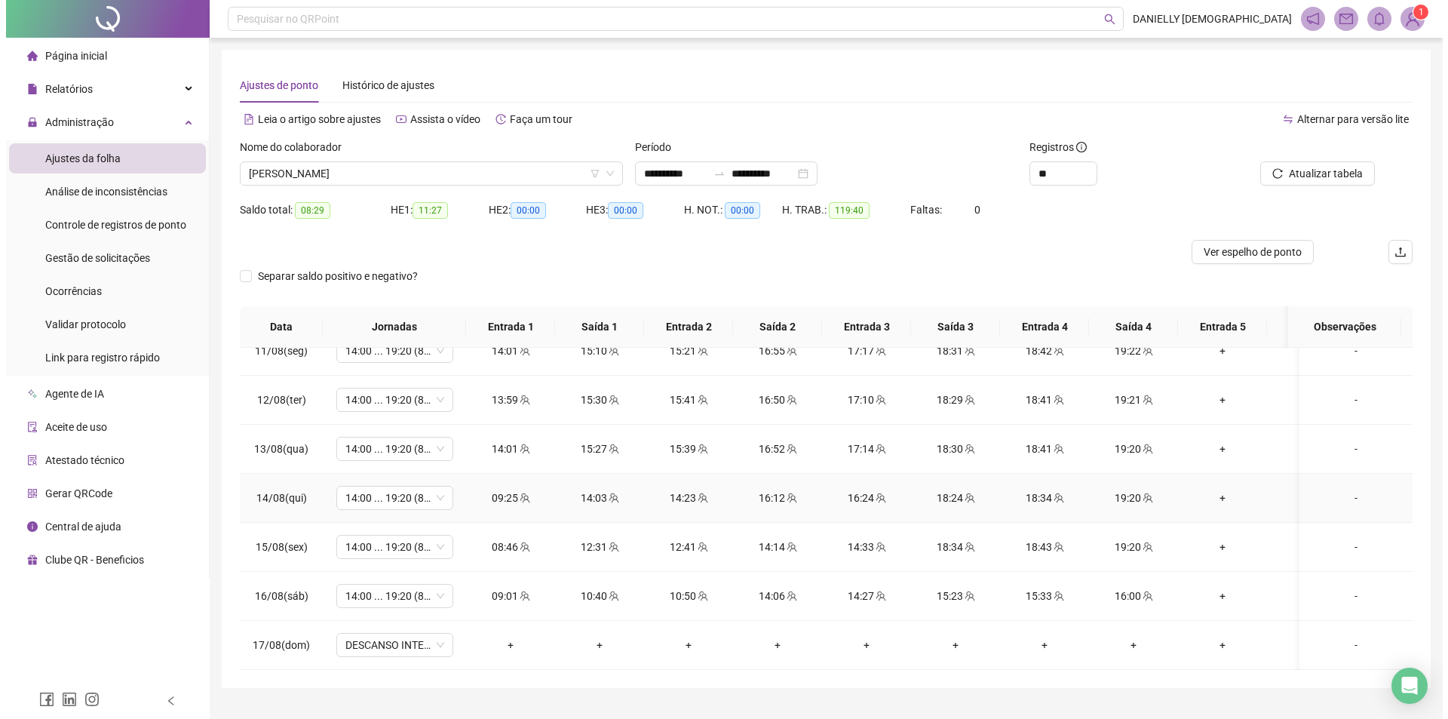
scroll to position [34, 0]
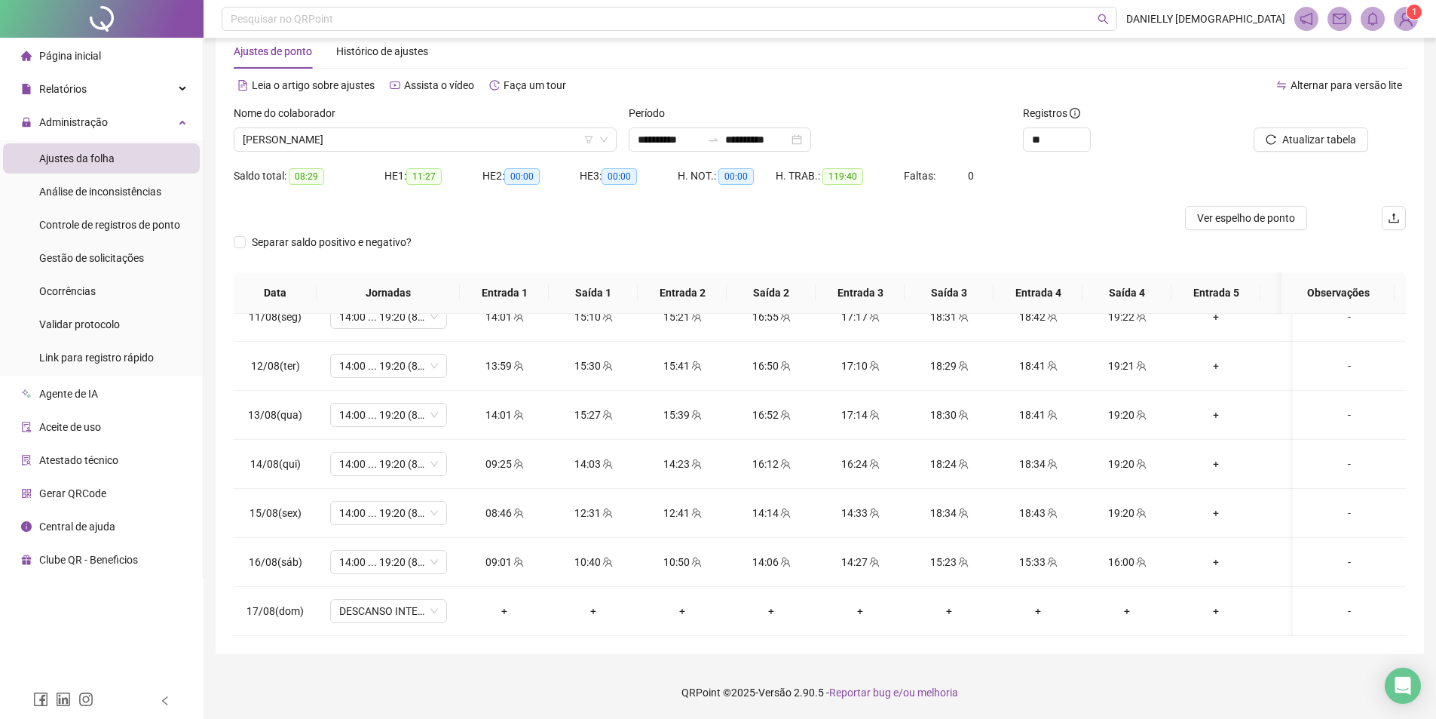
click at [1395, 15] on img at bounding box center [1406, 19] width 23 height 23
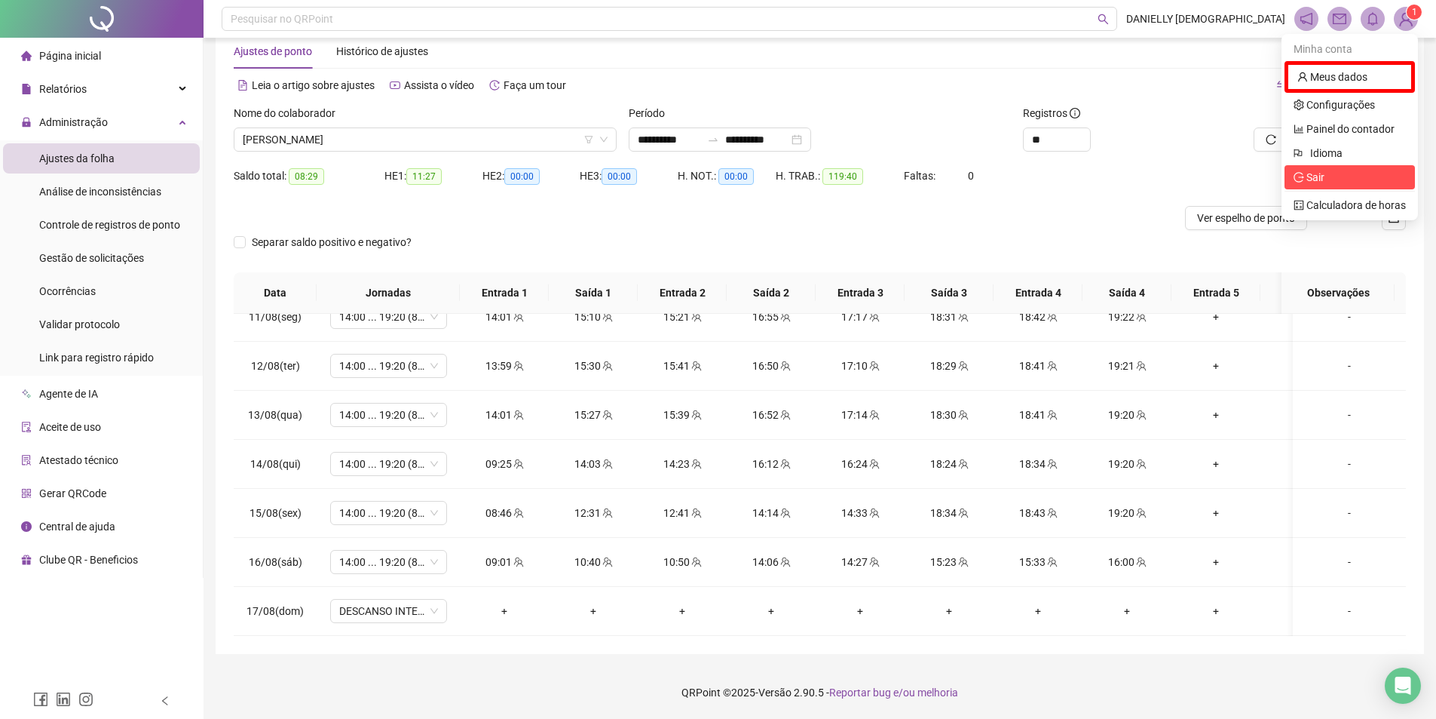
click at [1338, 176] on span "Sair" at bounding box center [1350, 177] width 112 height 17
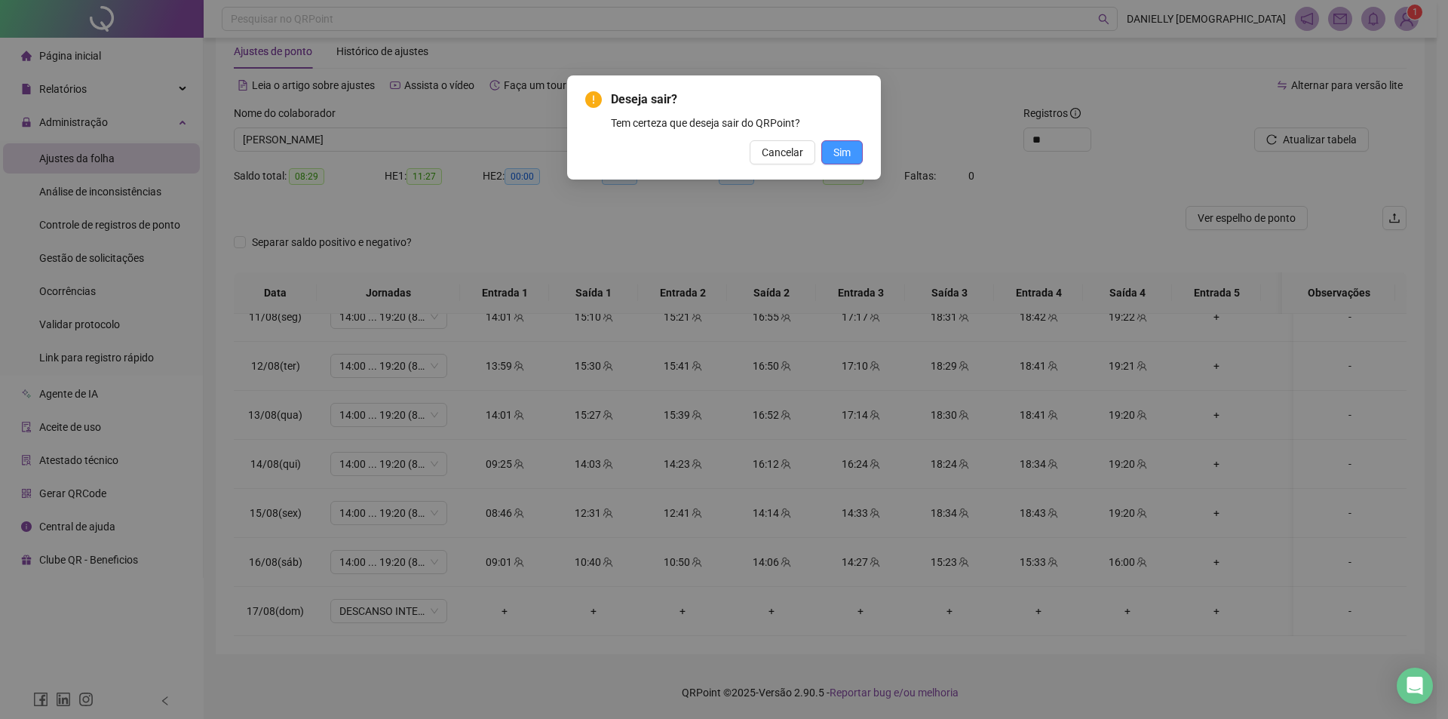
click at [838, 149] on span "Sim" at bounding box center [841, 152] width 17 height 17
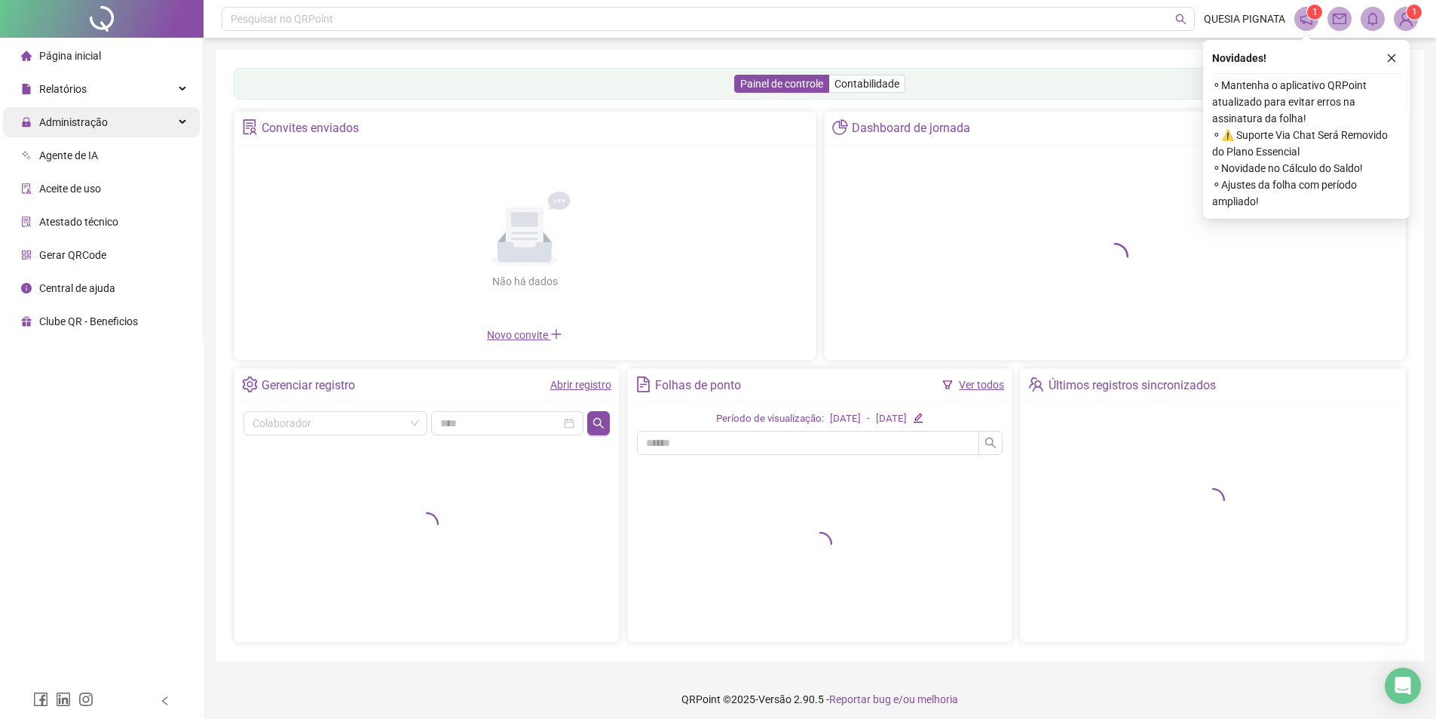
click at [134, 118] on div "Administração" at bounding box center [101, 122] width 197 height 30
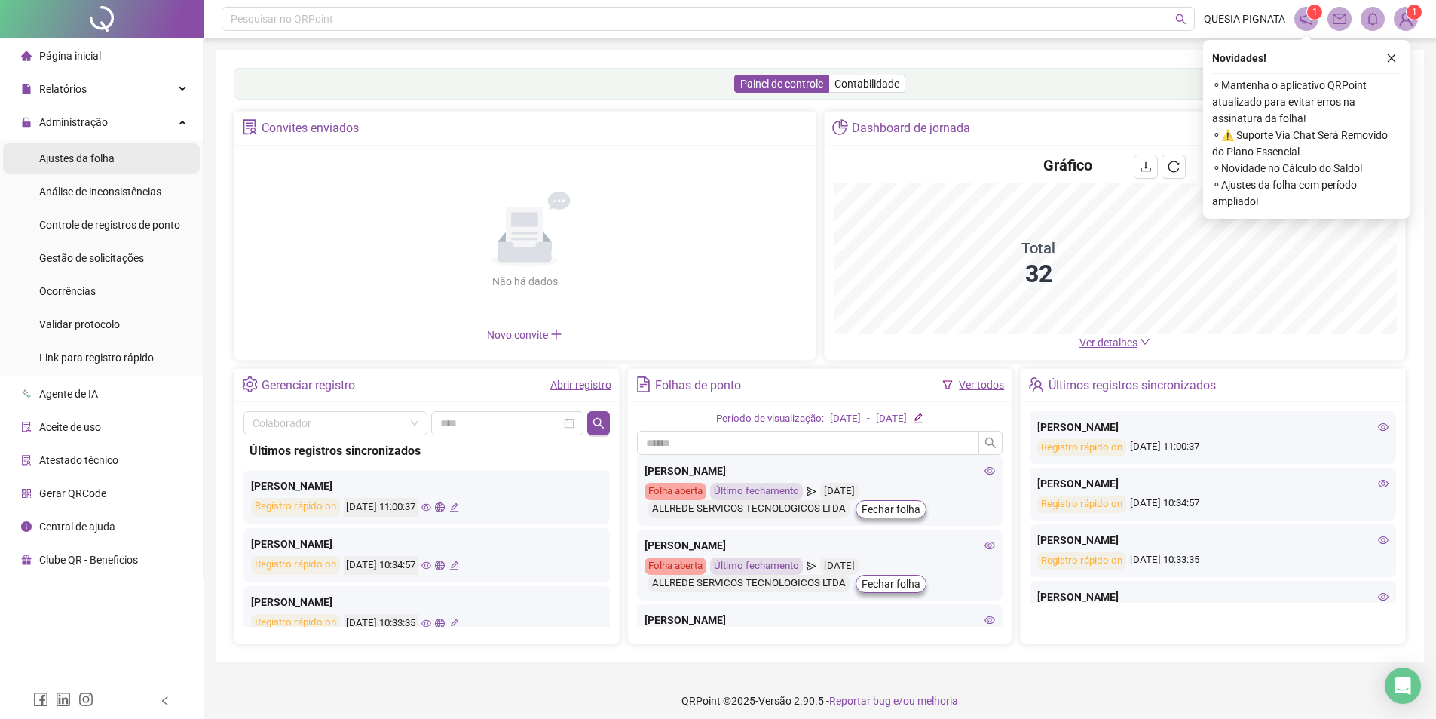
click at [107, 161] on span "Ajustes da folha" at bounding box center [76, 158] width 75 height 12
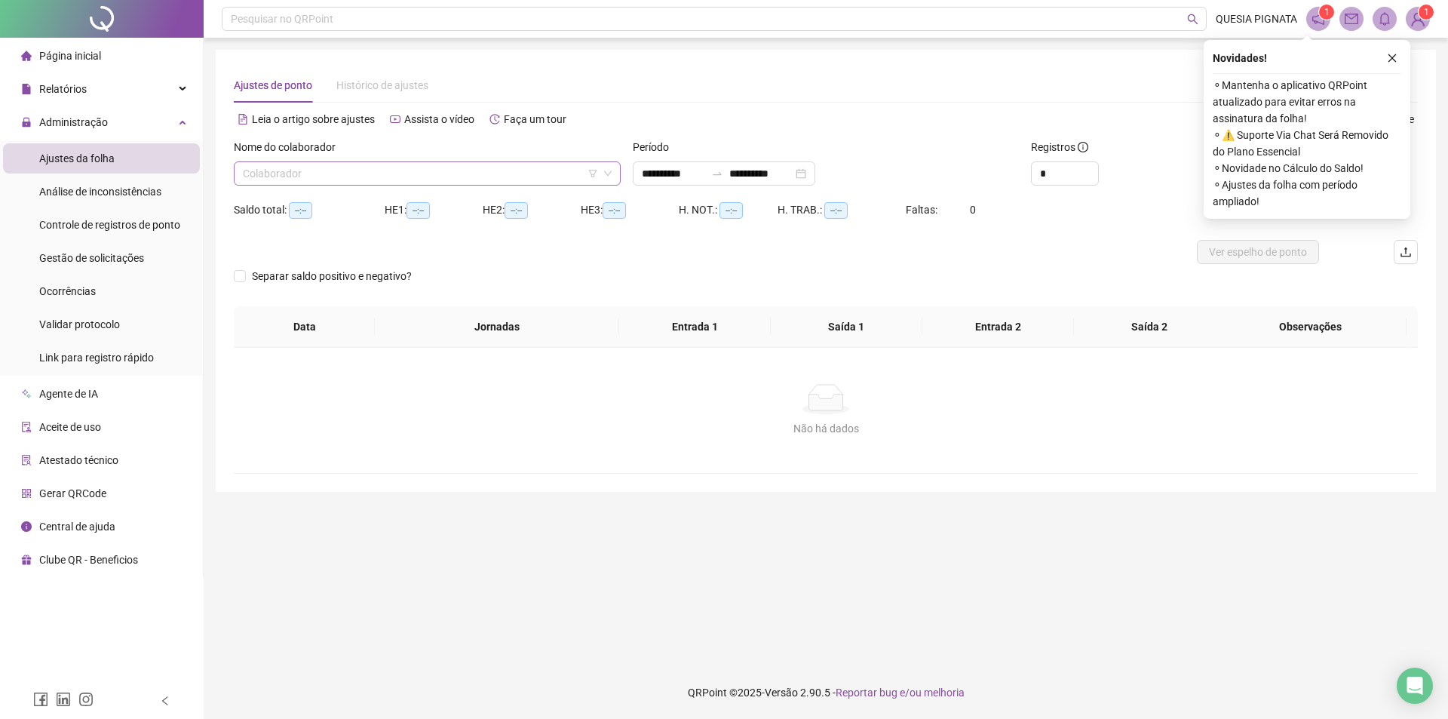
click at [331, 176] on input "search" at bounding box center [420, 173] width 355 height 23
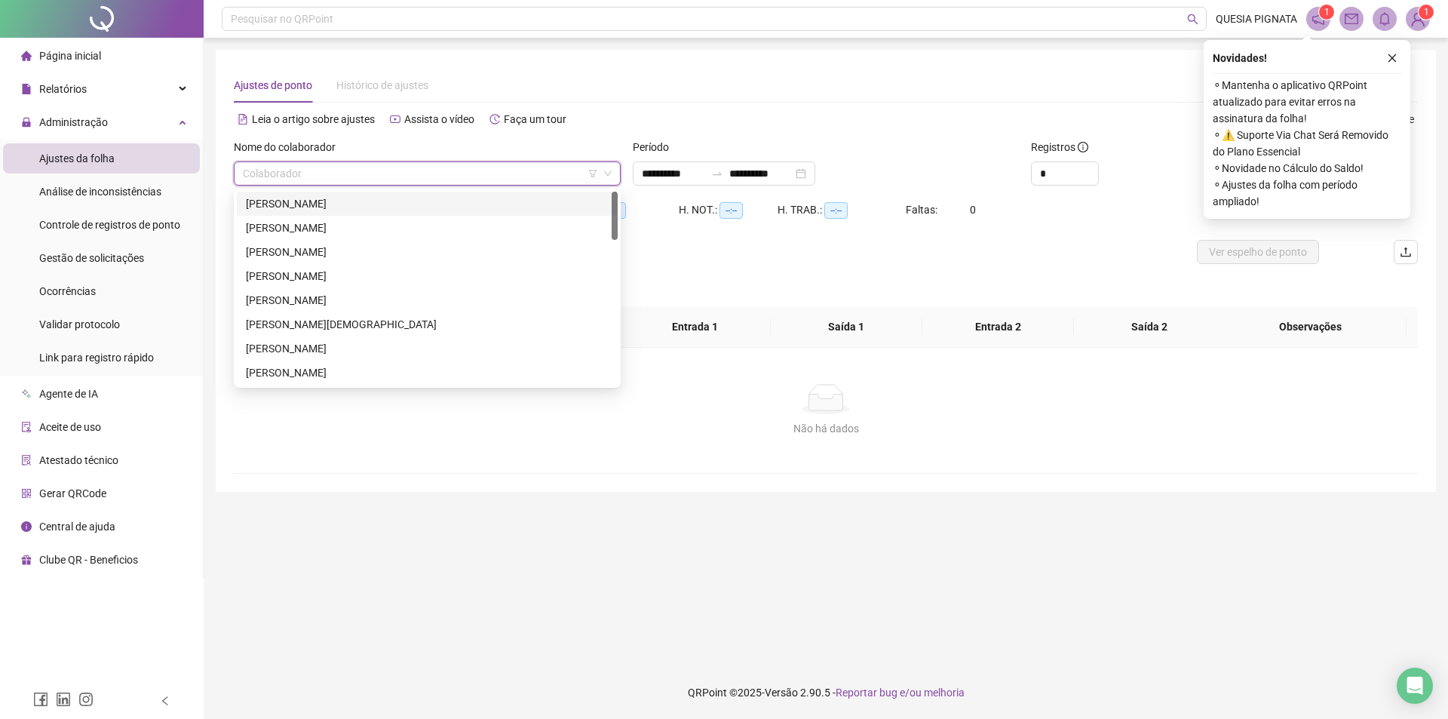
click at [330, 205] on div "[PERSON_NAME]" at bounding box center [427, 203] width 363 height 17
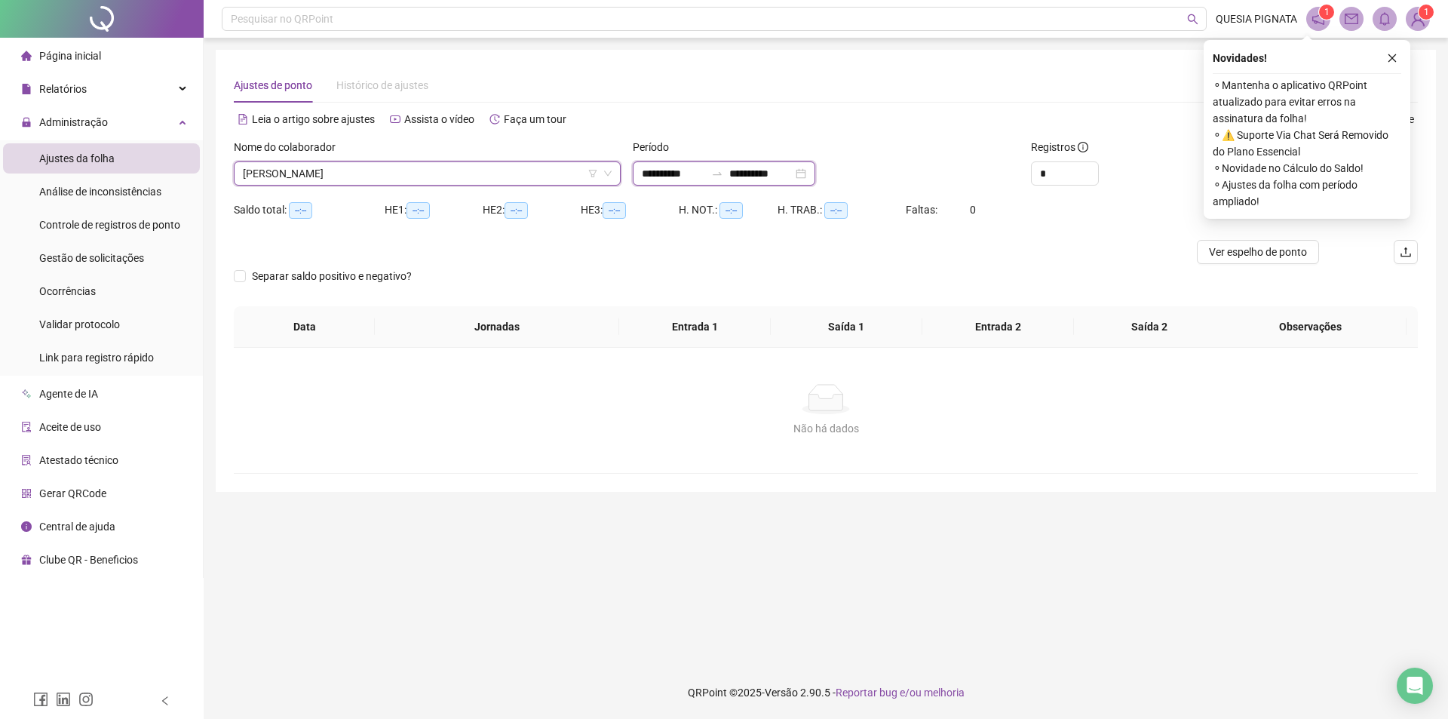
click at [667, 172] on input "**********" at bounding box center [673, 173] width 63 height 17
type input "**********"
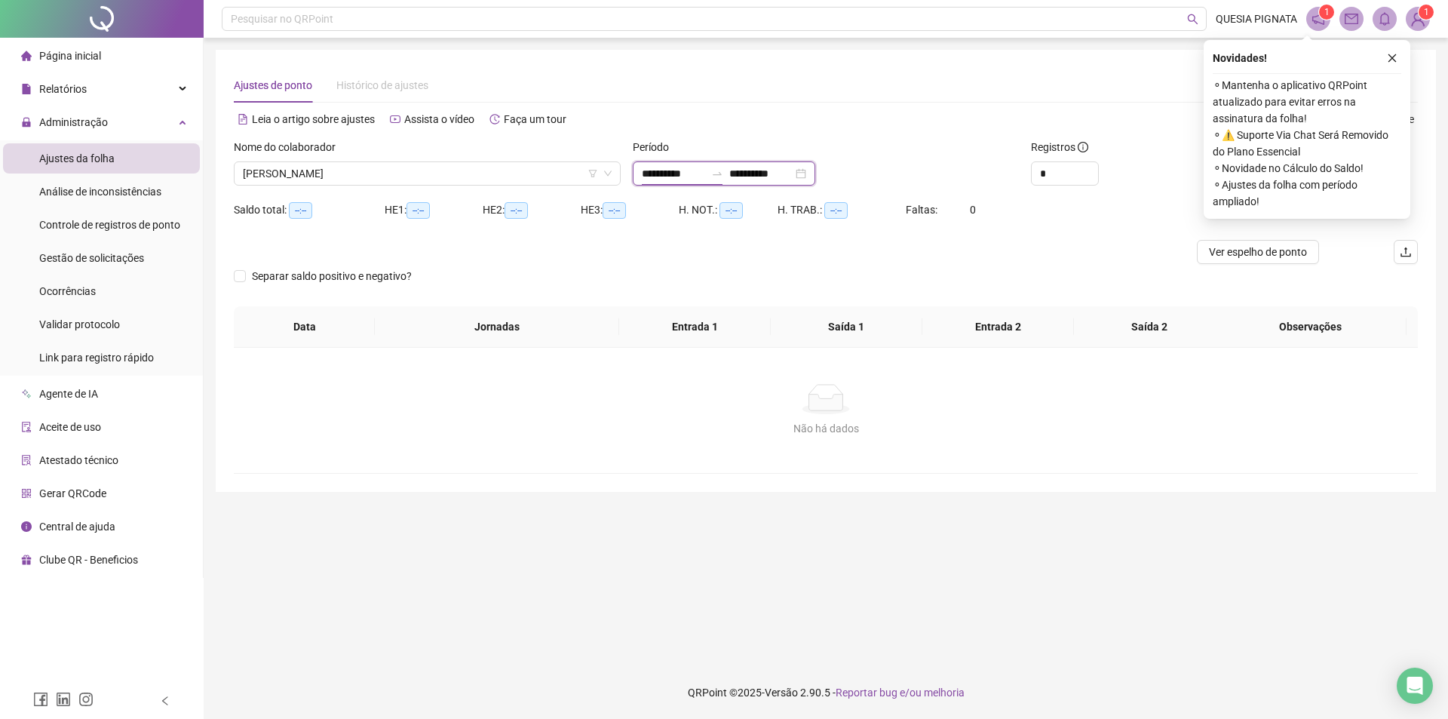
type input "**********"
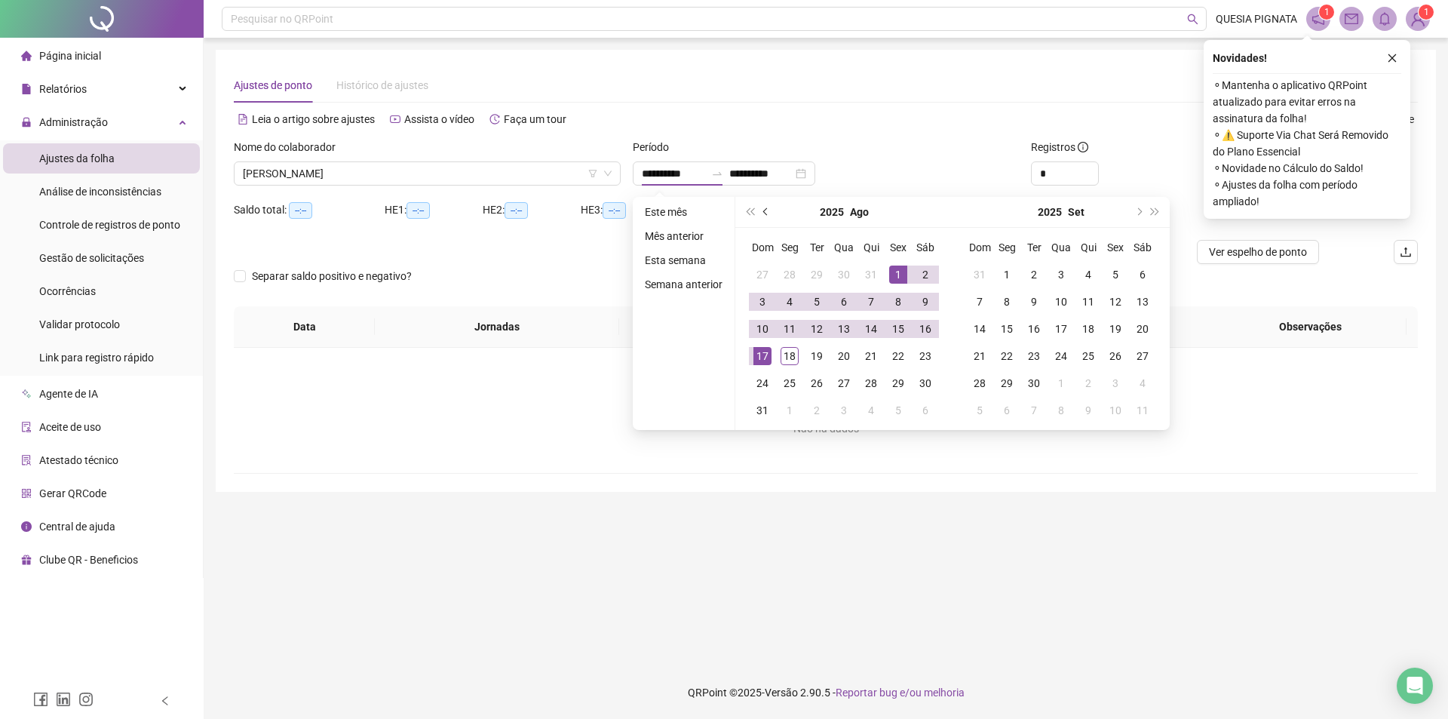
click at [764, 209] on span "prev-year" at bounding box center [767, 212] width 8 height 8
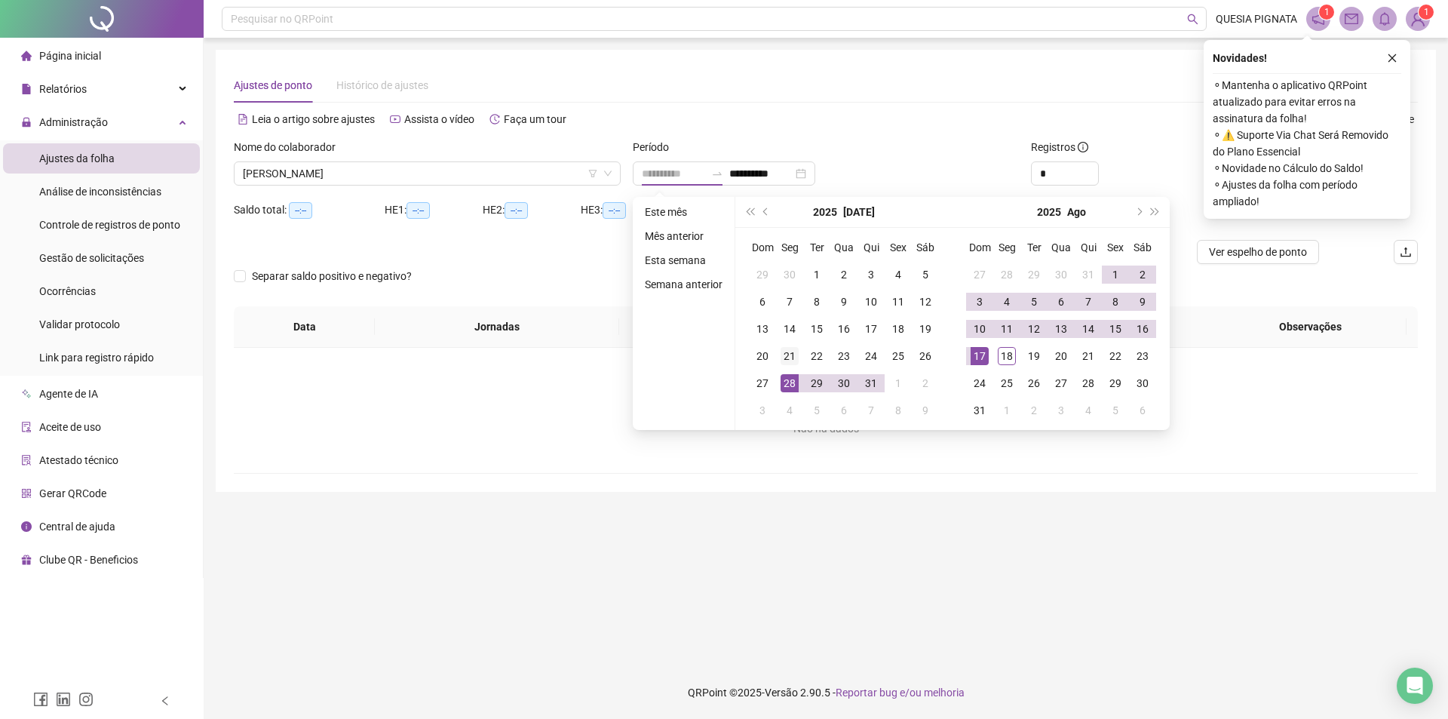
type input "**********"
click at [787, 360] on div "21" at bounding box center [789, 356] width 18 height 18
type input "**********"
click at [982, 357] on div "17" at bounding box center [979, 356] width 18 height 18
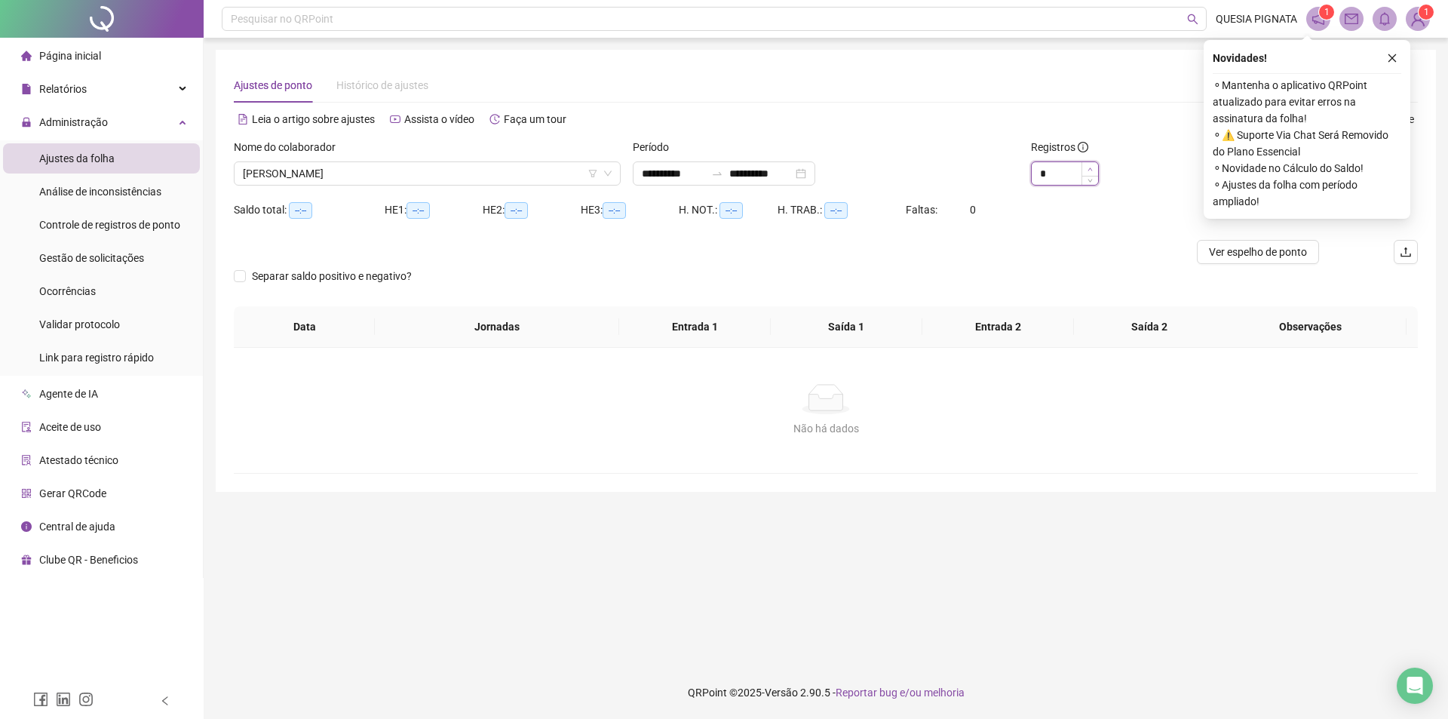
click at [1089, 168] on icon "up" at bounding box center [1089, 169] width 5 height 5
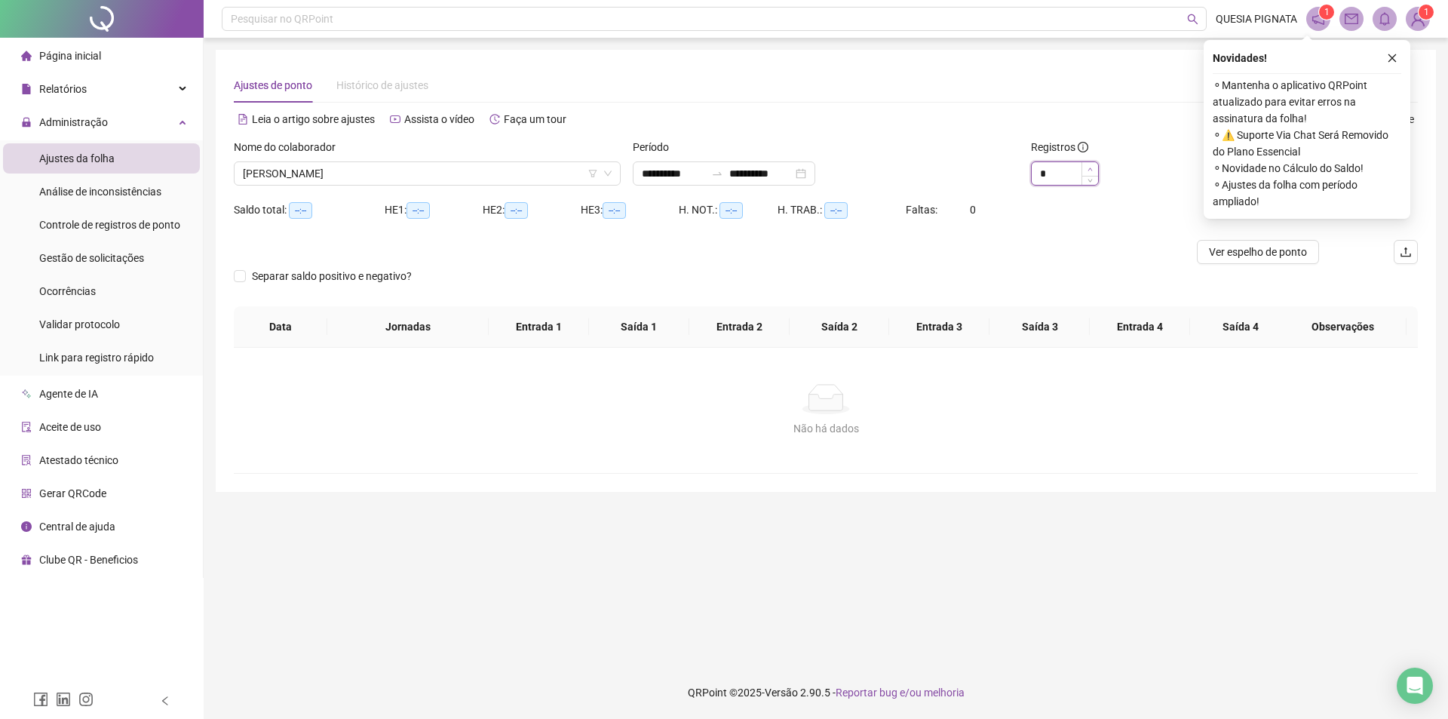
click at [1089, 168] on icon "up" at bounding box center [1089, 169] width 5 height 5
type input "**"
click at [1089, 168] on icon "up" at bounding box center [1089, 169] width 5 height 5
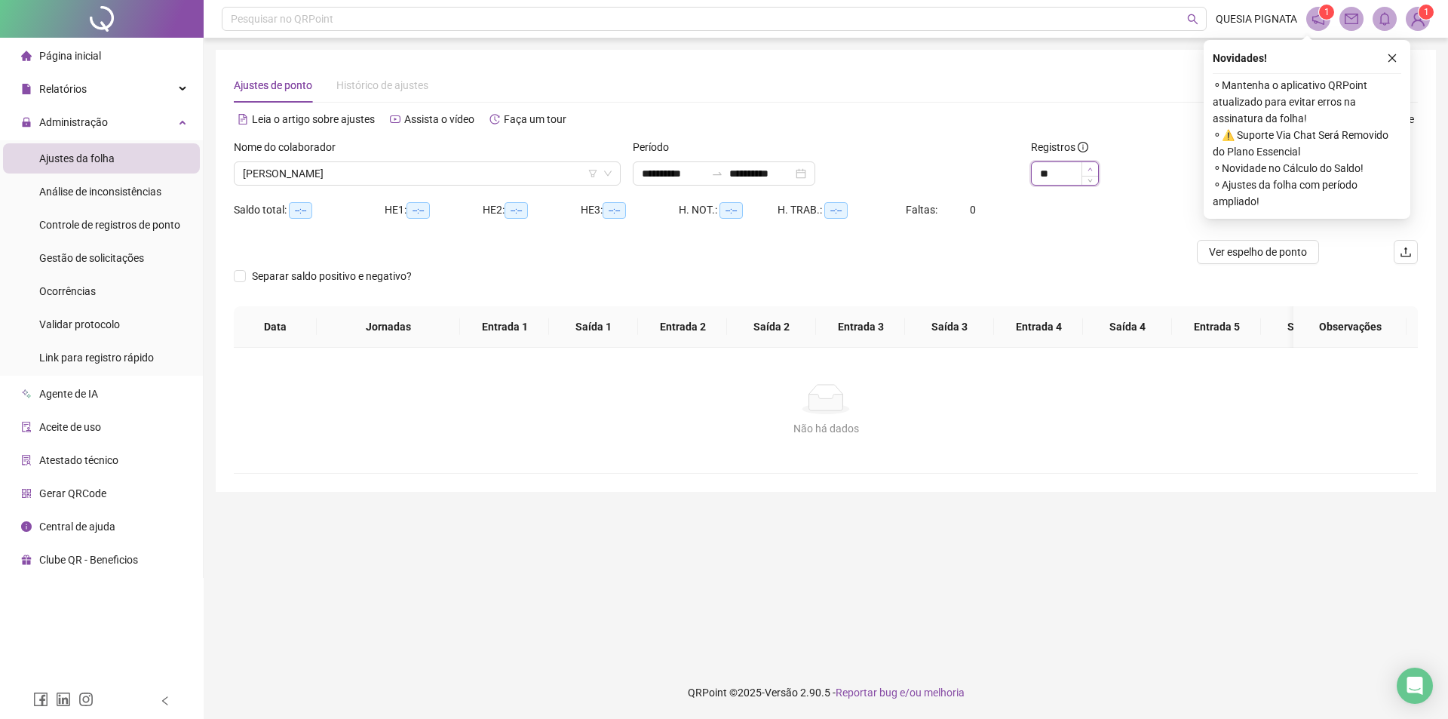
click at [1089, 168] on icon "up" at bounding box center [1089, 169] width 5 height 5
click at [1390, 63] on button "button" at bounding box center [1392, 58] width 18 height 18
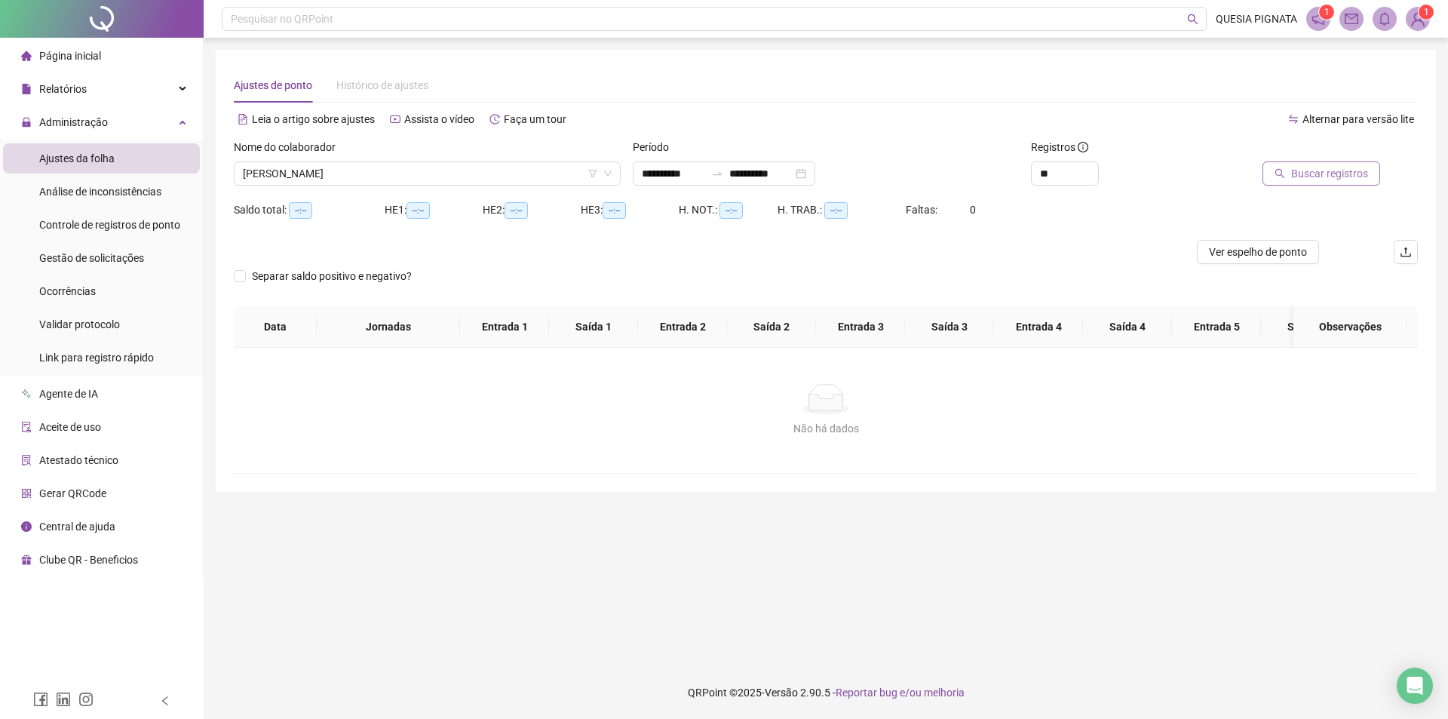
click at [1338, 167] on span "Buscar registros" at bounding box center [1329, 173] width 77 height 17
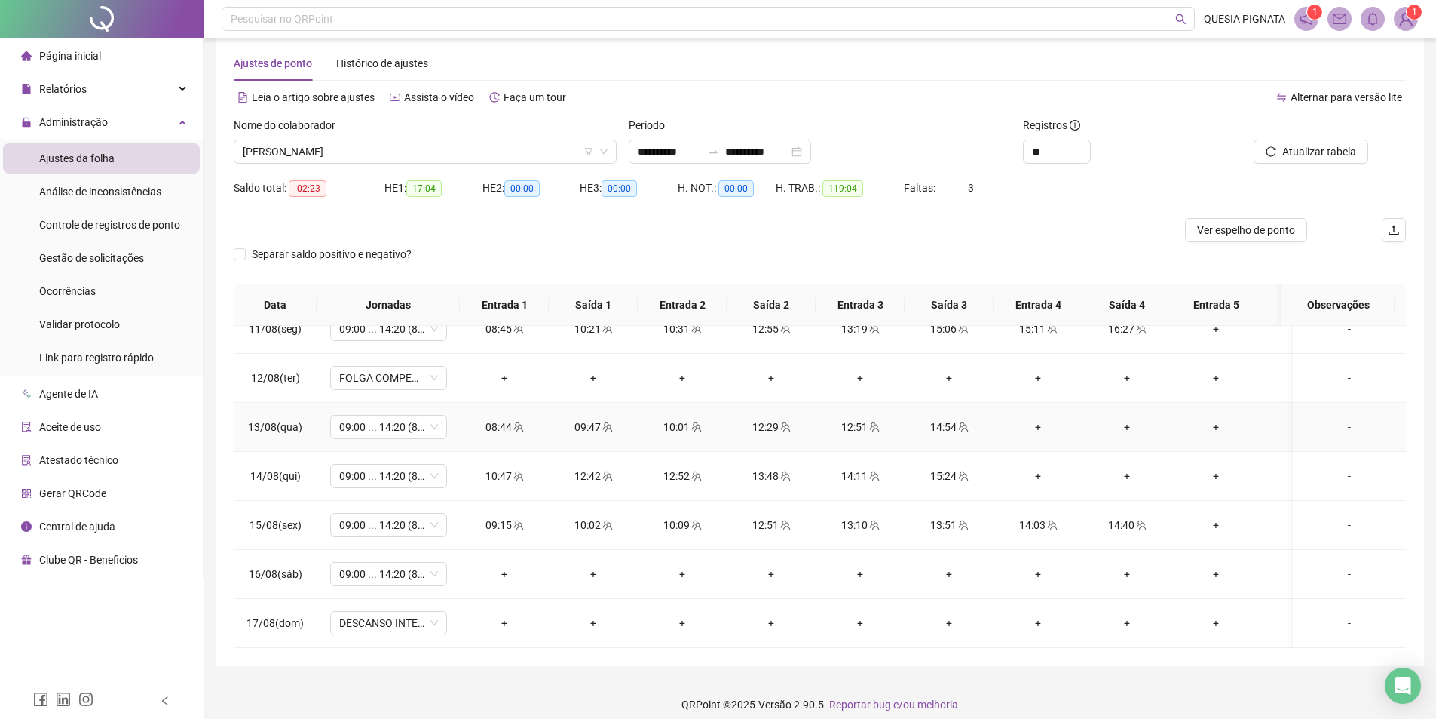
scroll to position [34, 0]
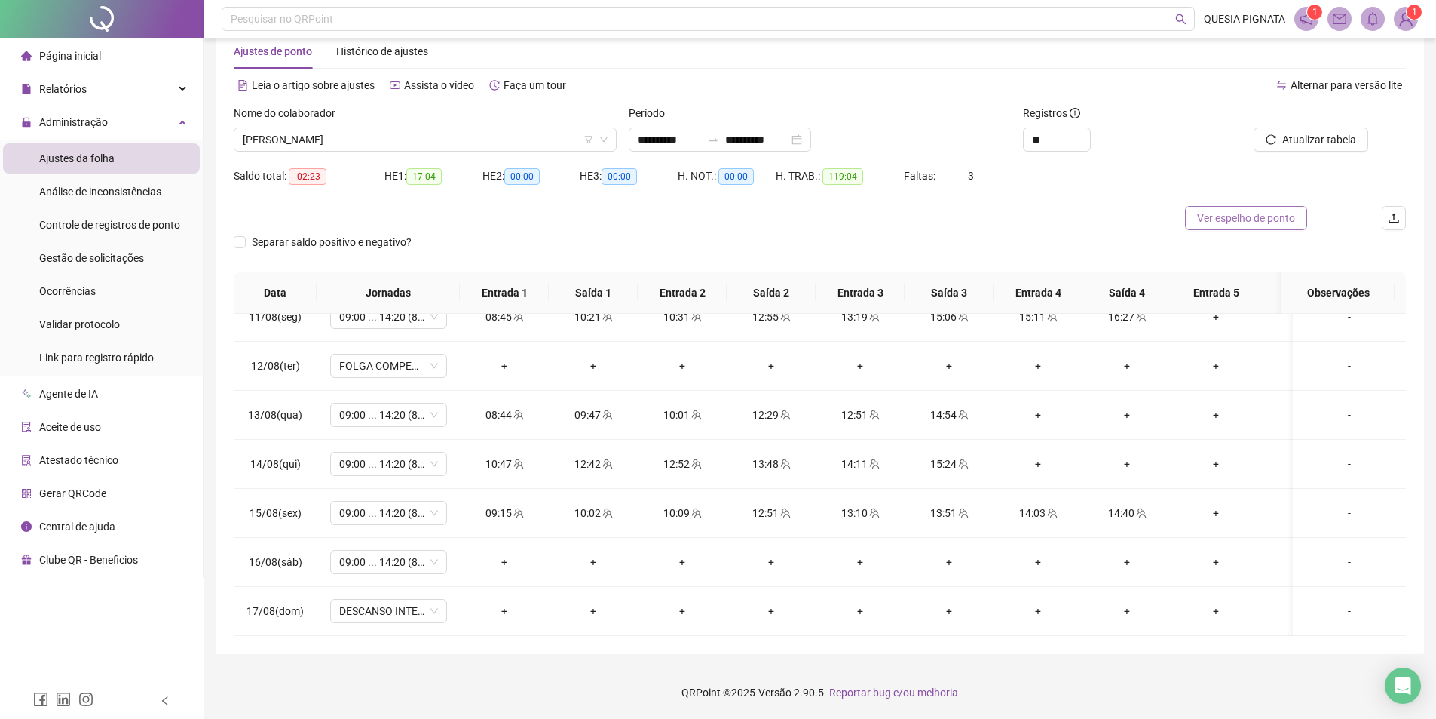
click at [1245, 218] on span "Ver espelho de ponto" at bounding box center [1246, 218] width 98 height 17
click at [1339, 554] on div "-" at bounding box center [1349, 561] width 89 height 17
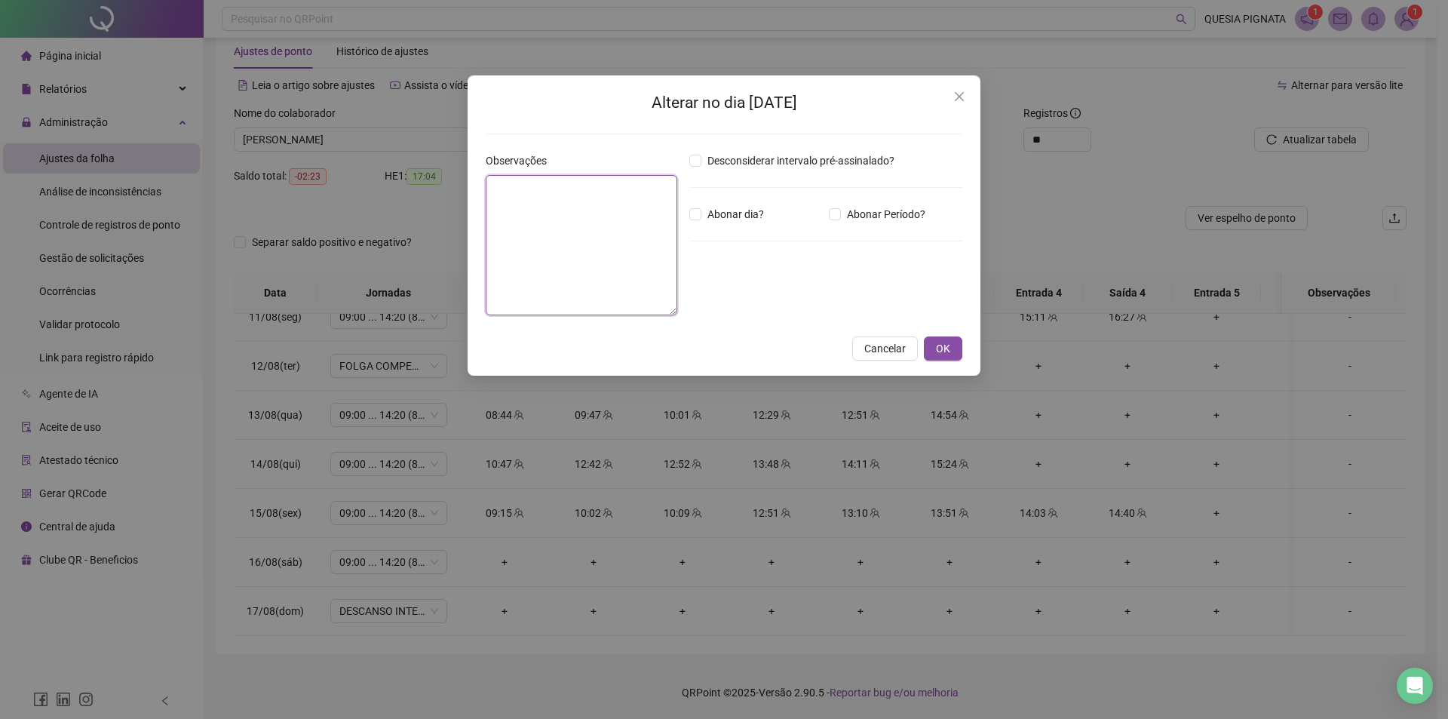
click at [593, 283] on textarea at bounding box center [582, 245] width 192 height 140
type textarea "*"
type textarea "**********"
click at [730, 228] on div "Desconsiderar intervalo pré-assinalado? Abonar dia? Abonar Período? Horas a abo…" at bounding box center [825, 239] width 285 height 175
click at [780, 211] on div "Abonar dia?" at bounding box center [755, 214] width 139 height 17
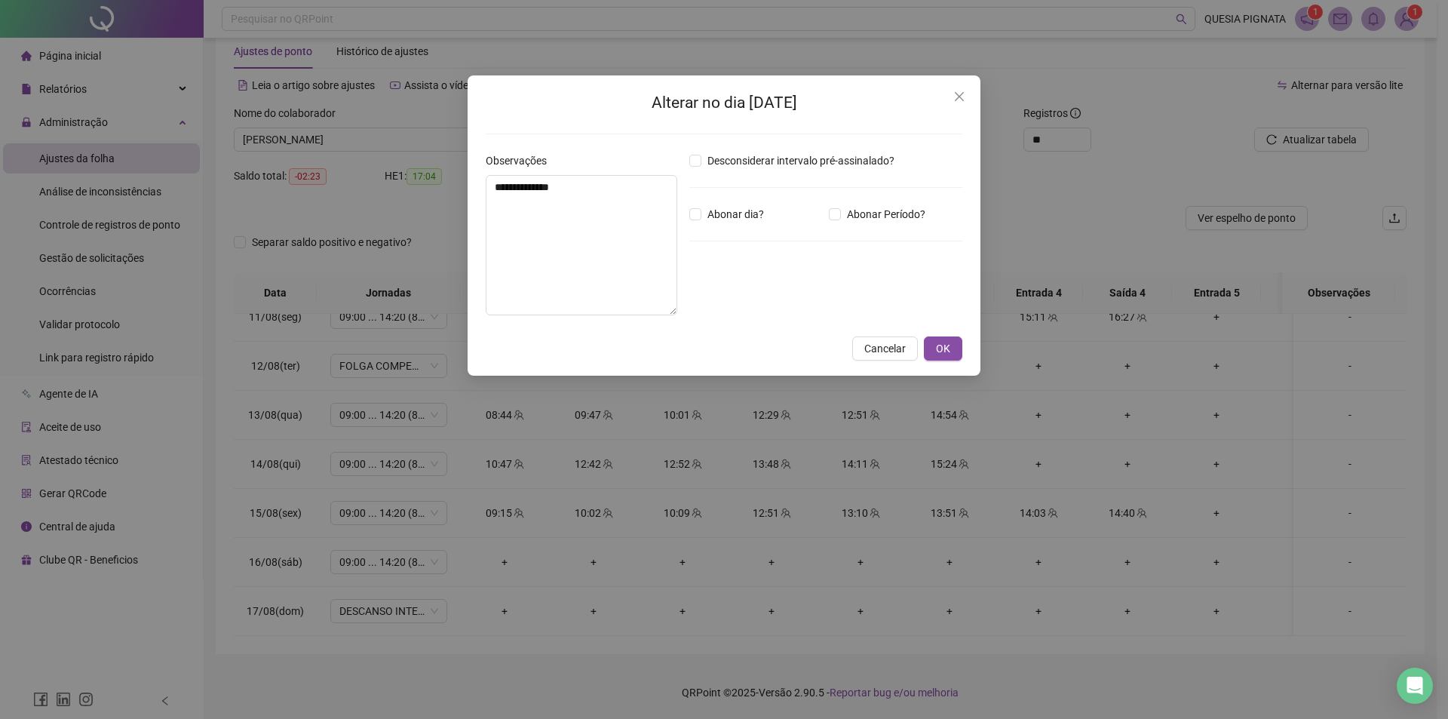
drag, startPoint x: 750, startPoint y: 209, endPoint x: 814, endPoint y: 265, distance: 84.4
click at [750, 208] on span "Abonar dia?" at bounding box center [735, 214] width 69 height 17
click at [943, 354] on span "OK" at bounding box center [943, 348] width 14 height 17
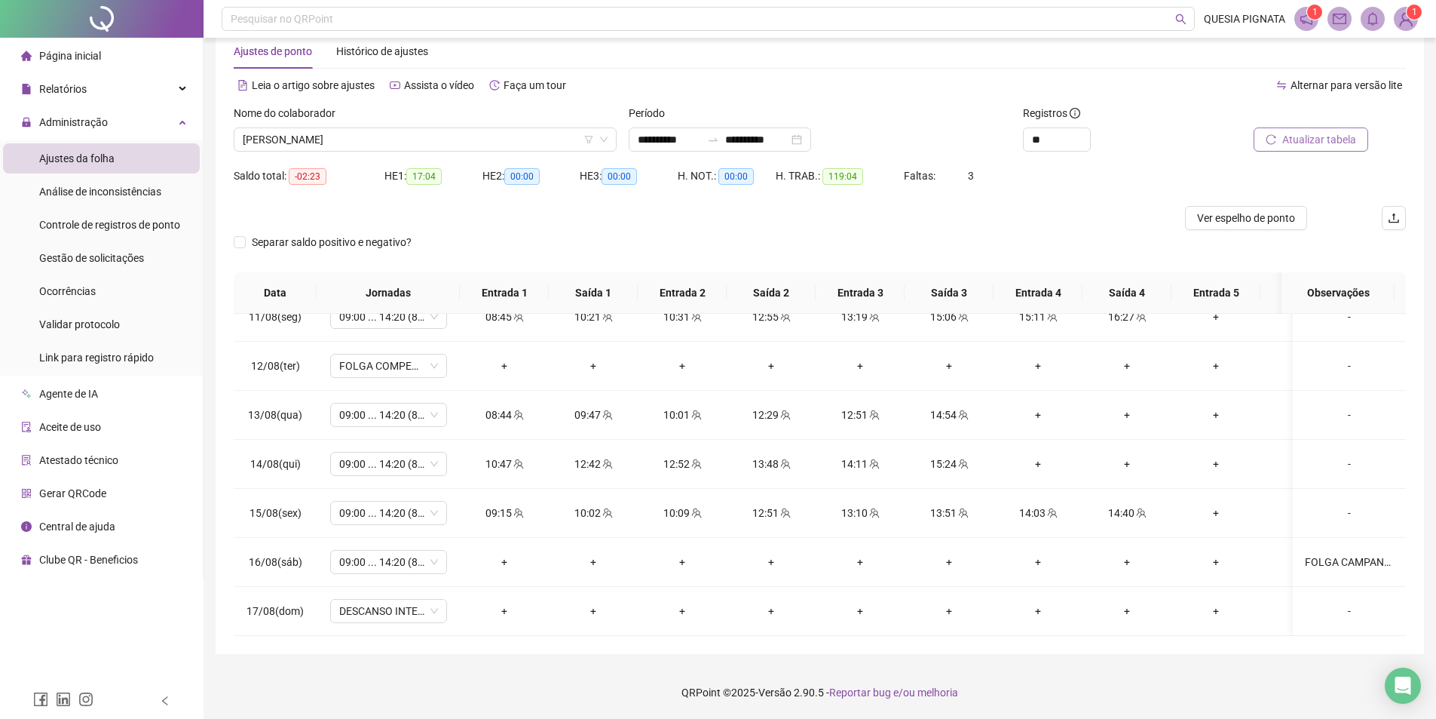
click at [1327, 148] on button "Atualizar tabela" at bounding box center [1311, 139] width 115 height 24
click at [1347, 603] on div "-" at bounding box center [1349, 610] width 89 height 17
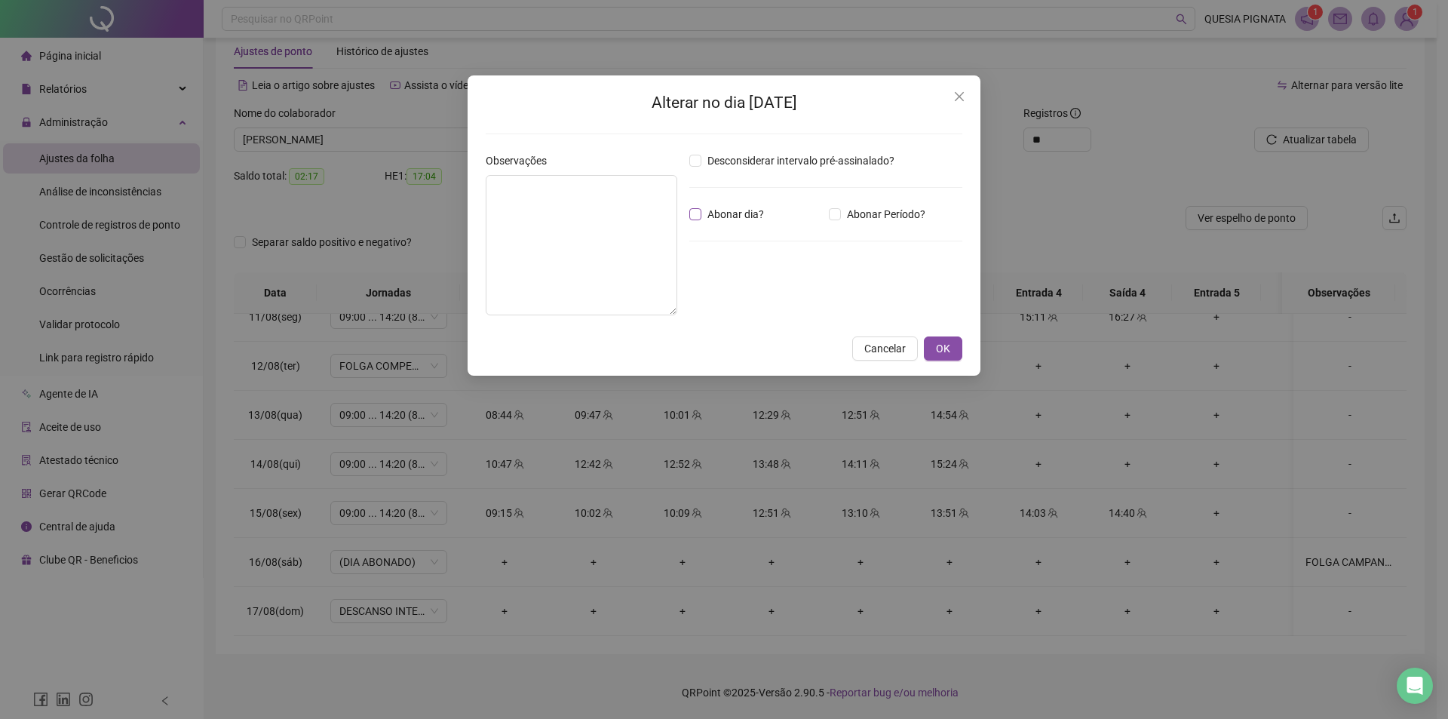
click at [731, 217] on span "Abonar dia?" at bounding box center [735, 214] width 69 height 17
click at [956, 343] on button "OK" at bounding box center [943, 348] width 38 height 24
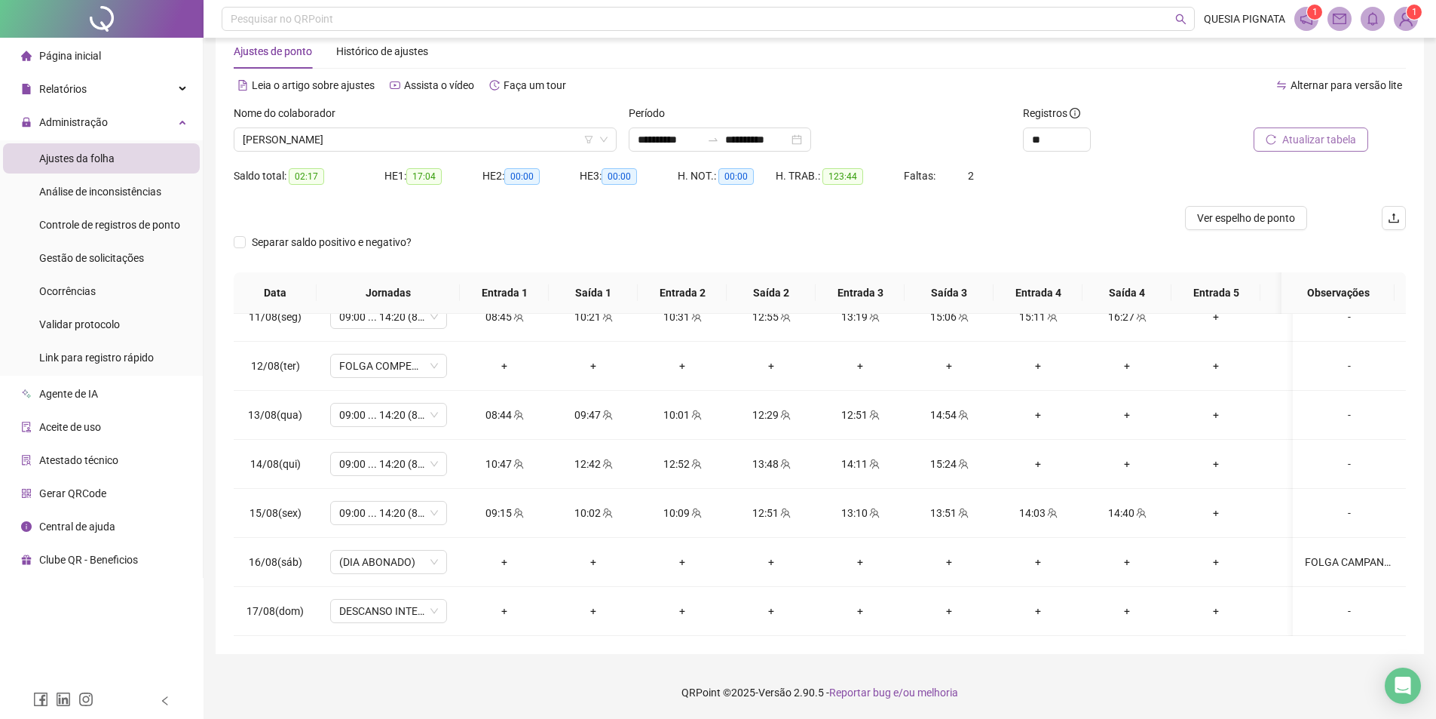
click at [1304, 142] on span "Atualizar tabela" at bounding box center [1319, 139] width 74 height 17
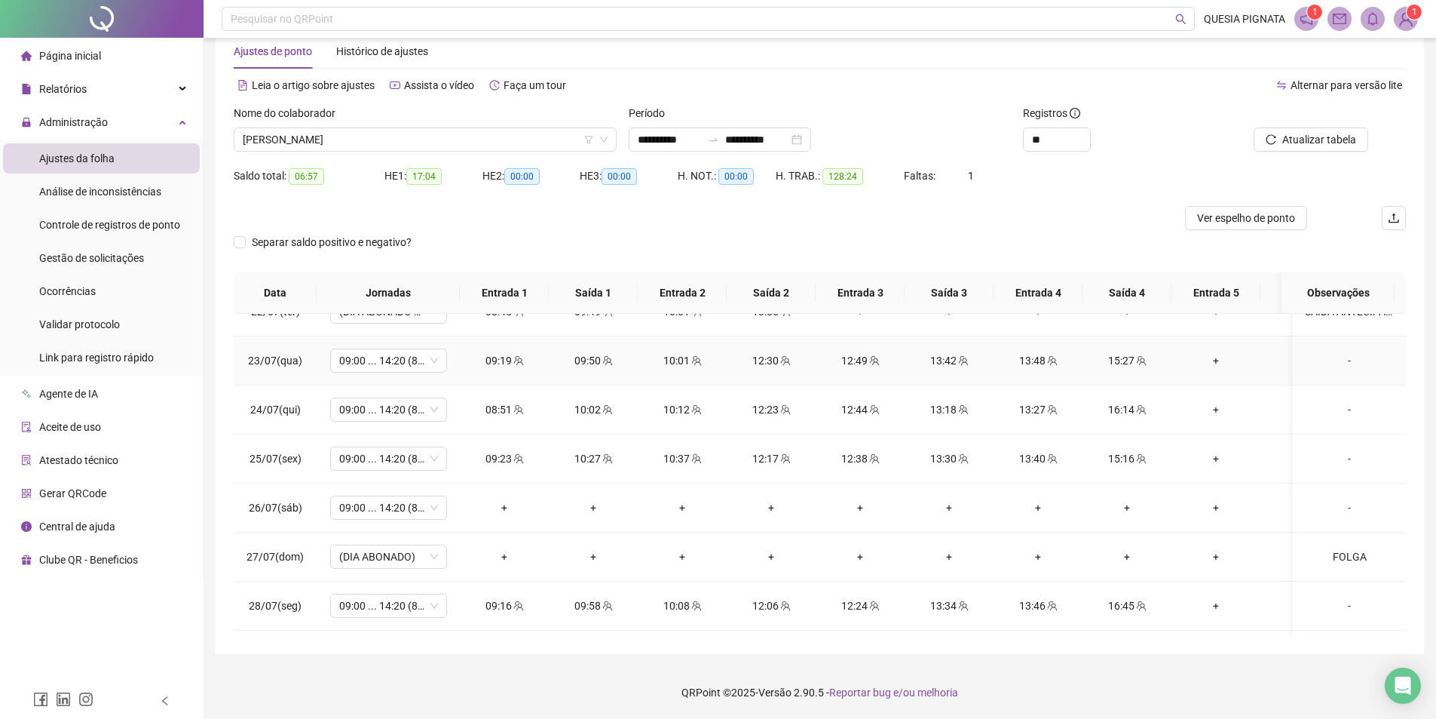
scroll to position [151, 0]
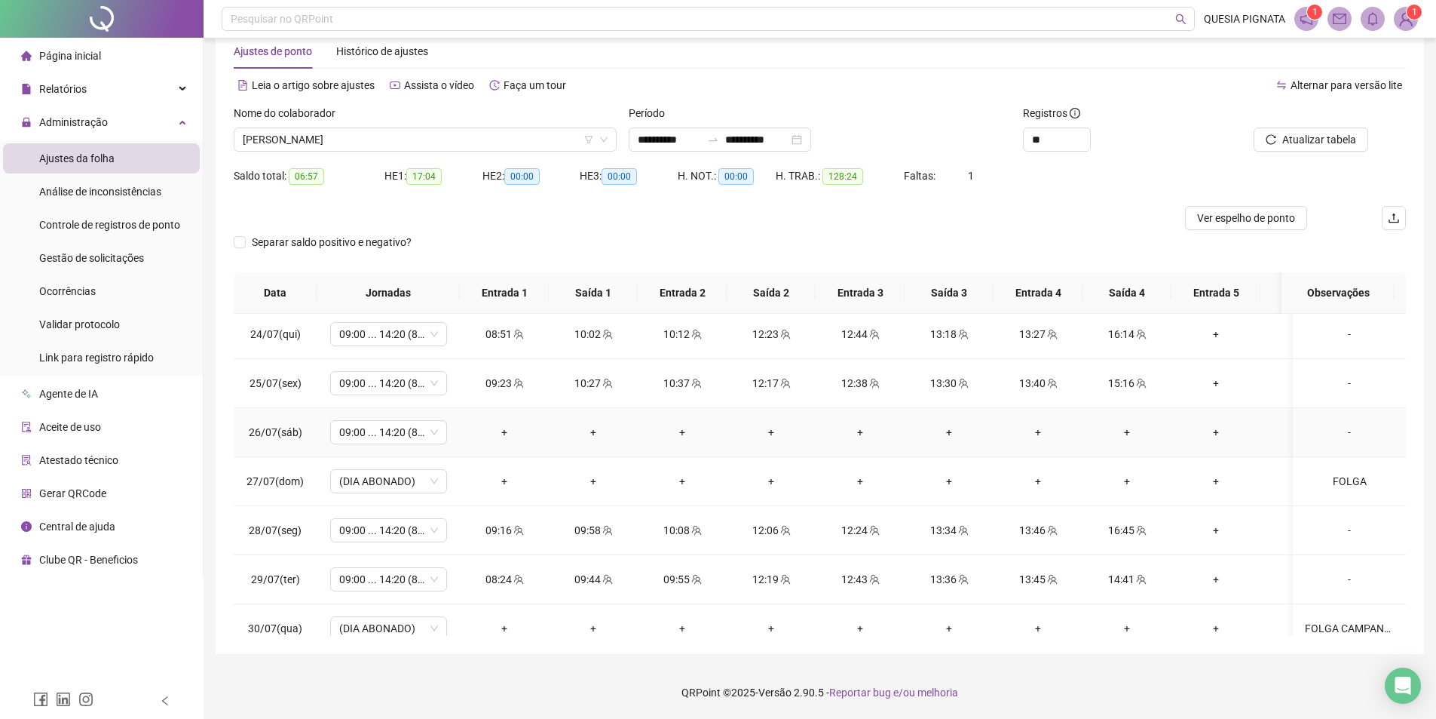
click at [1339, 434] on div "-" at bounding box center [1349, 432] width 89 height 17
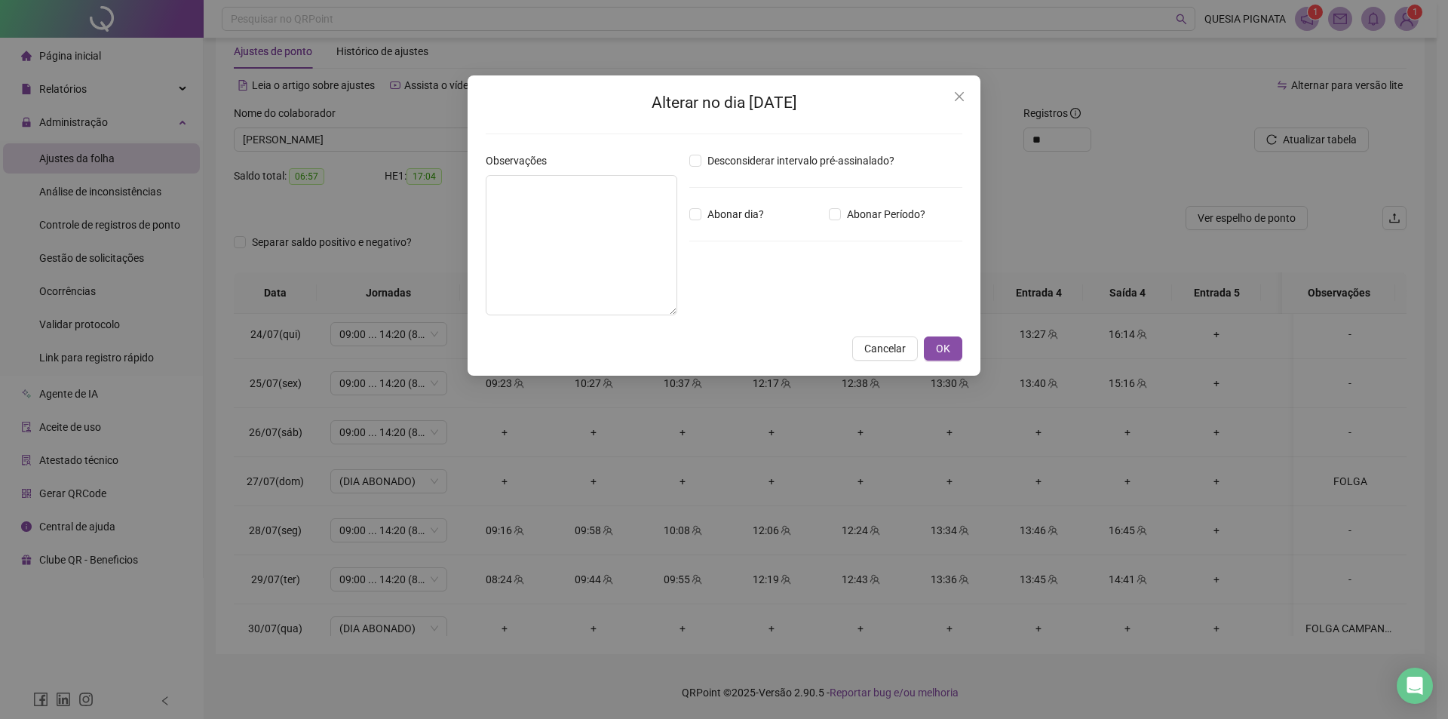
click at [578, 446] on div "Alterar no dia [DATE] Observações Desconsiderar intervalo pré-assinalado? Abona…" at bounding box center [724, 359] width 1448 height 719
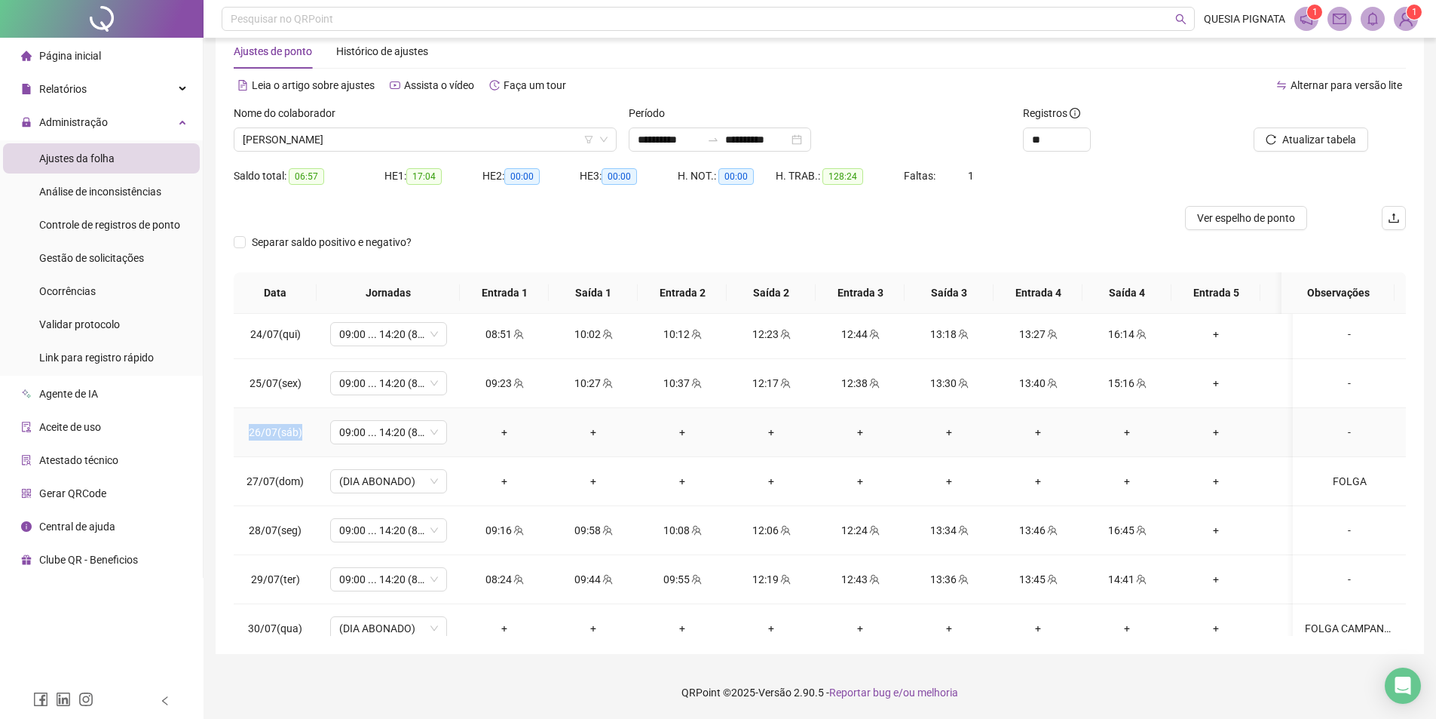
drag, startPoint x: 244, startPoint y: 434, endPoint x: 328, endPoint y: 433, distance: 83.7
click at [328, 433] on tr "26/07(sáb) 09:00 ... 14:20 (8 HORAS) + + + + + + + + + + + + -" at bounding box center [937, 432] width 1407 height 49
click at [1338, 438] on div "-" at bounding box center [1349, 432] width 89 height 17
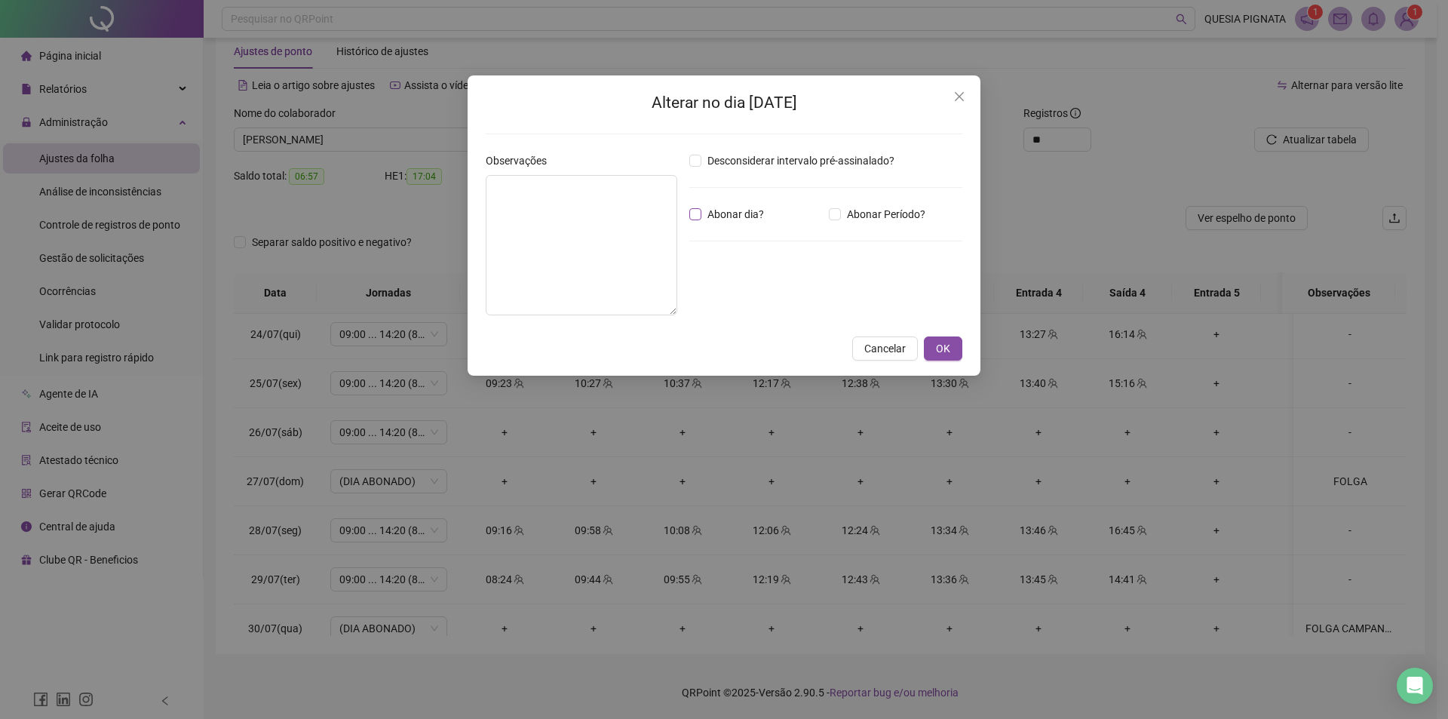
click at [708, 219] on span "Abonar dia?" at bounding box center [735, 214] width 69 height 17
click at [603, 223] on textarea at bounding box center [582, 245] width 192 height 140
type textarea "*"
type textarea "**********"
click at [707, 212] on span "Abonar dia?" at bounding box center [735, 214] width 69 height 17
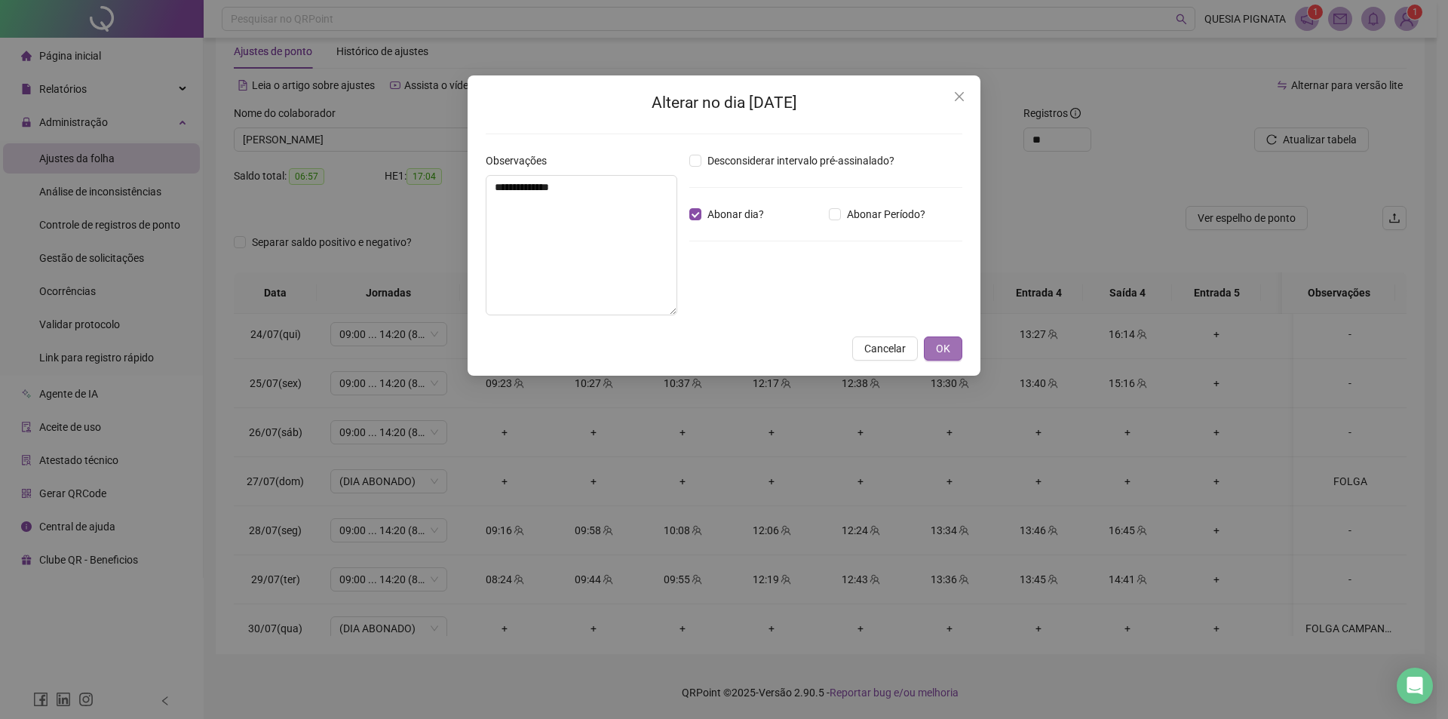
click at [932, 339] on button "OK" at bounding box center [943, 348] width 38 height 24
drag, startPoint x: 939, startPoint y: 342, endPoint x: 1018, endPoint y: 309, distance: 85.1
click at [939, 342] on span "OK" at bounding box center [943, 348] width 14 height 17
click at [924, 347] on button "OK" at bounding box center [943, 348] width 38 height 24
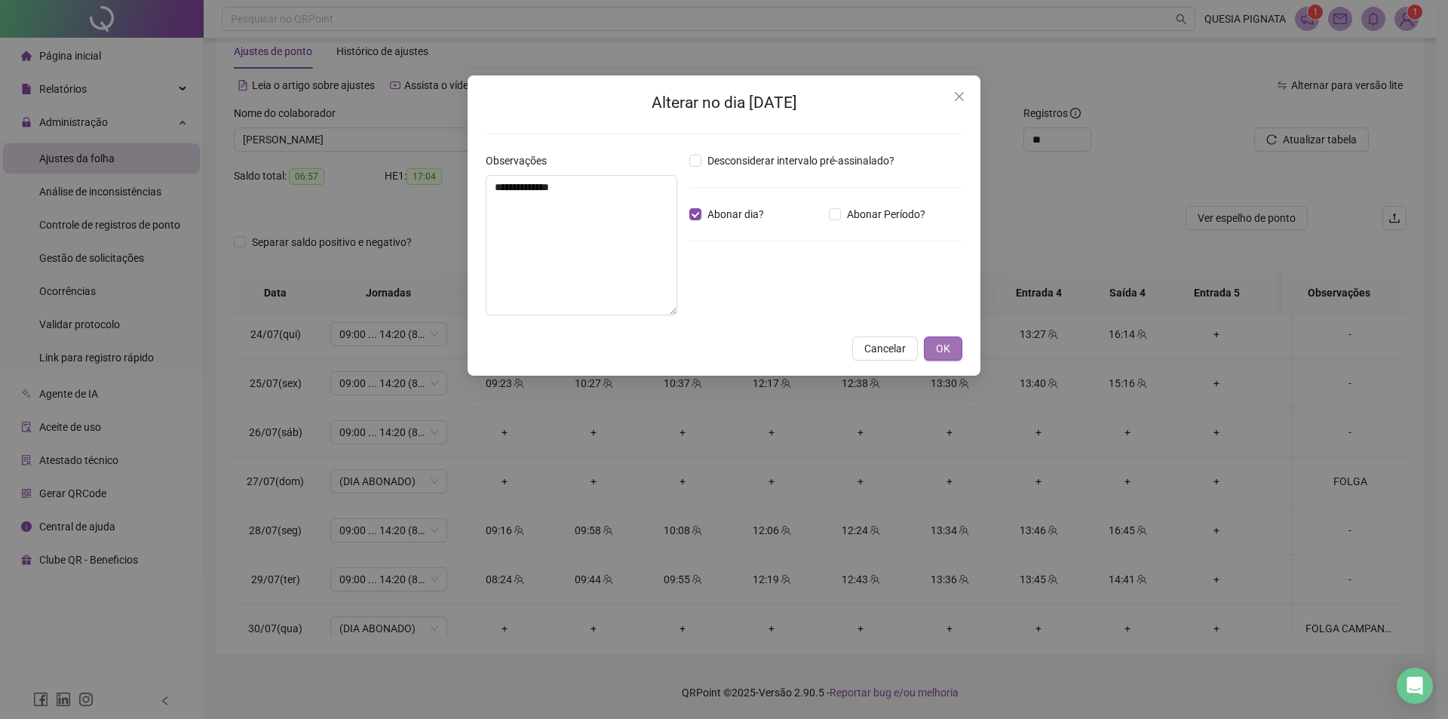
click at [924, 347] on button "OK" at bounding box center [943, 348] width 38 height 24
click at [949, 110] on div "**********" at bounding box center [724, 359] width 1448 height 719
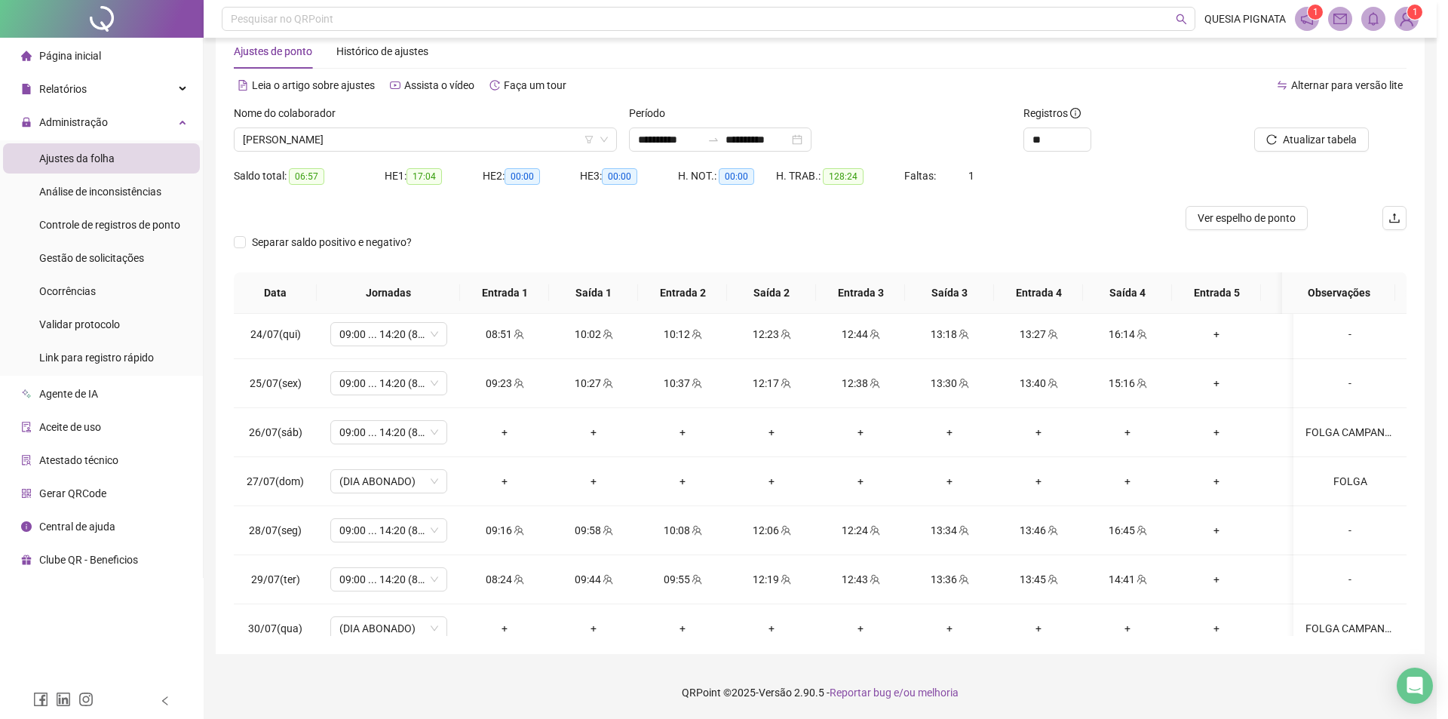
click at [957, 97] on div "**********" at bounding box center [724, 359] width 1448 height 719
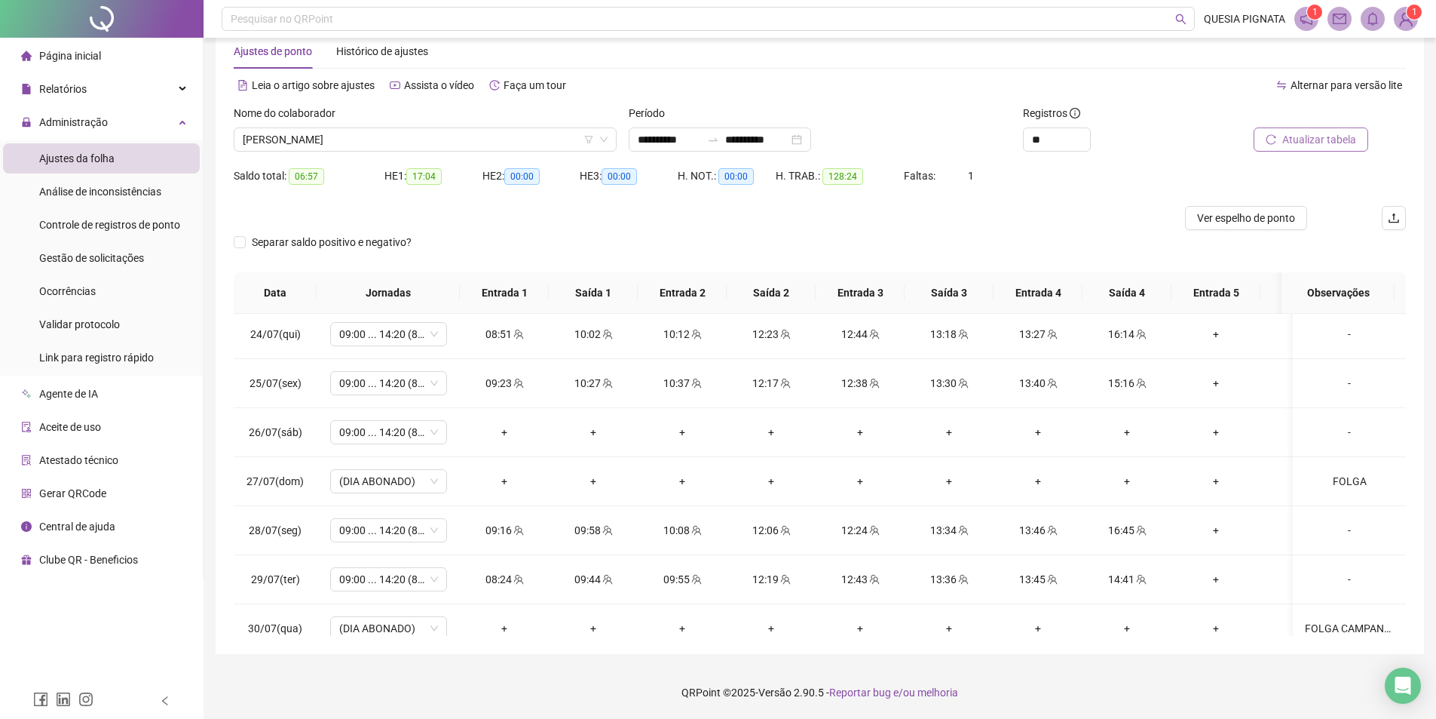
click at [1280, 142] on button "Atualizar tabela" at bounding box center [1311, 139] width 115 height 24
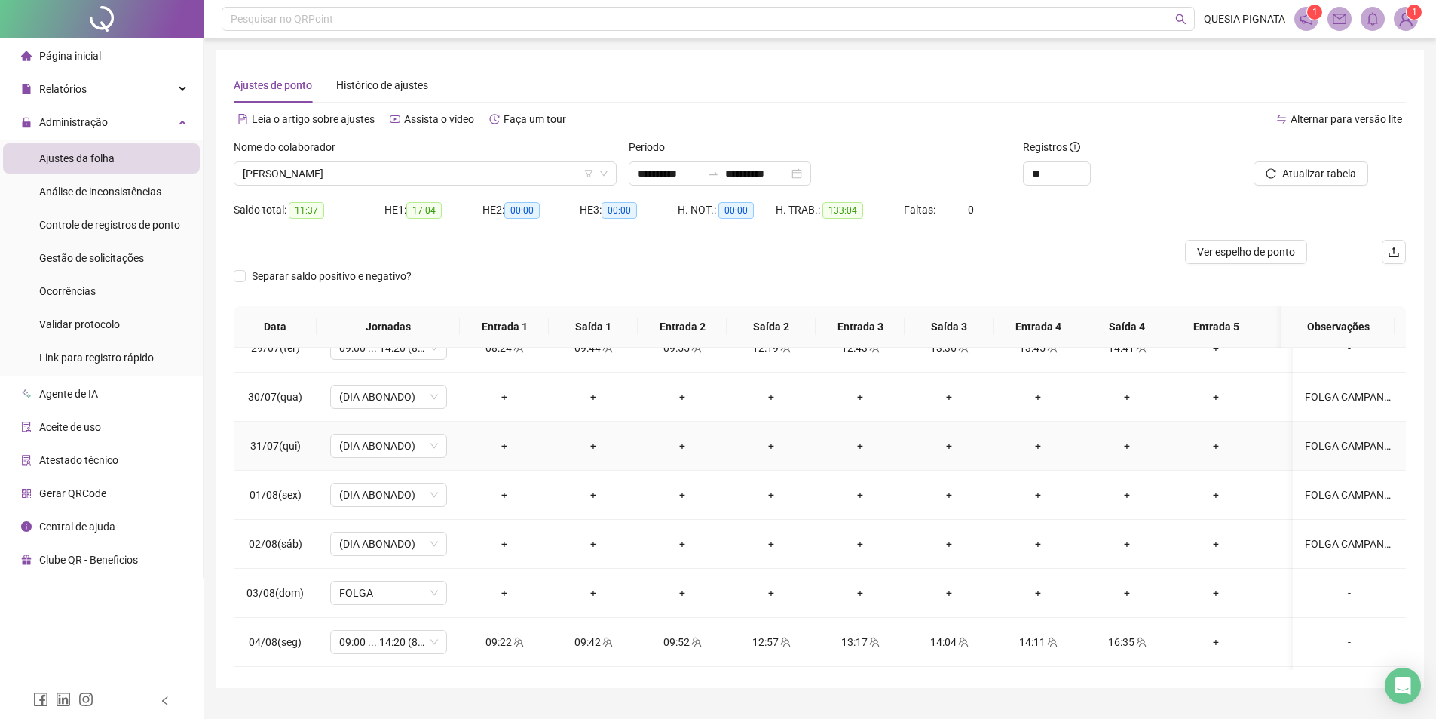
scroll to position [452, 0]
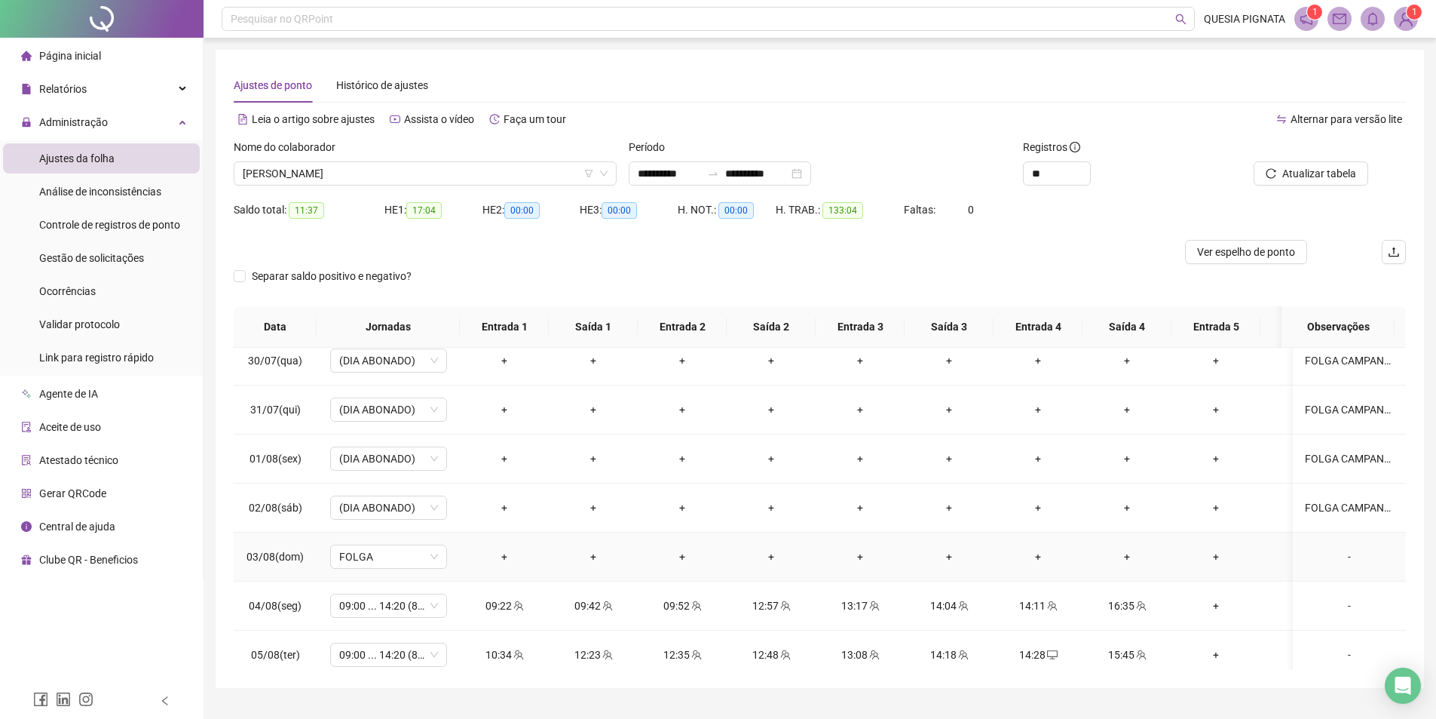
click at [1341, 554] on div "-" at bounding box center [1349, 556] width 89 height 17
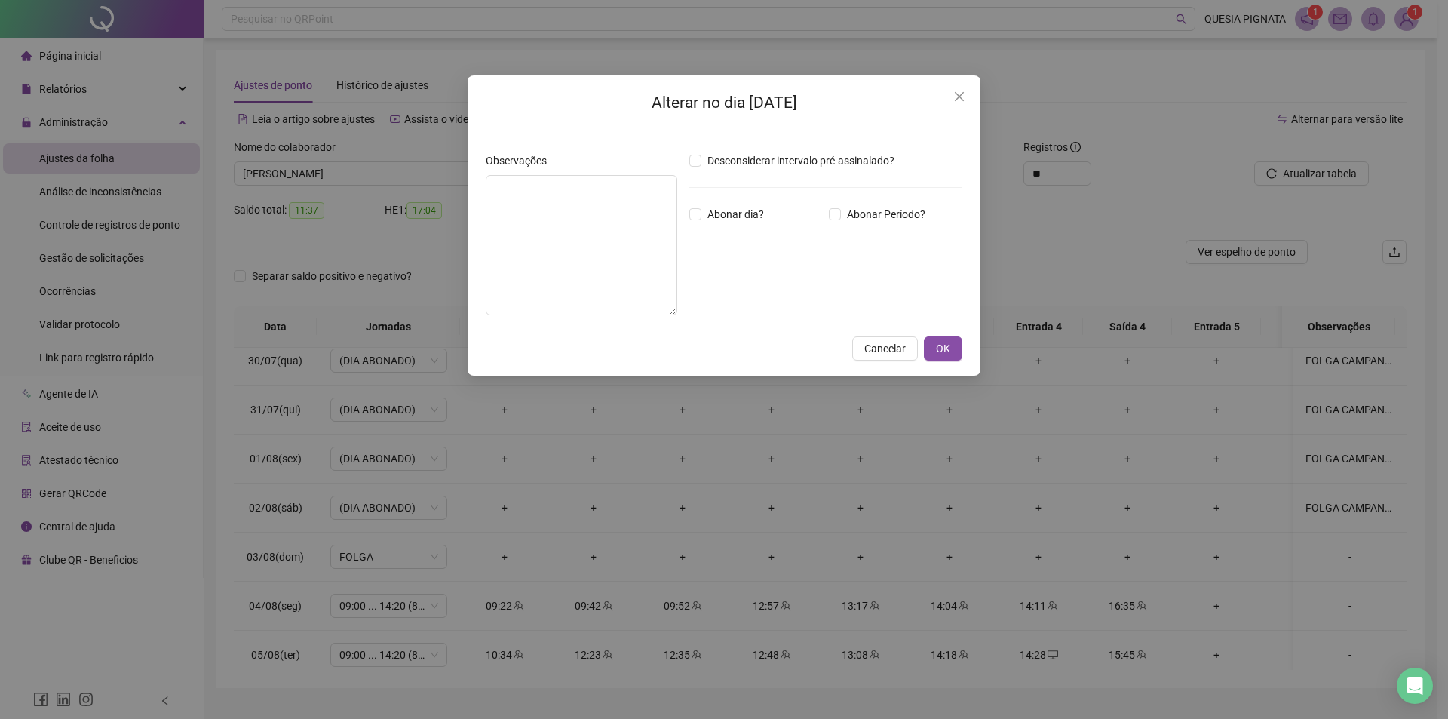
click at [721, 200] on div "Desconsiderar intervalo pré-assinalado? Abonar dia? Abonar Período? Horas a abo…" at bounding box center [825, 239] width 285 height 175
click at [725, 209] on span "Abonar dia?" at bounding box center [735, 214] width 69 height 17
click at [939, 349] on span "OK" at bounding box center [943, 348] width 14 height 17
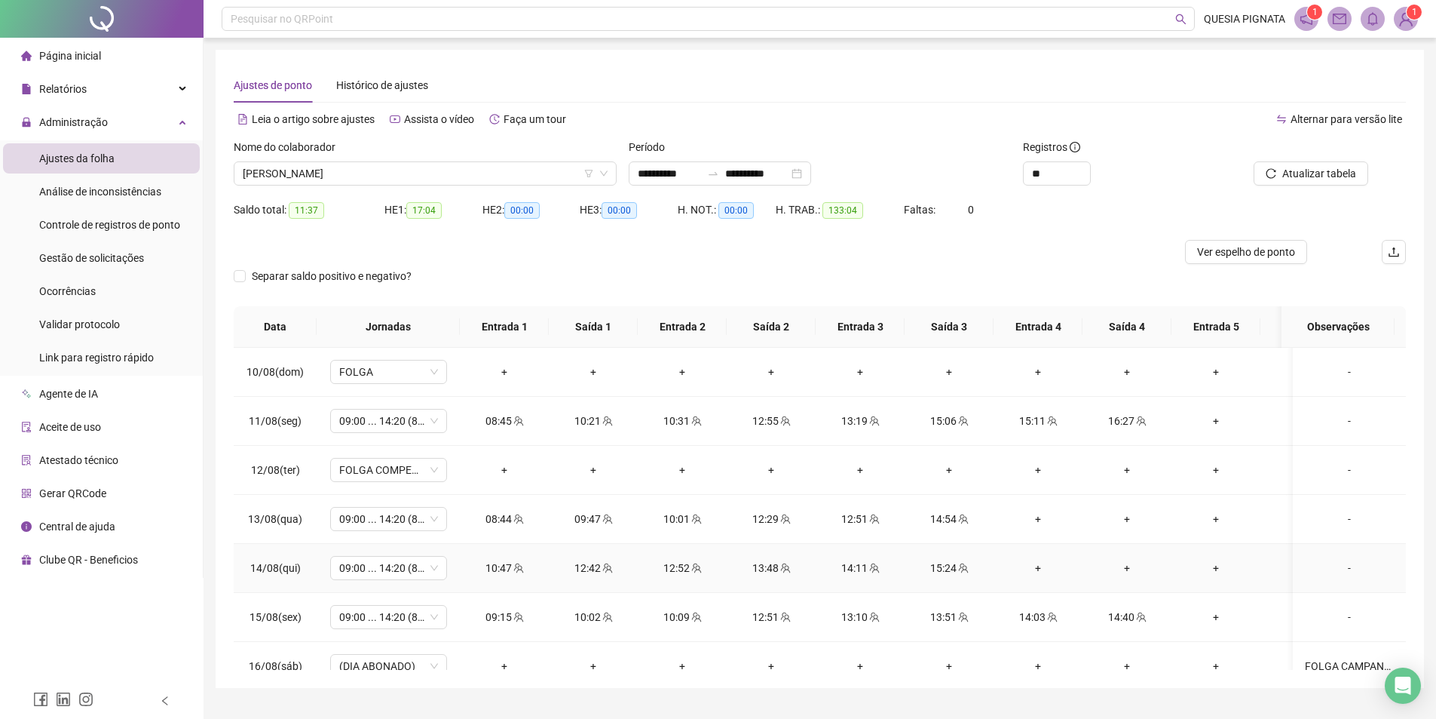
scroll to position [1062, 0]
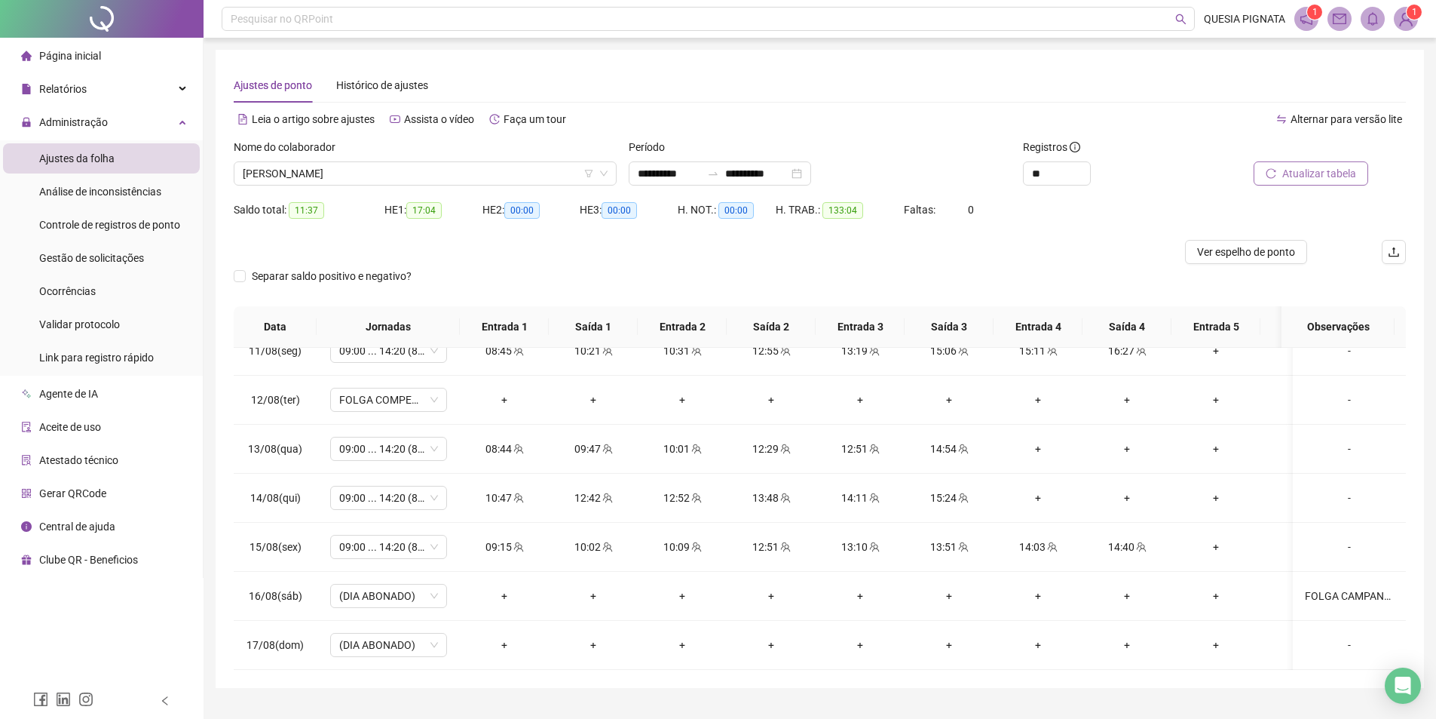
click at [1320, 174] on span "Atualizar tabela" at bounding box center [1319, 173] width 74 height 17
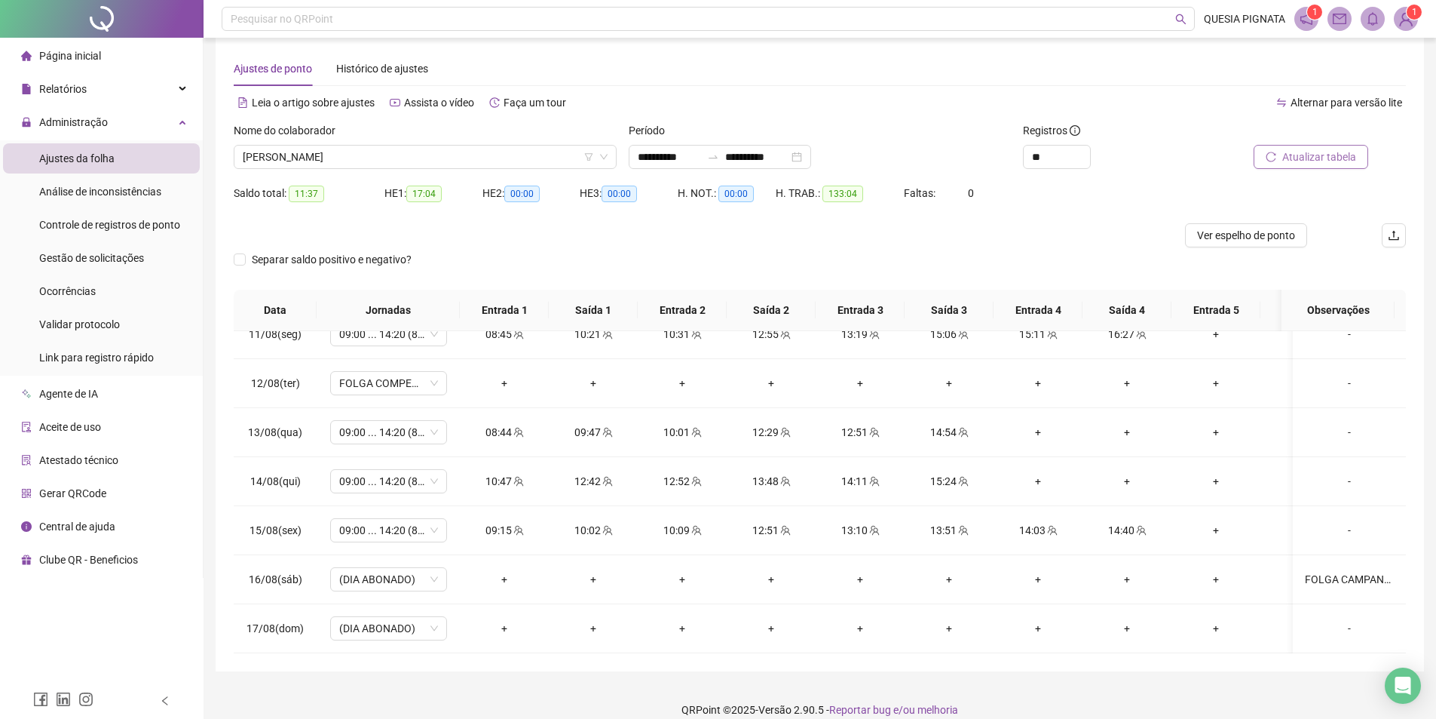
scroll to position [0, 0]
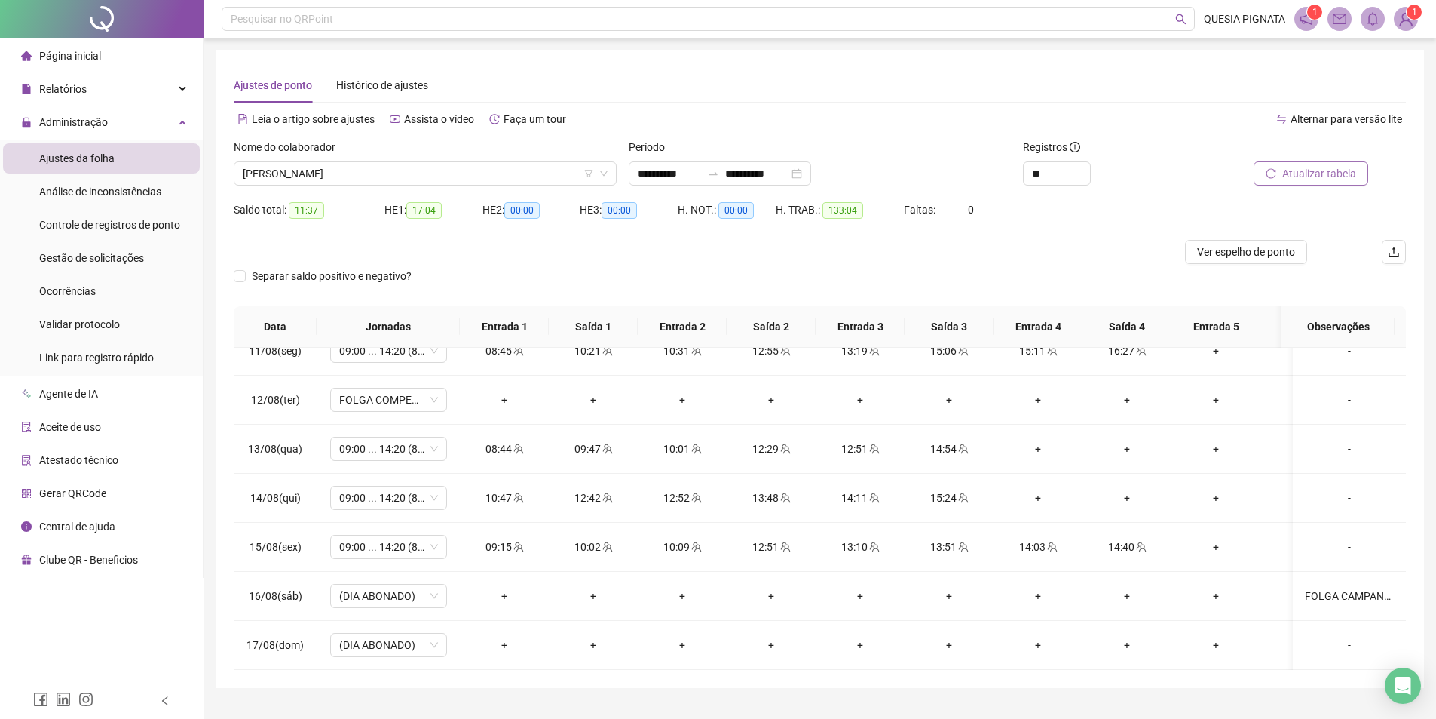
click at [1299, 174] on span "Atualizar tabela" at bounding box center [1319, 173] width 74 height 17
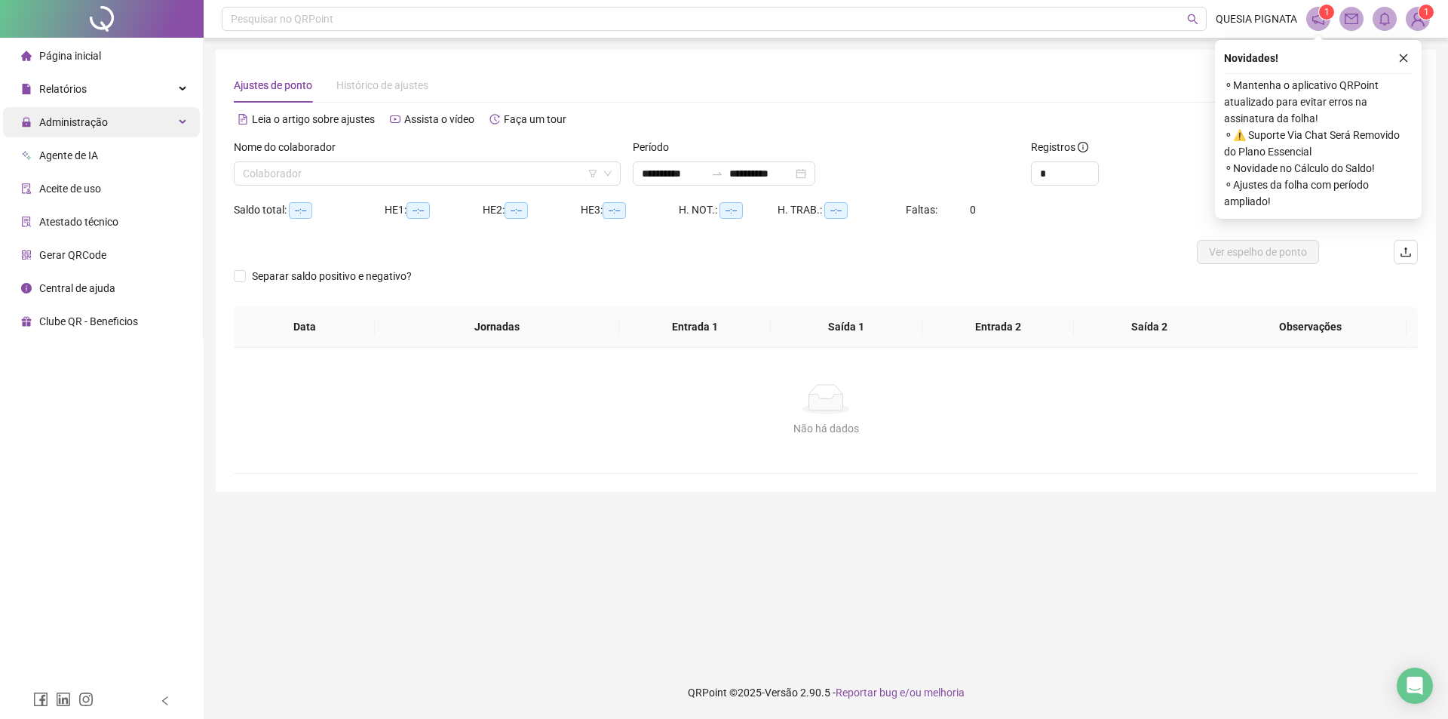
click at [118, 124] on div "Administração" at bounding box center [101, 122] width 197 height 30
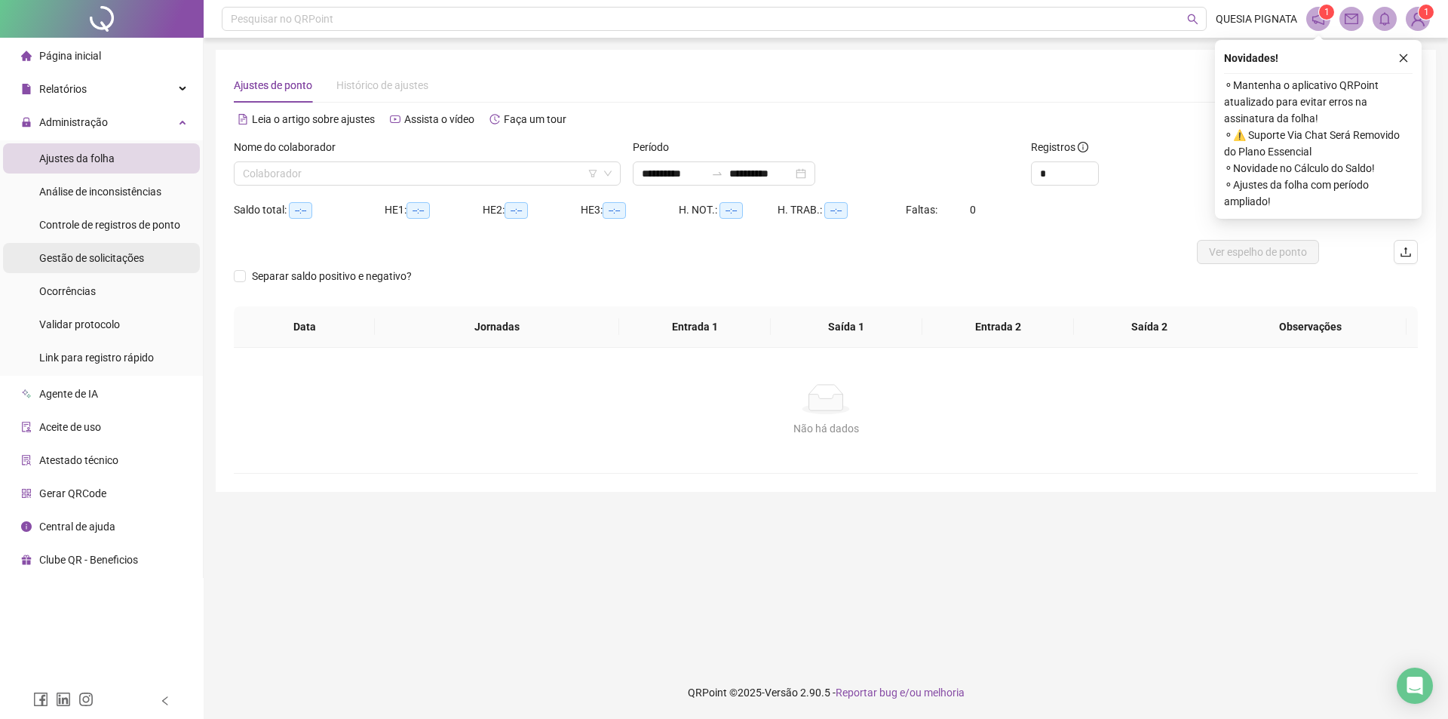
click at [121, 248] on div "Gestão de solicitações" at bounding box center [91, 258] width 105 height 30
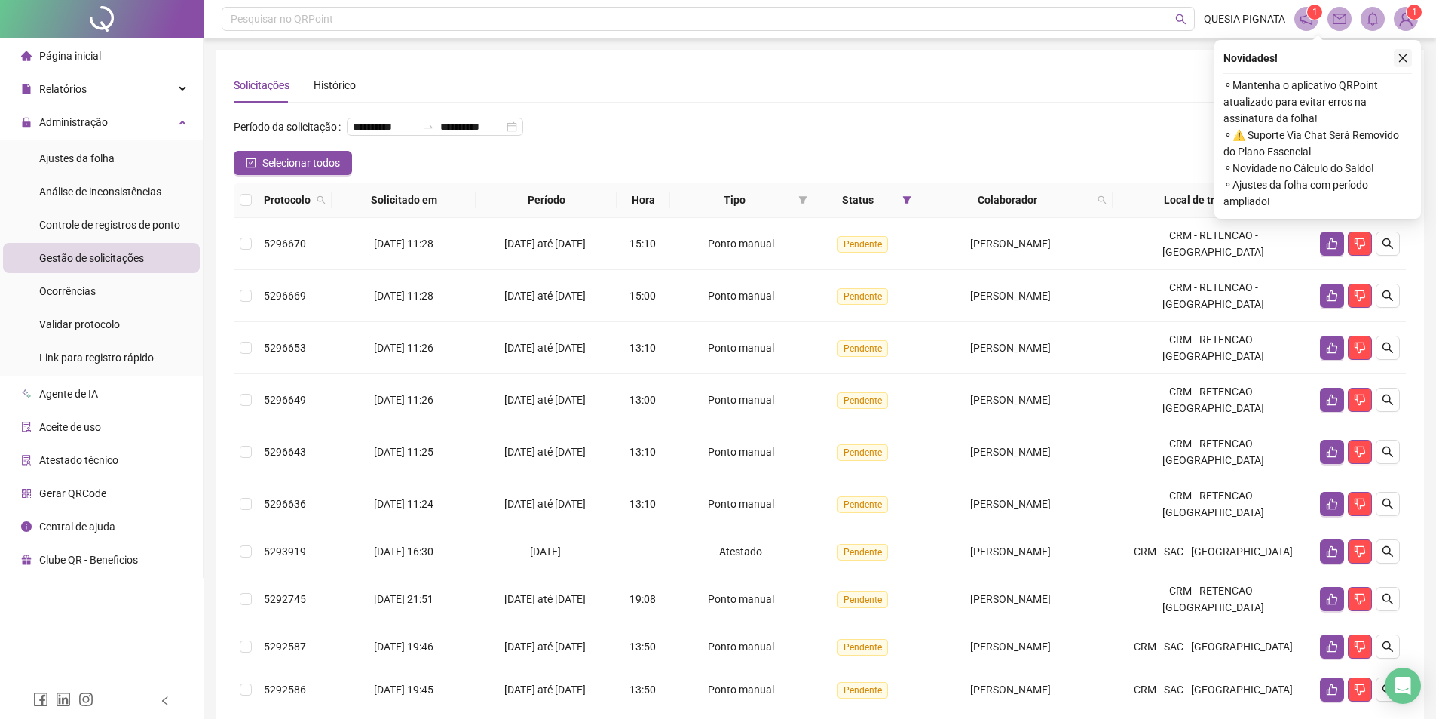
click at [1406, 57] on icon "close" at bounding box center [1403, 58] width 11 height 11
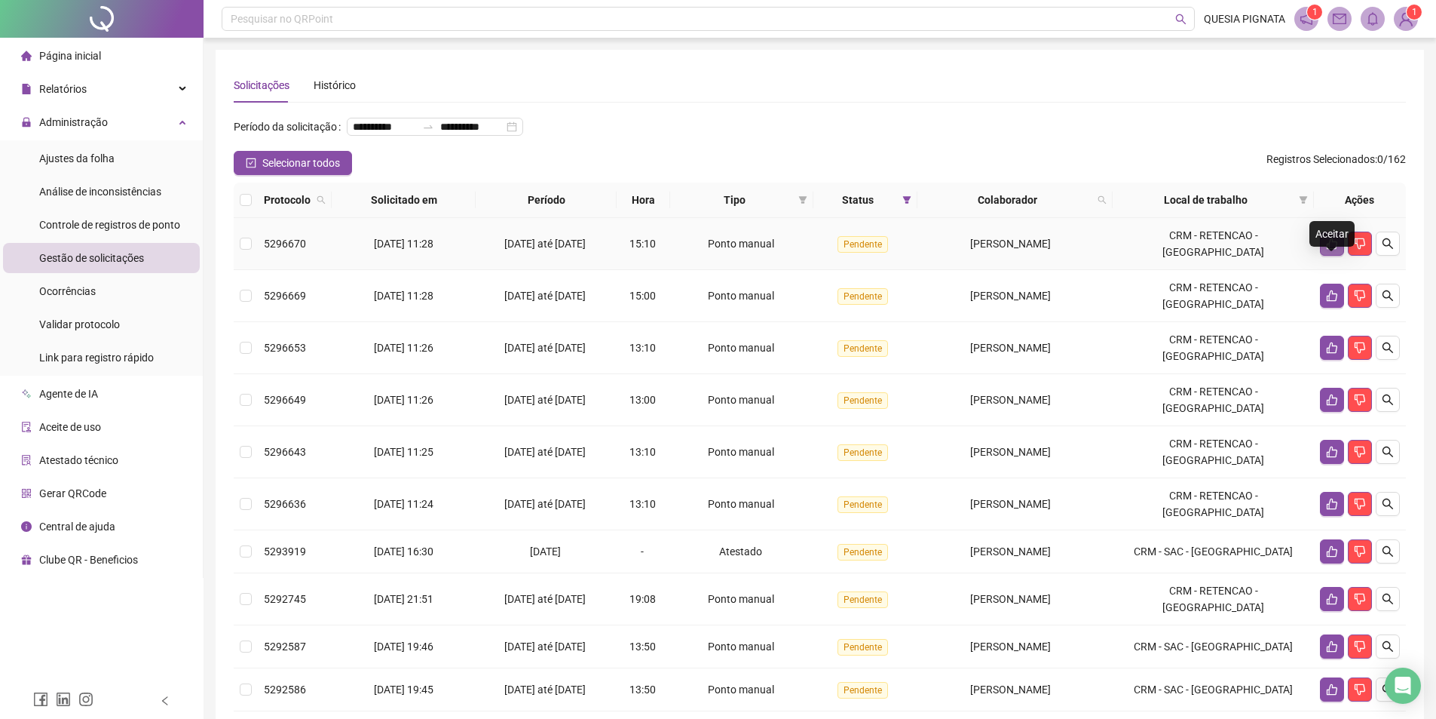
click at [1329, 250] on icon "like" at bounding box center [1332, 243] width 12 height 12
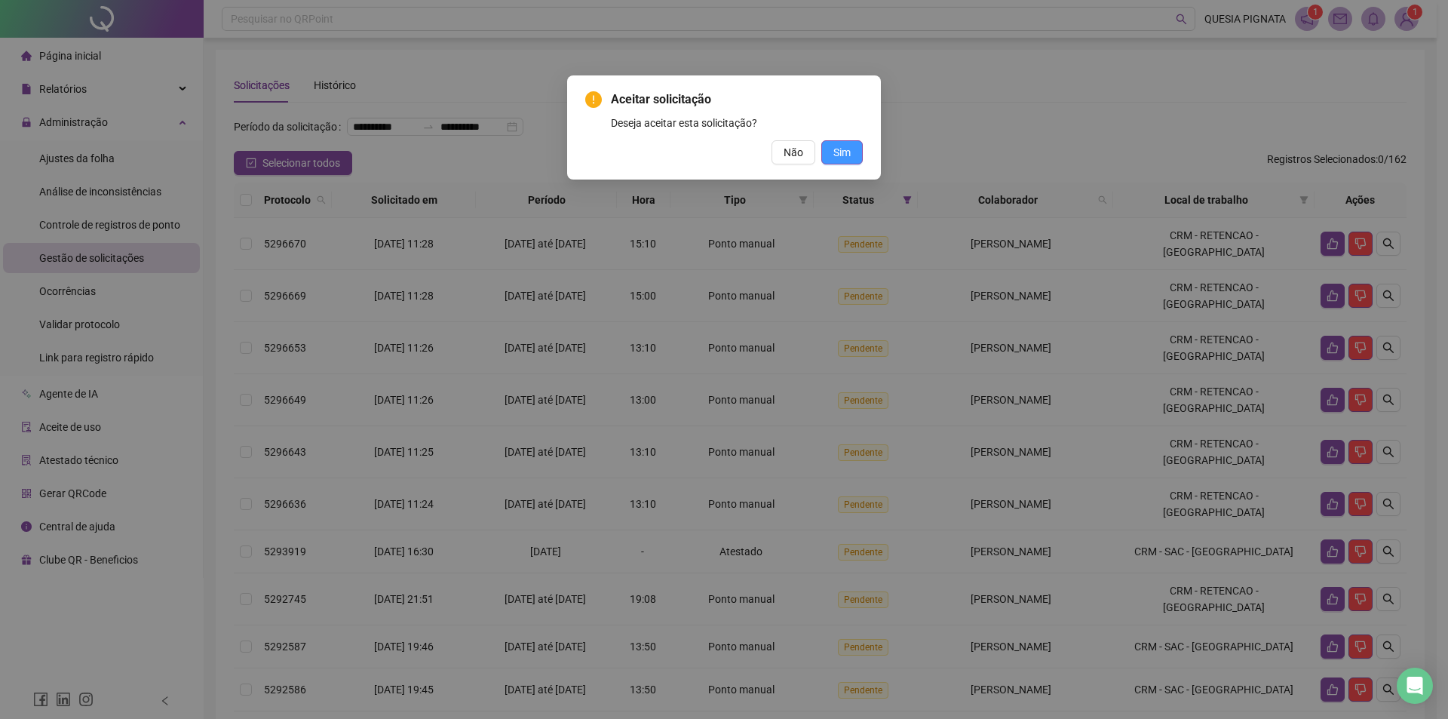
click at [846, 156] on span "Sim" at bounding box center [841, 152] width 17 height 17
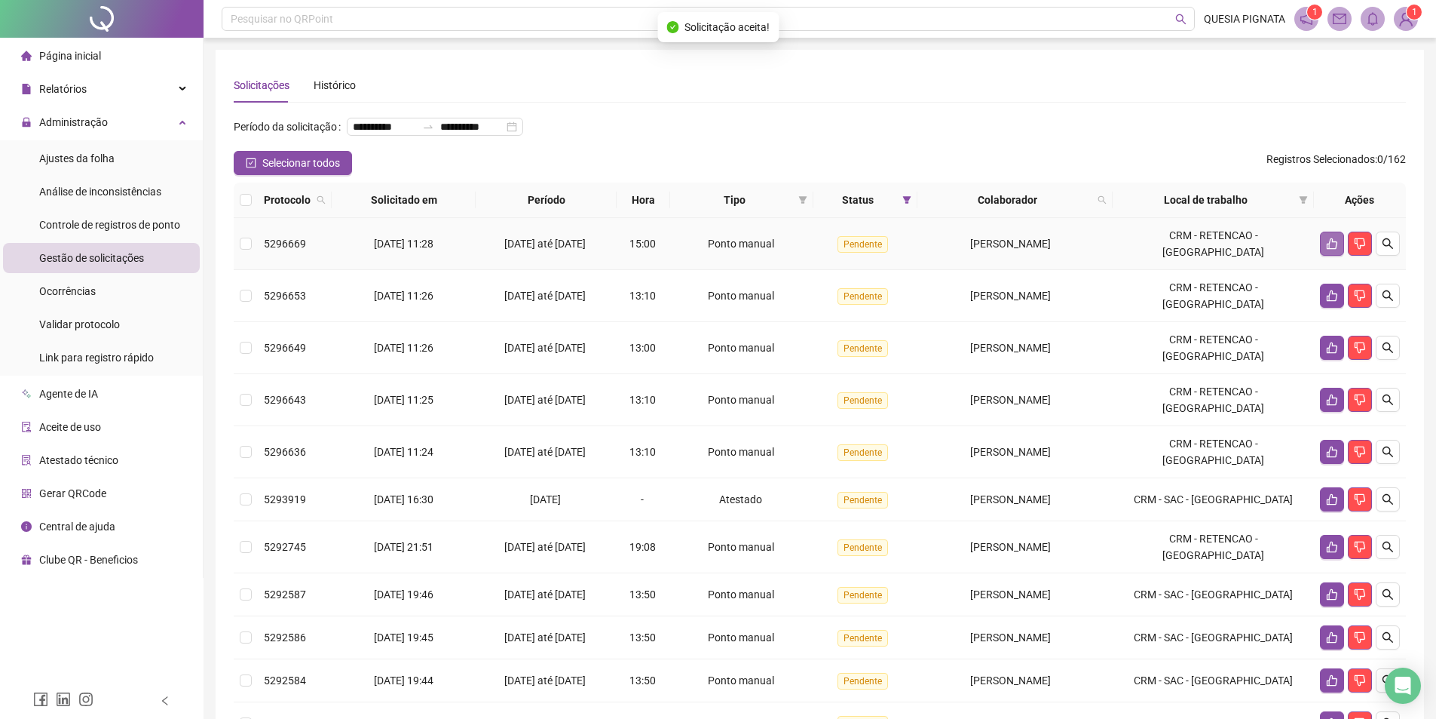
click at [1335, 250] on icon "like" at bounding box center [1332, 243] width 12 height 12
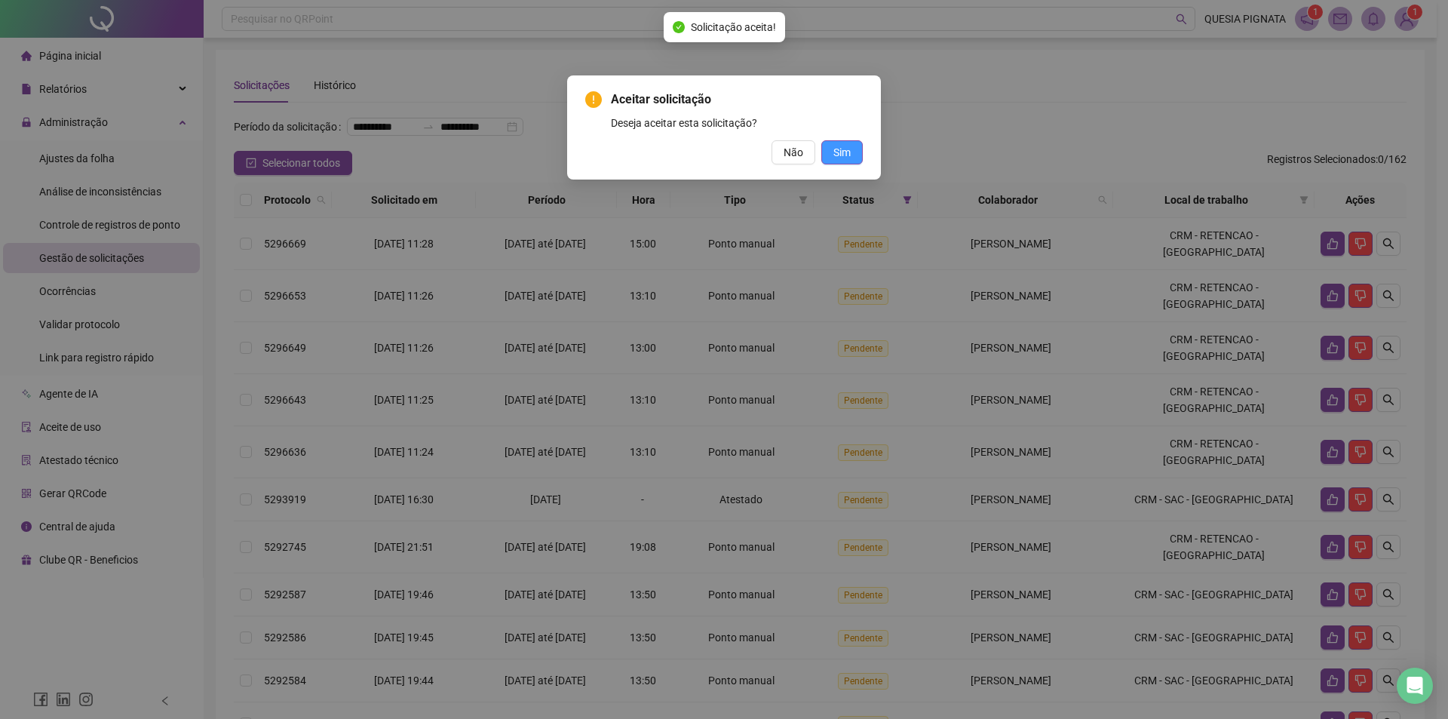
click at [838, 151] on span "Sim" at bounding box center [841, 152] width 17 height 17
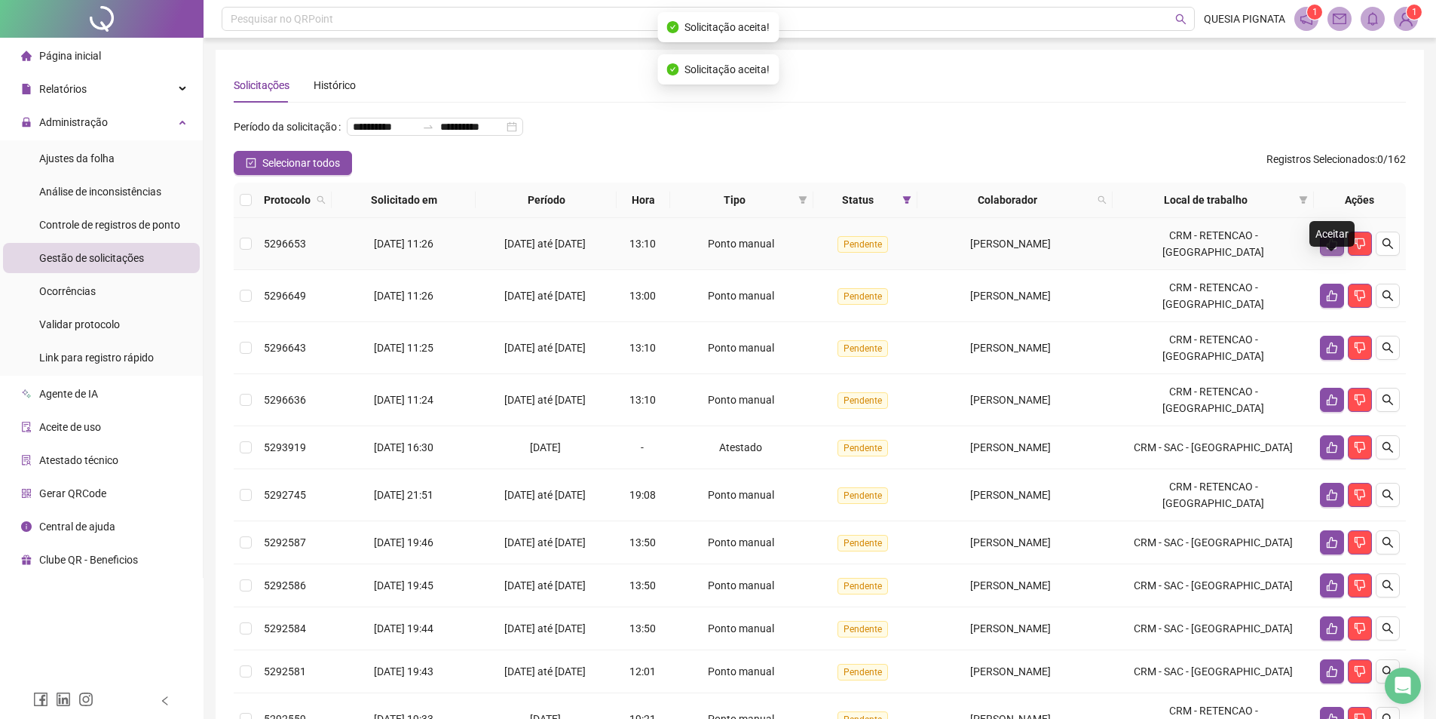
click at [1332, 250] on icon "like" at bounding box center [1332, 243] width 12 height 12
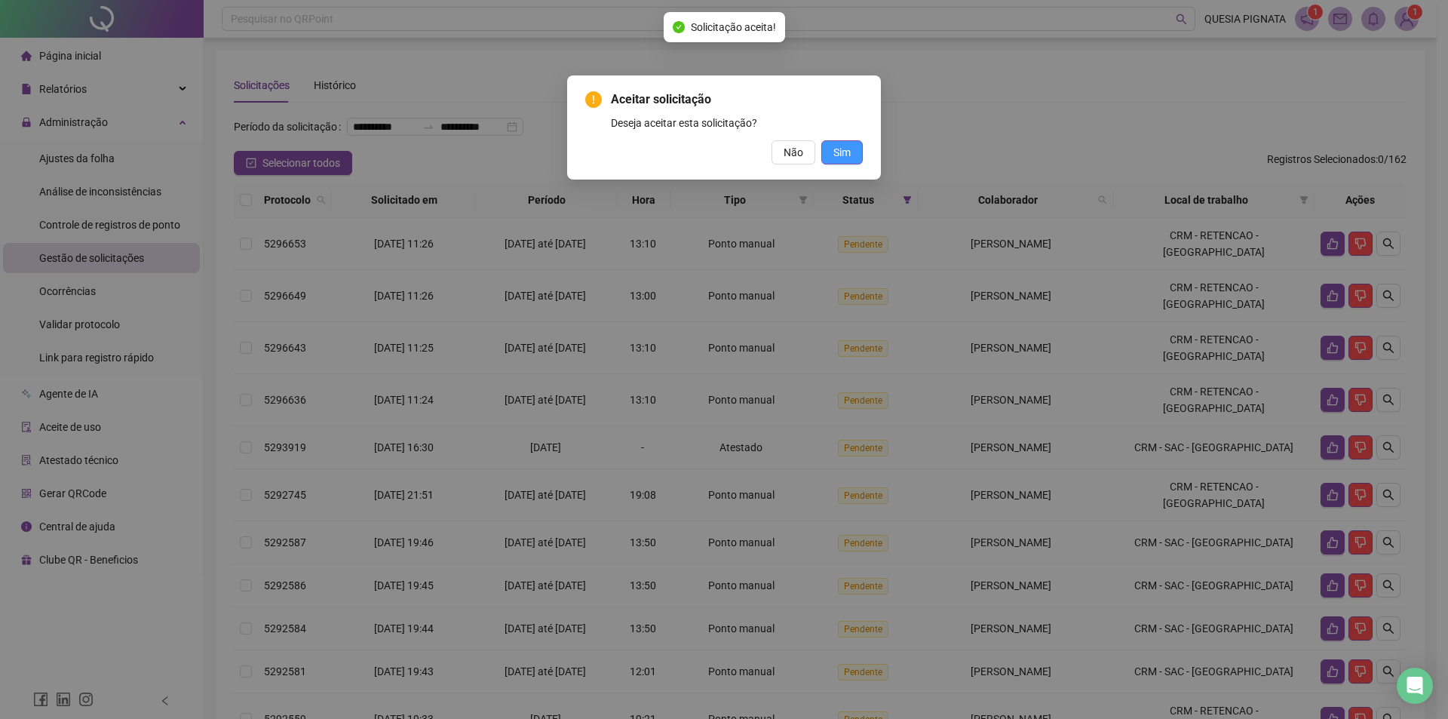
click at [853, 145] on button "Sim" at bounding box center [841, 152] width 41 height 24
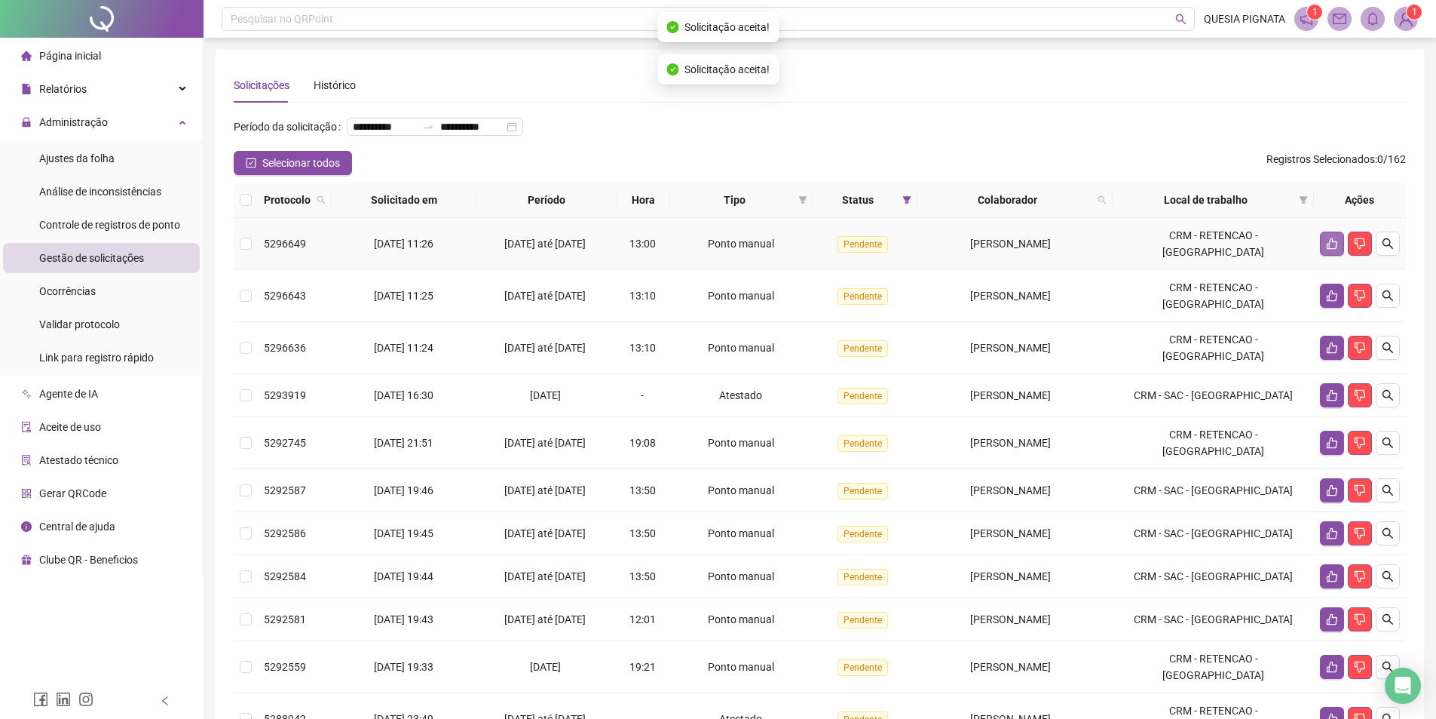
click at [1338, 256] on button "button" at bounding box center [1332, 243] width 24 height 24
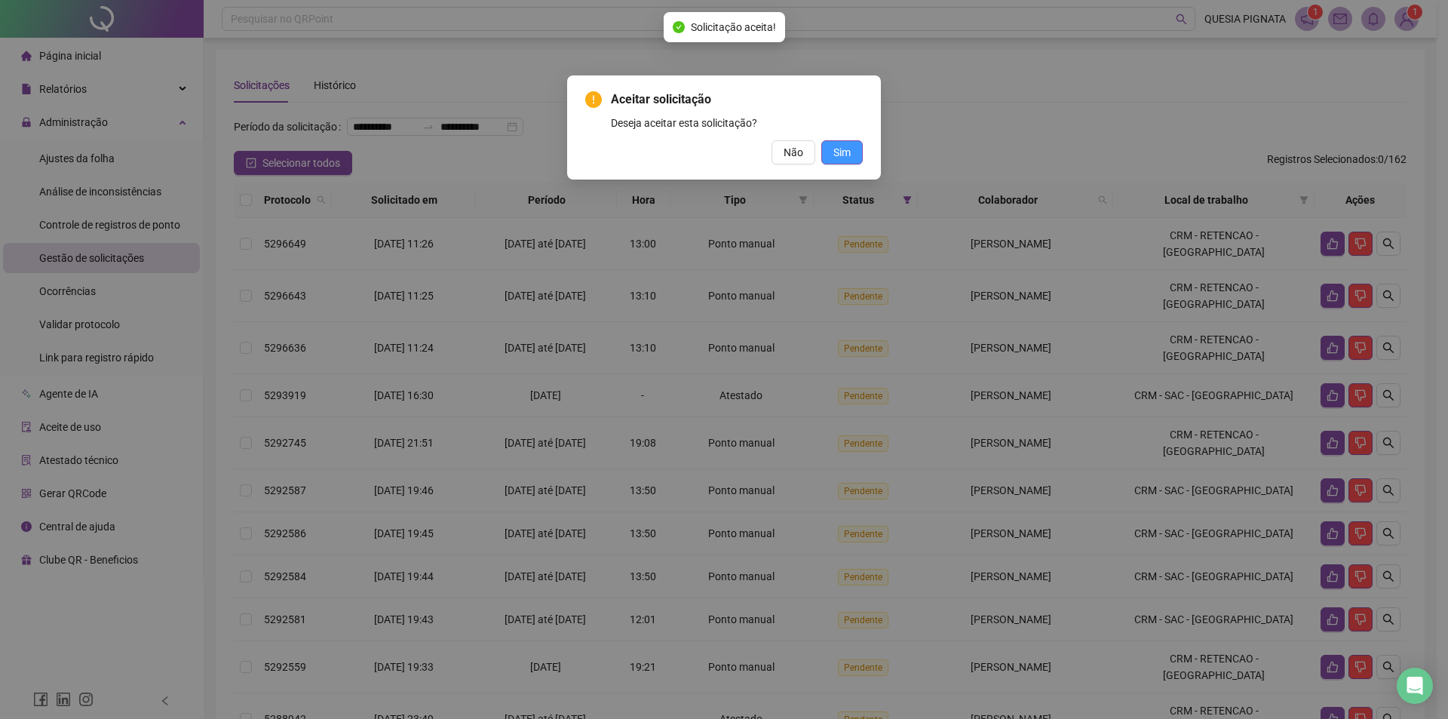
click at [832, 152] on button "Sim" at bounding box center [841, 152] width 41 height 24
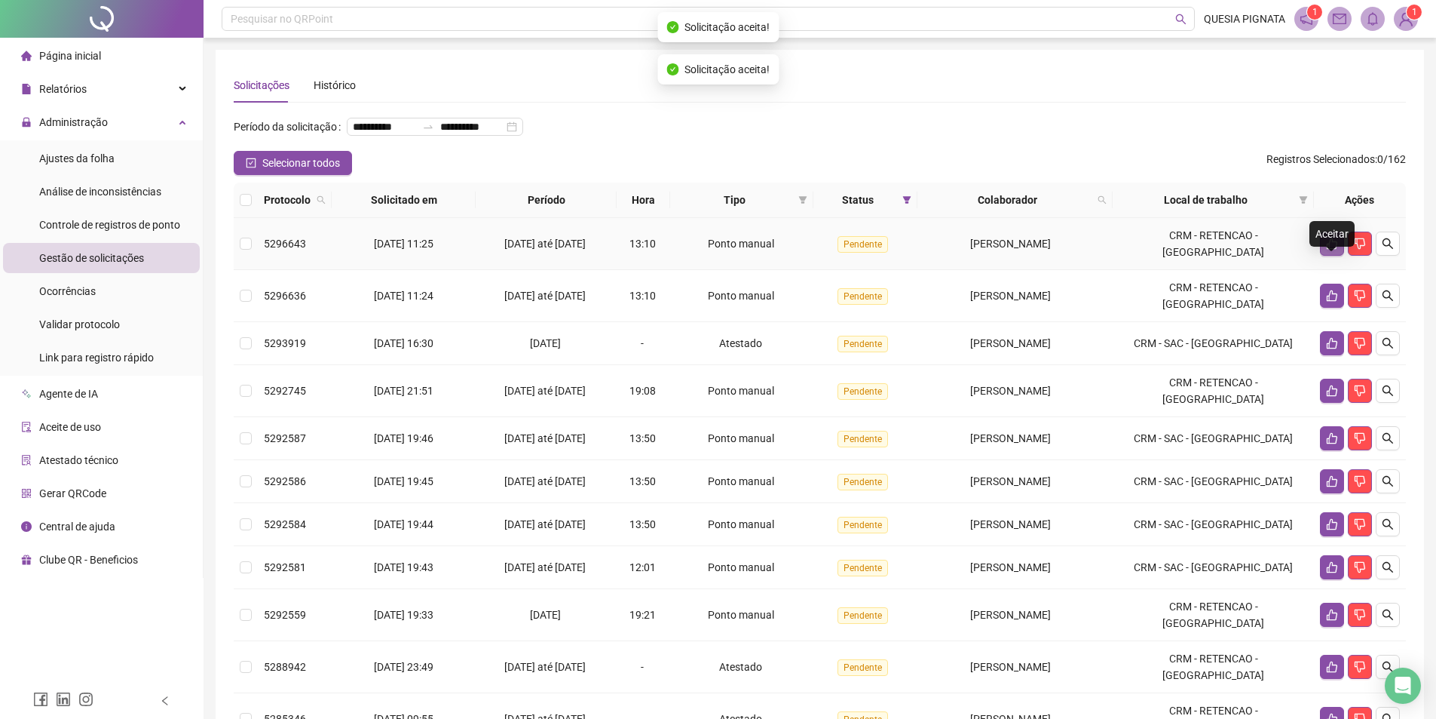
click at [1333, 250] on icon "like" at bounding box center [1332, 243] width 12 height 12
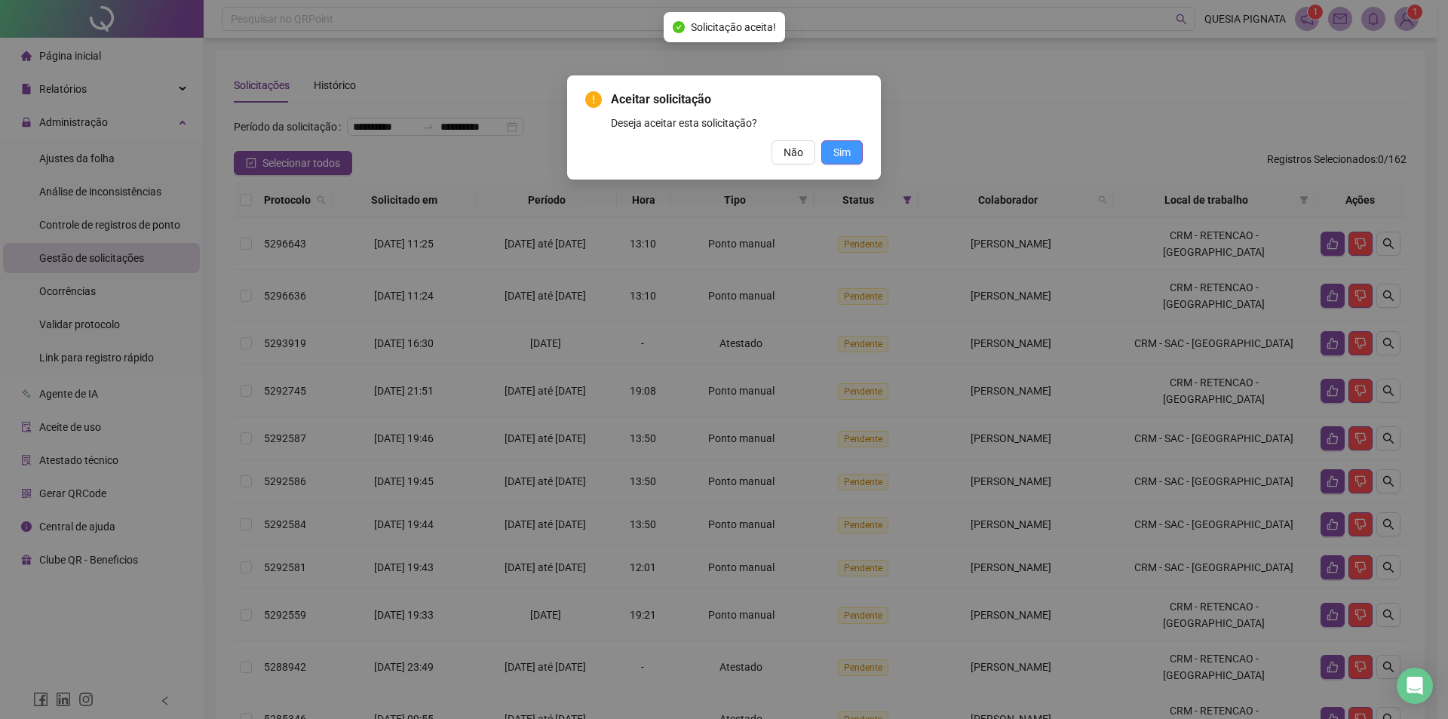
click at [834, 149] on span "Sim" at bounding box center [841, 152] width 17 height 17
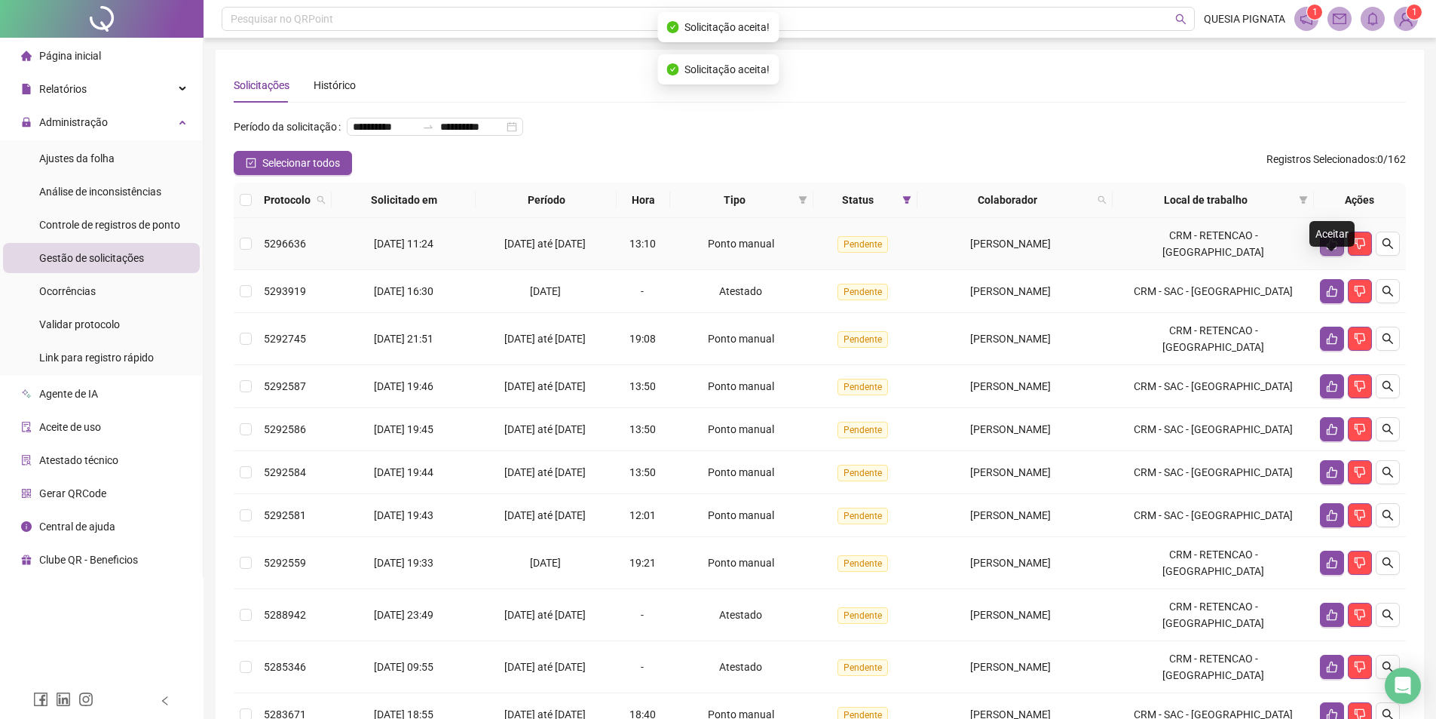
click at [1337, 256] on button "button" at bounding box center [1332, 243] width 24 height 24
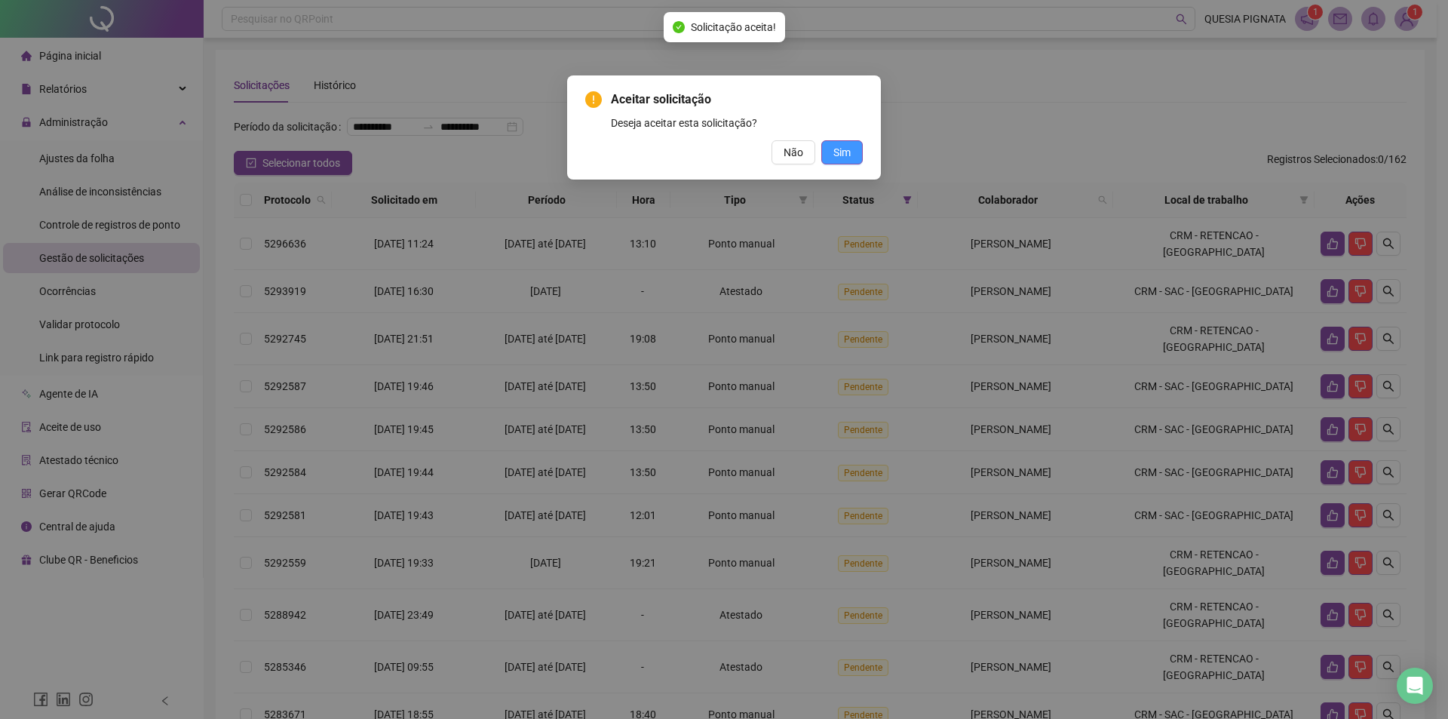
click at [853, 158] on button "Sim" at bounding box center [841, 152] width 41 height 24
